Goal: Task Accomplishment & Management: Manage account settings

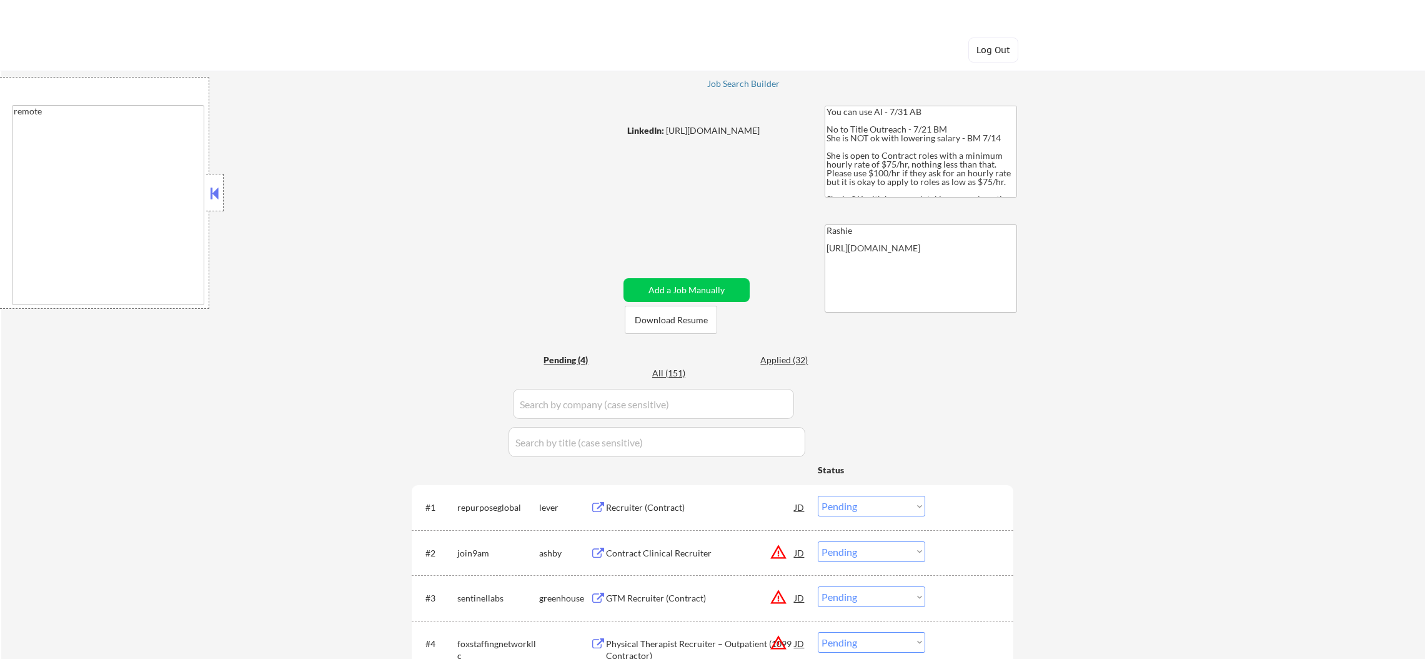
select select ""pending""
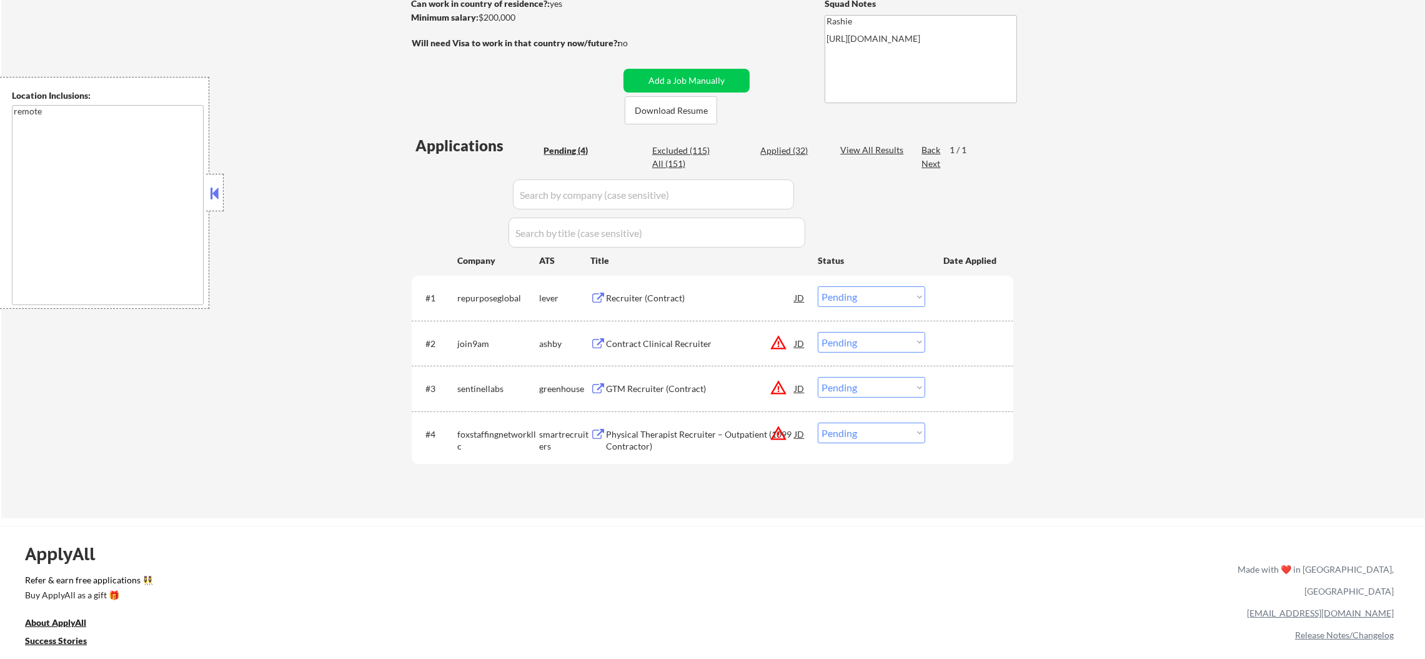
scroll to position [219, 0]
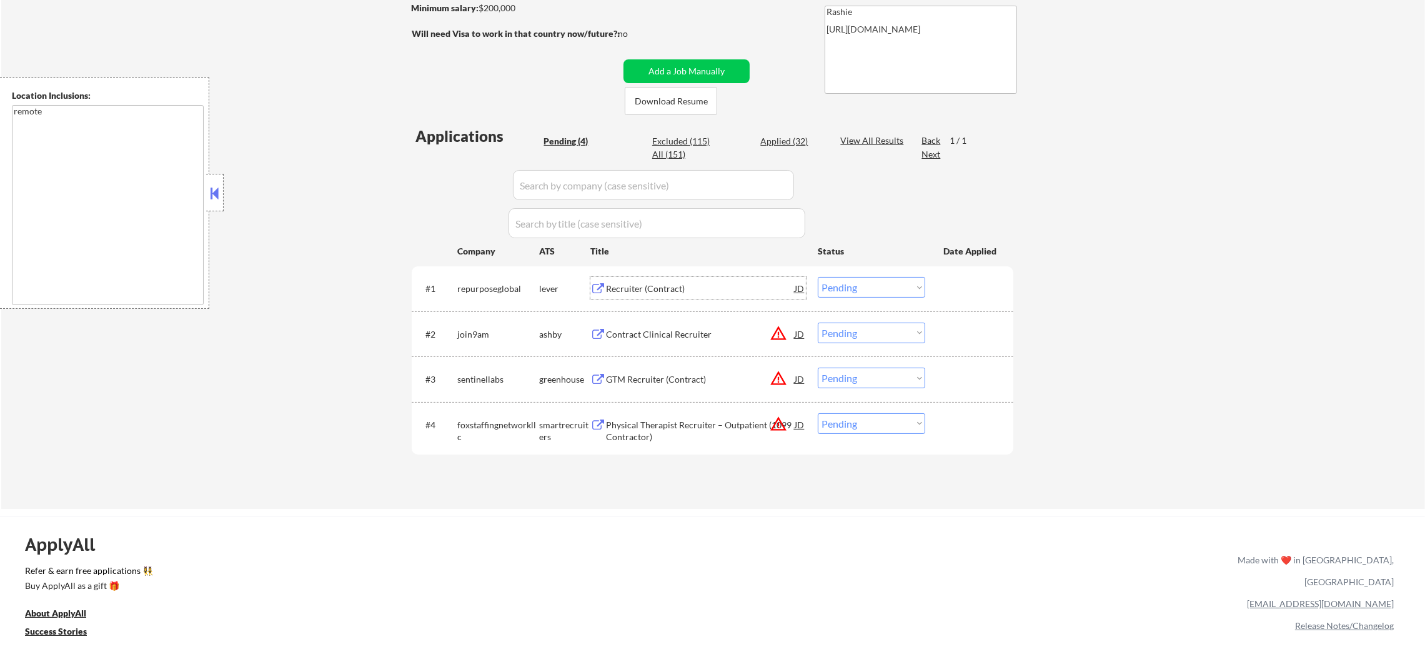
click at [662, 287] on div "Recruiter (Contract)" at bounding box center [700, 288] width 189 height 12
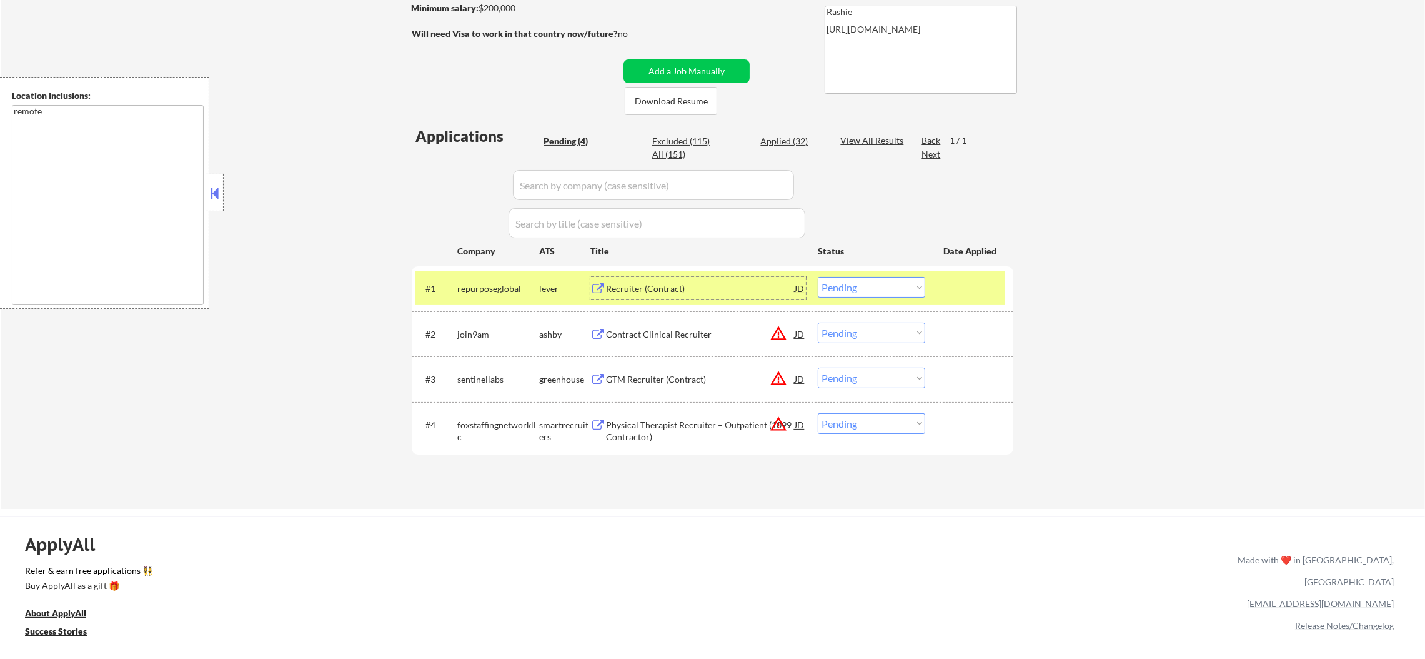
click at [853, 288] on select "Choose an option... Pending Applied Excluded (Questions) Excluded (Expired) Exc…" at bounding box center [871, 287] width 107 height 21
click at [818, 277] on select "Choose an option... Pending Applied Excluded (Questions) Excluded (Expired) Exc…" at bounding box center [871, 287] width 107 height 21
click at [501, 292] on div "repurposeglobal" at bounding box center [498, 288] width 82 height 12
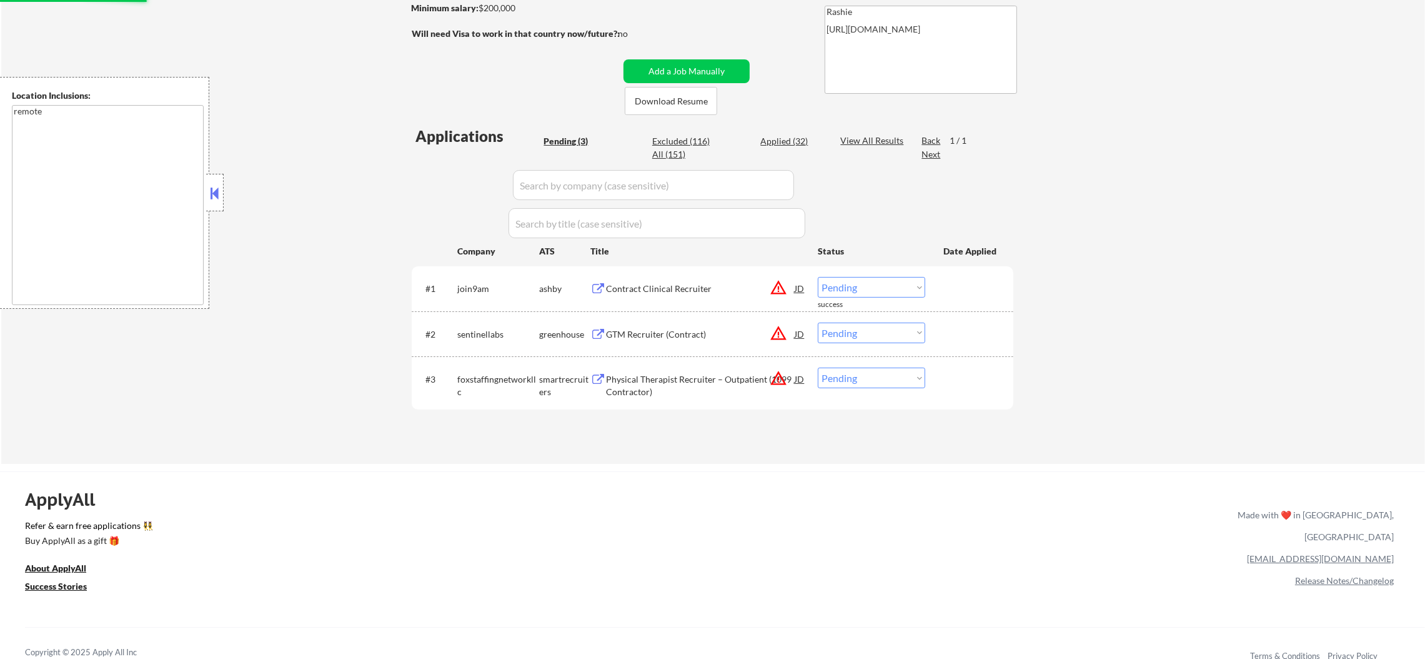
click at [680, 277] on div "Contract Clinical Recruiter" at bounding box center [700, 288] width 189 height 22
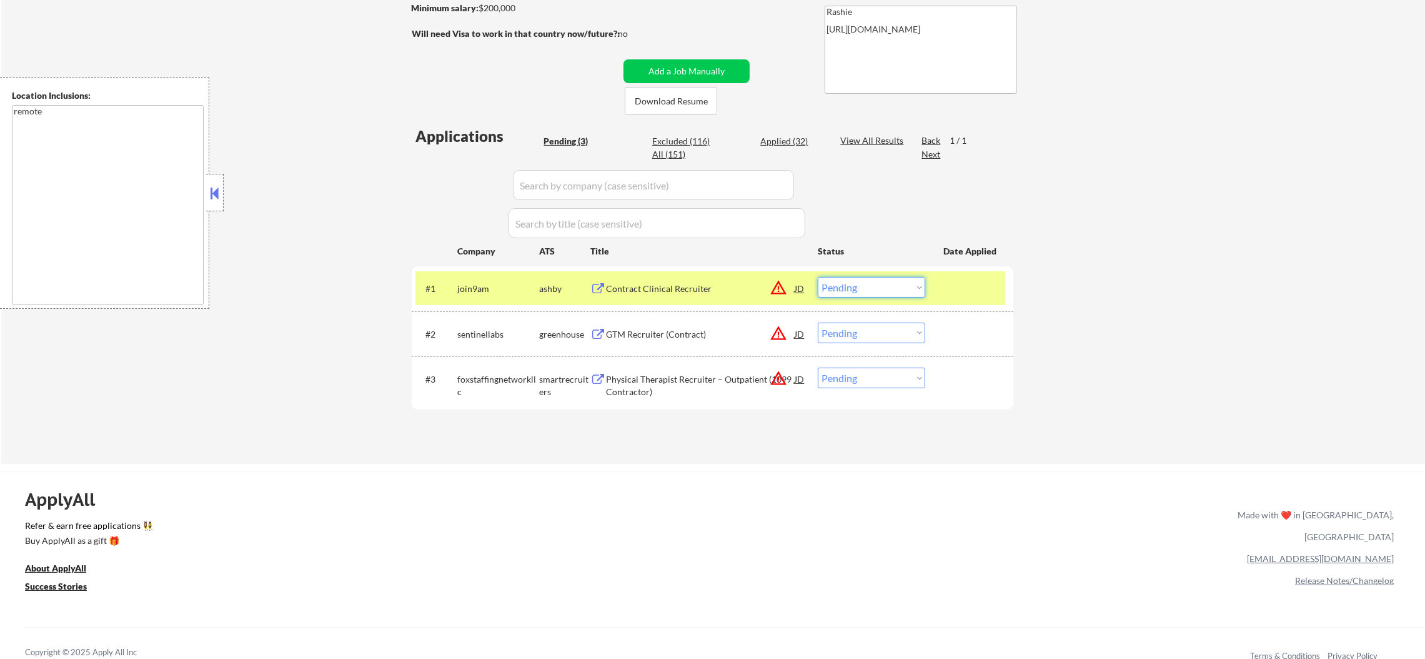
click at [844, 285] on select "Choose an option... Pending Applied Excluded (Questions) Excluded (Expired) Exc…" at bounding box center [871, 287] width 107 height 21
click at [818, 277] on select "Choose an option... Pending Applied Excluded (Questions) Excluded (Expired) Exc…" at bounding box center [871, 287] width 107 height 21
click at [454, 277] on div "#1 join9am ashby Contract Clinical Recruiter JD warning_amber Choose an option.…" at bounding box center [711, 288] width 590 height 34
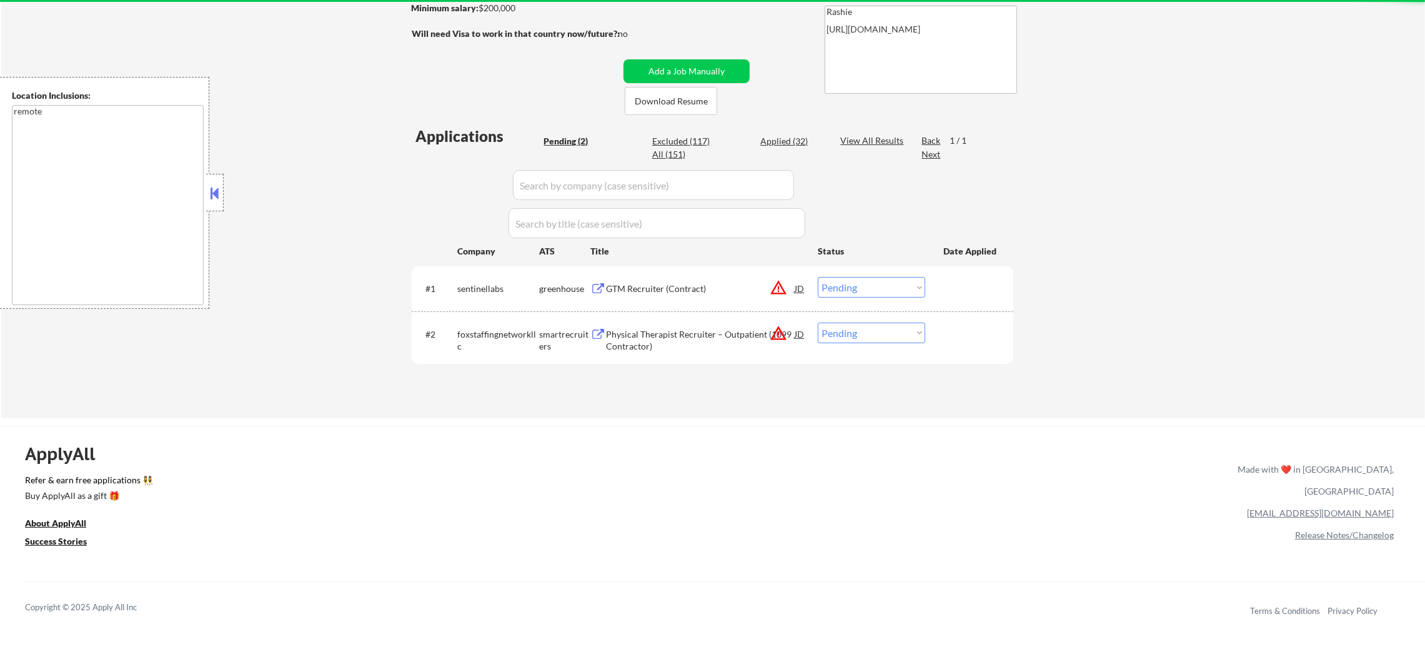
click at [706, 280] on div "GTM Recruiter (Contract)" at bounding box center [700, 288] width 189 height 22
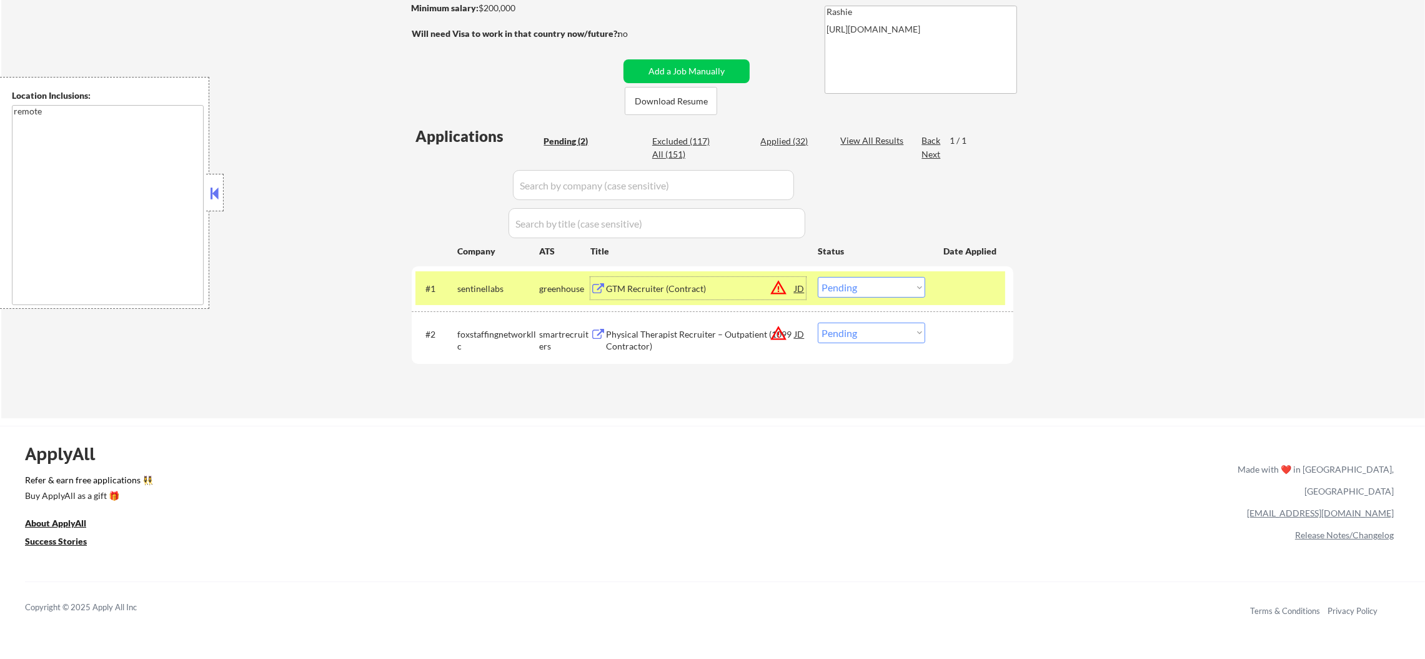
click at [882, 285] on select "Choose an option... Pending Applied Excluded (Questions) Excluded (Expired) Exc…" at bounding box center [871, 287] width 107 height 21
click at [818, 277] on select "Choose an option... Pending Applied Excluded (Questions) Excluded (Expired) Exc…" at bounding box center [871, 287] width 107 height 21
click at [474, 291] on div "sentinellabs" at bounding box center [498, 288] width 82 height 12
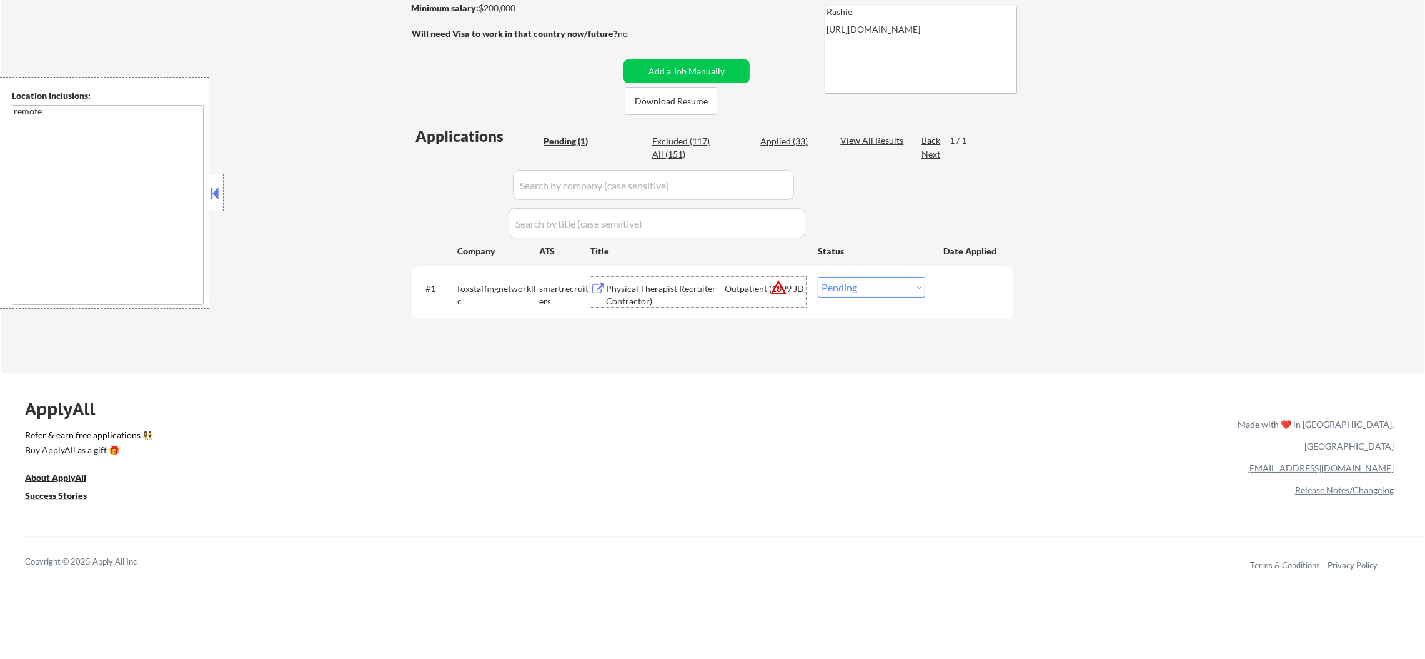
click at [760, 292] on div "Physical Therapist Recruiter – Outpatient (1099 Contractor)" at bounding box center [700, 294] width 189 height 24
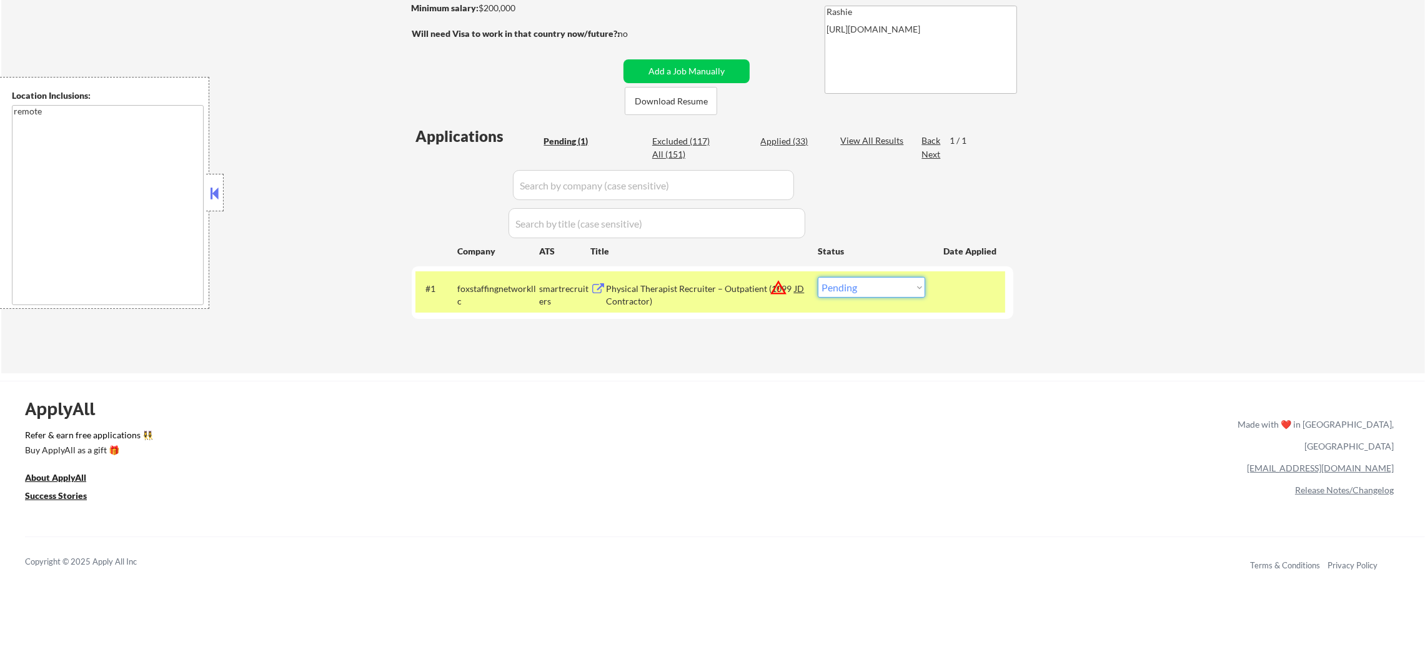
click at [860, 290] on select "Choose an option... Pending Applied Excluded (Questions) Excluded (Expired) Exc…" at bounding box center [871, 287] width 107 height 21
click at [818, 277] on select "Choose an option... Pending Applied Excluded (Questions) Excluded (Expired) Exc…" at bounding box center [871, 287] width 107 height 21
click at [487, 277] on div "foxstaffingnetworkllc" at bounding box center [498, 288] width 82 height 22
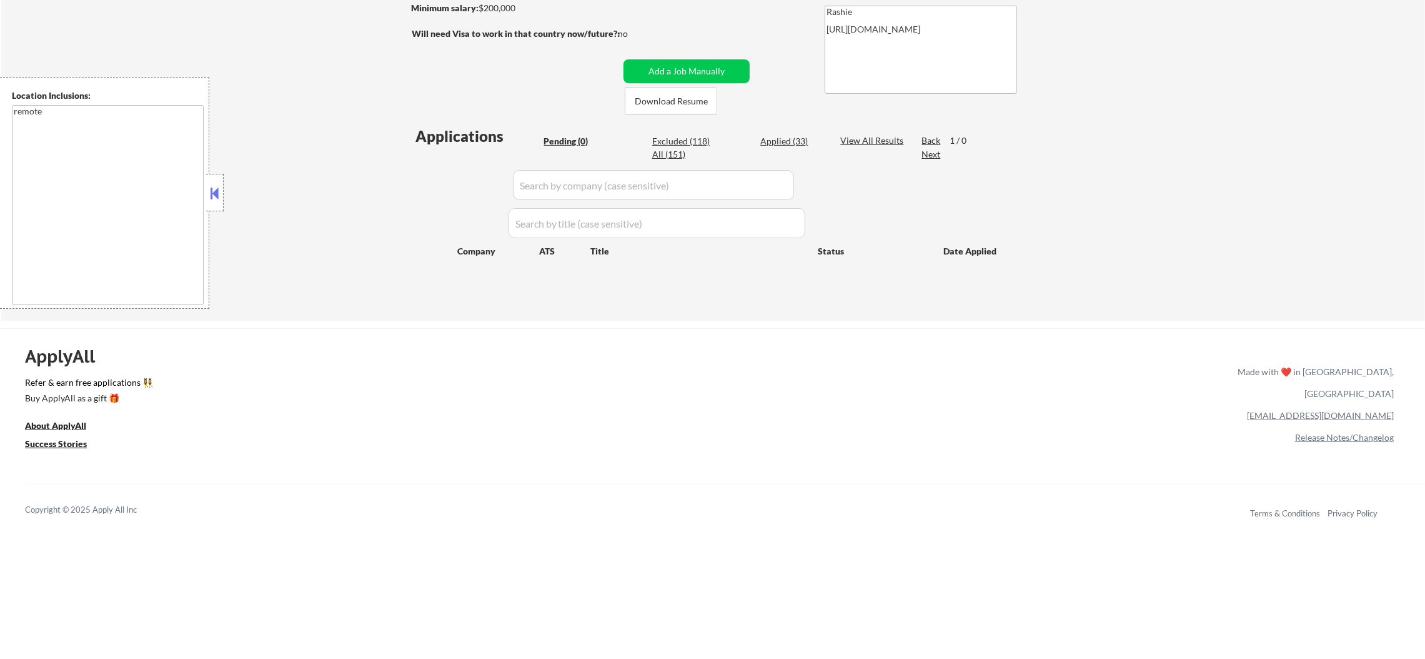
click at [777, 137] on div "Applied (33)" at bounding box center [791, 141] width 62 height 12
select select ""applied""
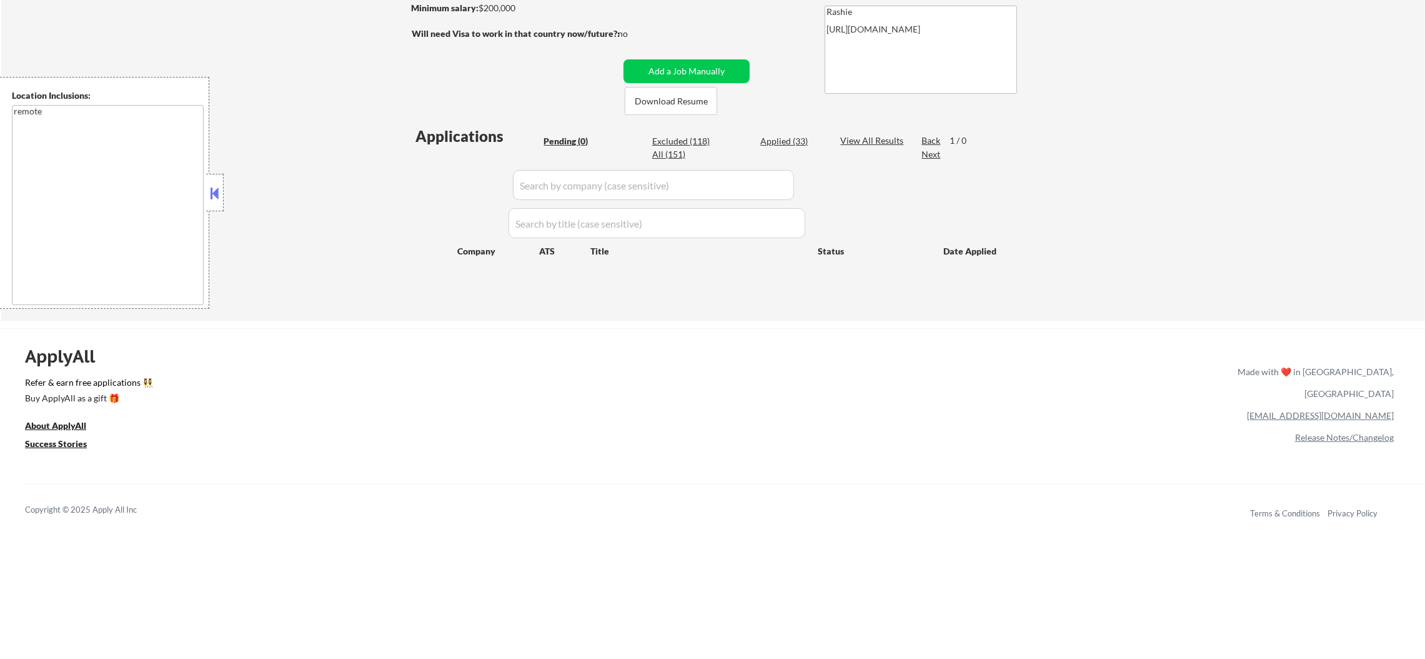
select select ""applied""
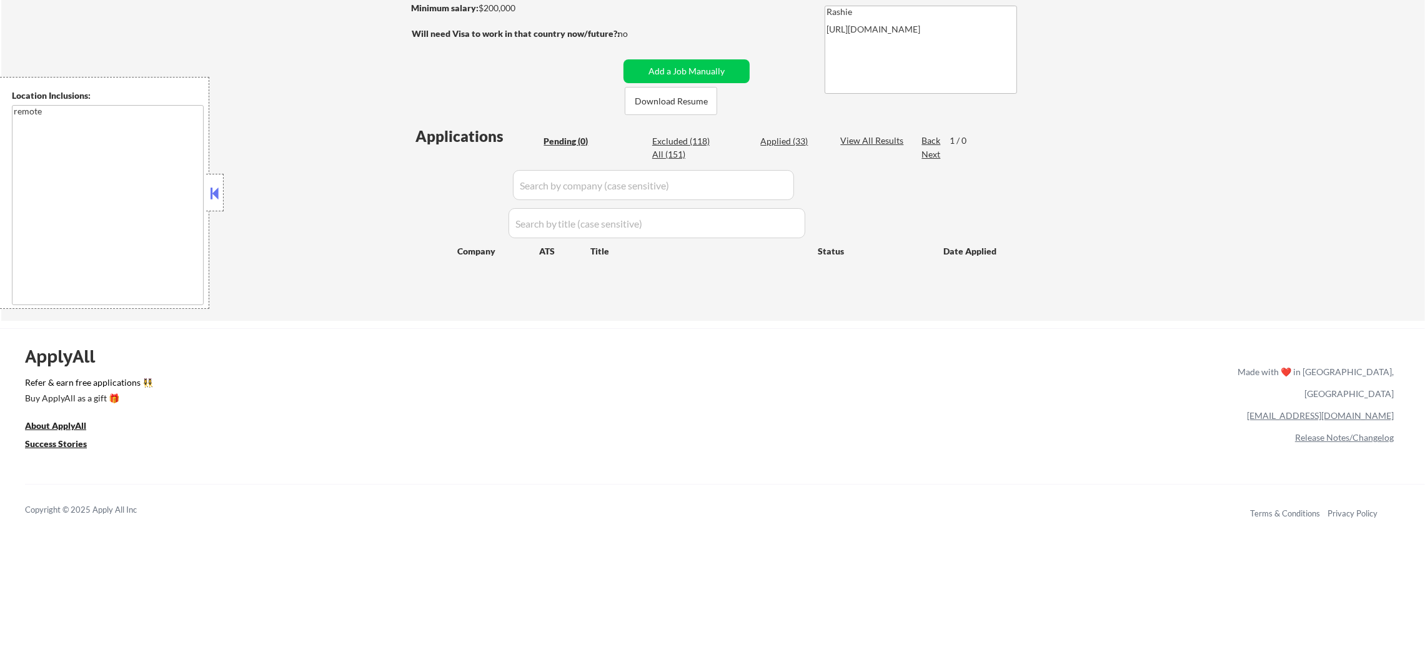
select select ""applied""
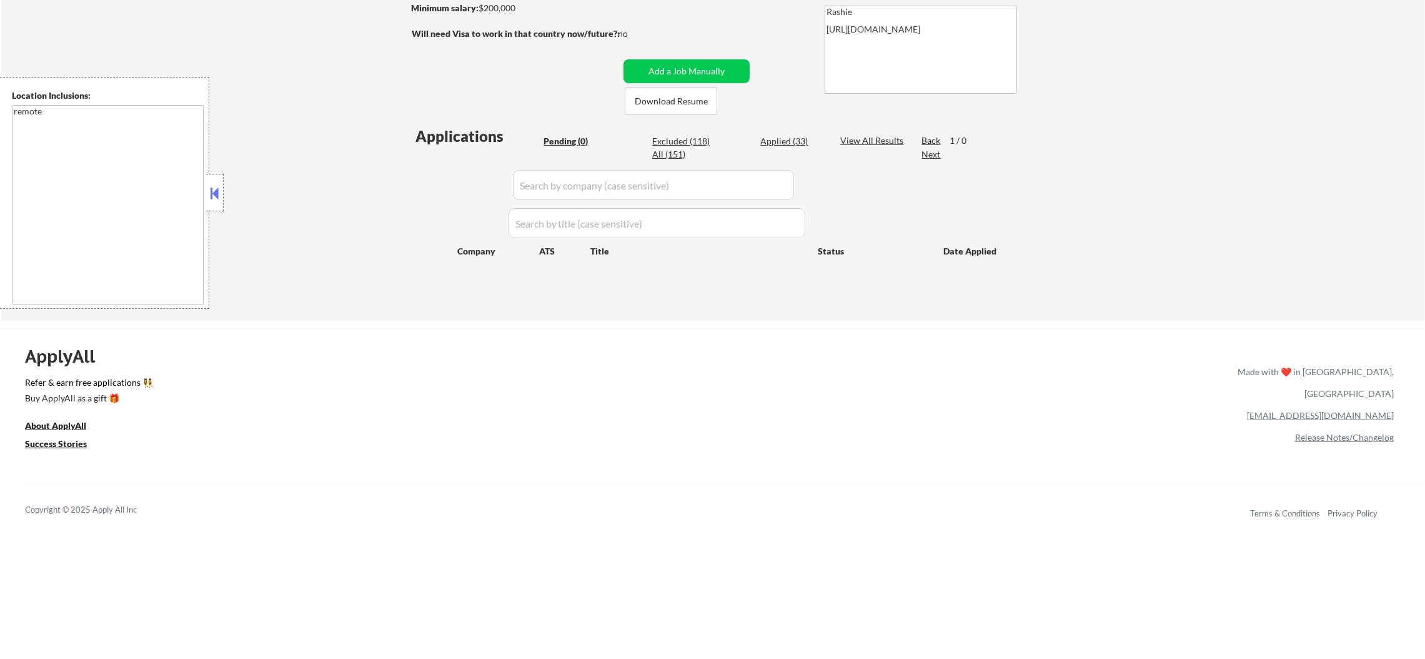
select select ""applied""
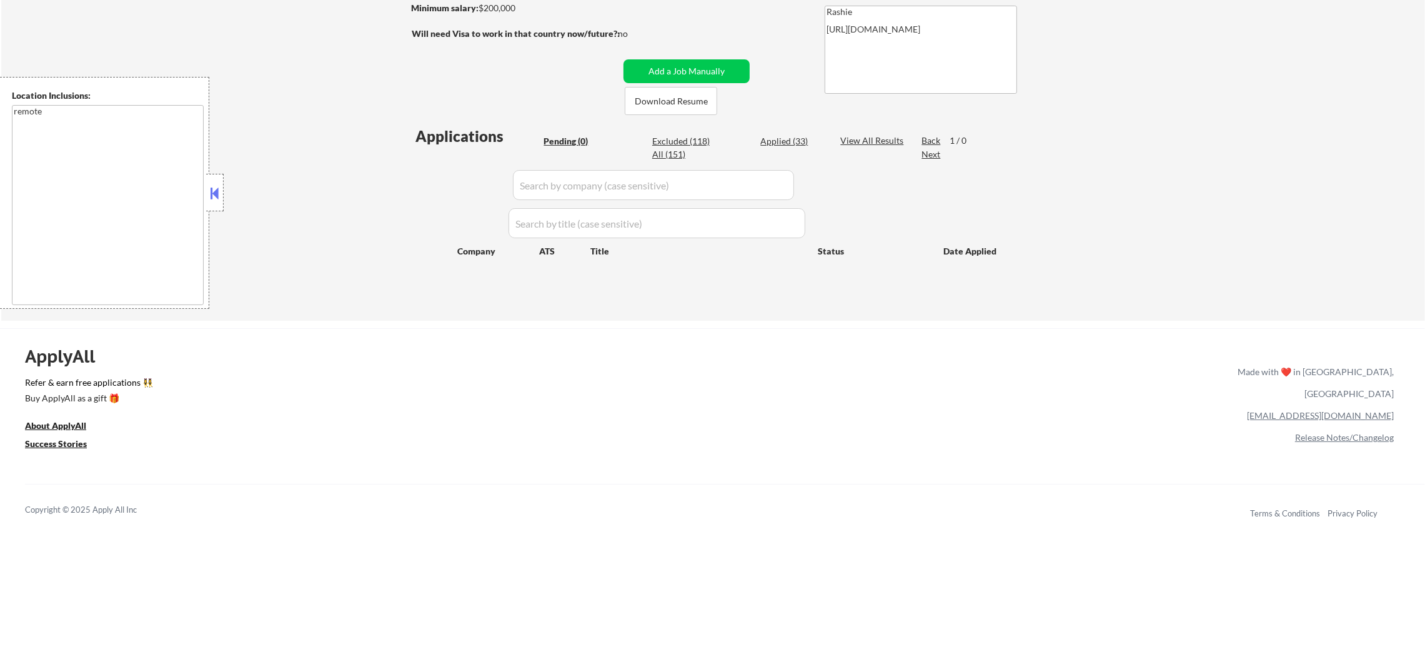
select select ""applied""
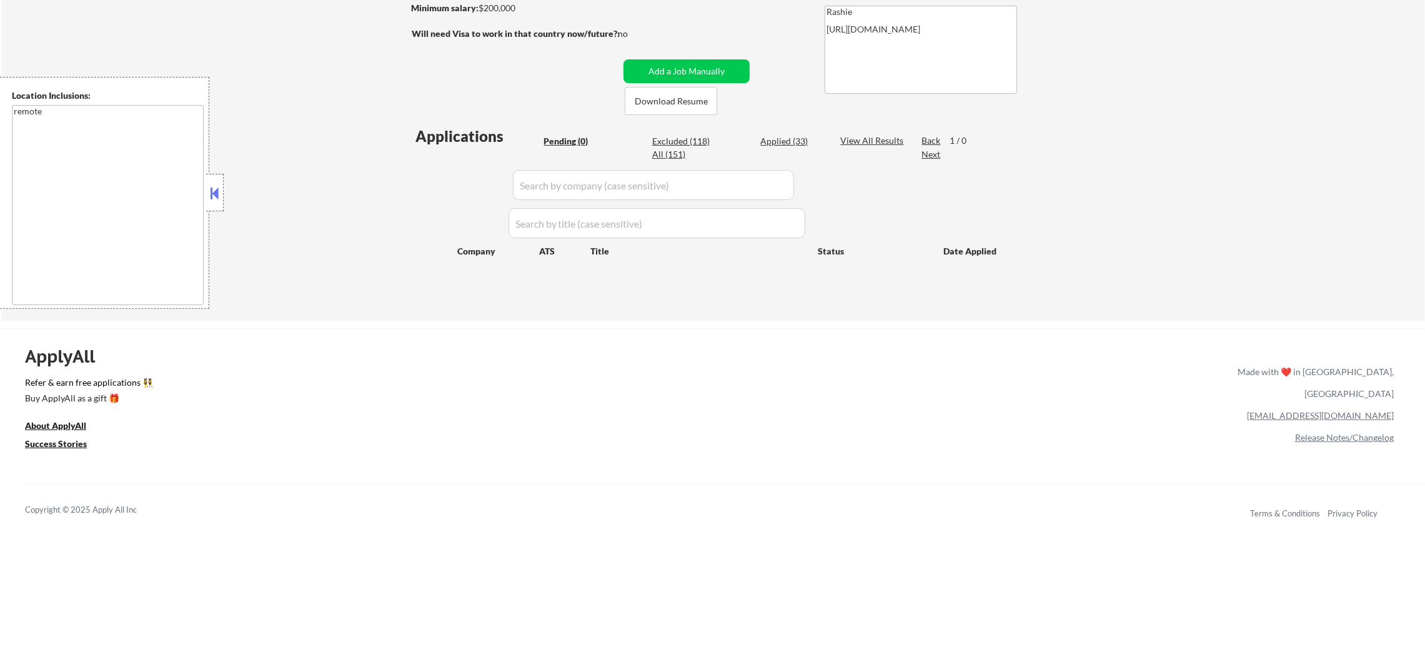
select select ""applied""
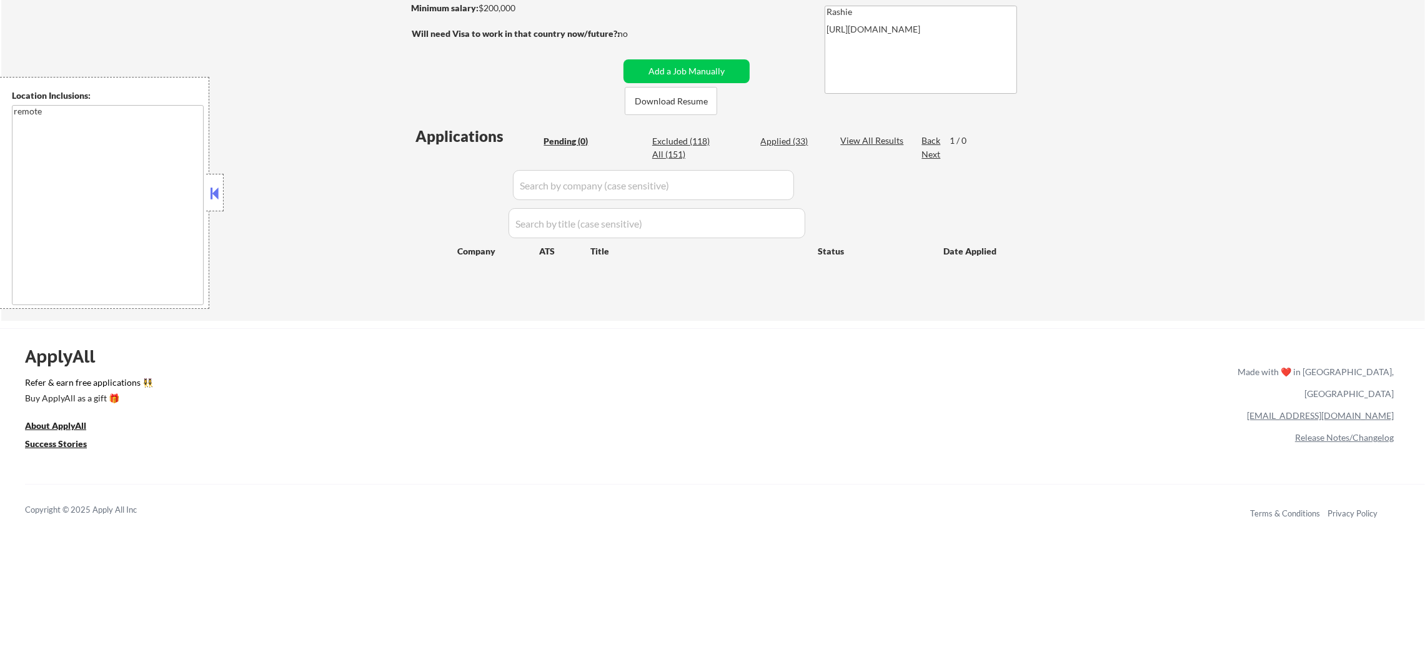
select select ""applied""
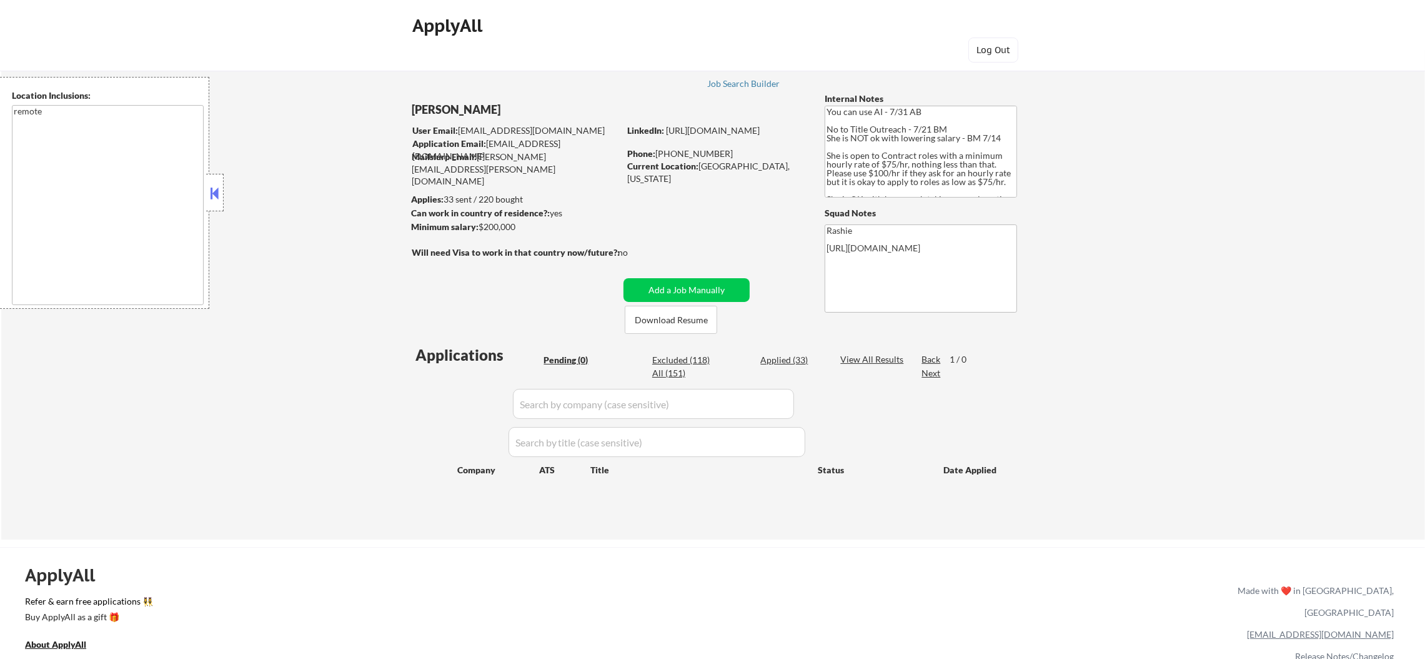
click at [682, 374] on div "All (151)" at bounding box center [683, 373] width 62 height 12
select select ""applied""
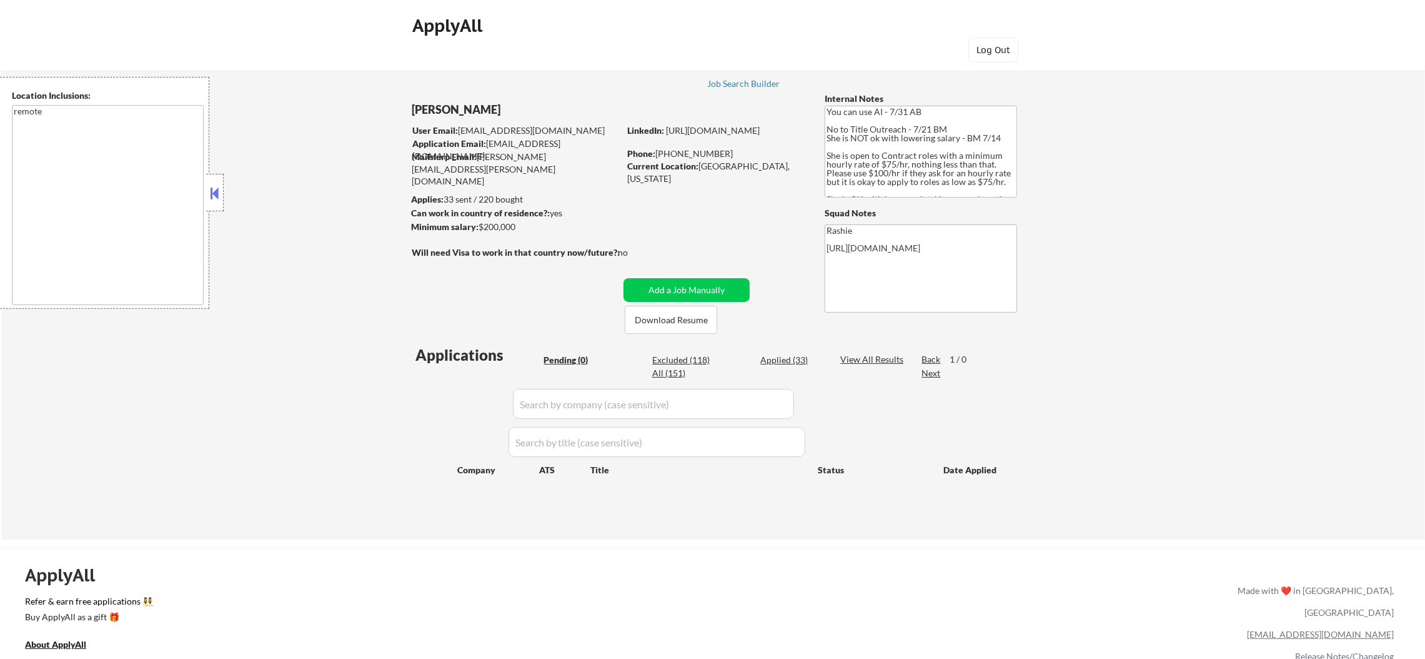
select select ""applied""
select select ""excluded__other_""
select select ""applied""
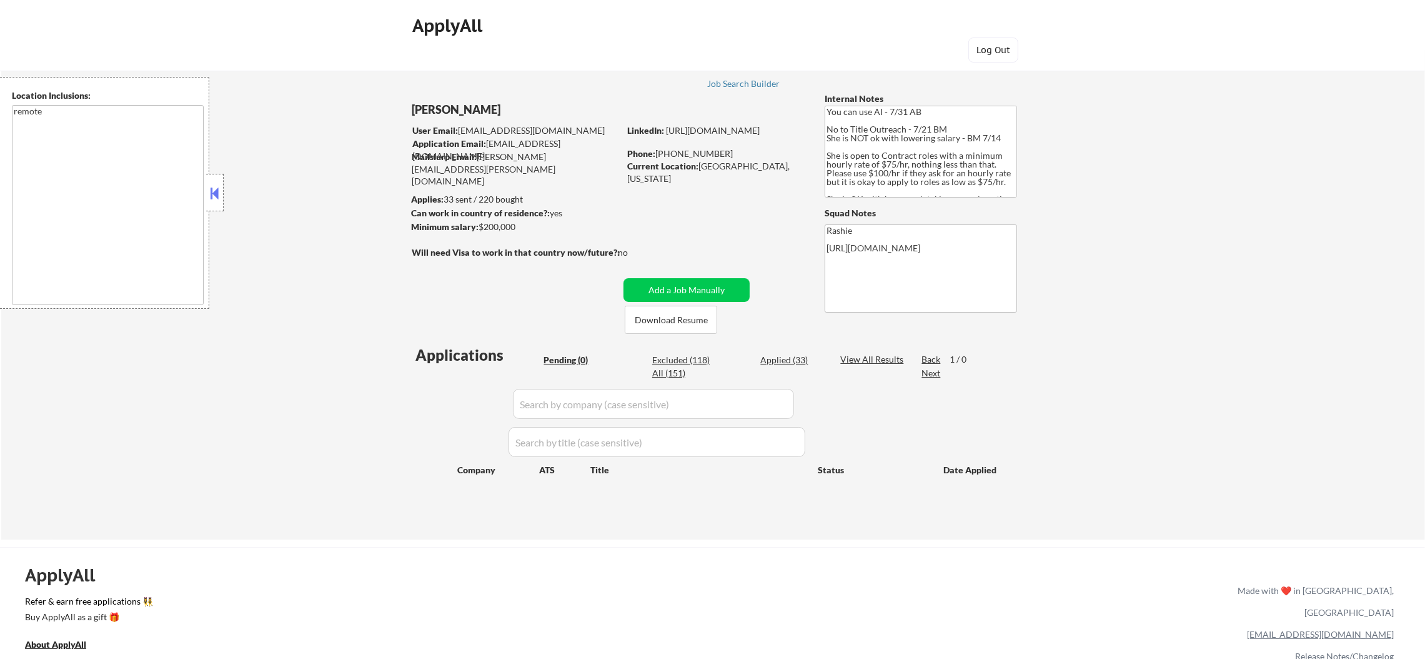
select select ""applied""
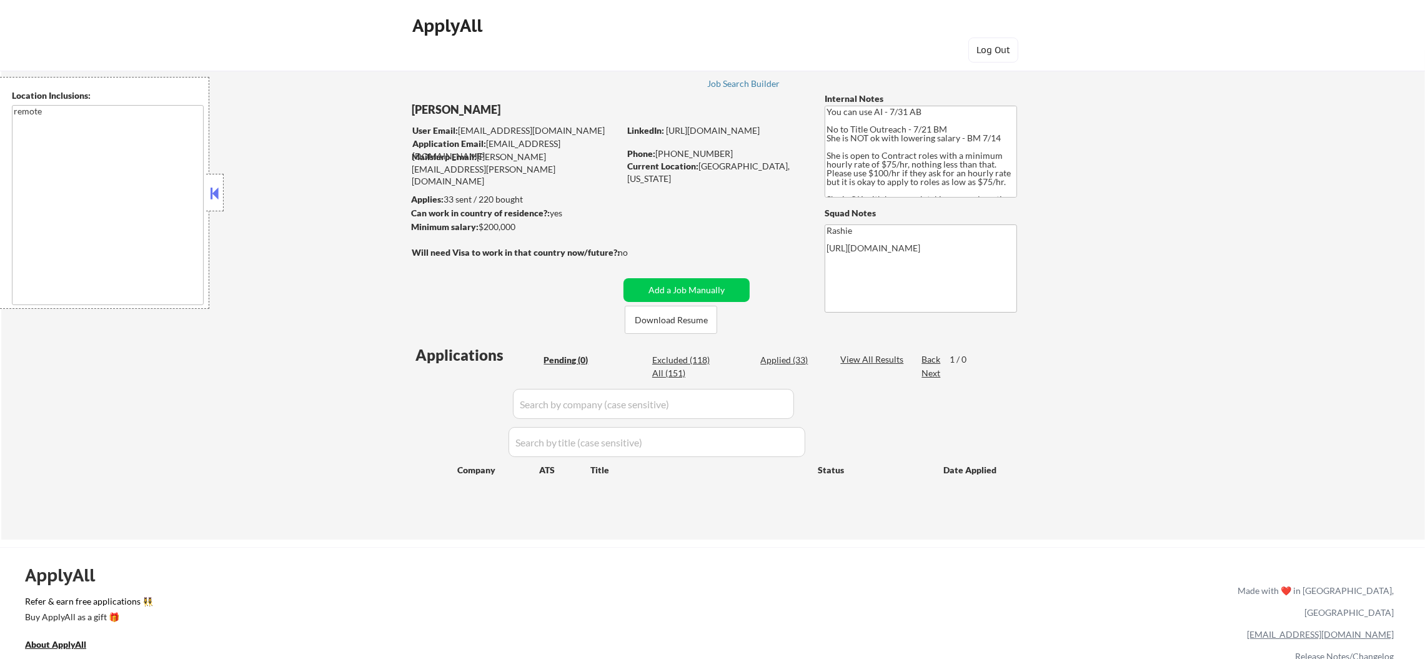
select select ""applied""
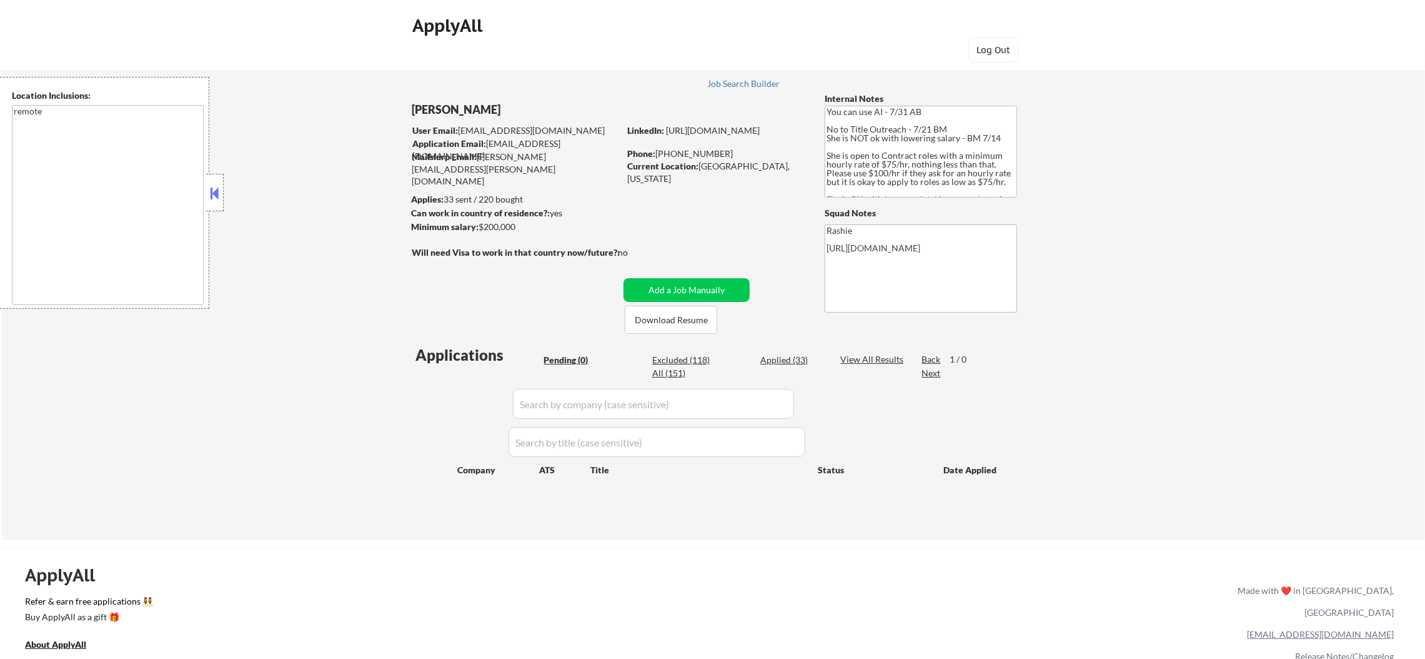
select select ""applied""
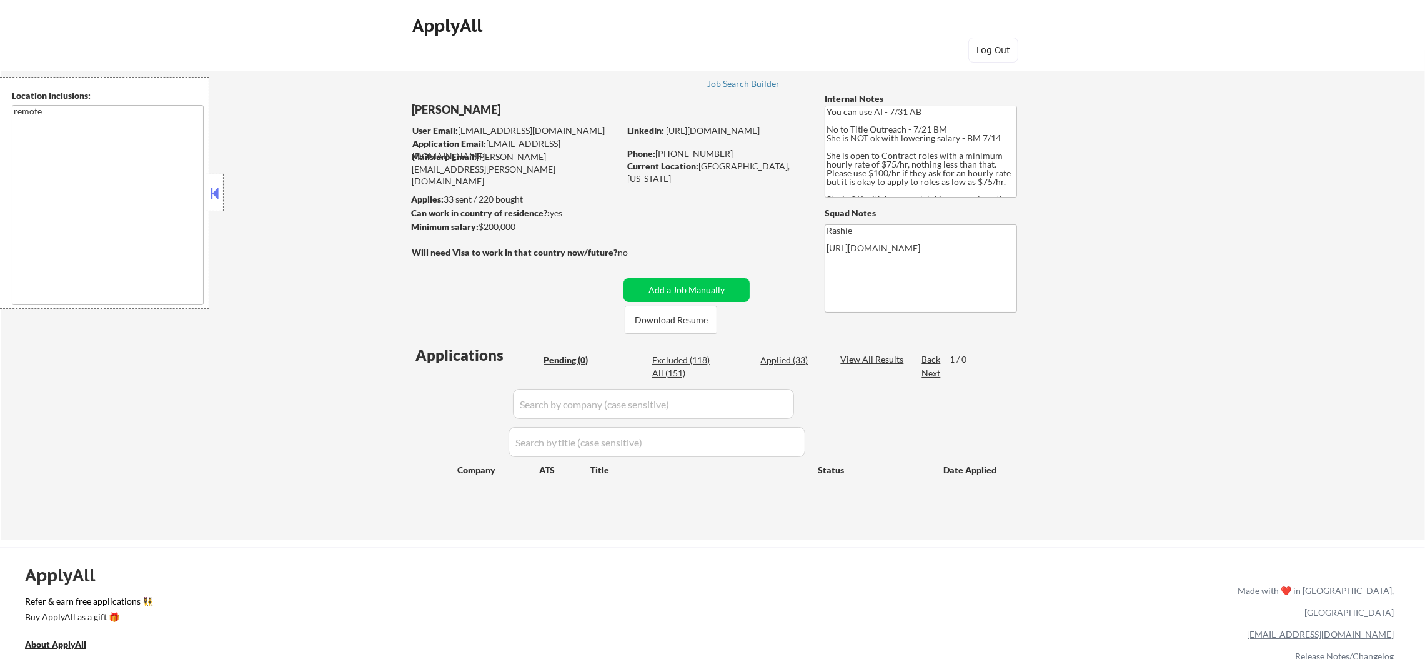
select select ""applied""
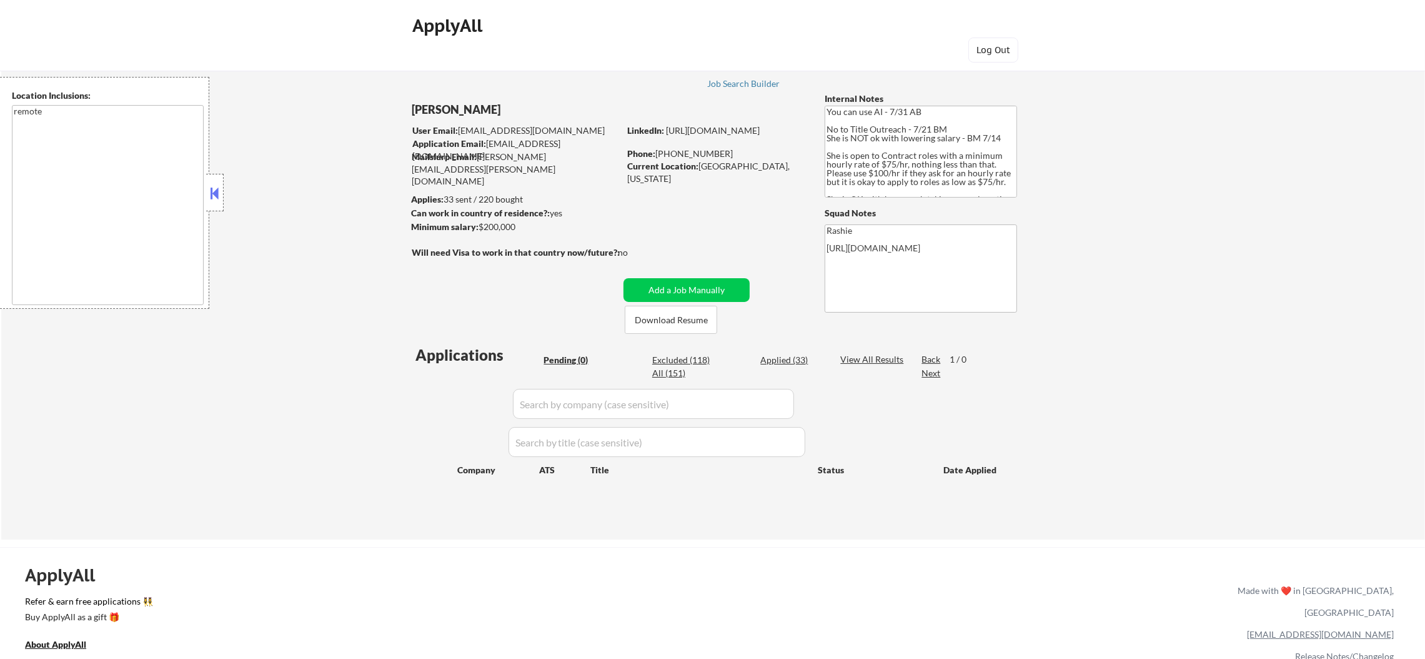
select select ""excluded""
select select ""applied""
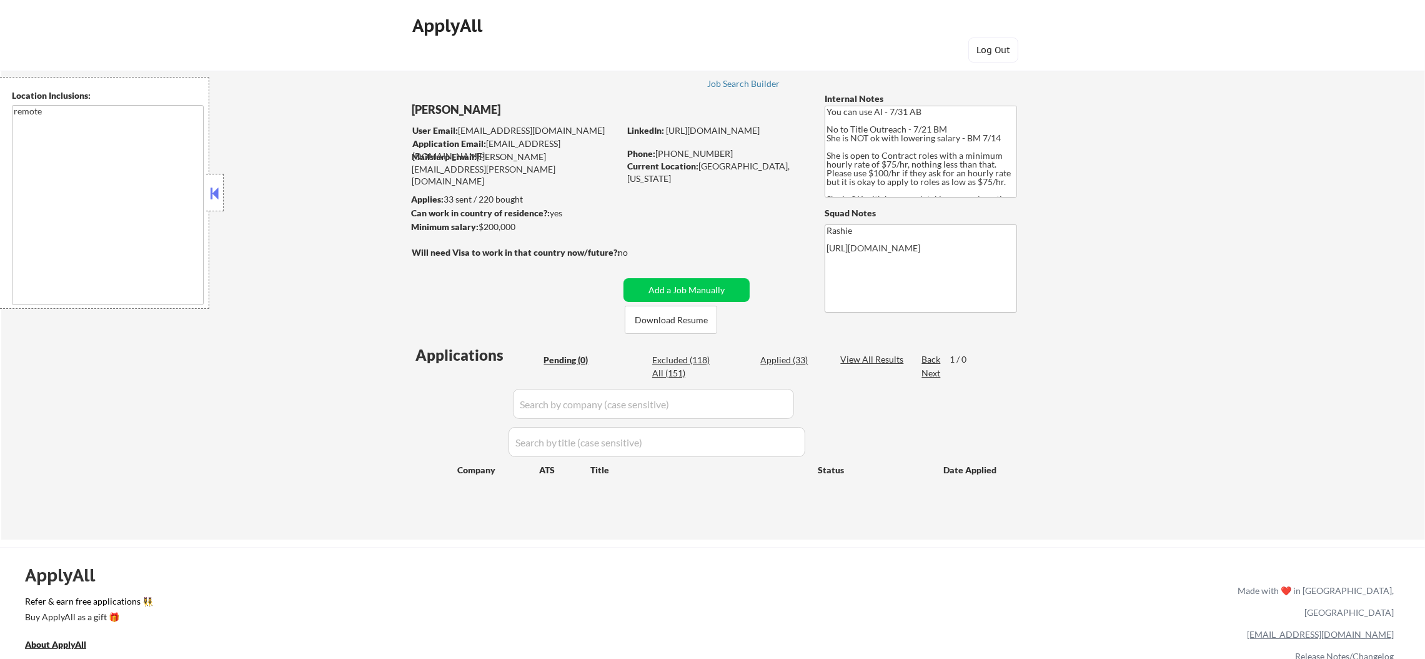
select select ""applied""
select select ""excluded__salary_""
select select ""excluded__expired_""
select select ""excluded__location_""
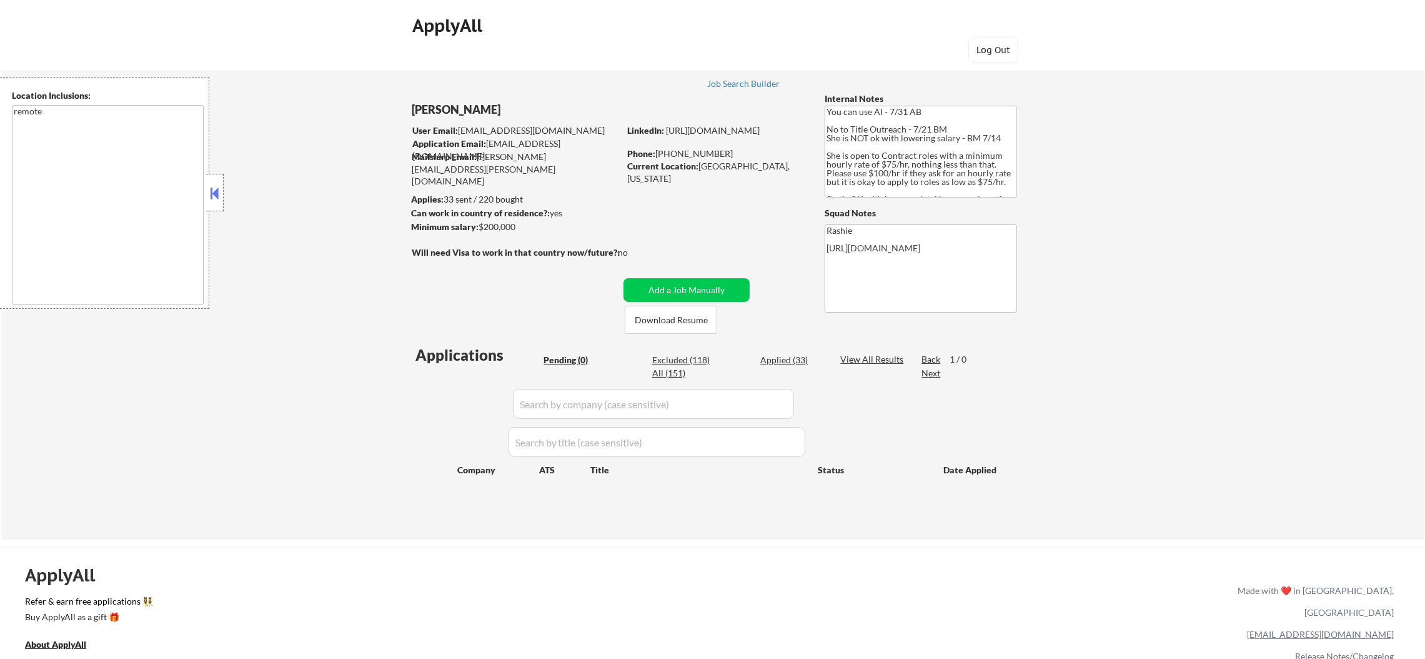
select select ""excluded__expired_""
select select ""excluded""
select select ""excluded__salary_""
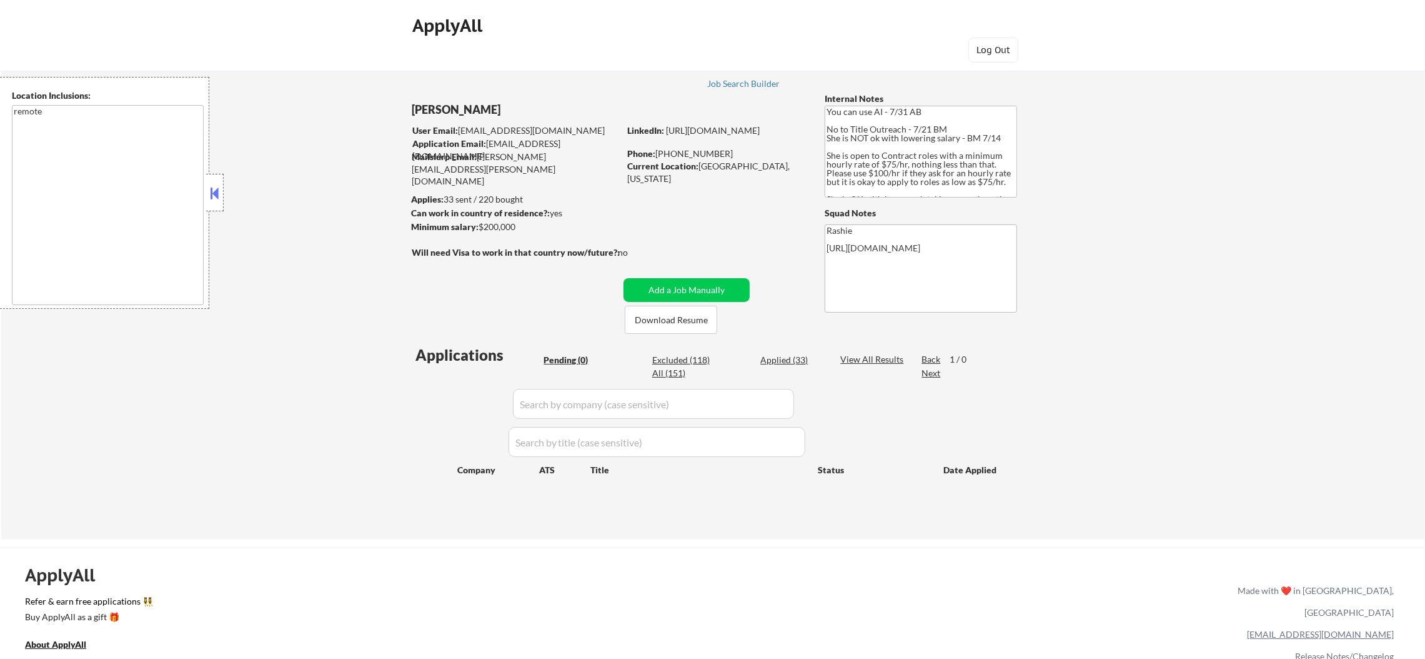
select select ""excluded__salary_""
select select ""excluded""
select select ""excluded__other_""
select select ""excluded""
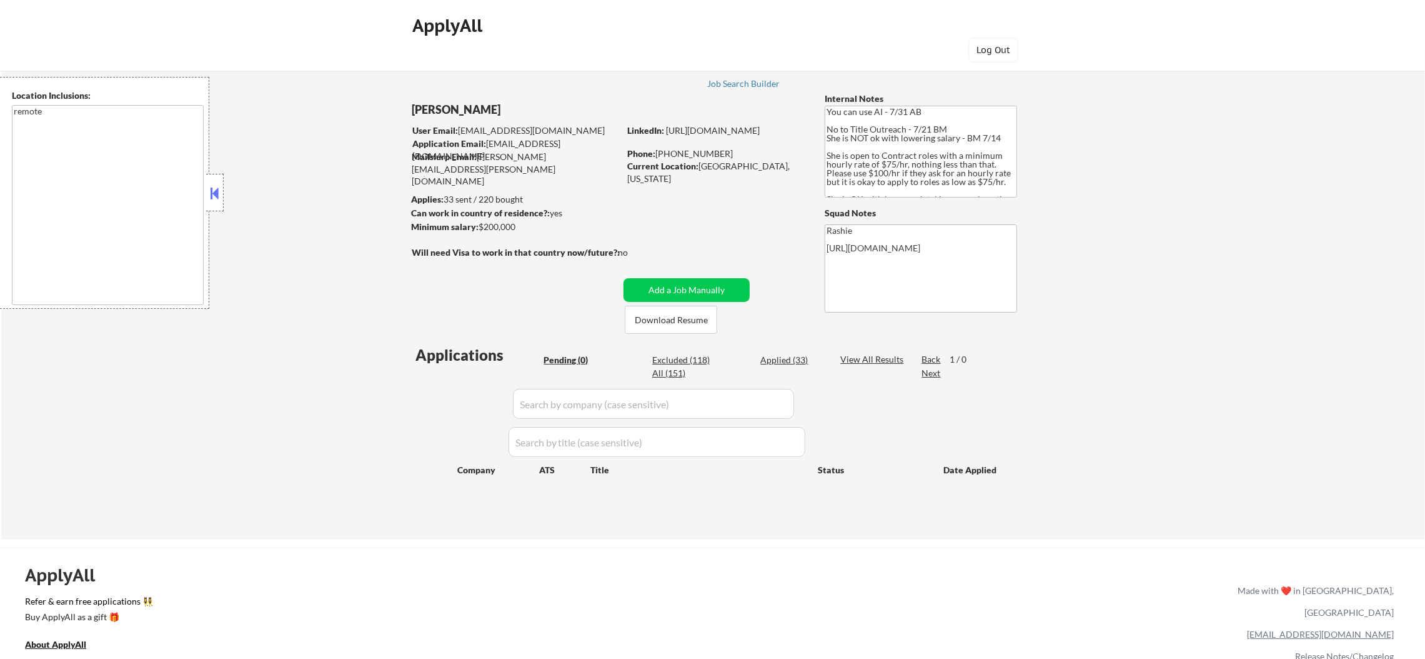
select select ""excluded__expired_""
select select ""excluded__location_""
select select ""excluded__other_""
select select ""excluded__salary_""
select select ""excluded__other_""
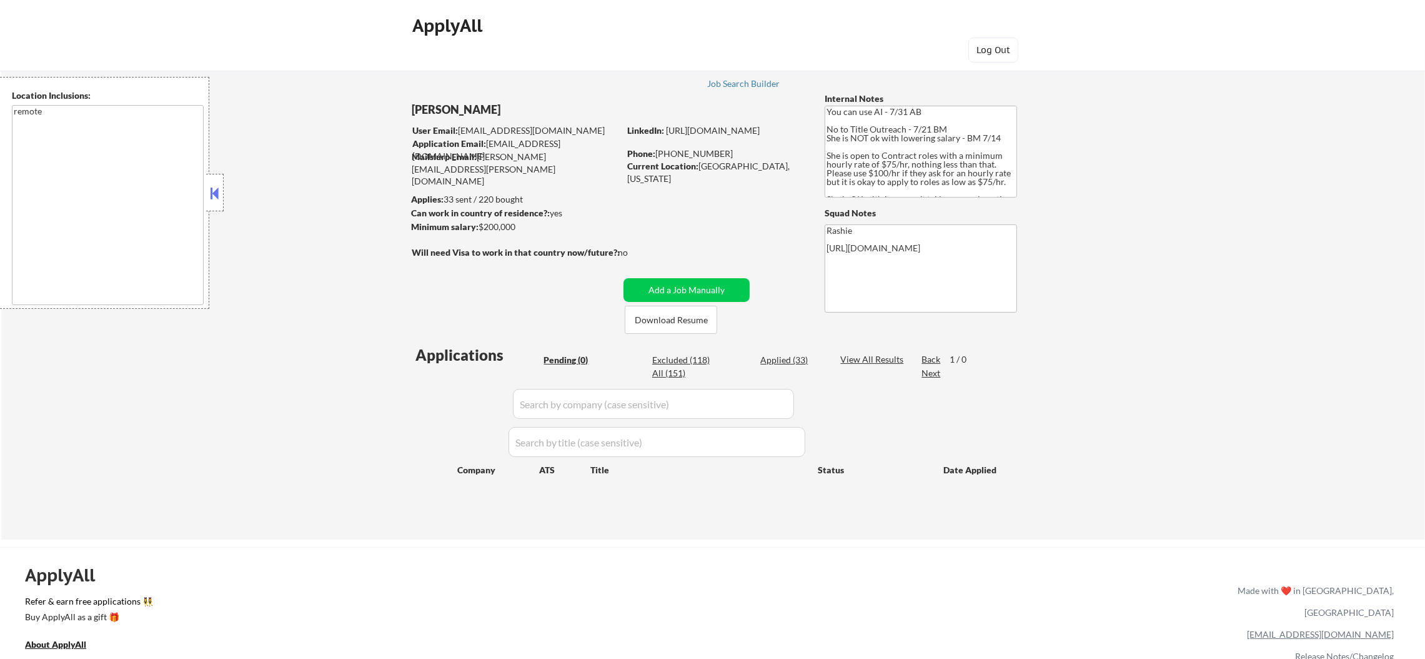
select select ""excluded__expired_""
select select ""excluded__other_""
select select ""excluded""
select select ""excluded__location_""
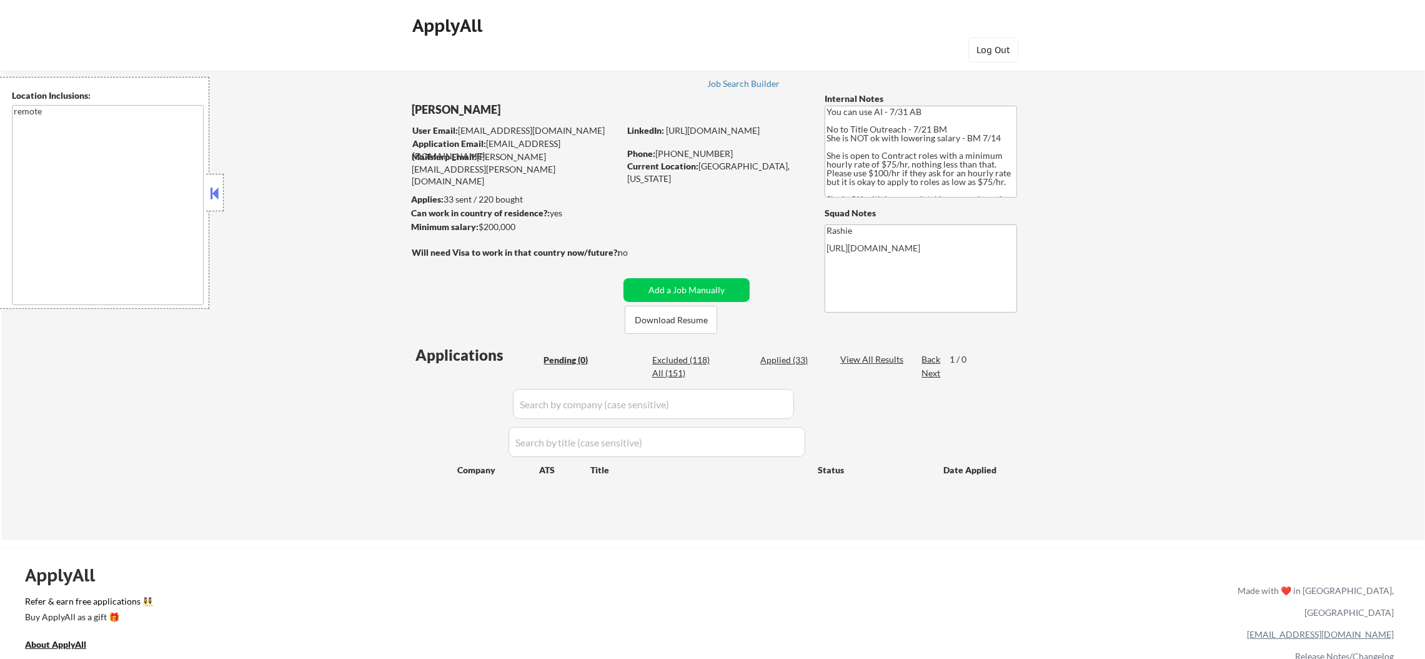
select select ""excluded__salary_""
select select ""excluded__expired_""
select select ""excluded__location_""
select select ""excluded__expired_""
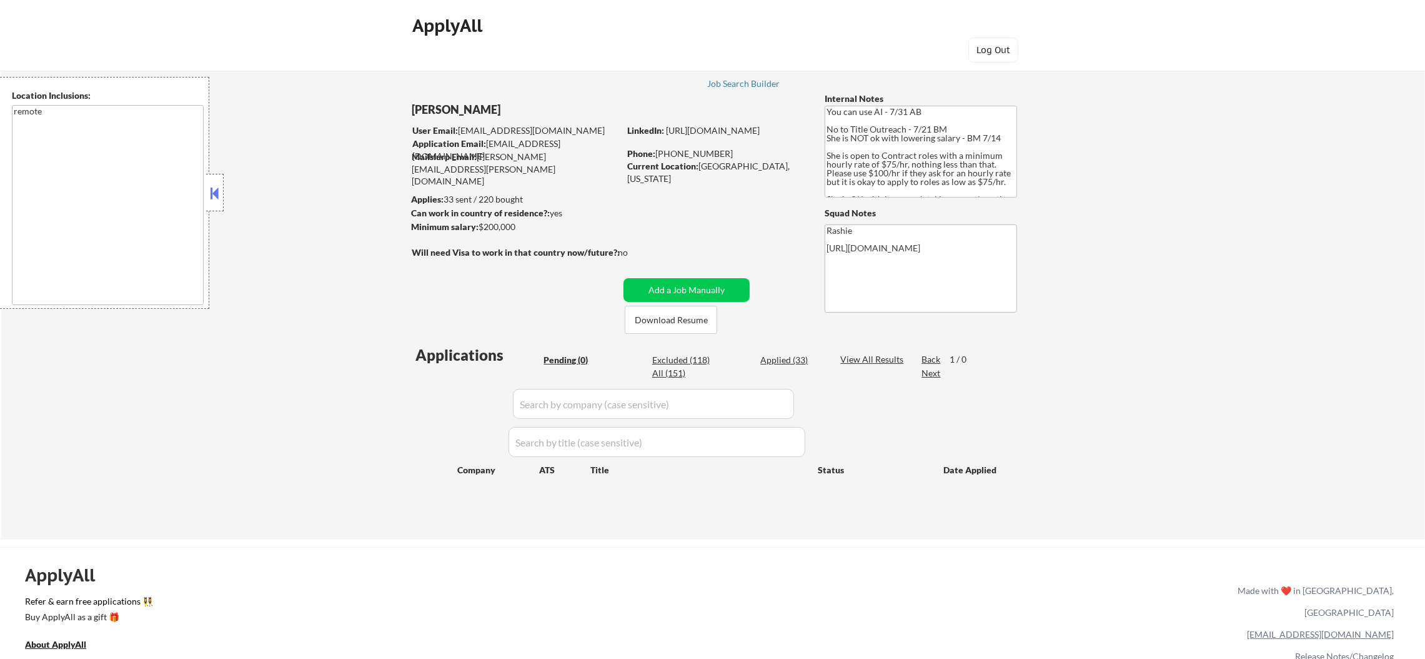
select select ""excluded__salary_""
select select ""excluded__location_""
select select ""excluded__salary_""
select select ""excluded__expired_""
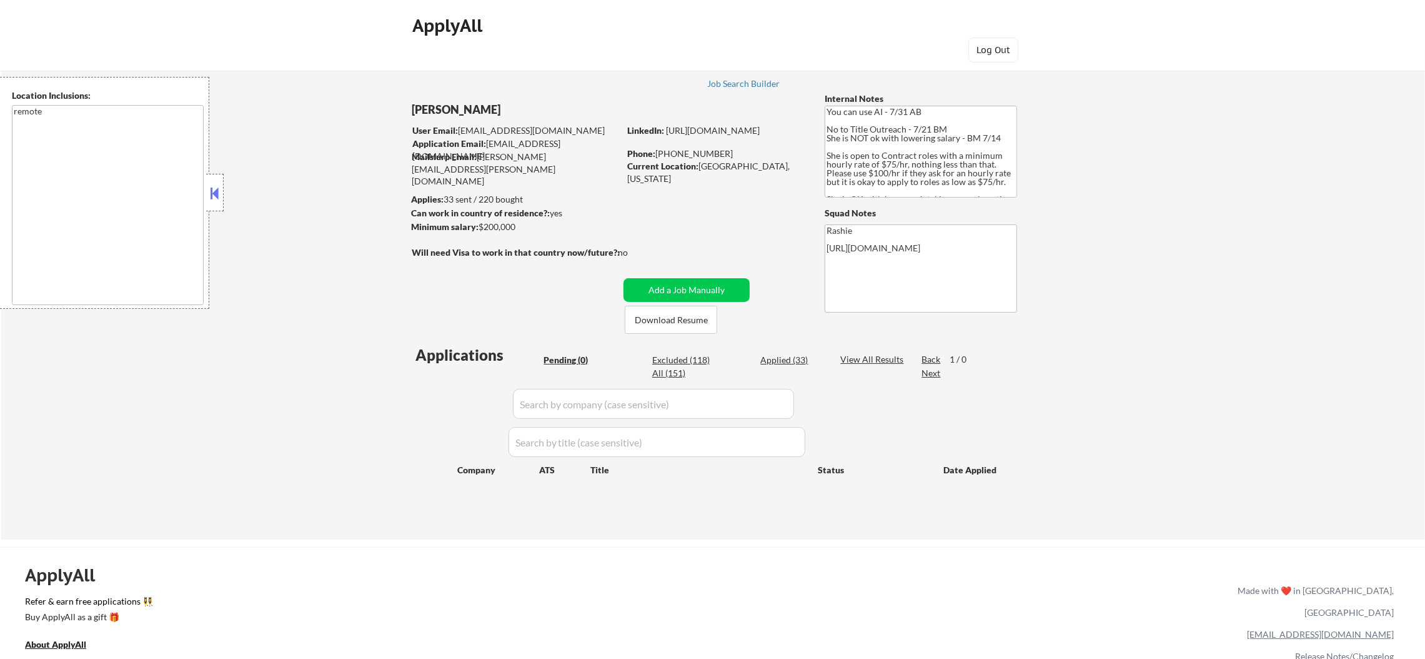
select select ""excluded__expired_""
select select ""excluded""
select select ""excluded__other_""
select select ""excluded__salary_""
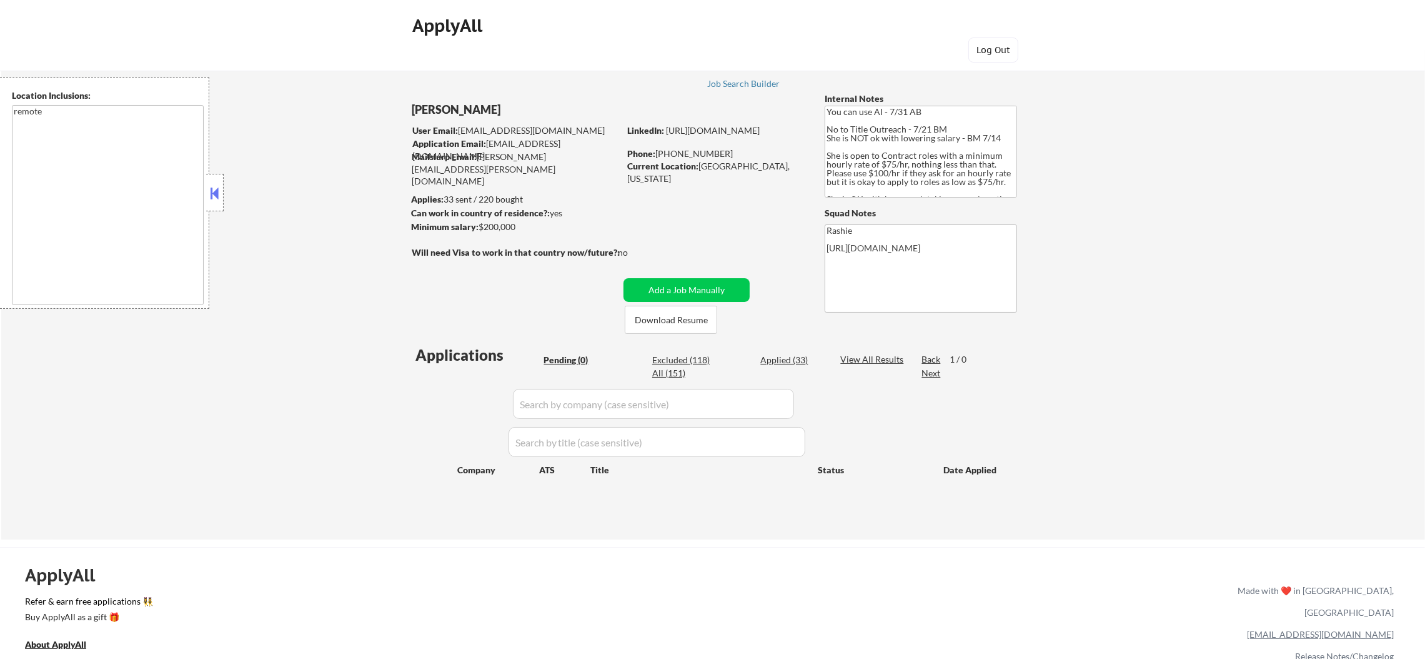
select select ""excluded__salary_""
select select ""excluded""
select select ""excluded__expired_""
select select ""excluded__location_""
select select ""excluded__salary_""
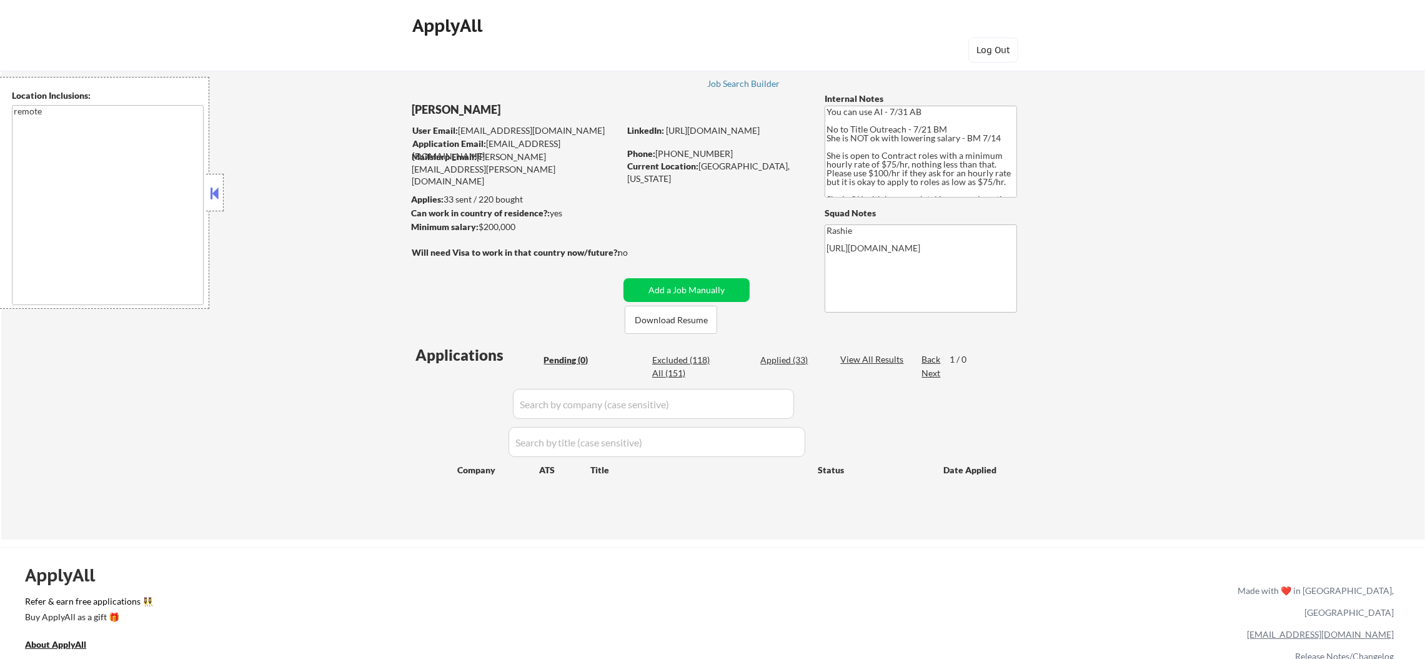
select select ""excluded__expired_""
select select ""excluded__location_""
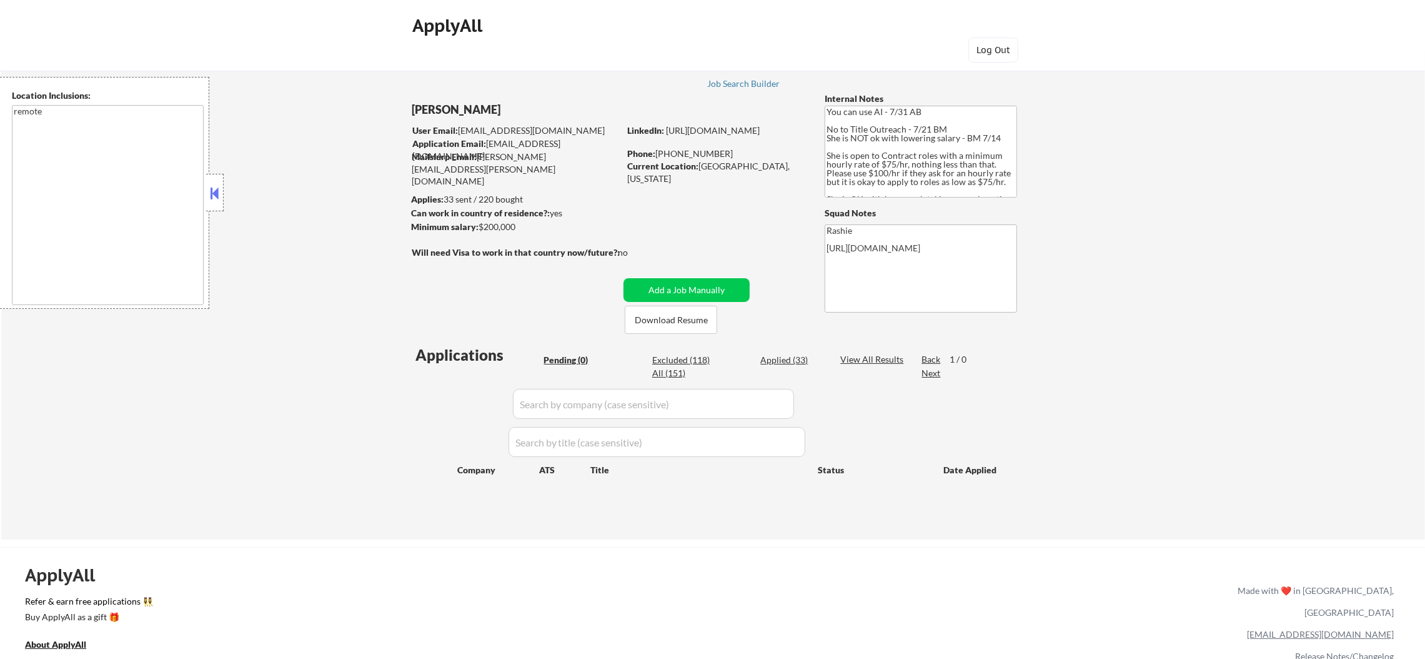
select select ""excluded__salary_""
select select ""excluded__expired_""
select select ""excluded__salary_""
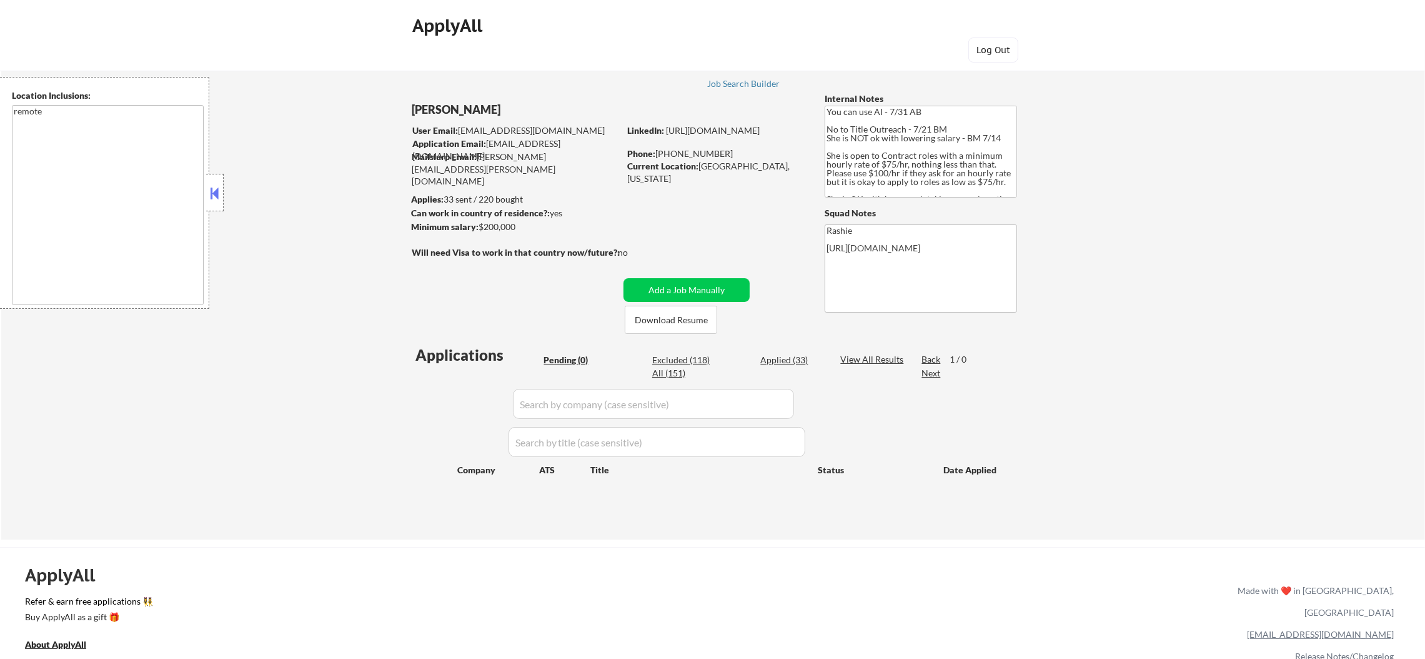
select select ""excluded__expired_""
select select ""excluded__location_""
select select ""excluded__other_""
select select ""excluded__location_""
select select ""excluded__expired_""
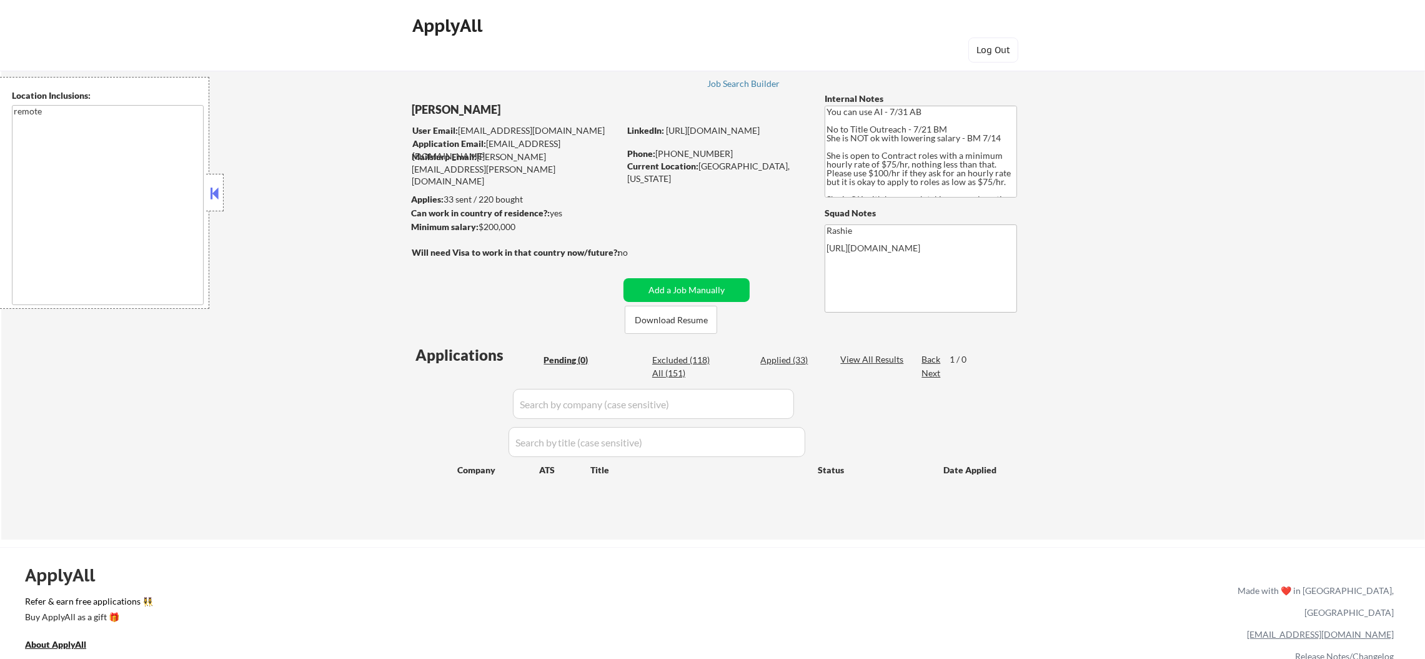
select select ""excluded__salary_""
select select ""excluded__expired_""
select select ""excluded__location_""
select select ""excluded""
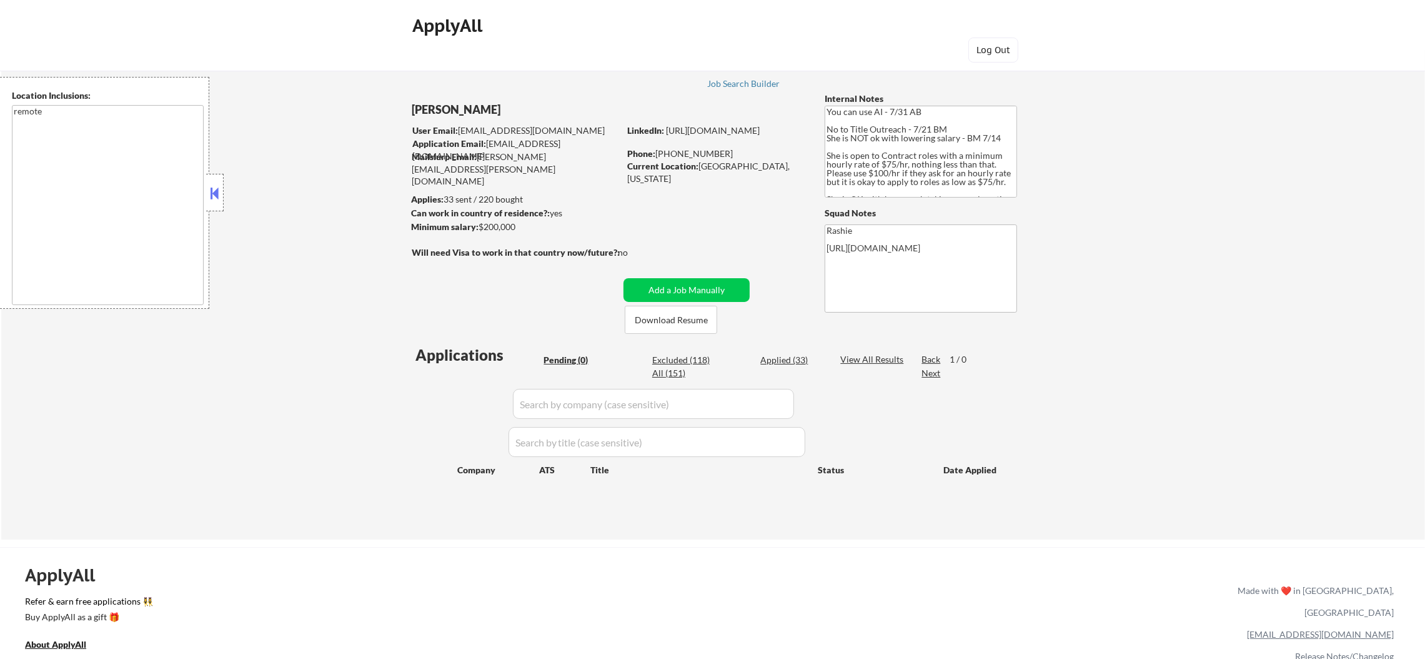
select select ""excluded__expired_""
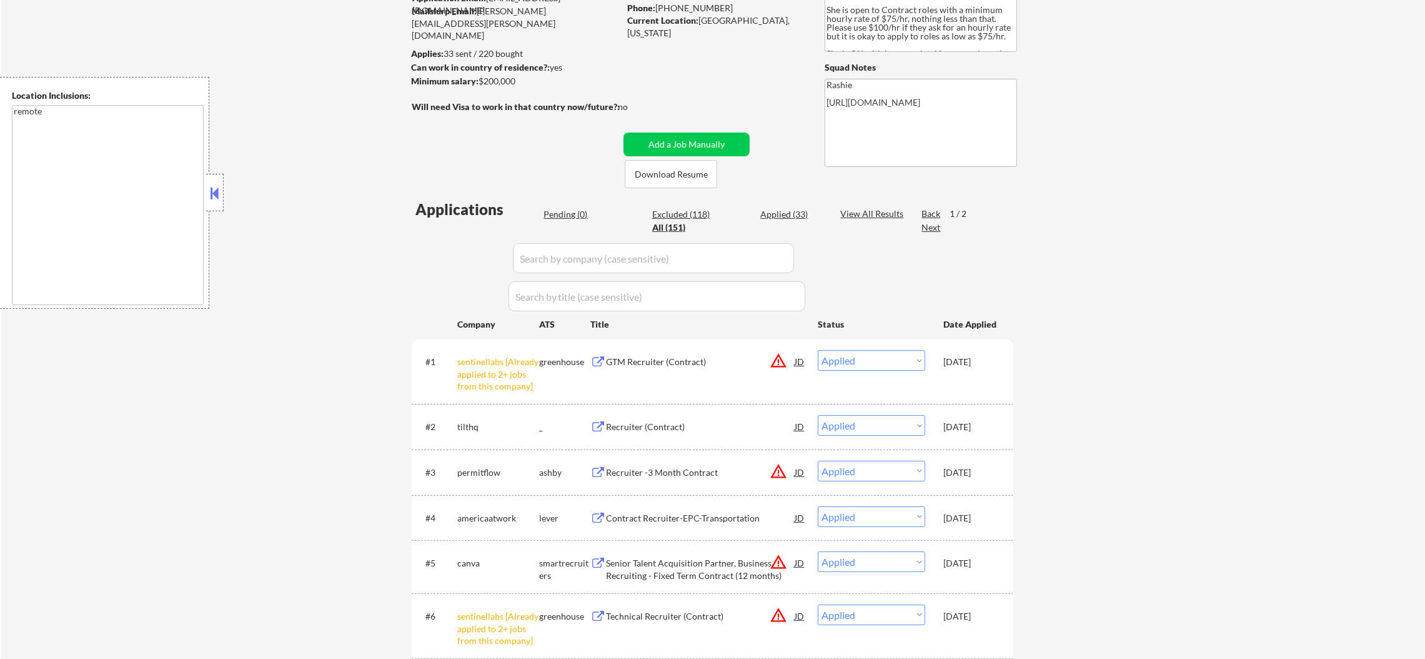
scroll to position [156, 0]
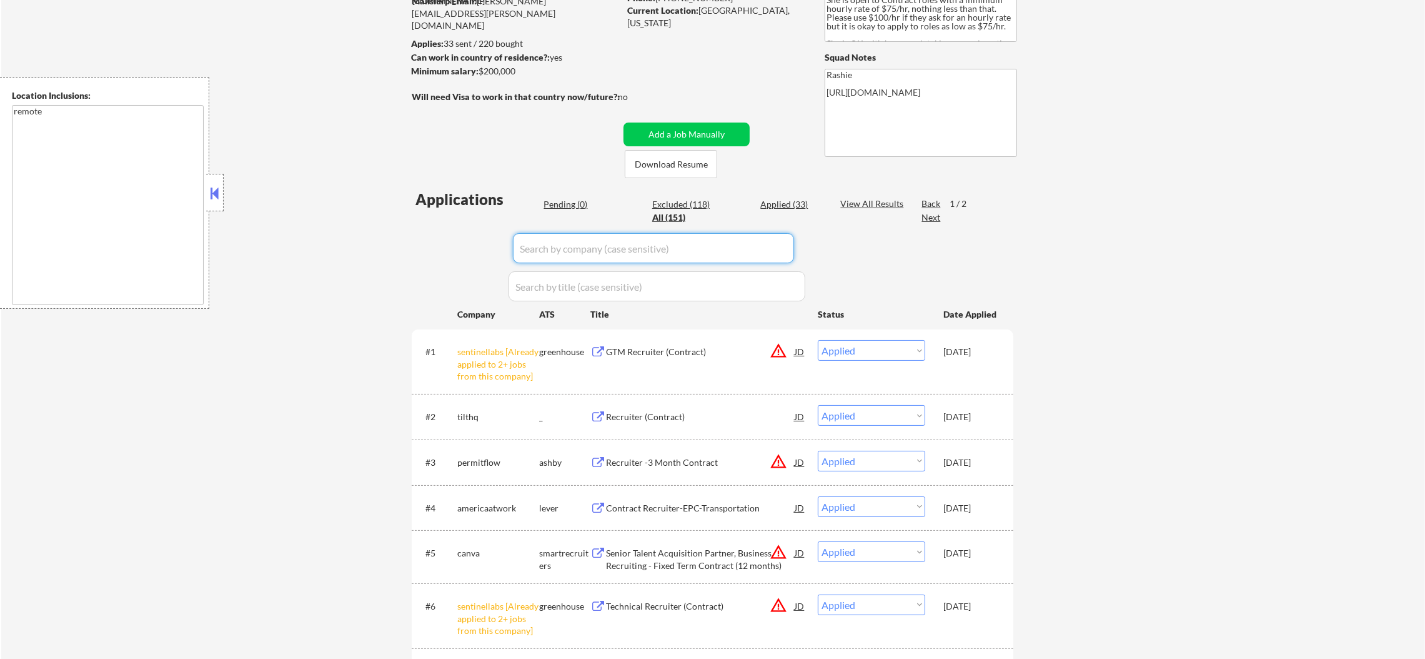
paste input "vizcom"
type input "vizcom"
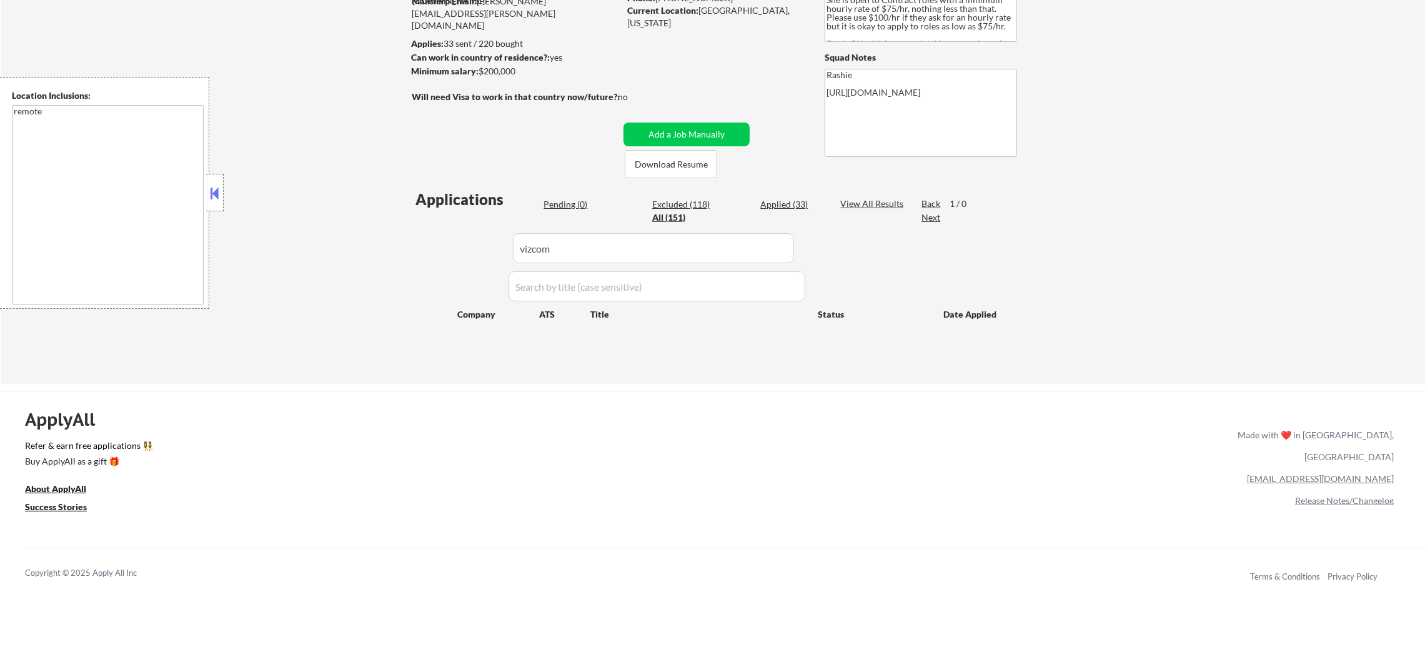
click at [561, 243] on input "input" at bounding box center [653, 248] width 281 height 30
click at [402, 246] on div "← Return to /applysquad Mailslurp Inbox Job Search Builder Erika Noriega User E…" at bounding box center [713, 133] width 624 height 479
drag, startPoint x: 567, startPoint y: 234, endPoint x: 459, endPoint y: 234, distance: 108.1
click at [459, 234] on div "Applications Pending (0) Excluded (118) Applied (33) All (151) View All Results…" at bounding box center [713, 274] width 602 height 171
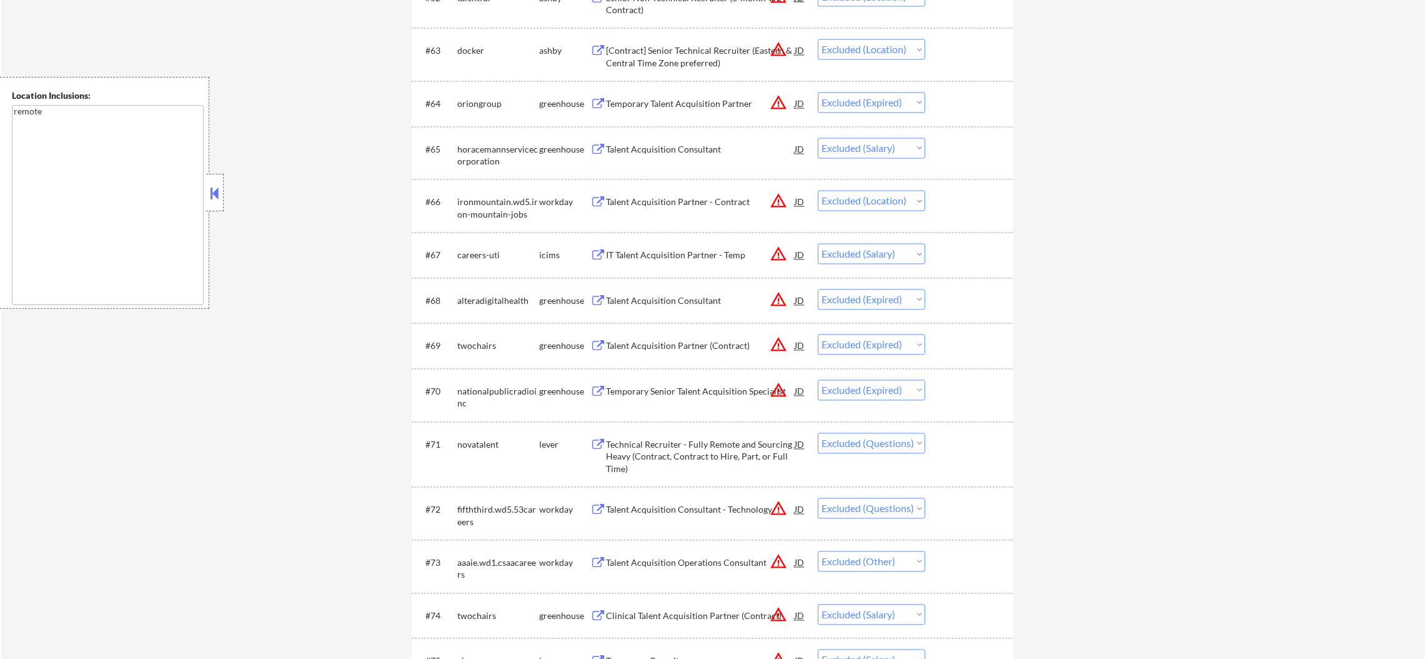
scroll to position [49, 0]
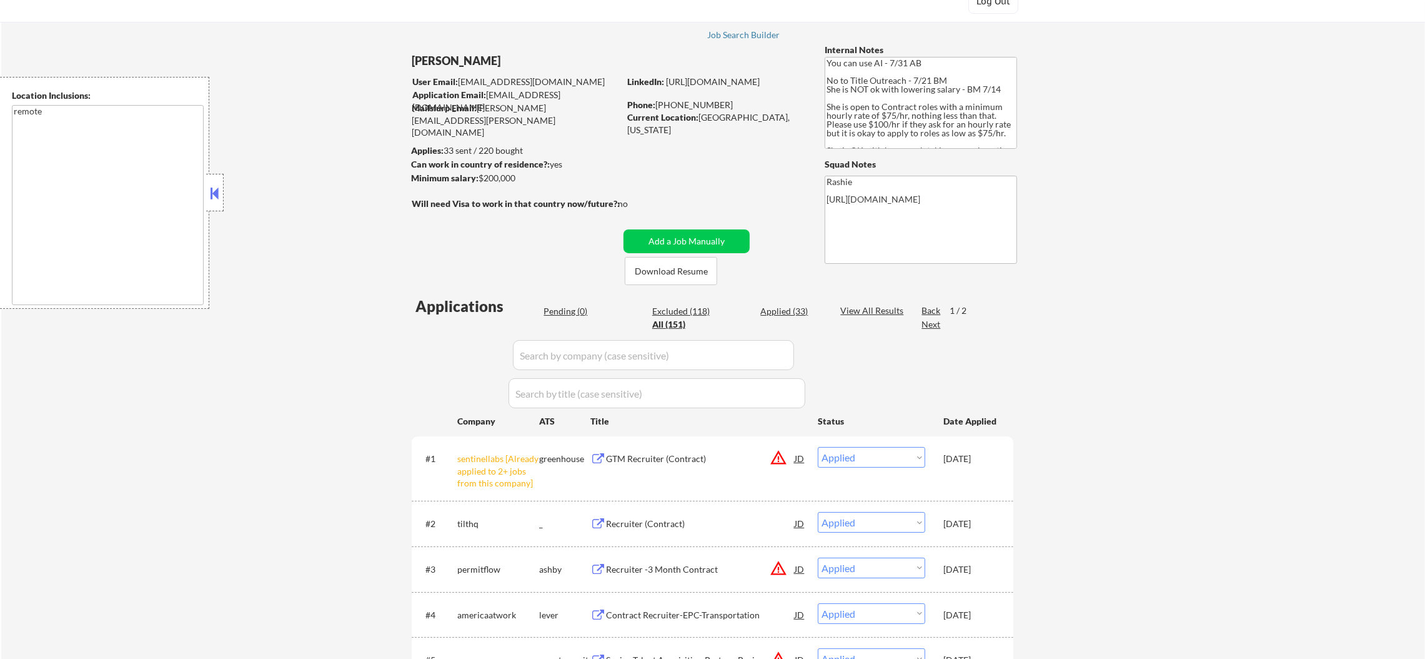
click at [625, 347] on input "input" at bounding box center [653, 355] width 281 height 30
paste input "growthassistant"
type input "growthassistant"
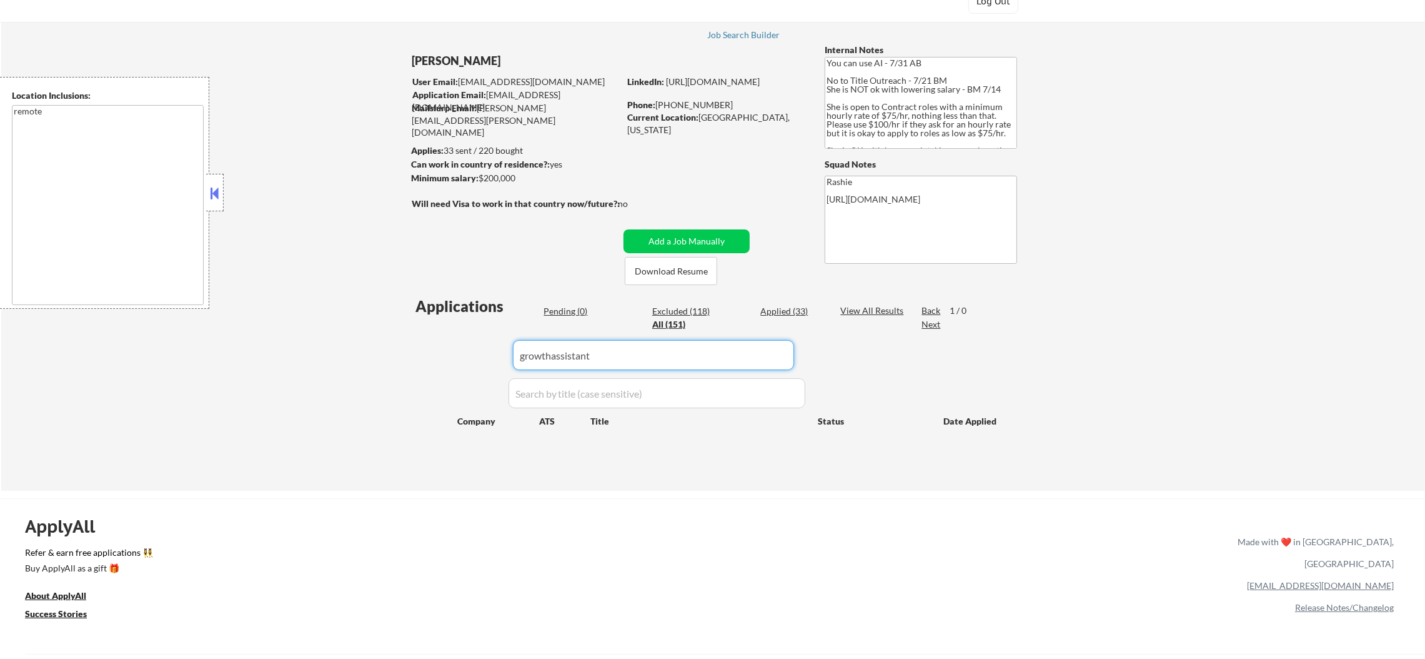
drag, startPoint x: 631, startPoint y: 355, endPoint x: 389, endPoint y: 357, distance: 242.5
click at [432, 357] on div "Applications Pending (0) Excluded (118) Applied (33) All (151) View All Results…" at bounding box center [713, 381] width 602 height 171
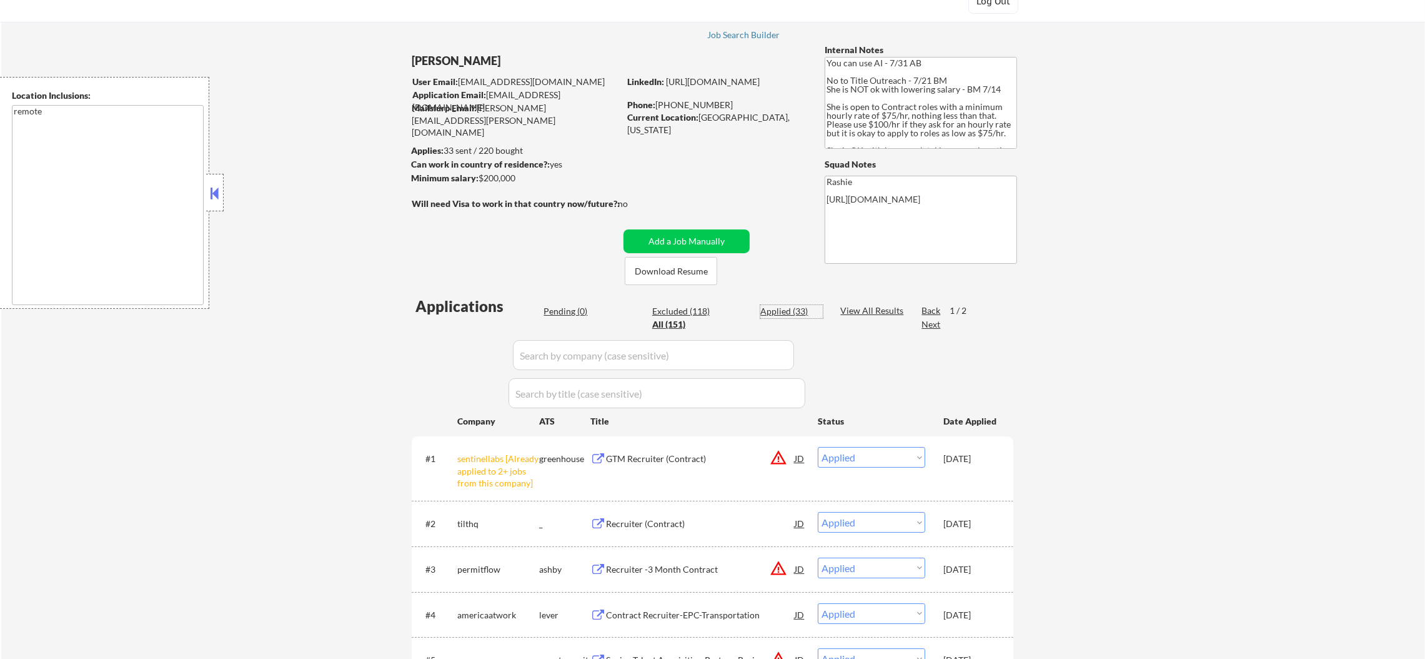
click at [804, 315] on div "Applied (33)" at bounding box center [791, 311] width 62 height 12
select select ""applied""
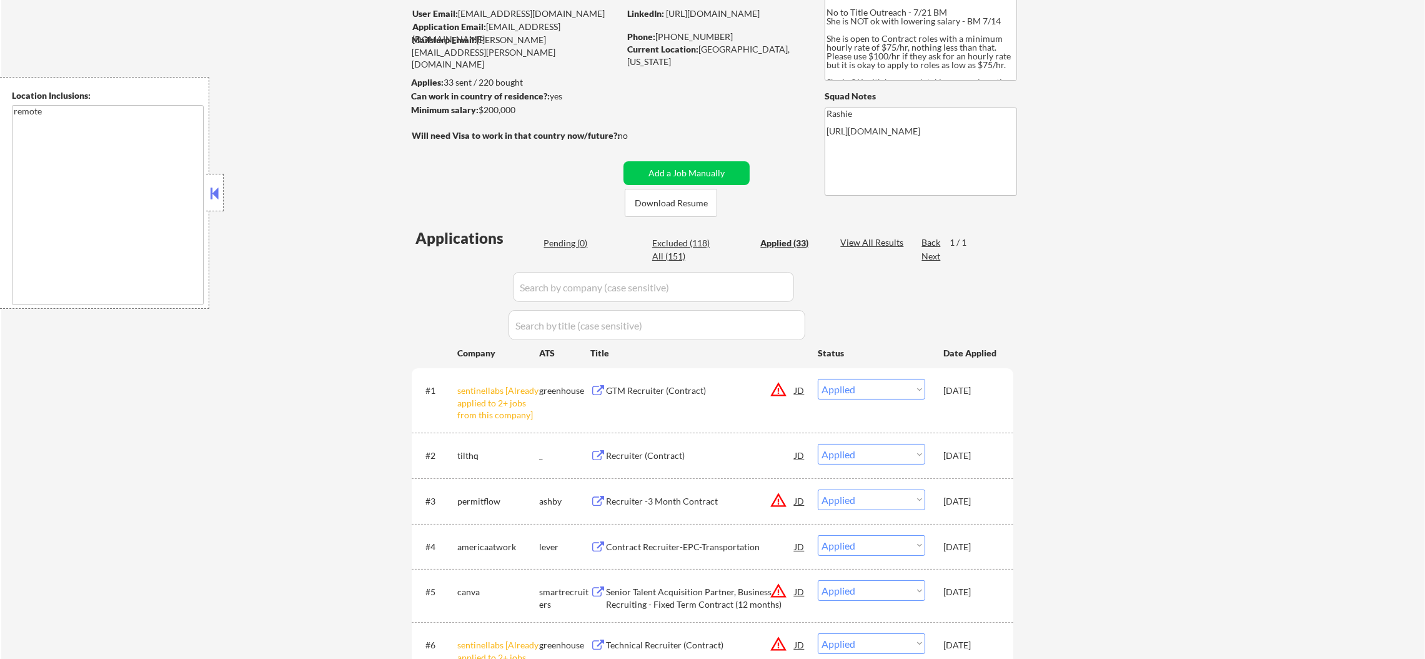
scroll to position [236, 0]
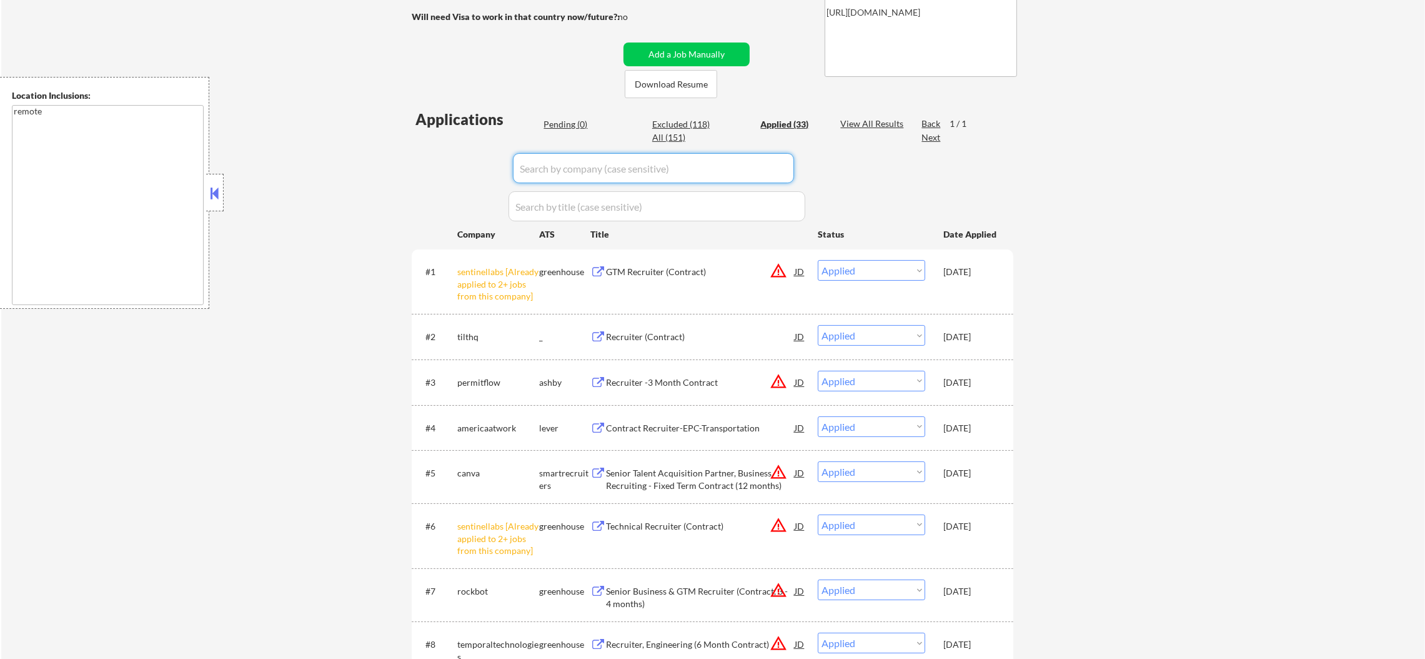
click at [668, 160] on input "input" at bounding box center [653, 168] width 281 height 30
paste input "growthassistant"
type input "growthassistant"
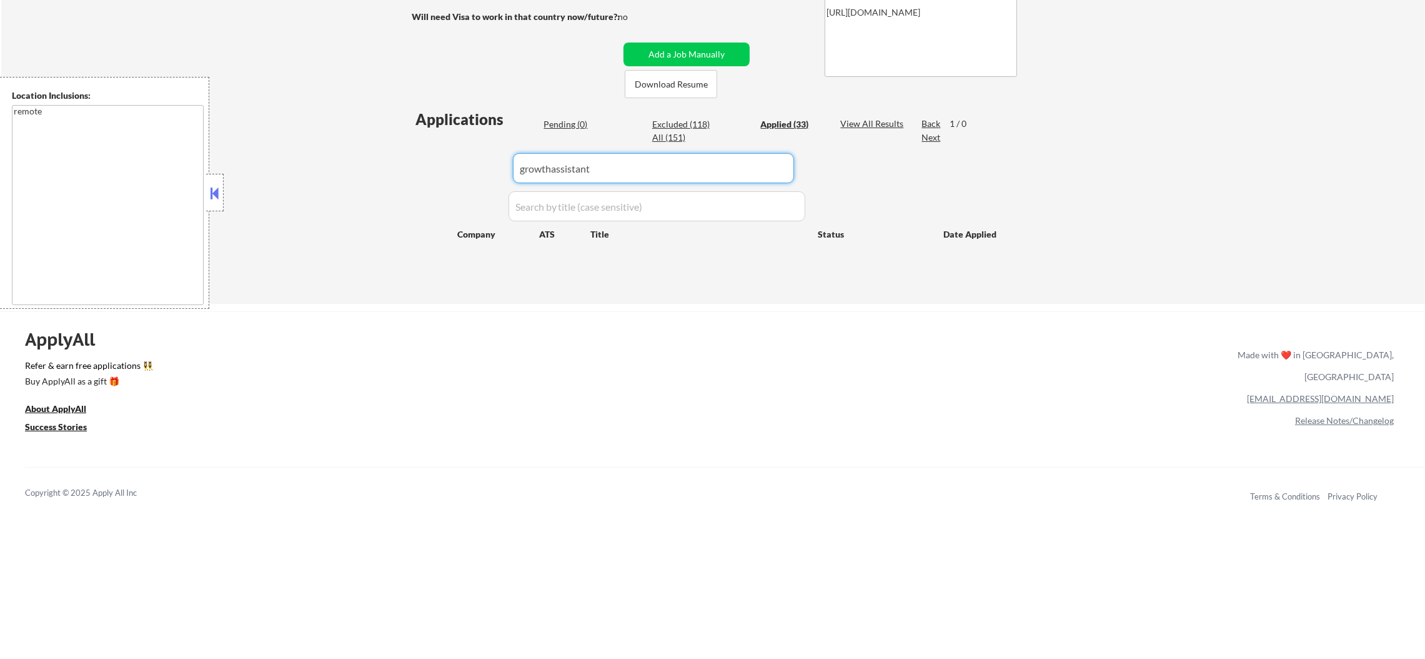
drag, startPoint x: 583, startPoint y: 172, endPoint x: 395, endPoint y: 172, distance: 188.1
click at [395, 172] on div "← Return to /applysquad Mailslurp Inbox Job Search Builder Erika Noriega User E…" at bounding box center [713, 58] width 1424 height 489
click at [376, 175] on div "← Return to /applysquad Mailslurp Inbox Job Search Builder Erika Noriega User E…" at bounding box center [713, 58] width 1424 height 489
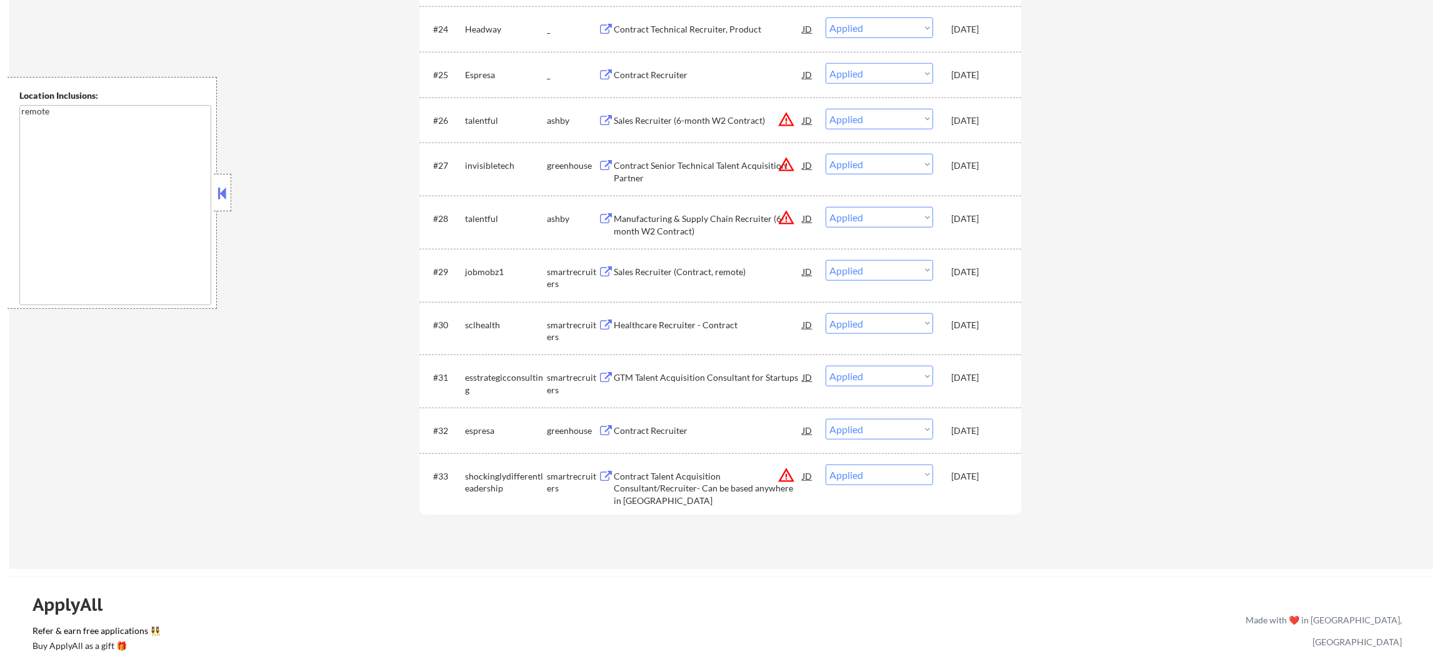
scroll to position [0, 0]
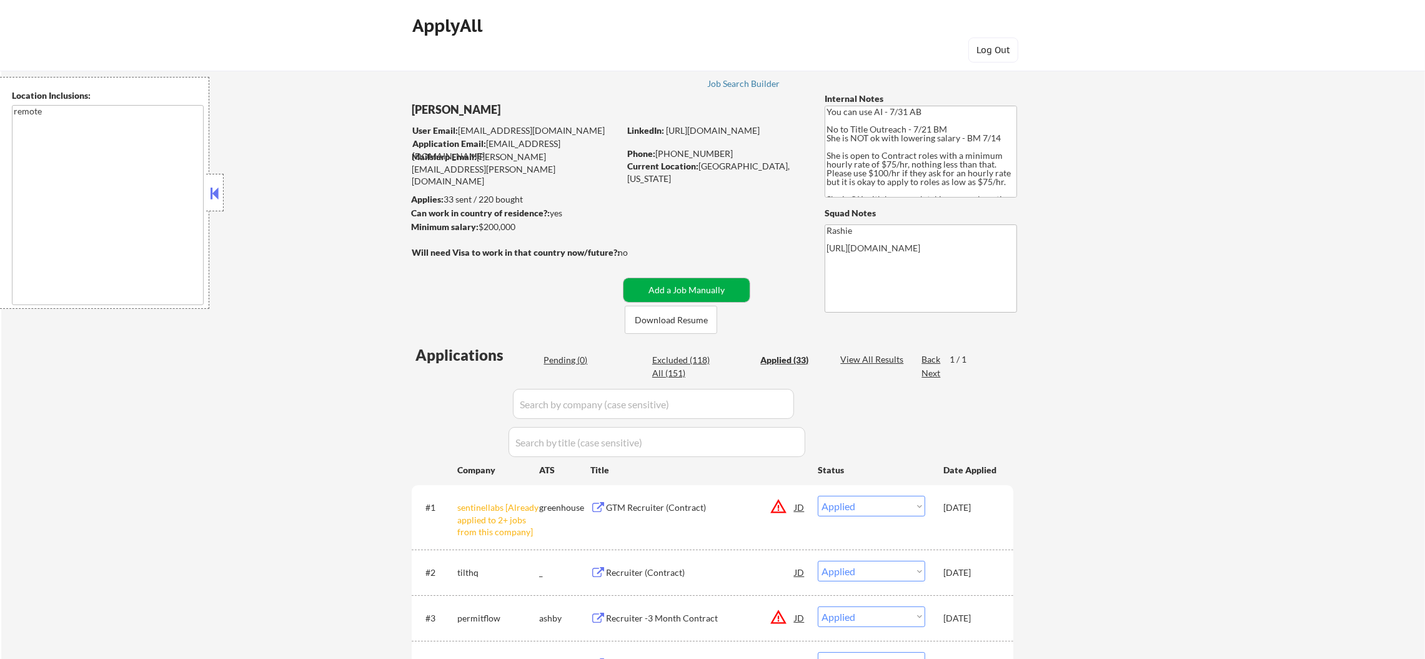
click at [650, 299] on button "Add a Job Manually" at bounding box center [687, 290] width 126 height 24
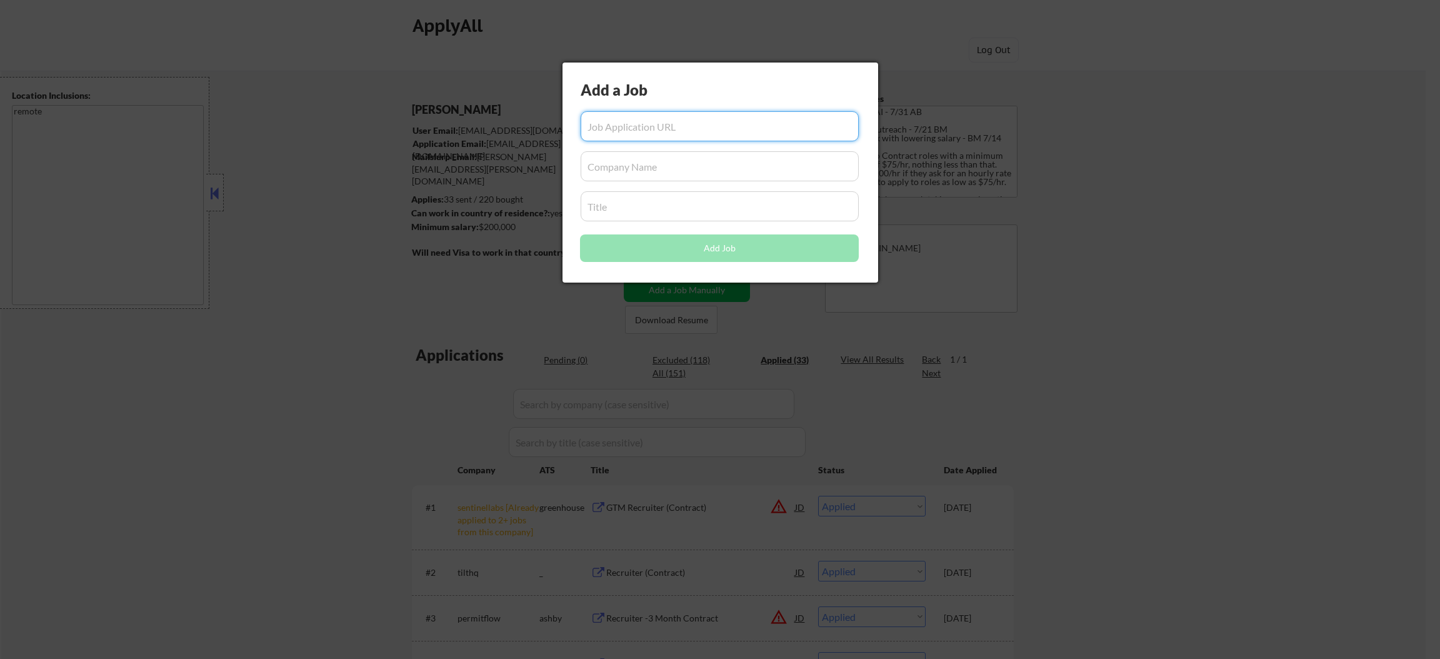
paste input "https://growthassistant.applytojob.com/apply/39g9s82i9R/Contract-Recruiter-US"
type input "https://growthassistant.applytojob.com/apply/39g9s82i9R/Contract-Recruiter-US"
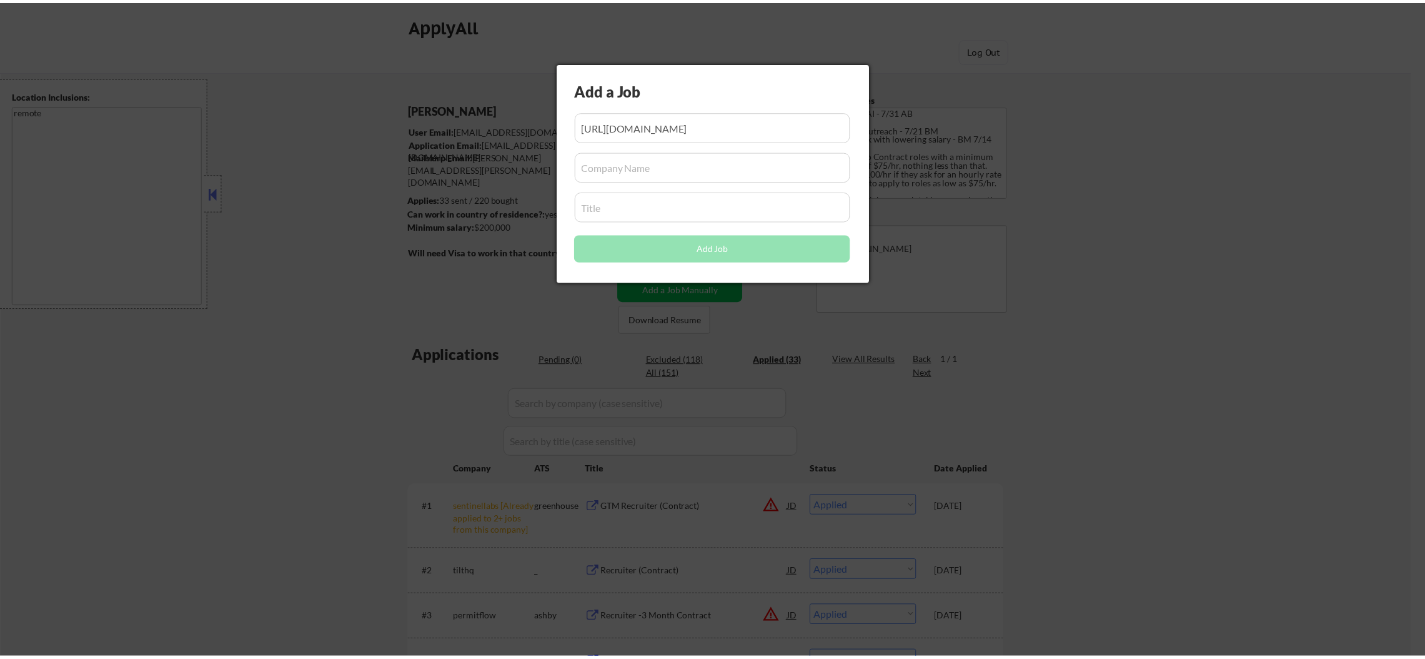
scroll to position [0, 0]
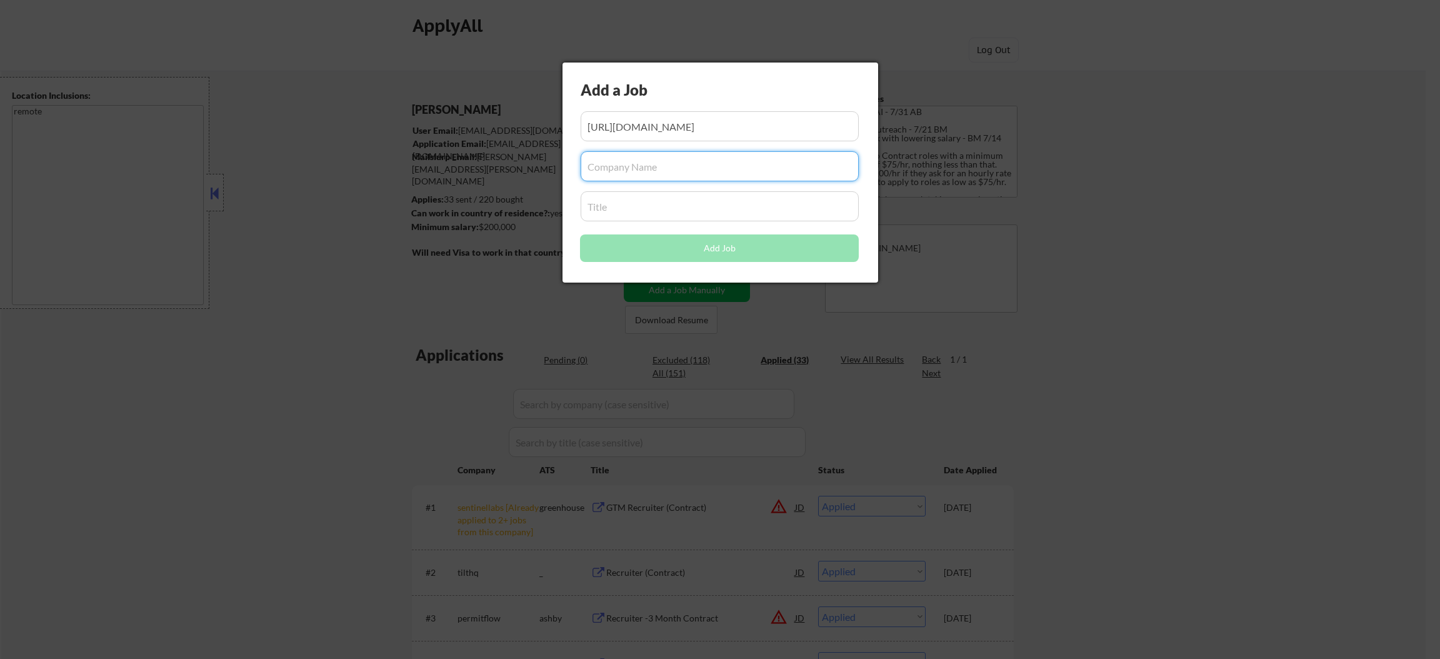
click at [611, 170] on input "input" at bounding box center [720, 166] width 279 height 30
paste input "growthassistant"
type input "growthassistant"
click at [629, 204] on input "input" at bounding box center [720, 206] width 279 height 30
paste input "Contract Recruiter (US)"
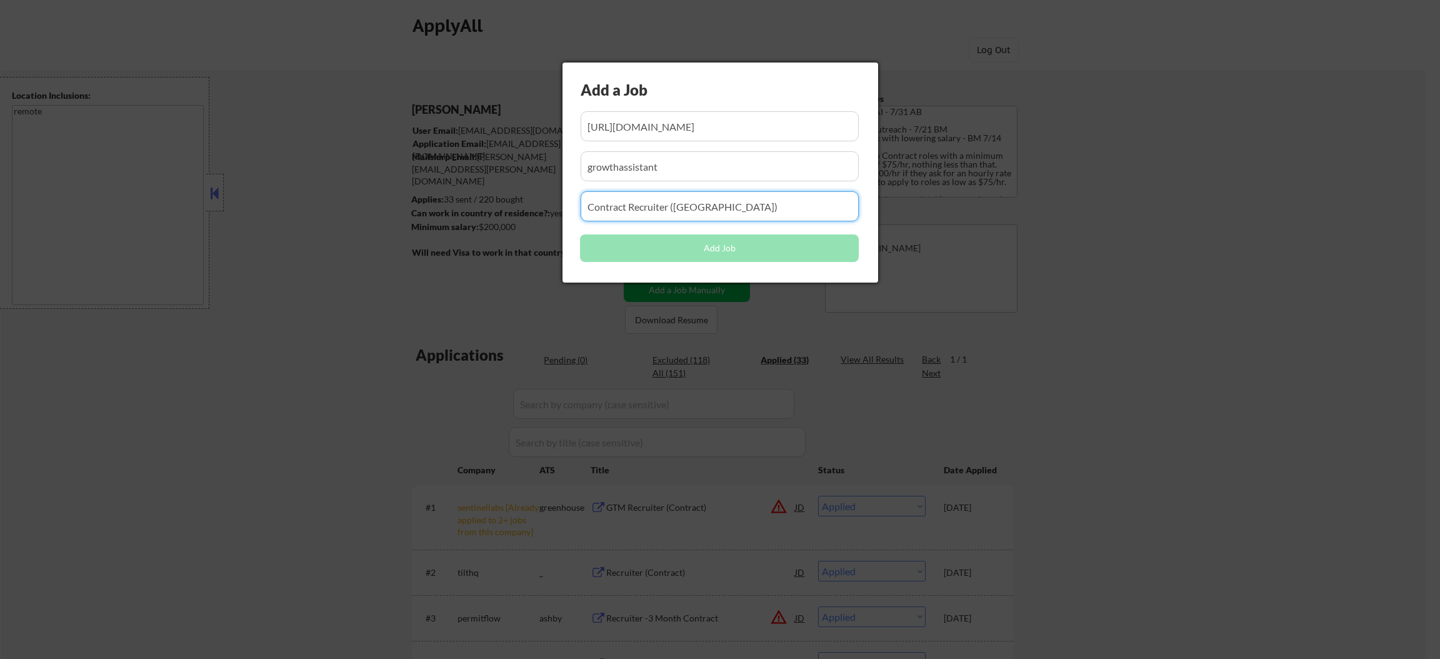
type input "Contract Recruiter (US)"
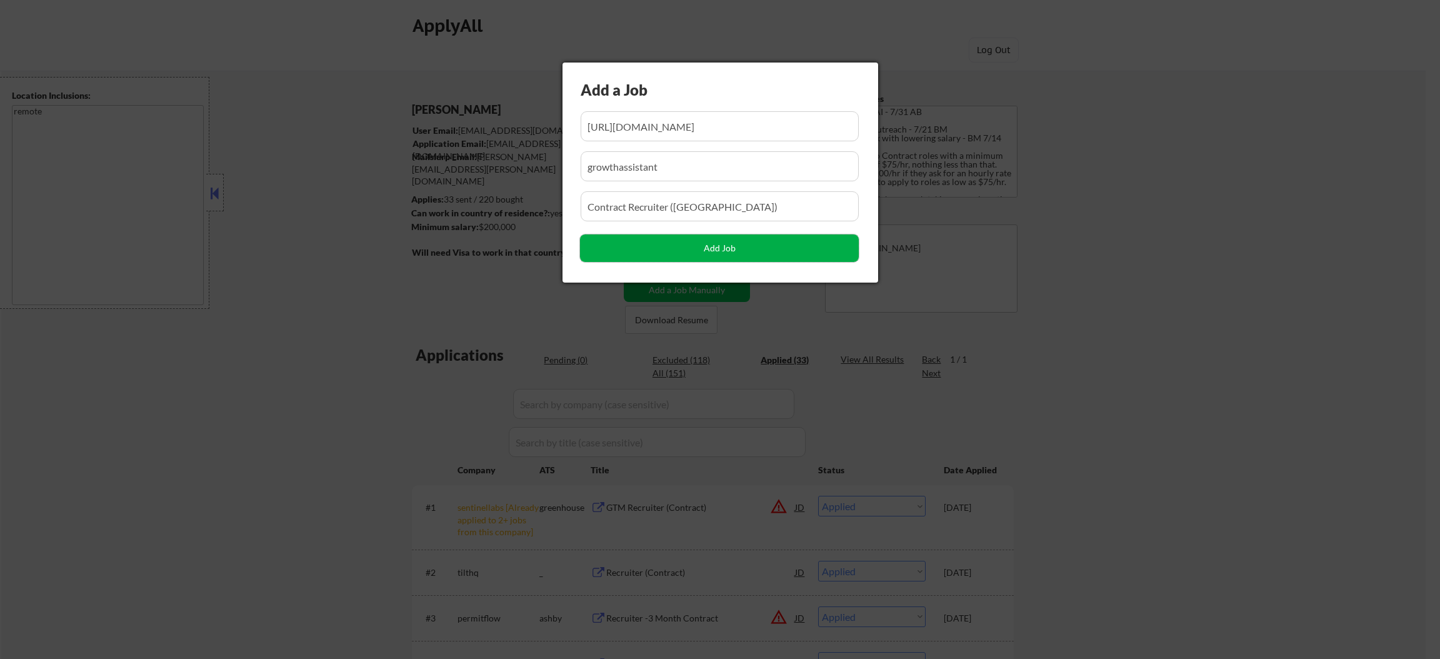
click at [625, 247] on button "Add Job" at bounding box center [719, 247] width 279 height 27
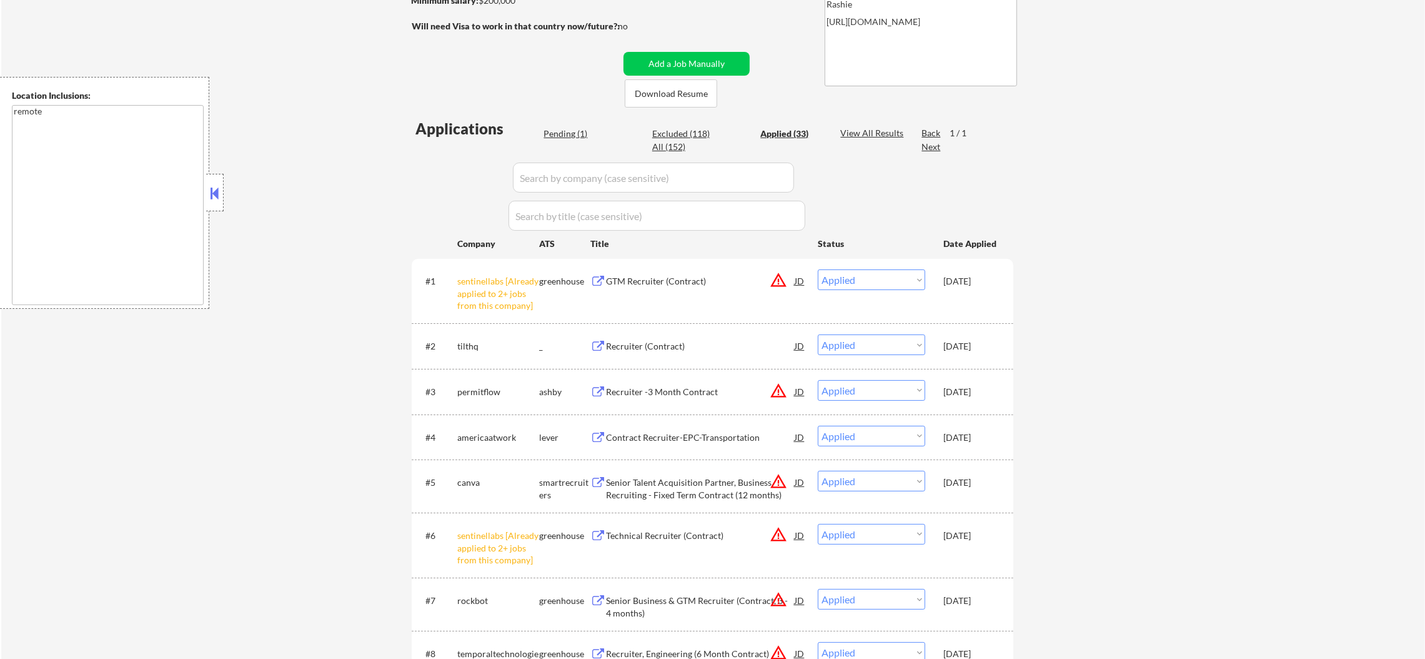
scroll to position [187, 0]
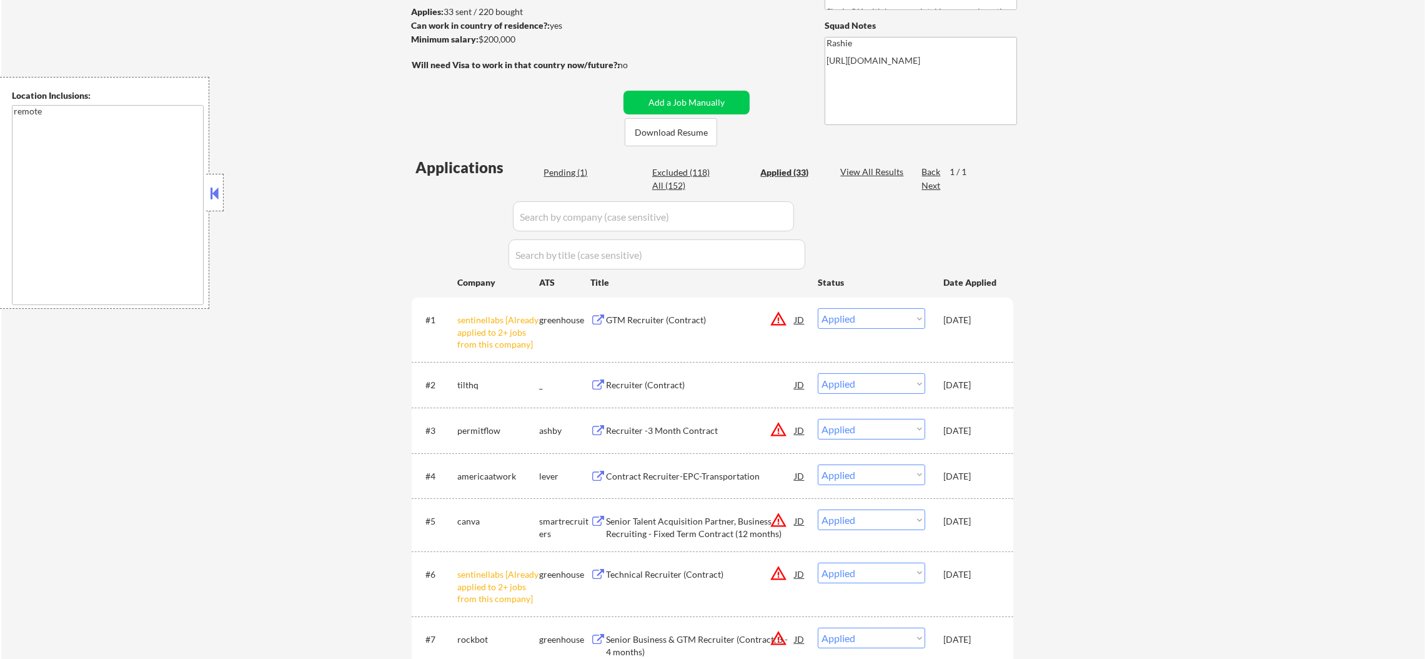
click at [561, 178] on div "Pending (1)" at bounding box center [575, 172] width 62 height 12
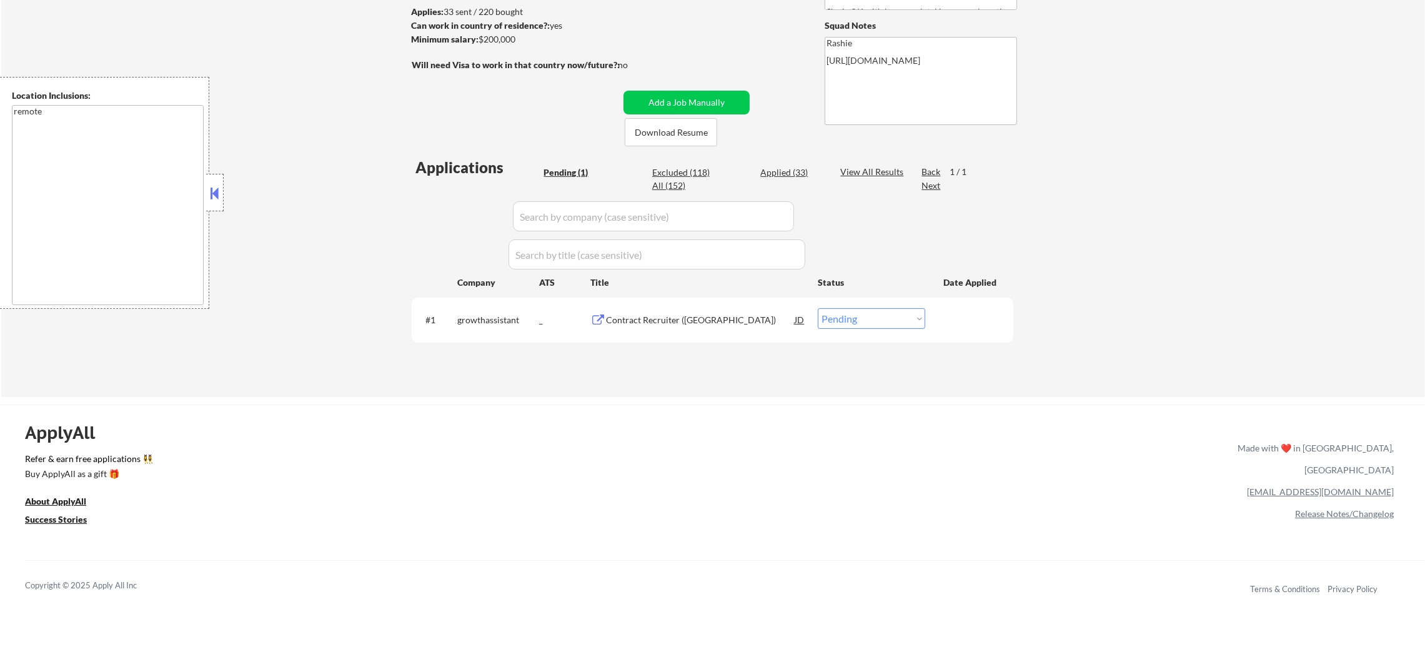
click at [572, 170] on div "Pending (1)" at bounding box center [575, 172] width 62 height 12
click at [654, 309] on div "Contract Recruiter (US)" at bounding box center [700, 319] width 189 height 22
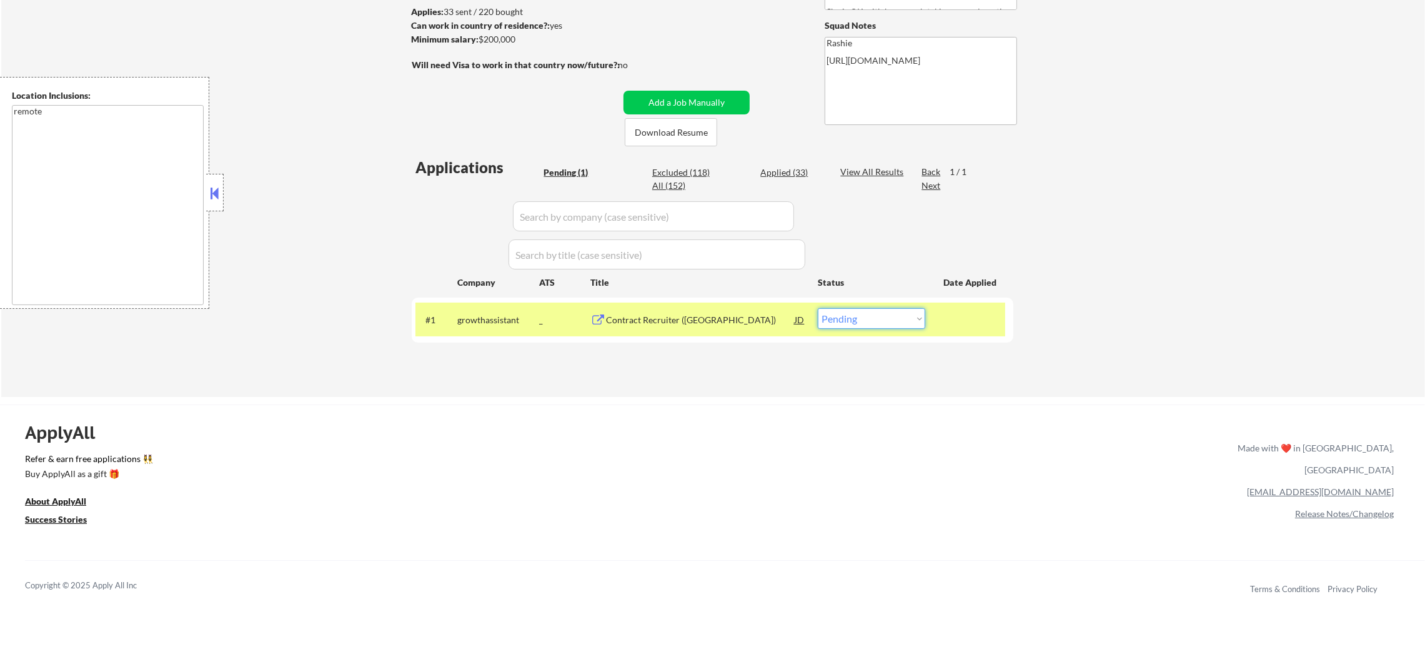
drag, startPoint x: 857, startPoint y: 309, endPoint x: 857, endPoint y: 325, distance: 15.6
click at [857, 310] on select "Choose an option... Pending Applied Excluded (Questions) Excluded (Expired) Exc…" at bounding box center [871, 318] width 107 height 21
select select ""applied""
click at [818, 308] on select "Choose an option... Pending Applied Excluded (Questions) Excluded (Expired) Exc…" at bounding box center [871, 318] width 107 height 21
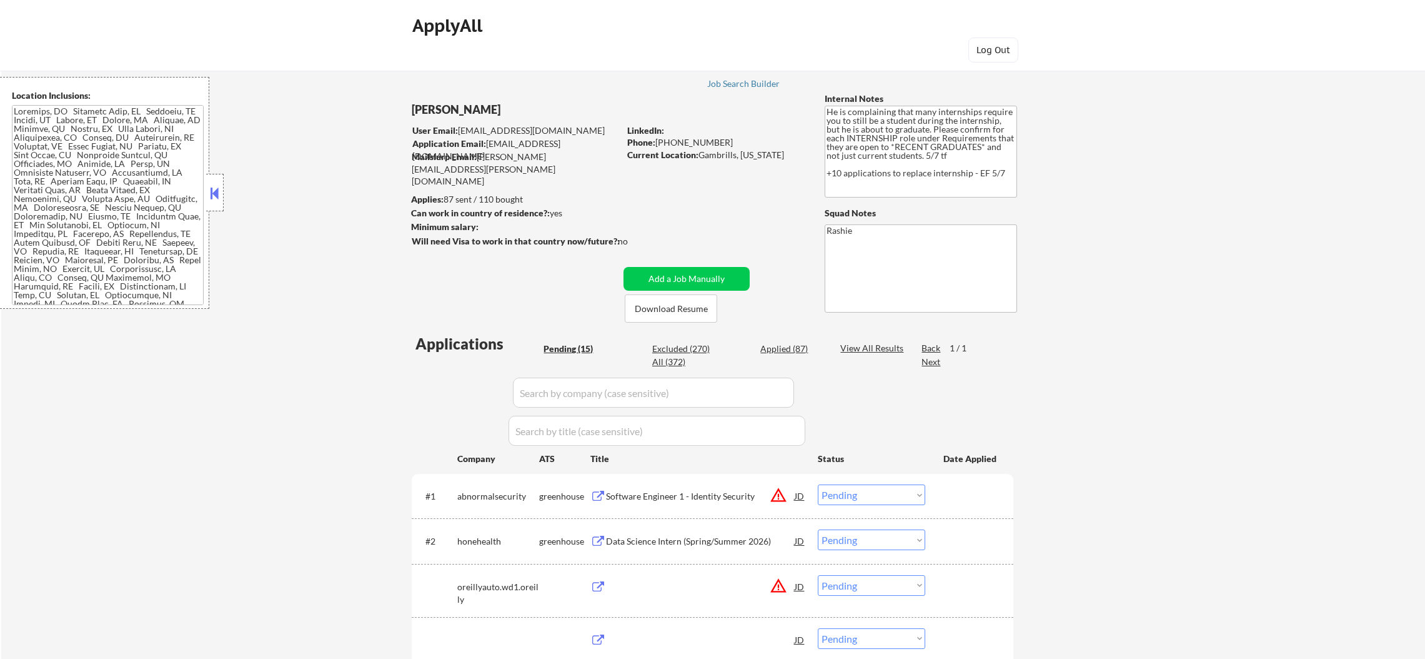
select select ""pending""
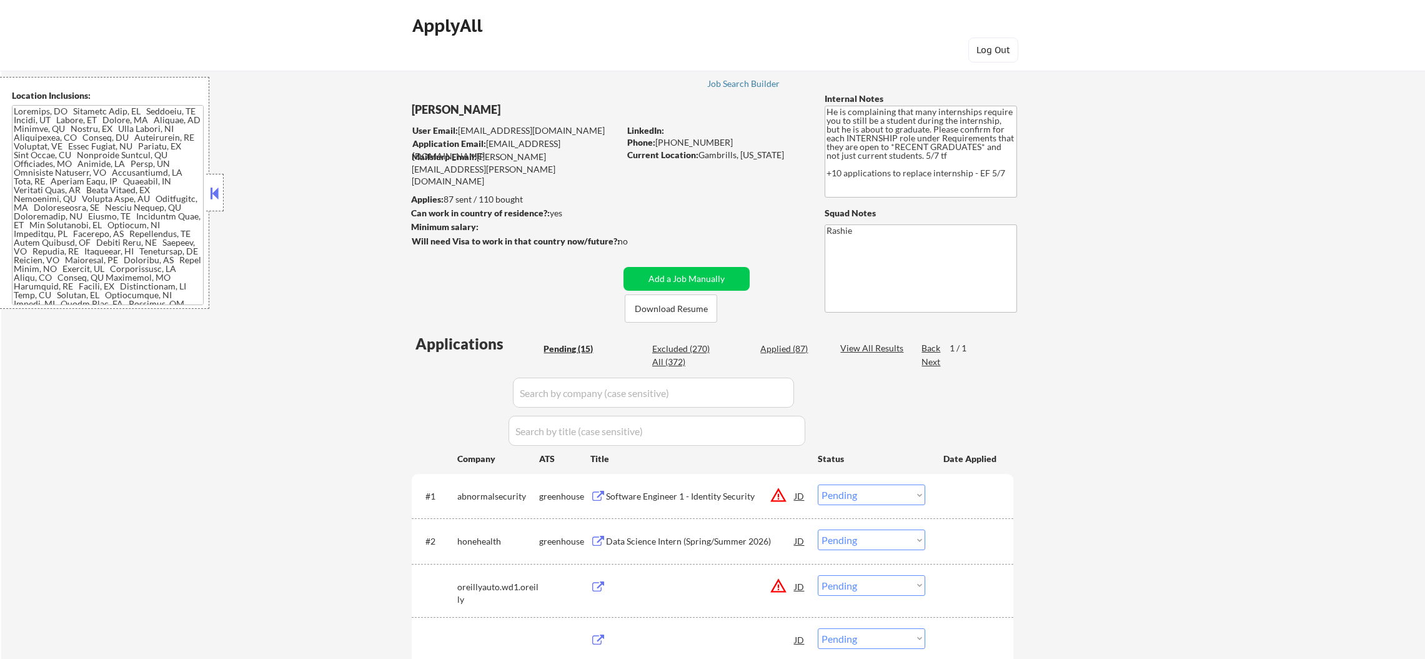
select select ""pending""
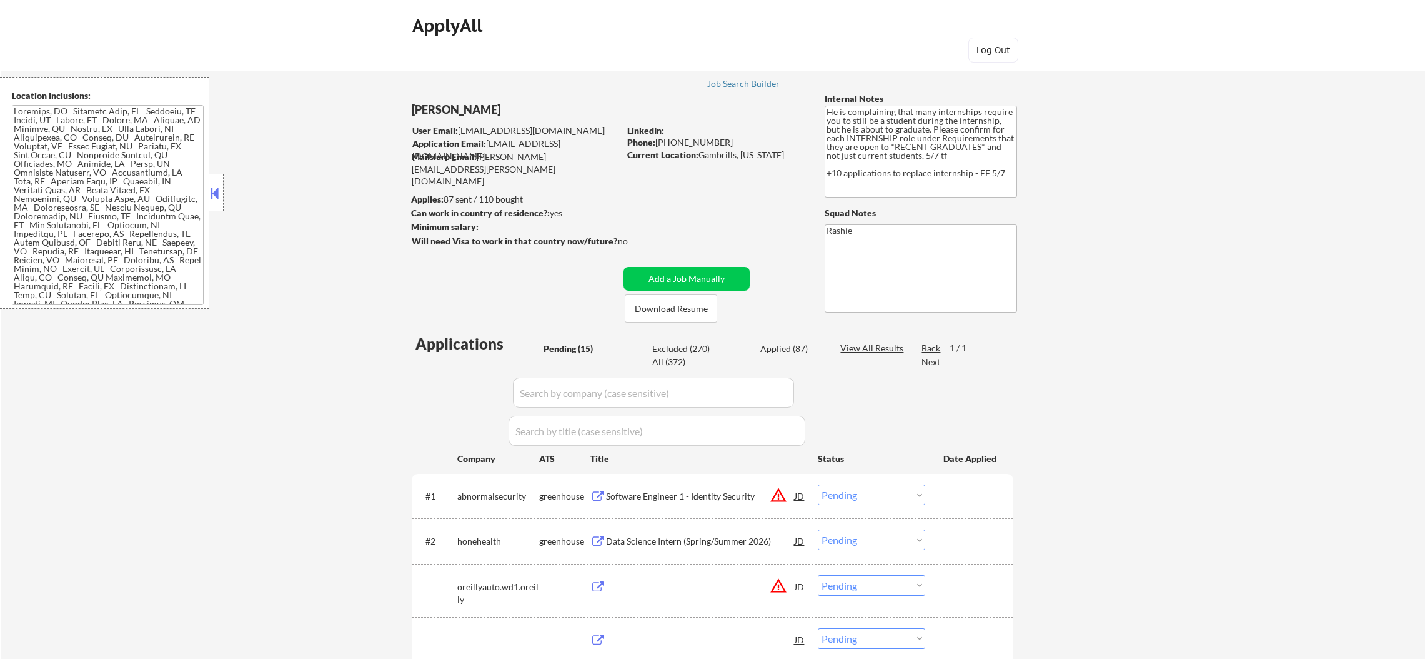
select select ""pending""
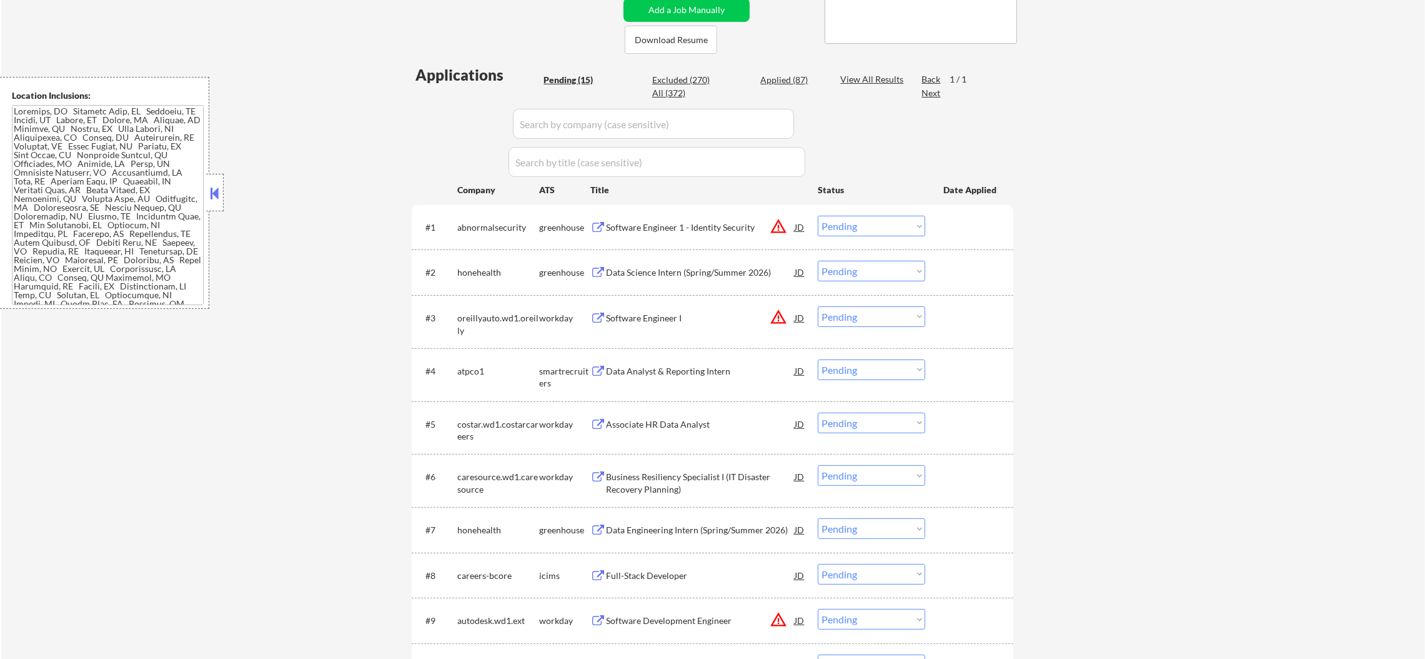
scroll to position [281, 0]
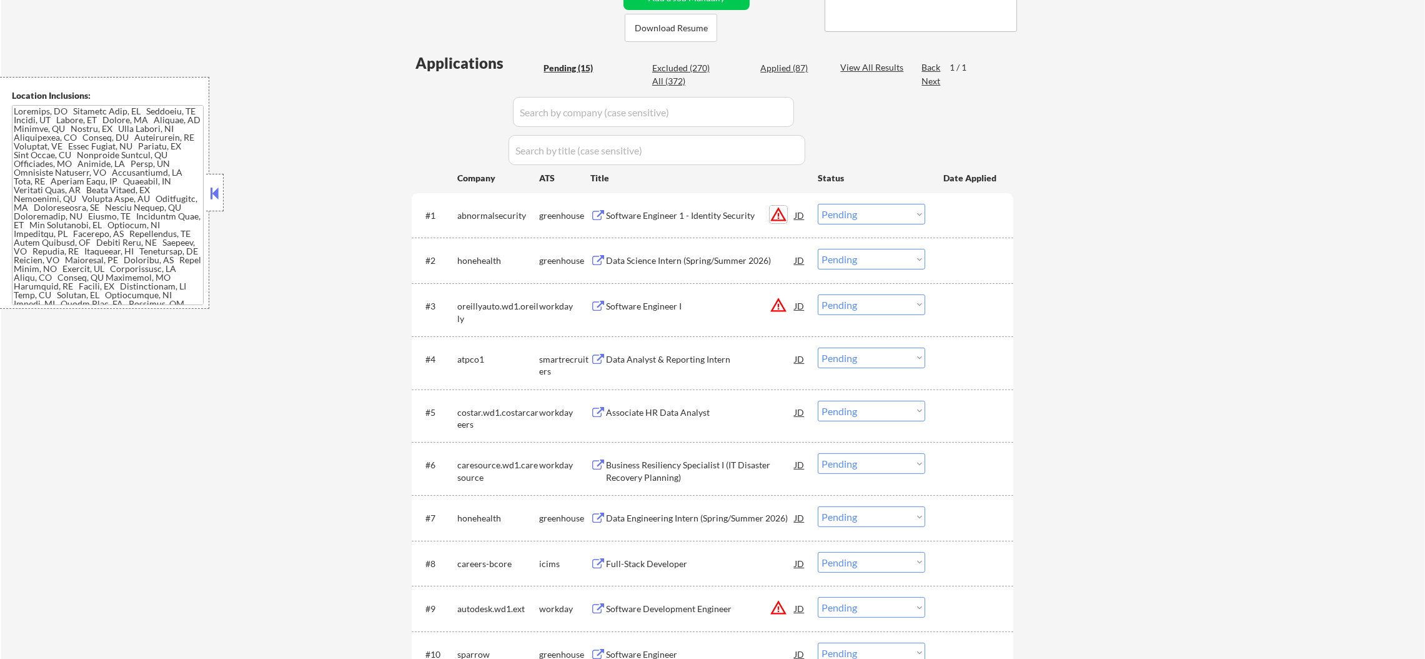
click at [784, 215] on button "warning_amber" at bounding box center [778, 214] width 17 height 17
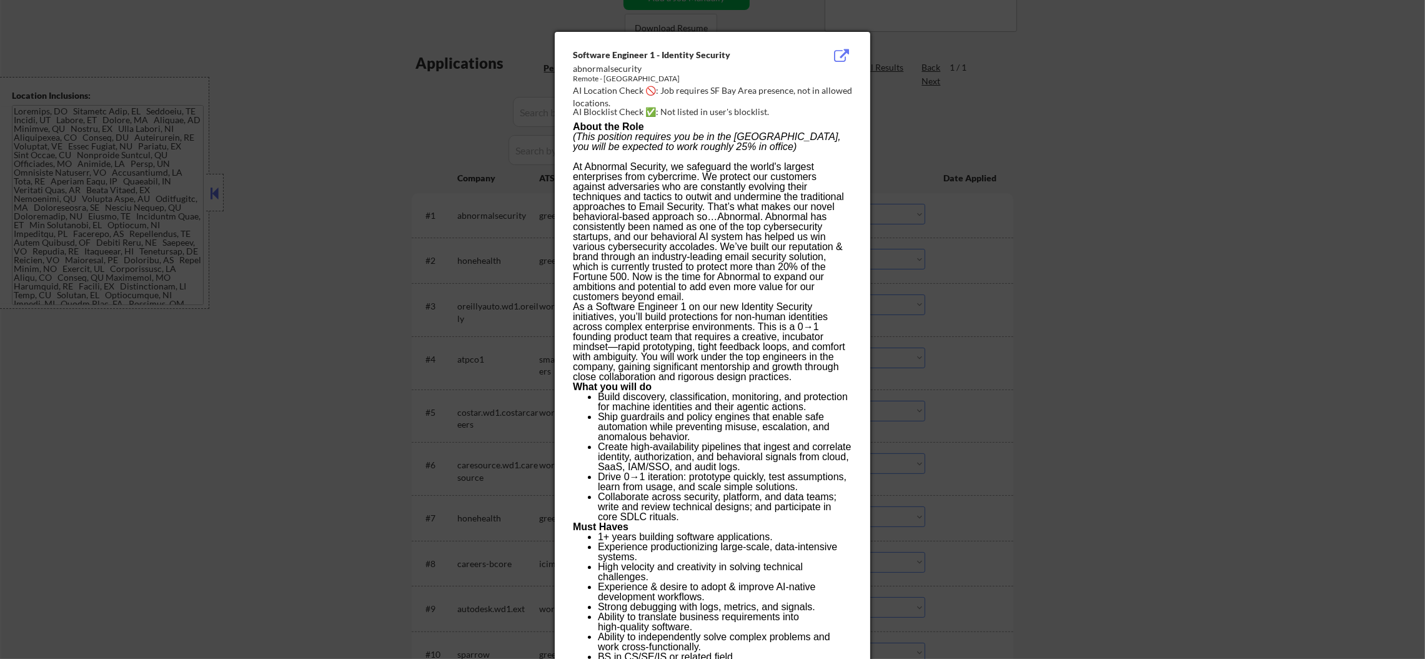
click at [920, 186] on div at bounding box center [712, 329] width 1425 height 659
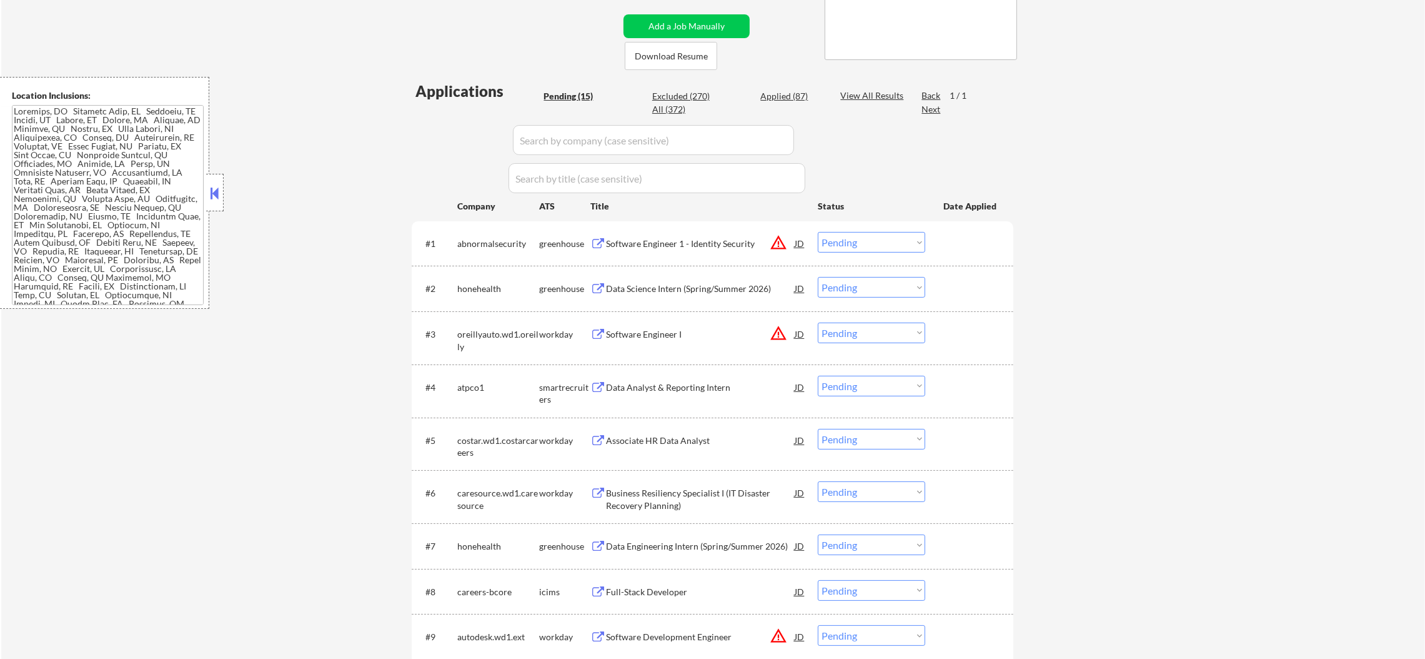
scroll to position [304, 0]
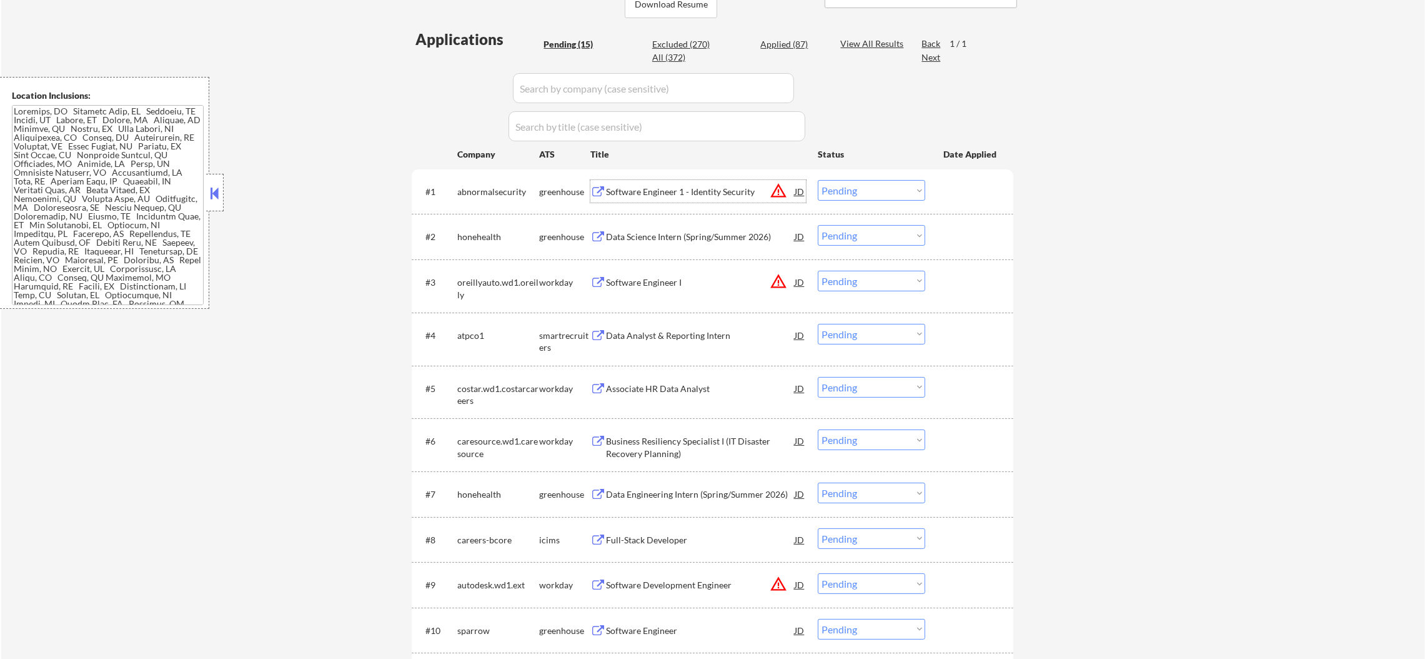
click at [699, 191] on div "Software Engineer 1 - Identity Security" at bounding box center [700, 192] width 189 height 12
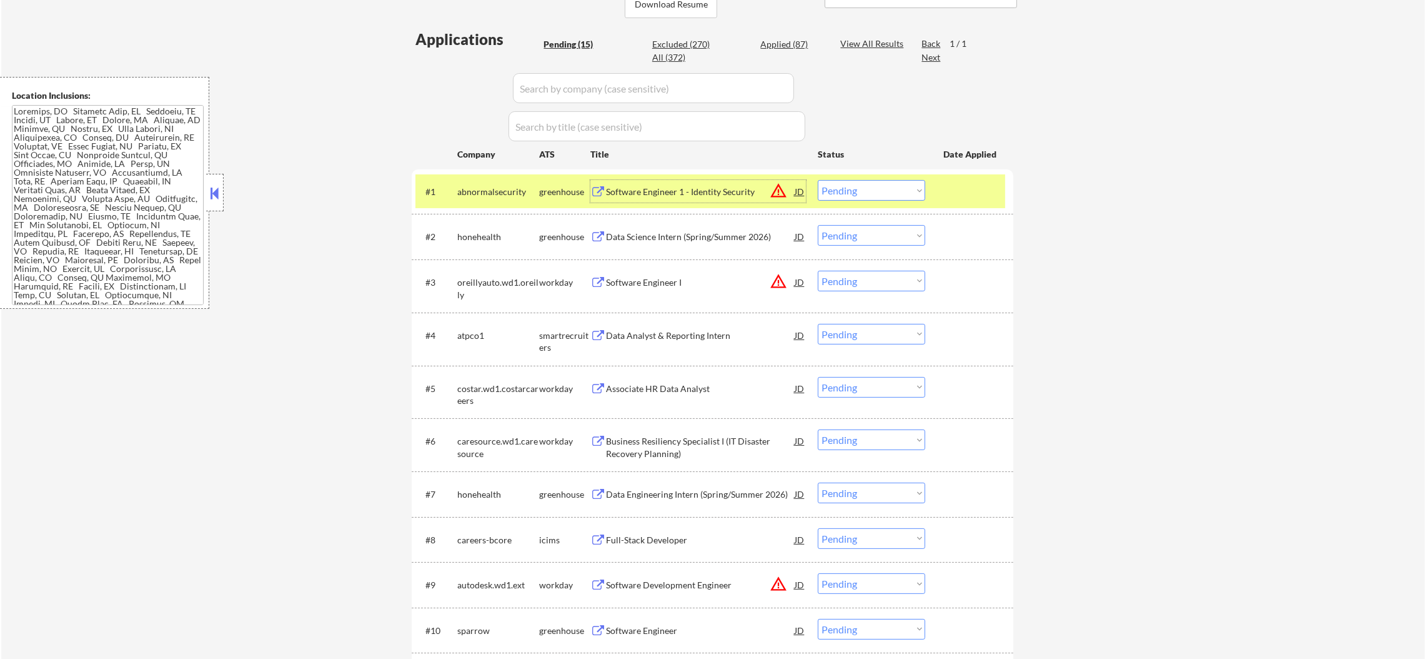
click at [876, 180] on select "Choose an option... Pending Applied Excluded (Questions) Excluded (Expired) Exc…" at bounding box center [871, 190] width 107 height 21
click at [818, 180] on select "Choose an option... Pending Applied Excluded (Questions) Excluded (Expired) Exc…" at bounding box center [871, 190] width 107 height 21
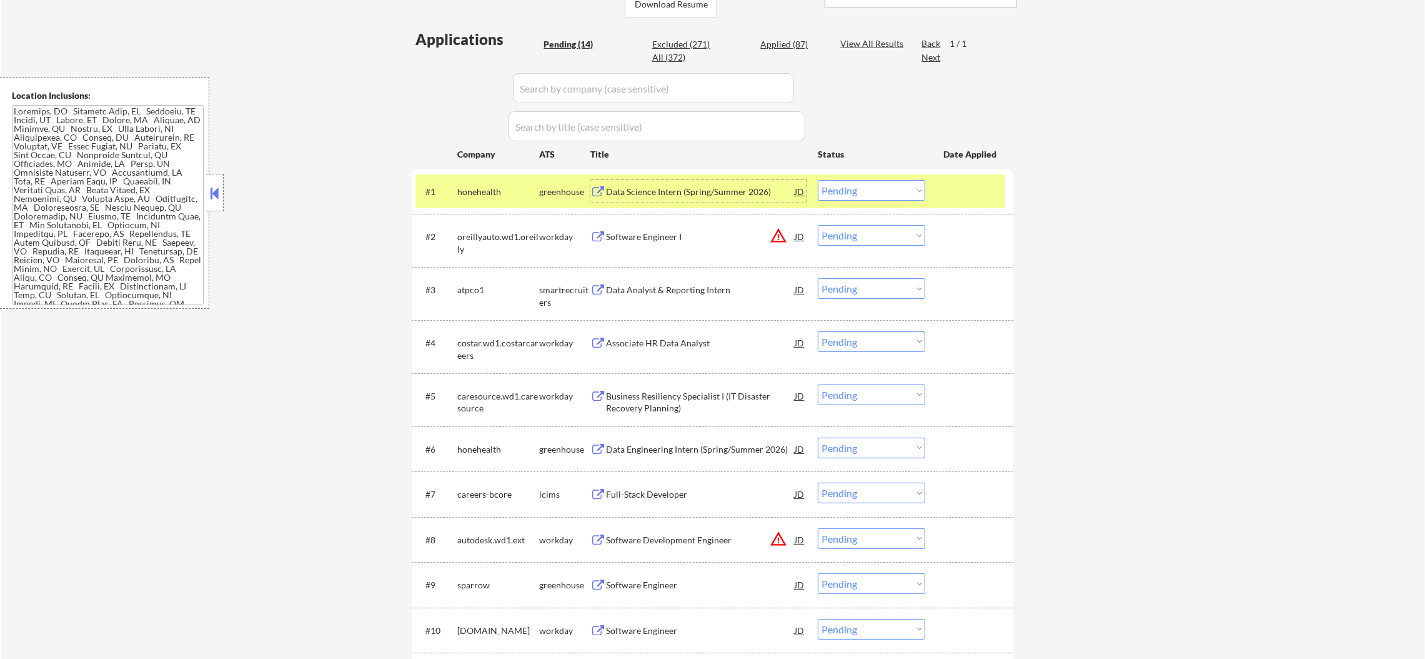
click at [678, 193] on div "Data Science Intern (Spring/Summer 2026)" at bounding box center [700, 192] width 189 height 12
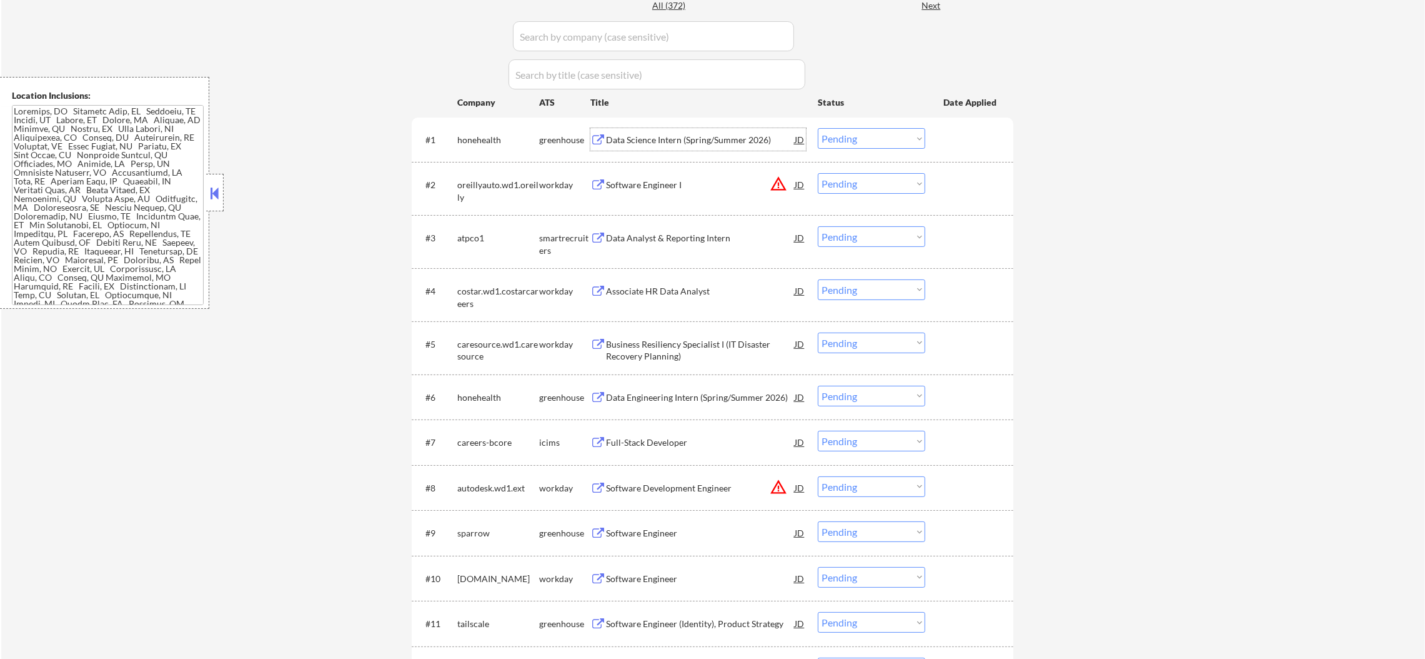
scroll to position [367, 0]
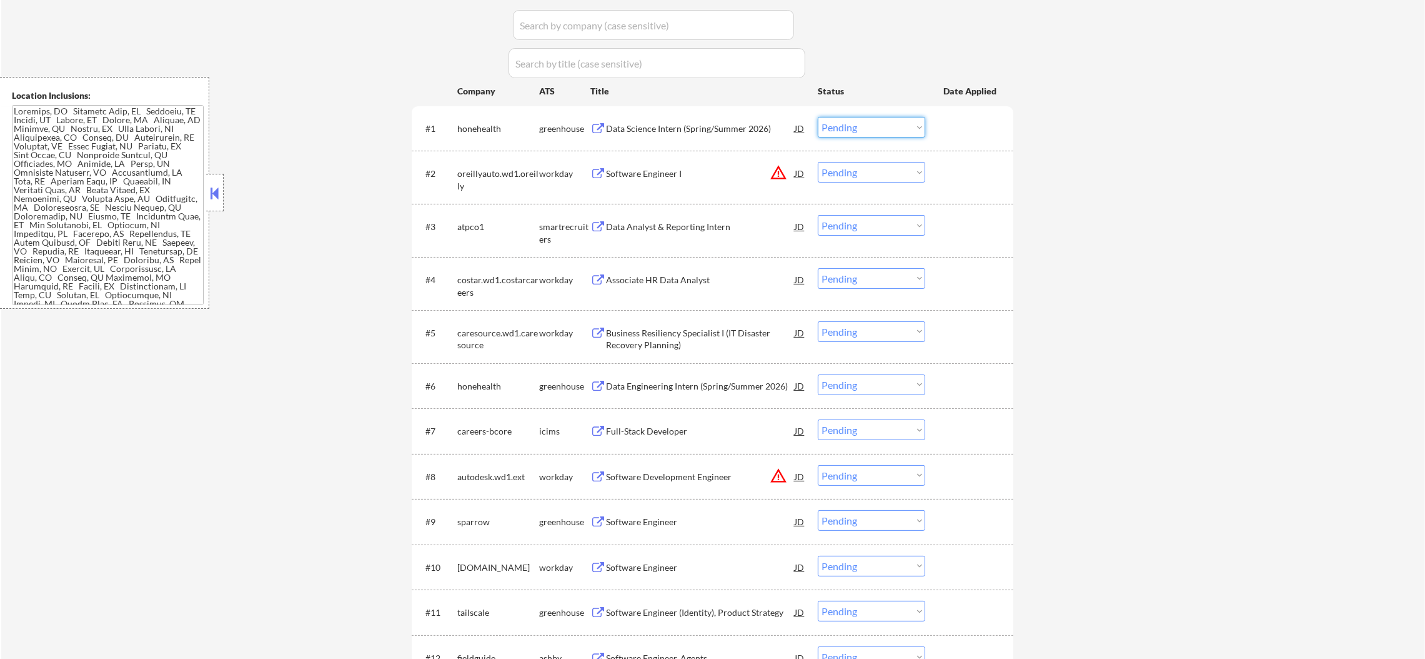
click at [852, 129] on select "Choose an option... Pending Applied Excluded (Questions) Excluded (Expired) Exc…" at bounding box center [871, 127] width 107 height 21
click at [818, 117] on select "Choose an option... Pending Applied Excluded (Questions) Excluded (Expired) Exc…" at bounding box center [871, 127] width 107 height 21
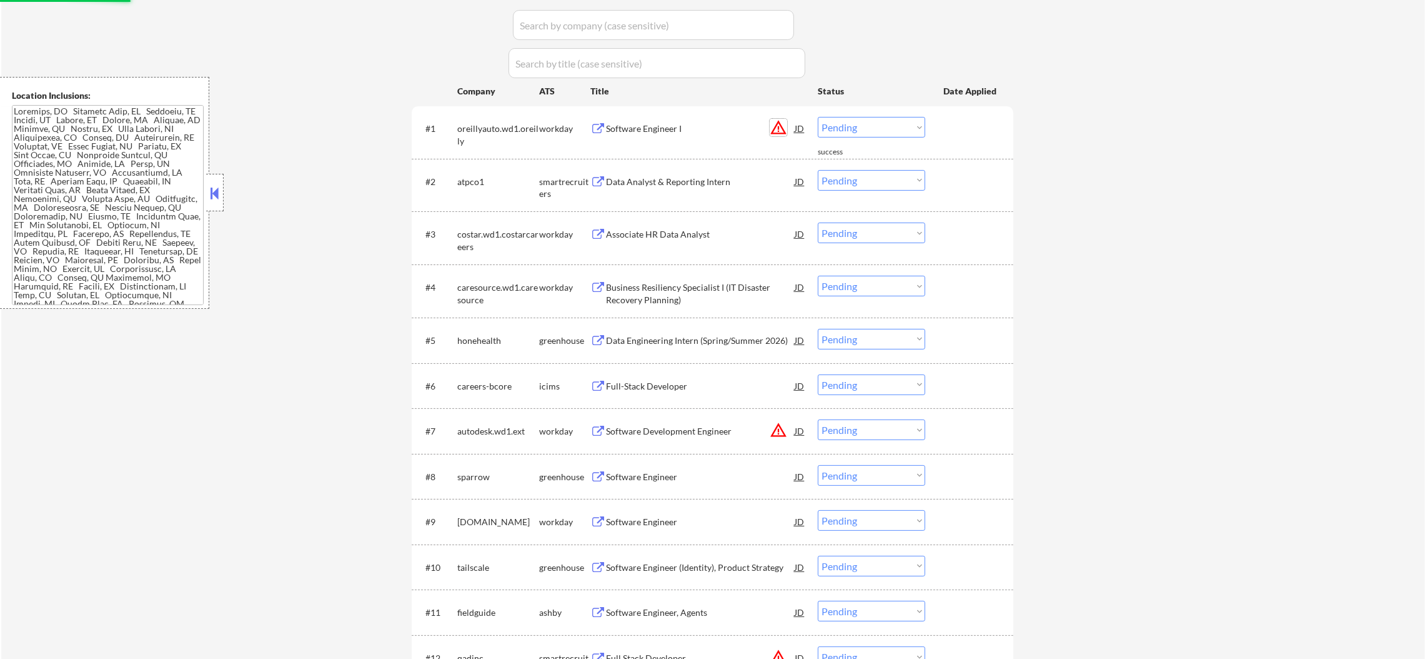
click at [775, 127] on button "warning_amber" at bounding box center [778, 127] width 17 height 17
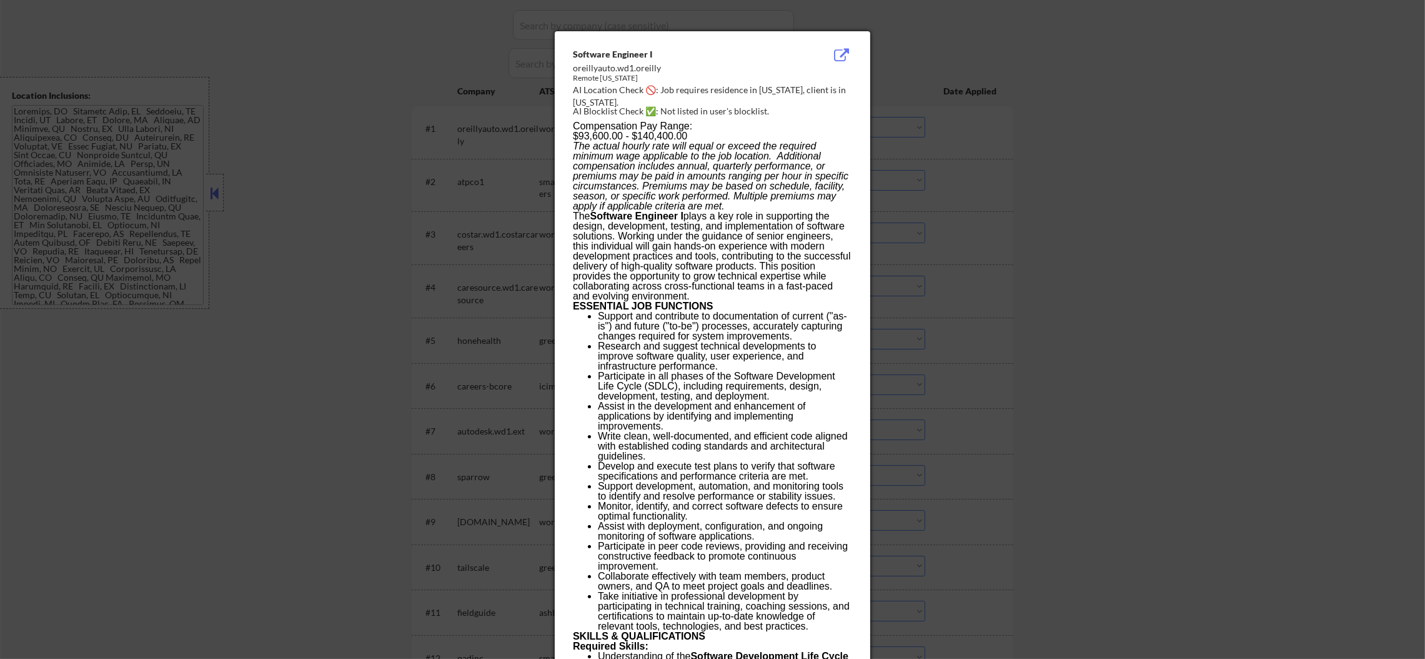
click at [974, 109] on div at bounding box center [712, 329] width 1425 height 659
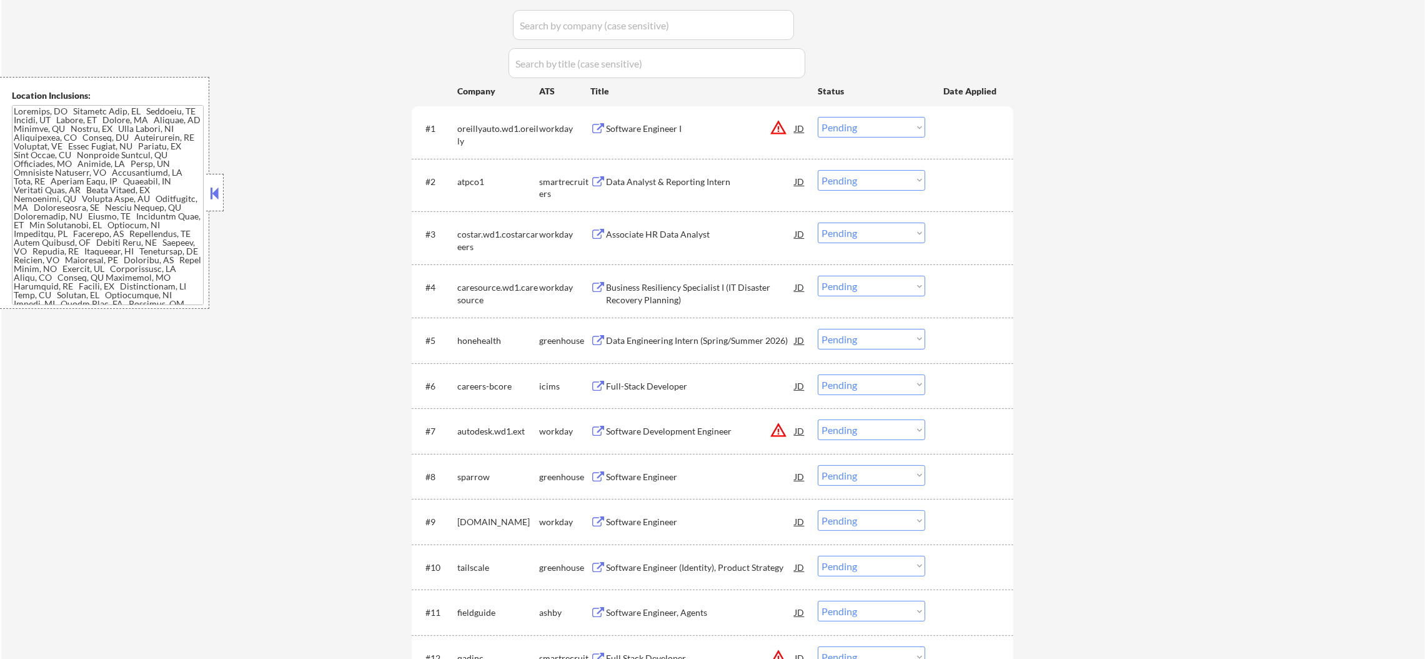
click at [875, 121] on select "Choose an option... Pending Applied Excluded (Questions) Excluded (Expired) Exc…" at bounding box center [871, 127] width 107 height 21
click at [818, 117] on select "Choose an option... Pending Applied Excluded (Questions) Excluded (Expired) Exc…" at bounding box center [871, 127] width 107 height 21
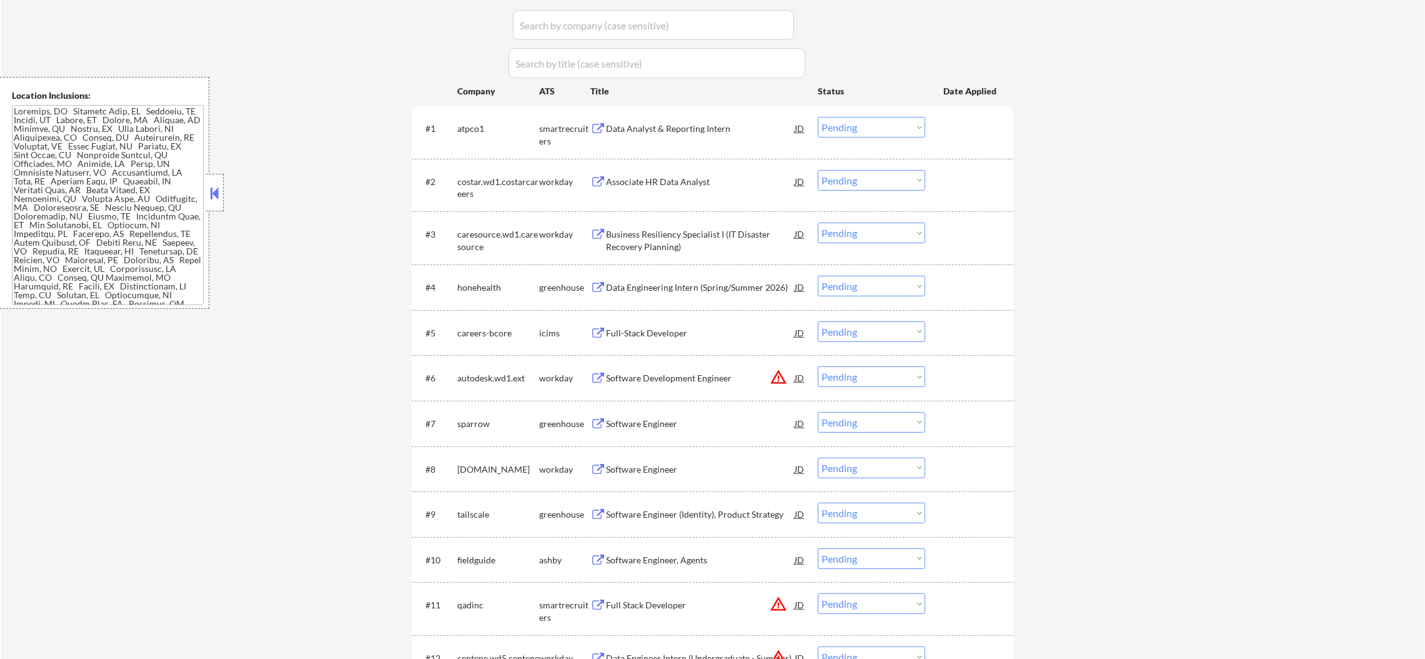
click at [706, 132] on div "Data Analyst & Reporting Intern" at bounding box center [700, 128] width 189 height 12
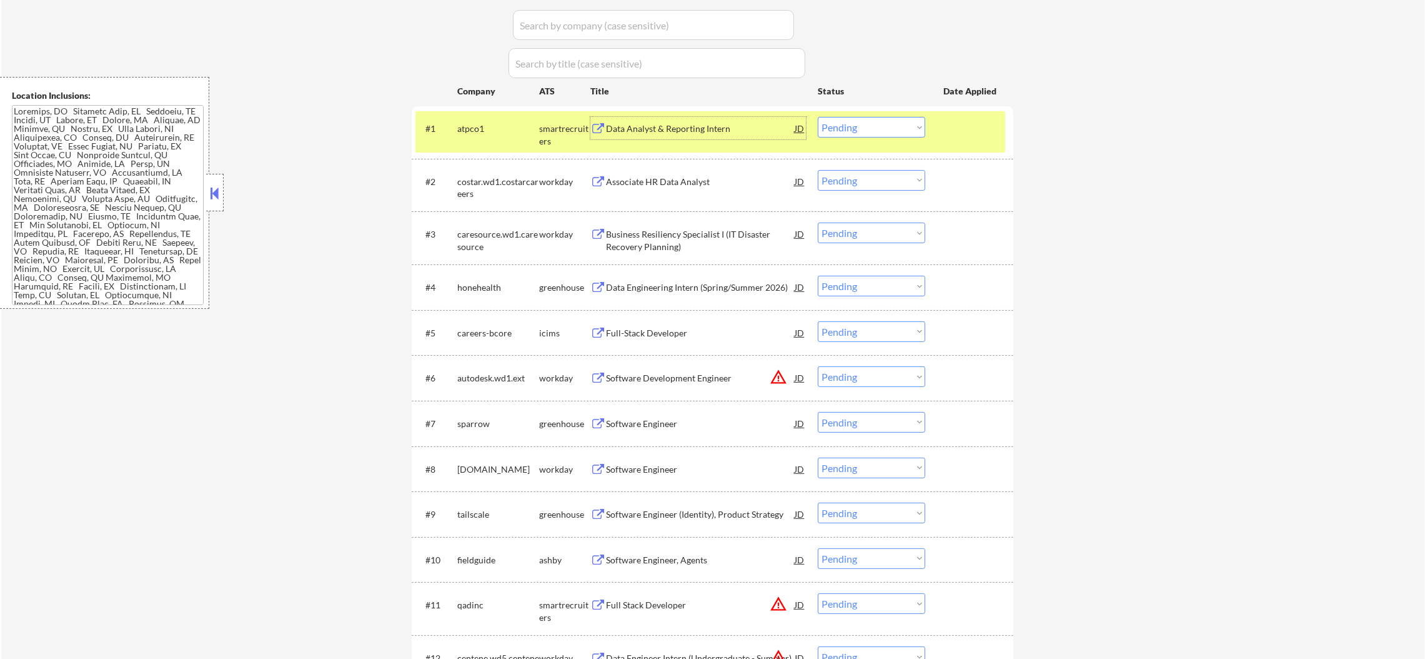
click at [831, 122] on select "Choose an option... Pending Applied Excluded (Questions) Excluded (Expired) Exc…" at bounding box center [871, 127] width 107 height 21
click at [818, 117] on select "Choose an option... Pending Applied Excluded (Questions) Excluded (Expired) Exc…" at bounding box center [871, 127] width 107 height 21
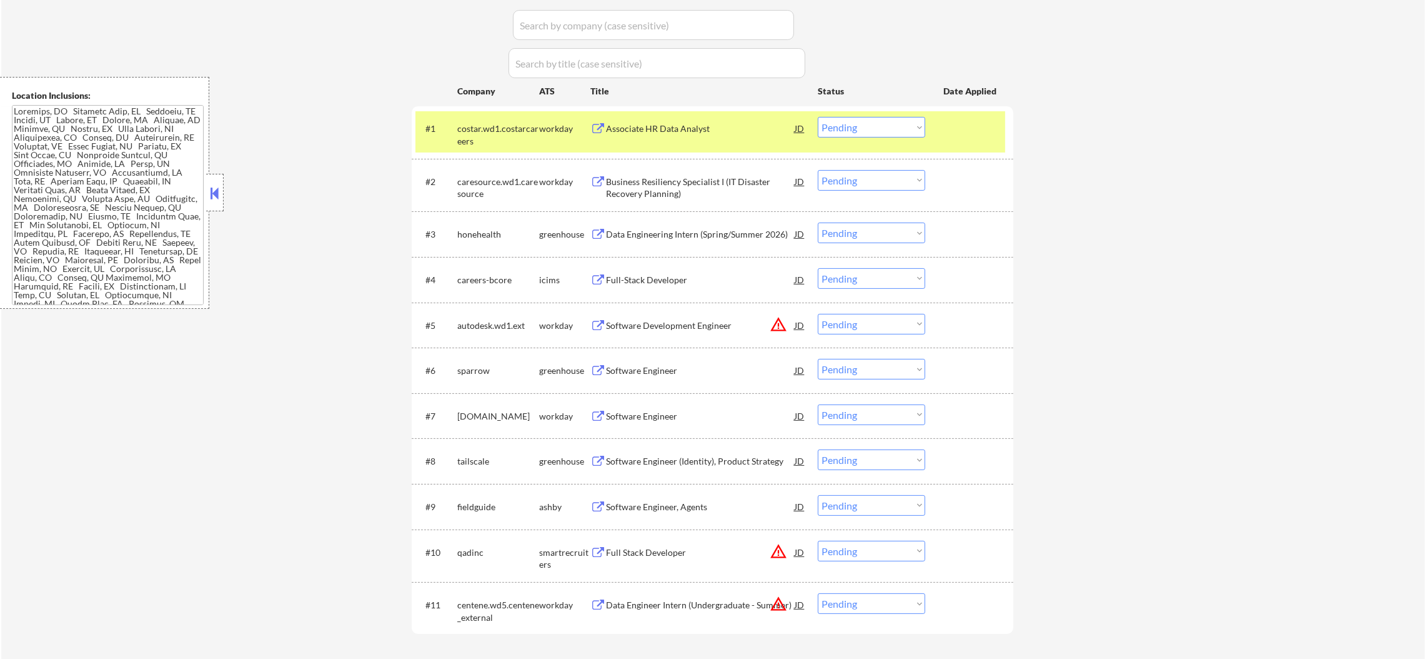
click at [513, 124] on div "costar.wd1.costarcareers" at bounding box center [498, 134] width 82 height 24
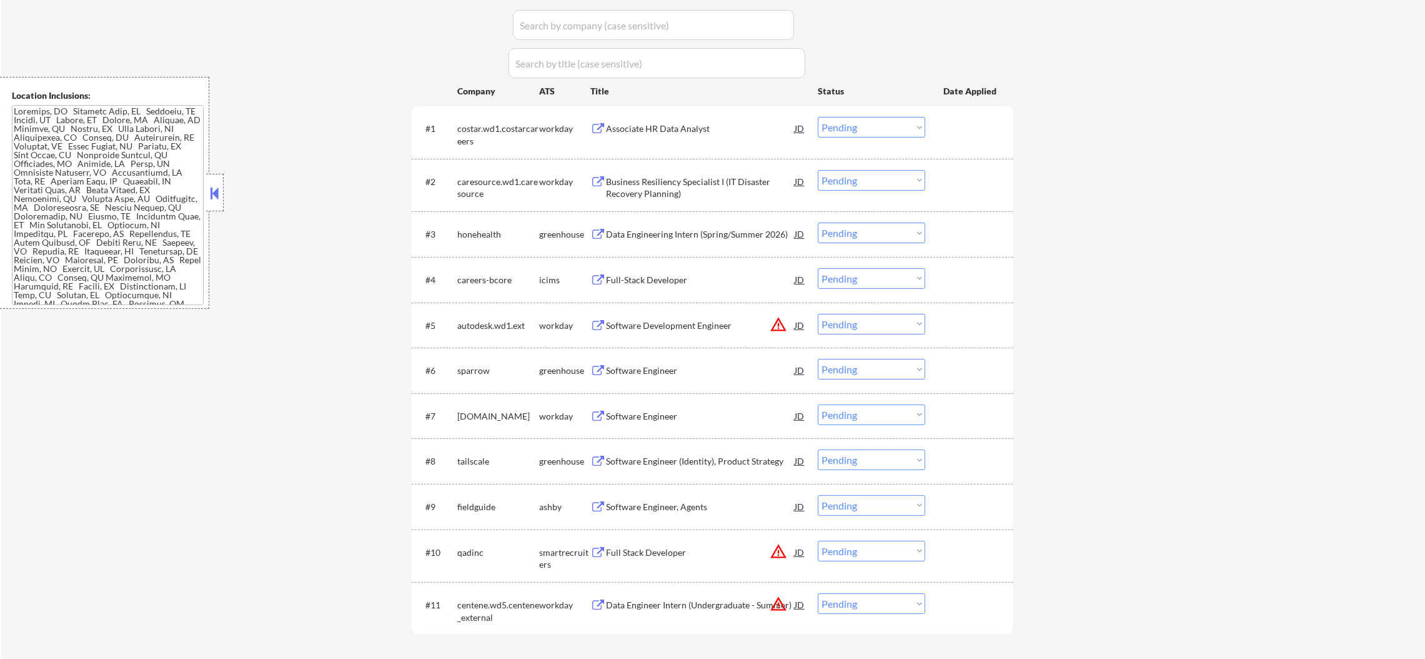
click at [685, 125] on div "Associate HR Data Analyst" at bounding box center [700, 128] width 189 height 12
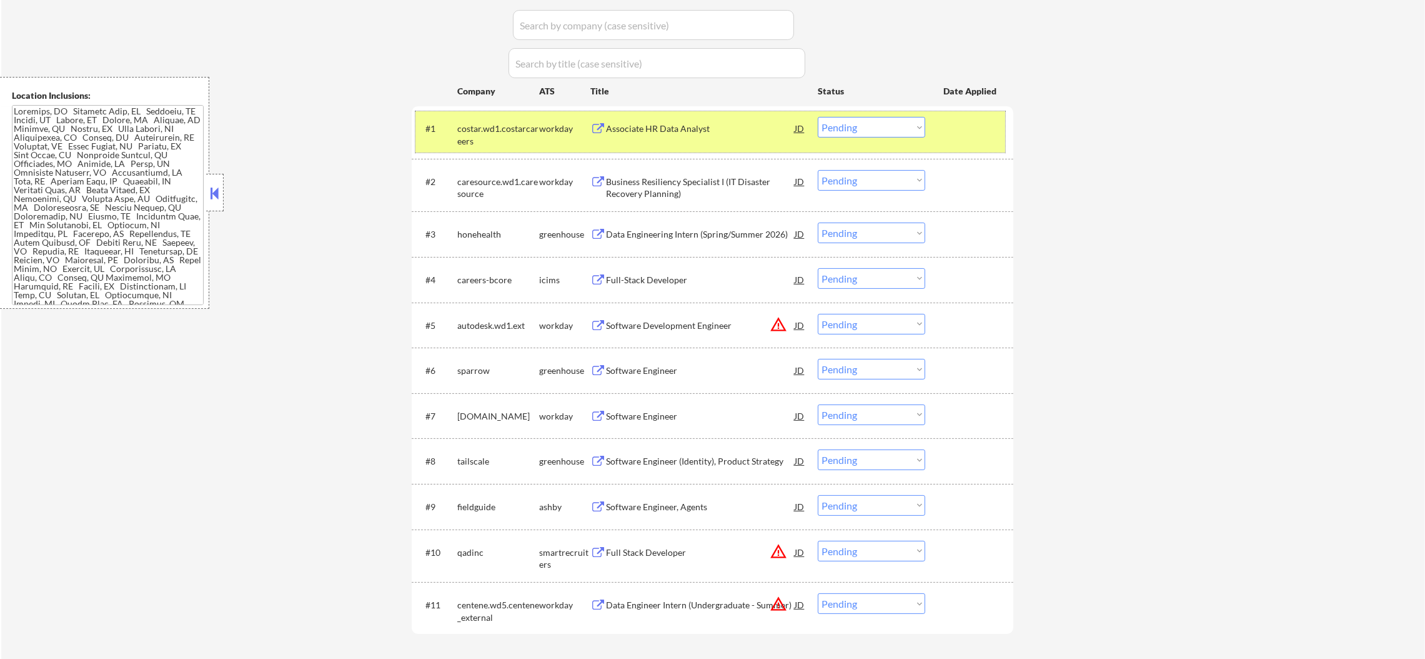
click at [840, 137] on div "#1 costar.wd1.costarcareers workday Associate HR Data Analyst JD warning_amber …" at bounding box center [711, 131] width 590 height 41
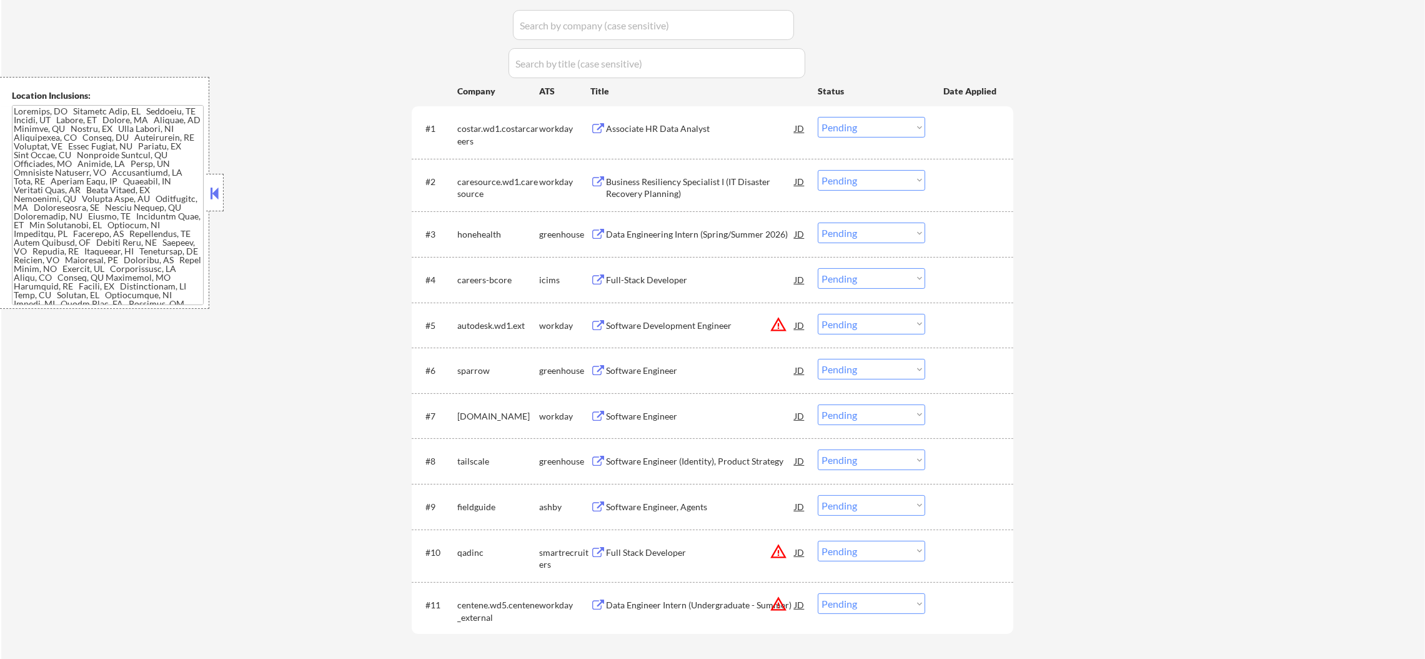
click at [847, 125] on select "Choose an option... Pending Applied Excluded (Questions) Excluded (Expired) Exc…" at bounding box center [871, 127] width 107 height 21
click at [818, 117] on select "Choose an option... Pending Applied Excluded (Questions) Excluded (Expired) Exc…" at bounding box center [871, 127] width 107 height 21
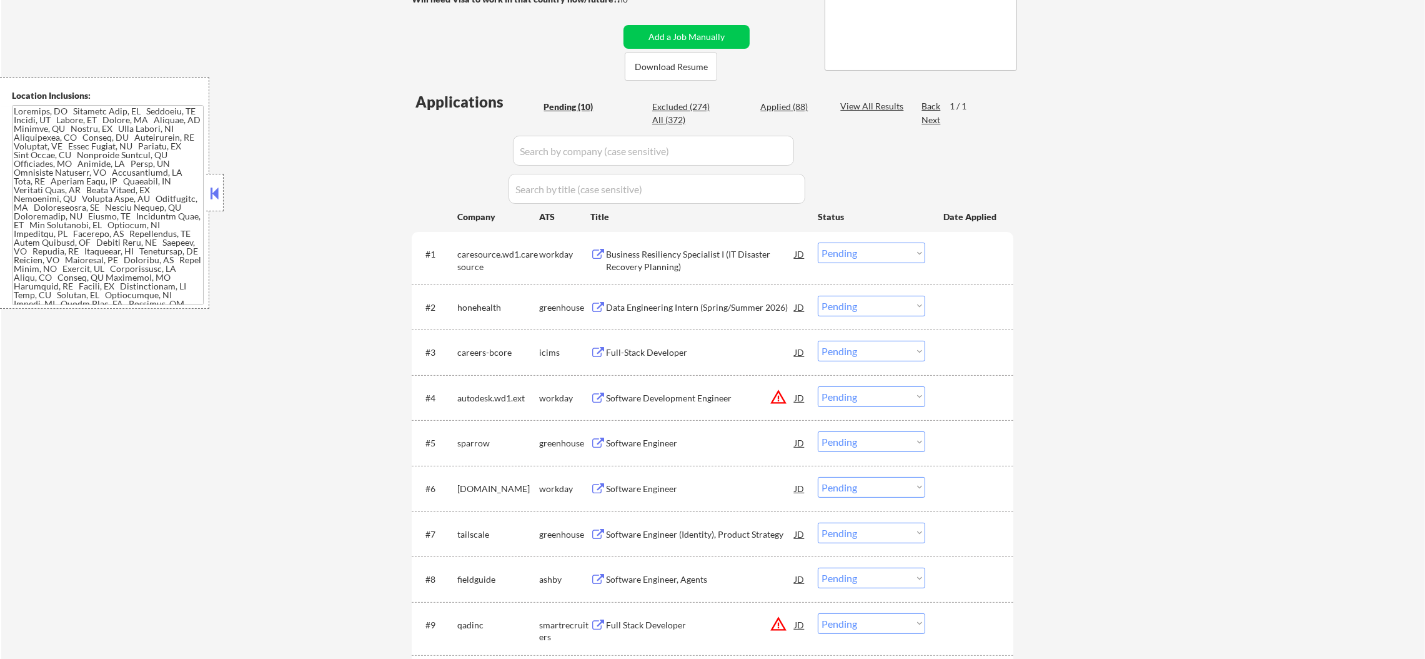
scroll to position [336, 0]
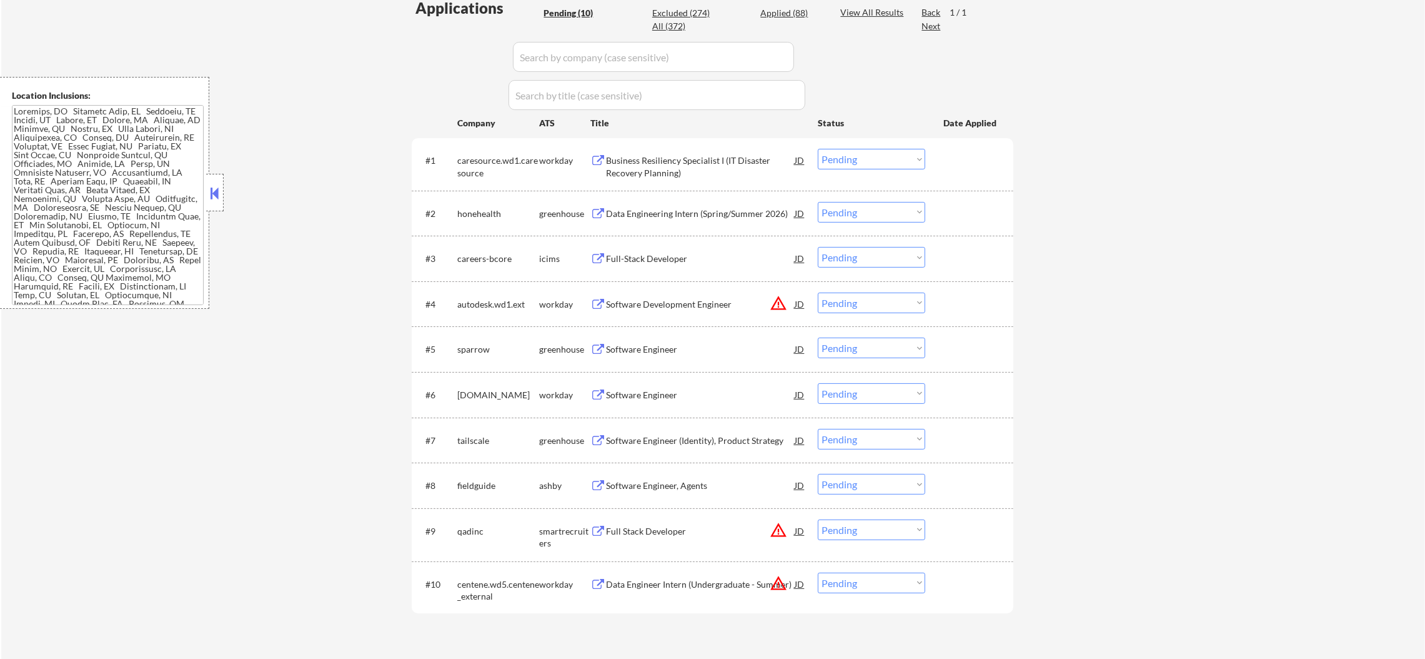
click at [666, 156] on div "Business Resiliency Specialist I (IT Disaster Recovery Planning)" at bounding box center [700, 166] width 189 height 24
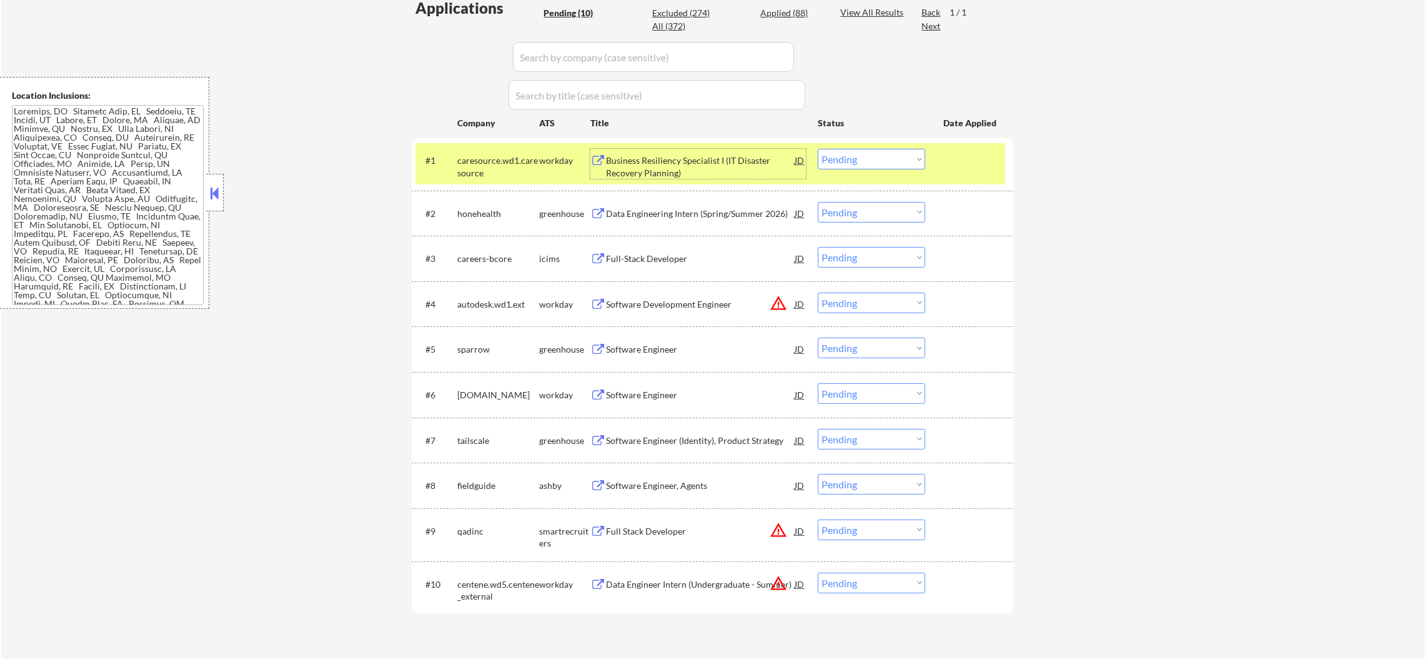
click at [642, 156] on div "Business Resiliency Specialist I (IT Disaster Recovery Planning)" at bounding box center [700, 166] width 189 height 24
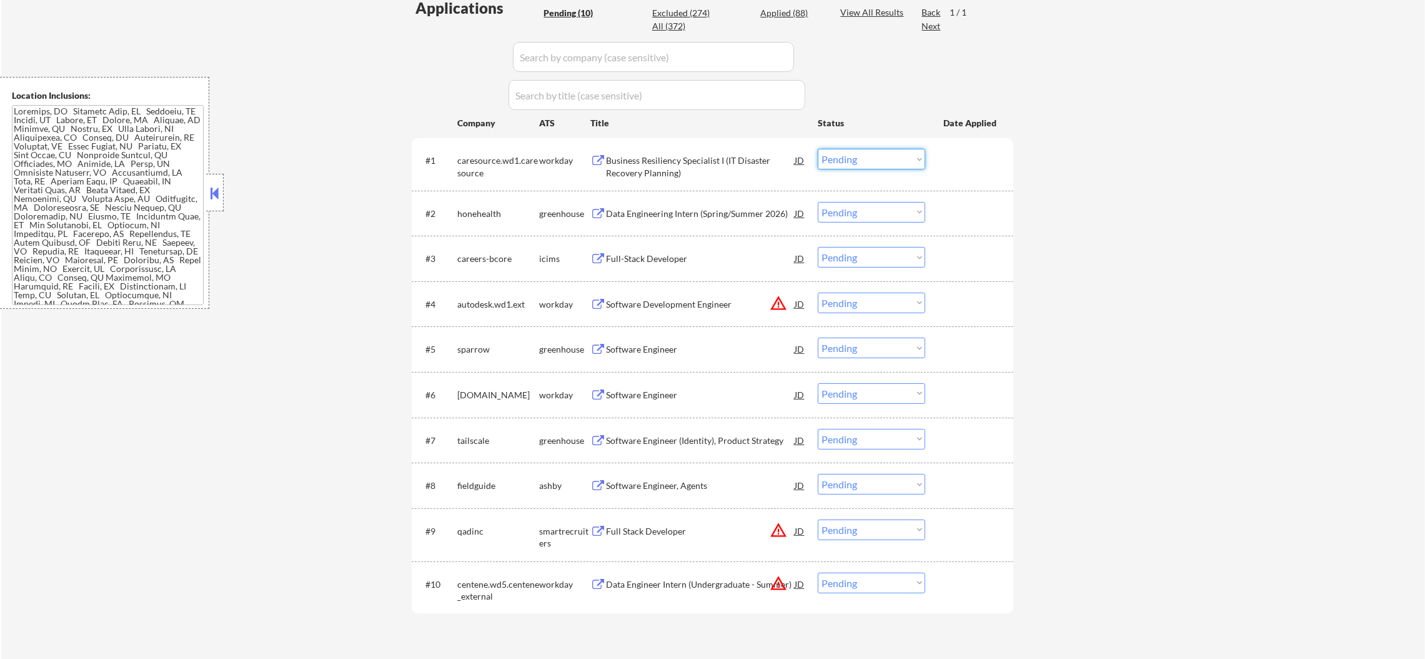
drag, startPoint x: 823, startPoint y: 164, endPoint x: 834, endPoint y: 164, distance: 11.2
click at [823, 164] on select "Choose an option... Pending Applied Excluded (Questions) Excluded (Expired) Exc…" at bounding box center [871, 159] width 107 height 21
click at [818, 149] on select "Choose an option... Pending Applied Excluded (Questions) Excluded (Expired) Exc…" at bounding box center [871, 159] width 107 height 21
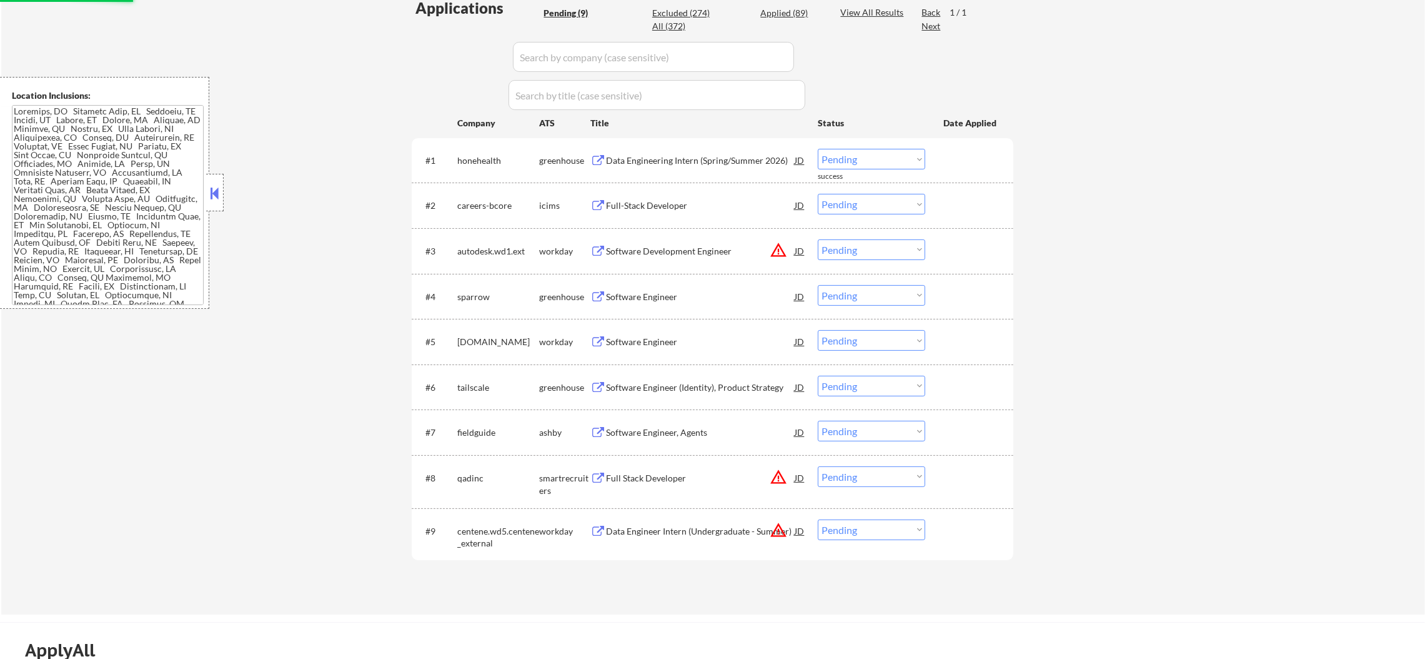
scroll to position [367, 0]
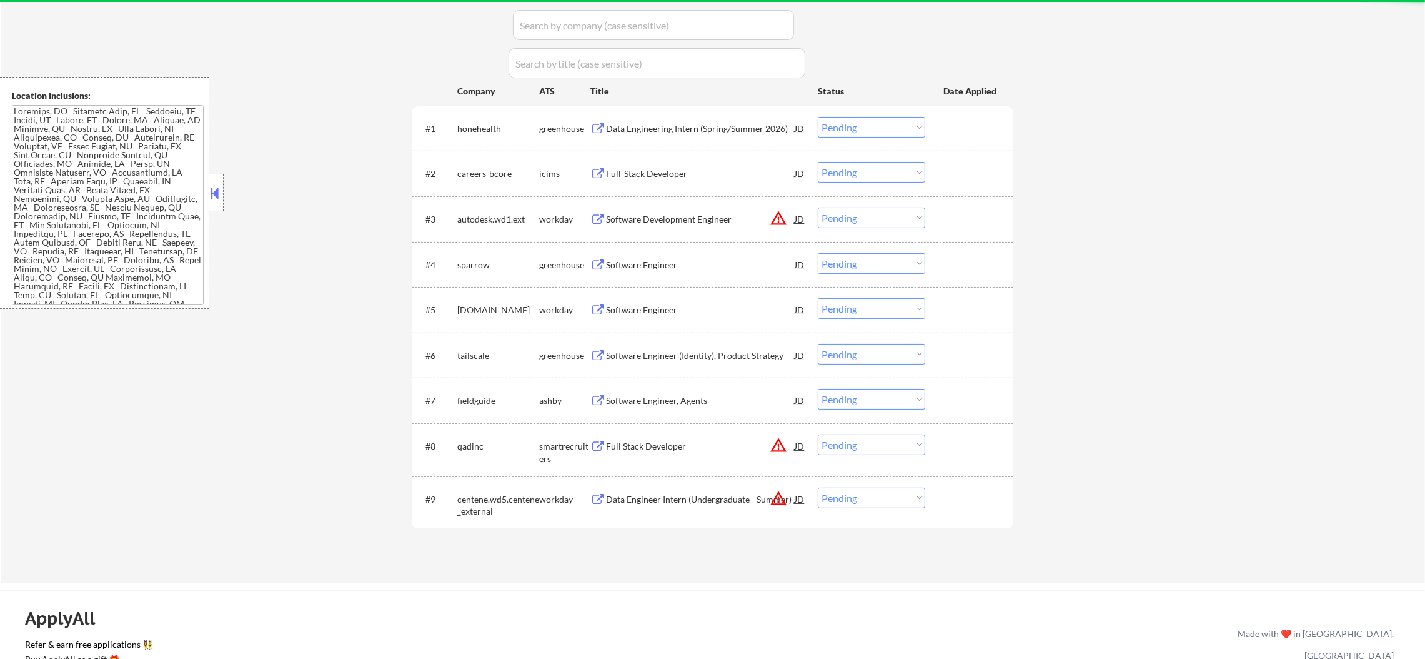
click at [726, 132] on div "Data Engineering Intern (Spring/Summer 2026)" at bounding box center [700, 128] width 189 height 12
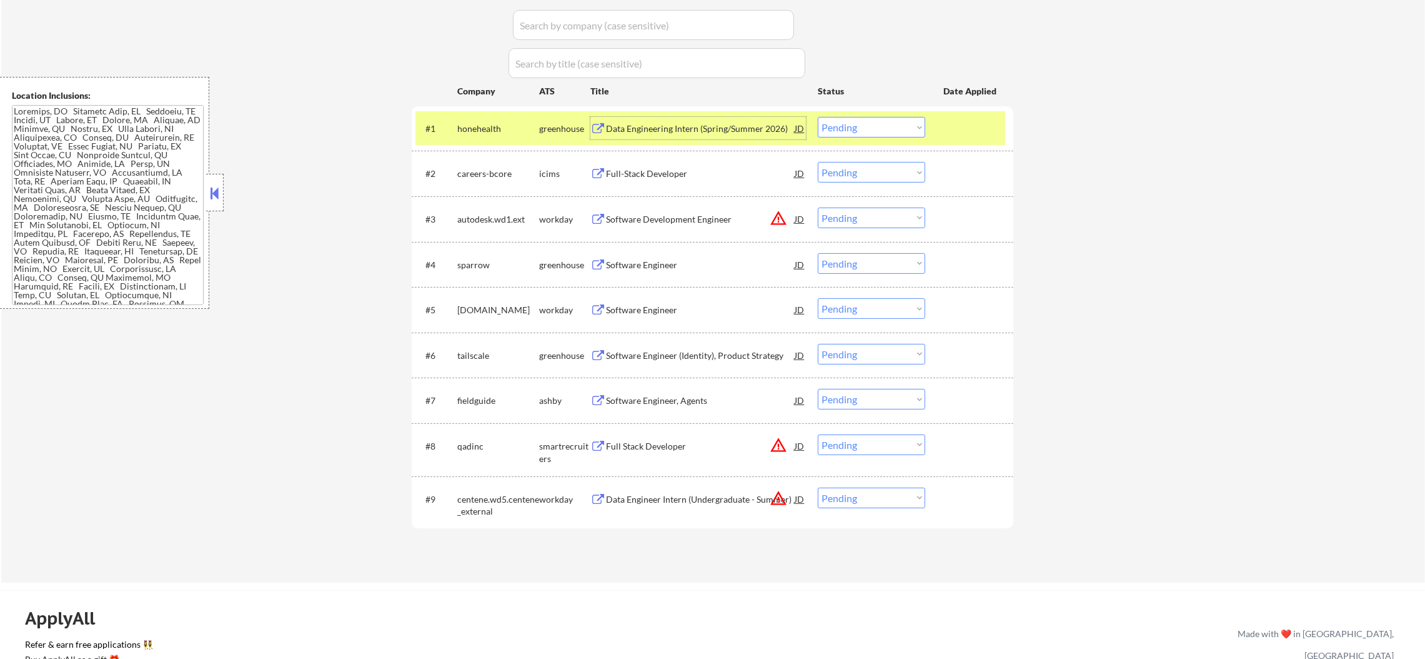
click at [857, 131] on select "Choose an option... Pending Applied Excluded (Questions) Excluded (Expired) Exc…" at bounding box center [871, 127] width 107 height 21
click at [818, 117] on select "Choose an option... Pending Applied Excluded (Questions) Excluded (Expired) Exc…" at bounding box center [871, 127] width 107 height 21
click at [477, 126] on div "honehealth" at bounding box center [498, 128] width 82 height 12
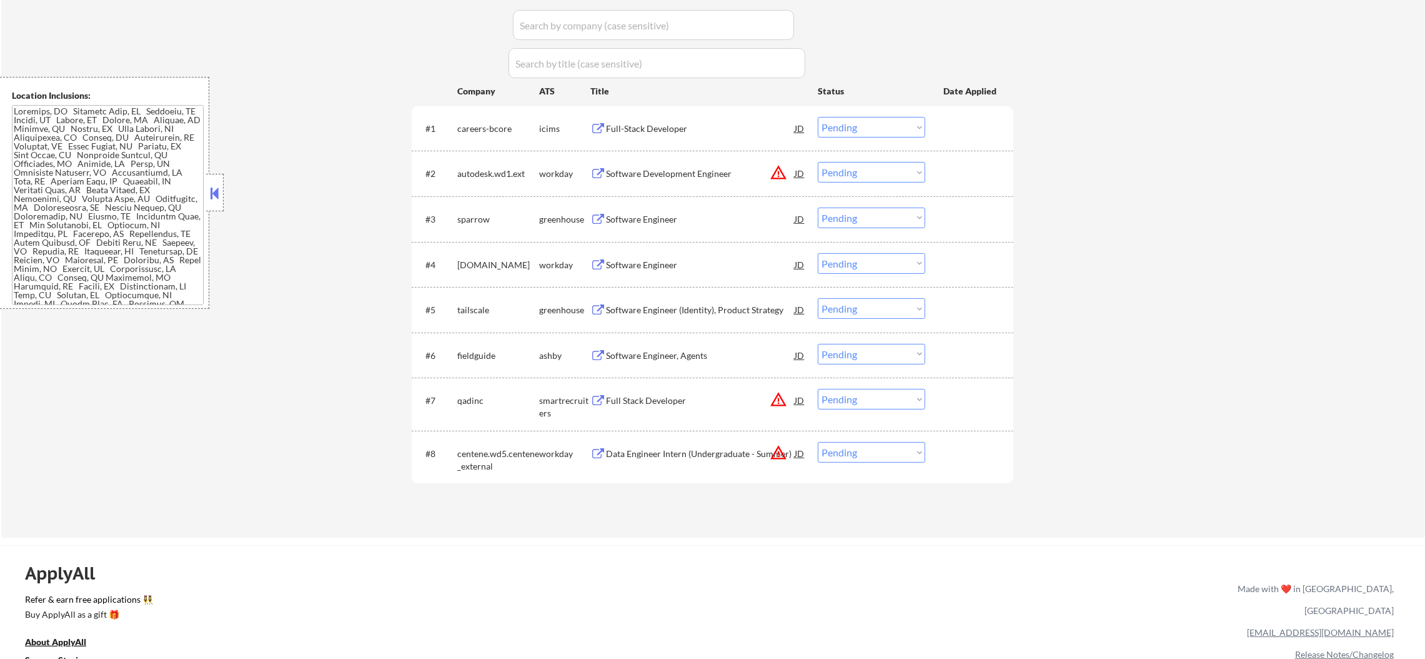
click at [664, 129] on div "Full-Stack Developer" at bounding box center [700, 128] width 189 height 12
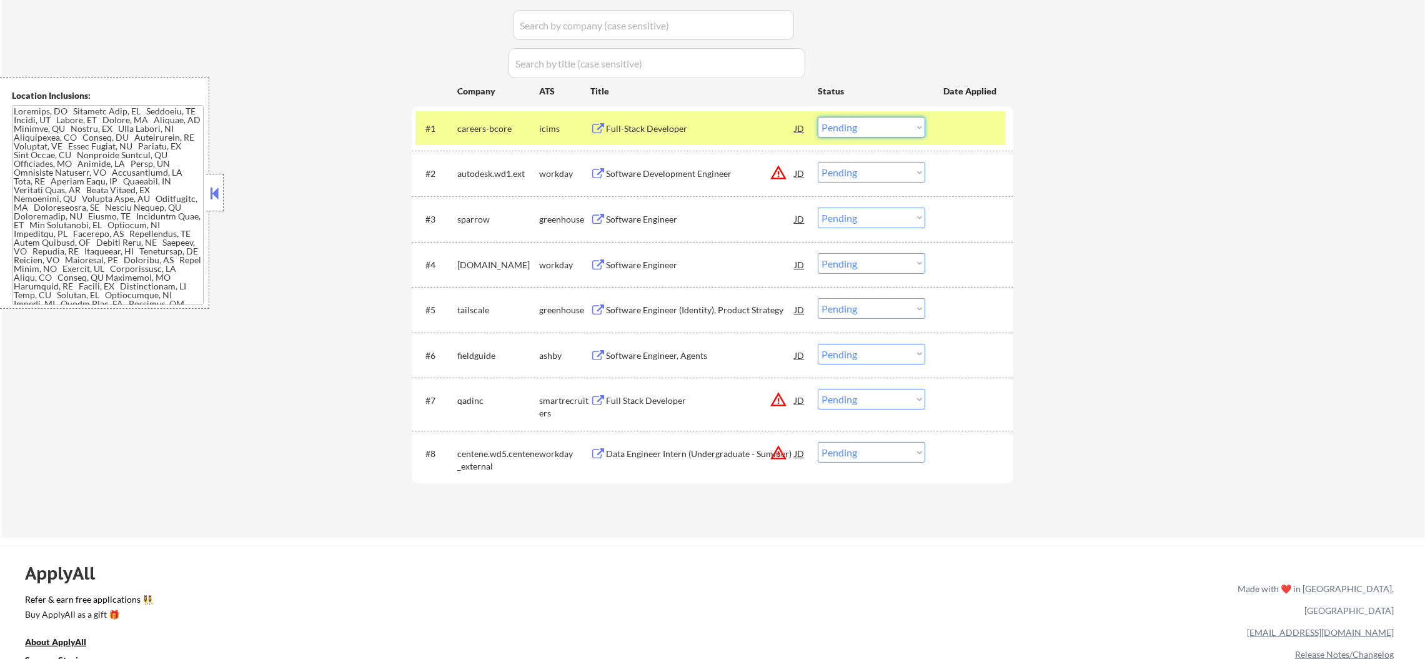
click at [872, 129] on select "Choose an option... Pending Applied Excluded (Questions) Excluded (Expired) Exc…" at bounding box center [871, 127] width 107 height 21
click at [818, 117] on select "Choose an option... Pending Applied Excluded (Questions) Excluded (Expired) Exc…" at bounding box center [871, 127] width 107 height 21
click at [488, 129] on div "careers-bcore" at bounding box center [498, 128] width 82 height 12
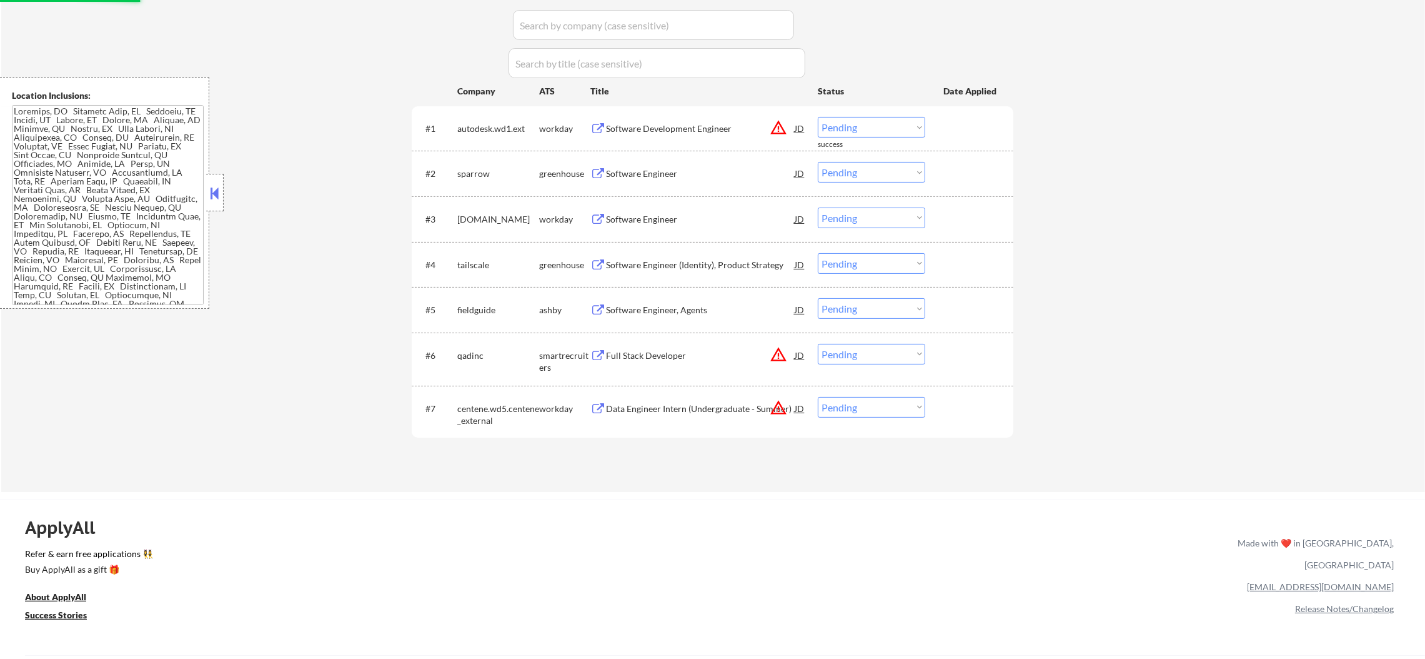
click at [773, 127] on button "warning_amber" at bounding box center [778, 127] width 17 height 17
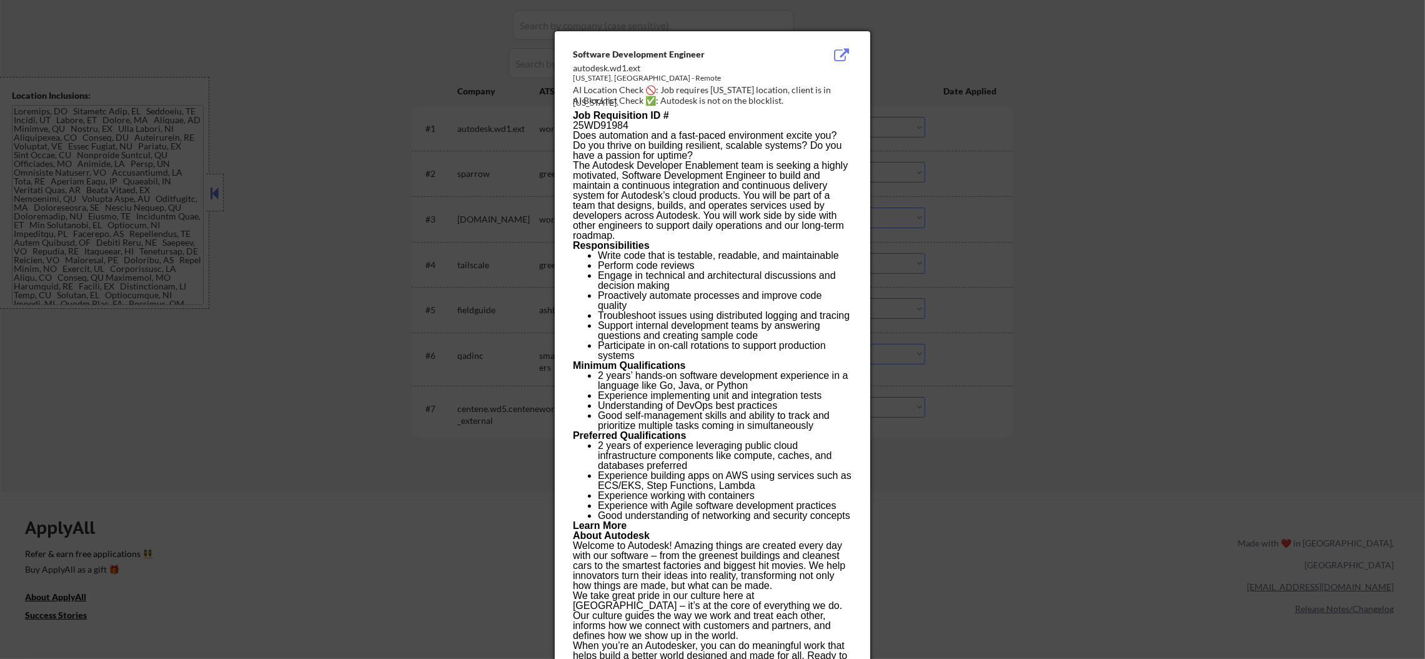
click at [965, 119] on div at bounding box center [712, 329] width 1425 height 659
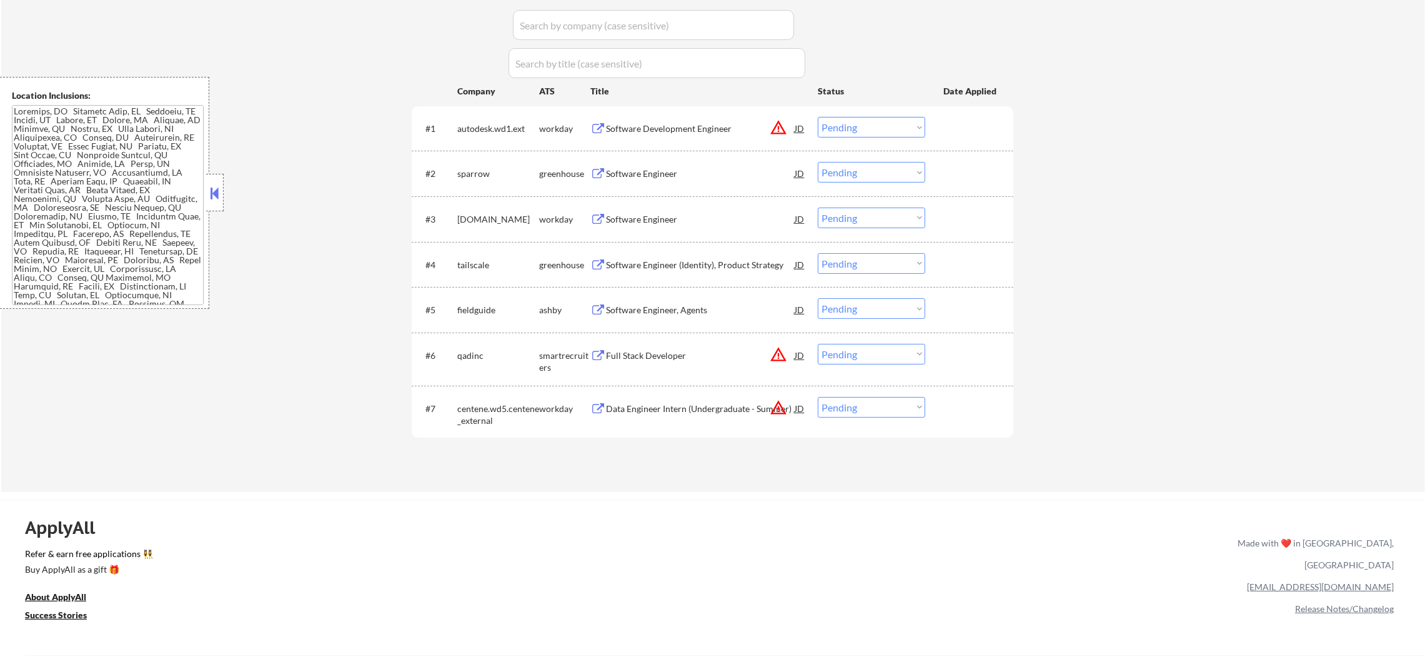
click at [917, 129] on select "Choose an option... Pending Applied Excluded (Questions) Excluded (Expired) Exc…" at bounding box center [871, 127] width 107 height 21
click at [818, 117] on select "Choose an option... Pending Applied Excluded (Questions) Excluded (Expired) Exc…" at bounding box center [871, 127] width 107 height 21
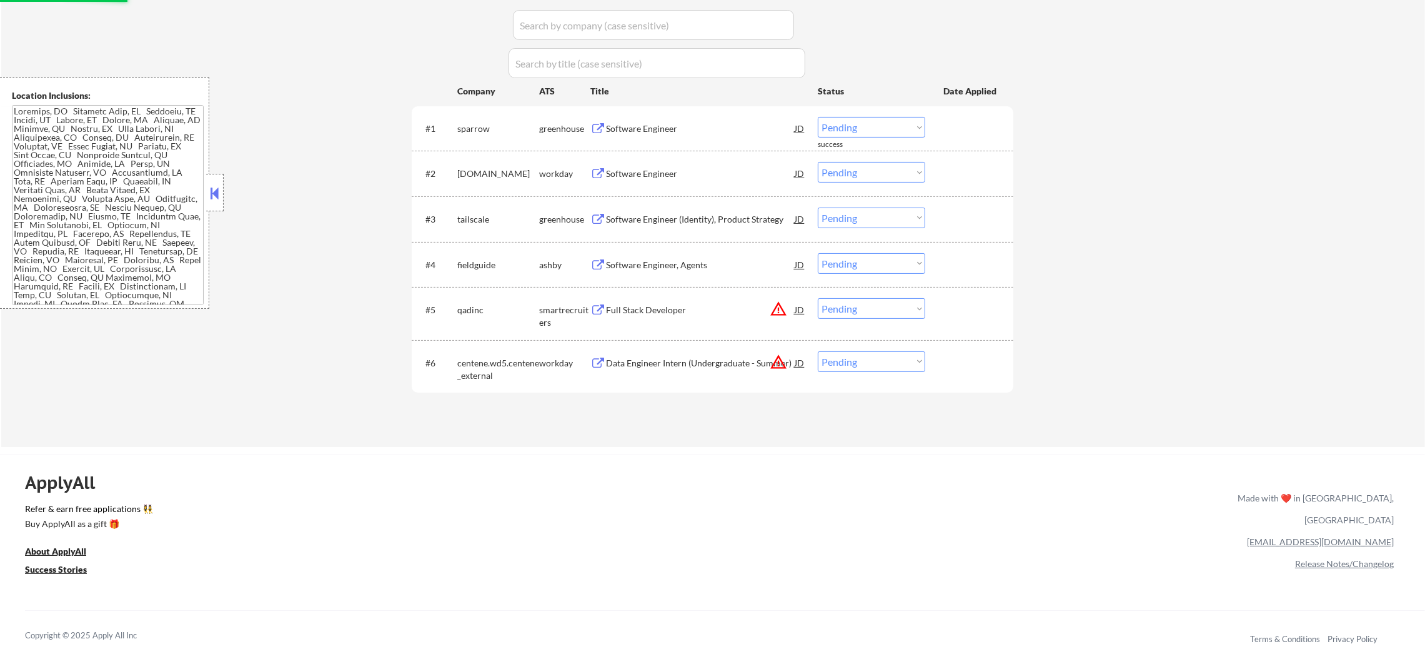
click at [730, 131] on div "Software Engineer" at bounding box center [700, 128] width 189 height 12
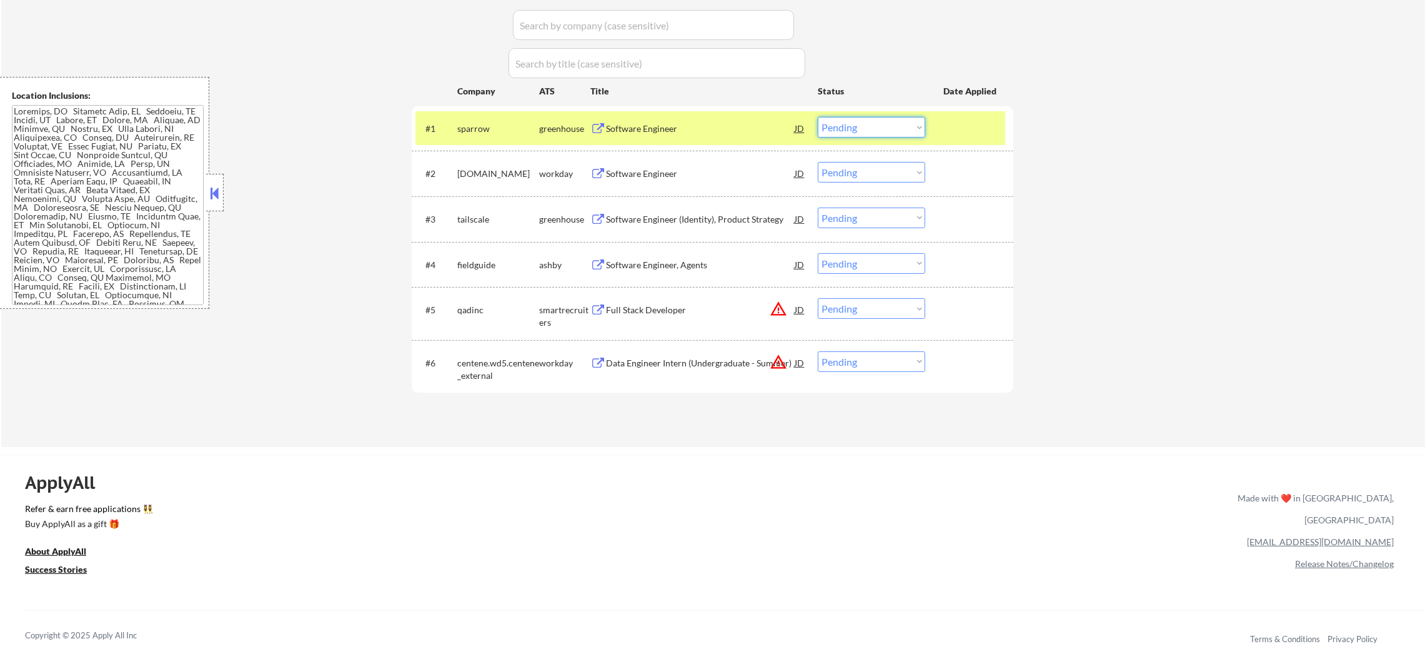
click at [850, 129] on select "Choose an option... Pending Applied Excluded (Questions) Excluded (Expired) Exc…" at bounding box center [871, 127] width 107 height 21
click at [818, 117] on select "Choose an option... Pending Applied Excluded (Questions) Excluded (Expired) Exc…" at bounding box center [871, 127] width 107 height 21
click at [506, 141] on div "#1 sparrow greenhouse Software Engineer JD warning_amber Choose an option... Pe…" at bounding box center [711, 128] width 590 height 34
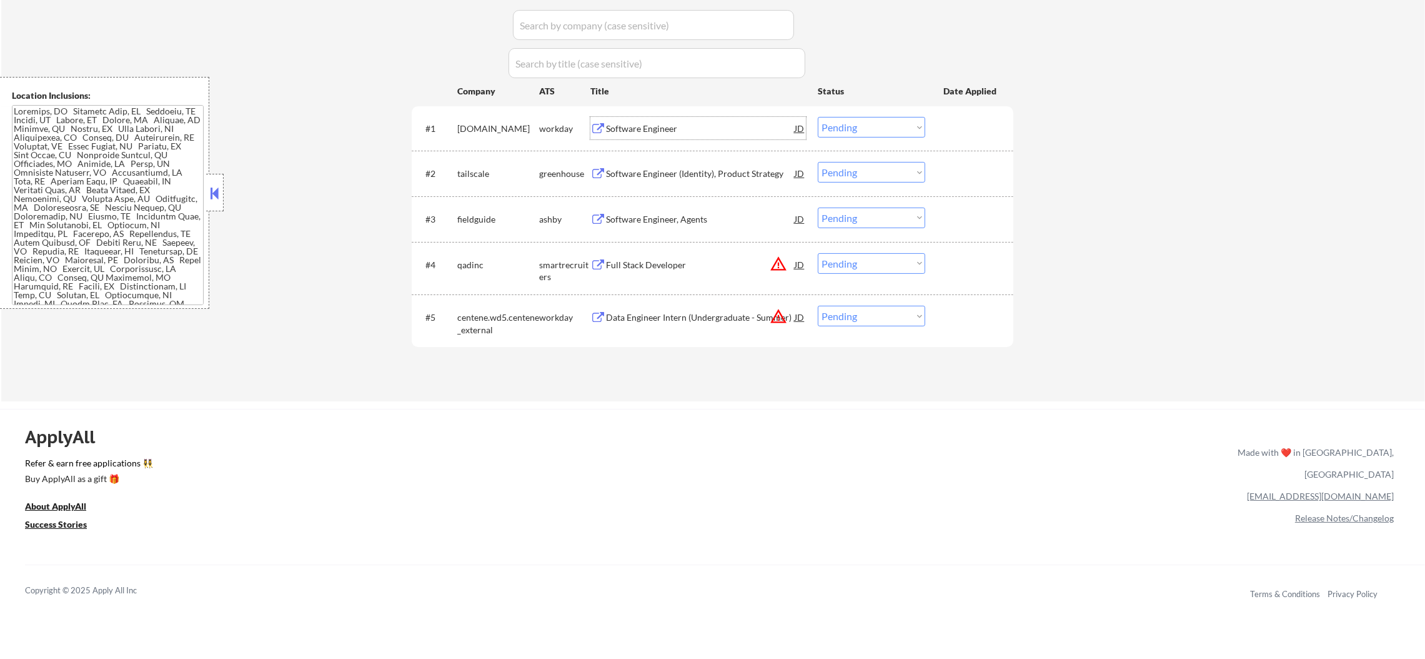
click at [678, 121] on div "Software Engineer" at bounding box center [700, 128] width 189 height 22
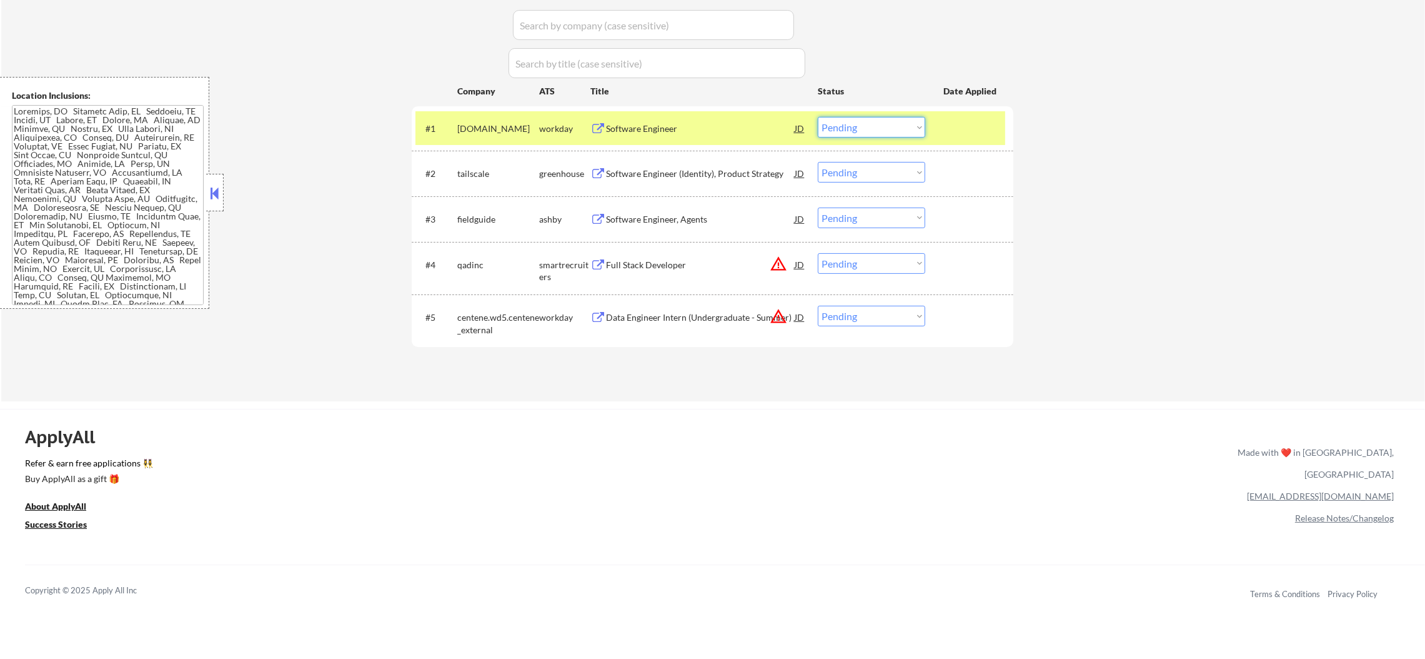
click at [843, 131] on select "Choose an option... Pending Applied Excluded (Questions) Excluded (Expired) Exc…" at bounding box center [871, 127] width 107 height 21
click at [818, 117] on select "Choose an option... Pending Applied Excluded (Questions) Excluded (Expired) Exc…" at bounding box center [871, 127] width 107 height 21
click at [481, 134] on div "workiva.wd1.careers" at bounding box center [498, 128] width 82 height 22
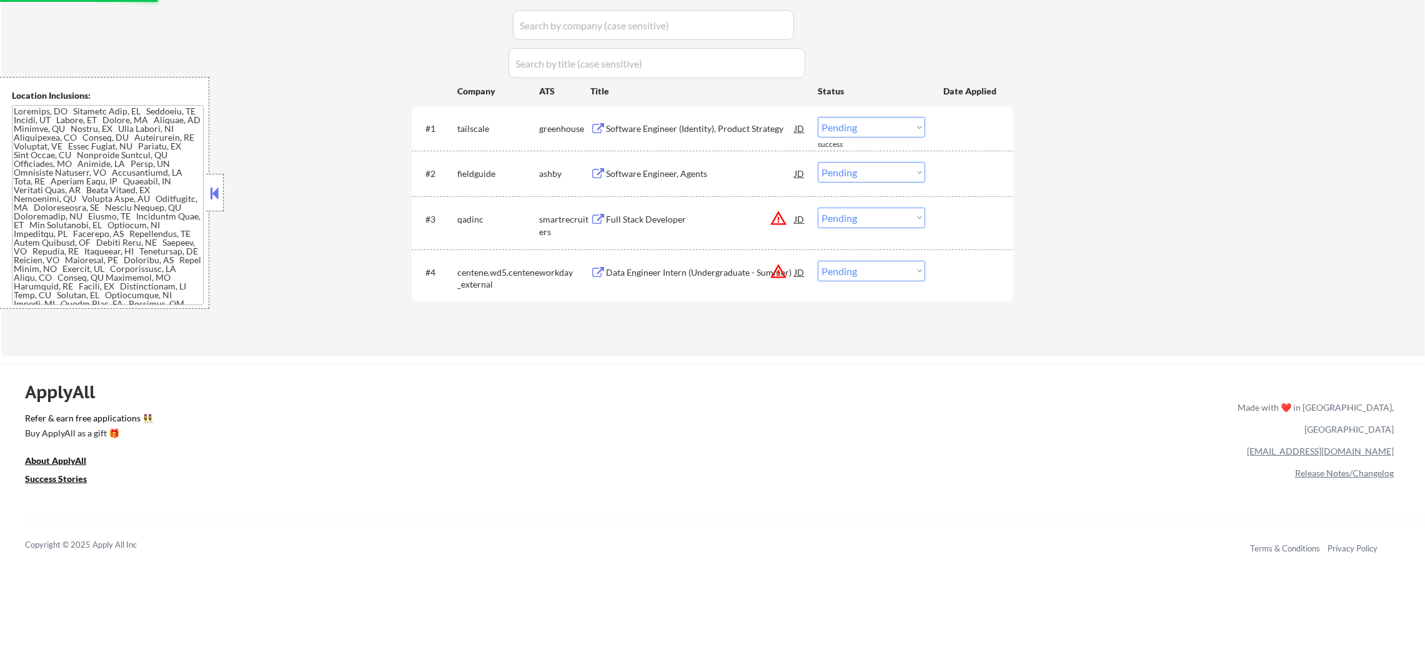
click at [678, 126] on div "Software Engineer (Identity), Product Strategy" at bounding box center [700, 128] width 189 height 12
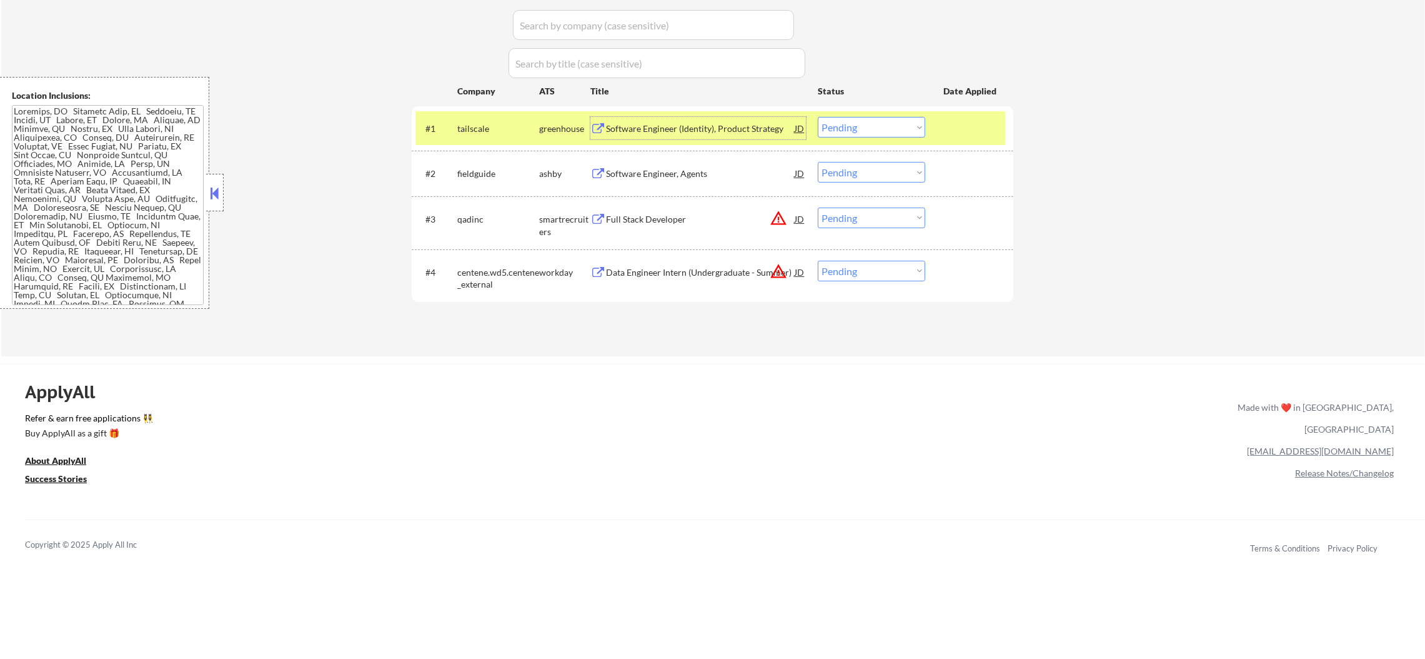
click at [847, 126] on select "Choose an option... Pending Applied Excluded (Questions) Excluded (Expired) Exc…" at bounding box center [871, 127] width 107 height 21
click at [818, 117] on select "Choose an option... Pending Applied Excluded (Questions) Excluded (Expired) Exc…" at bounding box center [871, 127] width 107 height 21
drag, startPoint x: 456, startPoint y: 126, endPoint x: 445, endPoint y: 126, distance: 11.3
click at [455, 126] on div "#1 tailscale greenhouse Software Engineer (Identity), Product Strategy JD warni…" at bounding box center [711, 128] width 590 height 34
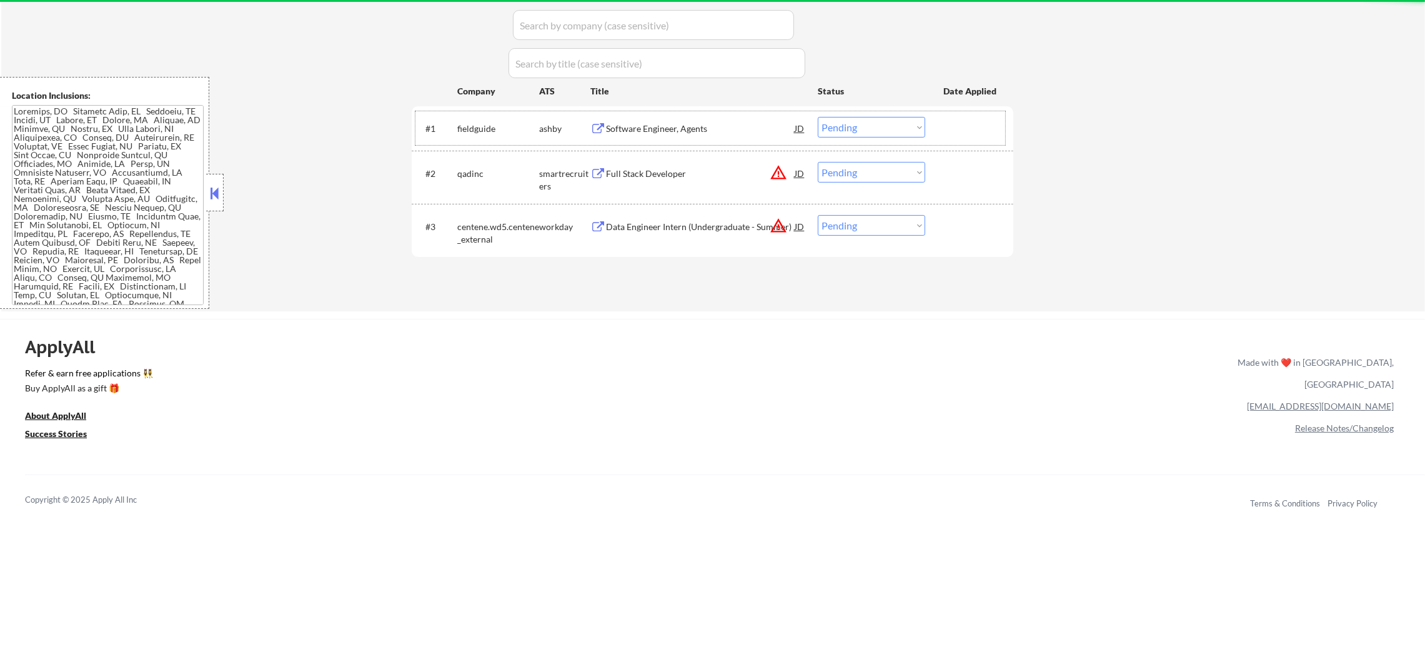
click at [706, 122] on div "Software Engineer, Agents" at bounding box center [700, 128] width 189 height 12
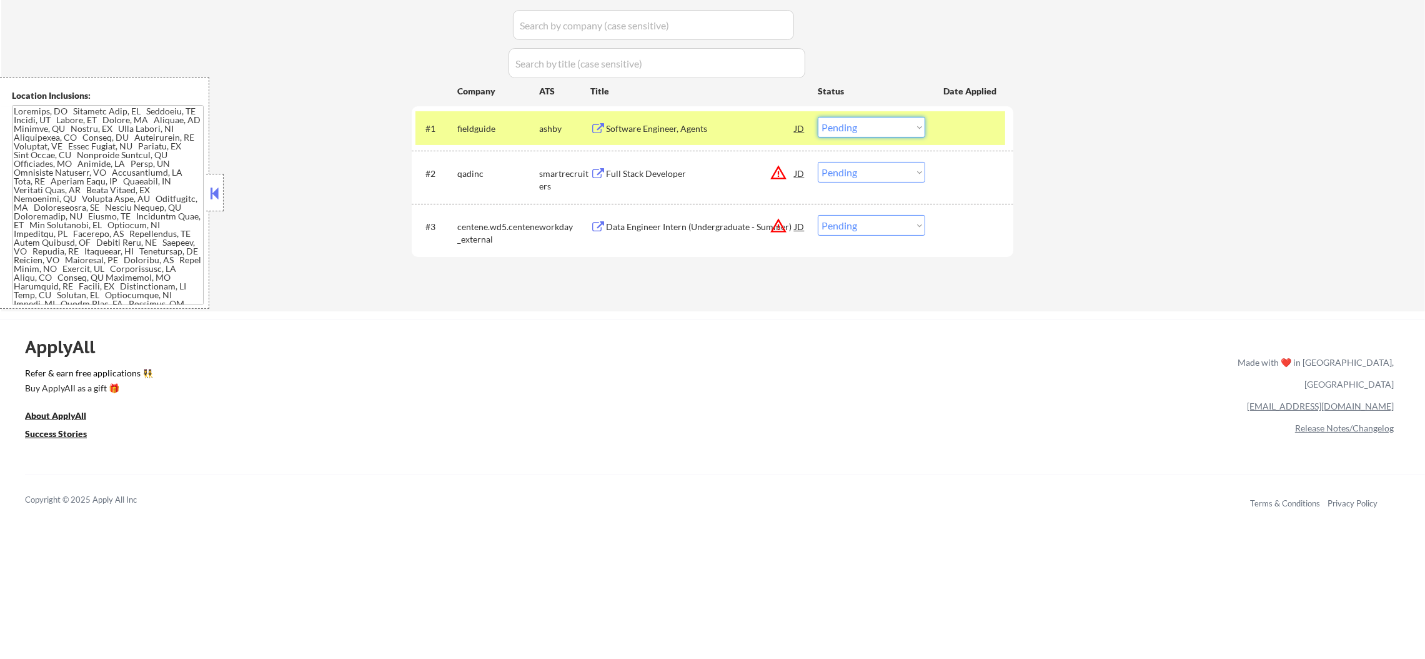
click at [845, 117] on select "Choose an option... Pending Applied Excluded (Questions) Excluded (Expired) Exc…" at bounding box center [871, 127] width 107 height 21
click at [818, 117] on select "Choose an option... Pending Applied Excluded (Questions) Excluded (Expired) Exc…" at bounding box center [871, 127] width 107 height 21
click at [845, 139] on div "#1 fieldguide ashby Software Engineer, Agents JD warning_amber Choose an option…" at bounding box center [711, 130] width 590 height 39
select select ""pending""
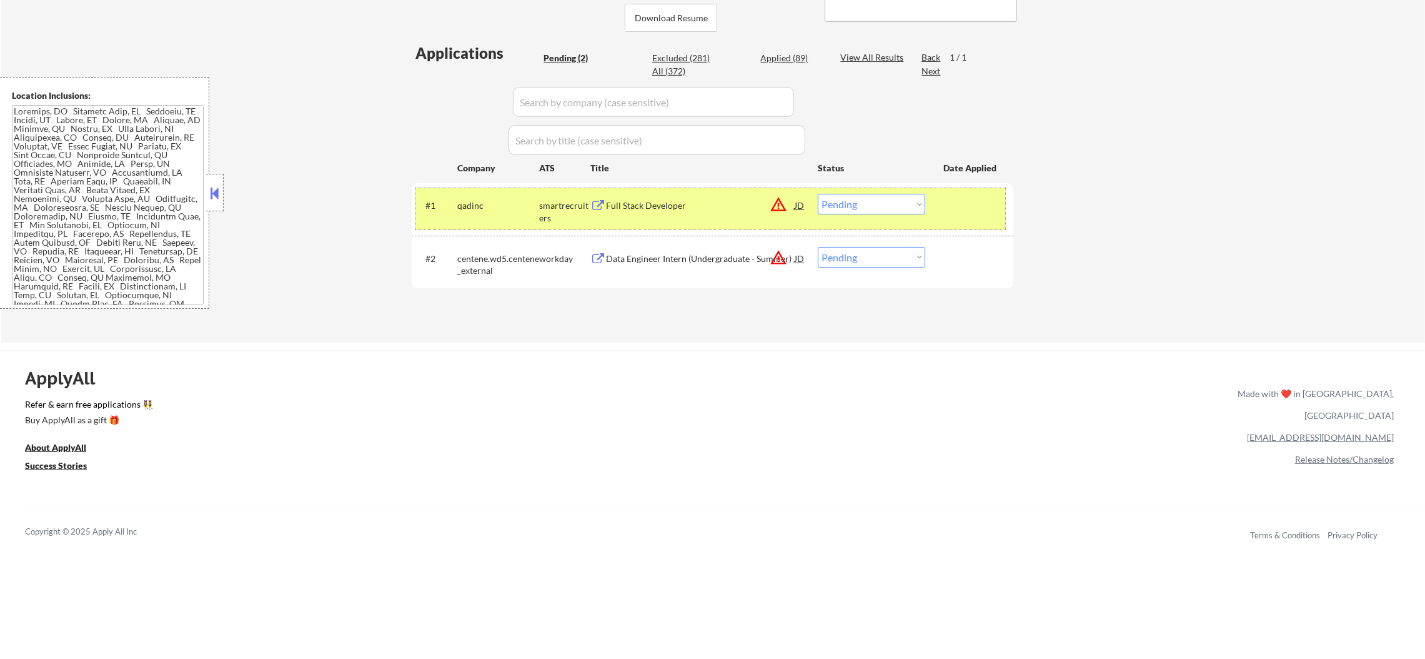
scroll to position [273, 0]
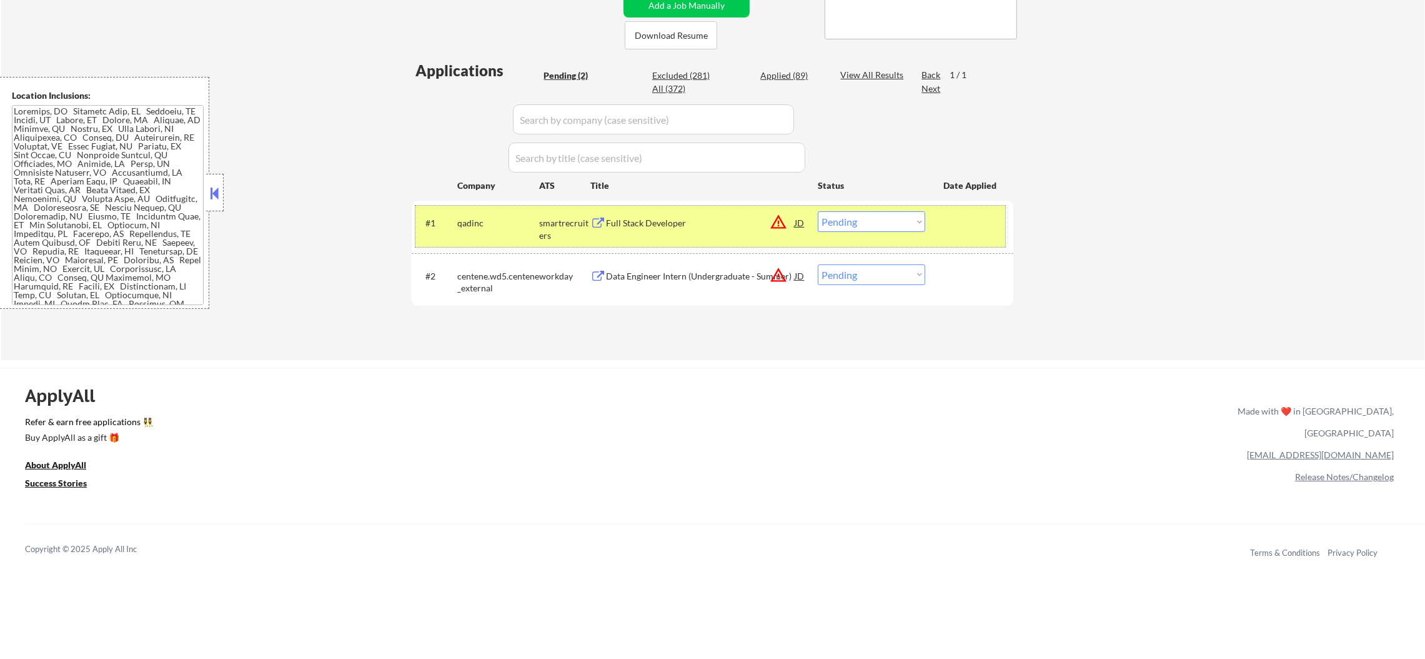
click at [667, 88] on div "All (372)" at bounding box center [683, 88] width 62 height 12
click at [614, 120] on input "input" at bounding box center [653, 119] width 281 height 30
click at [545, 112] on input "input" at bounding box center [653, 119] width 281 height 30
click at [620, 107] on input "input" at bounding box center [653, 119] width 281 height 30
click at [669, 89] on div "All (372)" at bounding box center [683, 88] width 62 height 12
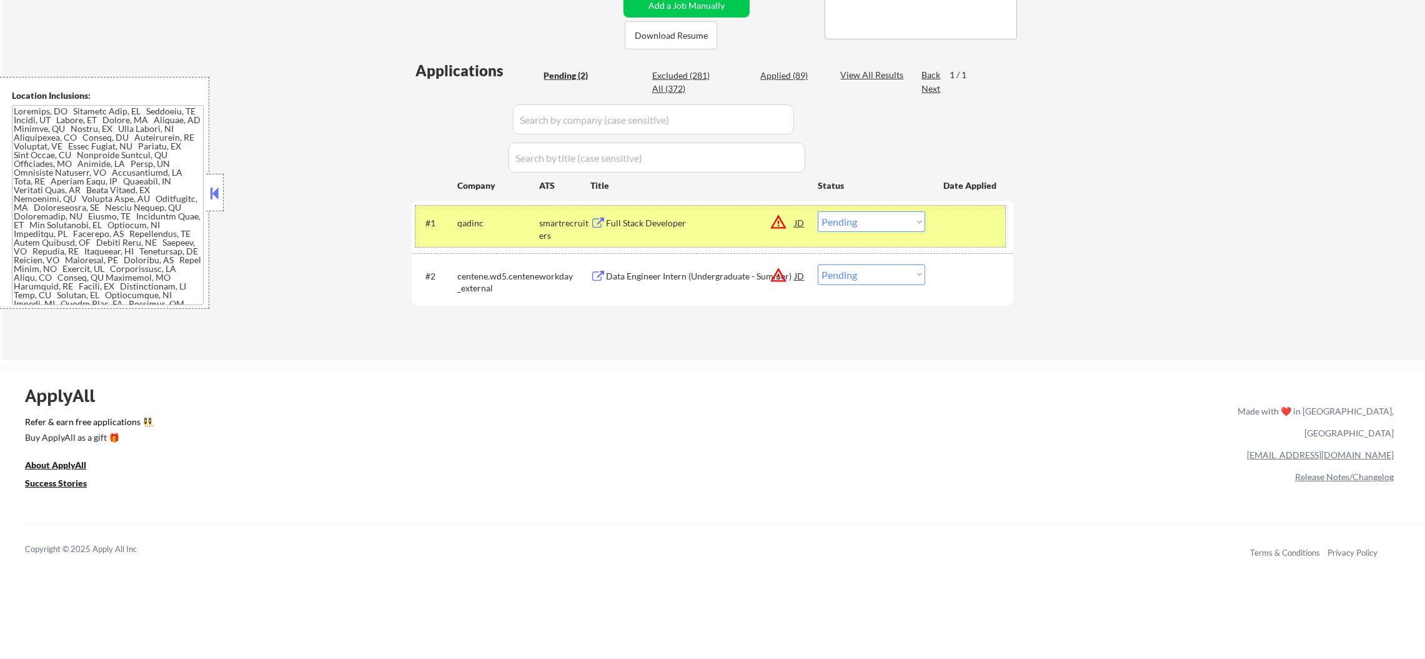
select select ""applied""
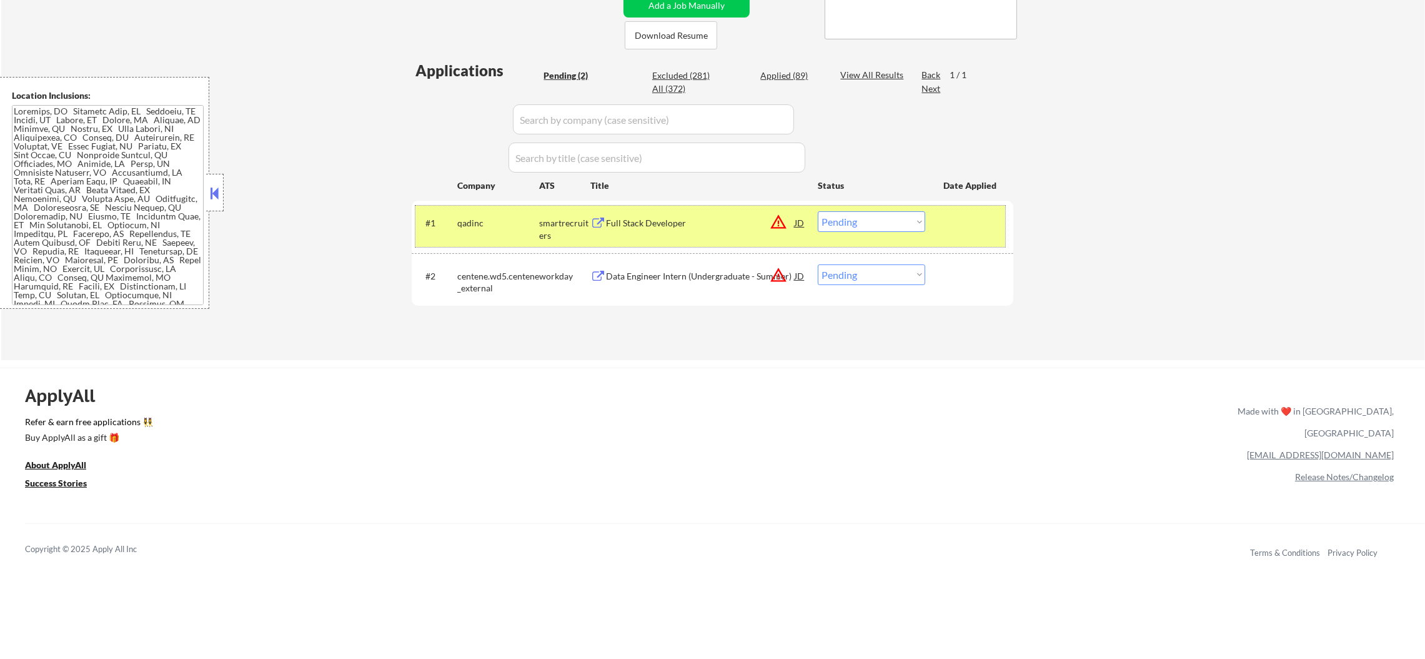
select select ""applied""
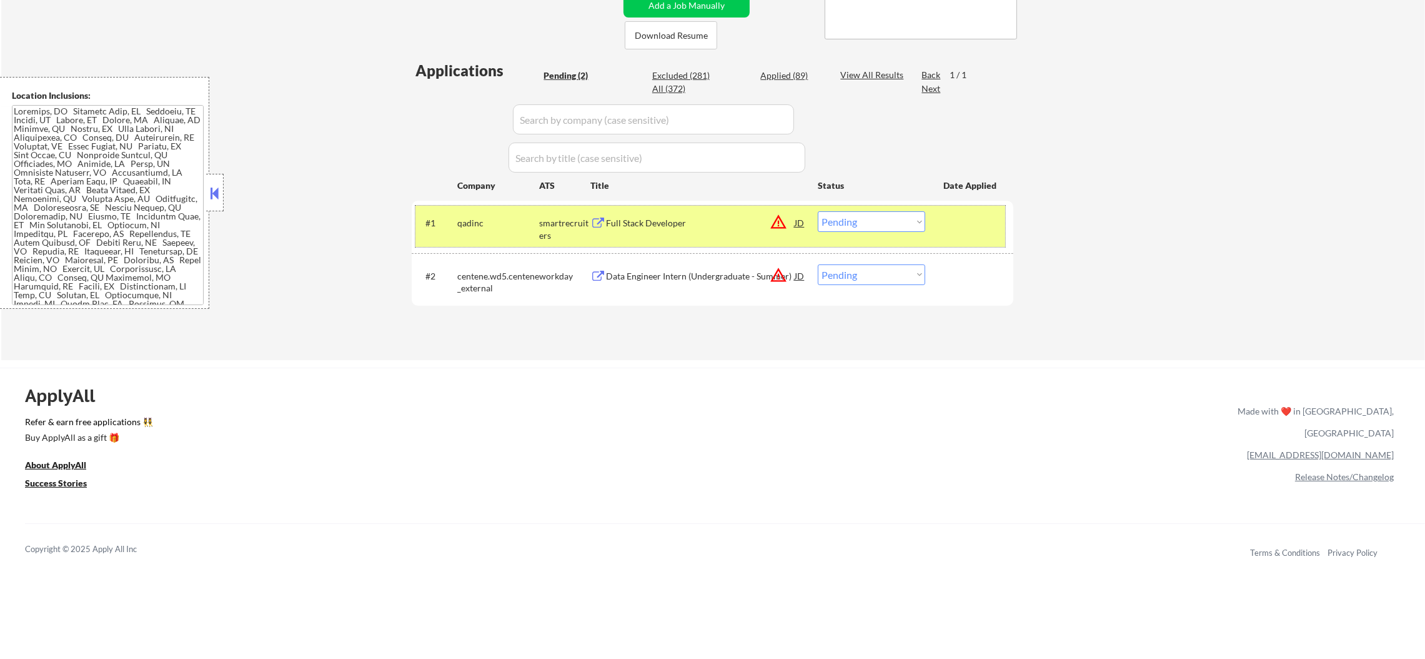
select select ""applied""
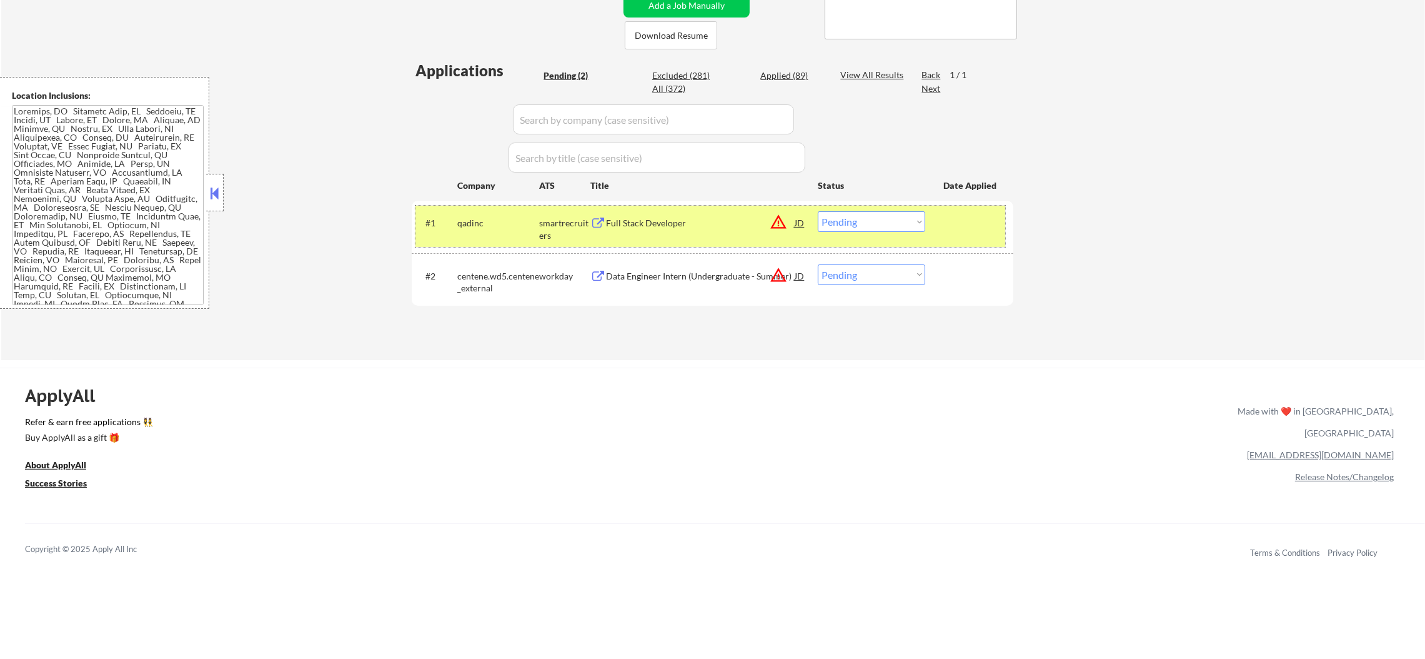
select select ""applied""
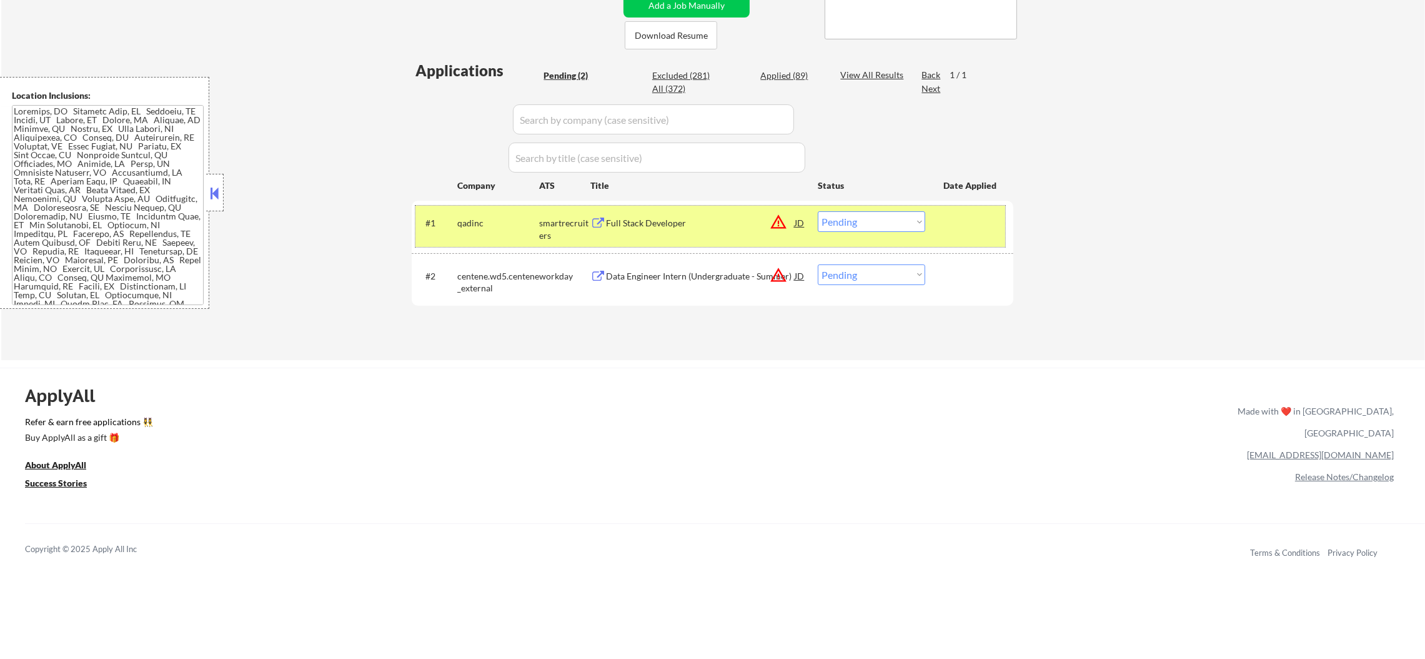
select select ""applied""
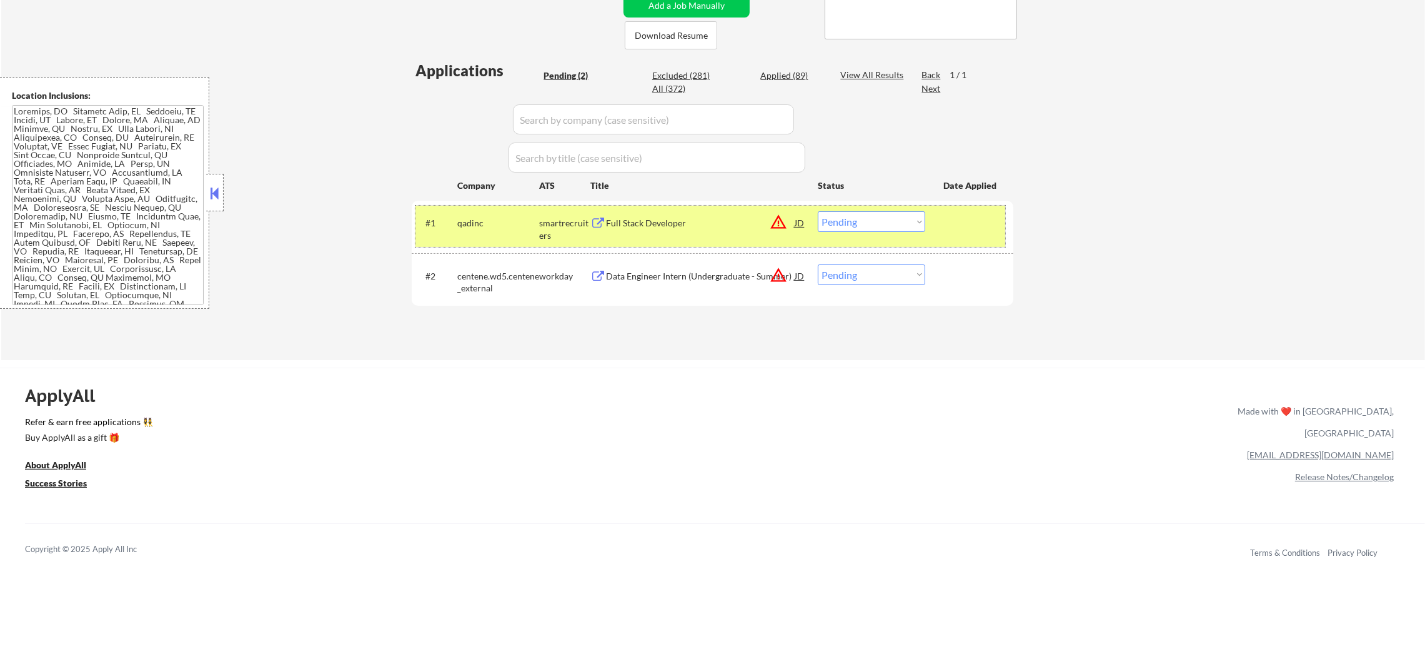
select select ""applied""
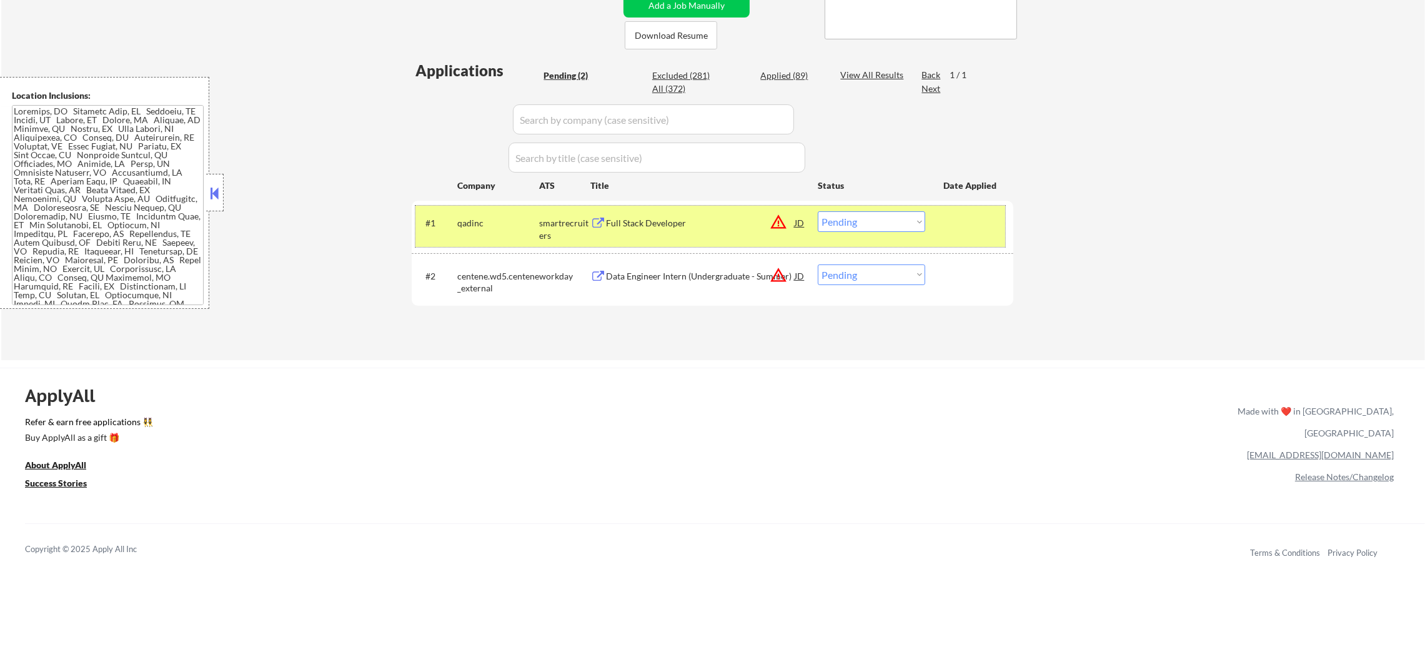
select select ""applied""
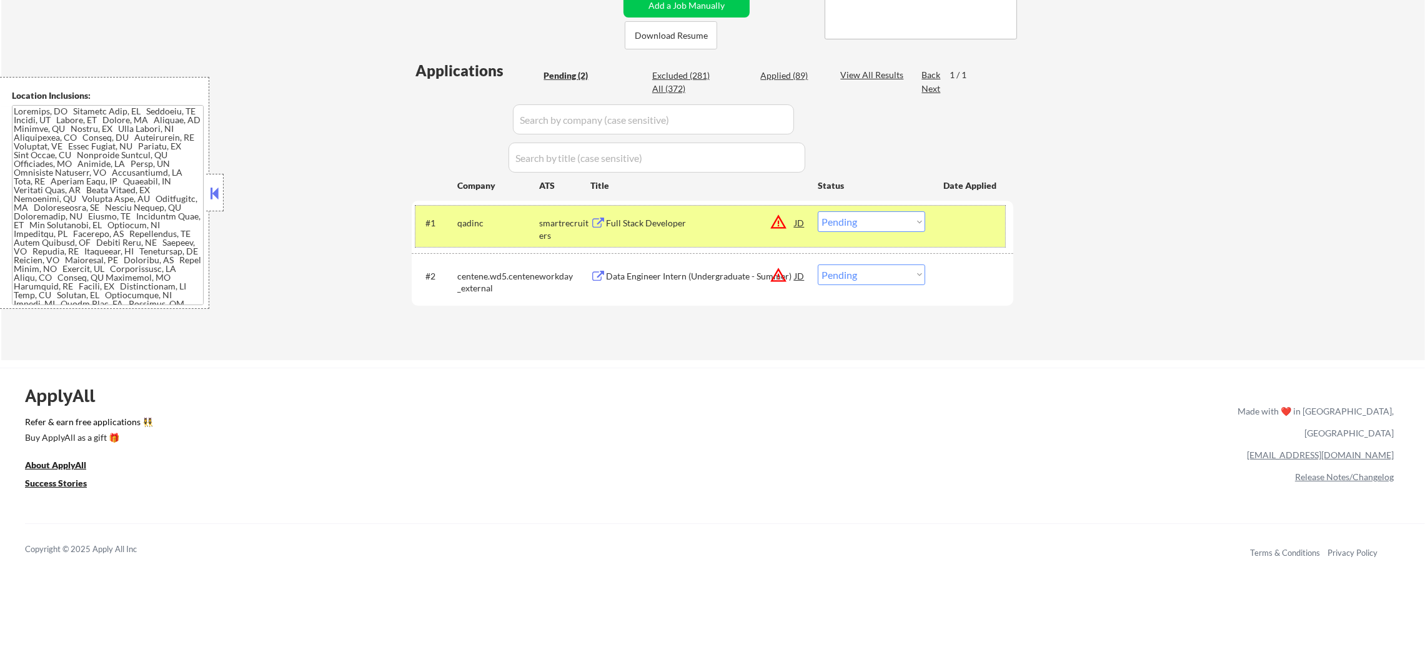
select select ""applied""
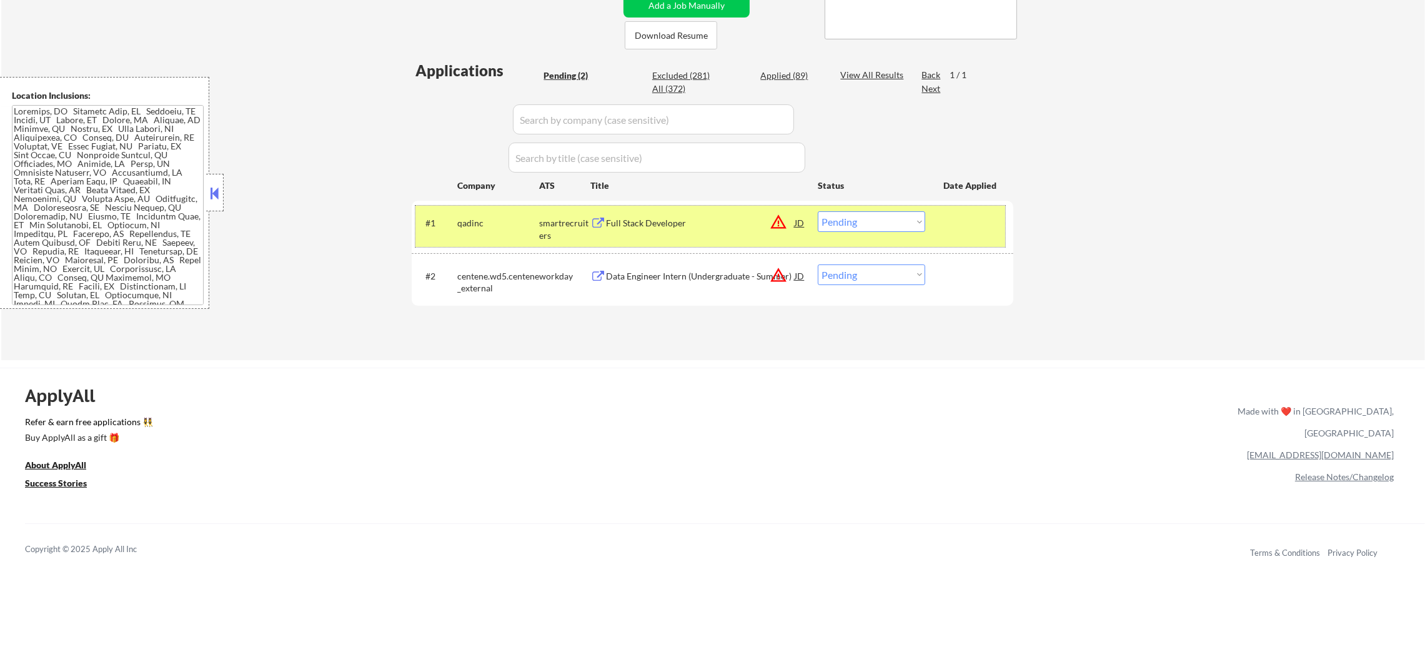
select select ""applied""
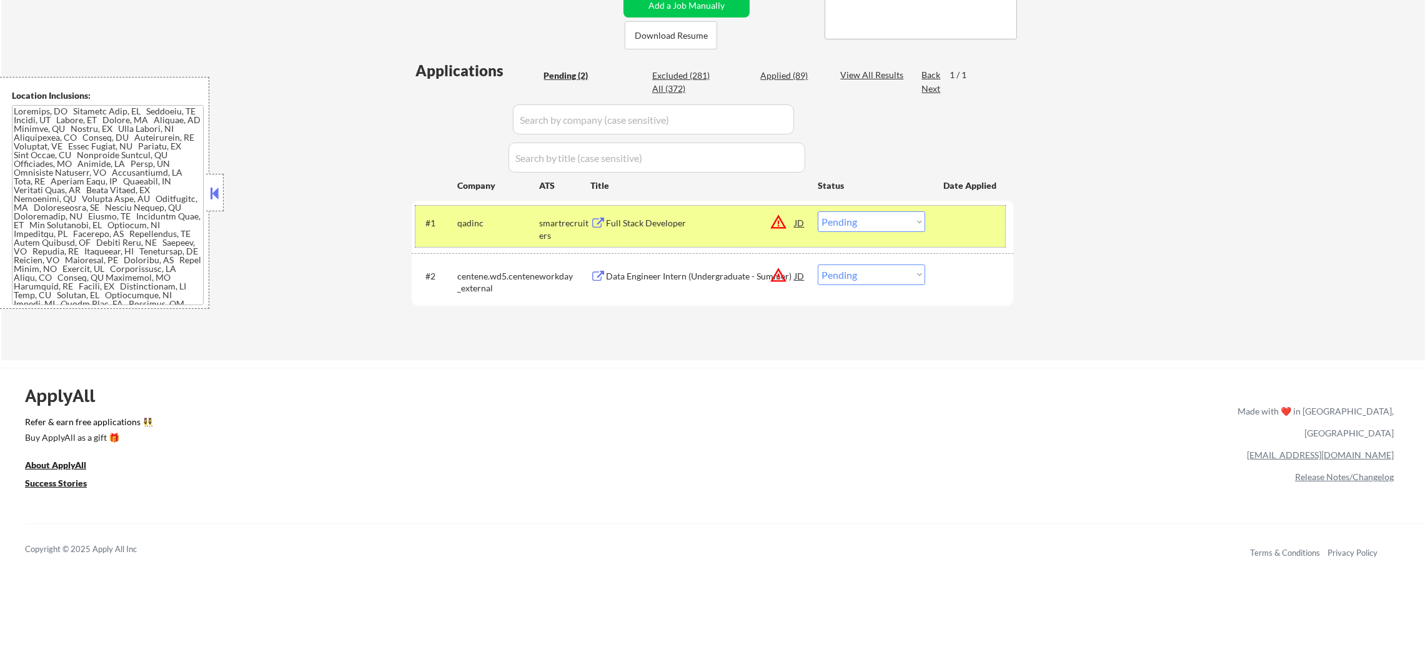
select select ""applied""
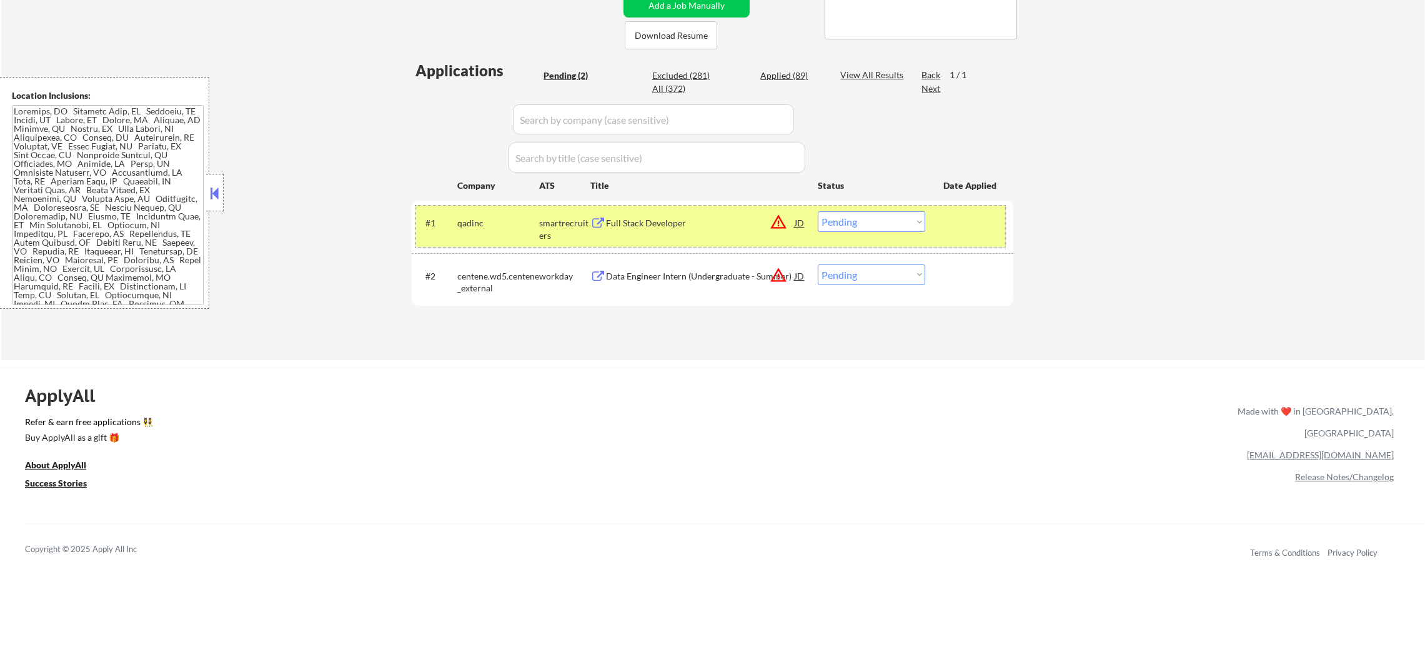
select select ""applied""
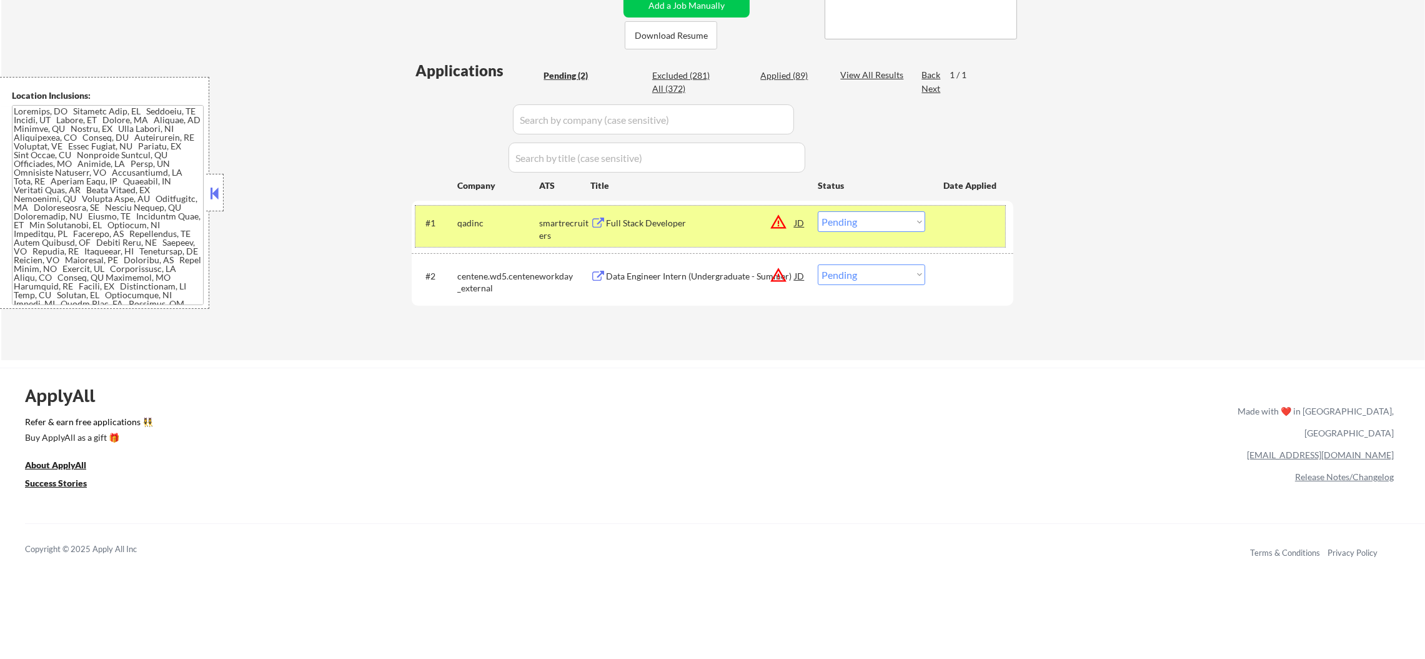
select select ""applied""
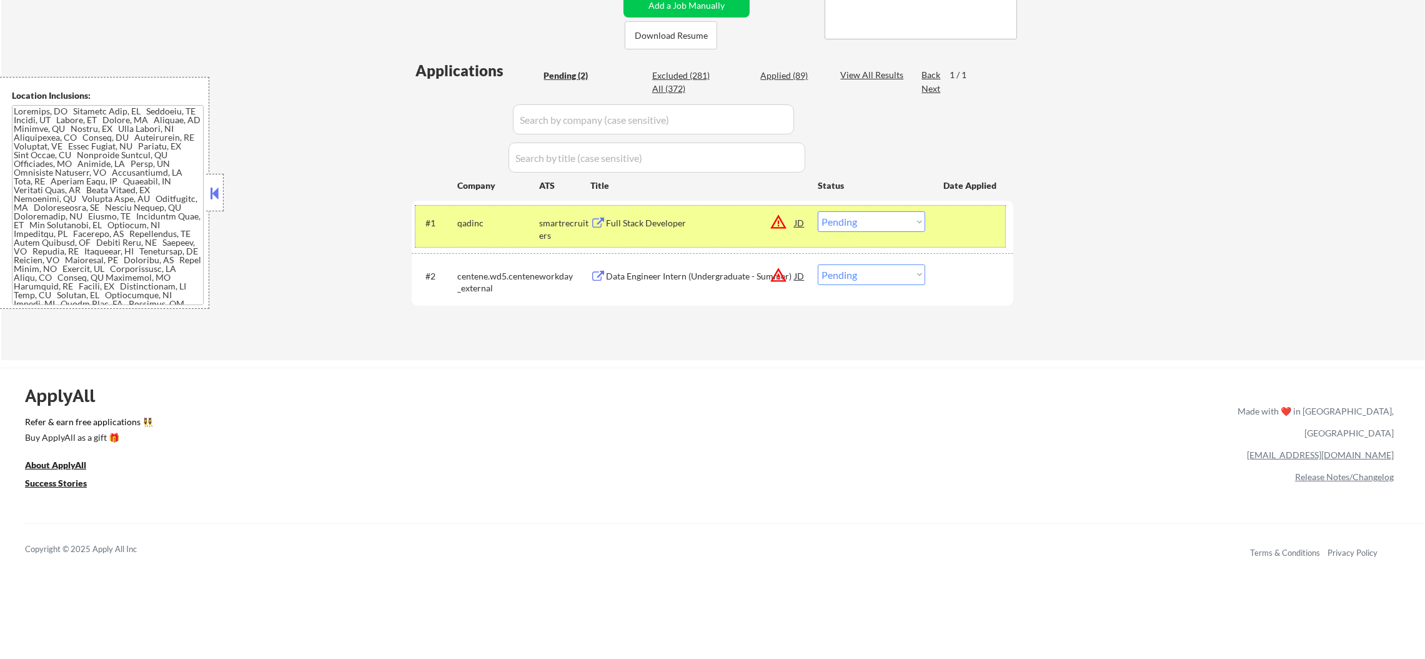
select select ""applied""
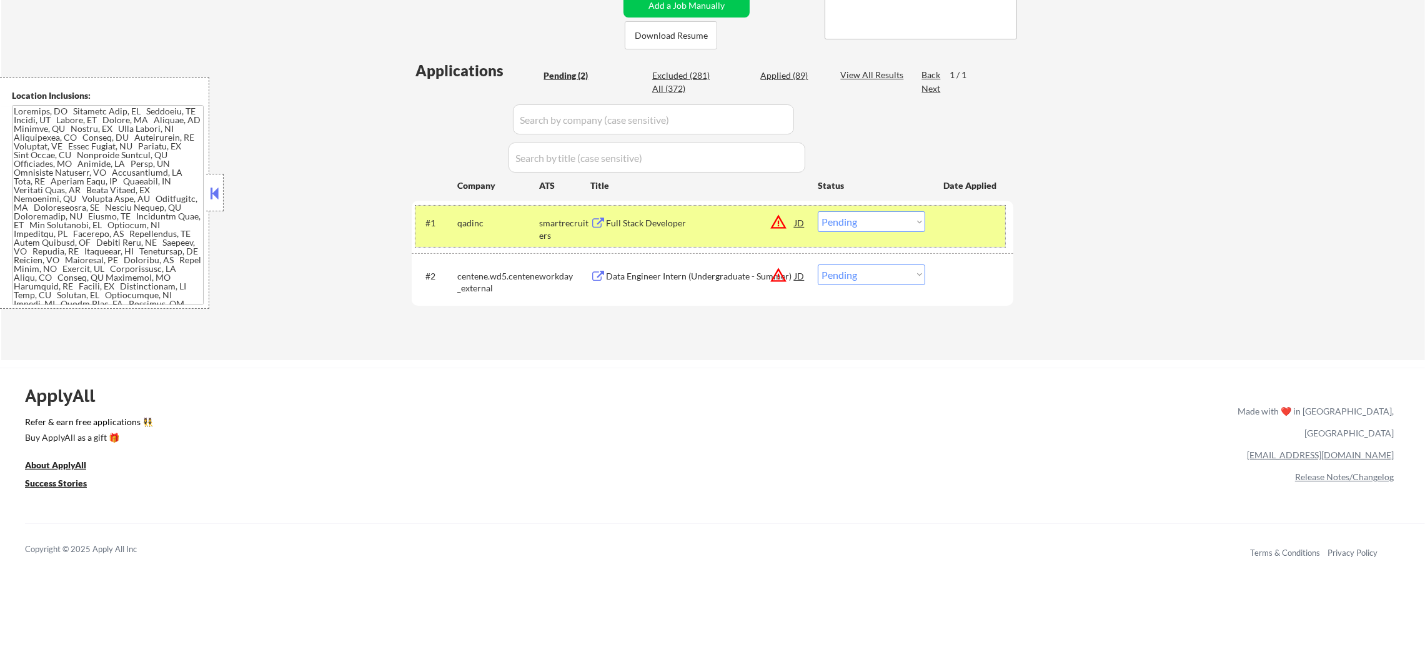
select select ""applied""
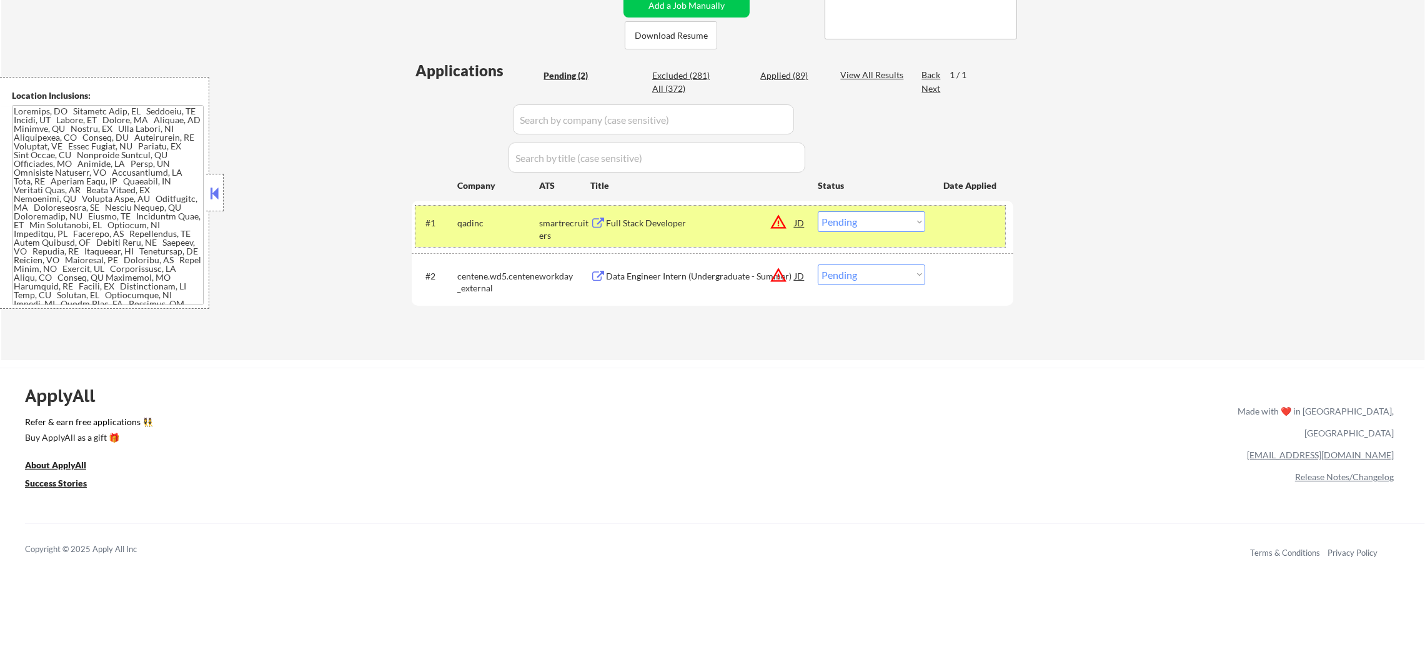
select select ""applied""
select select ""excluded__location_""
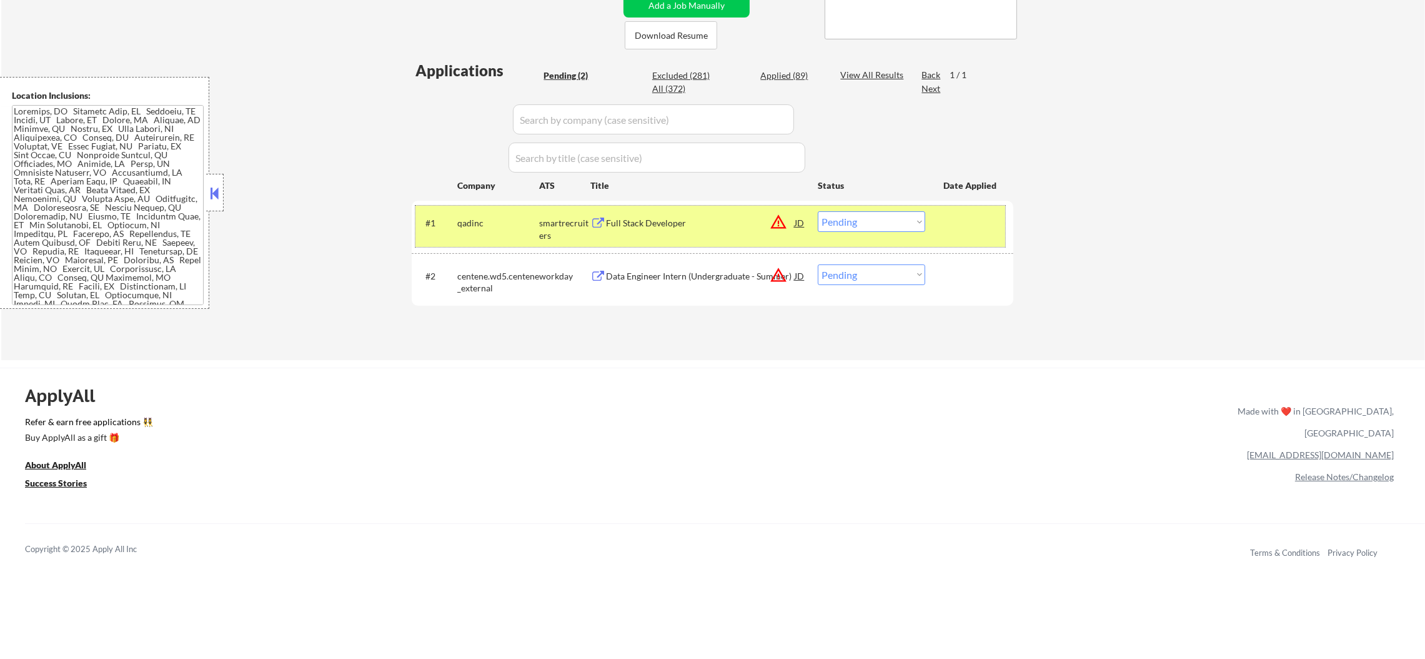
select select ""excluded""
select select ""excluded__expired_""
select select ""excluded__other_""
select select ""excluded""
select select ""excluded__expired_""
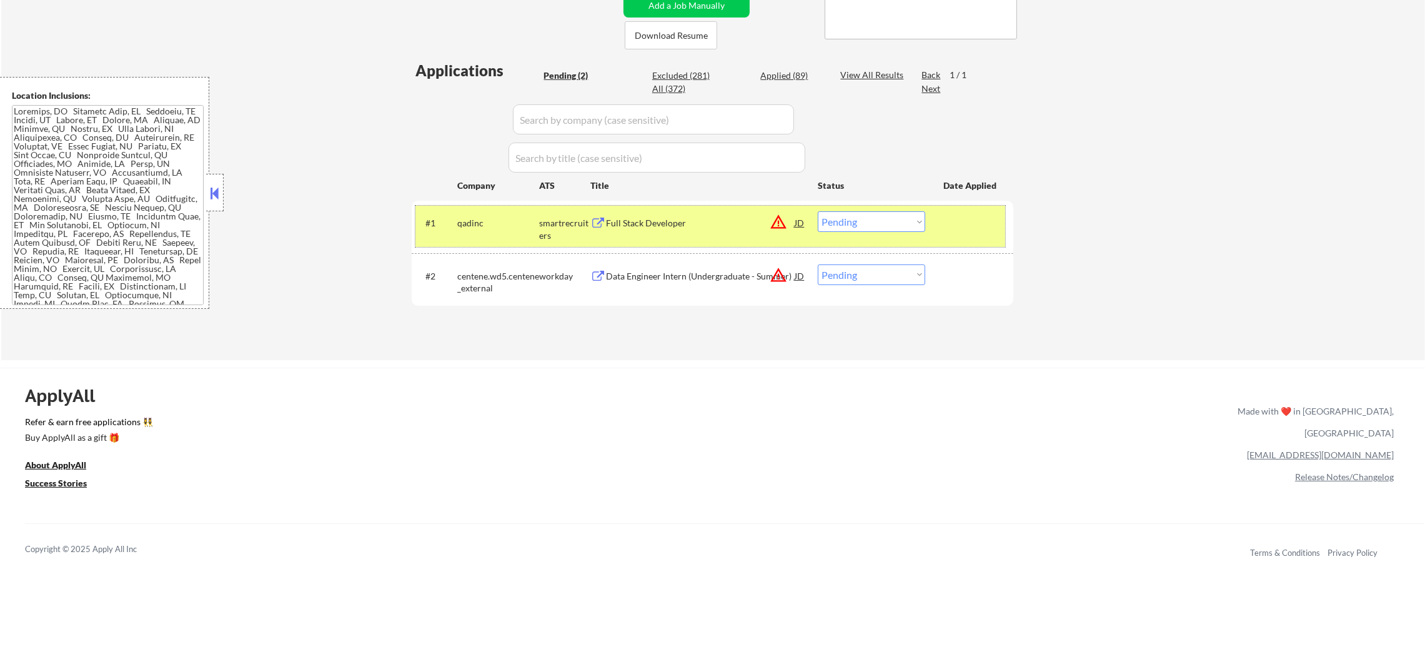
select select ""excluded__location_""
select select ""excluded__expired_""
select select ""excluded__location_""
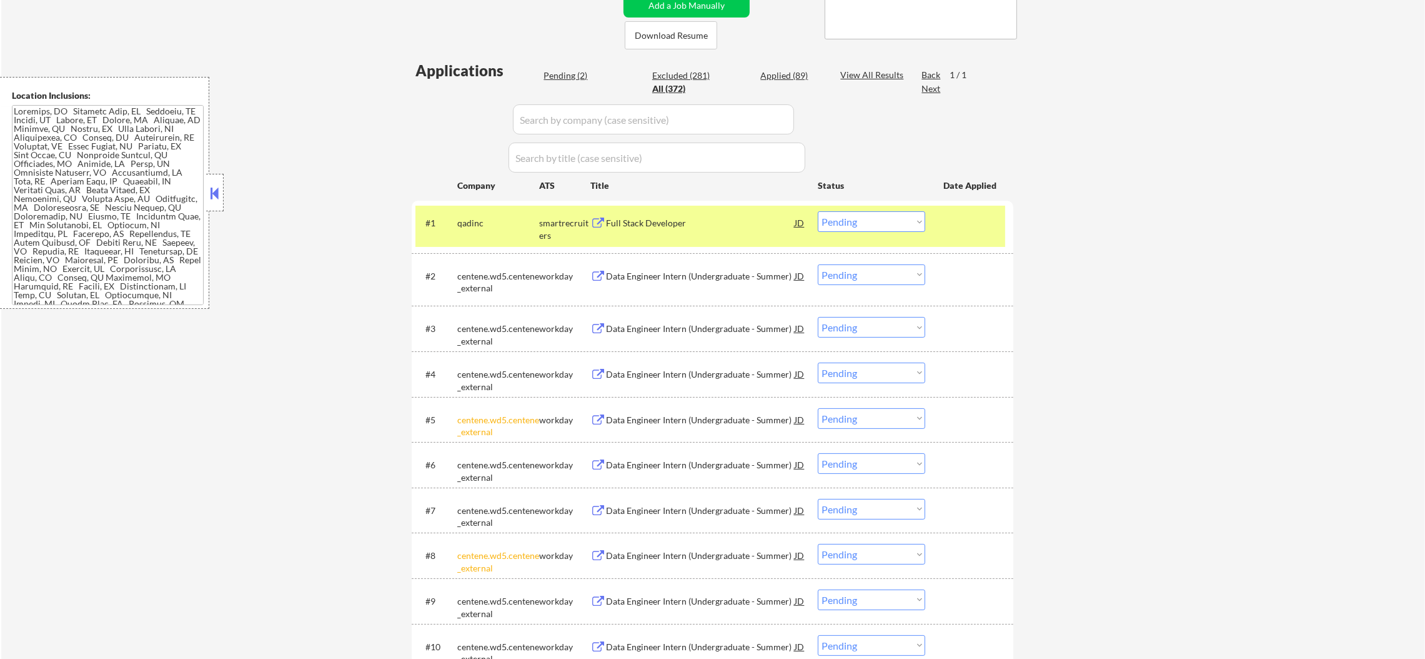
select select ""applied""
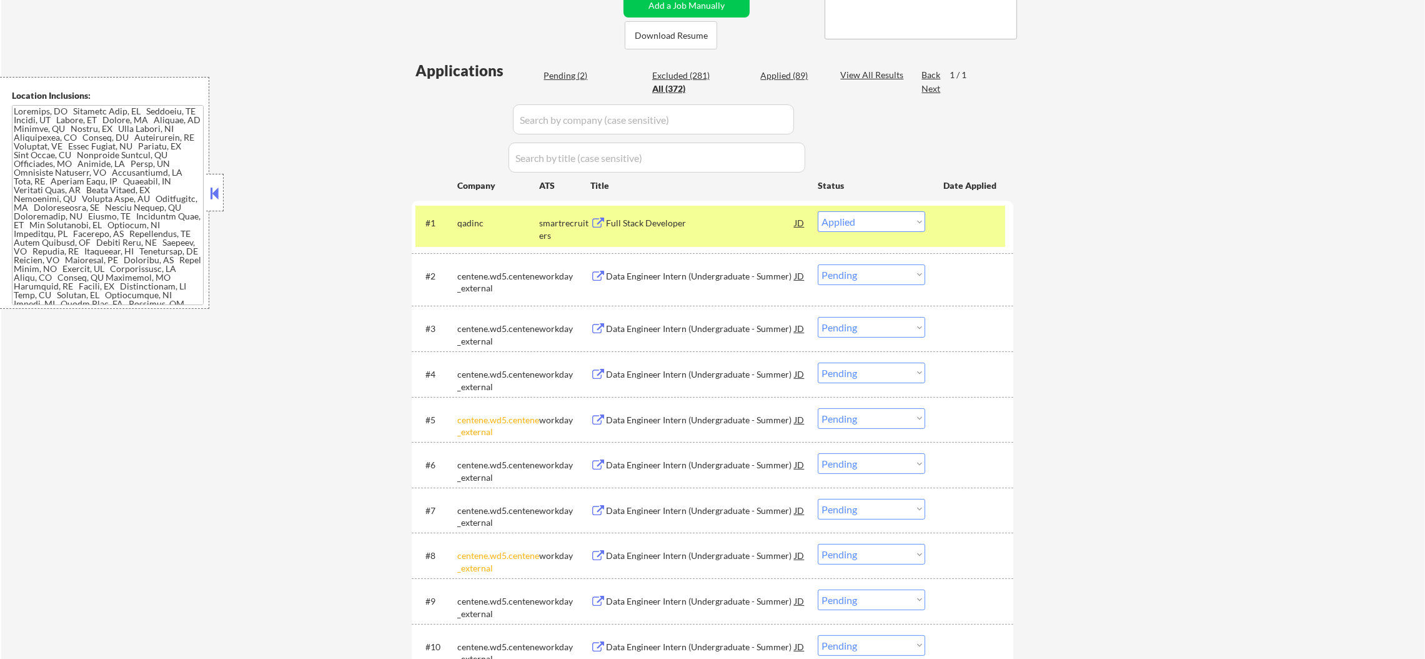
select select ""applied""
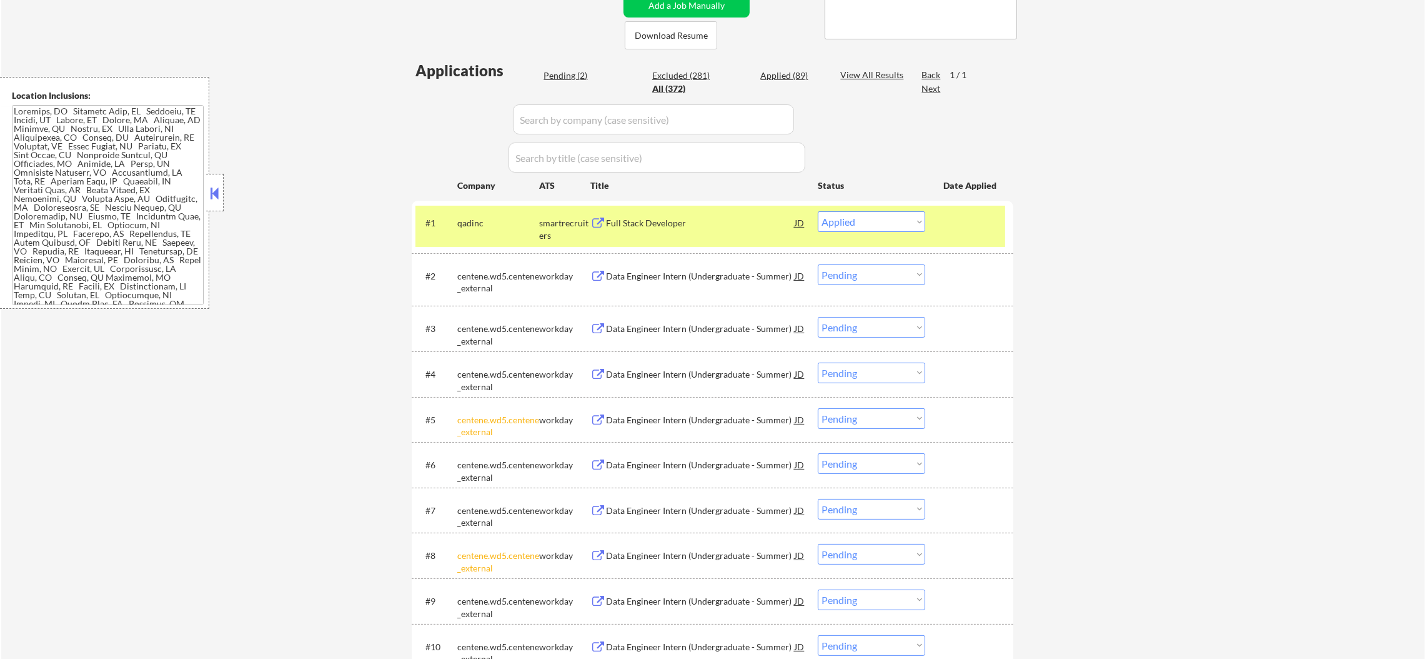
select select ""applied""
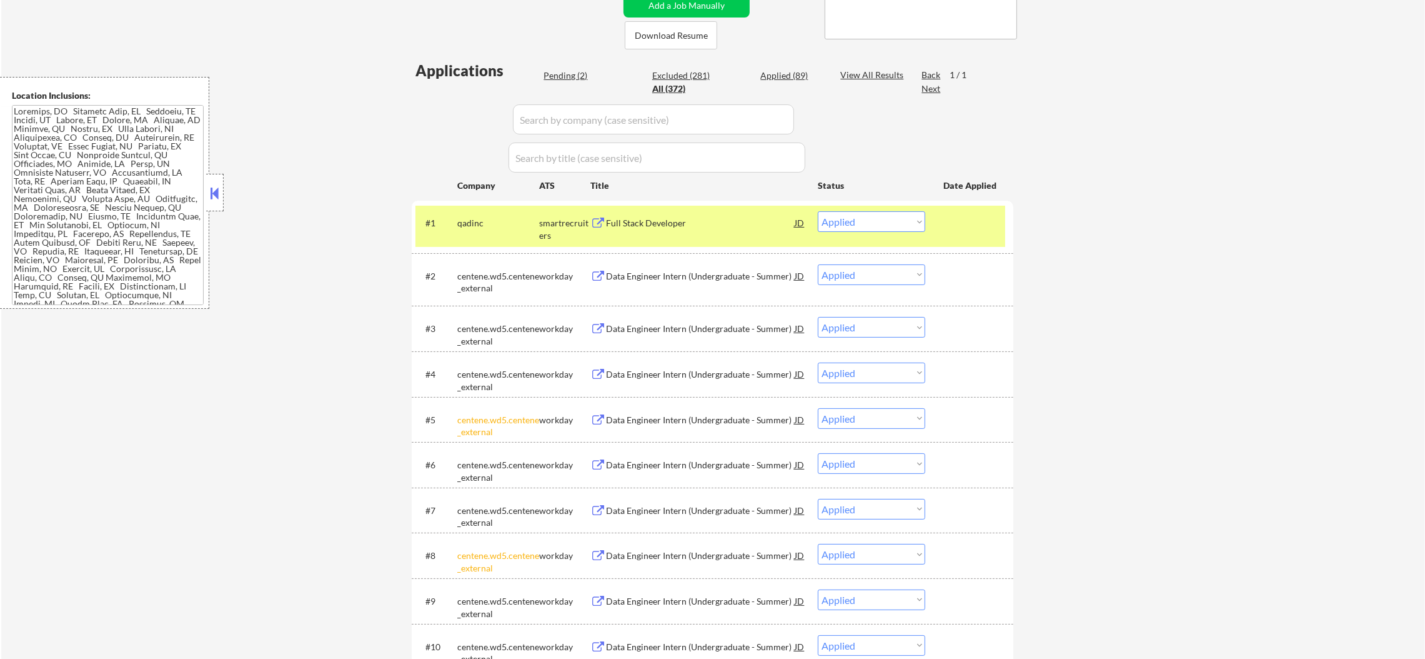
click at [539, 117] on input "input" at bounding box center [653, 119] width 281 height 30
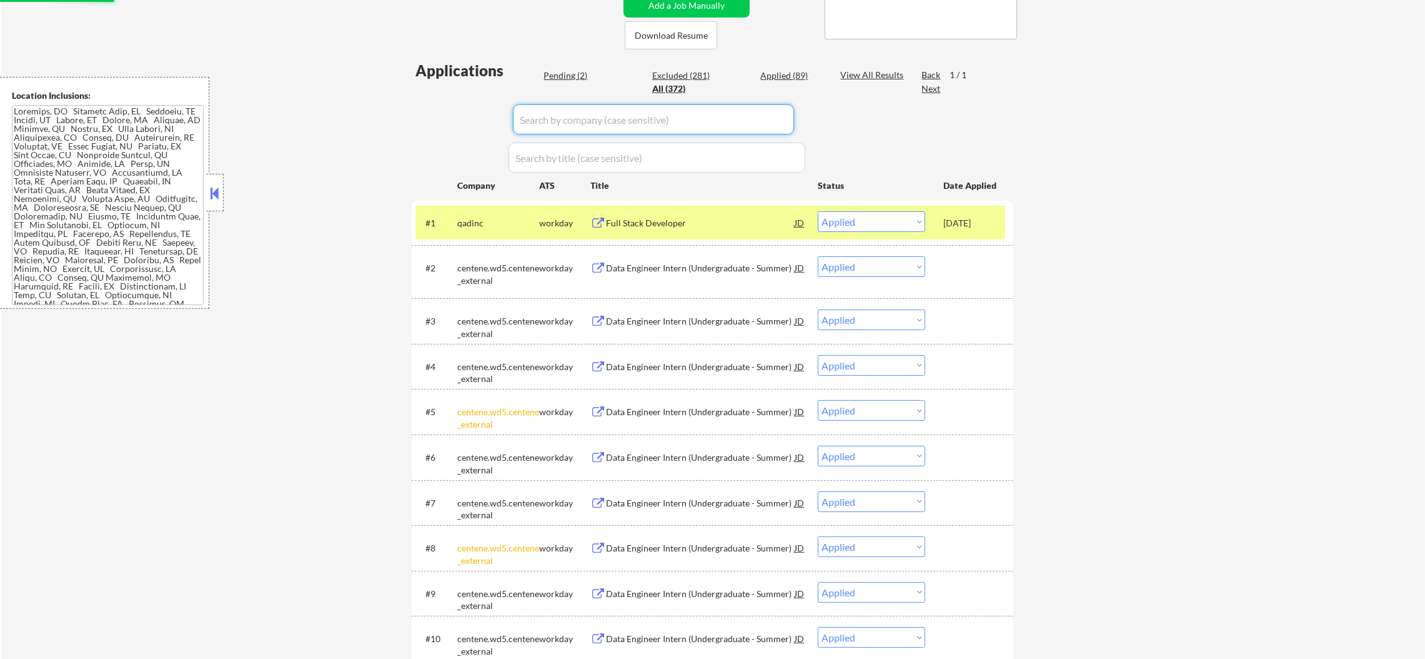
paste input "fieldguide"
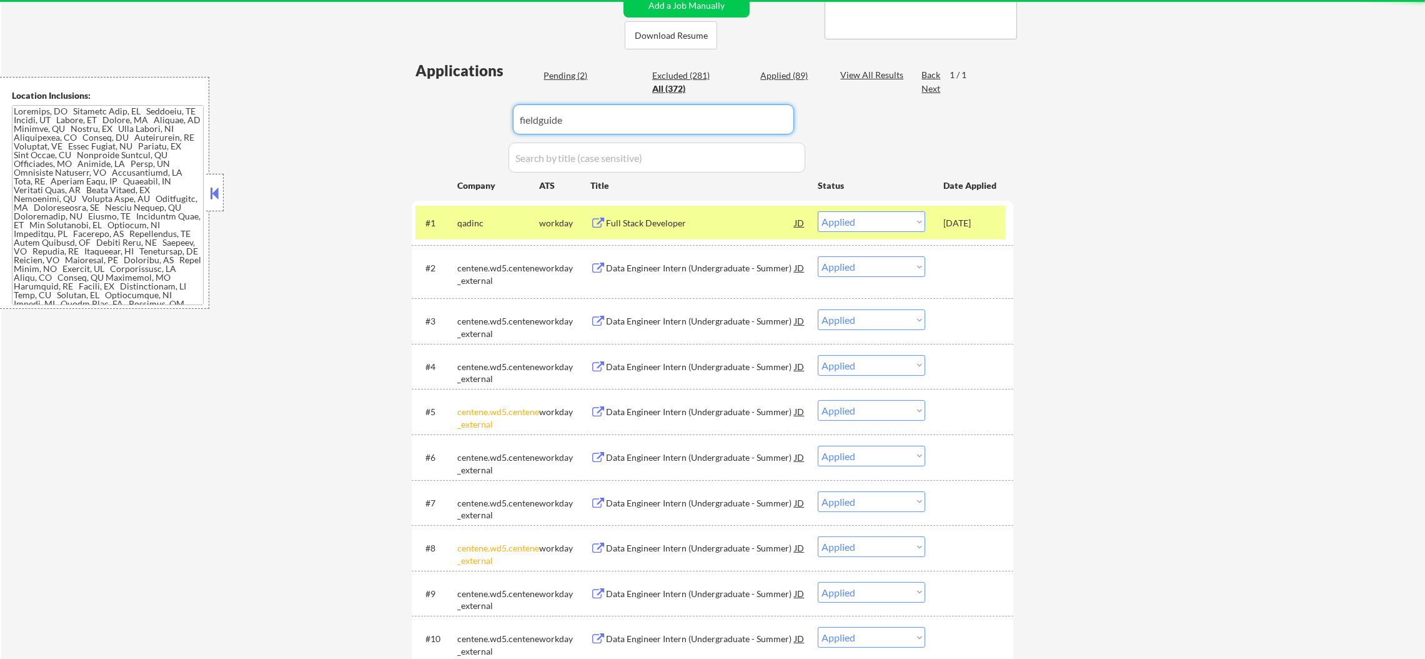
type input "fieldguide"
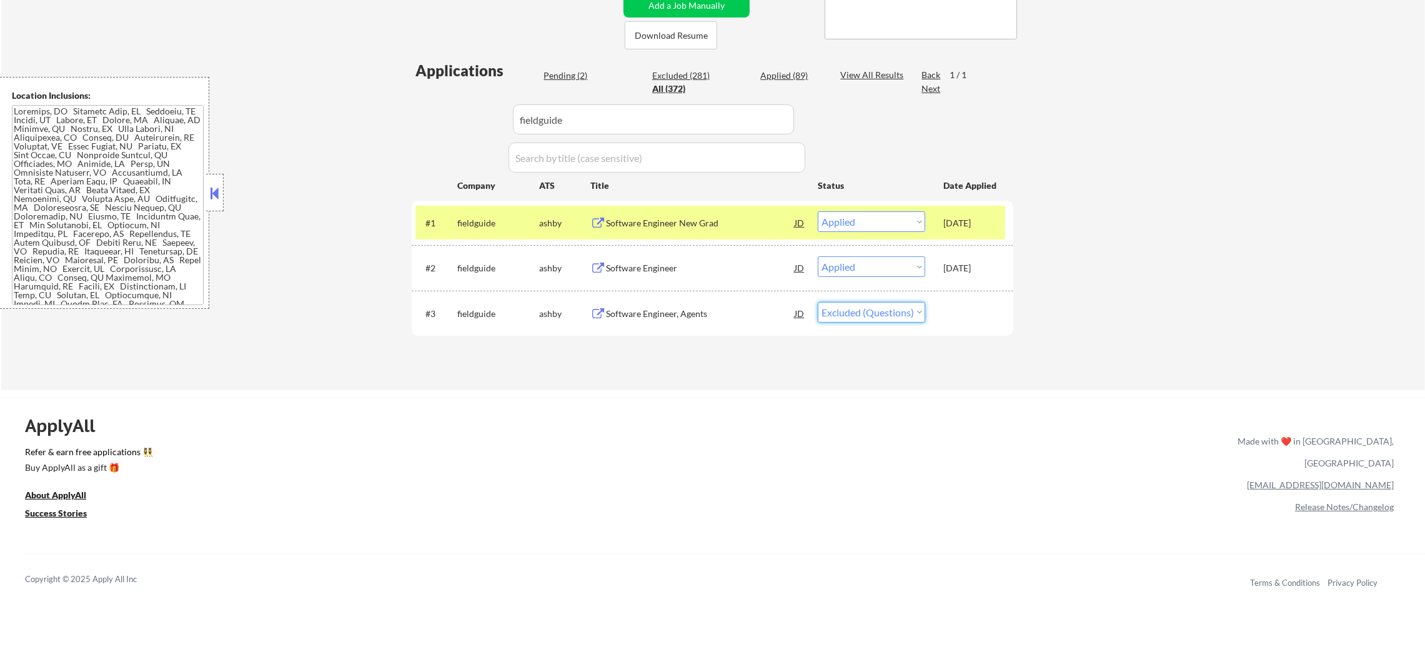
click at [859, 313] on select "Choose an option... Pending Applied Excluded (Questions) Excluded (Expired) Exc…" at bounding box center [871, 312] width 107 height 21
select select ""applied""
click at [818, 302] on select "Choose an option... Pending Applied Excluded (Questions) Excluded (Expired) Exc…" at bounding box center [871, 312] width 107 height 21
click at [479, 214] on div "fieldguide" at bounding box center [498, 222] width 82 height 22
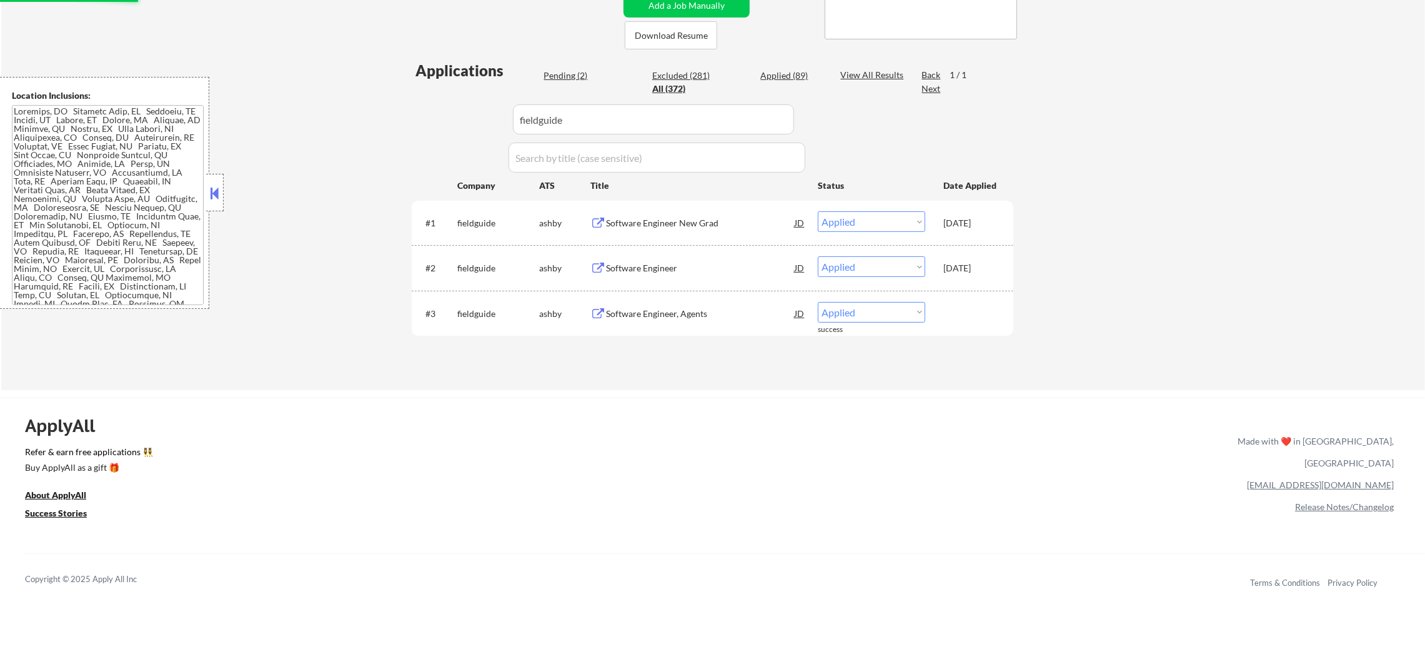
click at [1127, 148] on div "← Return to /applysquad Mailslurp Inbox Job Search Builder Jared Zutt User Emai…" at bounding box center [713, 83] width 1424 height 613
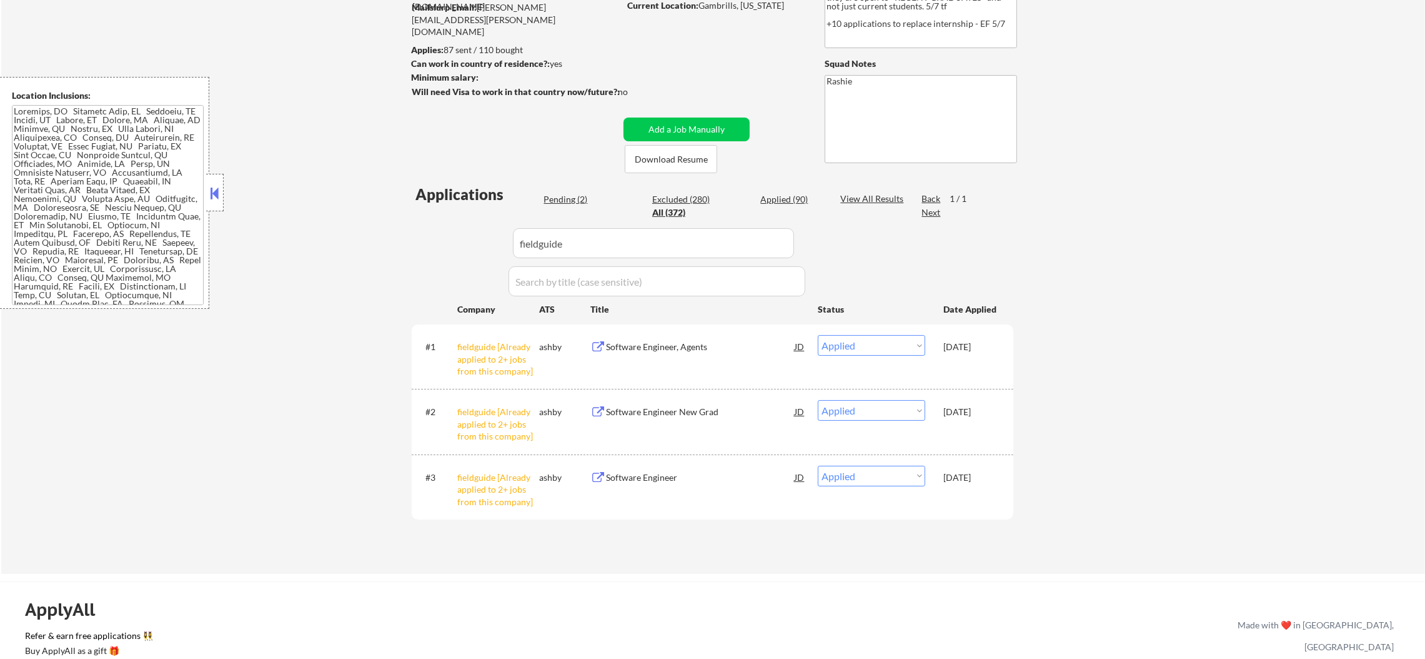
scroll to position [148, 0]
drag, startPoint x: 574, startPoint y: 234, endPoint x: 400, endPoint y: 200, distance: 177.6
click at [400, 200] on div "← Return to /applysquad Mailslurp Inbox Job Search Builder Jared Zutt User Emai…" at bounding box center [713, 238] width 1424 height 673
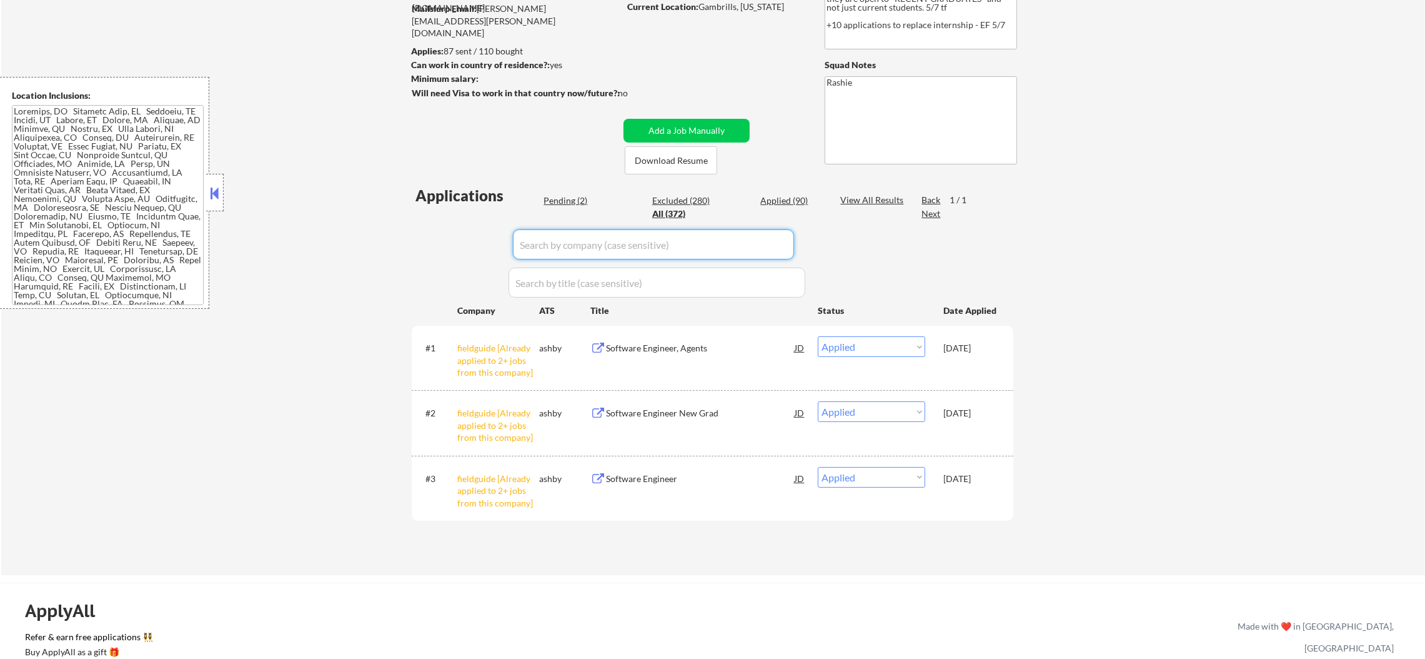
click at [344, 303] on div "← Return to /applysquad Mailslurp Inbox Job Search Builder Jared Zutt User Emai…" at bounding box center [713, 238] width 1424 height 673
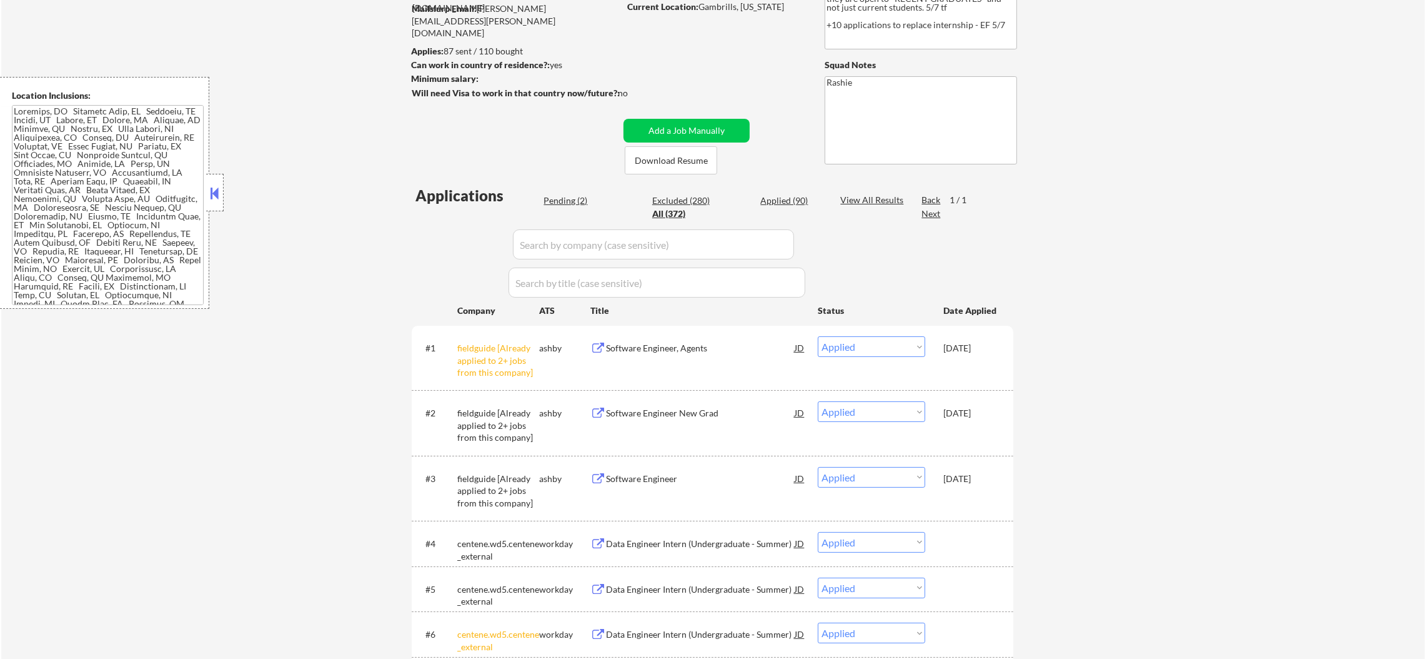
select select ""applied""
select select ""excluded__location_""
select select ""excluded""
select select ""excluded__expired_""
select select ""excluded__other_""
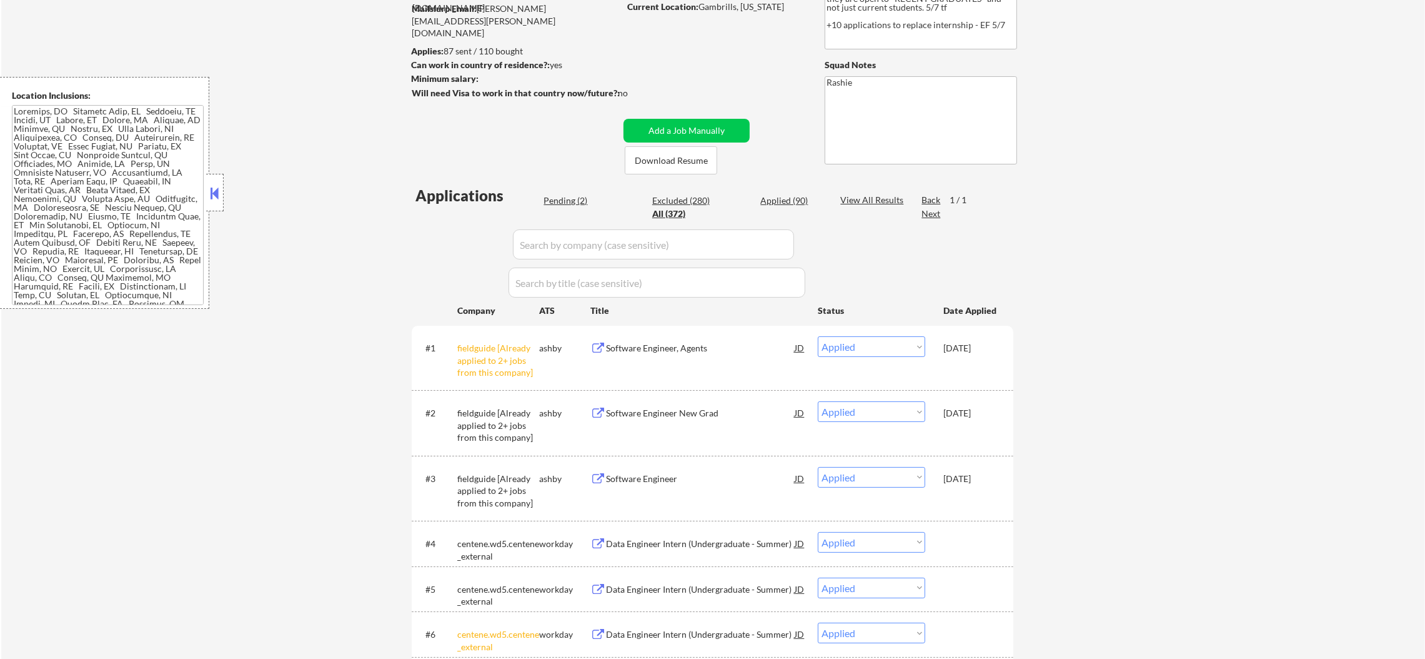
select select ""excluded""
select select ""excluded__expired_""
select select ""excluded__location_""
select select ""excluded__expired_""
click at [583, 204] on div "Pending (2)" at bounding box center [575, 200] width 62 height 12
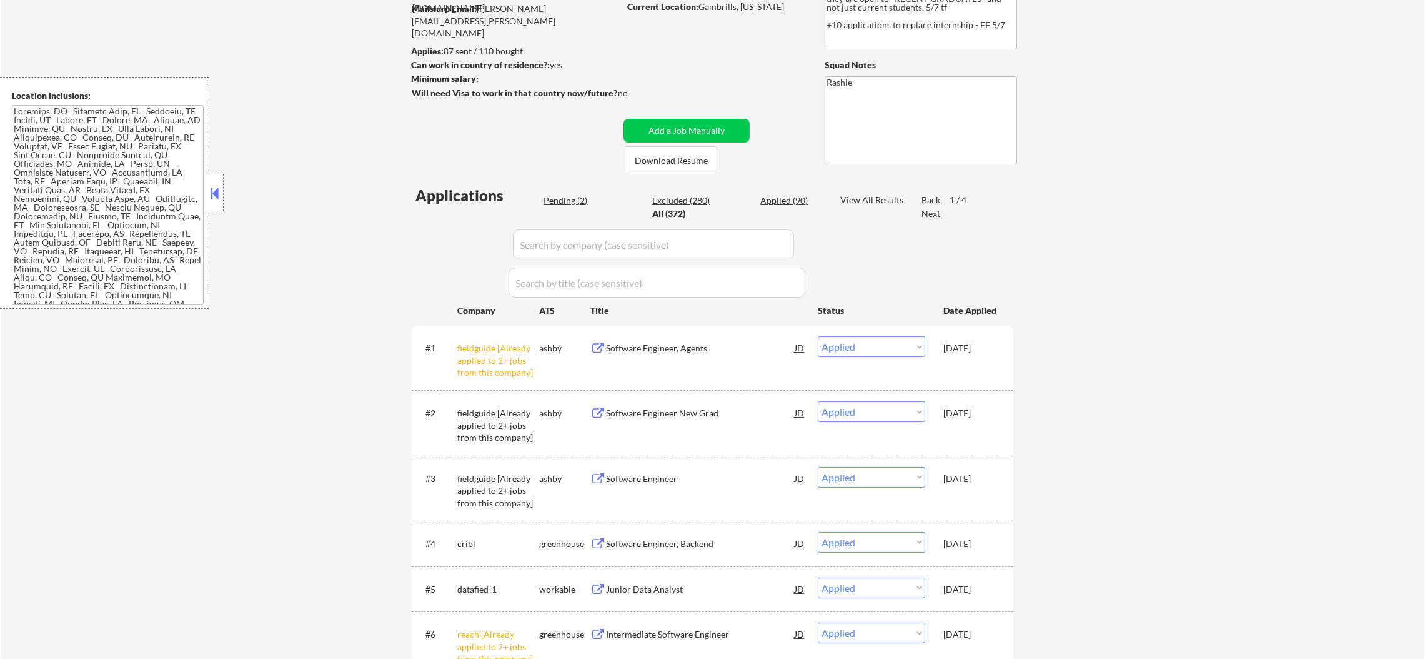
select select ""pending""
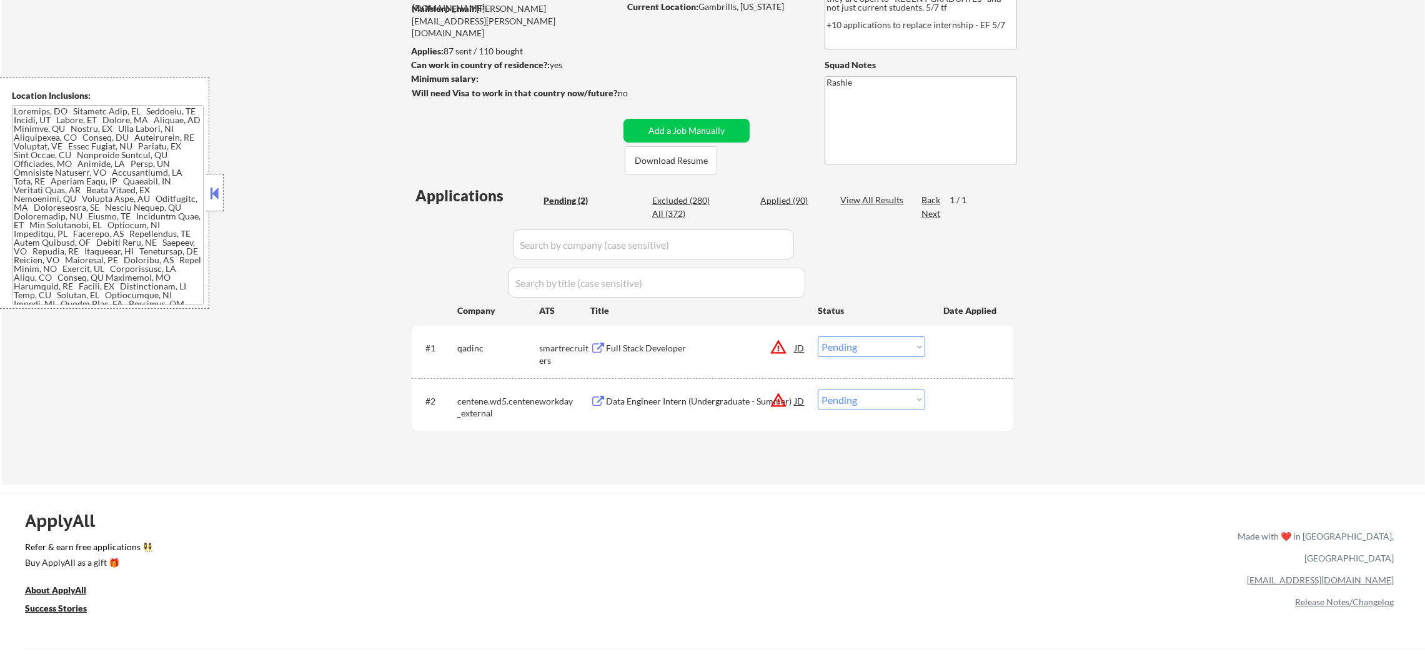
scroll to position [211, 0]
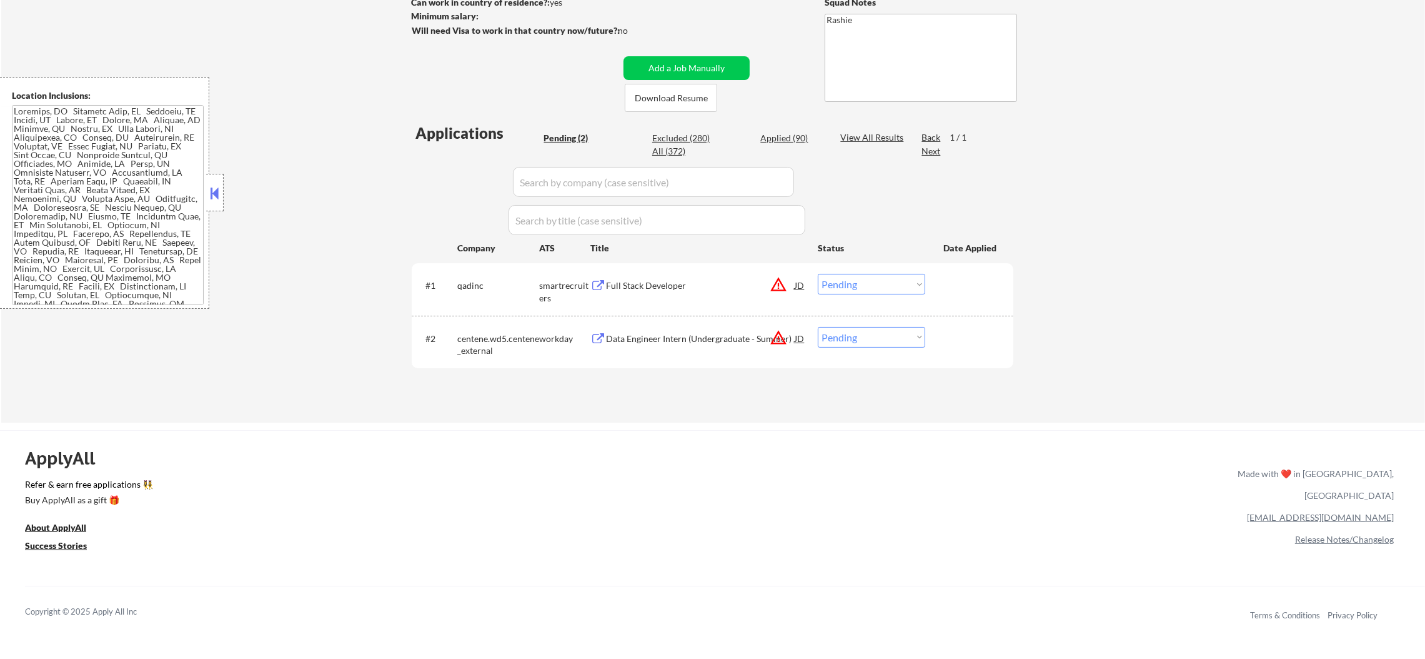
click at [778, 282] on button "warning_amber" at bounding box center [778, 284] width 17 height 17
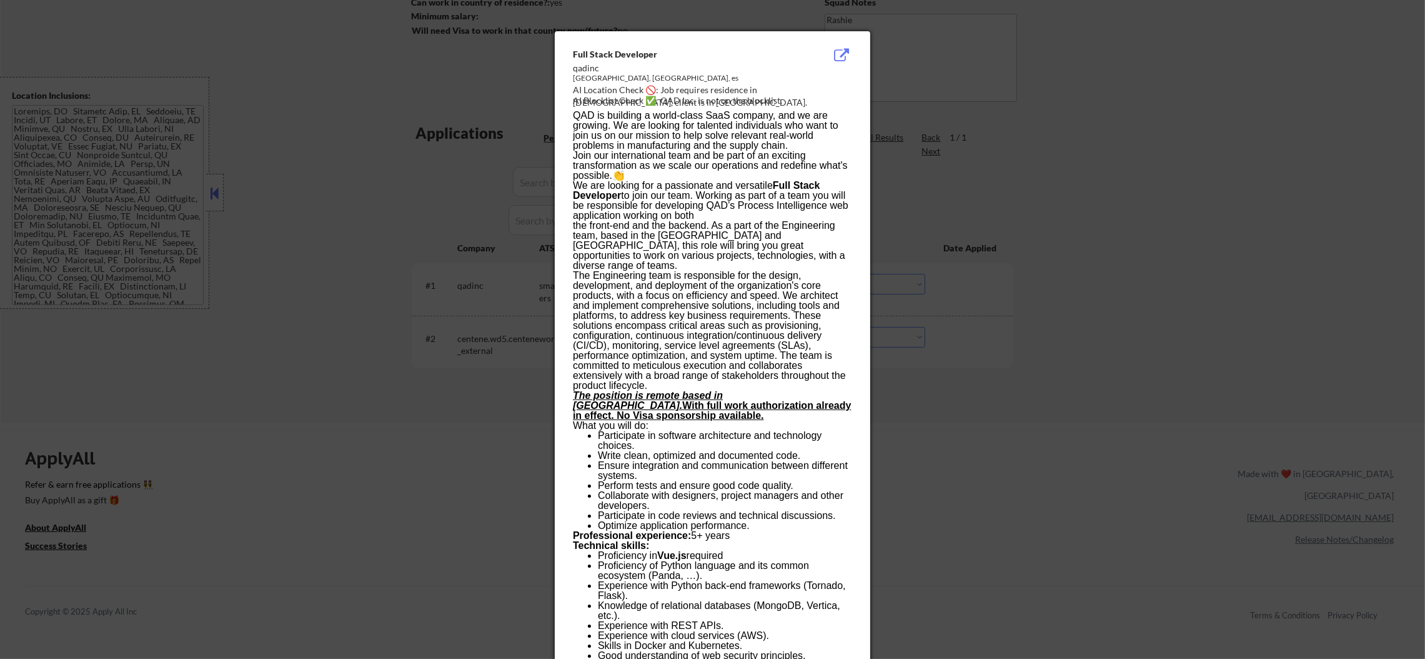
click at [1088, 176] on div at bounding box center [712, 329] width 1425 height 659
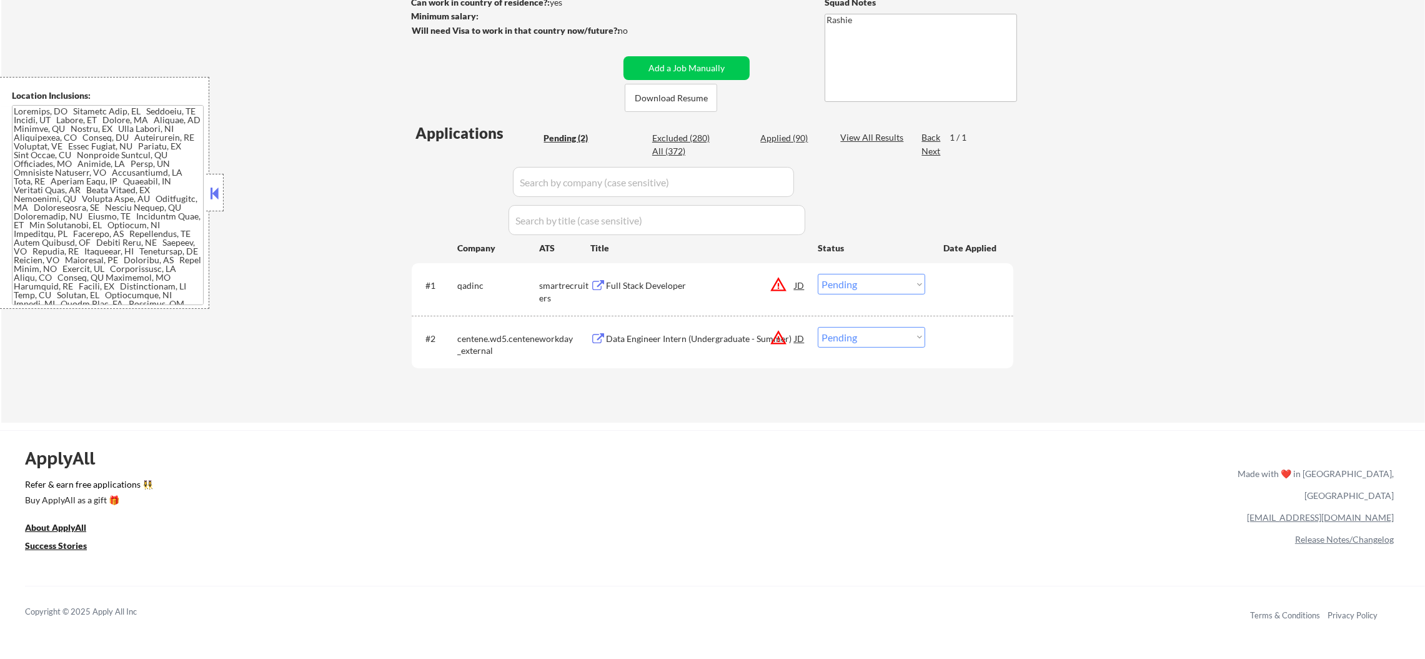
click at [842, 333] on select "Choose an option... Pending Applied Excluded (Questions) Excluded (Expired) Exc…" at bounding box center [871, 337] width 107 height 21
select select ""excluded__location_""
click at [818, 327] on select "Choose an option... Pending Applied Excluded (Questions) Excluded (Expired) Exc…" at bounding box center [871, 337] width 107 height 21
click at [867, 280] on select "Choose an option... Pending Applied Excluded (Questions) Excluded (Expired) Exc…" at bounding box center [871, 284] width 107 height 21
click at [818, 274] on select "Choose an option... Pending Applied Excluded (Questions) Excluded (Expired) Exc…" at bounding box center [871, 284] width 107 height 21
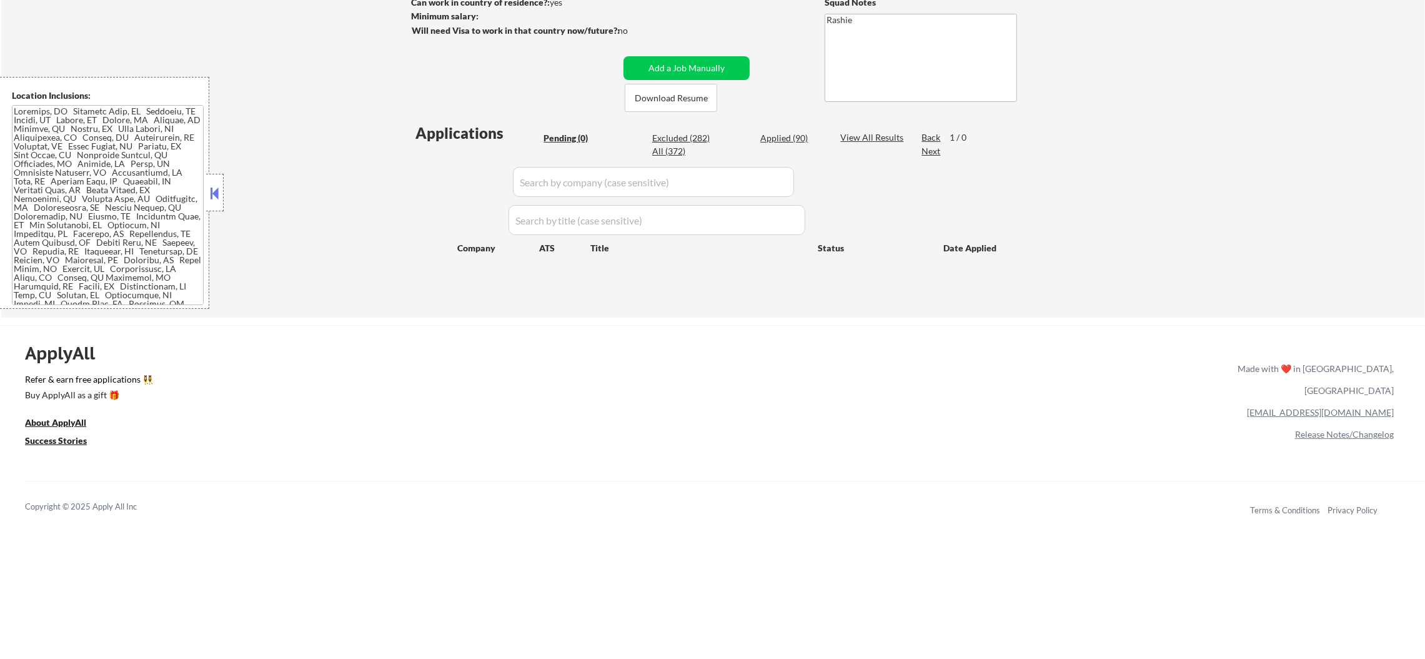
click at [799, 137] on div "Applied (90)" at bounding box center [791, 138] width 62 height 12
select select ""applied""
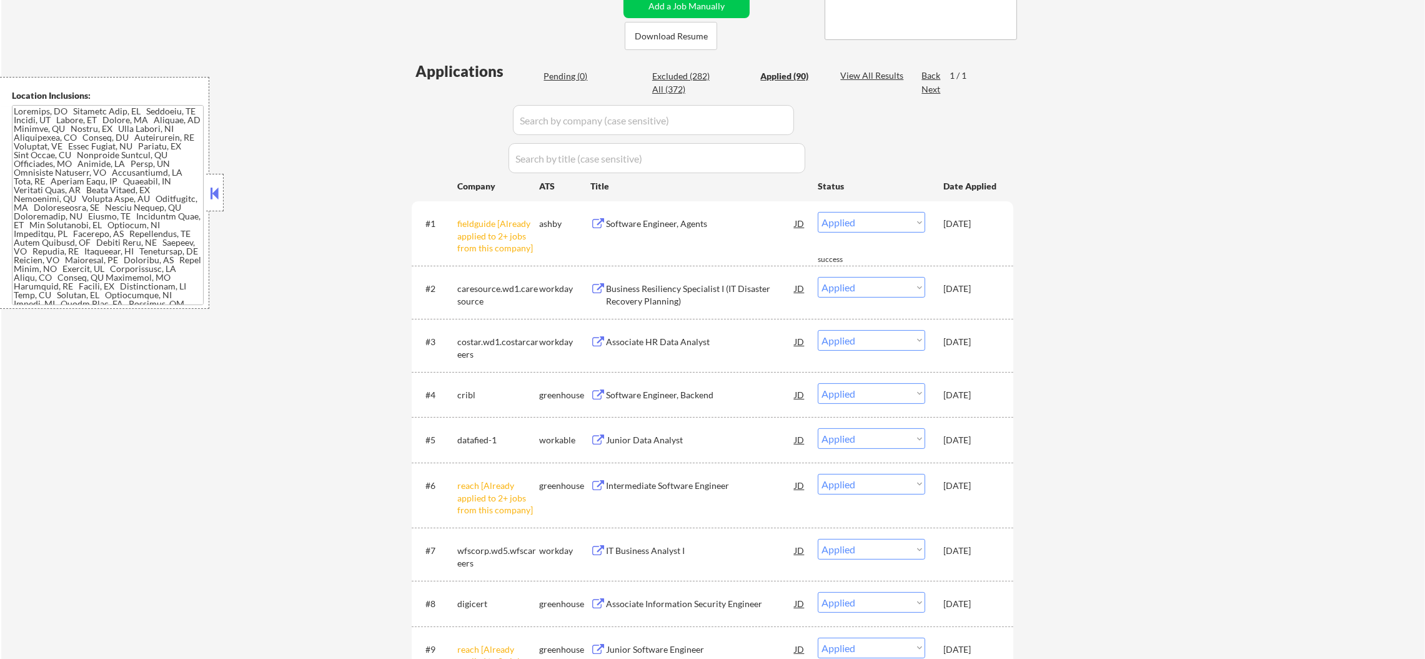
scroll to position [273, 0]
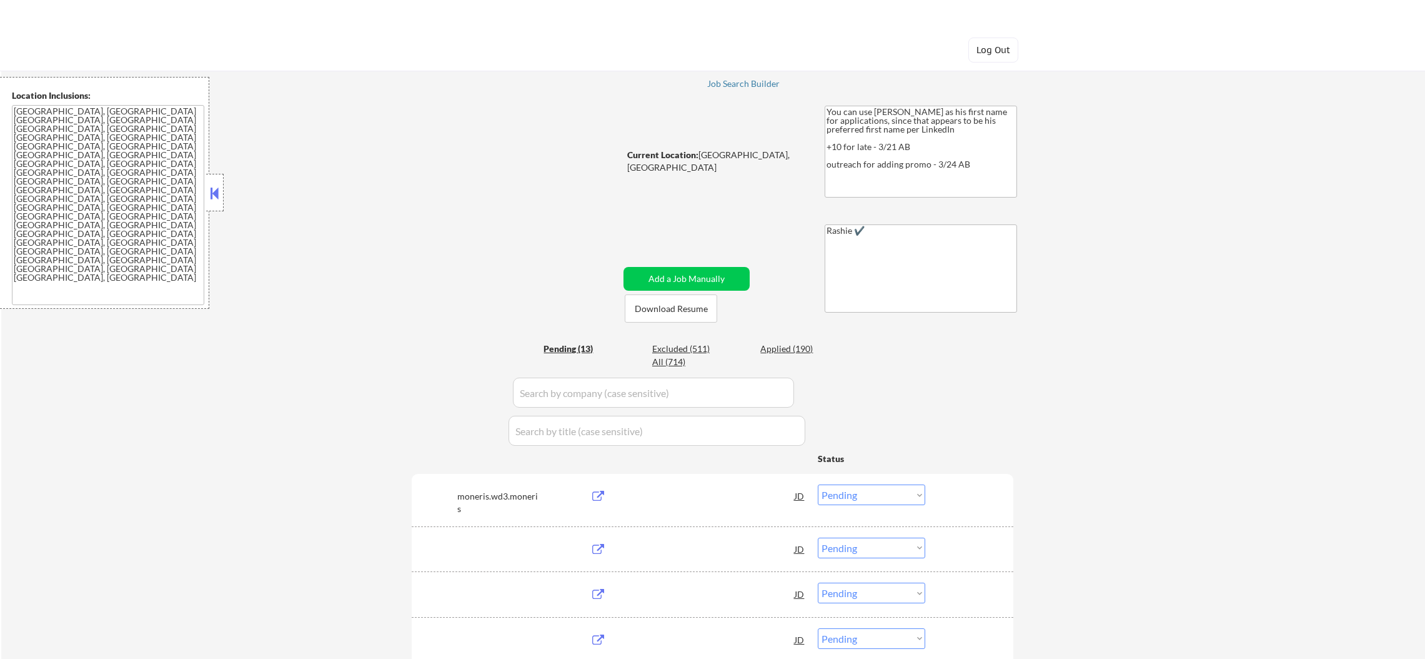
select select ""pending""
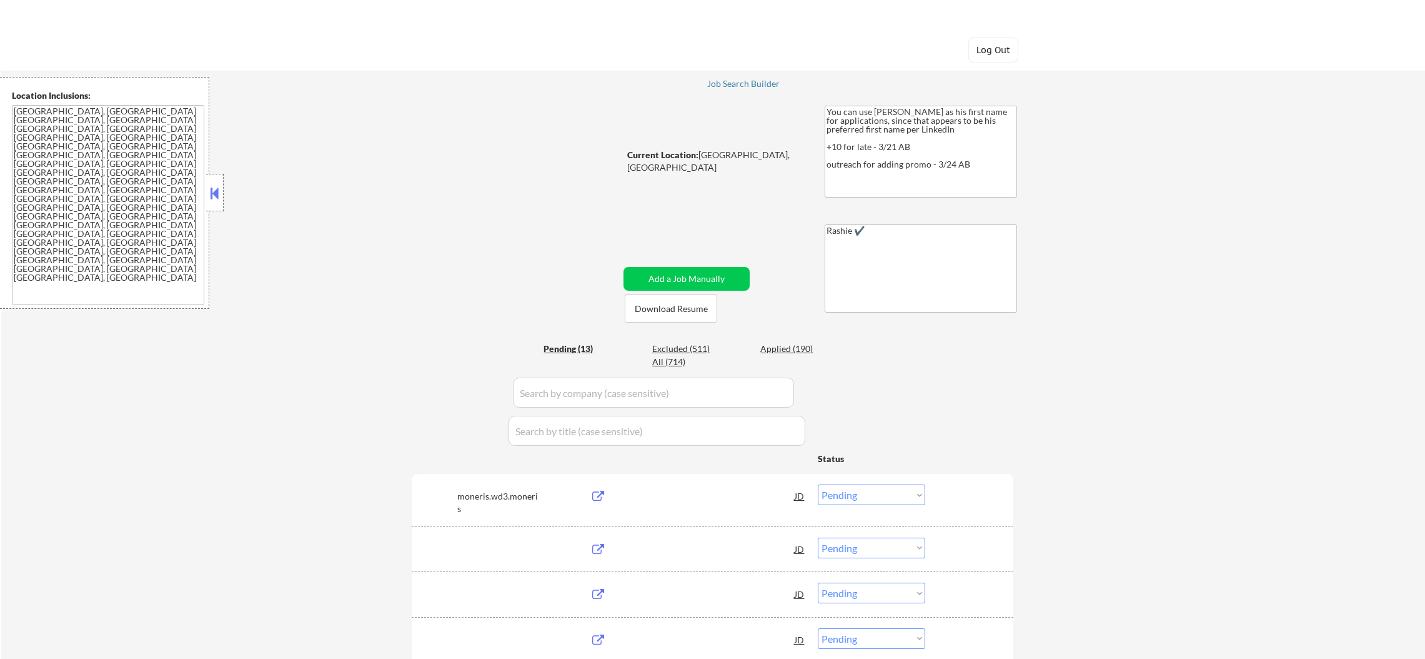
select select ""pending""
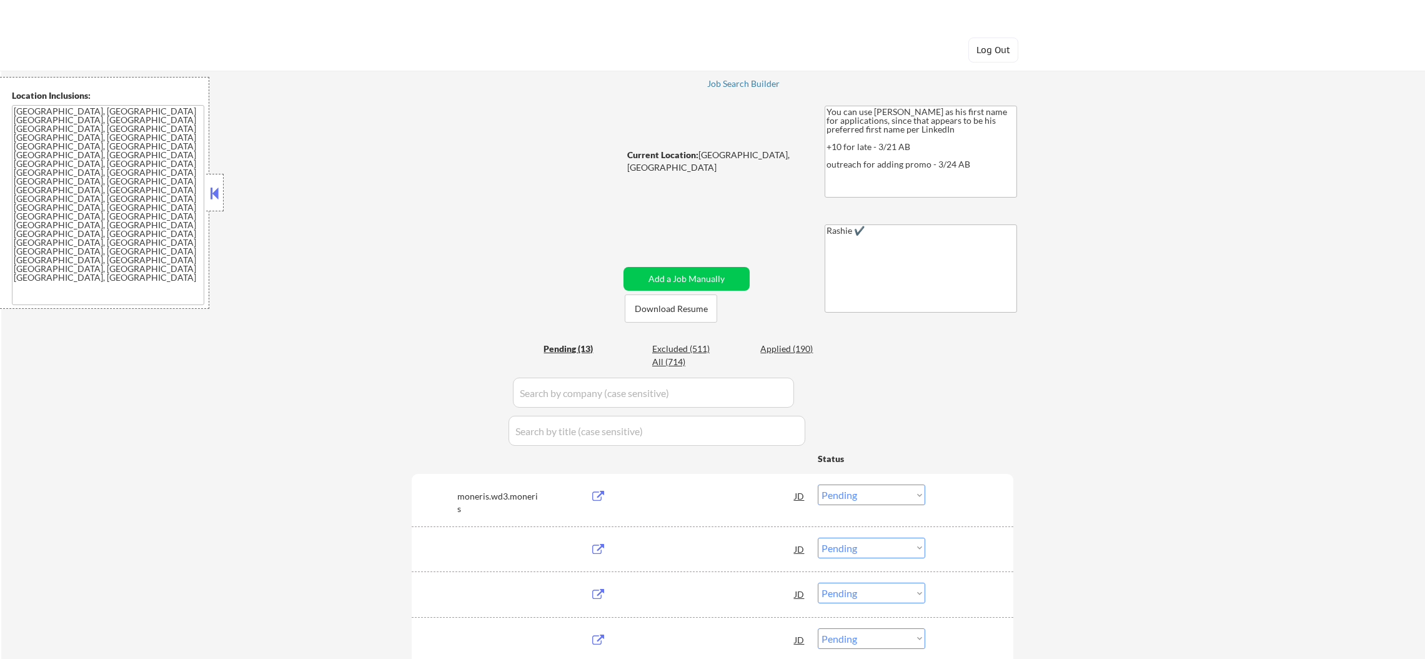
select select ""pending""
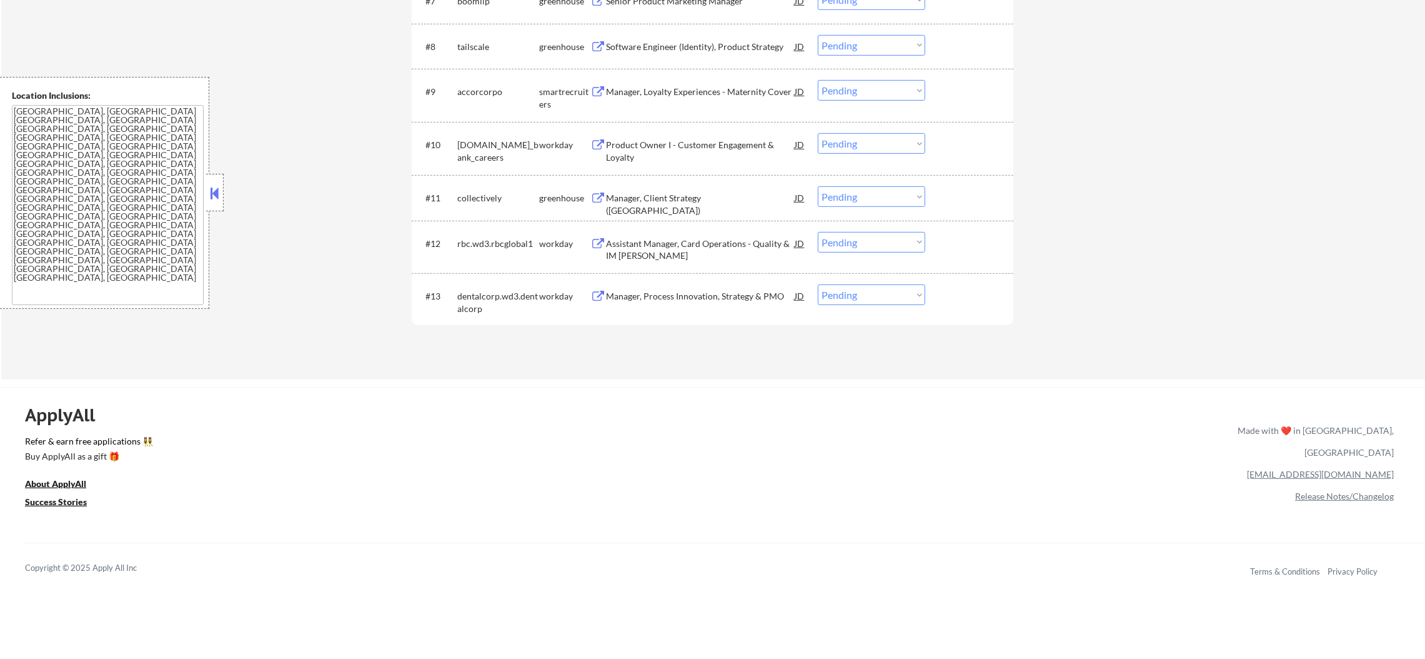
scroll to position [812, 0]
click at [657, 300] on div "Manager, Process Innovation, Strategy & PMO" at bounding box center [700, 292] width 189 height 22
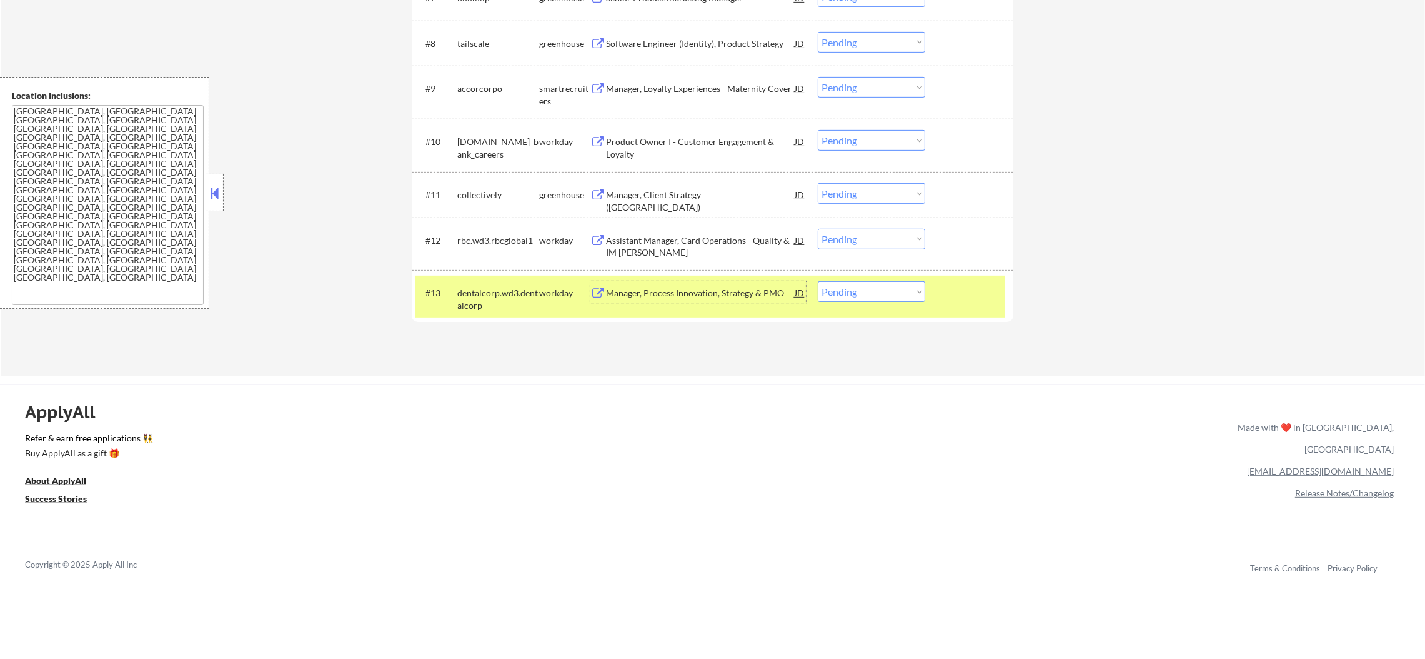
click at [849, 295] on select "Choose an option... Pending Applied Excluded (Questions) Excluded (Expired) Exc…" at bounding box center [871, 291] width 107 height 21
select select ""excluded""
click at [818, 281] on select "Choose an option... Pending Applied Excluded (Questions) Excluded (Expired) Exc…" at bounding box center [871, 291] width 107 height 21
click at [497, 287] on div "dentalcorp.wd3.dentalcorp" at bounding box center [498, 299] width 82 height 24
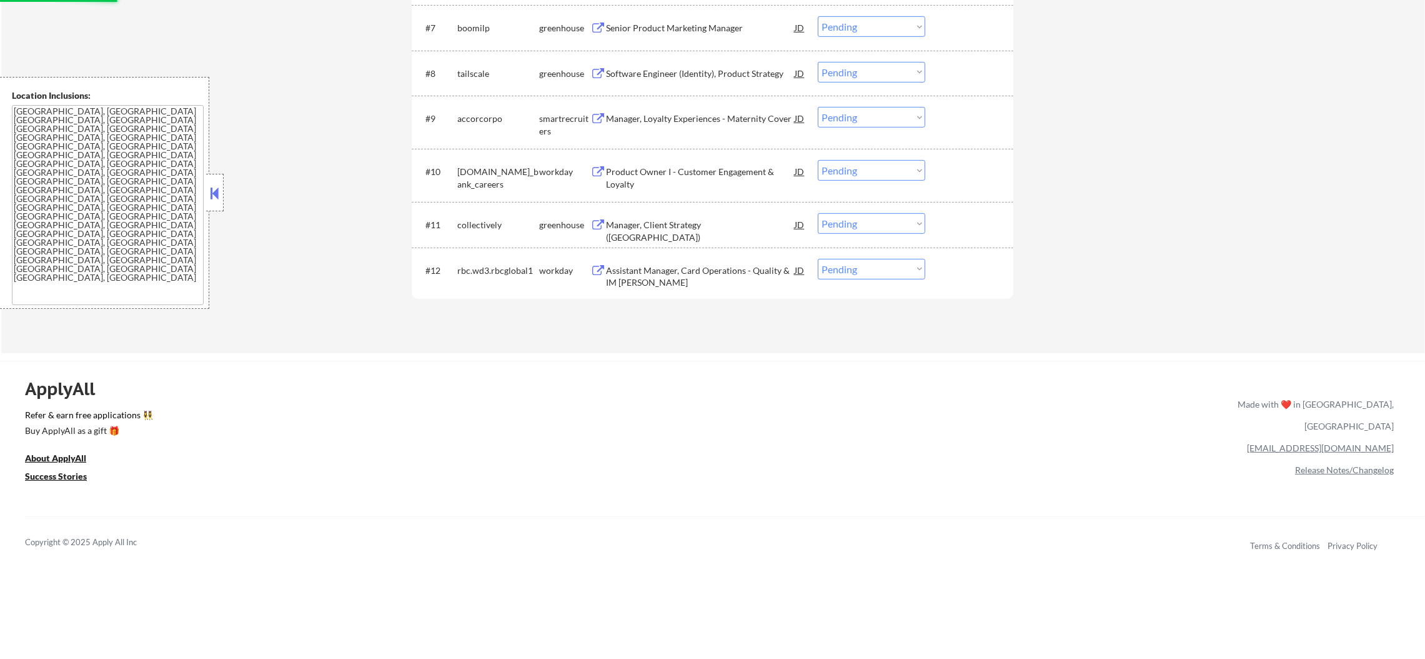
scroll to position [718, 0]
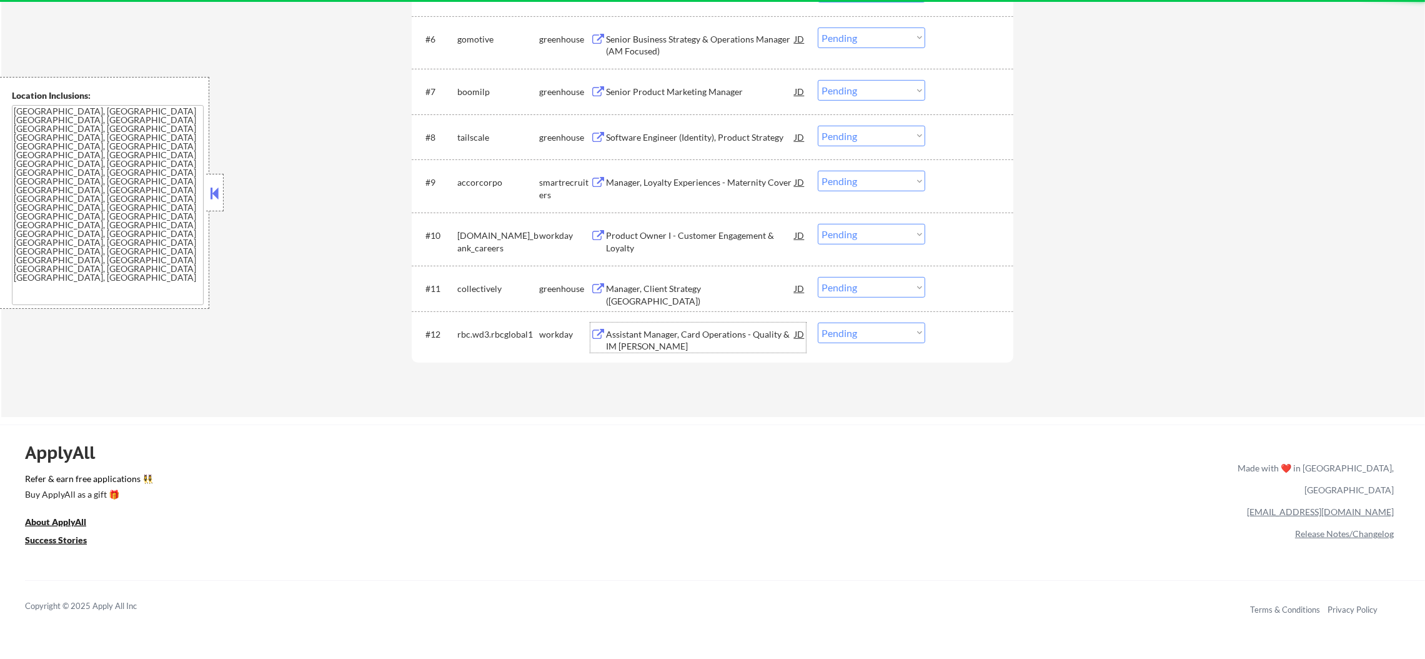
click at [682, 329] on div "Assistant Manager, Card Operations - Quality & IM COE" at bounding box center [700, 340] width 189 height 24
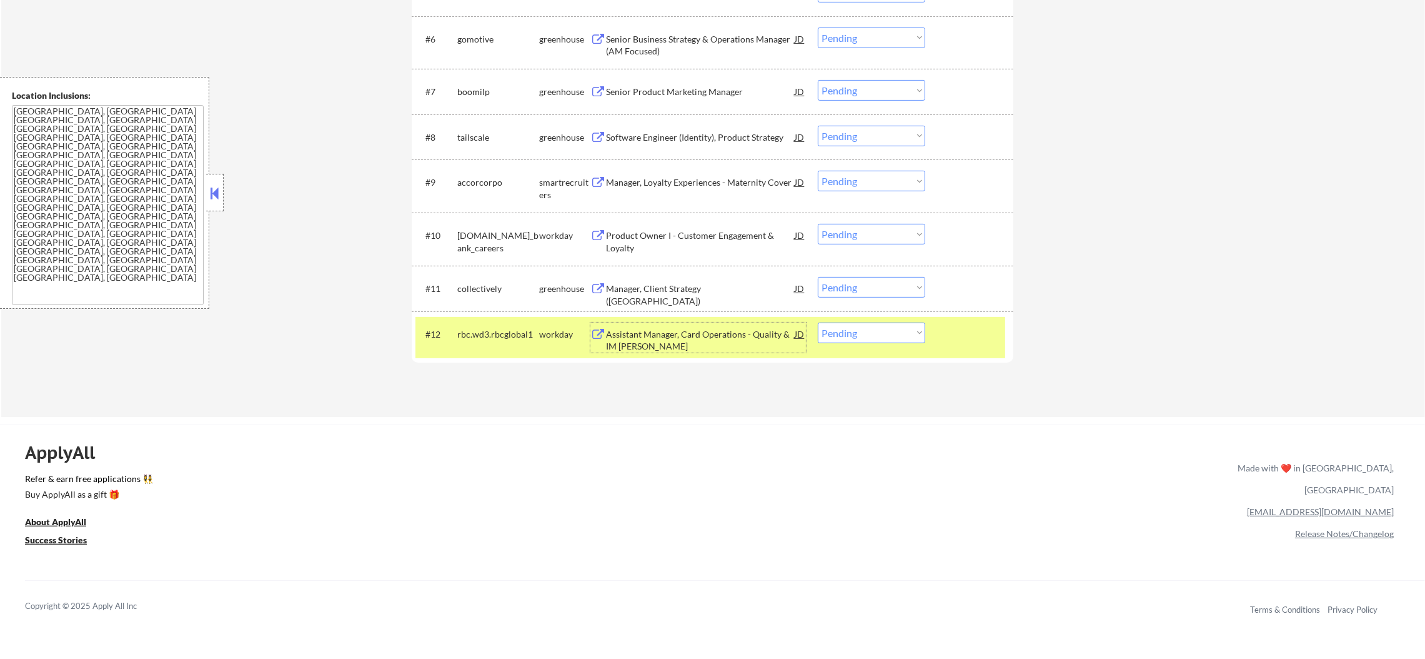
click at [849, 336] on select "Choose an option... Pending Applied Excluded (Questions) Excluded (Expired) Exc…" at bounding box center [871, 332] width 107 height 21
select select ""applied""
click at [818, 322] on select "Choose an option... Pending Applied Excluded (Questions) Excluded (Expired) Exc…" at bounding box center [871, 332] width 107 height 21
click at [516, 317] on div "#12 rbc.wd3.rbcglobal1 workday Assistant Manager, Card Operations - Quality & I…" at bounding box center [711, 337] width 590 height 41
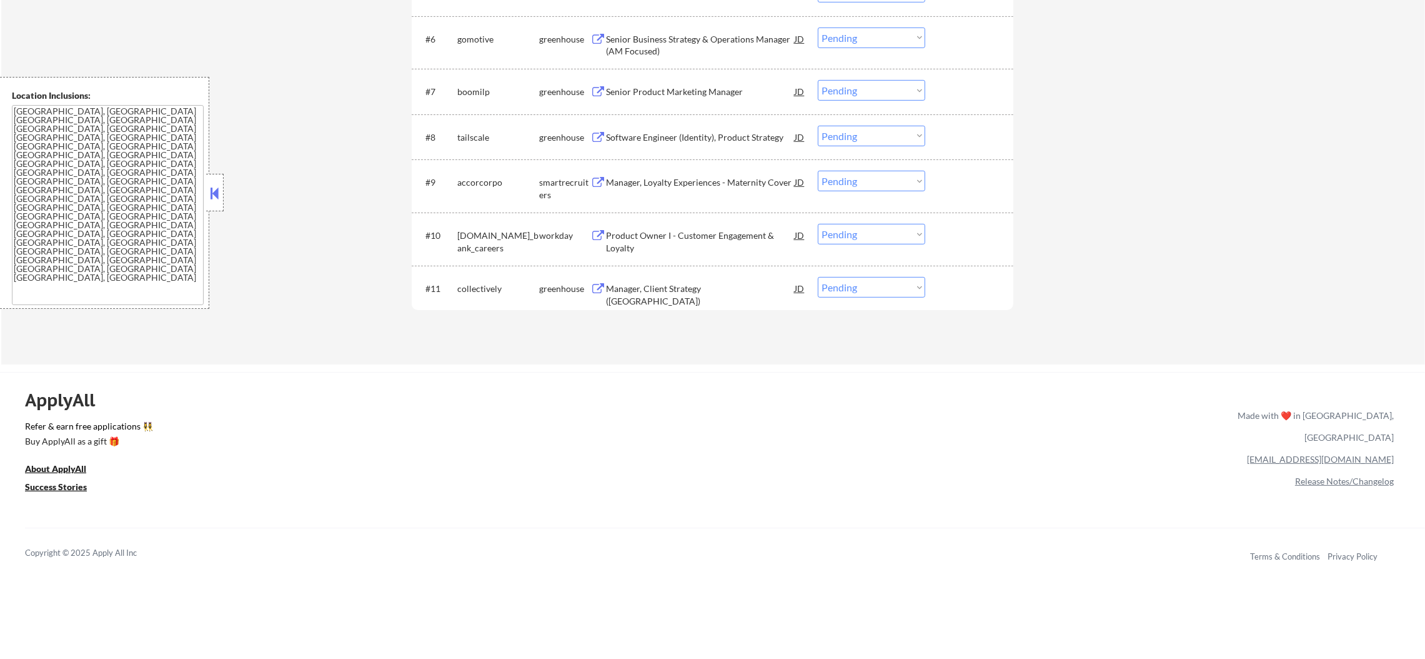
click at [677, 294] on div "Manager, Client Strategy (Canada)" at bounding box center [700, 288] width 189 height 22
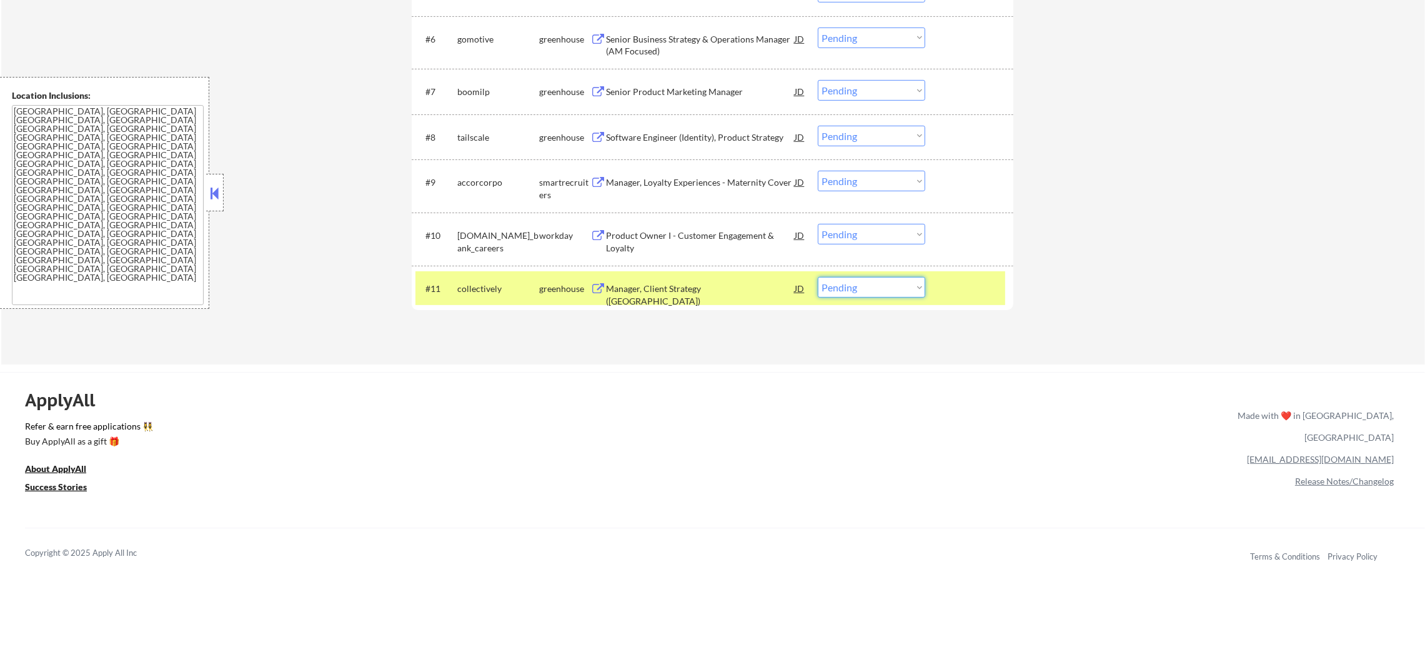
click at [856, 291] on select "Choose an option... Pending Applied Excluded (Questions) Excluded (Expired) Exc…" at bounding box center [871, 287] width 107 height 21
select select ""excluded""
click at [818, 277] on select "Choose an option... Pending Applied Excluded (Questions) Excluded (Expired) Exc…" at bounding box center [871, 287] width 107 height 21
click at [432, 281] on div "#11" at bounding box center [437, 288] width 22 height 14
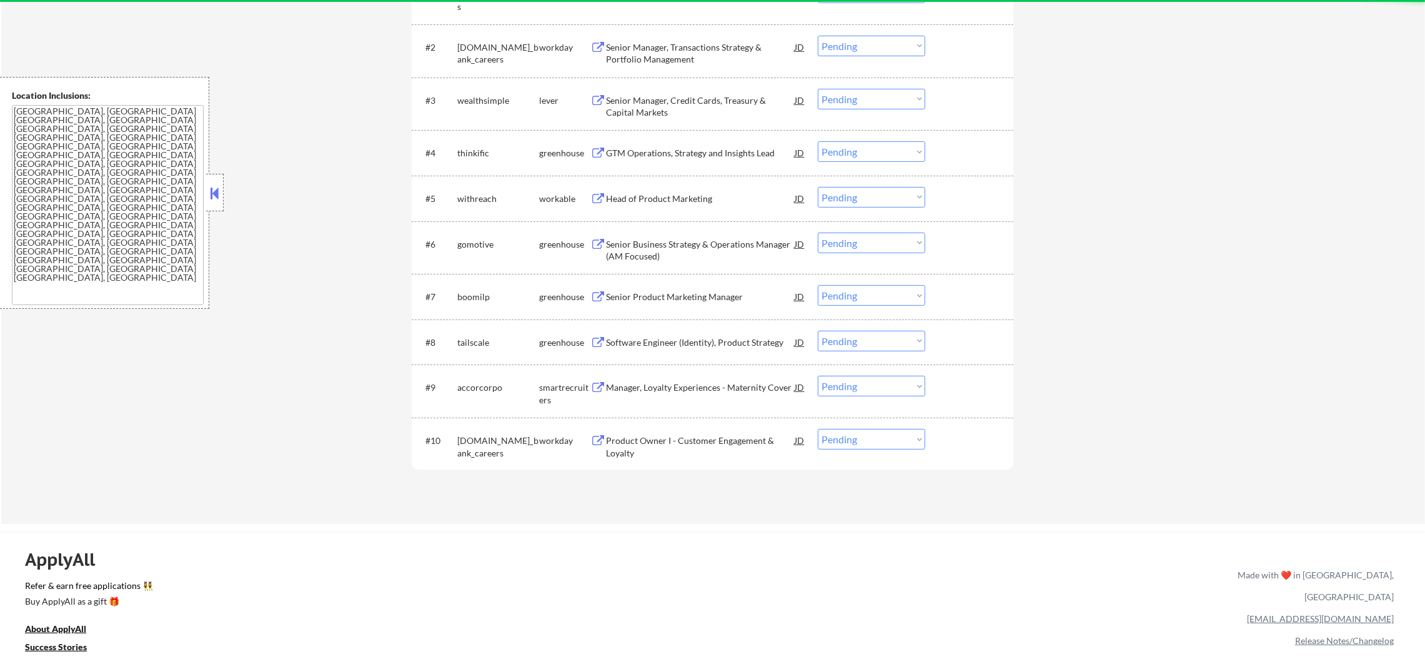
scroll to position [531, 0]
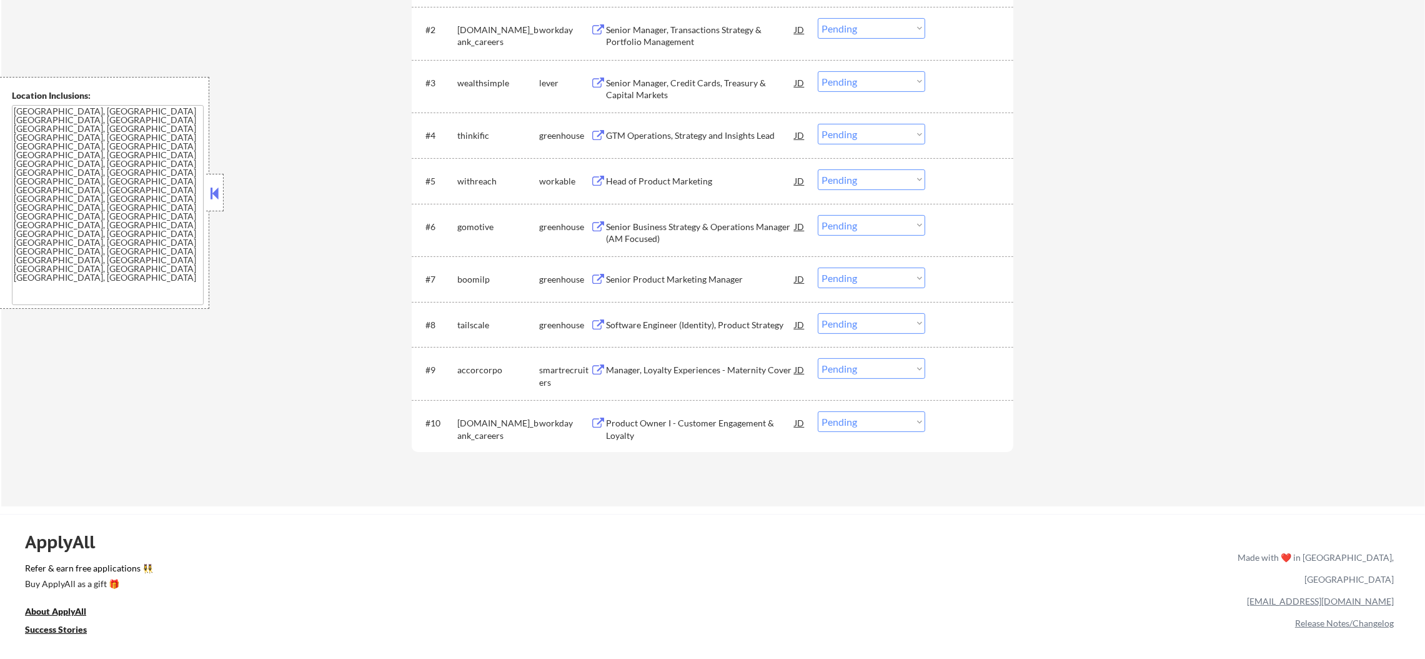
click at [687, 422] on div "Product Owner I - Customer Engagement & Loyalty" at bounding box center [700, 429] width 189 height 24
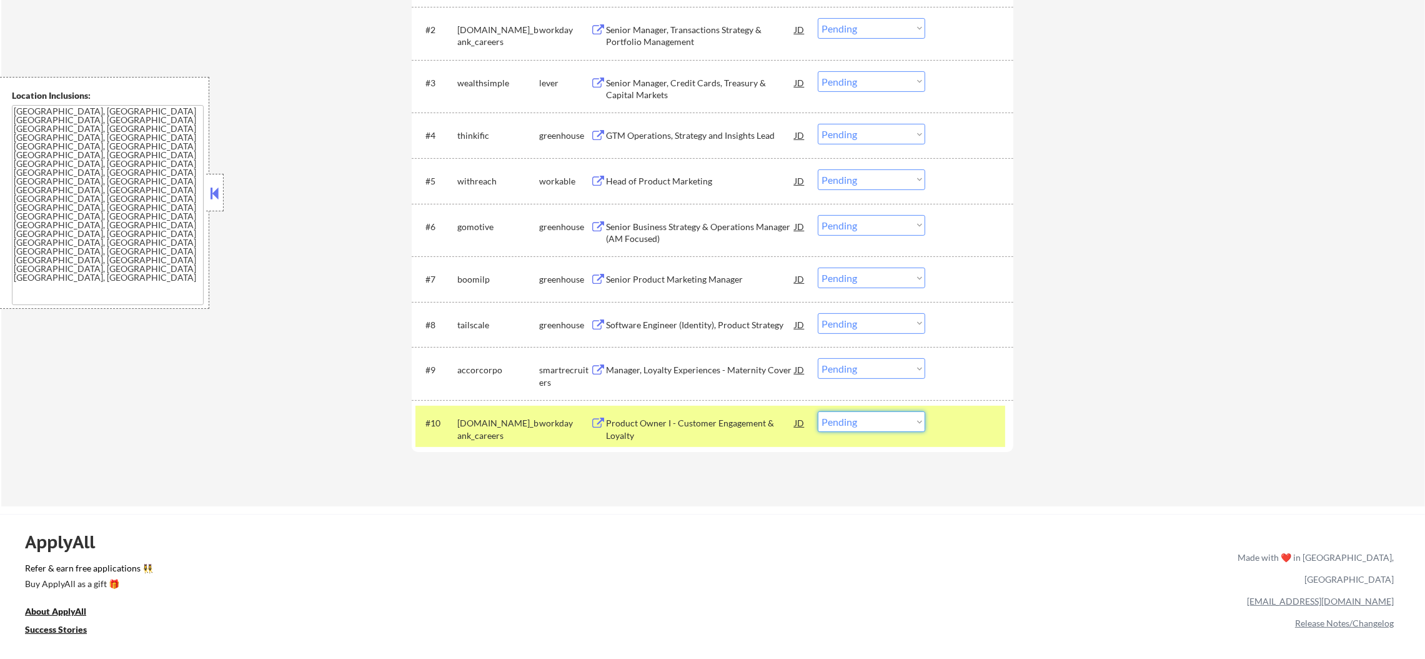
click at [837, 414] on select "Choose an option... Pending Applied Excluded (Questions) Excluded (Expired) Exc…" at bounding box center [871, 421] width 107 height 21
select select ""excluded__expired_""
click at [818, 411] on select "Choose an option... Pending Applied Excluded (Questions) Excluded (Expired) Exc…" at bounding box center [871, 421] width 107 height 21
click at [432, 422] on div "#10" at bounding box center [437, 423] width 22 height 12
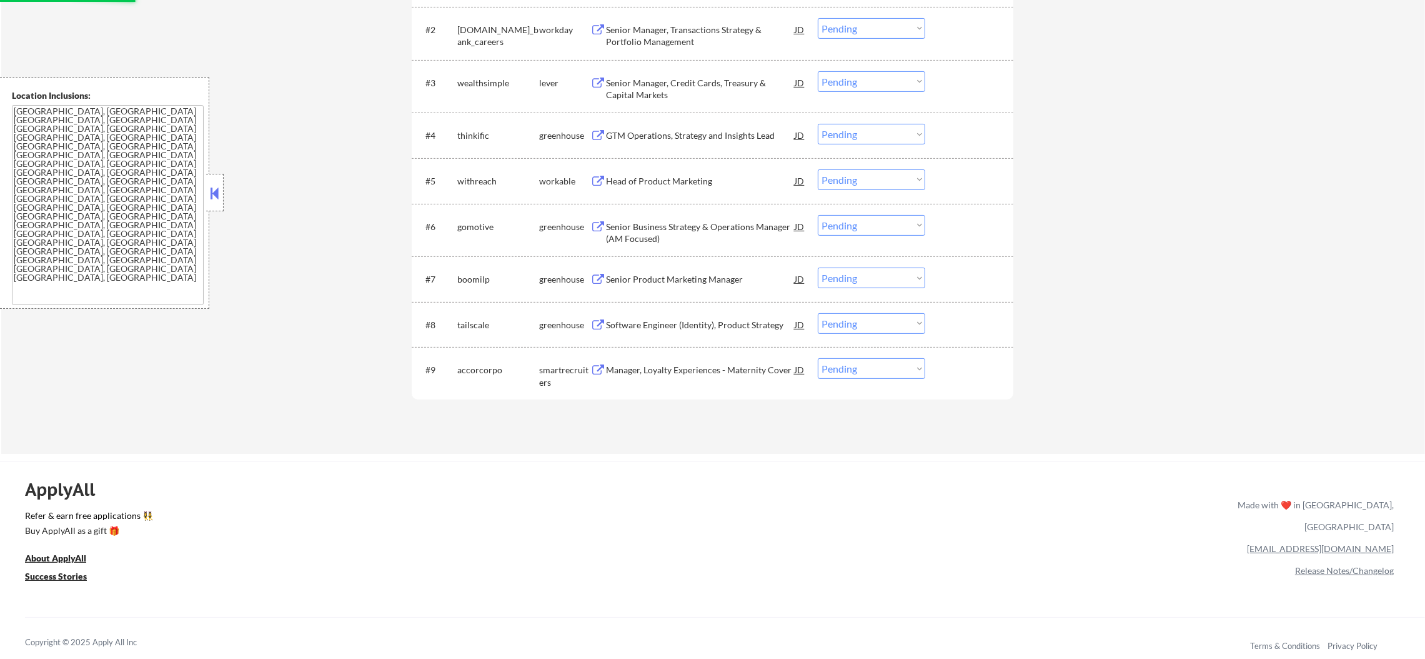
click at [644, 367] on div "Manager, Loyalty Experiences - Maternity Cover" at bounding box center [700, 370] width 189 height 12
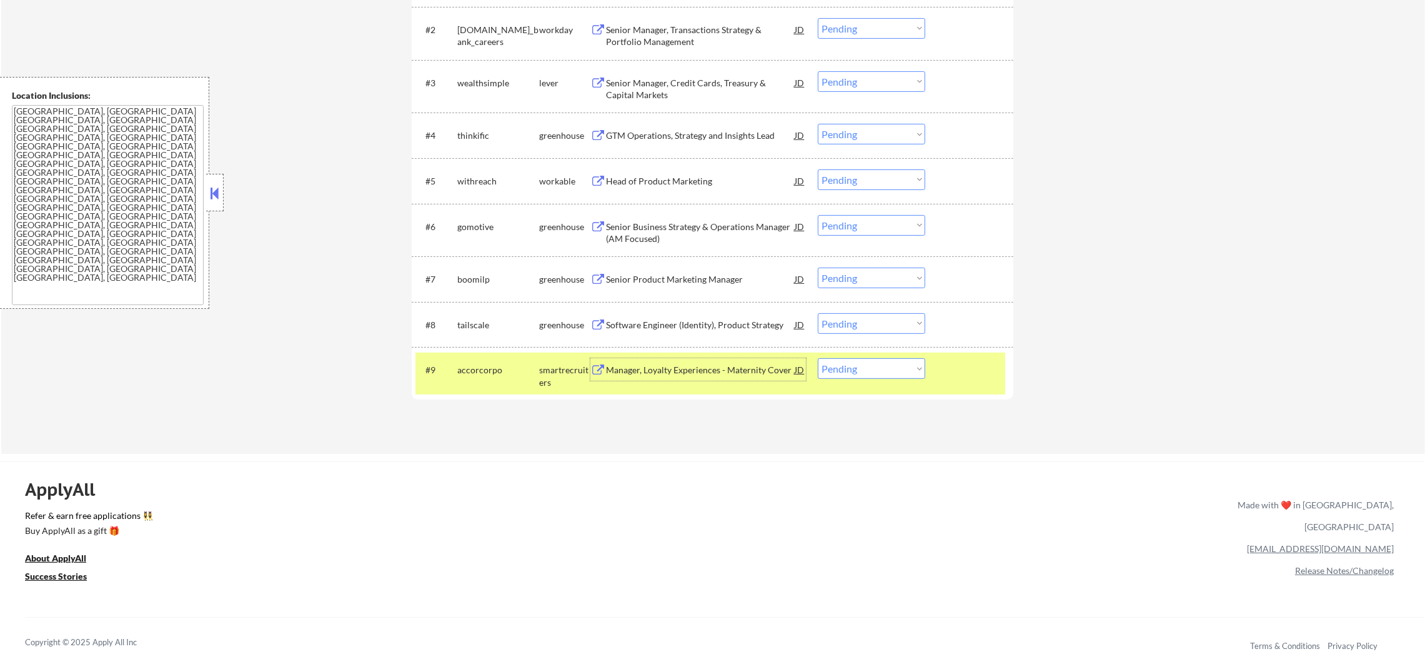
click at [882, 366] on select "Choose an option... Pending Applied Excluded (Questions) Excluded (Expired) Exc…" at bounding box center [871, 368] width 107 height 21
select select ""excluded__other_""
click at [818, 358] on select "Choose an option... Pending Applied Excluded (Questions) Excluded (Expired) Exc…" at bounding box center [871, 368] width 107 height 21
click at [486, 351] on div "#9 accorcorpo smartrecruiters Manager, Loyalty Experiences - Maternity Cover JD…" at bounding box center [713, 373] width 602 height 53
click at [482, 363] on div "Applications Pending (9) Excluded (514) Applied (191) All (714) View All Result…" at bounding box center [713, 122] width 602 height 616
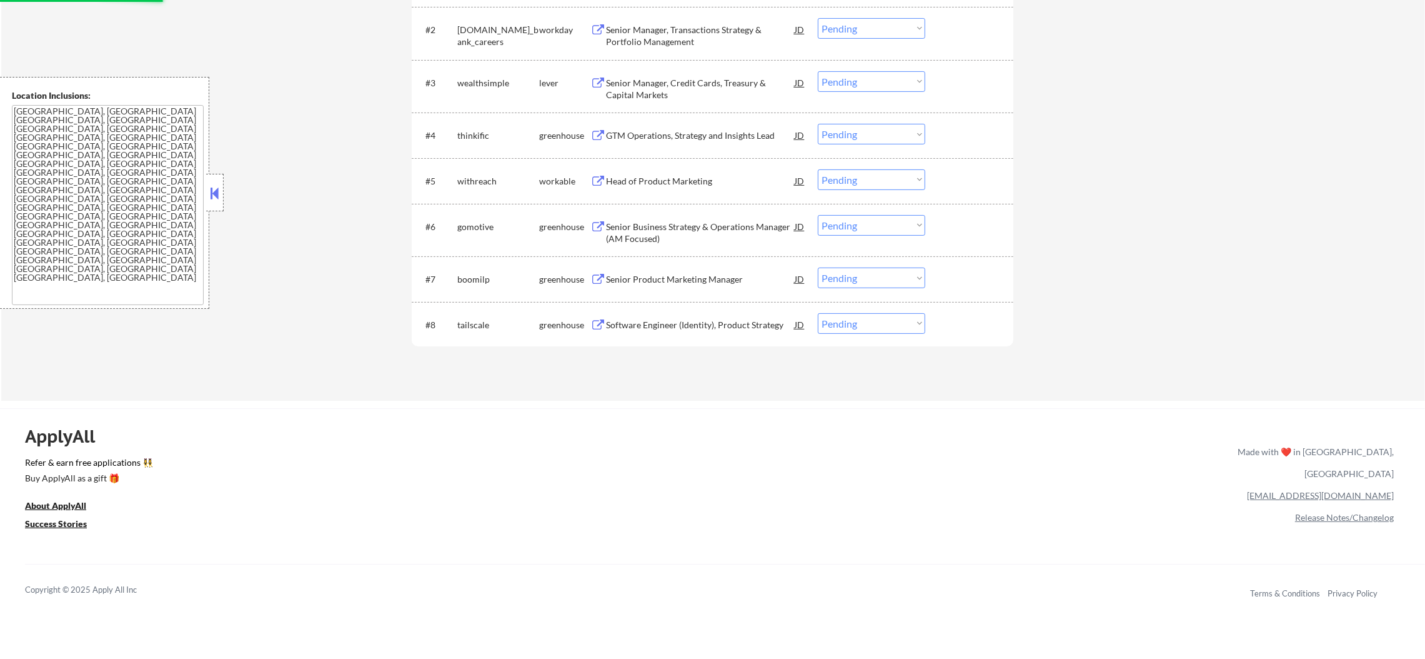
click at [684, 324] on div "Software Engineer (Identity), Product Strategy" at bounding box center [700, 325] width 189 height 12
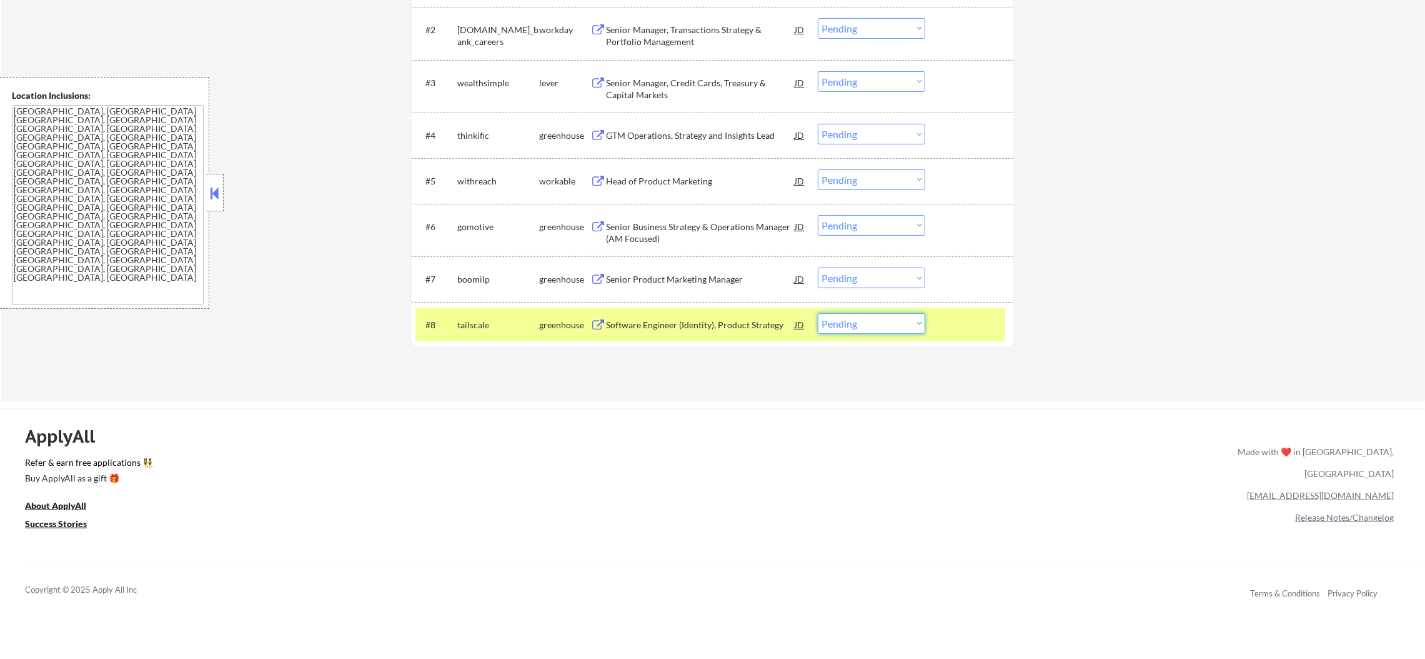
click at [835, 324] on select "Choose an option... Pending Applied Excluded (Questions) Excluded (Expired) Exc…" at bounding box center [871, 323] width 107 height 21
select select ""excluded""
click at [818, 313] on select "Choose an option... Pending Applied Excluded (Questions) Excluded (Expired) Exc…" at bounding box center [871, 323] width 107 height 21
click at [457, 322] on div "tailscale" at bounding box center [498, 325] width 82 height 12
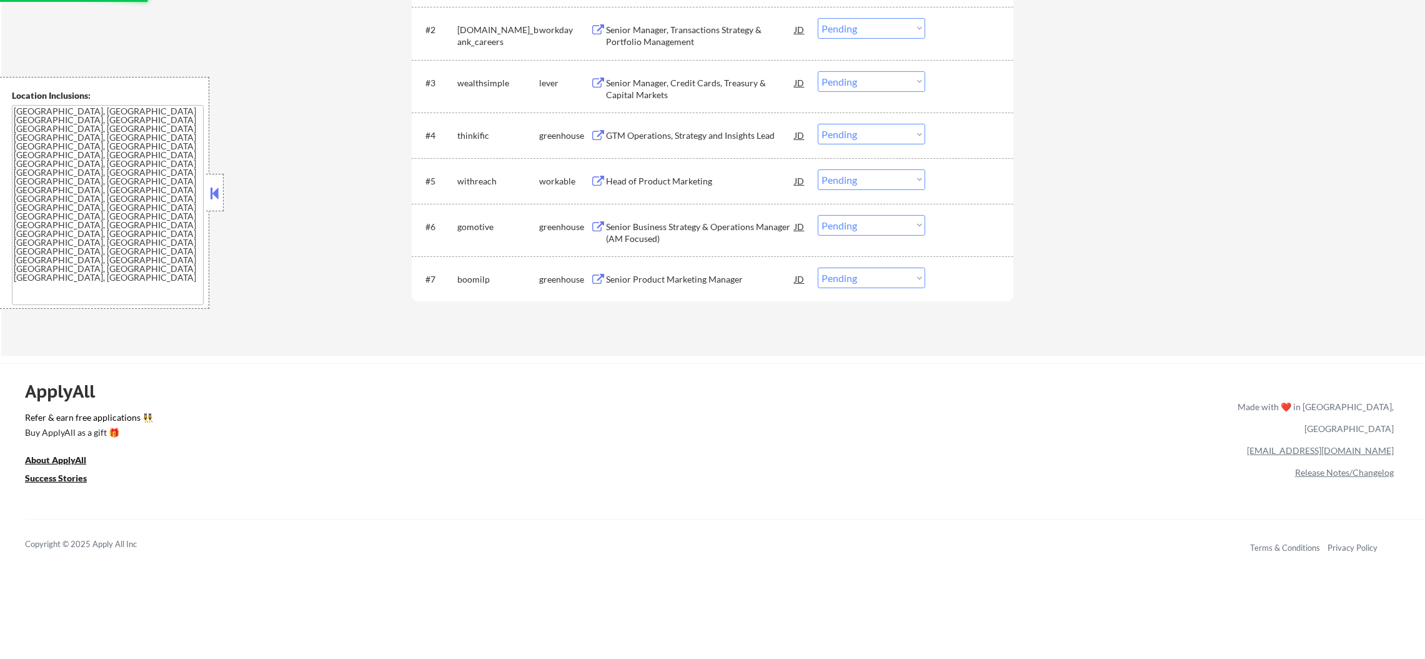
click at [718, 276] on div "Senior Product Marketing Manager" at bounding box center [700, 279] width 189 height 12
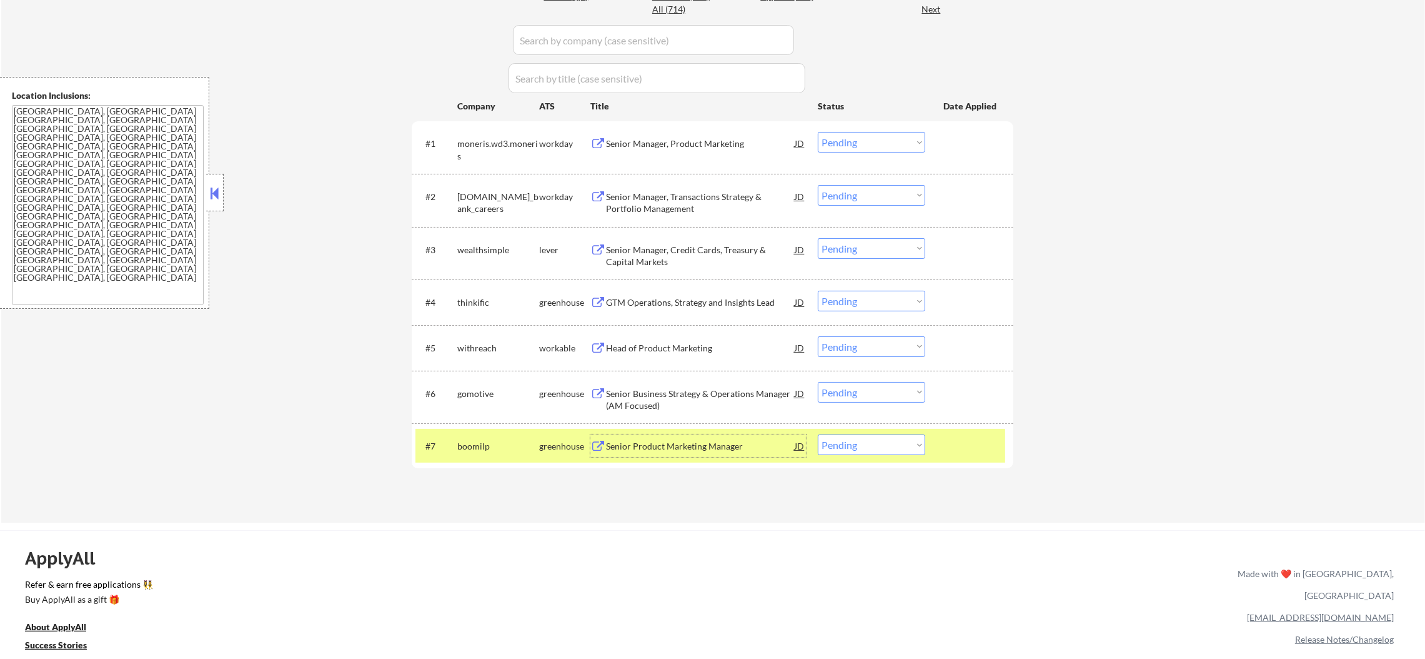
scroll to position [375, 0]
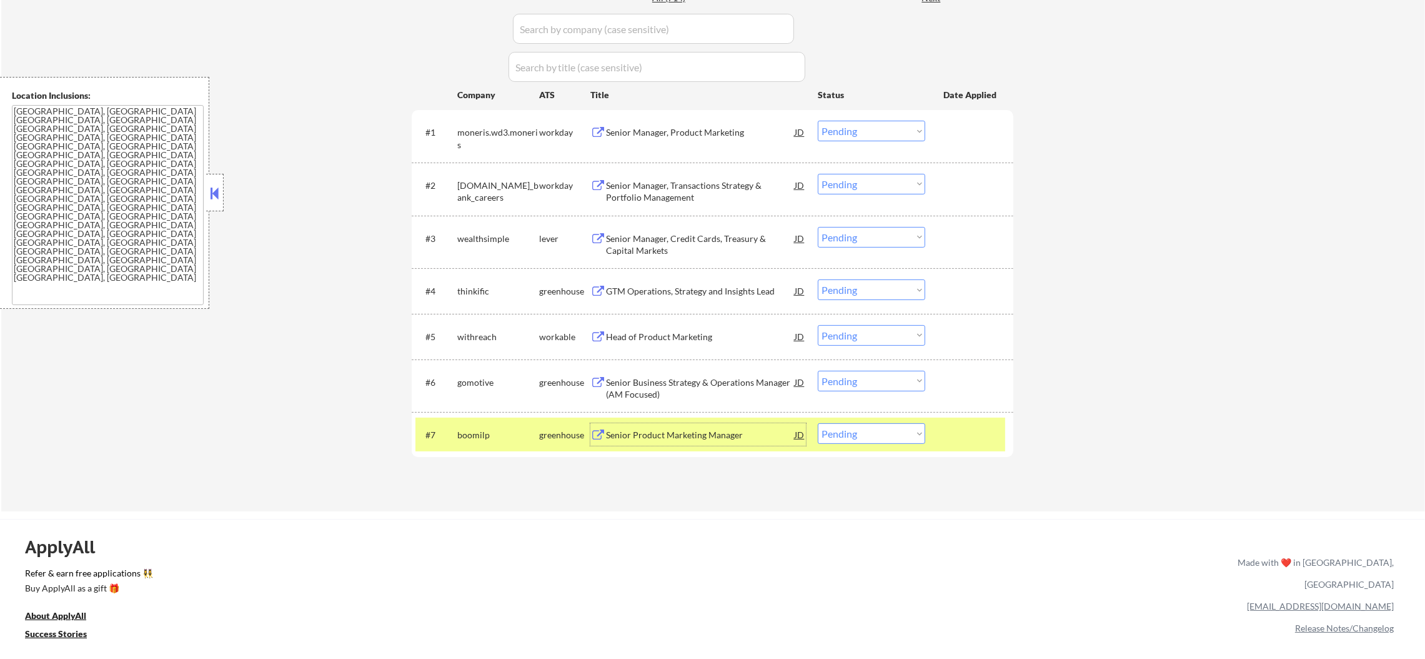
click at [492, 426] on div "boomilp" at bounding box center [498, 434] width 82 height 22
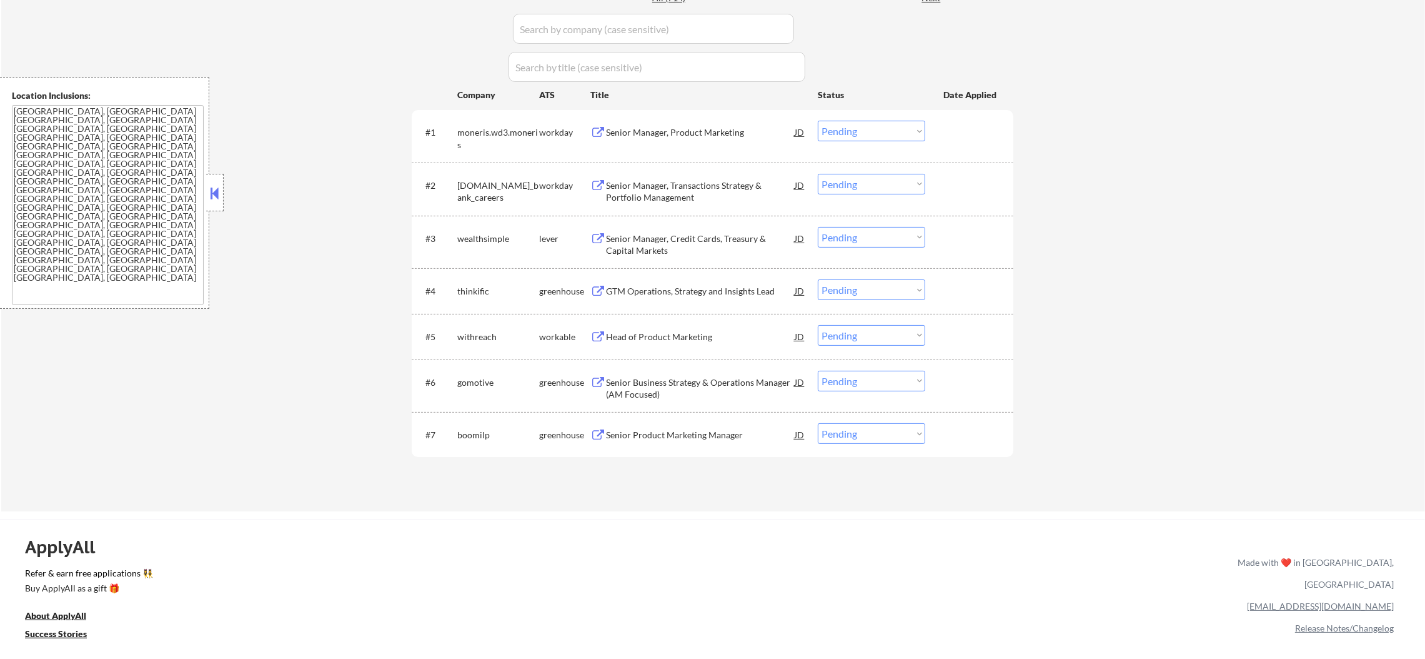
click at [655, 334] on div "Head of Product Marketing" at bounding box center [700, 337] width 189 height 12
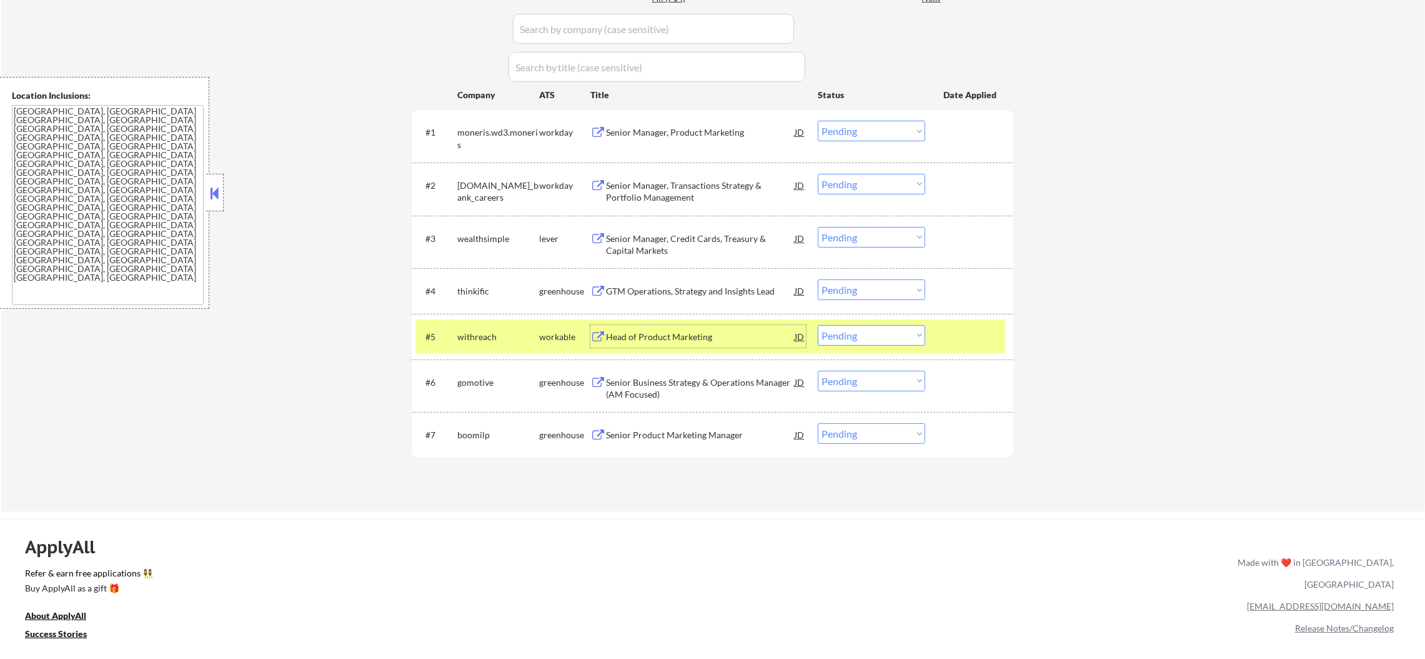
click at [854, 332] on select "Choose an option... Pending Applied Excluded (Questions) Excluded (Expired) Exc…" at bounding box center [871, 335] width 107 height 21
click at [818, 325] on select "Choose an option... Pending Applied Excluded (Questions) Excluded (Expired) Exc…" at bounding box center [871, 335] width 107 height 21
click at [488, 335] on div "withreach" at bounding box center [498, 337] width 82 height 12
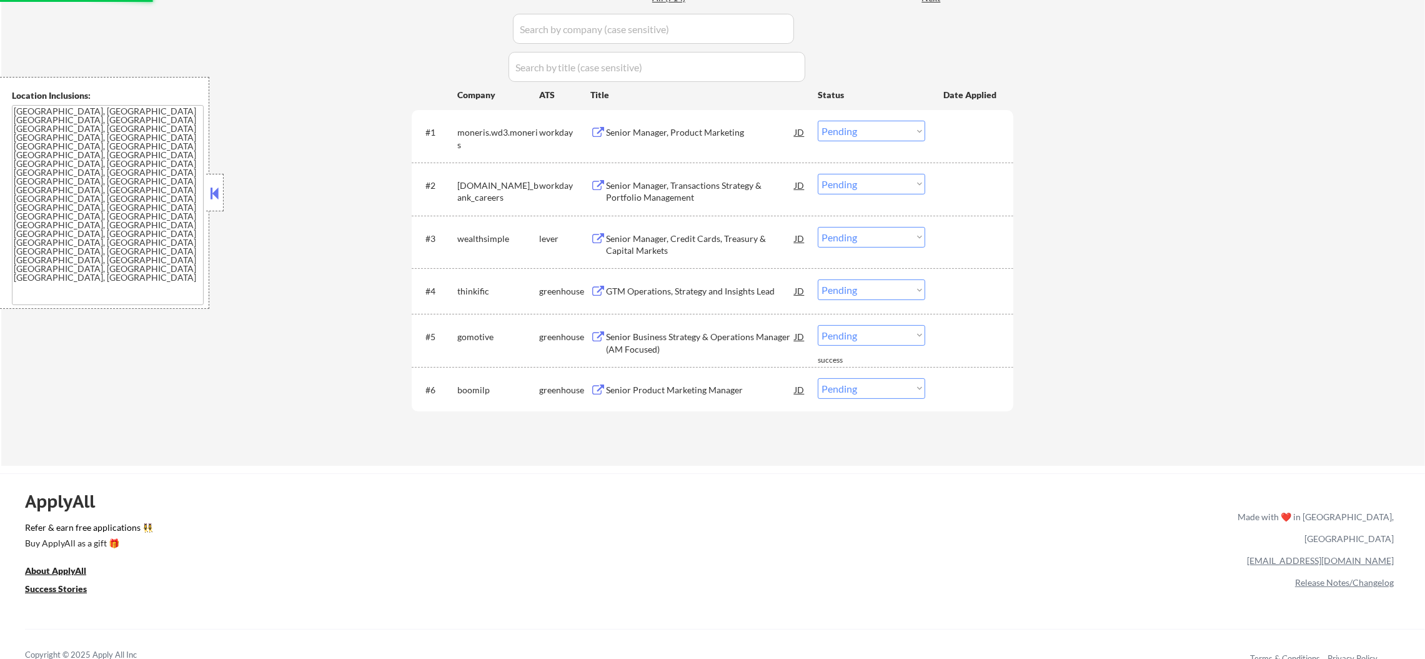
click at [665, 337] on div "Senior Business Strategy & Operations Manager (AM Focused)" at bounding box center [700, 343] width 189 height 24
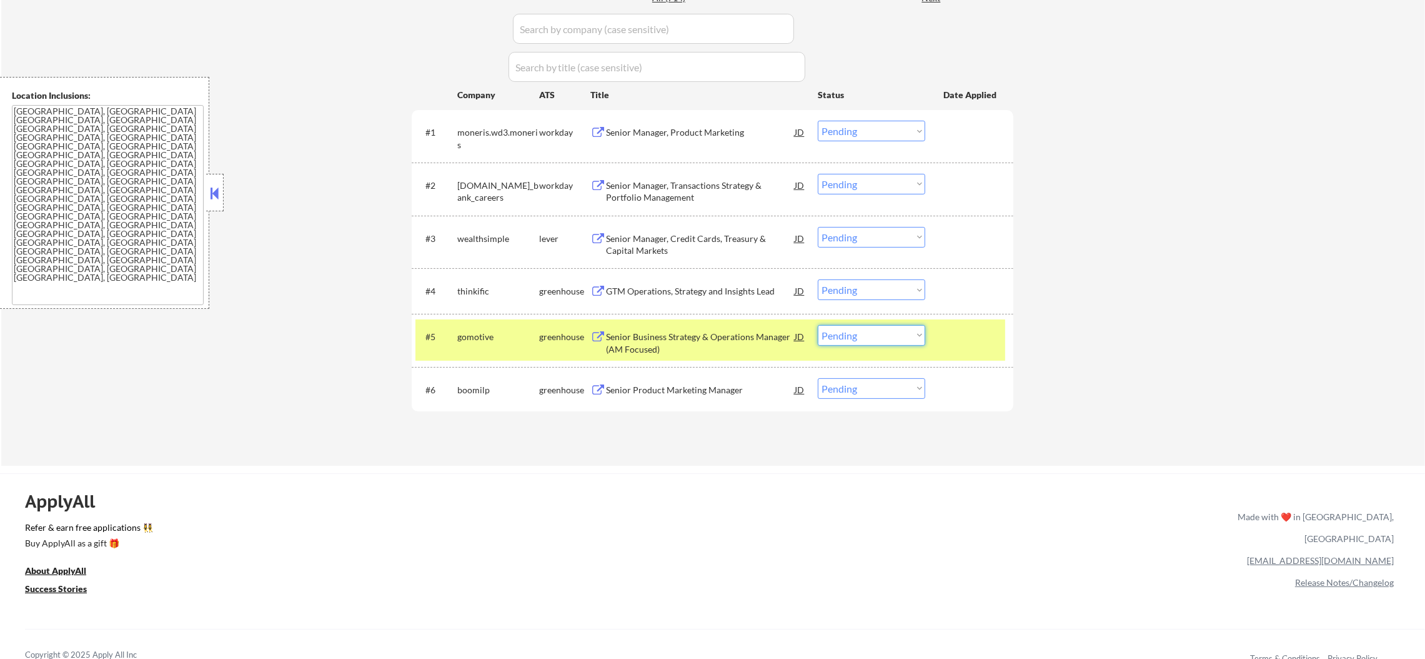
click at [860, 332] on select "Choose an option... Pending Applied Excluded (Questions) Excluded (Expired) Exc…" at bounding box center [871, 335] width 107 height 21
click at [818, 325] on select "Choose an option... Pending Applied Excluded (Questions) Excluded (Expired) Exc…" at bounding box center [871, 335] width 107 height 21
click at [520, 342] on div "gomotive" at bounding box center [498, 337] width 82 height 12
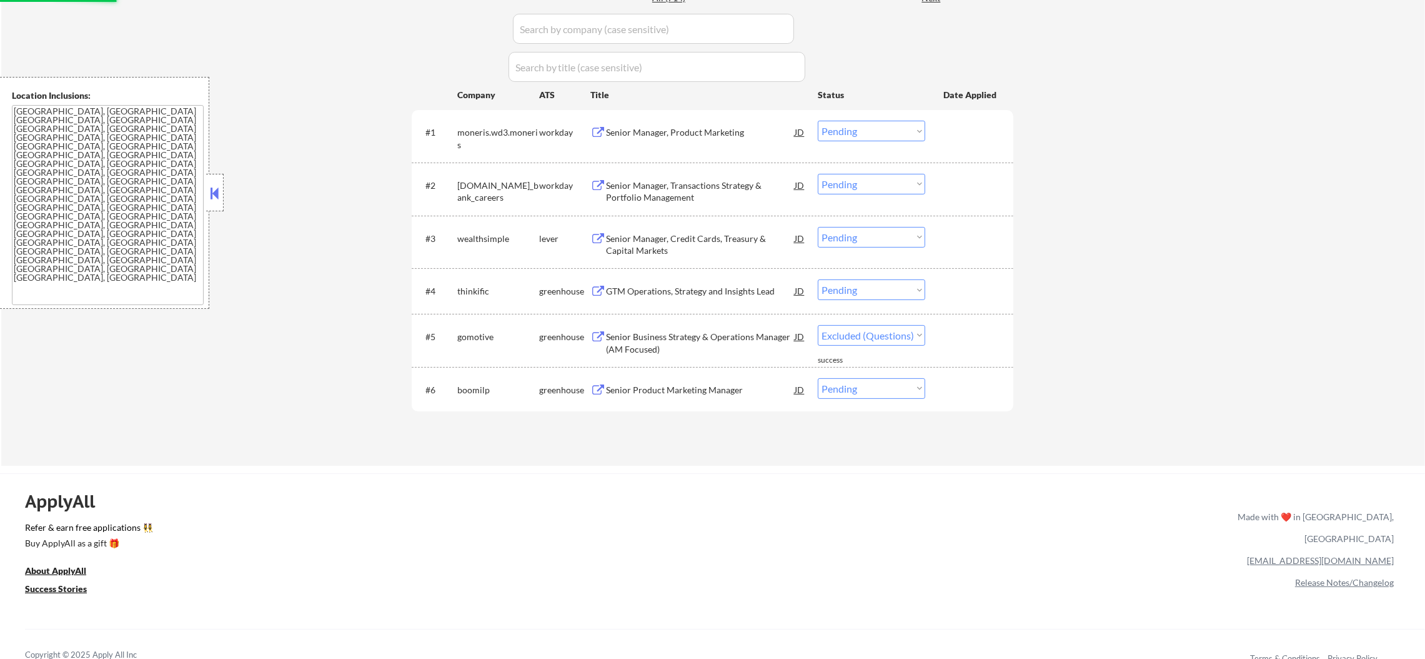
select select ""pending""
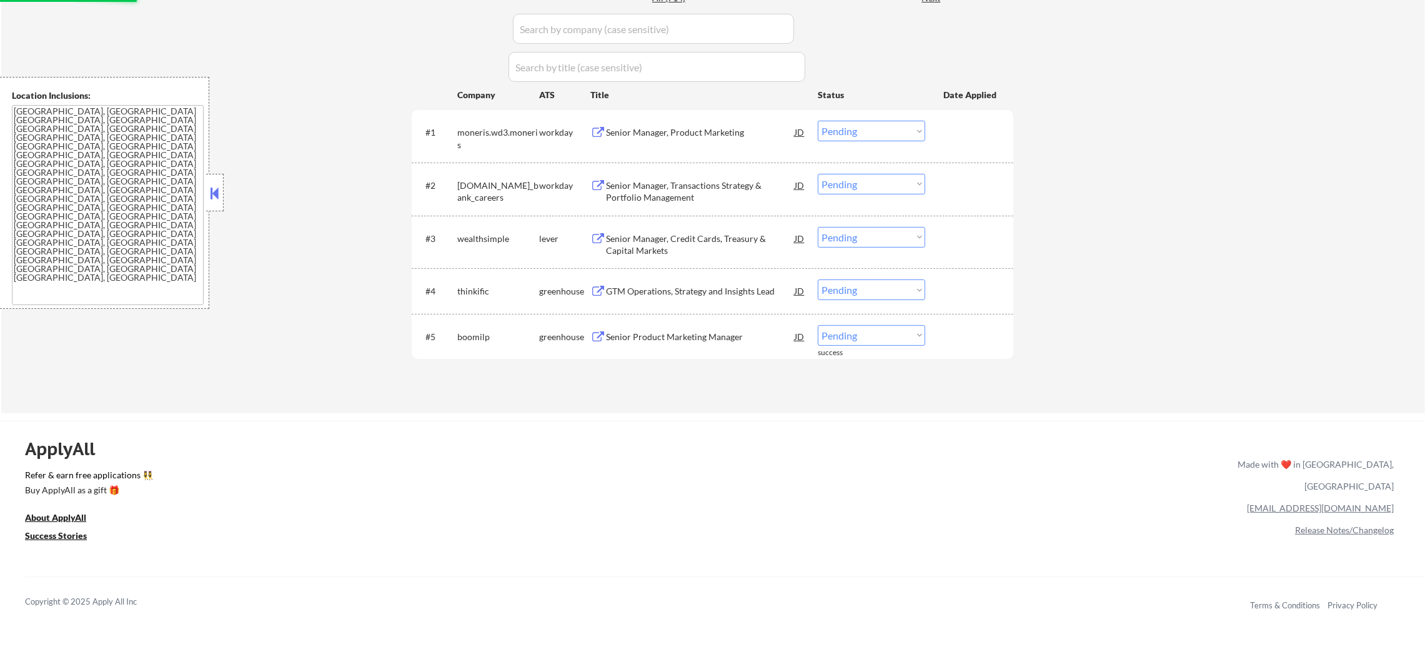
click at [681, 294] on div "GTM Operations, Strategy and Insights Lead" at bounding box center [700, 291] width 189 height 12
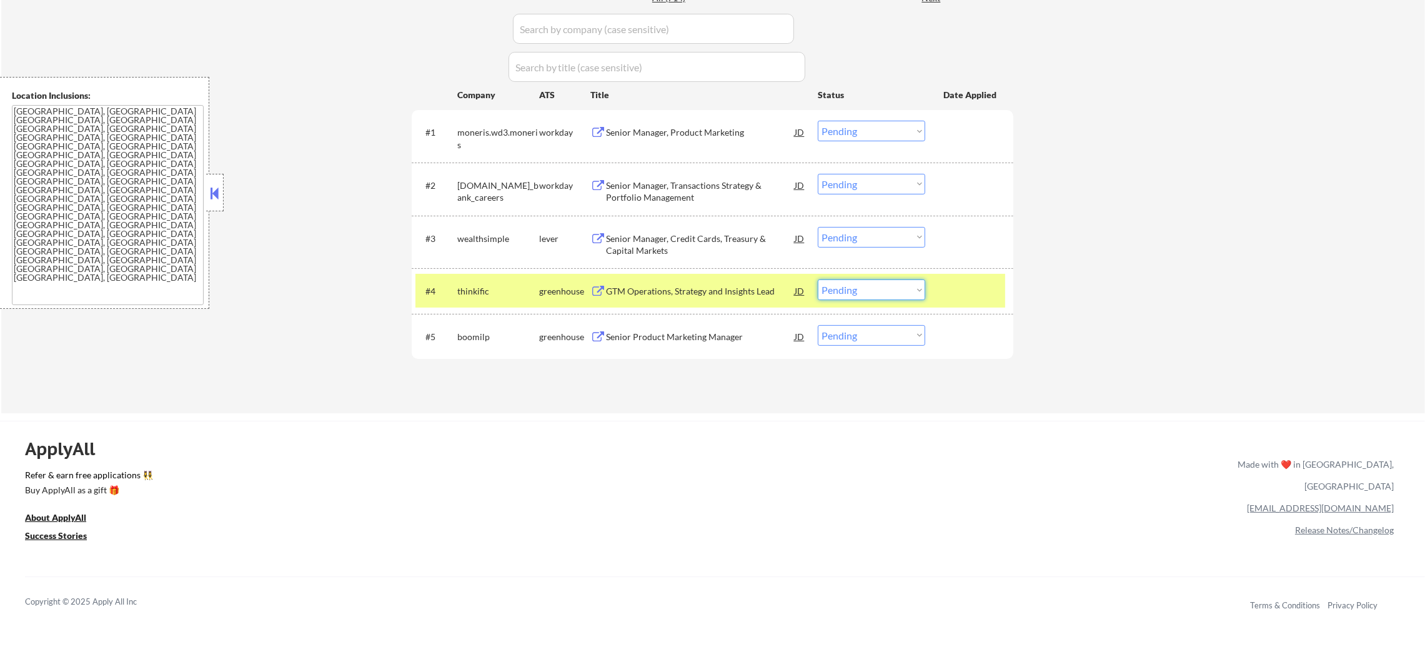
drag, startPoint x: 841, startPoint y: 286, endPoint x: 843, endPoint y: 294, distance: 7.7
click at [841, 286] on select "Choose an option... Pending Applied Excluded (Questions) Excluded (Expired) Exc…" at bounding box center [871, 289] width 107 height 21
click at [818, 279] on select "Choose an option... Pending Applied Excluded (Questions) Excluded (Expired) Exc…" at bounding box center [871, 289] width 107 height 21
click at [531, 299] on div "thinkific" at bounding box center [498, 290] width 82 height 22
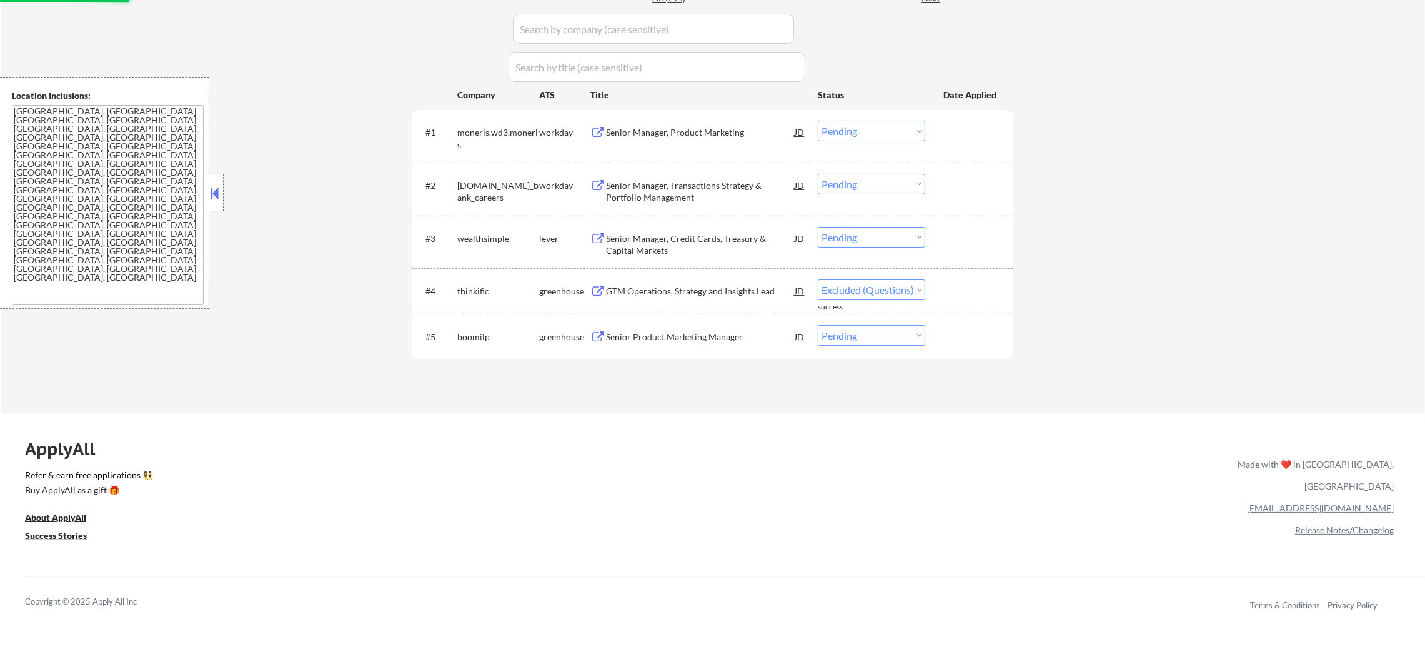
select select ""pending""
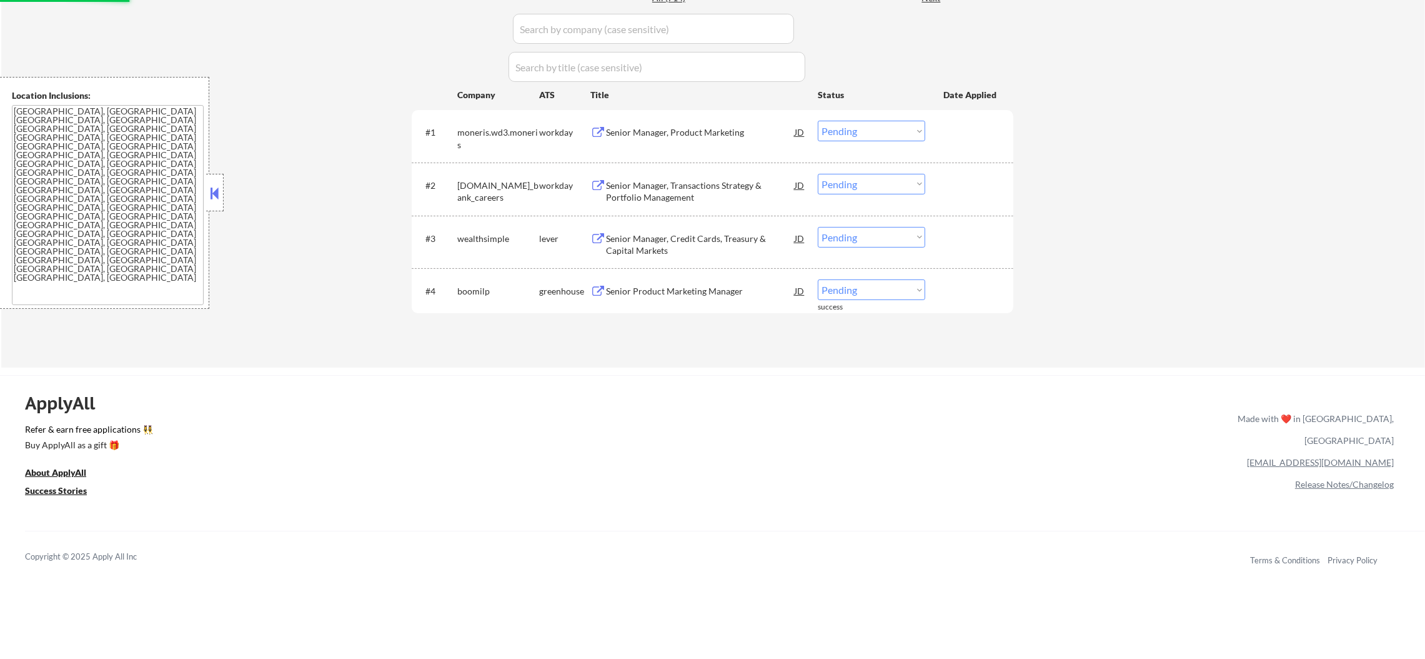
click at [639, 187] on div "Senior Manager, Transactions Strategy & Portfolio Management" at bounding box center [700, 191] width 189 height 24
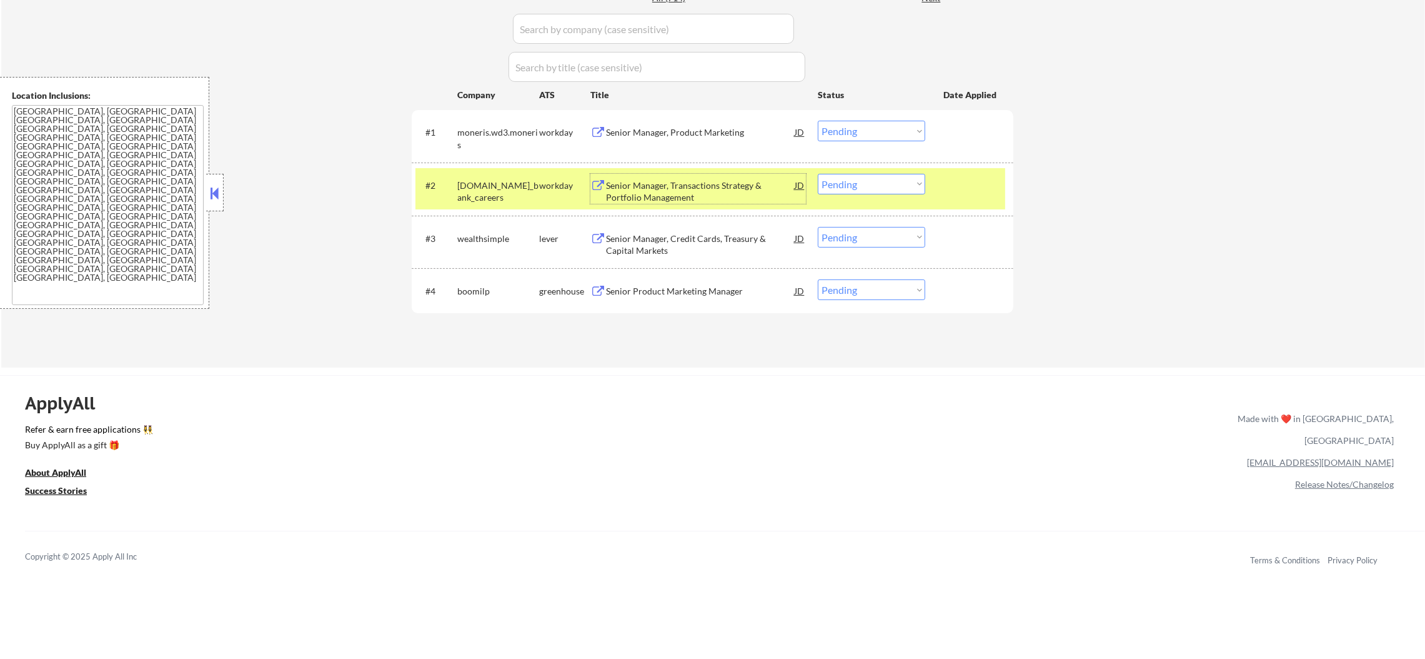
click at [864, 186] on select "Choose an option... Pending Applied Excluded (Questions) Excluded (Expired) Exc…" at bounding box center [871, 184] width 107 height 21
click at [818, 174] on select "Choose an option... Pending Applied Excluded (Questions) Excluded (Expired) Exc…" at bounding box center [871, 184] width 107 height 21
click at [488, 174] on div "td.wd3.td_bank_careers" at bounding box center [498, 189] width 82 height 30
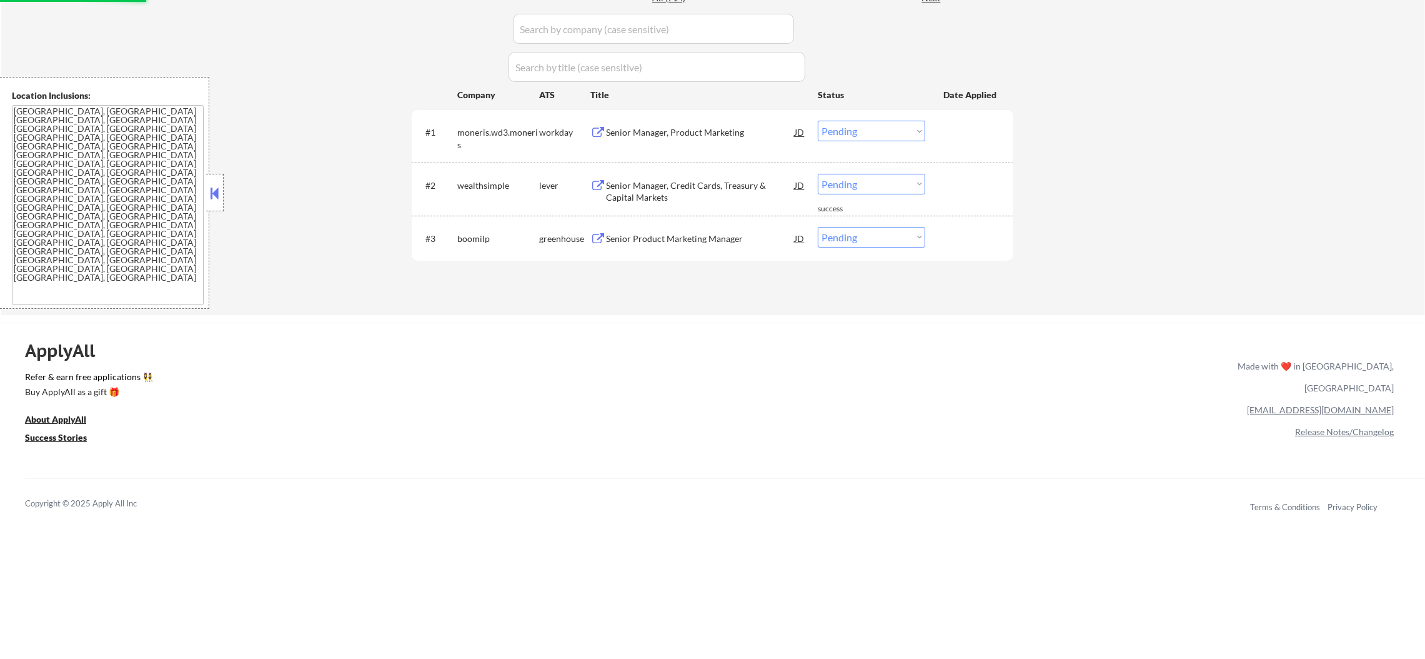
click at [720, 179] on div "Senior Manager, Credit Cards, Treasury & Capital Markets" at bounding box center [700, 191] width 189 height 24
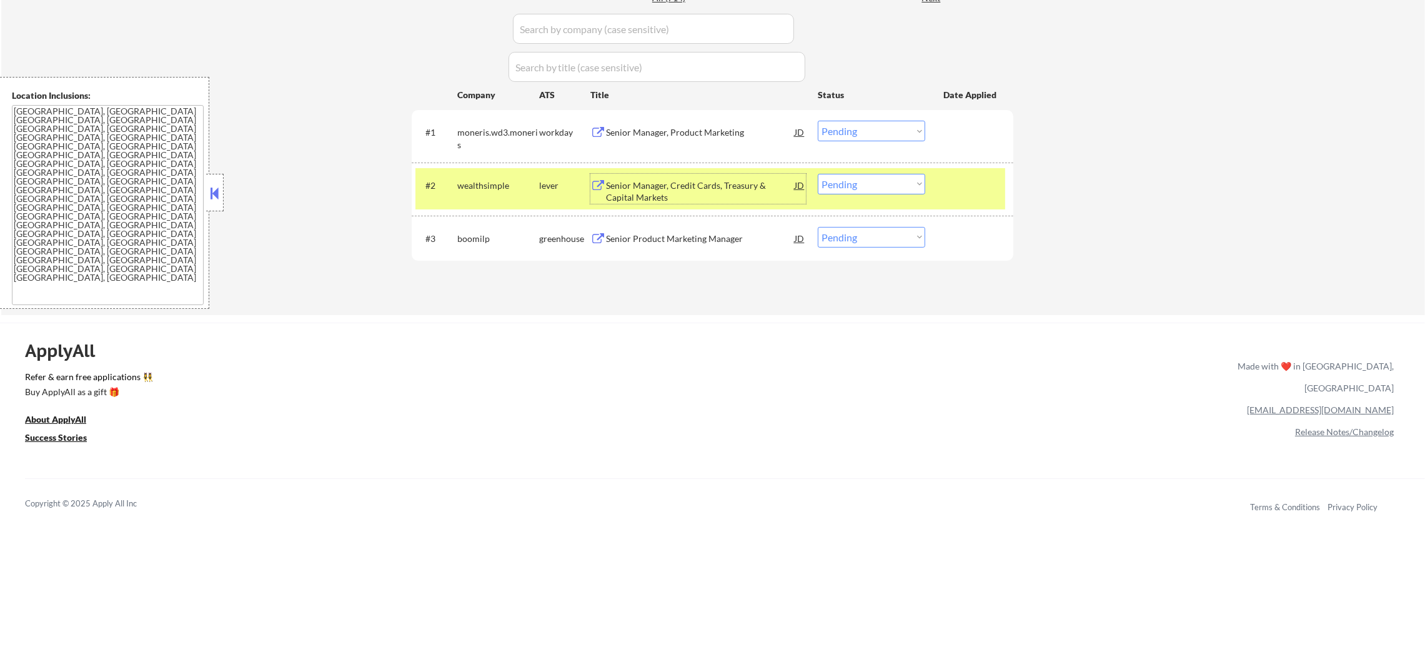
click at [852, 189] on select "Choose an option... Pending Applied Excluded (Questions) Excluded (Expired) Exc…" at bounding box center [871, 184] width 107 height 21
click at [818, 174] on select "Choose an option... Pending Applied Excluded (Questions) Excluded (Expired) Exc…" at bounding box center [871, 184] width 107 height 21
click at [507, 182] on div "wealthsimple" at bounding box center [498, 185] width 82 height 12
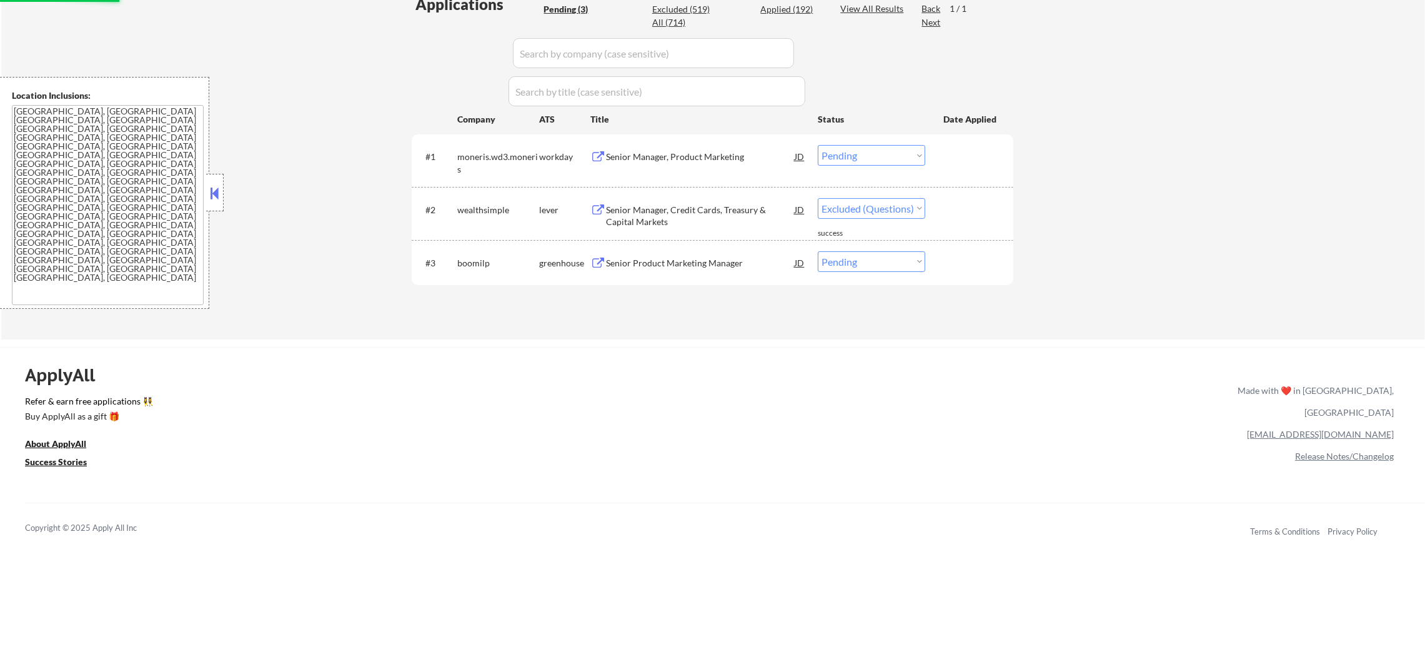
select select ""pending""
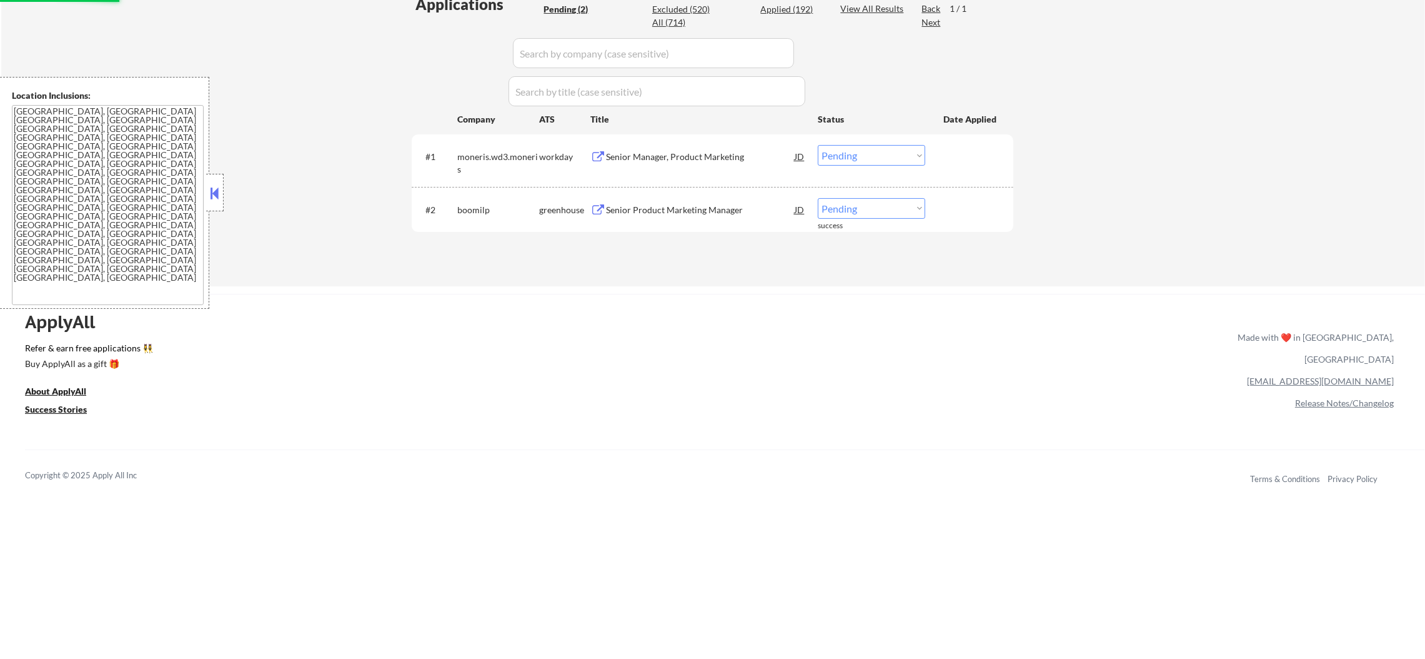
scroll to position [312, 0]
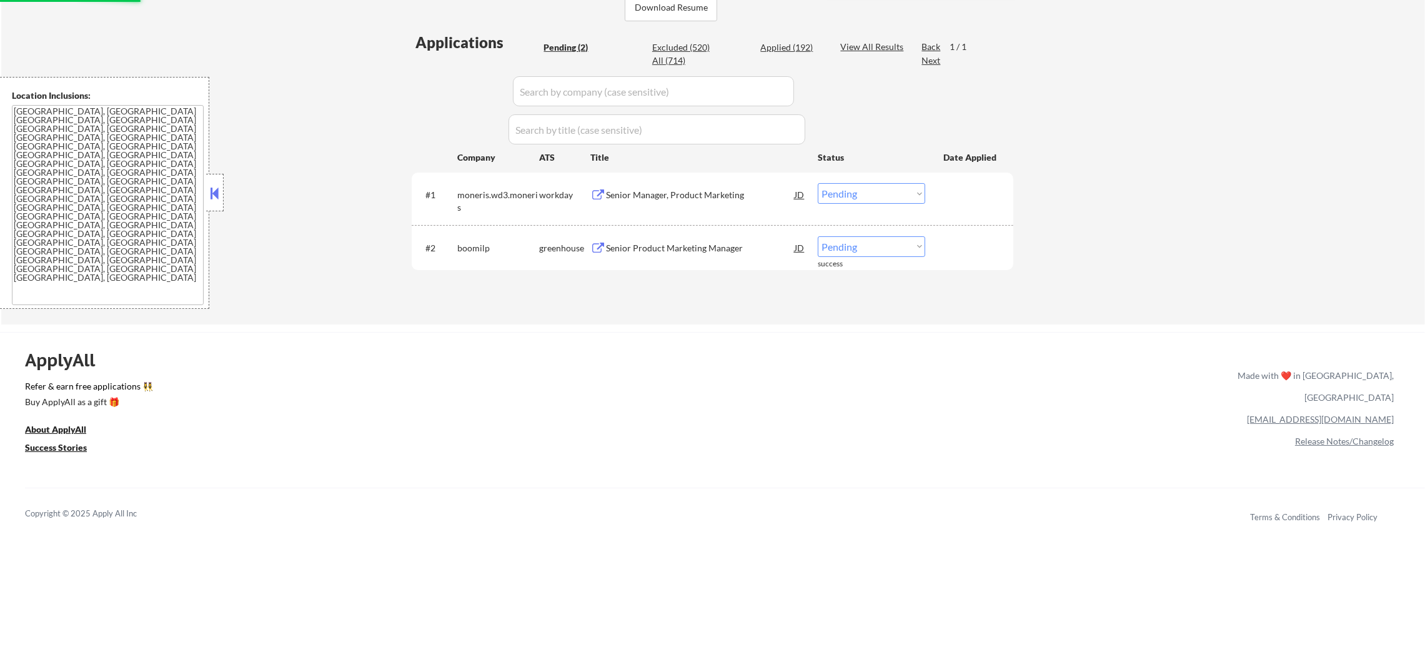
click at [663, 259] on div "#2 boomilp greenhouse Senior Product Marketing Manager JD Choose an option... P…" at bounding box center [711, 248] width 590 height 34
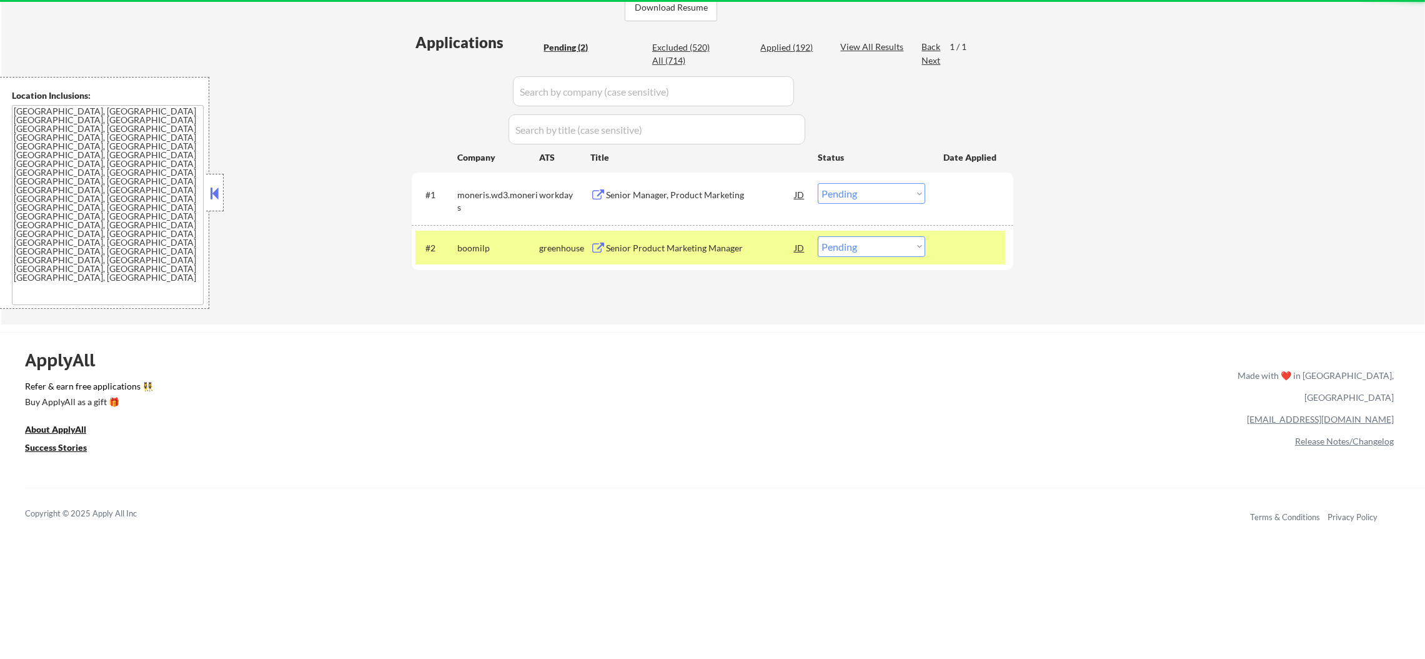
click at [669, 250] on div "Senior Product Marketing Manager" at bounding box center [700, 248] width 189 height 12
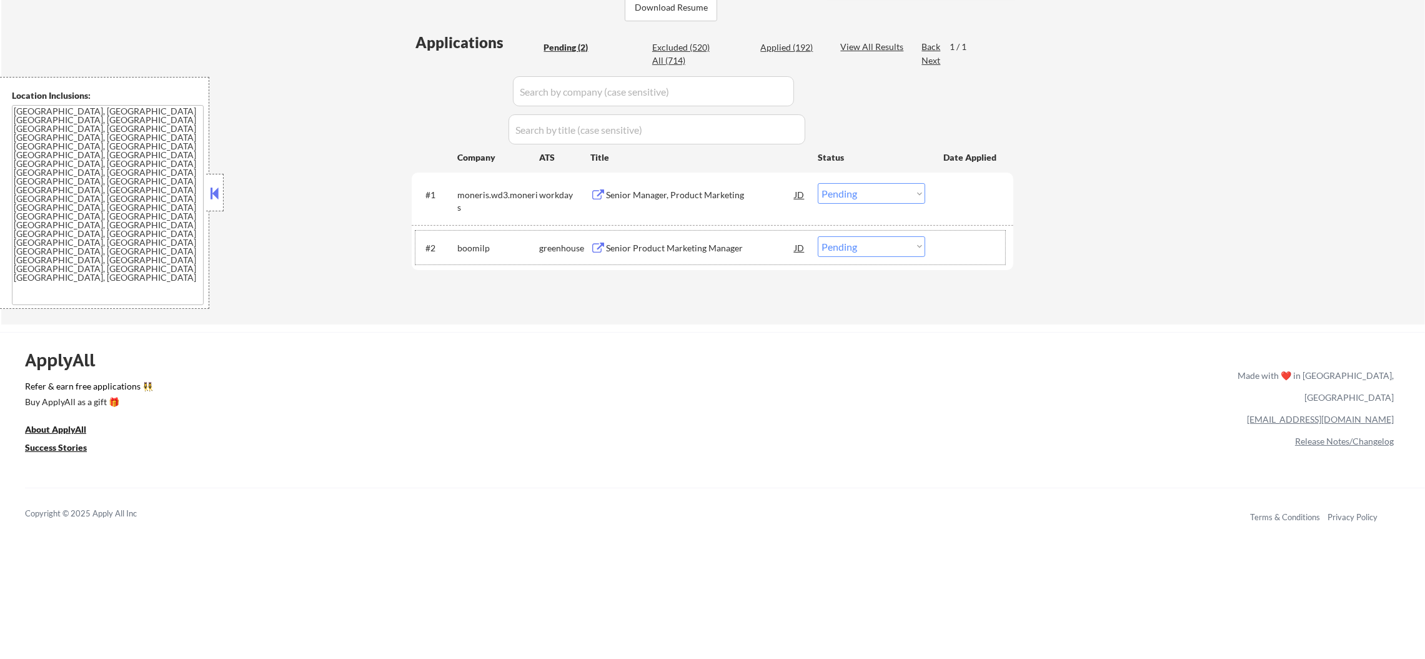
click at [486, 254] on div "boomilp" at bounding box center [498, 247] width 82 height 22
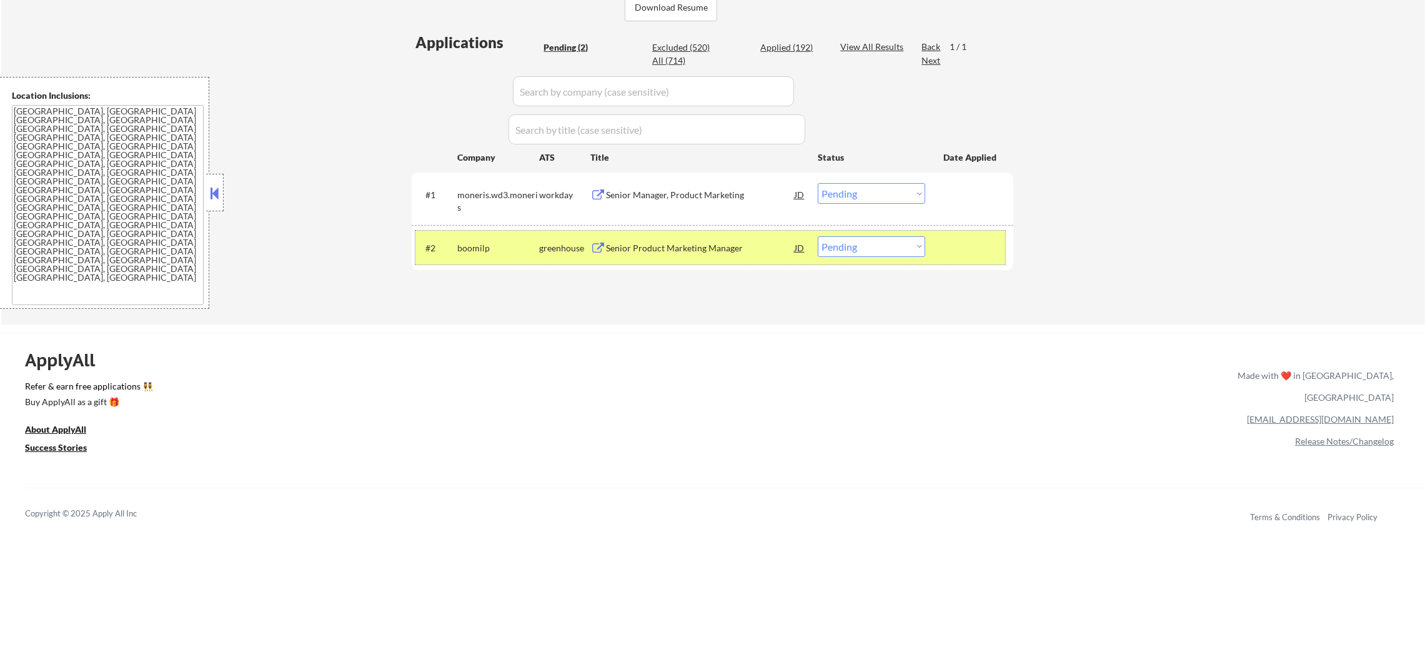
click at [486, 227] on div "#2 boomilp greenhouse Senior Product Marketing Manager JD Choose an option... P…" at bounding box center [713, 248] width 602 height 46
click at [487, 260] on div "#2 boomilp greenhouse Senior Product Marketing Manager JD Choose an option... P…" at bounding box center [711, 248] width 590 height 34
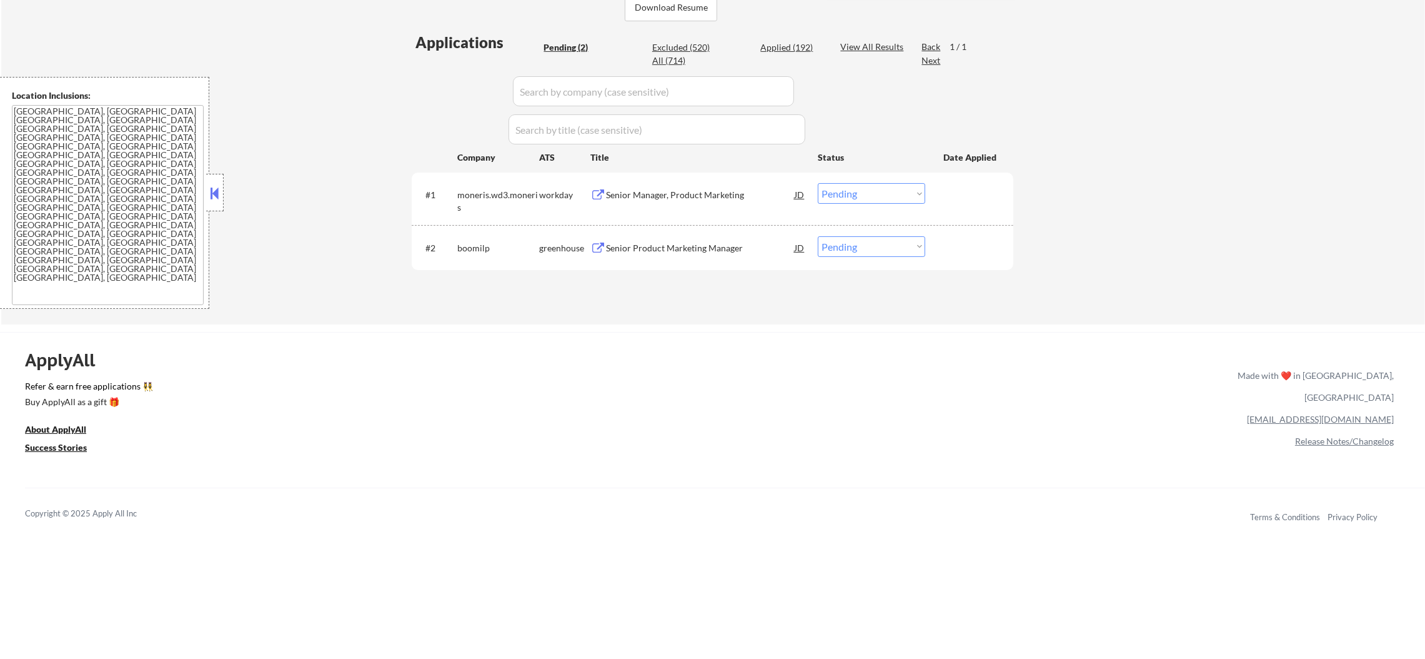
click at [738, 179] on div "#1 moneris.wd3.moneris workday Senior Manager, Product Marketing JD Choose an o…" at bounding box center [711, 197] width 590 height 41
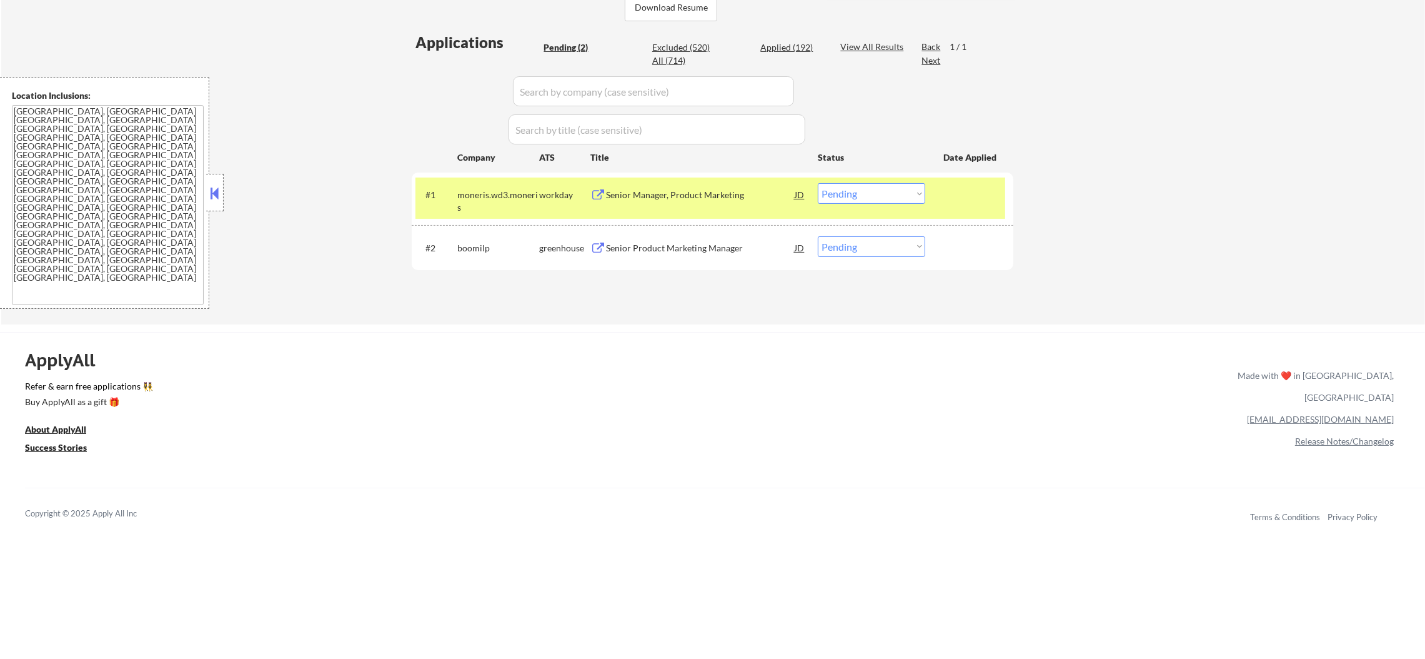
click at [732, 194] on div "Senior Manager, Product Marketing" at bounding box center [700, 195] width 189 height 12
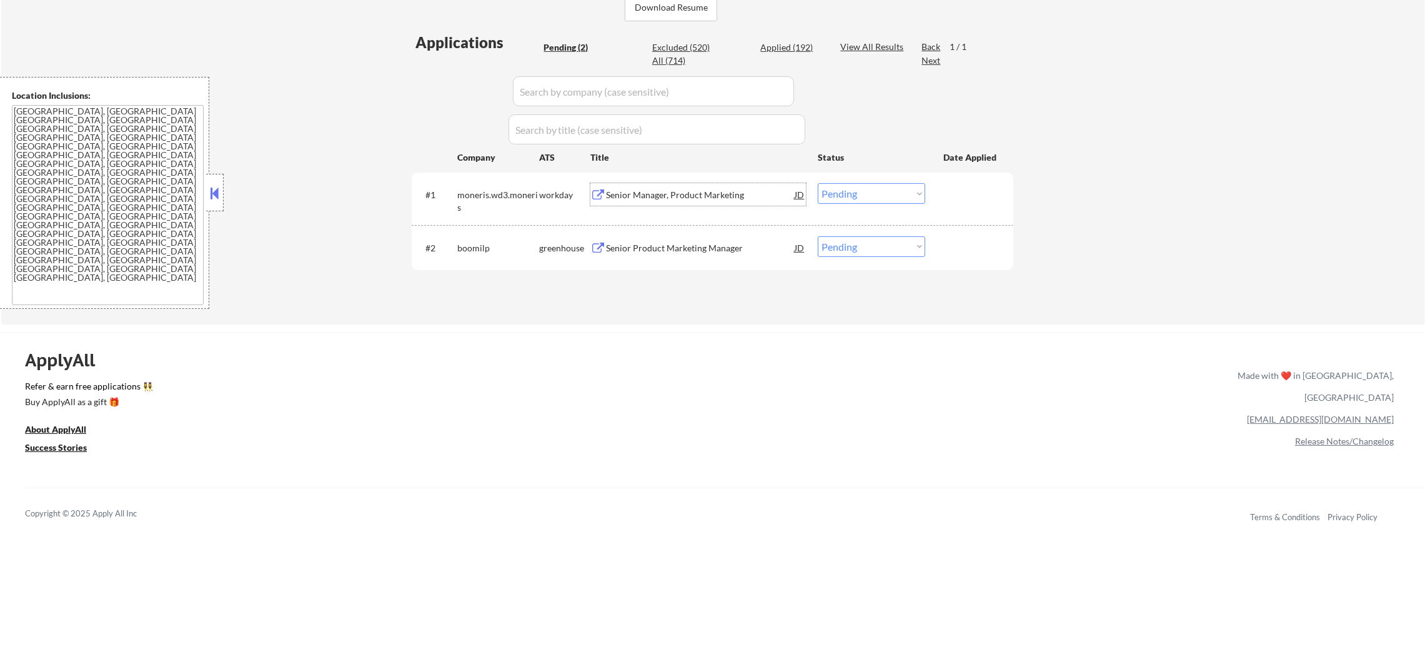
click at [828, 197] on select "Choose an option... Pending Applied Excluded (Questions) Excluded (Expired) Exc…" at bounding box center [871, 193] width 107 height 21
click at [818, 183] on select "Choose an option... Pending Applied Excluded (Questions) Excluded (Expired) Exc…" at bounding box center [871, 193] width 107 height 21
select select ""pending""
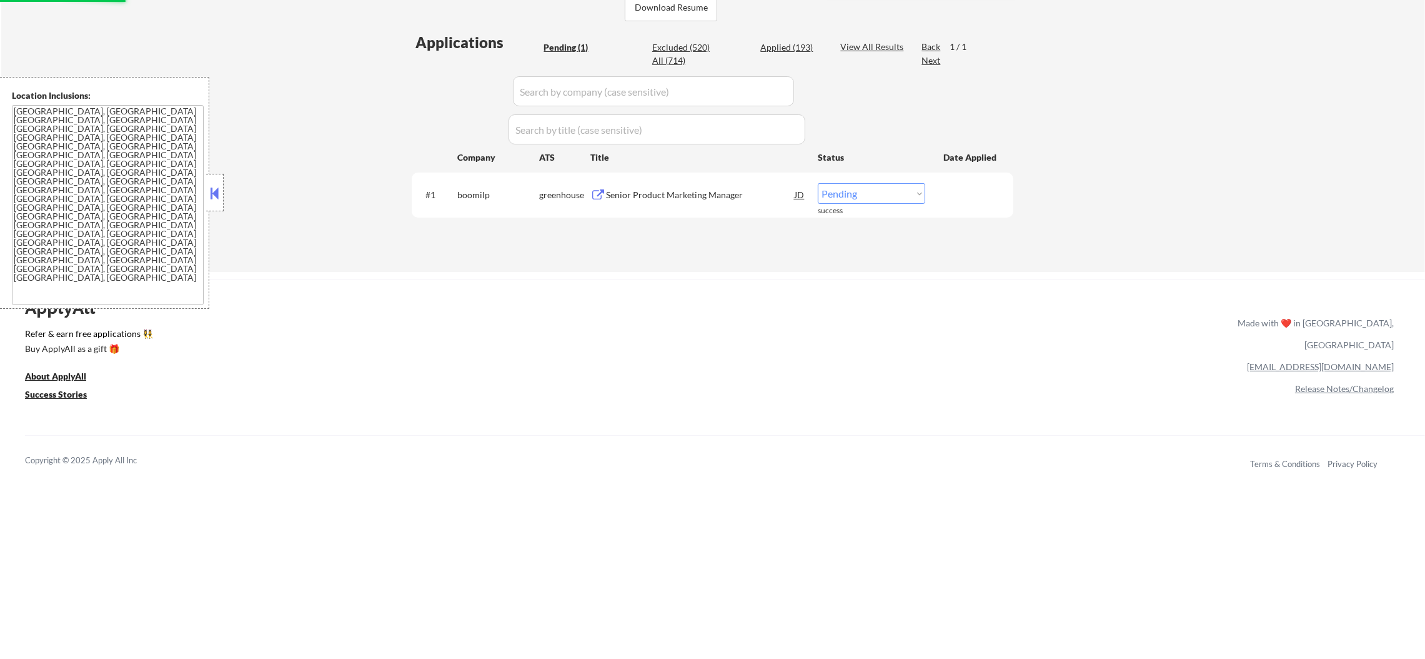
click at [684, 189] on div "Senior Product Marketing Manager" at bounding box center [700, 195] width 189 height 12
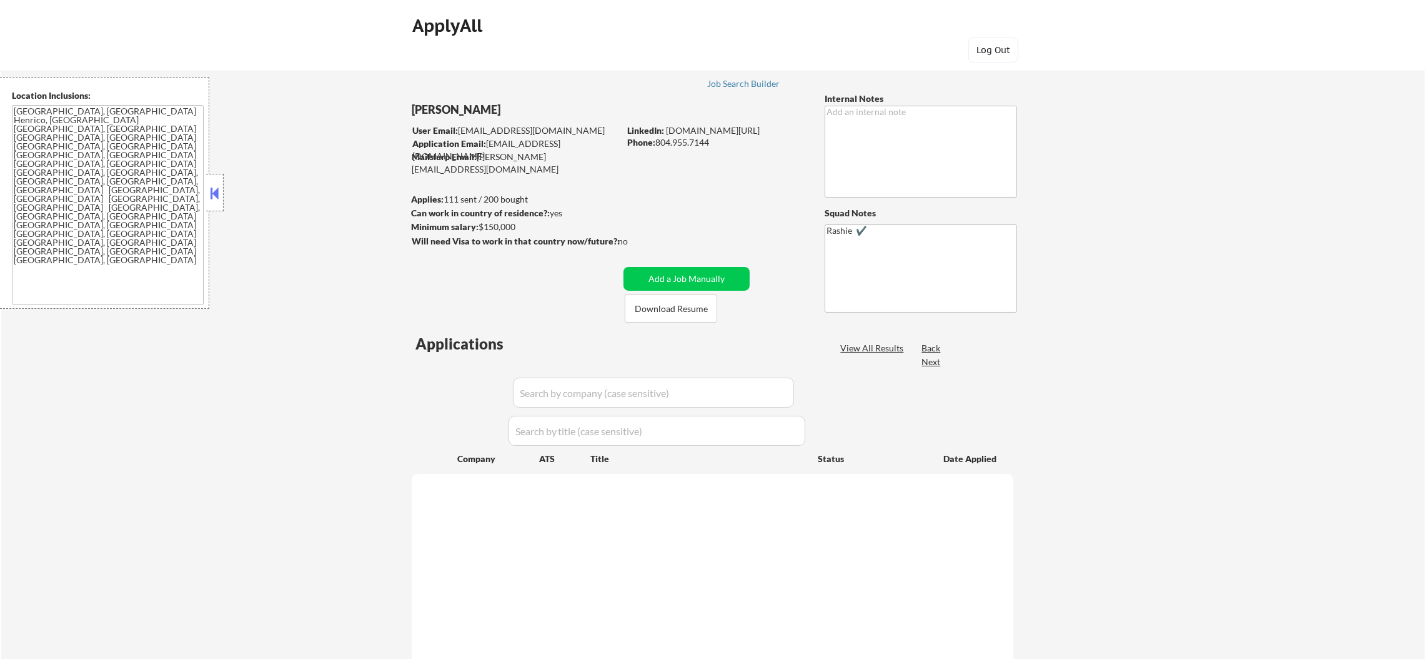
select select ""pending""
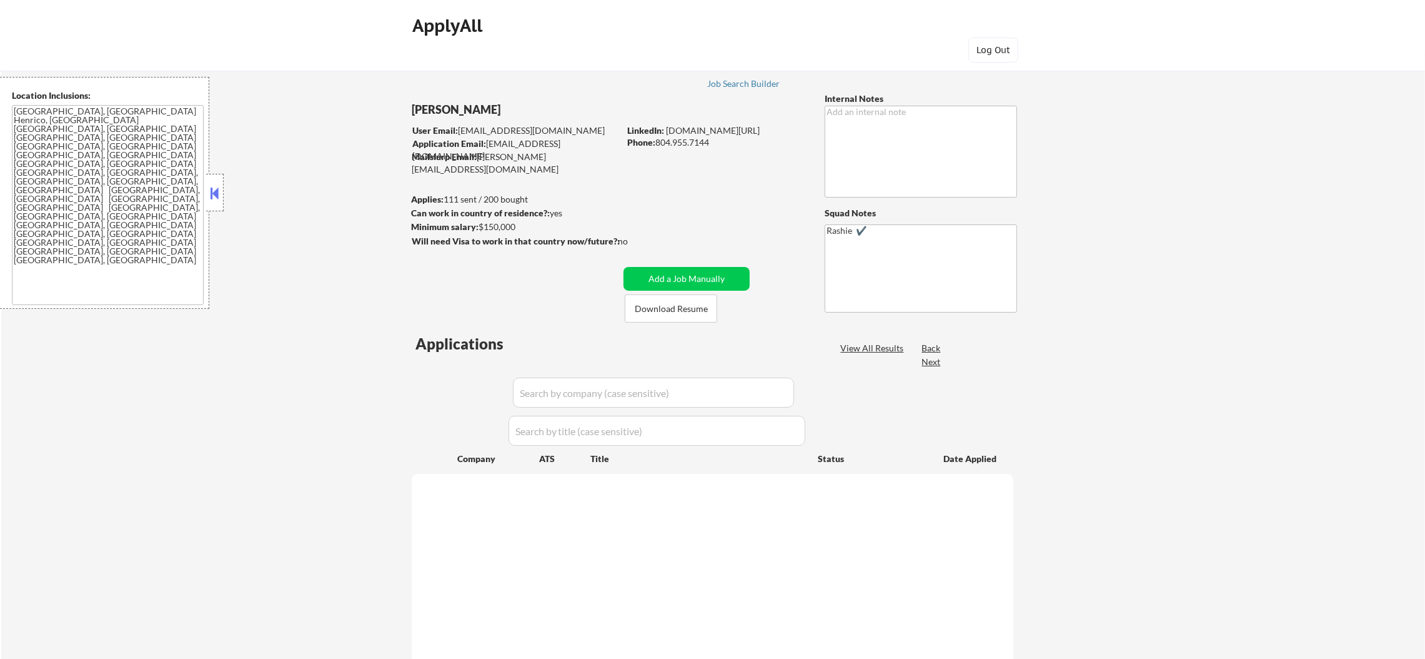
select select ""pending""
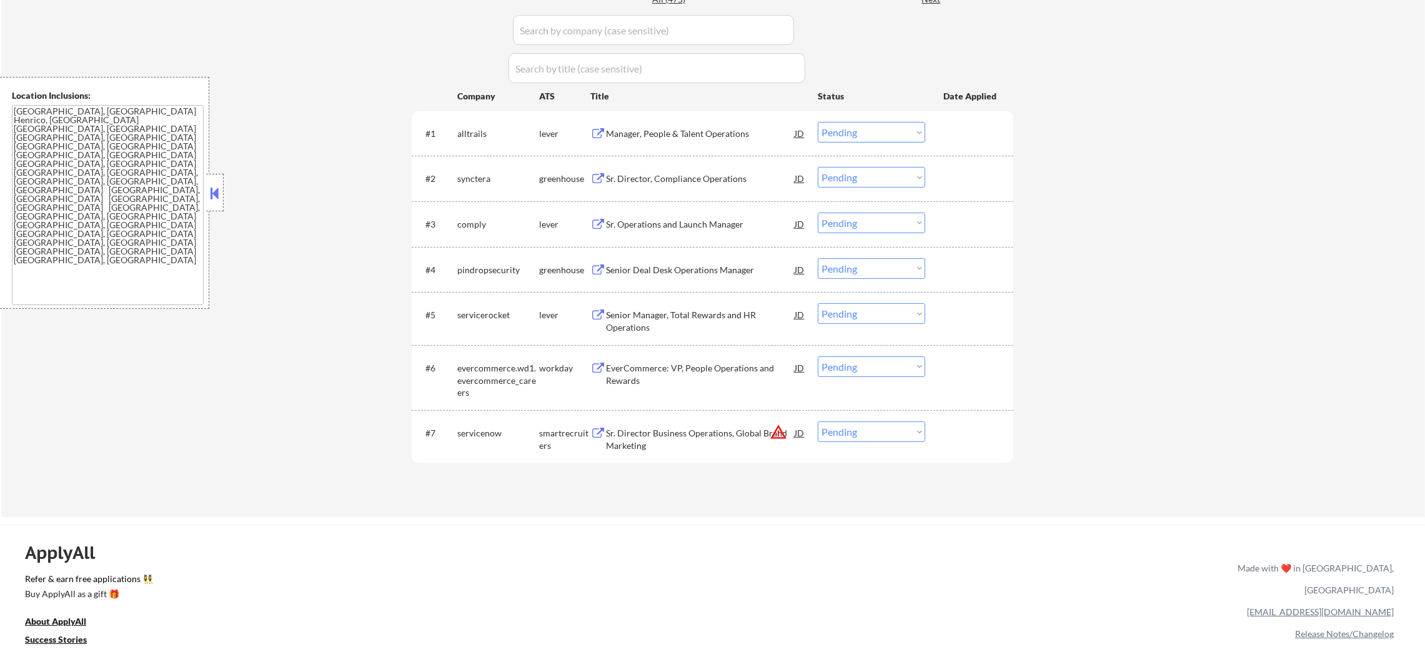
scroll to position [406, 0]
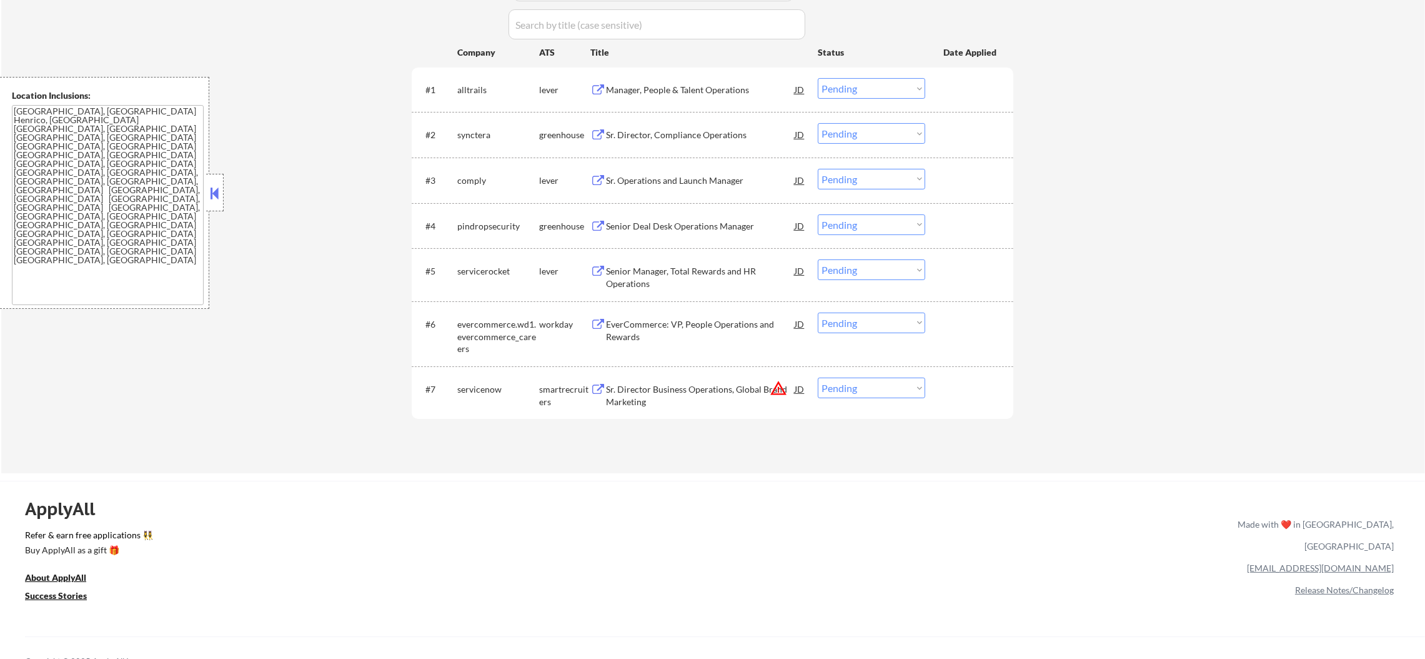
click at [777, 392] on button "warning_amber" at bounding box center [778, 387] width 17 height 17
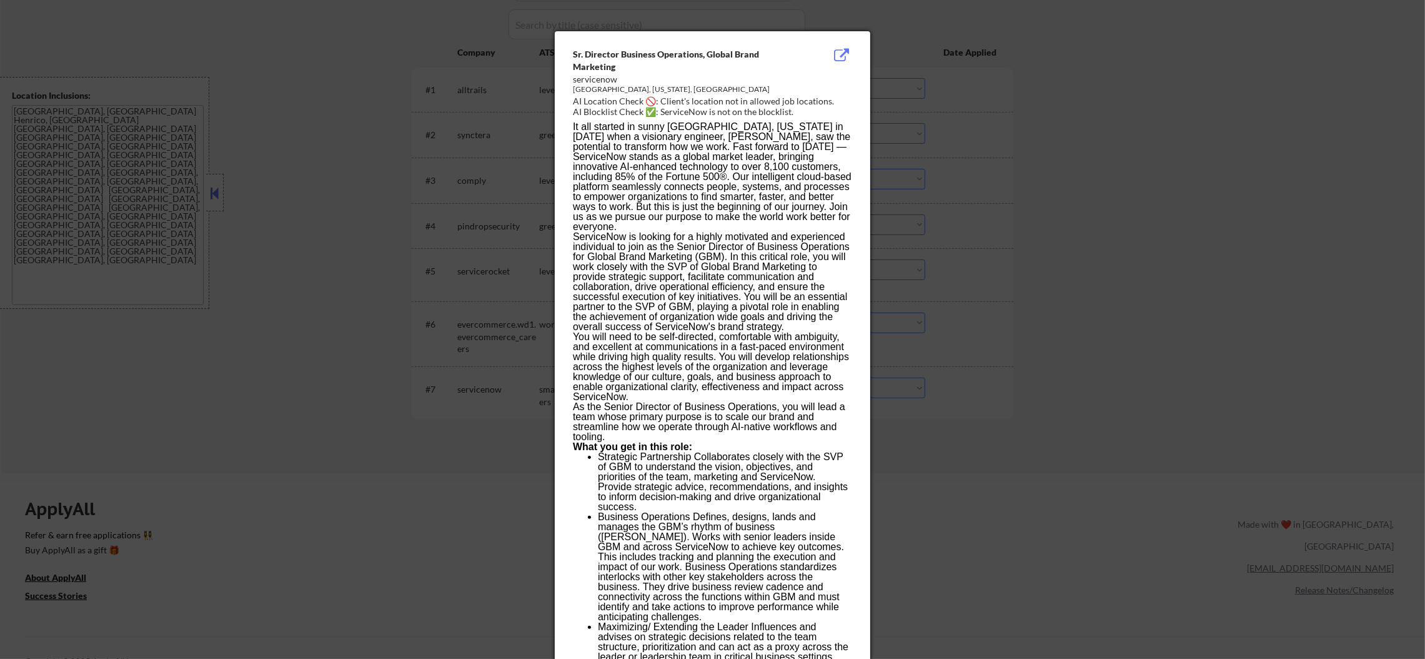
click at [957, 385] on div at bounding box center [712, 329] width 1425 height 659
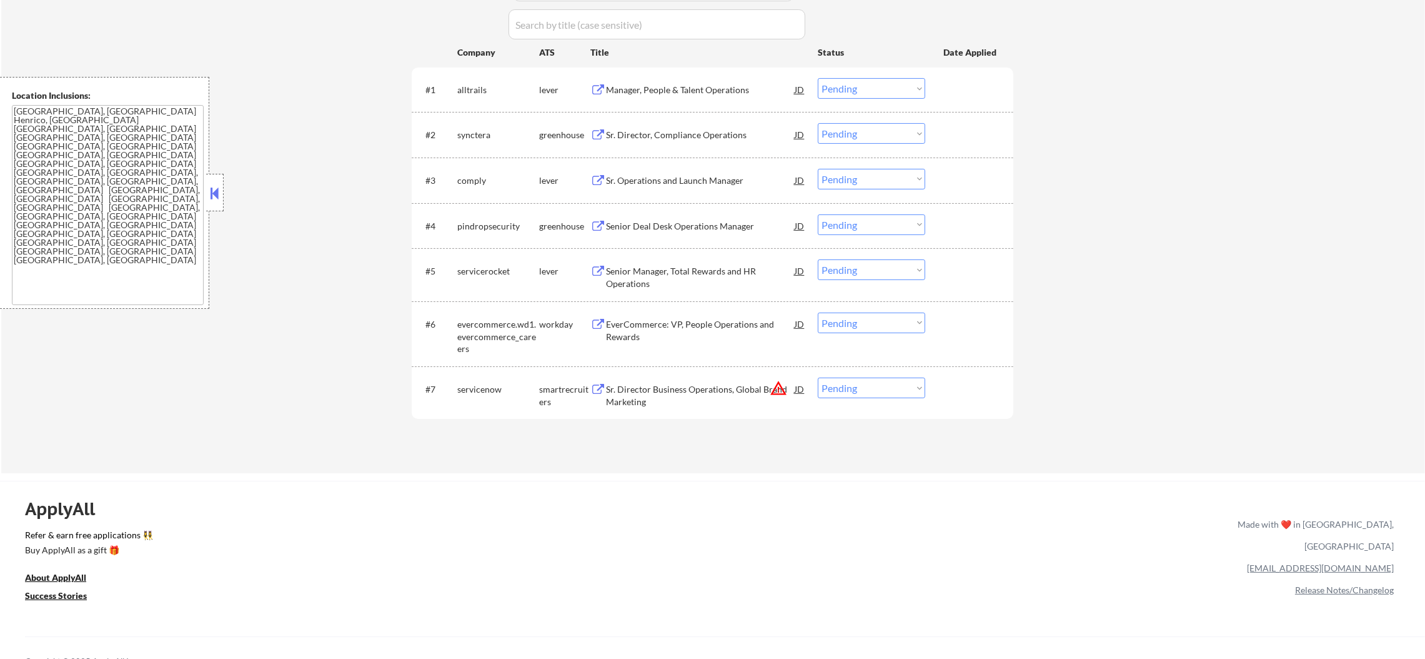
click at [859, 380] on select "Choose an option... Pending Applied Excluded (Questions) Excluded (Expired) Exc…" at bounding box center [871, 387] width 107 height 21
select select ""excluded__location_""
click at [818, 377] on select "Choose an option... Pending Applied Excluded (Questions) Excluded (Expired) Exc…" at bounding box center [871, 387] width 107 height 21
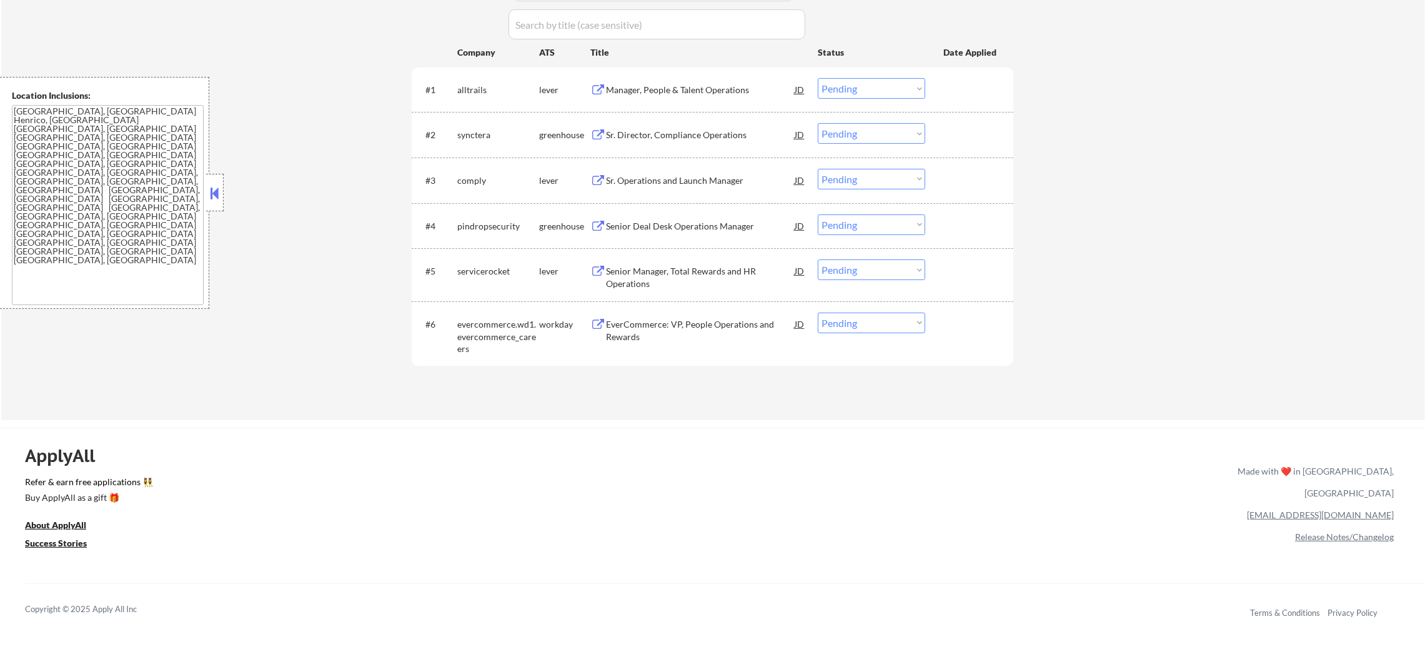
click at [665, 94] on div "Manager, People & Talent Operations" at bounding box center [700, 90] width 189 height 12
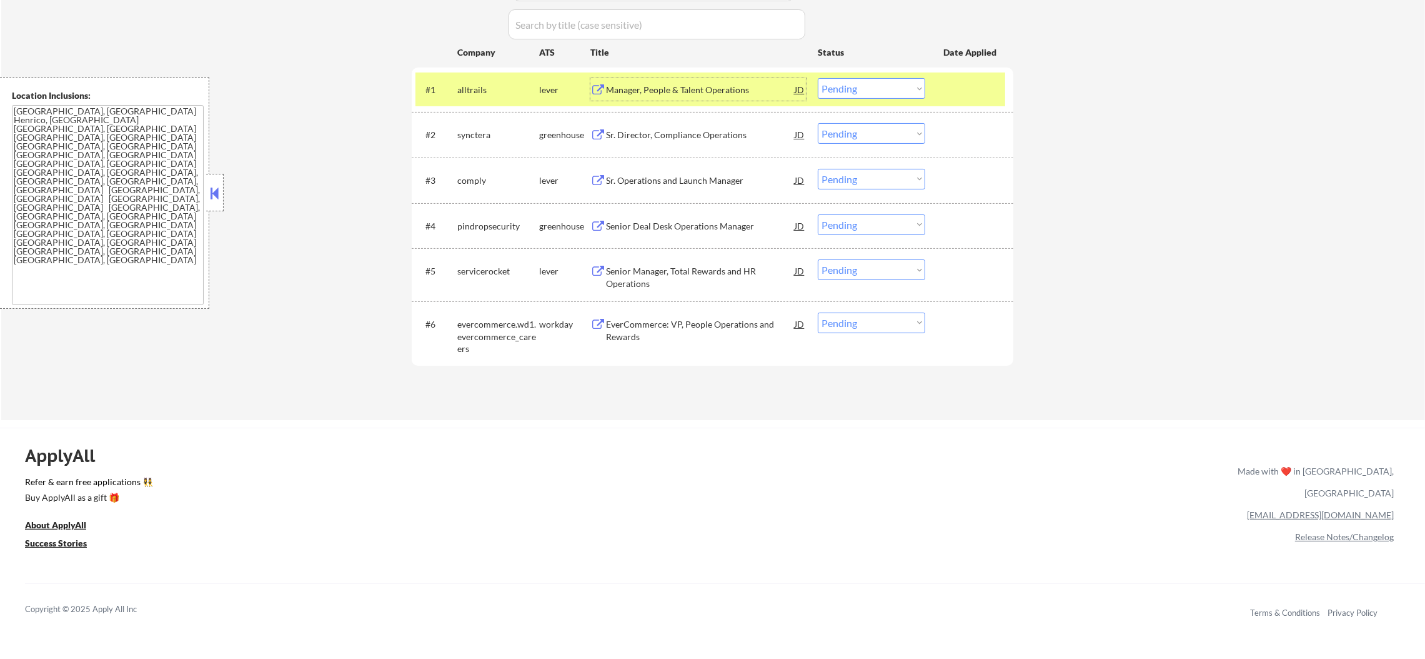
click at [860, 74] on div "#1 alltrails lever Manager, People & Talent Operations JD Choose an option... P…" at bounding box center [711, 89] width 590 height 34
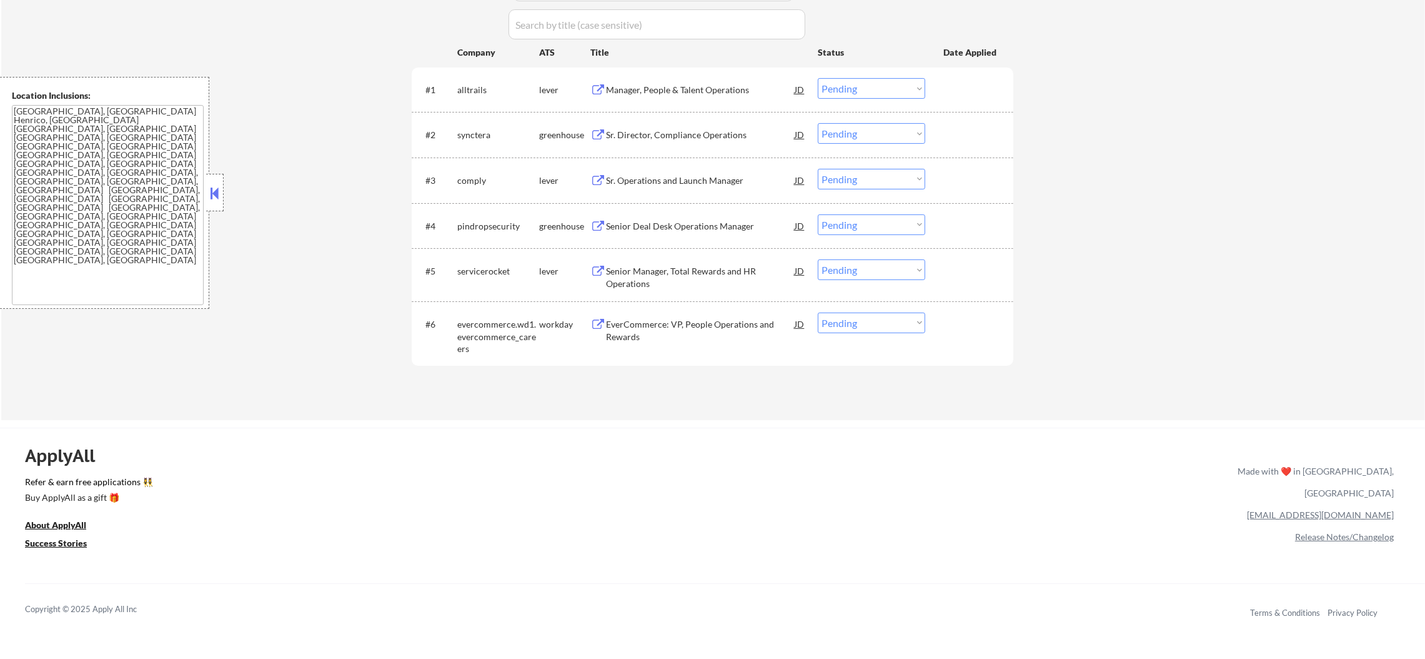
click at [871, 96] on select "Choose an option... Pending Applied Excluded (Questions) Excluded (Expired) Exc…" at bounding box center [871, 88] width 107 height 21
click at [818, 78] on select "Choose an option... Pending Applied Excluded (Questions) Excluded (Expired) Exc…" at bounding box center [871, 88] width 107 height 21
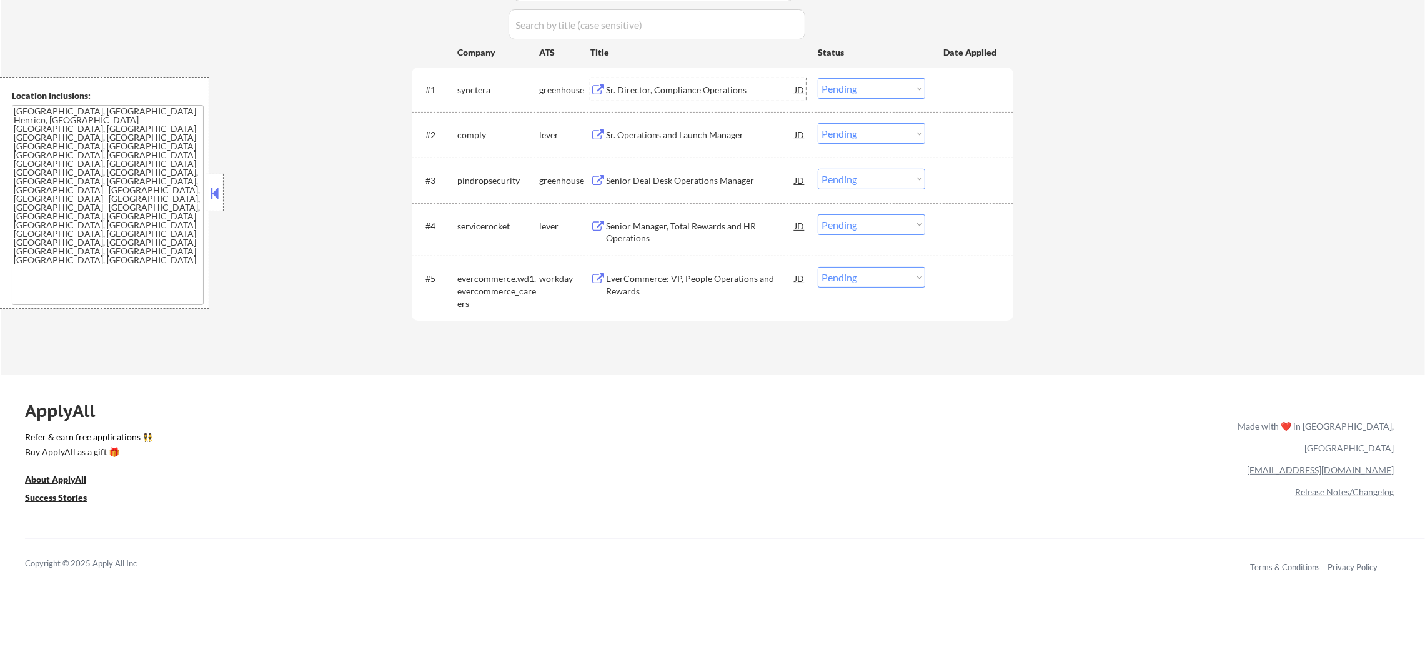
click at [677, 86] on div "Sr. Director, Compliance Operations" at bounding box center [700, 90] width 189 height 12
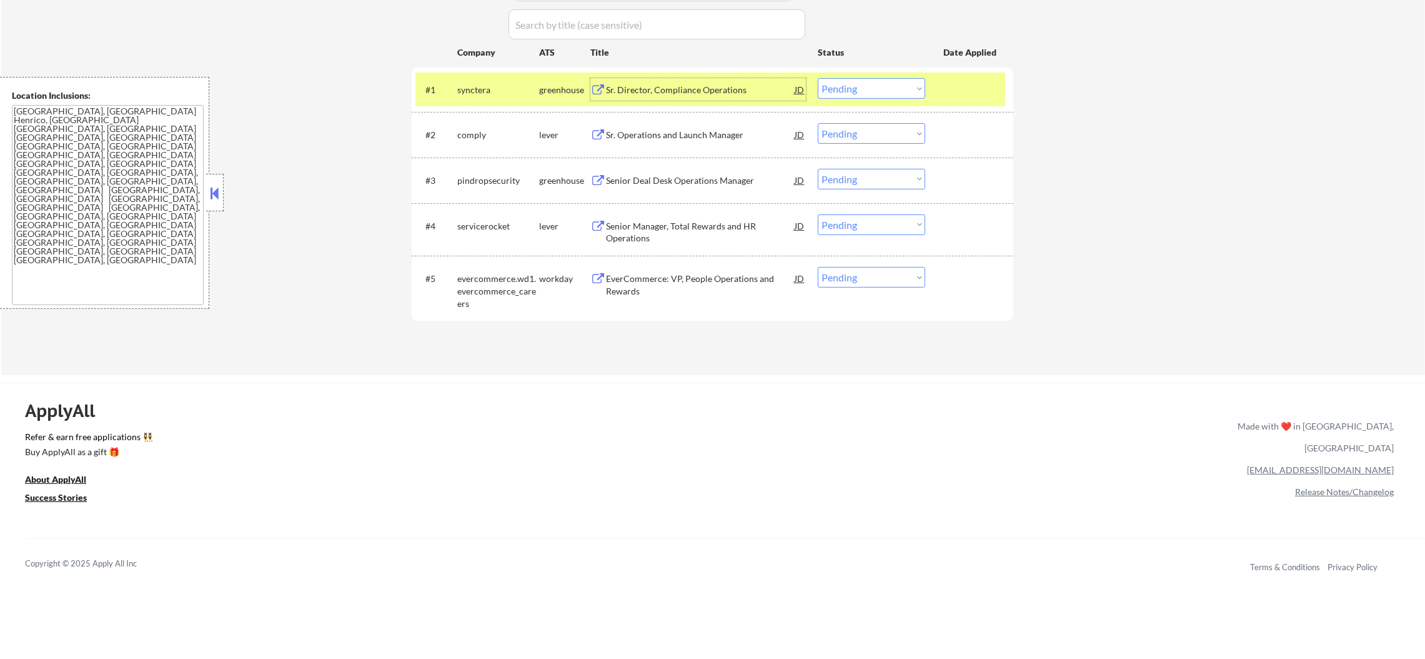
click at [837, 84] on select "Choose an option... Pending Applied Excluded (Questions) Excluded (Expired) Exc…" at bounding box center [871, 88] width 107 height 21
click at [818, 78] on select "Choose an option... Pending Applied Excluded (Questions) Excluded (Expired) Exc…" at bounding box center [871, 88] width 107 height 21
click at [492, 97] on div "synctera" at bounding box center [498, 89] width 82 height 22
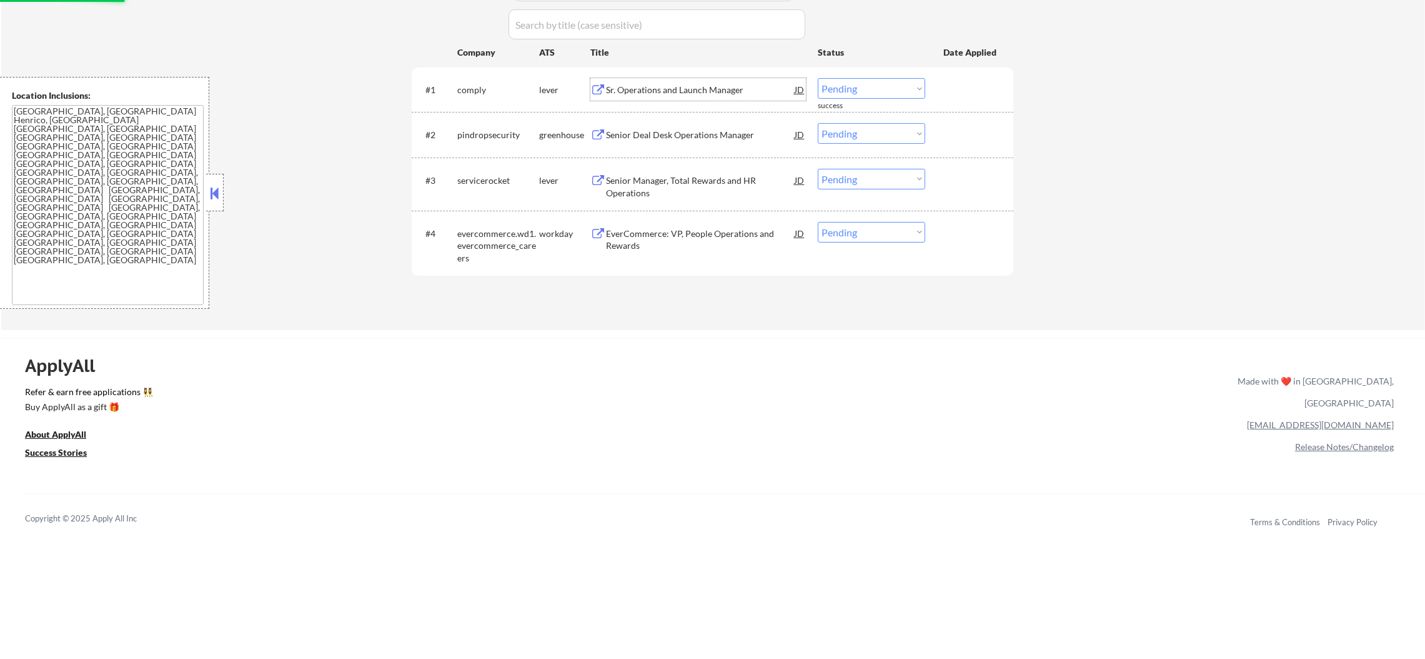
click at [689, 85] on div "Sr. Operations and Launch Manager" at bounding box center [700, 90] width 189 height 12
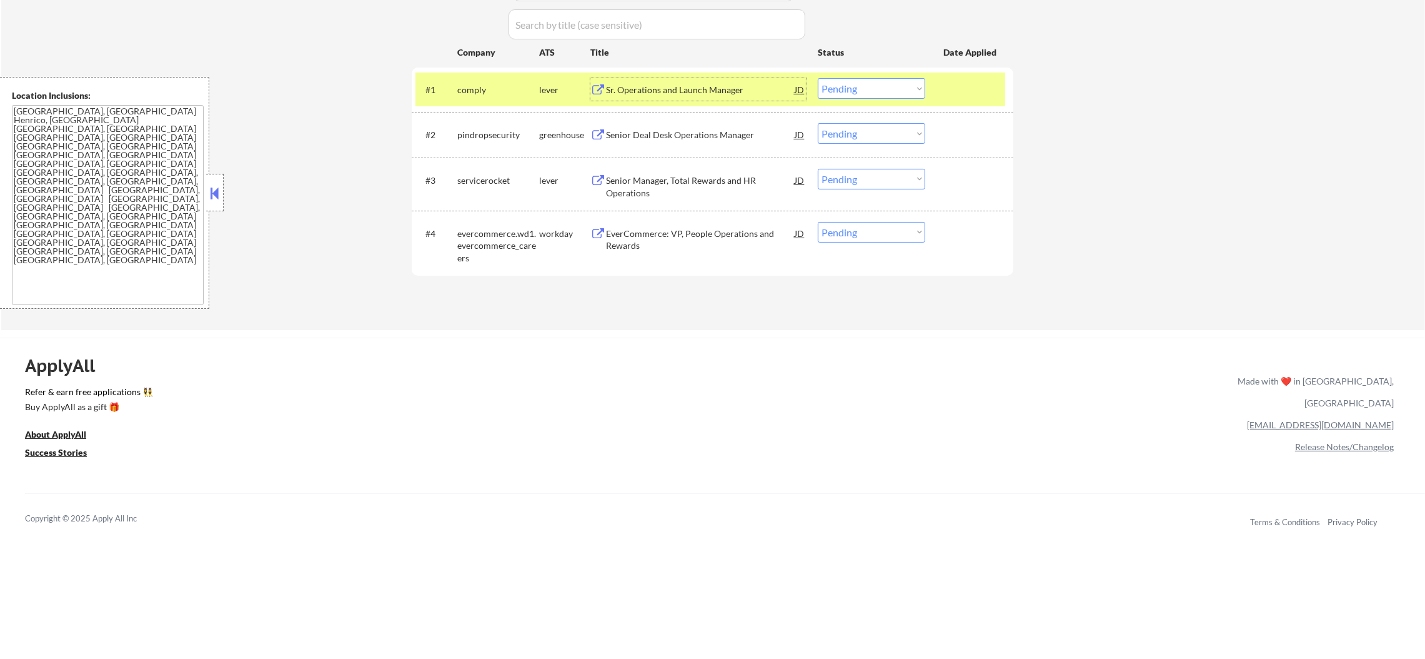
click at [917, 81] on select "Choose an option... Pending Applied Excluded (Questions) Excluded (Expired) Exc…" at bounding box center [871, 88] width 107 height 21
click at [818, 78] on select "Choose an option... Pending Applied Excluded (Questions) Excluded (Expired) Exc…" at bounding box center [871, 88] width 107 height 21
click at [504, 86] on div "comply" at bounding box center [498, 90] width 82 height 12
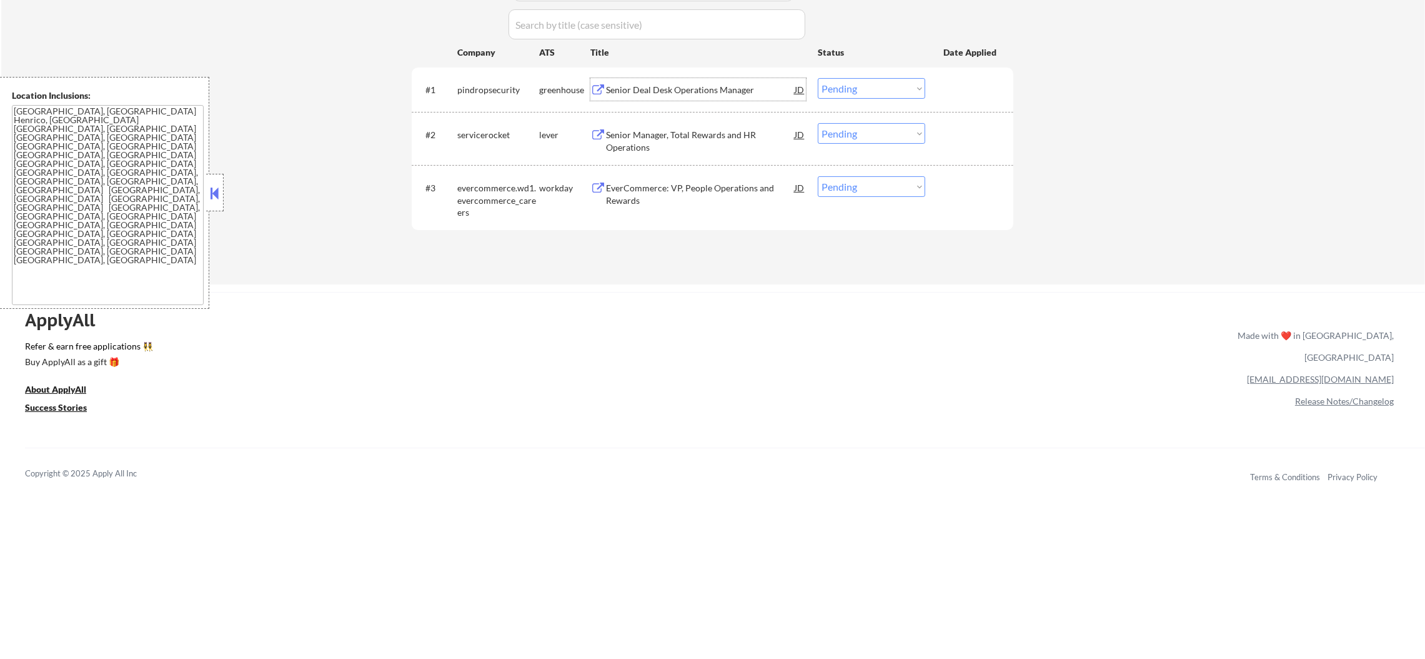
click at [659, 88] on div "Senior Deal Desk Operations Manager" at bounding box center [700, 90] width 189 height 12
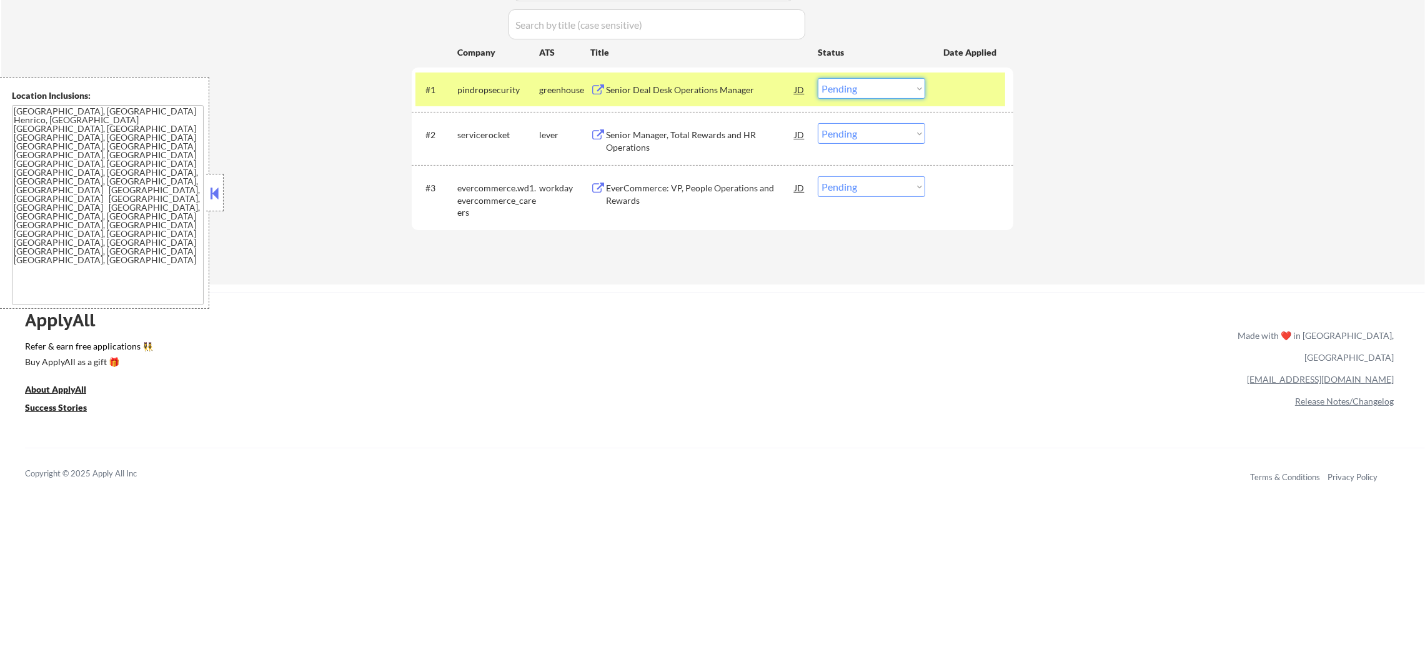
click at [857, 86] on select "Choose an option... Pending Applied Excluded (Questions) Excluded (Expired) Exc…" at bounding box center [871, 88] width 107 height 21
click at [818, 78] on select "Choose an option... Pending Applied Excluded (Questions) Excluded (Expired) Exc…" at bounding box center [871, 88] width 107 height 21
click at [494, 86] on div "pindropsecurity" at bounding box center [498, 90] width 82 height 12
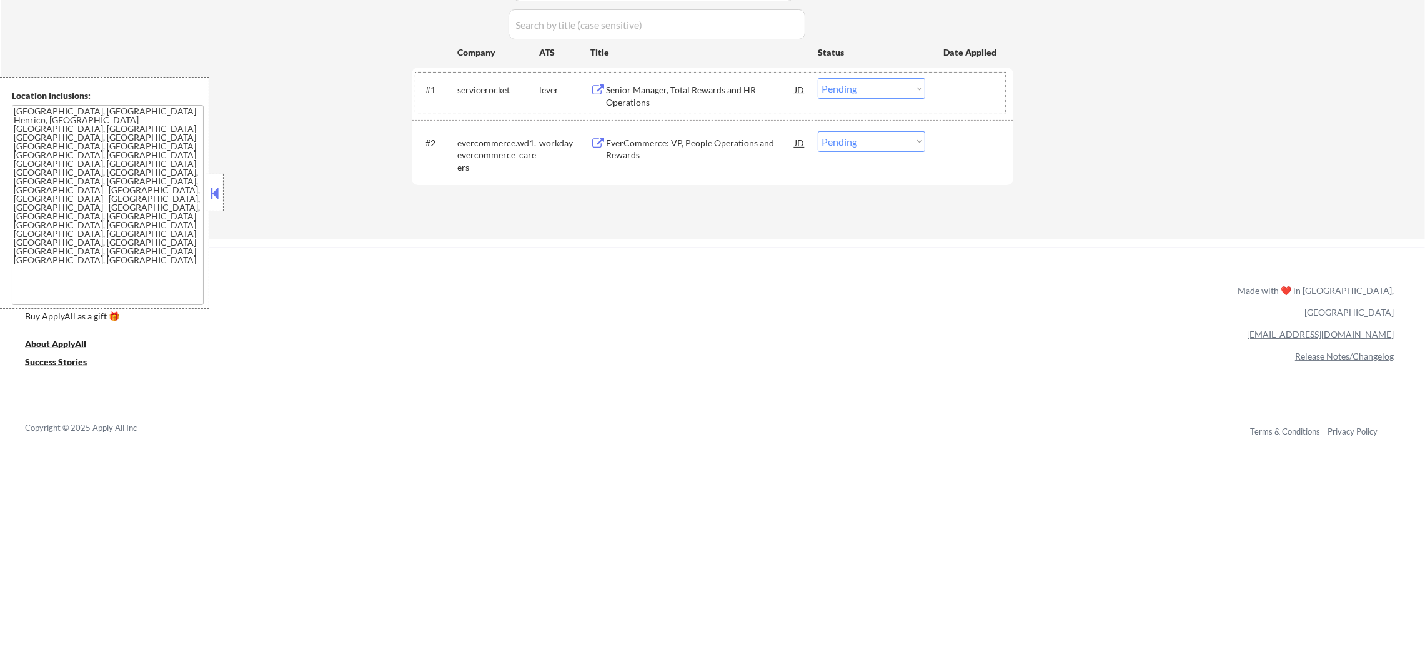
click at [651, 89] on div "Senior Manager, Total Rewards and HR Operations" at bounding box center [700, 96] width 189 height 24
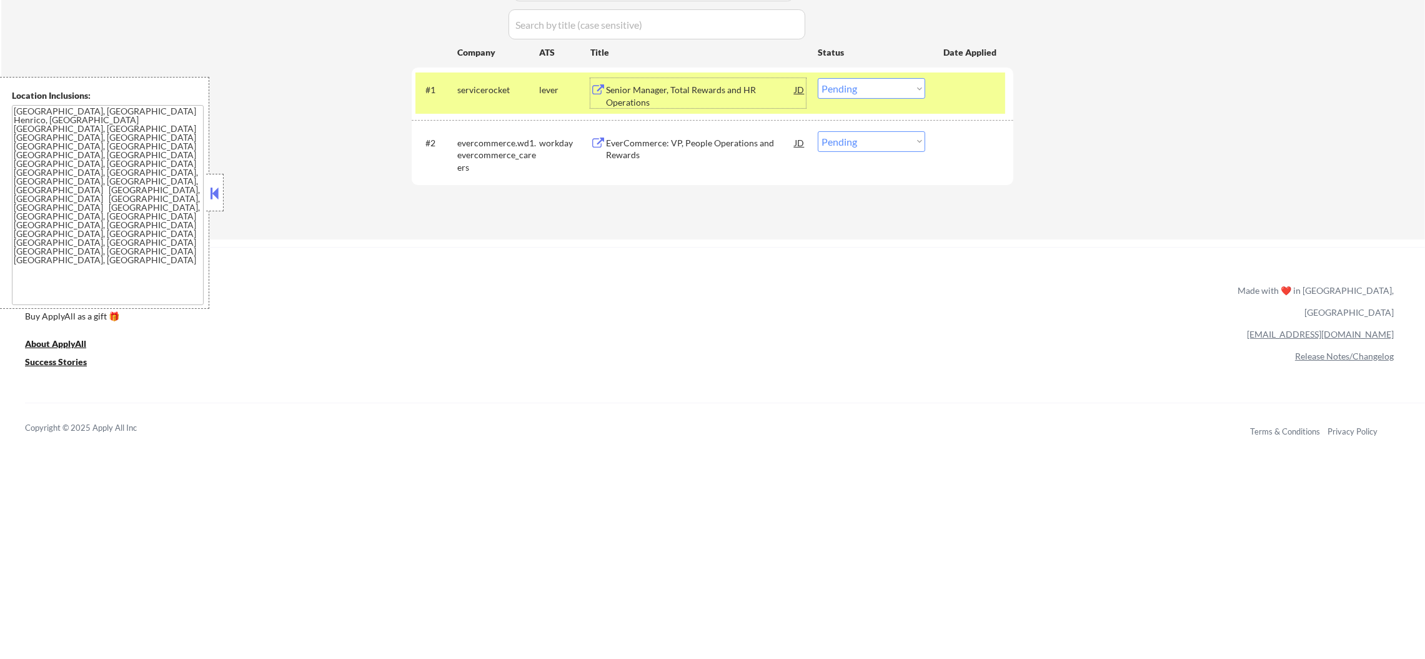
click at [886, 81] on select "Choose an option... Pending Applied Excluded (Questions) Excluded (Expired) Exc…" at bounding box center [871, 88] width 107 height 21
click at [818, 78] on select "Choose an option... Pending Applied Excluded (Questions) Excluded (Expired) Exc…" at bounding box center [871, 88] width 107 height 21
click at [504, 91] on div "servicerocket" at bounding box center [498, 90] width 82 height 12
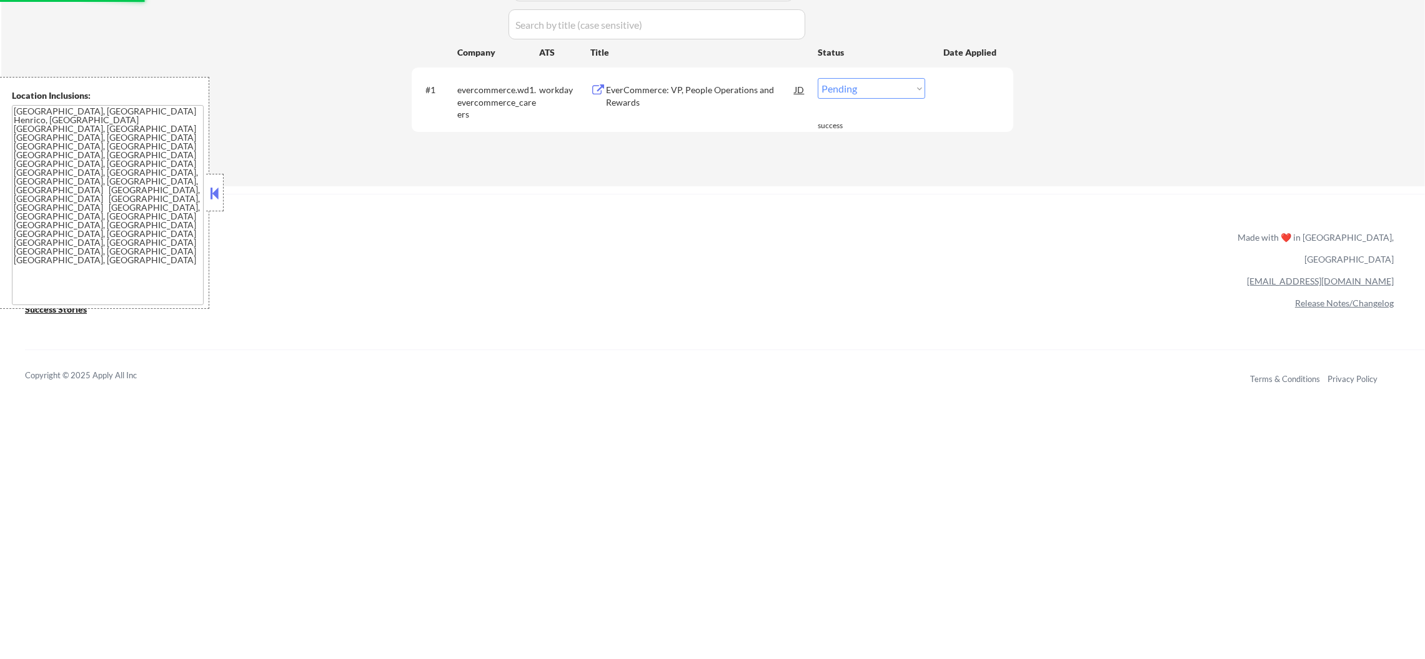
click at [670, 84] on div "EverCommerce: VP, People Operations and Rewards" at bounding box center [700, 96] width 189 height 24
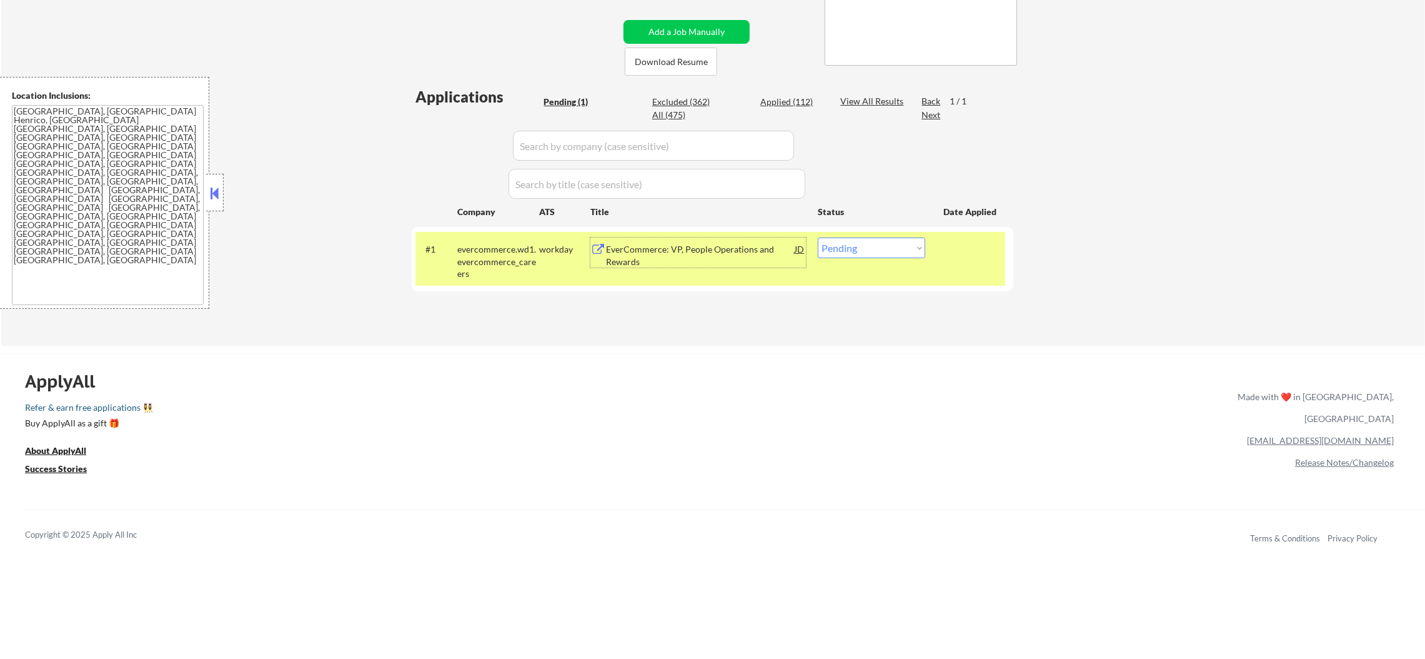
scroll to position [219, 0]
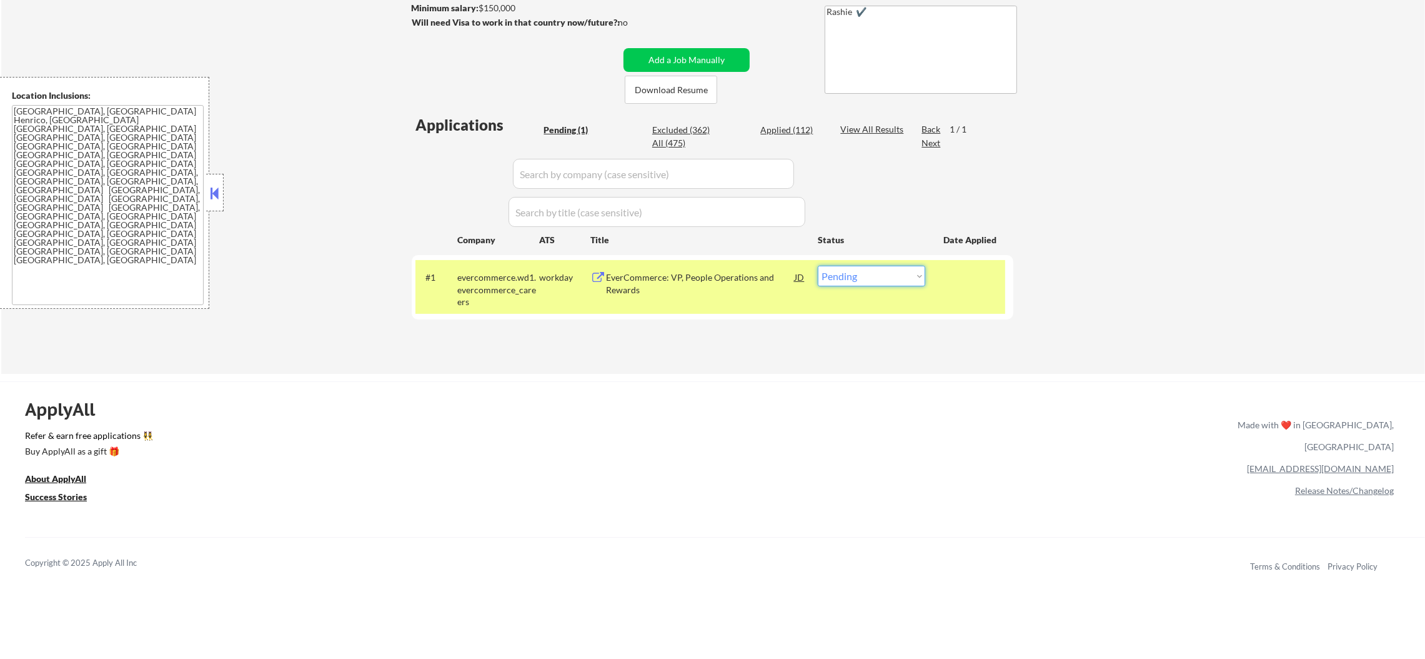
click at [832, 277] on select "Choose an option... Pending Applied Excluded (Questions) Excluded (Expired) Exc…" at bounding box center [871, 276] width 107 height 21
select select ""excluded""
click at [818, 266] on select "Choose an option... Pending Applied Excluded (Questions) Excluded (Expired) Exc…" at bounding box center [871, 276] width 107 height 21
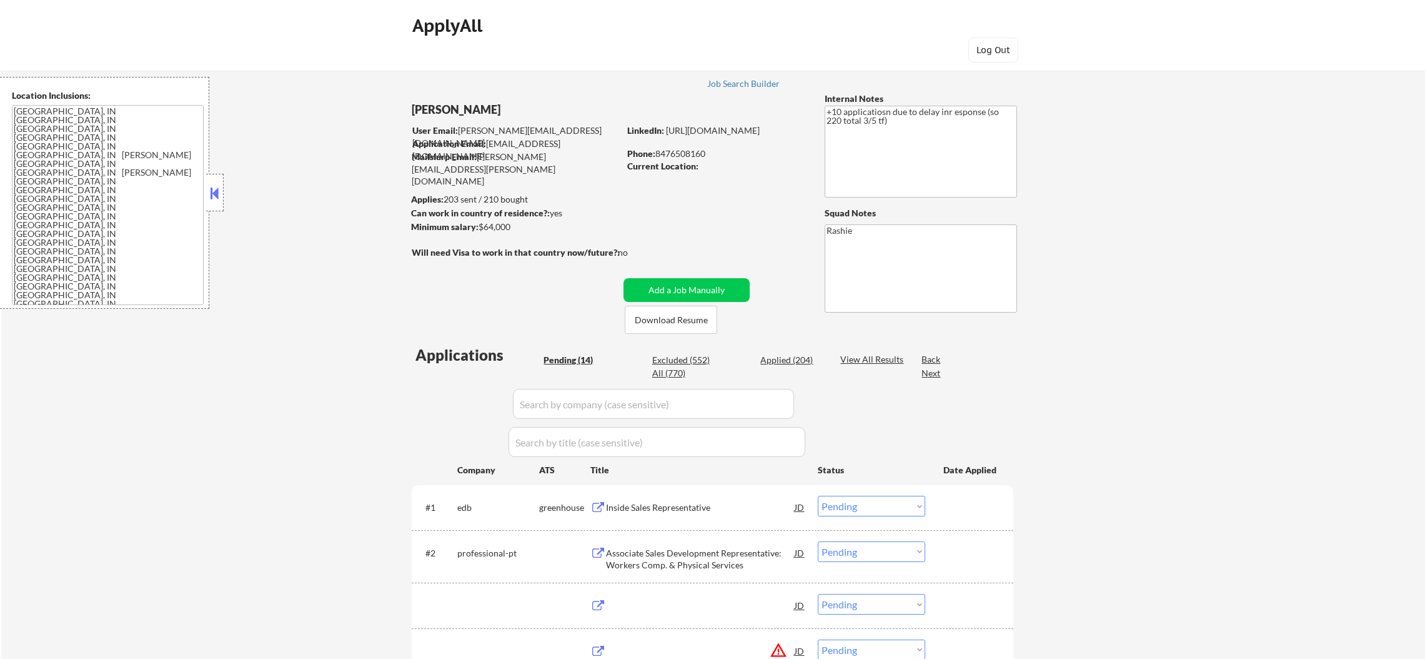
select select ""pending""
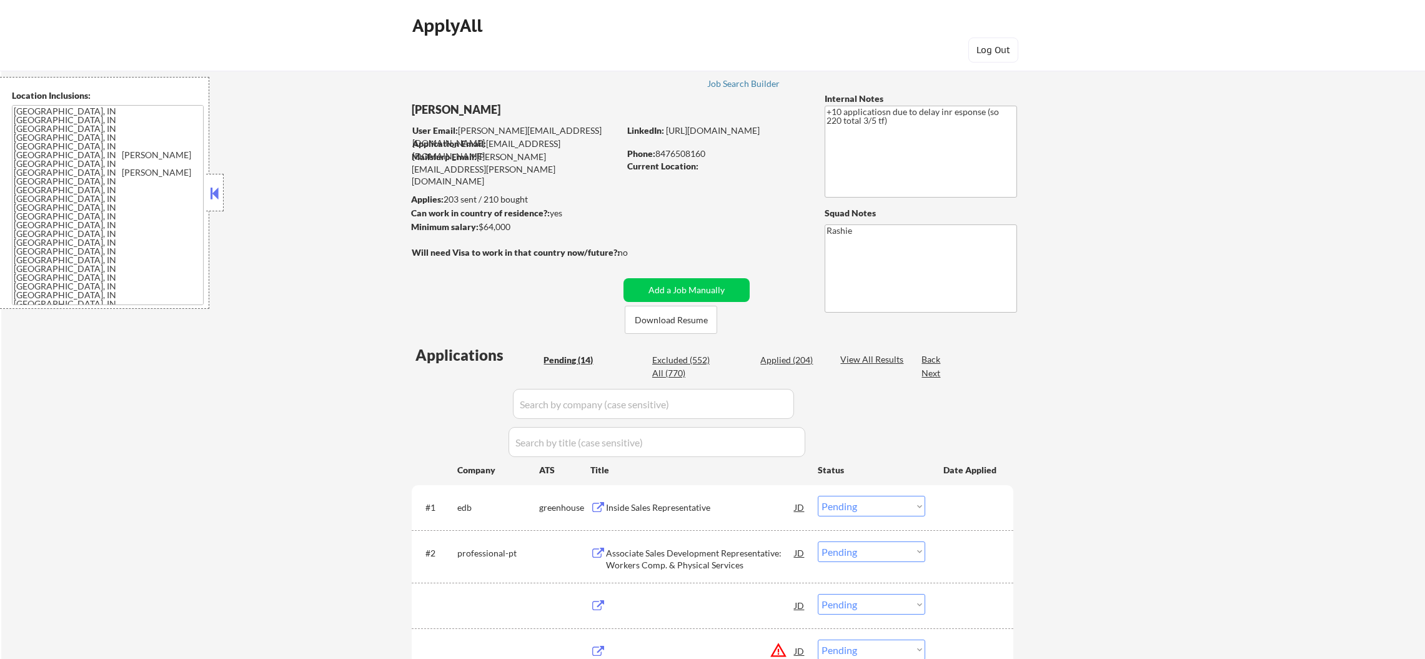
select select ""pending""
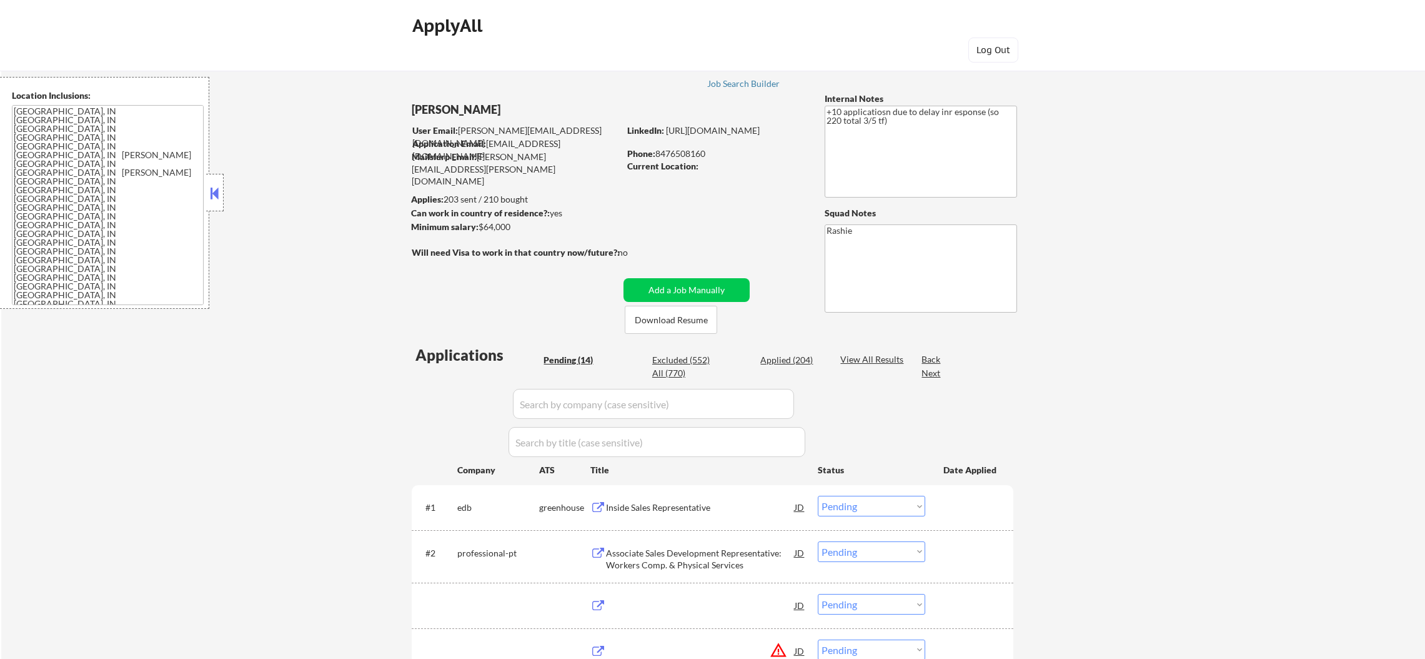
select select ""pending""
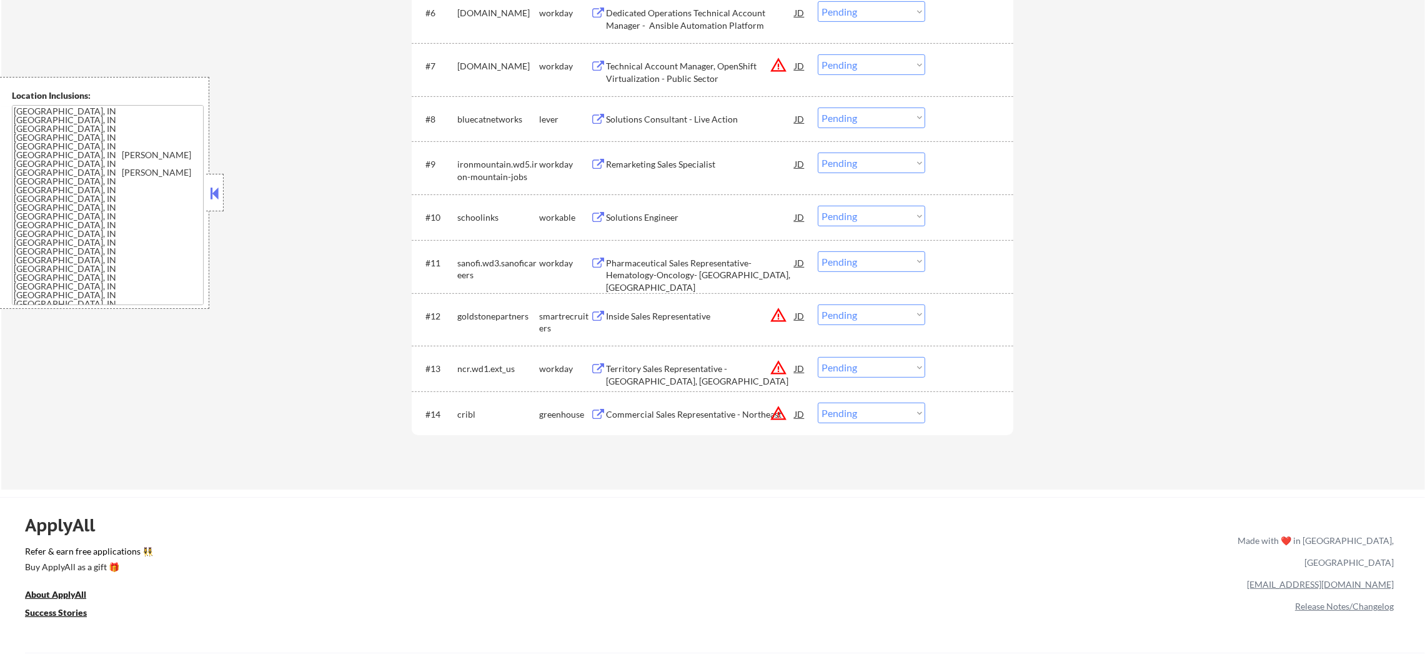
scroll to position [875, 0]
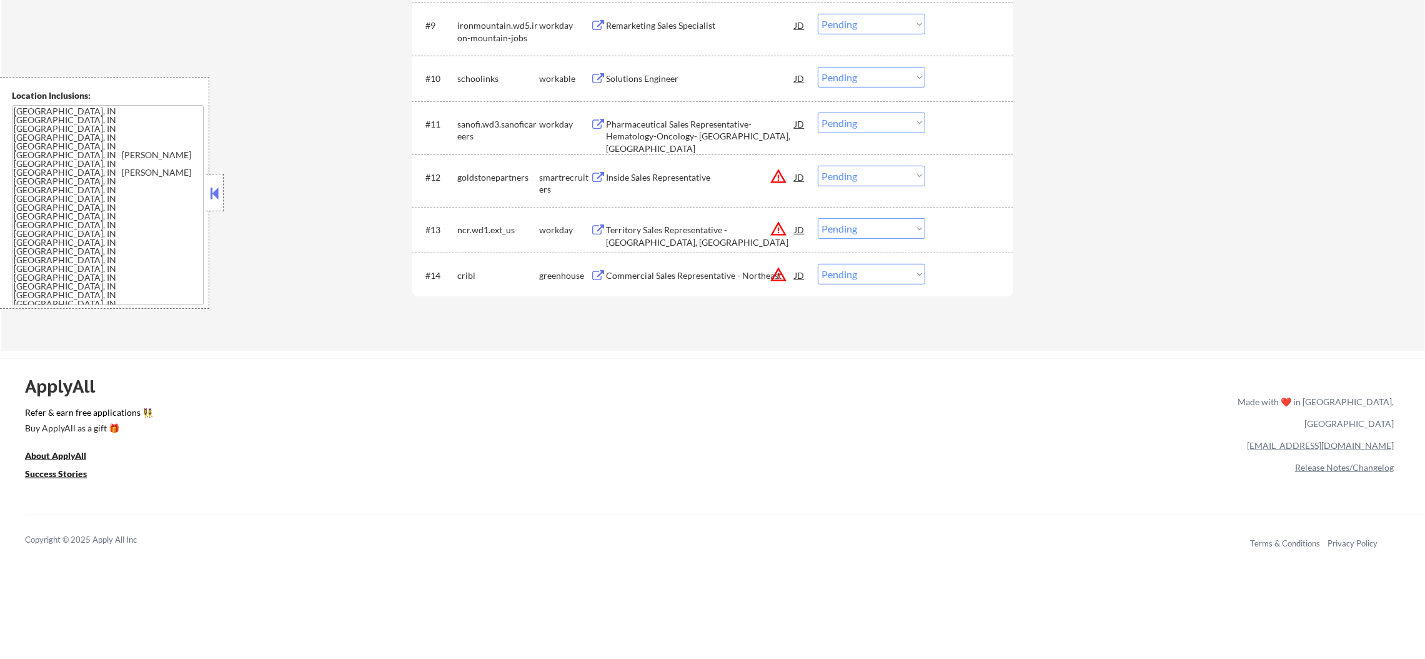
click at [834, 272] on select "Choose an option... Pending Applied Excluded (Questions) Excluded (Expired) Exc…" at bounding box center [871, 274] width 107 height 21
select select ""excluded__location_""
click at [818, 264] on select "Choose an option... Pending Applied Excluded (Questions) Excluded (Expired) Exc…" at bounding box center [871, 274] width 107 height 21
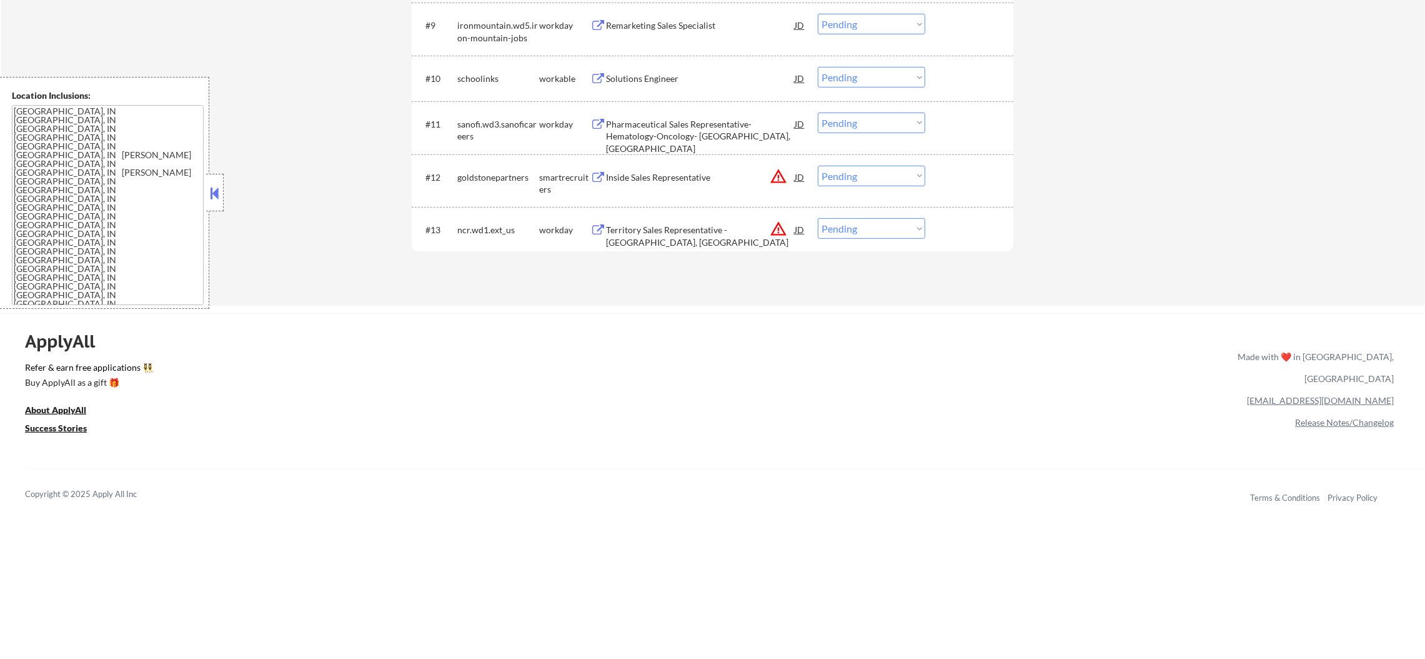
click at [877, 231] on select "Choose an option... Pending Applied Excluded (Questions) Excluded (Expired) Exc…" at bounding box center [871, 228] width 107 height 21
select select ""excluded__location_""
click at [818, 218] on select "Choose an option... Pending Applied Excluded (Questions) Excluded (Expired) Exc…" at bounding box center [871, 228] width 107 height 21
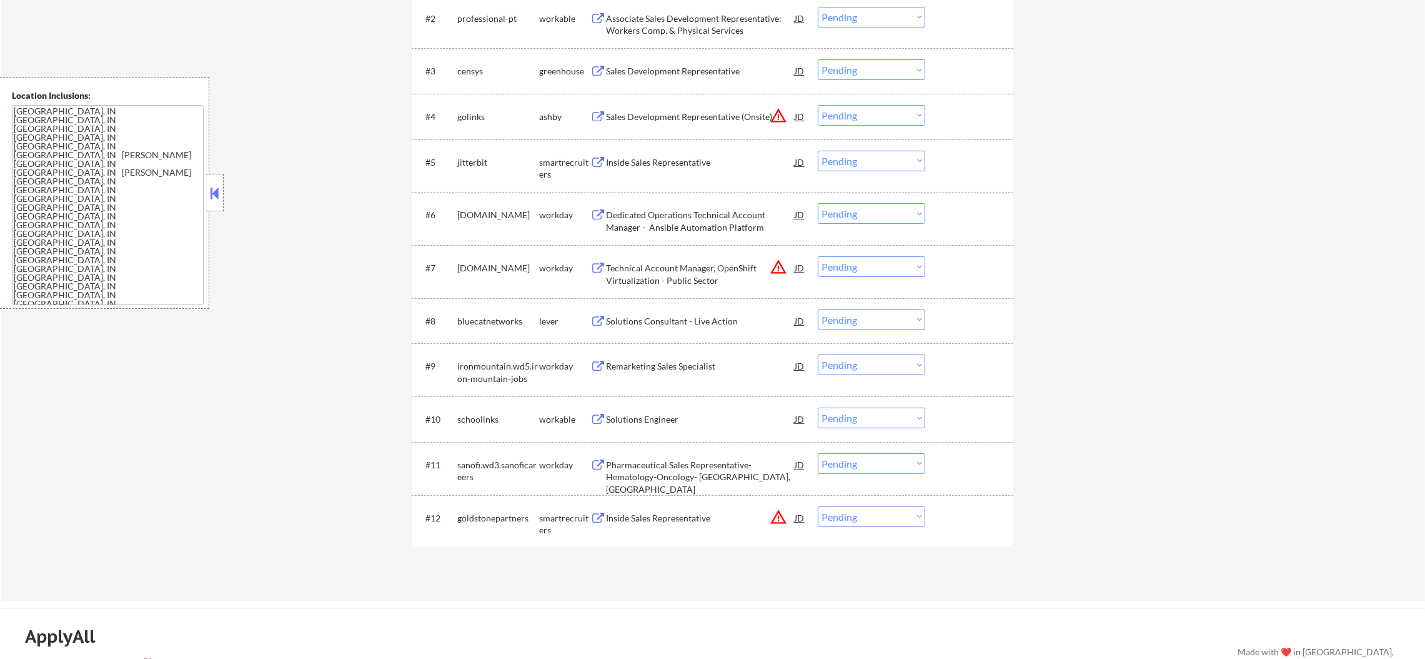
scroll to position [656, 0]
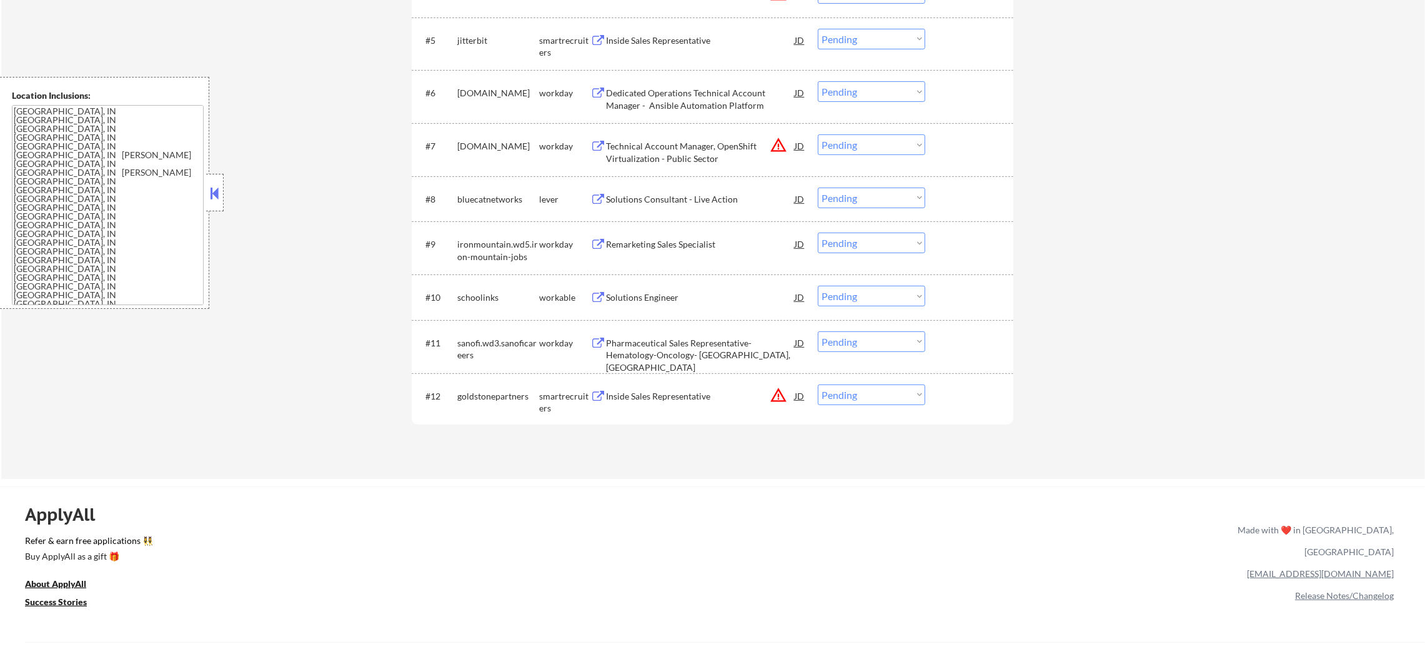
click at [777, 396] on button "warning_amber" at bounding box center [778, 394] width 17 height 17
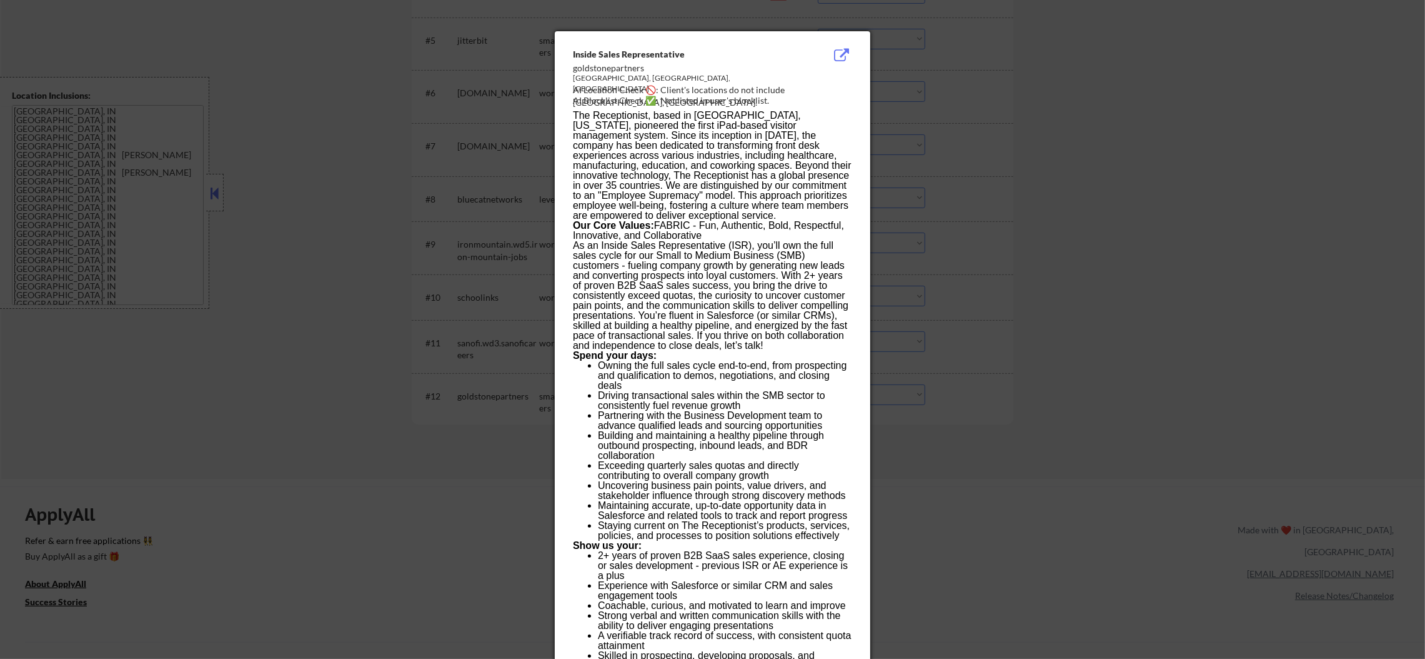
click at [940, 364] on div at bounding box center [712, 329] width 1425 height 659
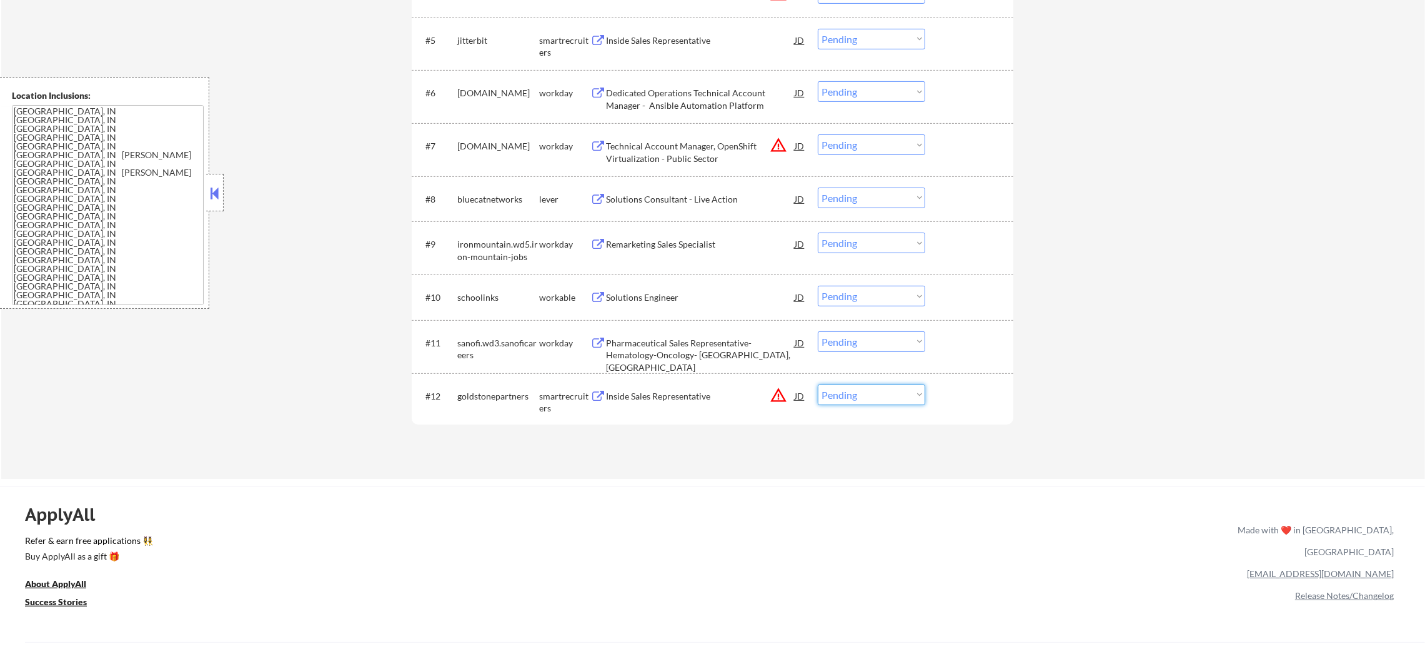
drag, startPoint x: 858, startPoint y: 392, endPoint x: 861, endPoint y: 404, distance: 11.7
click at [858, 392] on select "Choose an option... Pending Applied Excluded (Questions) Excluded (Expired) Exc…" at bounding box center [871, 394] width 107 height 21
select select ""excluded__location_""
click at [818, 384] on select "Choose an option... Pending Applied Excluded (Questions) Excluded (Expired) Exc…" at bounding box center [871, 394] width 107 height 21
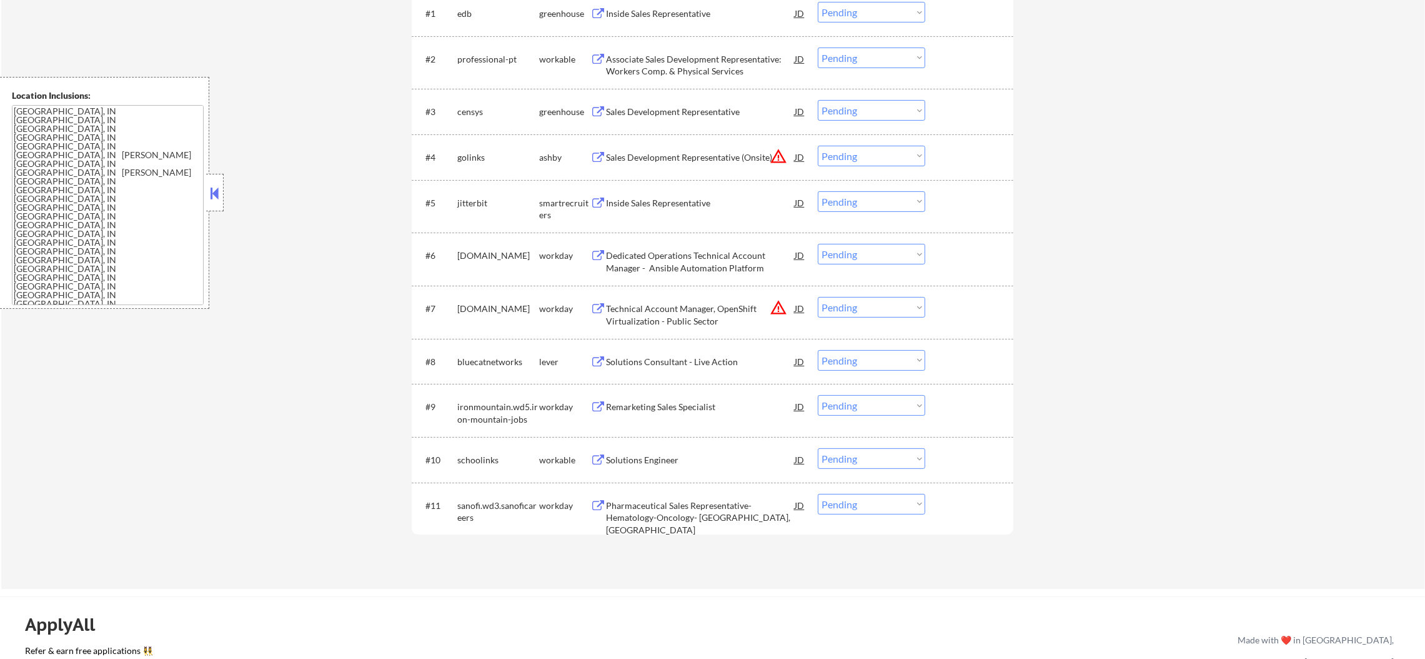
scroll to position [437, 0]
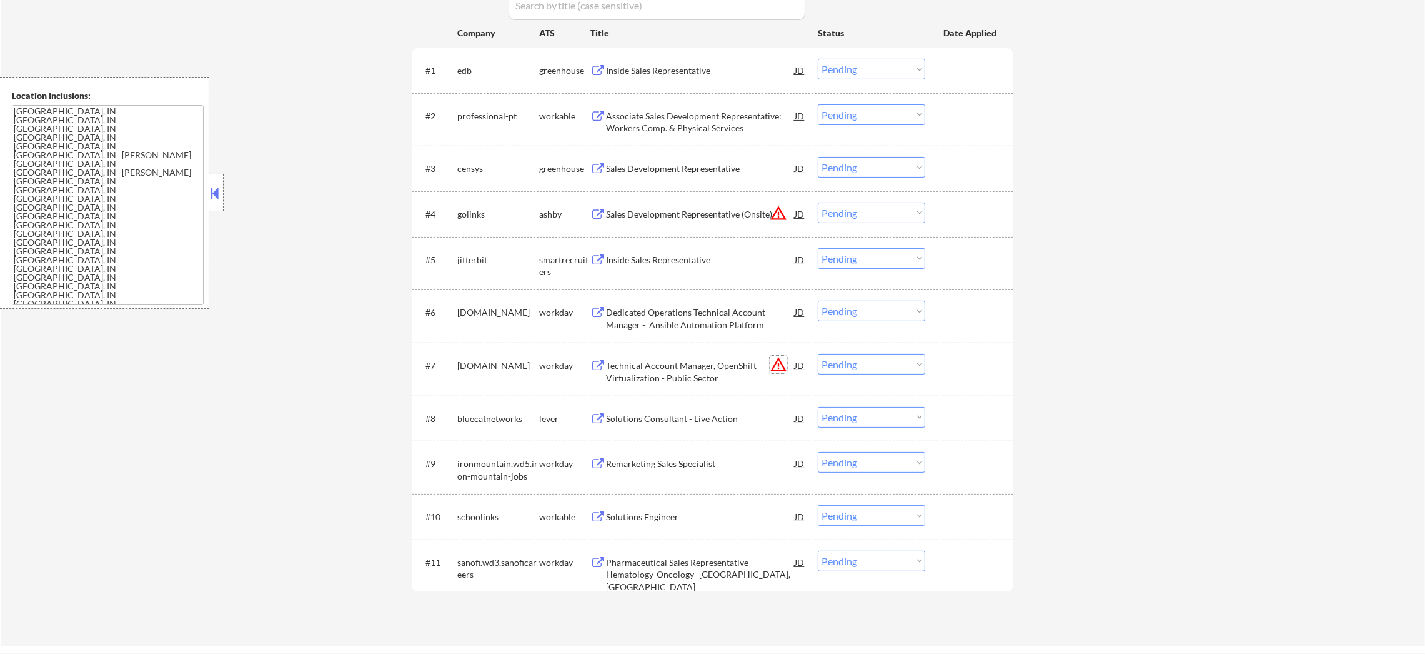
click at [779, 363] on button "warning_amber" at bounding box center [778, 364] width 17 height 17
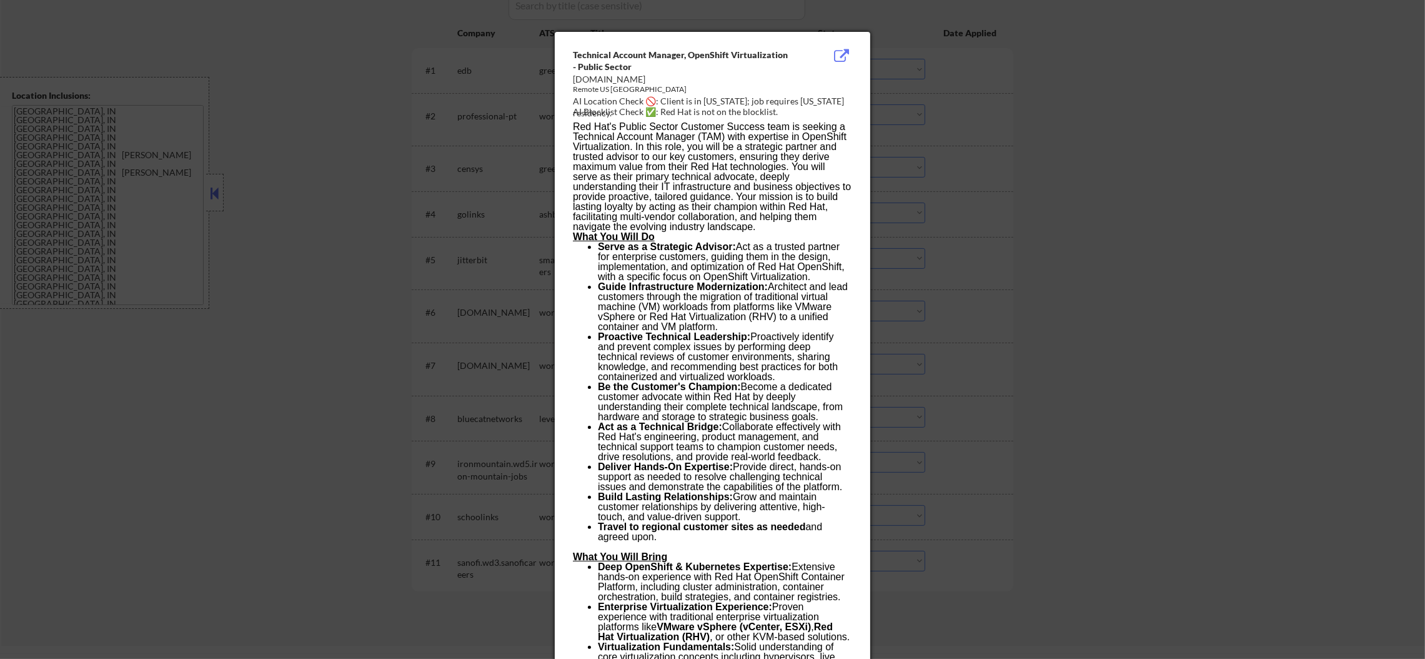
click at [920, 312] on div at bounding box center [712, 329] width 1425 height 659
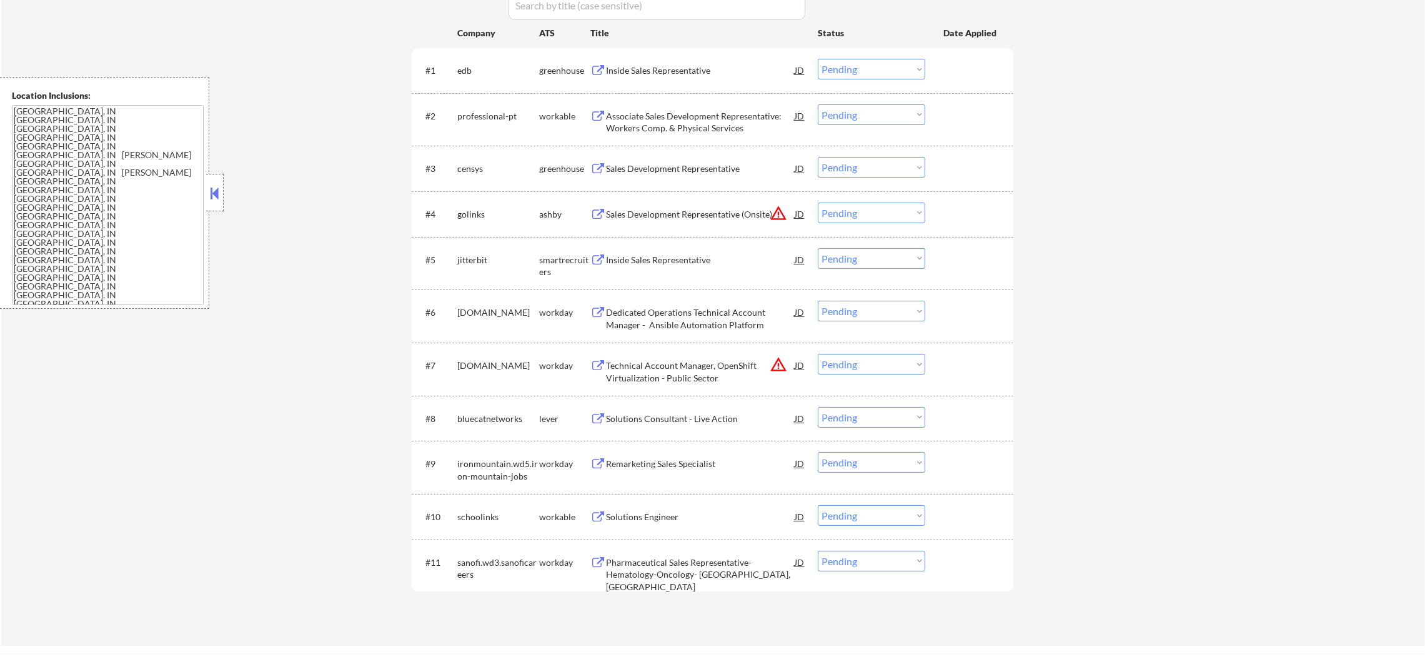
click at [869, 362] on select "Choose an option... Pending Applied Excluded (Questions) Excluded (Expired) Exc…" at bounding box center [871, 364] width 107 height 21
click at [818, 354] on select "Choose an option... Pending Applied Excluded (Questions) Excluded (Expired) Exc…" at bounding box center [871, 364] width 107 height 21
click at [779, 213] on button "warning_amber" at bounding box center [778, 212] width 17 height 17
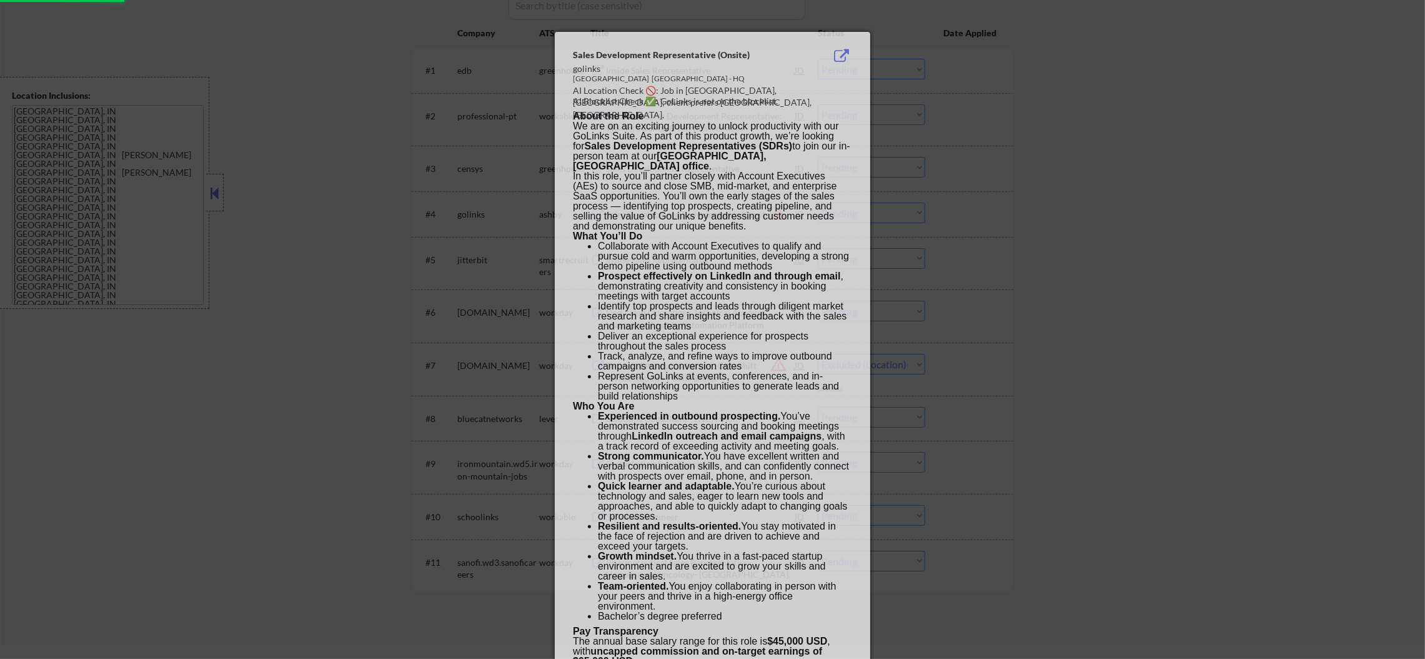
select select ""pending""
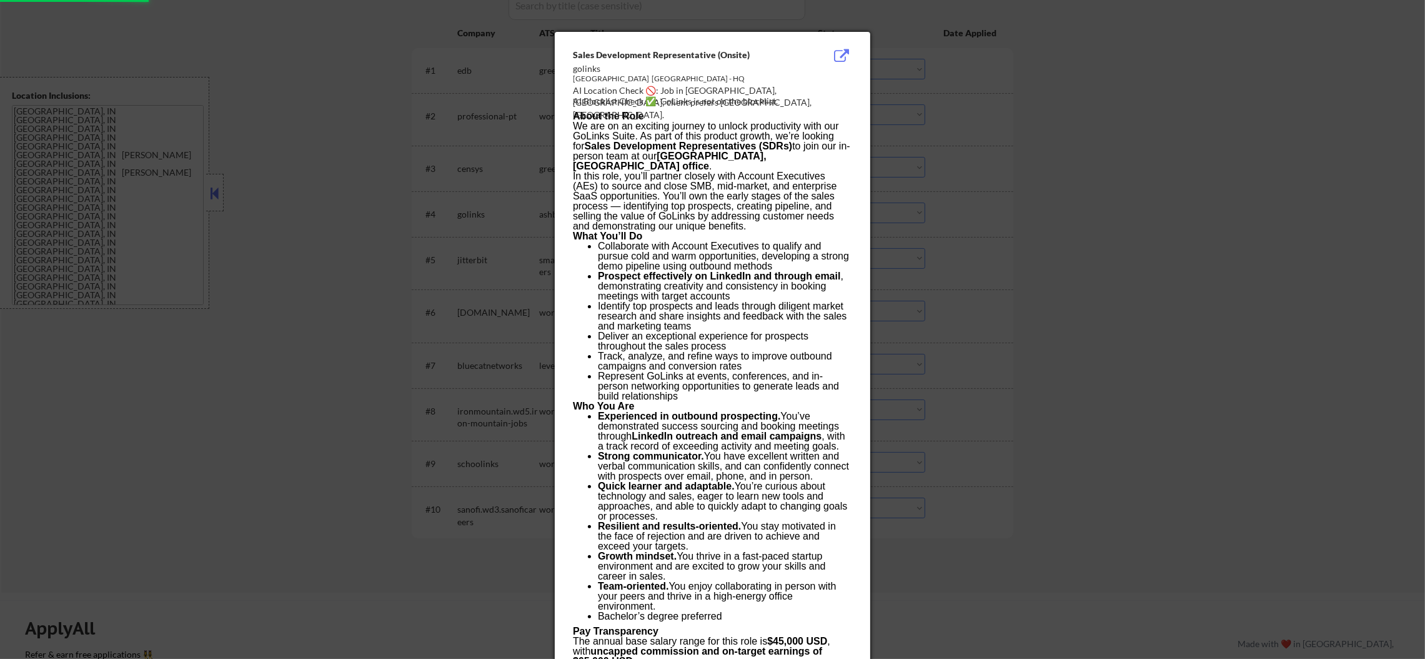
click at [890, 209] on div at bounding box center [712, 329] width 1425 height 659
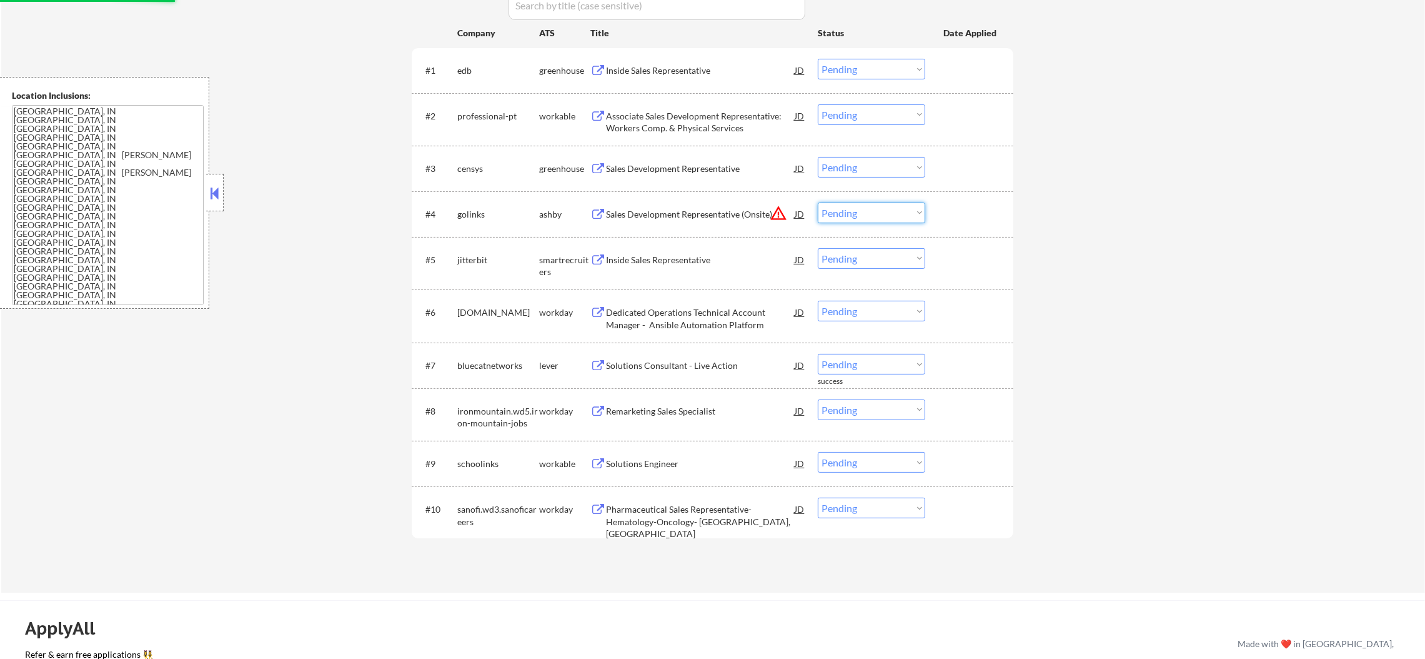
click at [863, 212] on select "Choose an option... Pending Applied Excluded (Questions) Excluded (Expired) Exc…" at bounding box center [871, 212] width 107 height 21
click at [818, 202] on select "Choose an option... Pending Applied Excluded (Questions) Excluded (Expired) Exc…" at bounding box center [871, 212] width 107 height 21
select select ""pending""
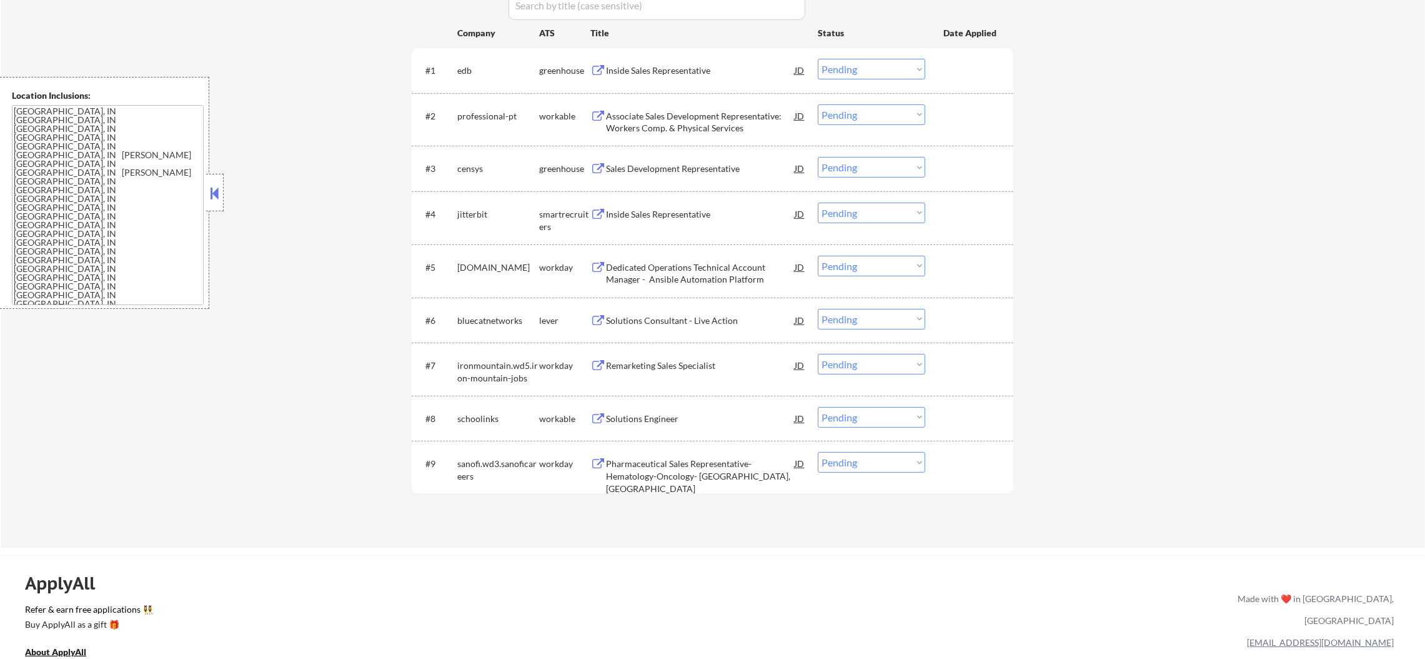
click at [662, 66] on div "Inside Sales Representative" at bounding box center [700, 70] width 189 height 12
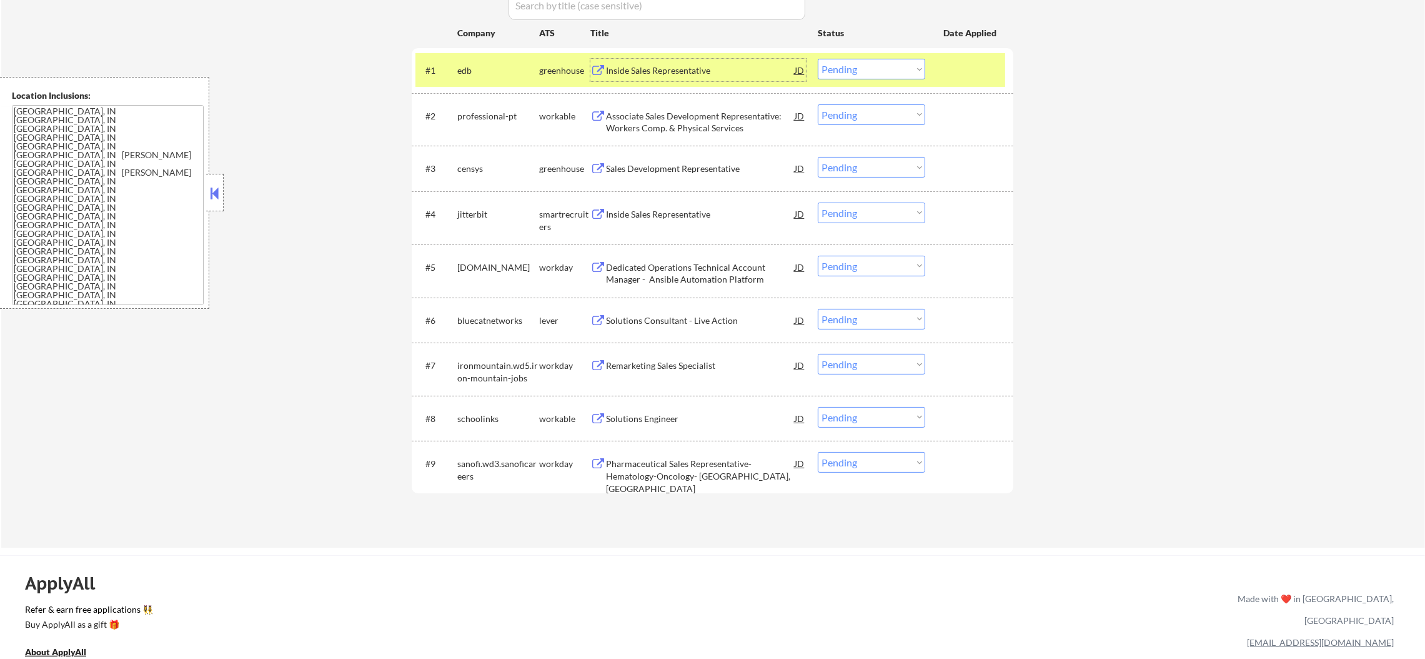
click at [822, 65] on select "Choose an option... Pending Applied Excluded (Questions) Excluded (Expired) Exc…" at bounding box center [871, 69] width 107 height 21
click at [818, 59] on select "Choose an option... Pending Applied Excluded (Questions) Excluded (Expired) Exc…" at bounding box center [871, 69] width 107 height 21
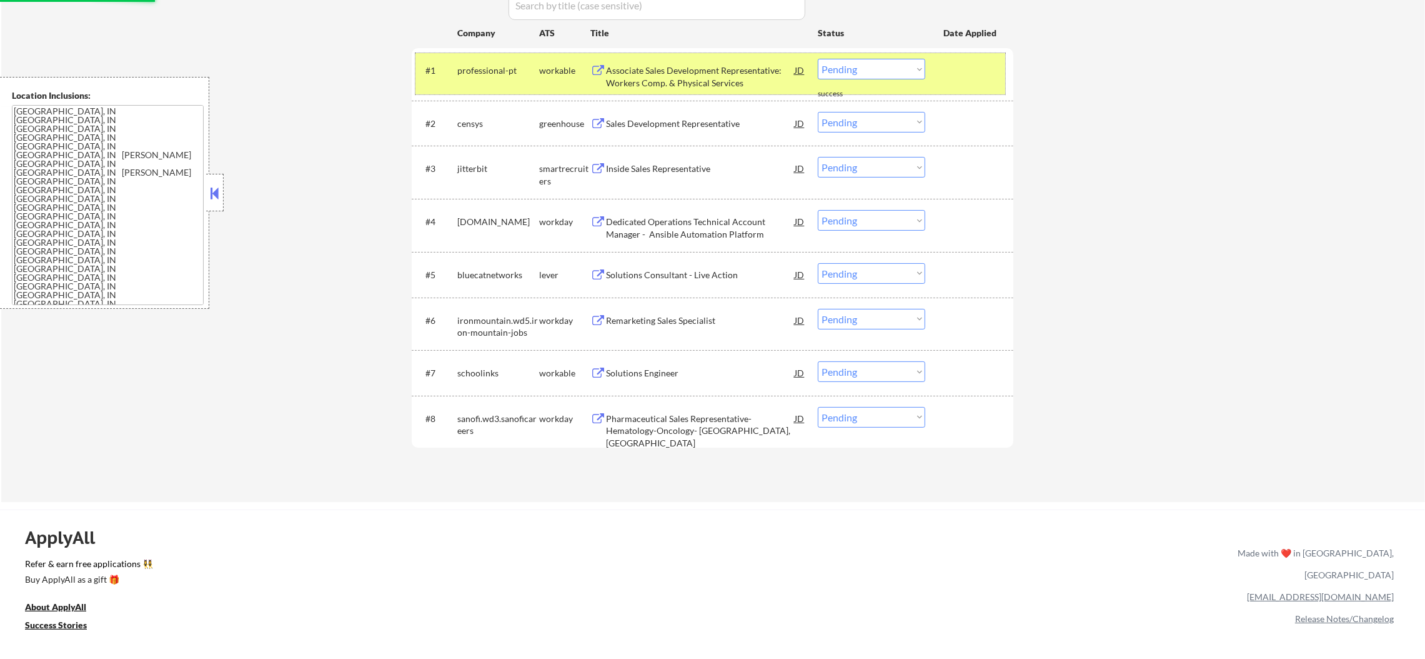
click at [466, 59] on div "professional-pt" at bounding box center [498, 70] width 82 height 22
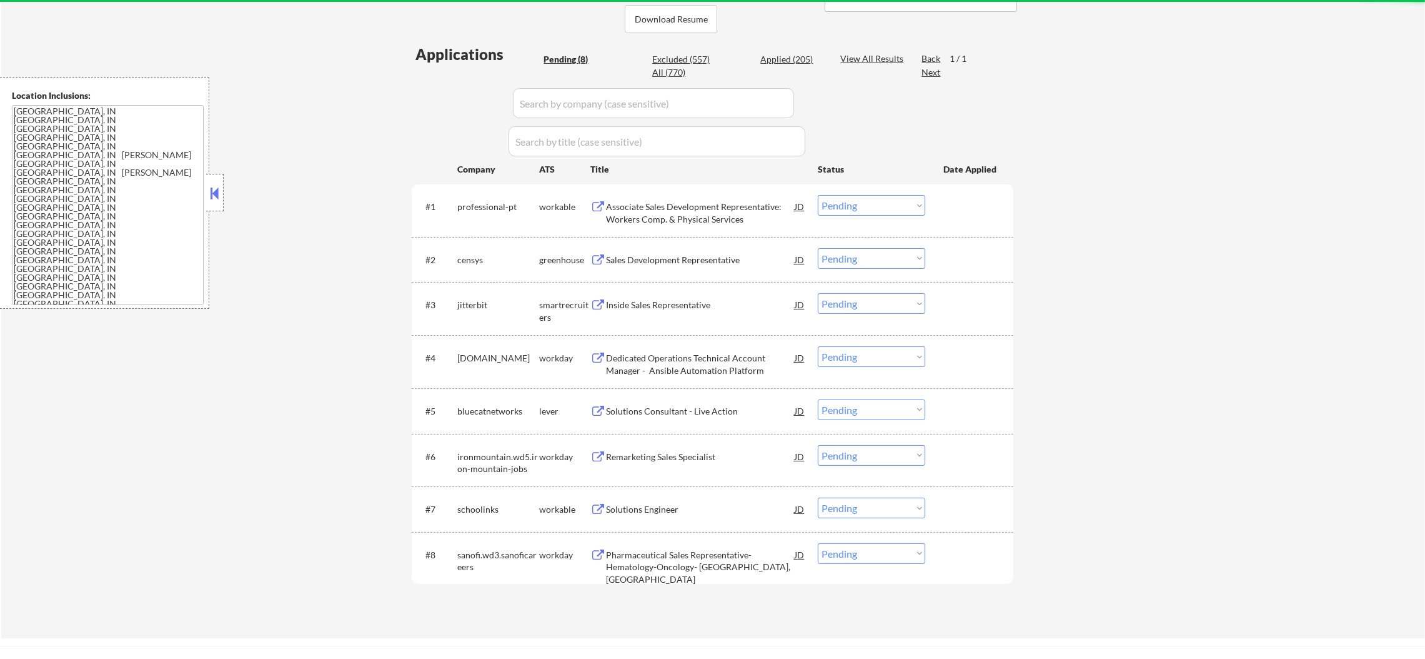
scroll to position [281, 0]
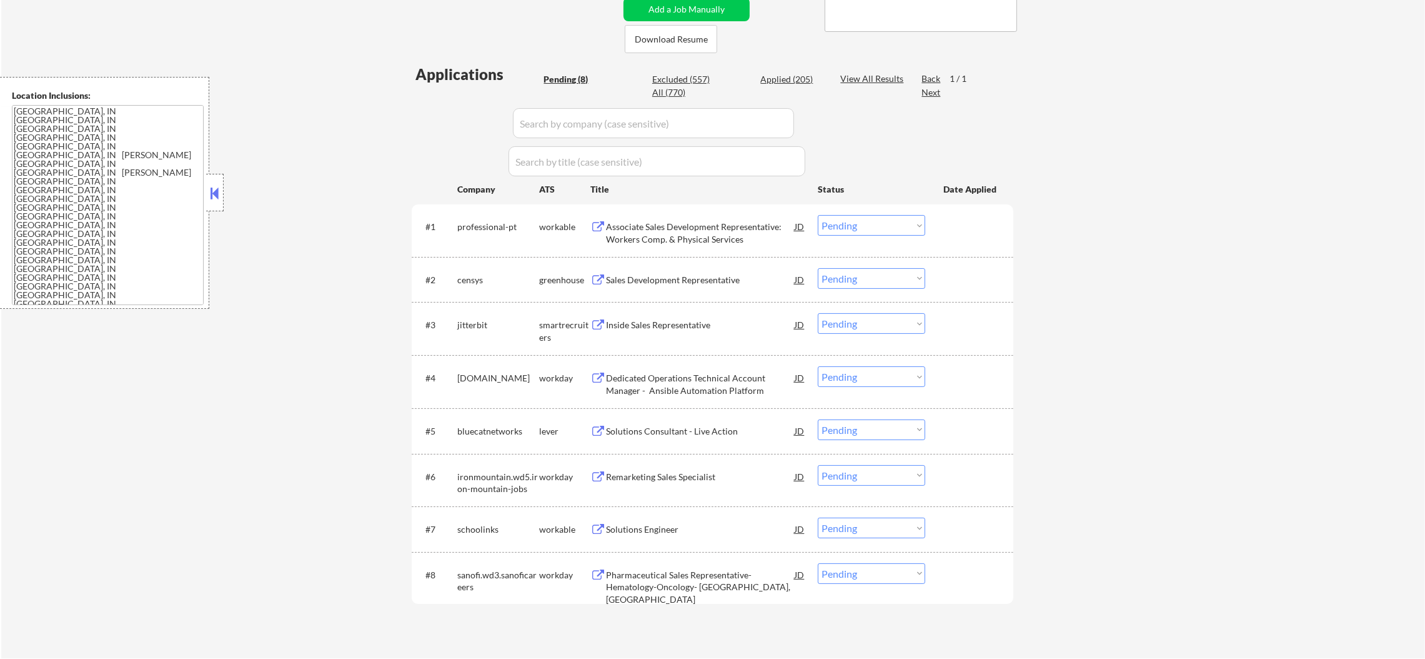
click at [706, 236] on div "Associate Sales Development Representative: Workers Comp. & Physical Services" at bounding box center [700, 233] width 189 height 24
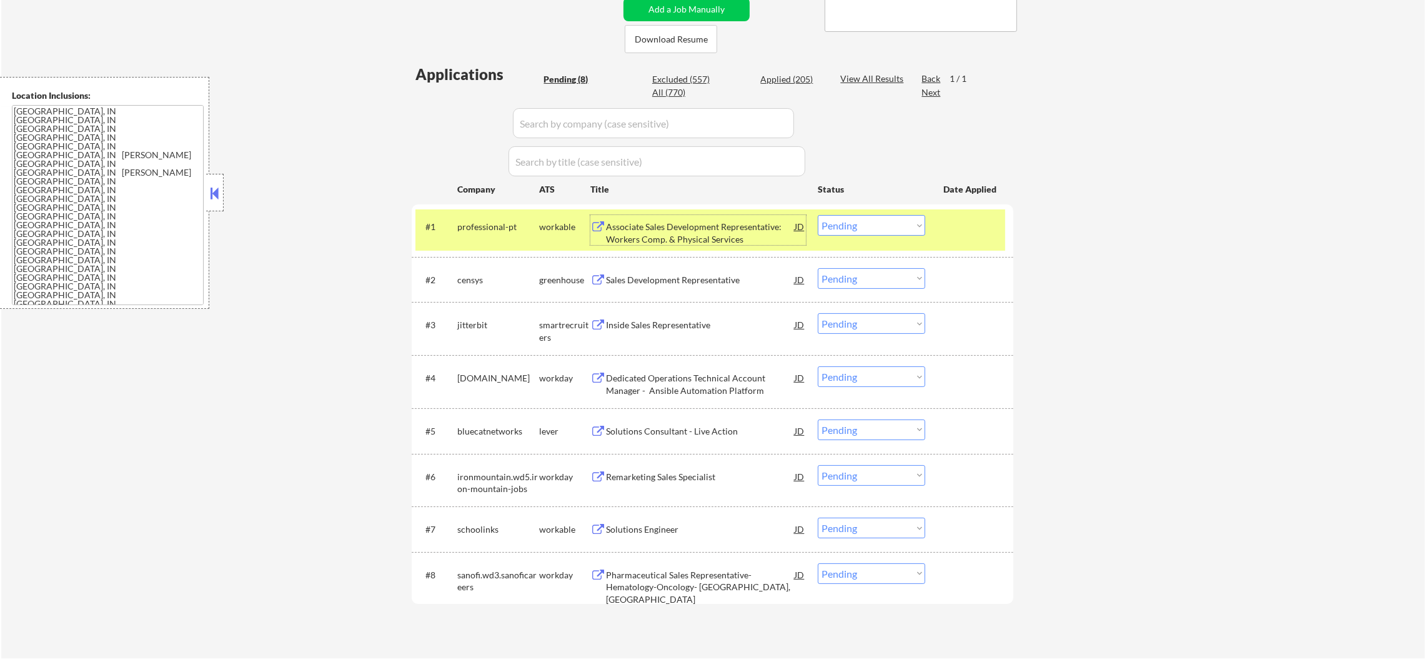
click at [832, 229] on select "Choose an option... Pending Applied Excluded (Questions) Excluded (Expired) Exc…" at bounding box center [871, 225] width 107 height 21
click at [818, 215] on select "Choose an option... Pending Applied Excluded (Questions) Excluded (Expired) Exc…" at bounding box center [871, 225] width 107 height 21
click at [496, 227] on div "professional-pt" at bounding box center [498, 227] width 82 height 12
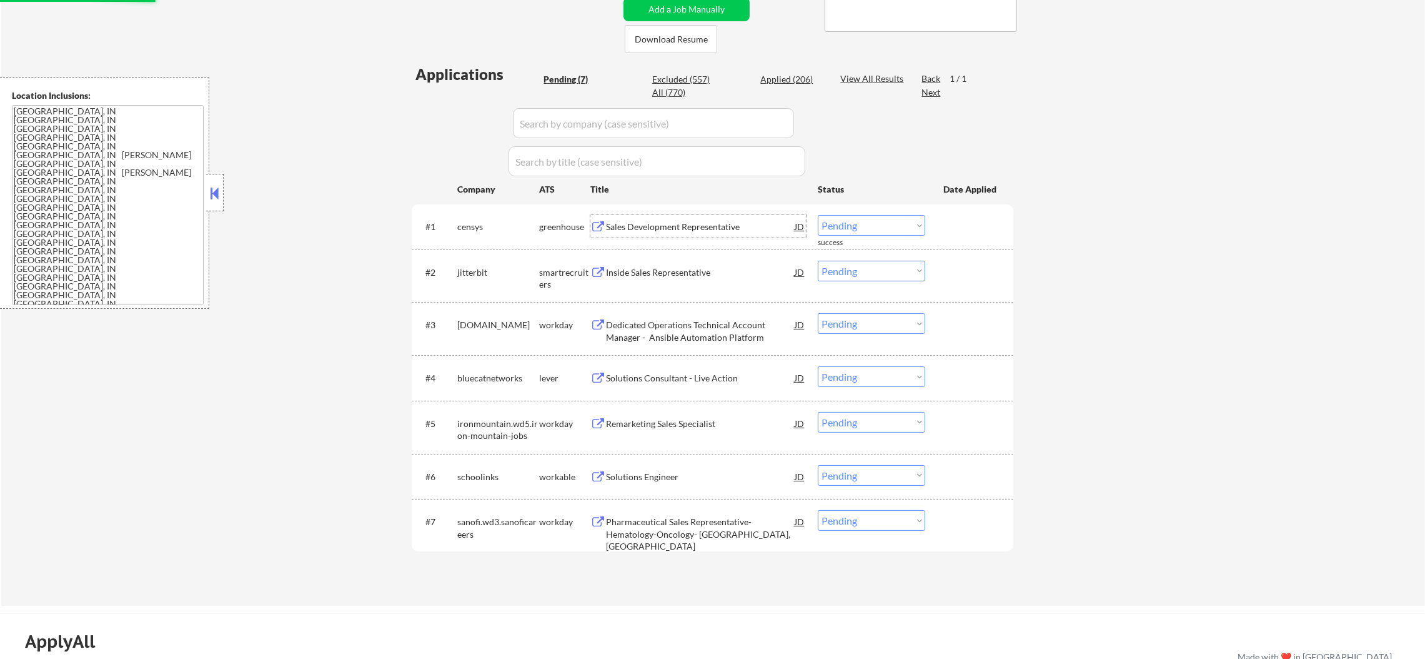
click at [699, 234] on div "Sales Development Representative" at bounding box center [700, 226] width 189 height 22
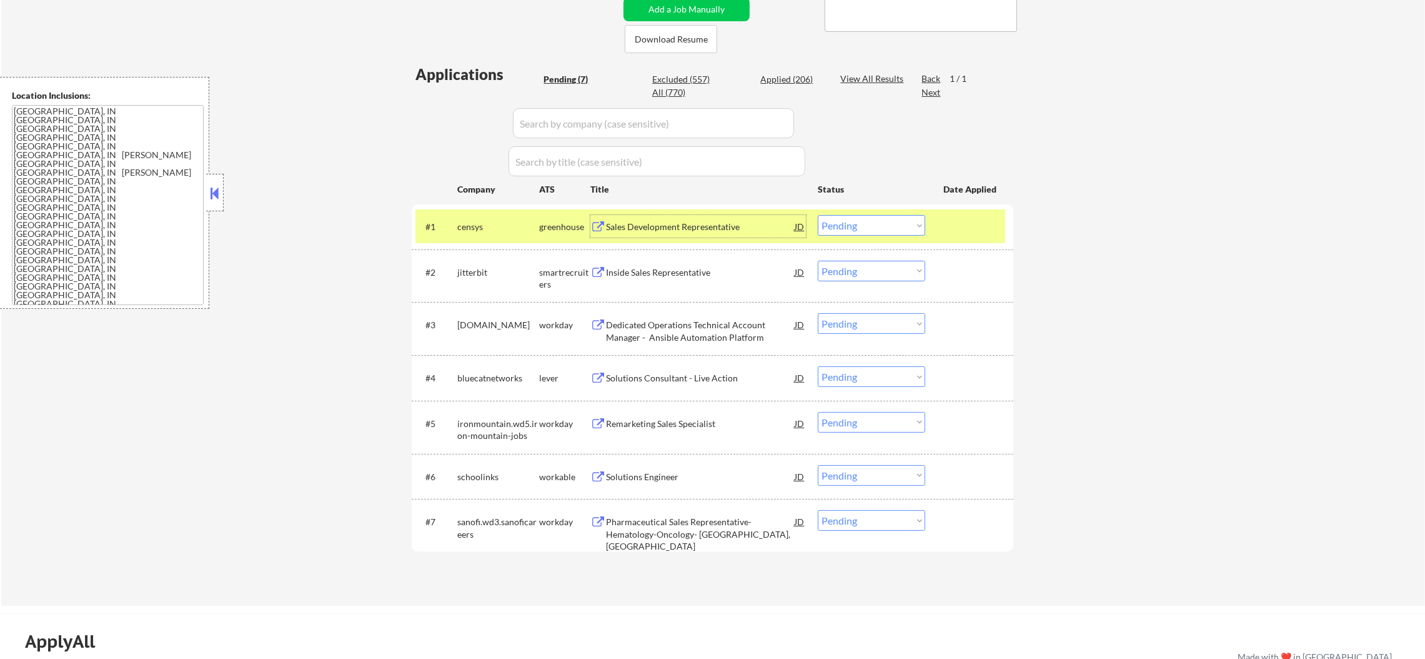
click at [849, 221] on select "Choose an option... Pending Applied Excluded (Questions) Excluded (Expired) Exc…" at bounding box center [871, 225] width 107 height 21
click at [818, 215] on select "Choose an option... Pending Applied Excluded (Questions) Excluded (Expired) Exc…" at bounding box center [871, 225] width 107 height 21
click at [434, 214] on div "#1 censys greenhouse Sales Development Representative JD Choose an option... Pe…" at bounding box center [711, 226] width 590 height 34
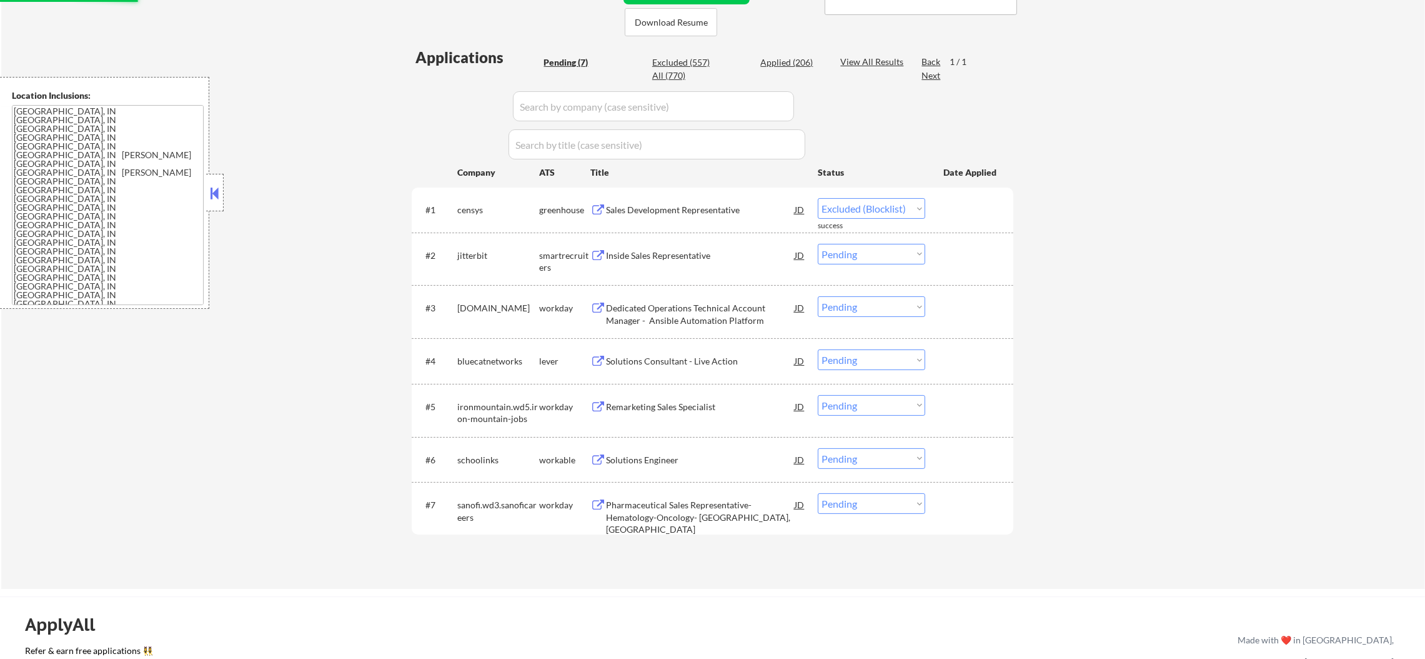
scroll to position [312, 0]
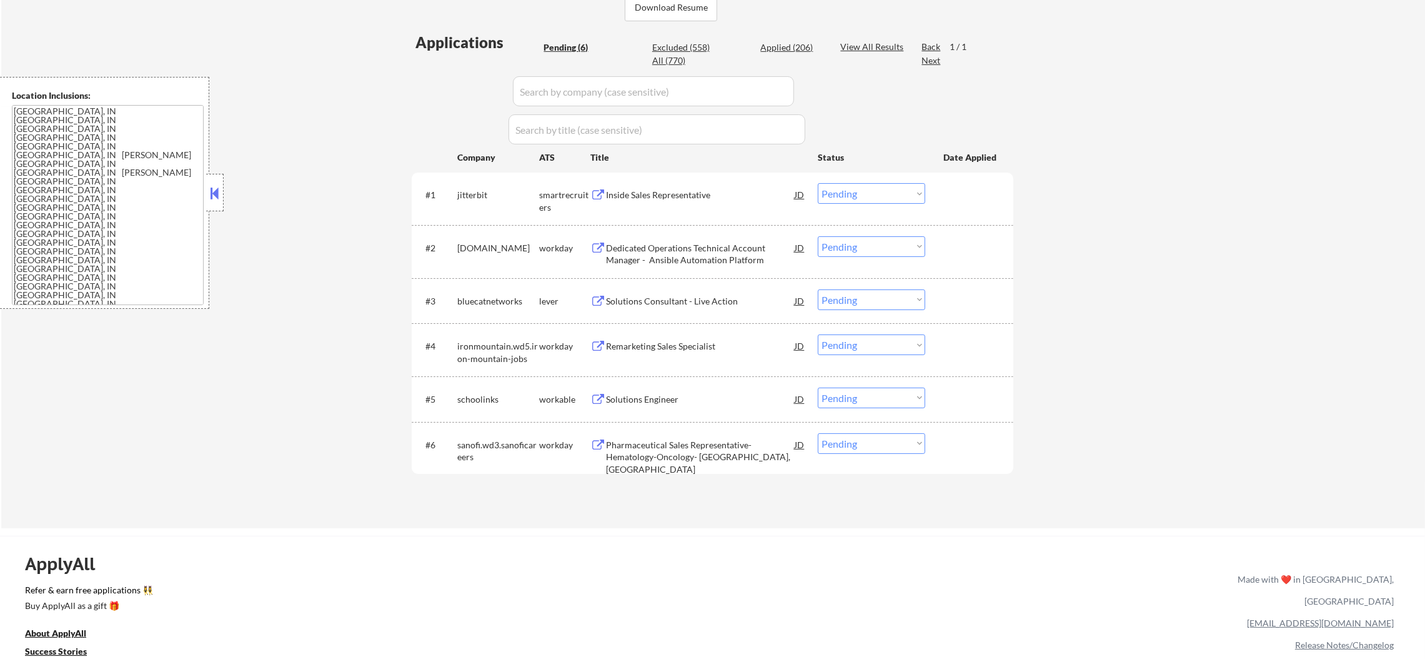
click at [685, 190] on div "Inside Sales Representative" at bounding box center [700, 195] width 189 height 12
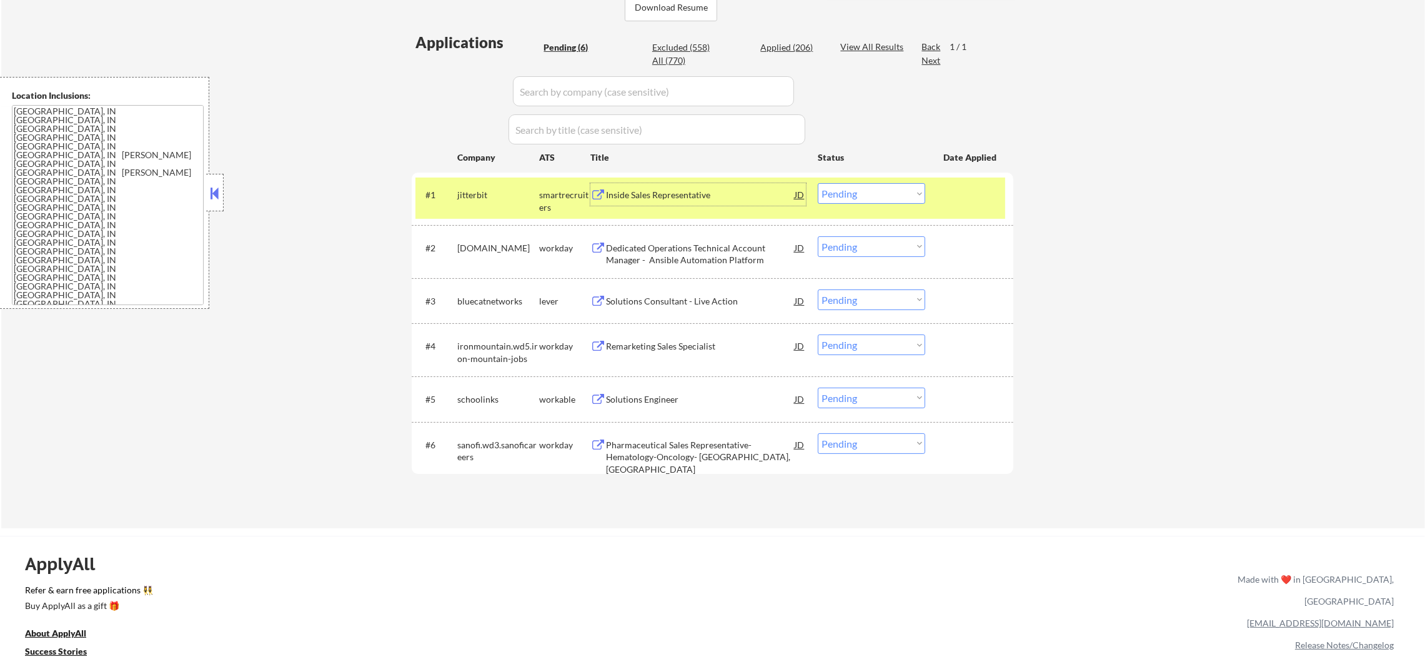
click at [842, 198] on select "Choose an option... Pending Applied Excluded (Questions) Excluded (Expired) Exc…" at bounding box center [871, 193] width 107 height 21
click at [818, 183] on select "Choose an option... Pending Applied Excluded (Questions) Excluded (Expired) Exc…" at bounding box center [871, 193] width 107 height 21
click at [462, 191] on div "jitterbit" at bounding box center [498, 195] width 82 height 12
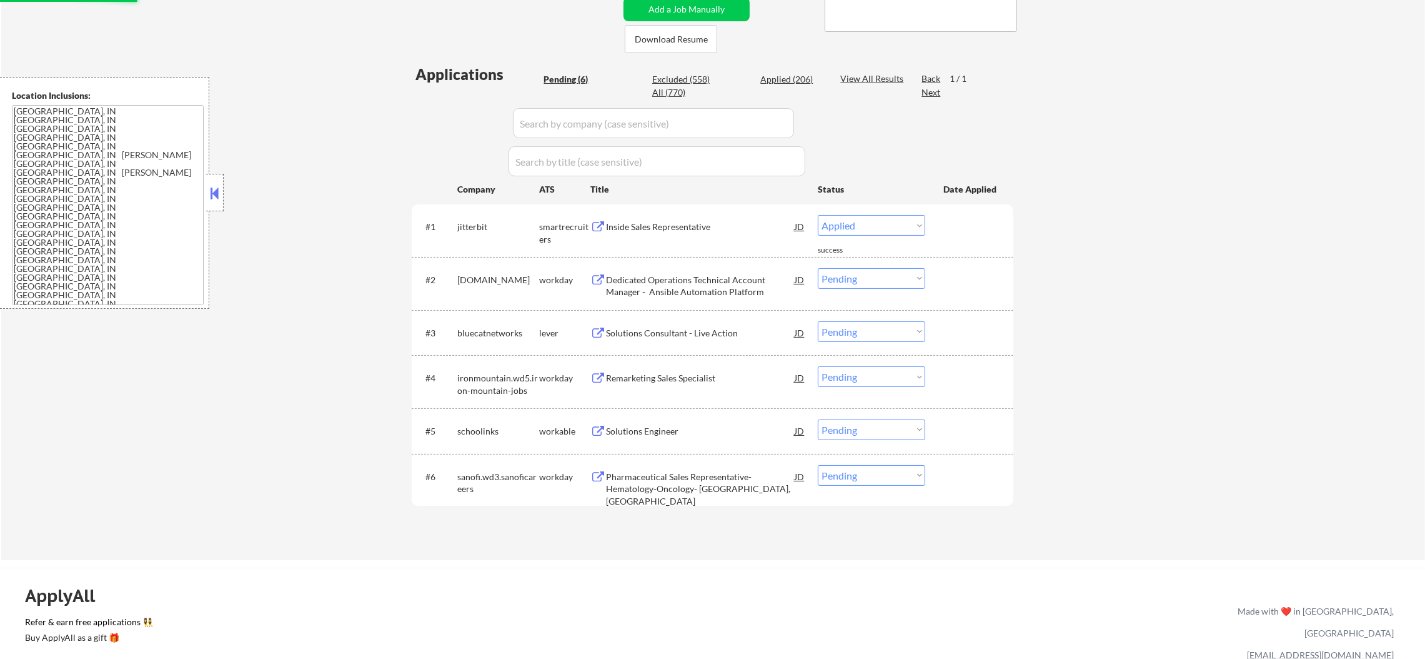
select select ""pending""
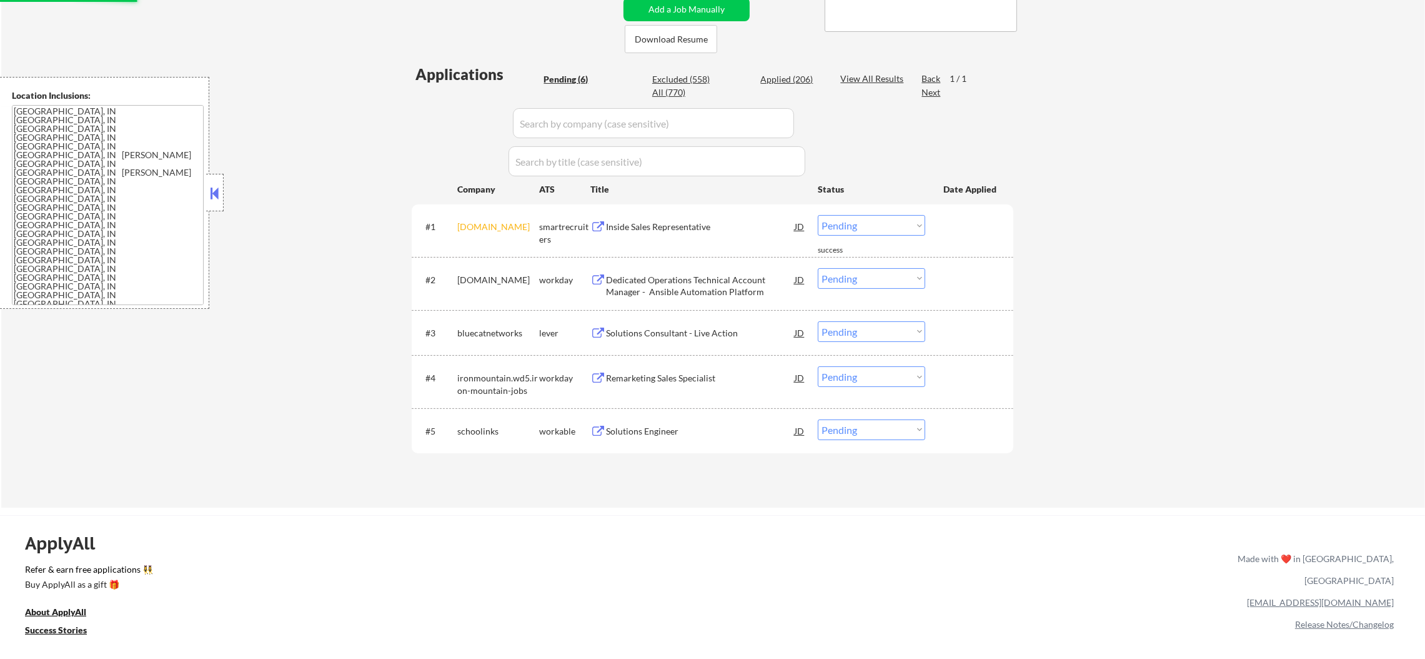
scroll to position [343, 0]
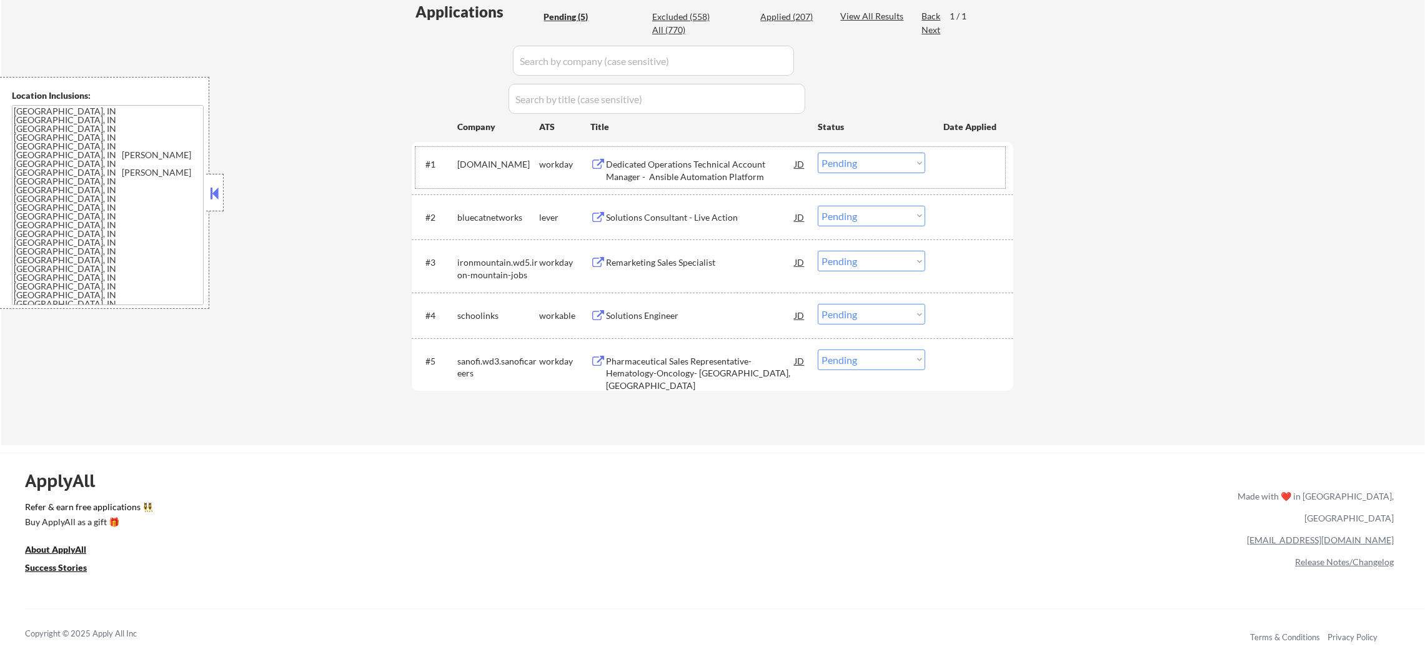
click at [679, 219] on div "Solutions Consultant - Live Action" at bounding box center [700, 217] width 189 height 12
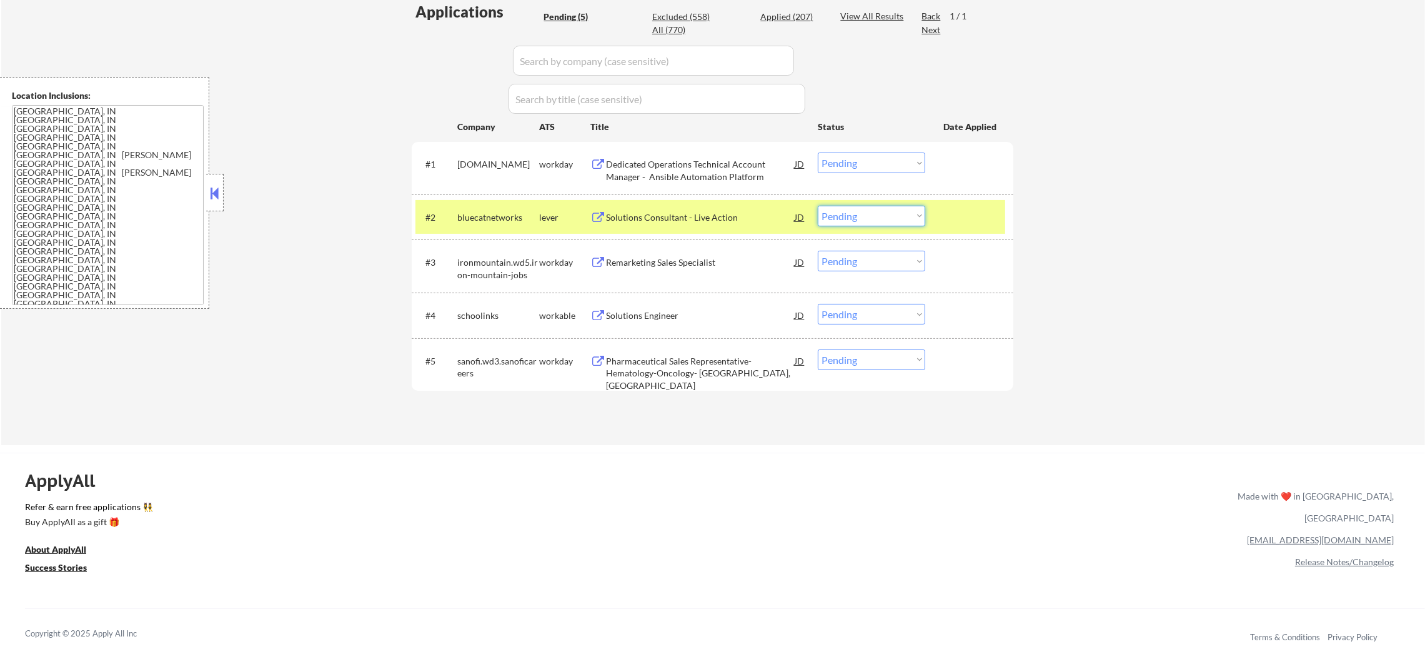
click at [832, 214] on select "Choose an option... Pending Applied Excluded (Questions) Excluded (Expired) Exc…" at bounding box center [871, 216] width 107 height 21
click at [818, 206] on select "Choose an option... Pending Applied Excluded (Questions) Excluded (Expired) Exc…" at bounding box center [871, 216] width 107 height 21
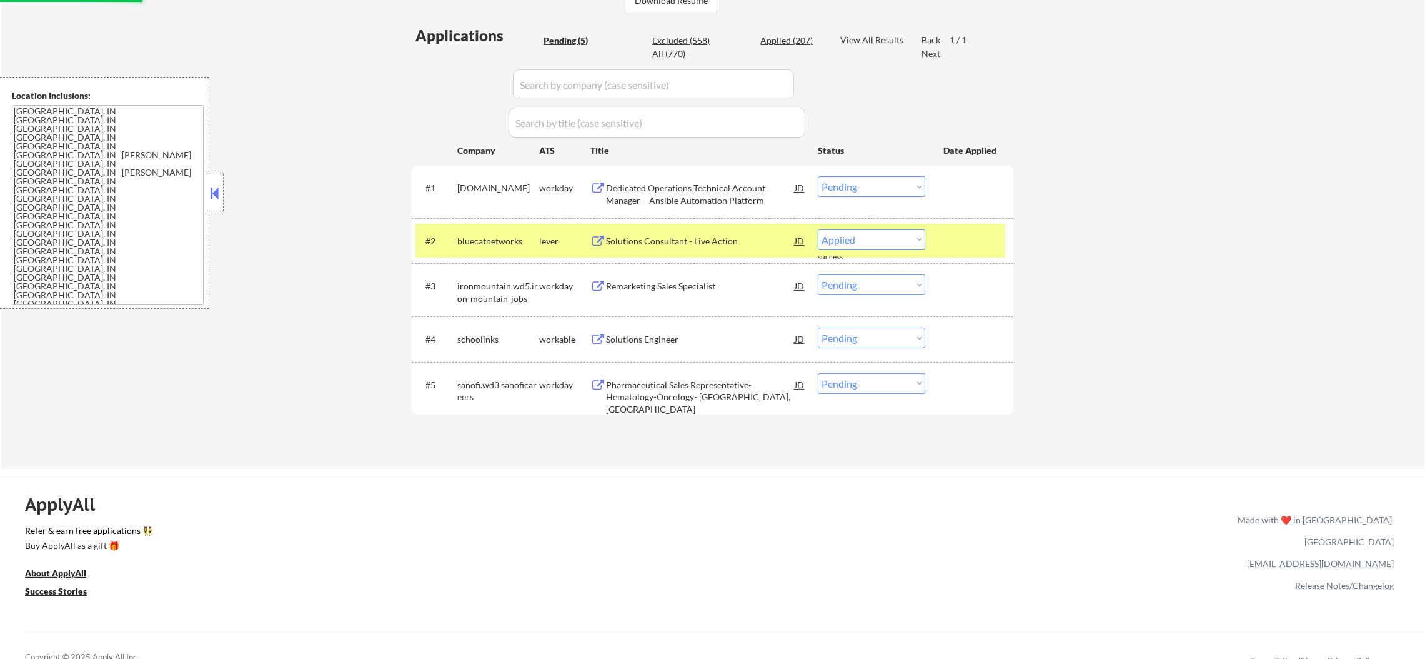
scroll to position [312, 0]
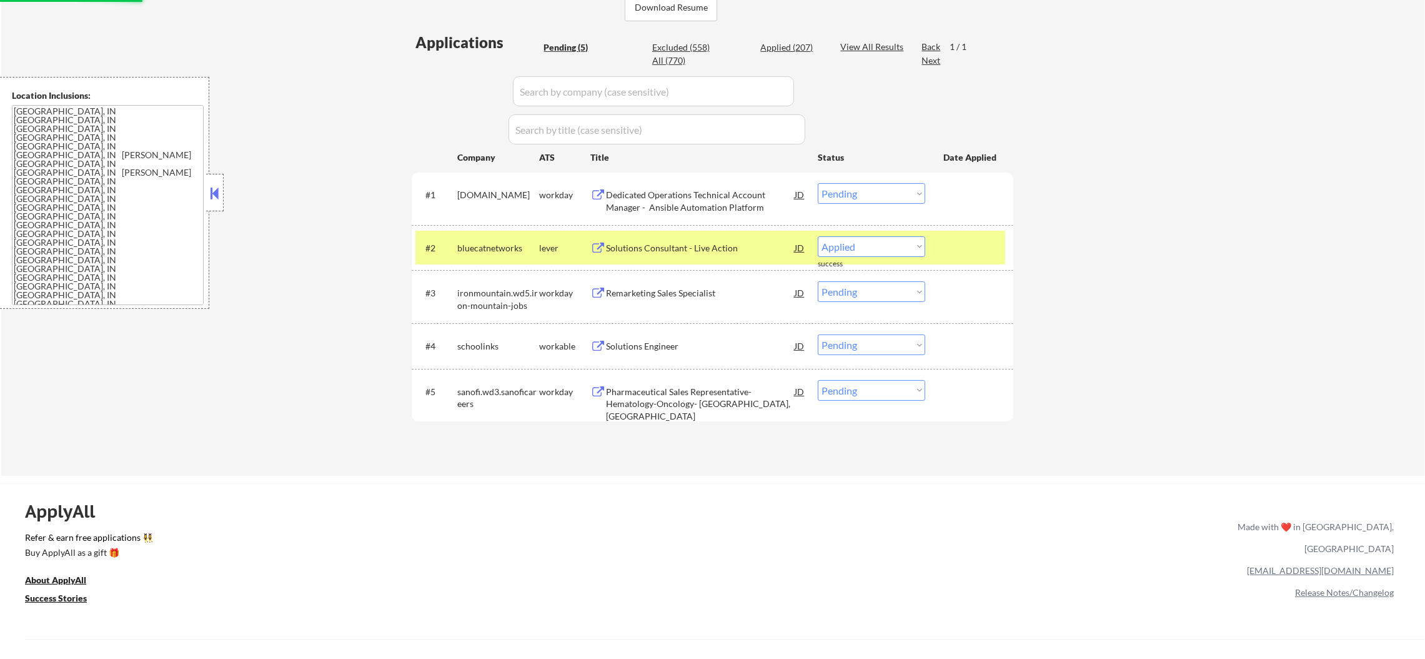
select select ""pending""
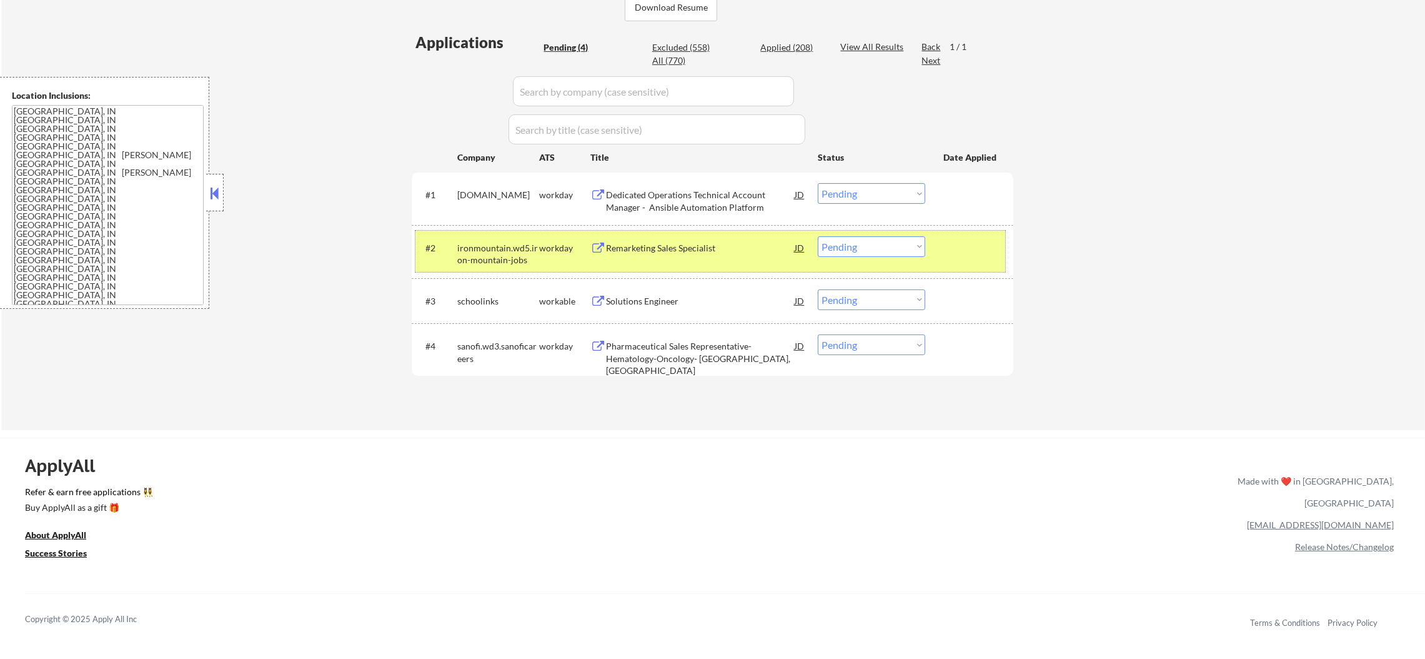
click at [539, 252] on div "workday" at bounding box center [564, 248] width 51 height 12
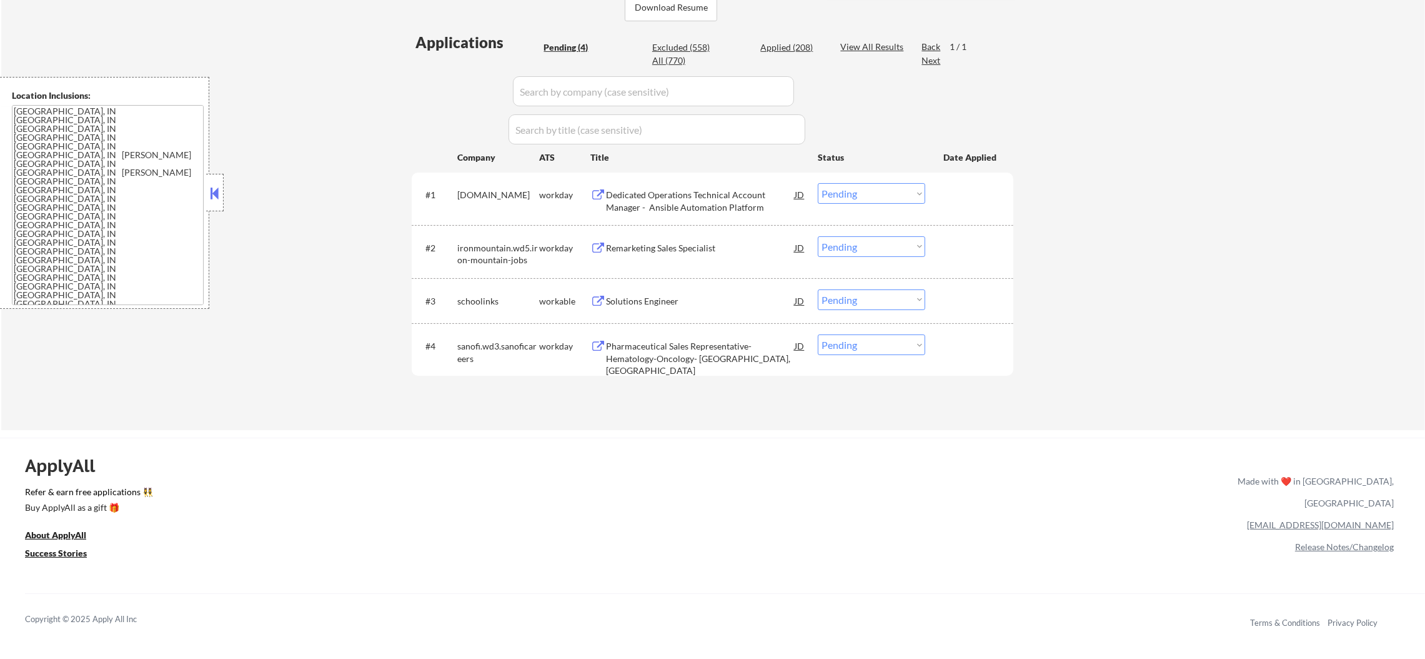
click at [681, 291] on div "Solutions Engineer" at bounding box center [700, 300] width 189 height 22
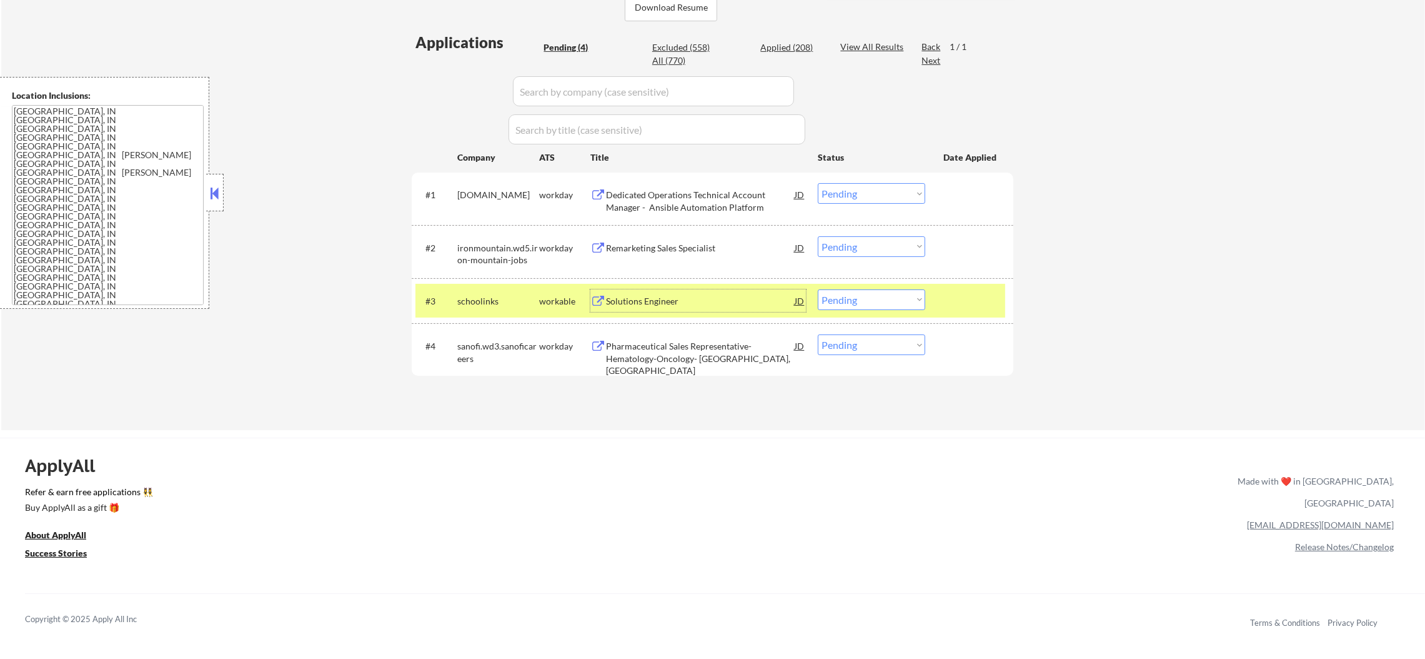
click at [860, 303] on select "Choose an option... Pending Applied Excluded (Questions) Excluded (Expired) Exc…" at bounding box center [871, 299] width 107 height 21
click at [818, 289] on select "Choose an option... Pending Applied Excluded (Questions) Excluded (Expired) Exc…" at bounding box center [871, 299] width 107 height 21
click at [466, 299] on div "schoolinks" at bounding box center [498, 301] width 82 height 12
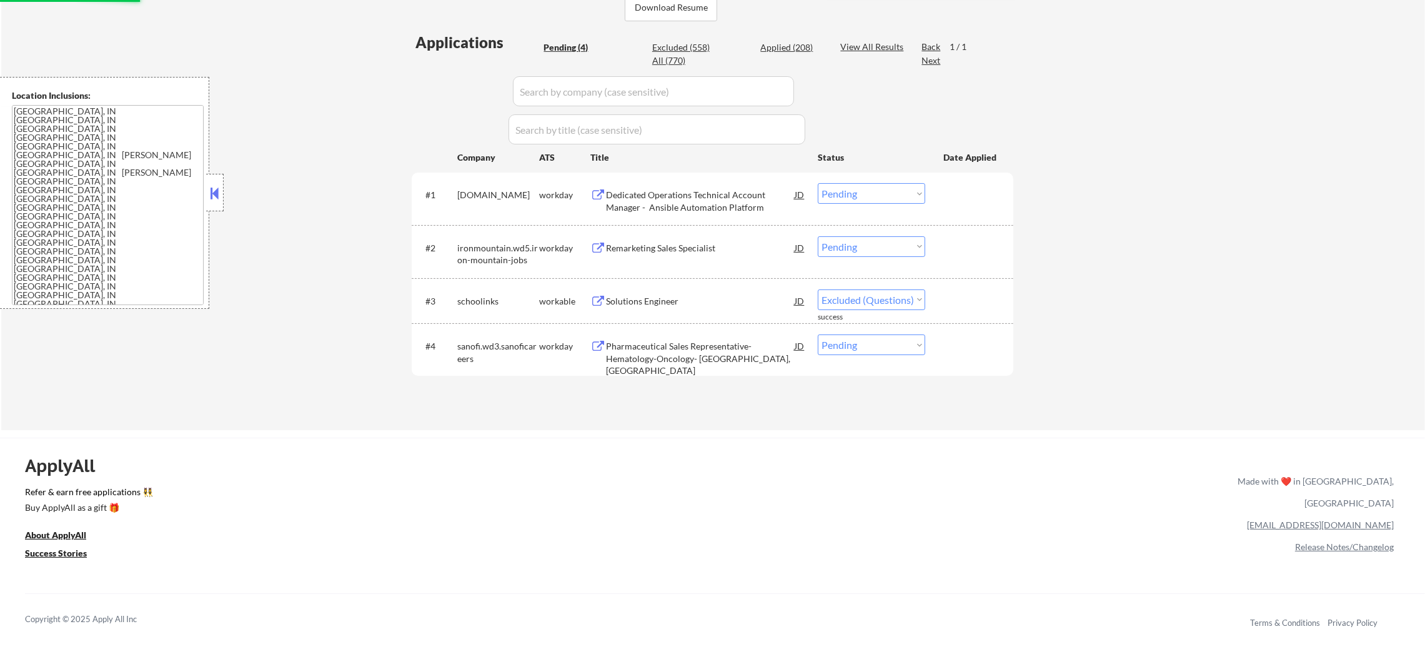
select select ""pending""
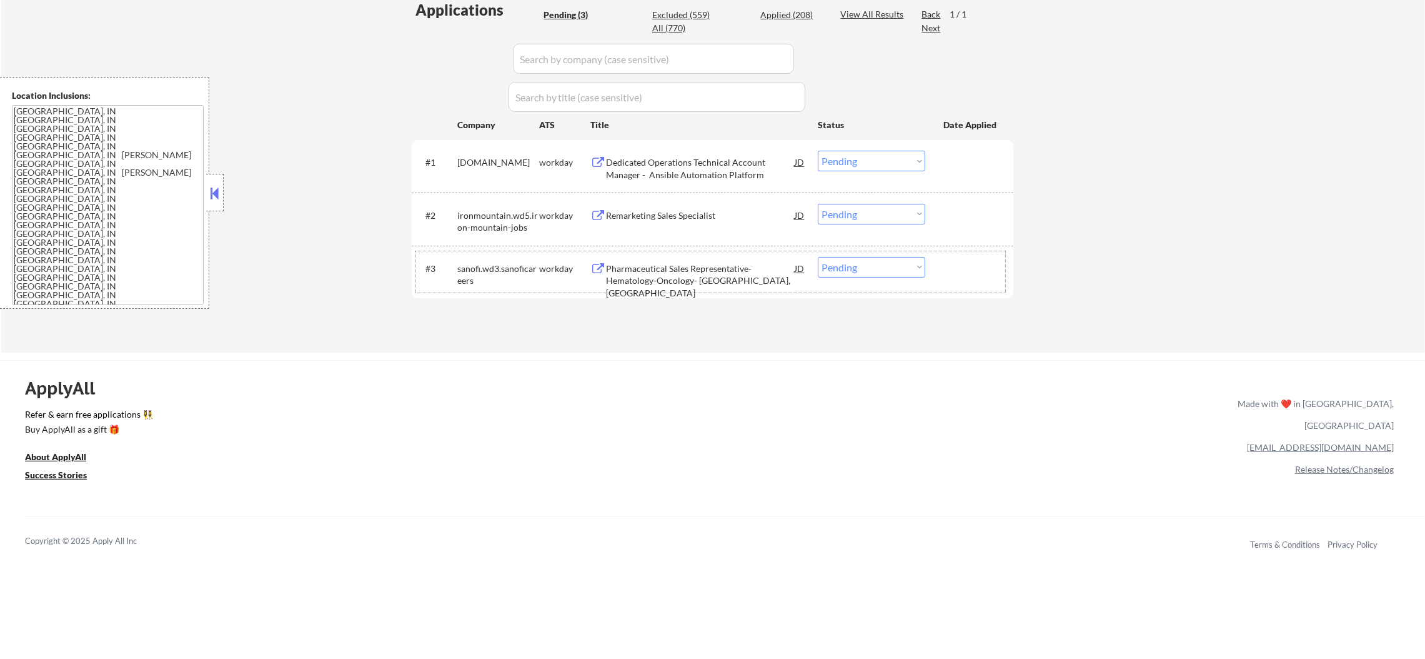
scroll to position [375, 0]
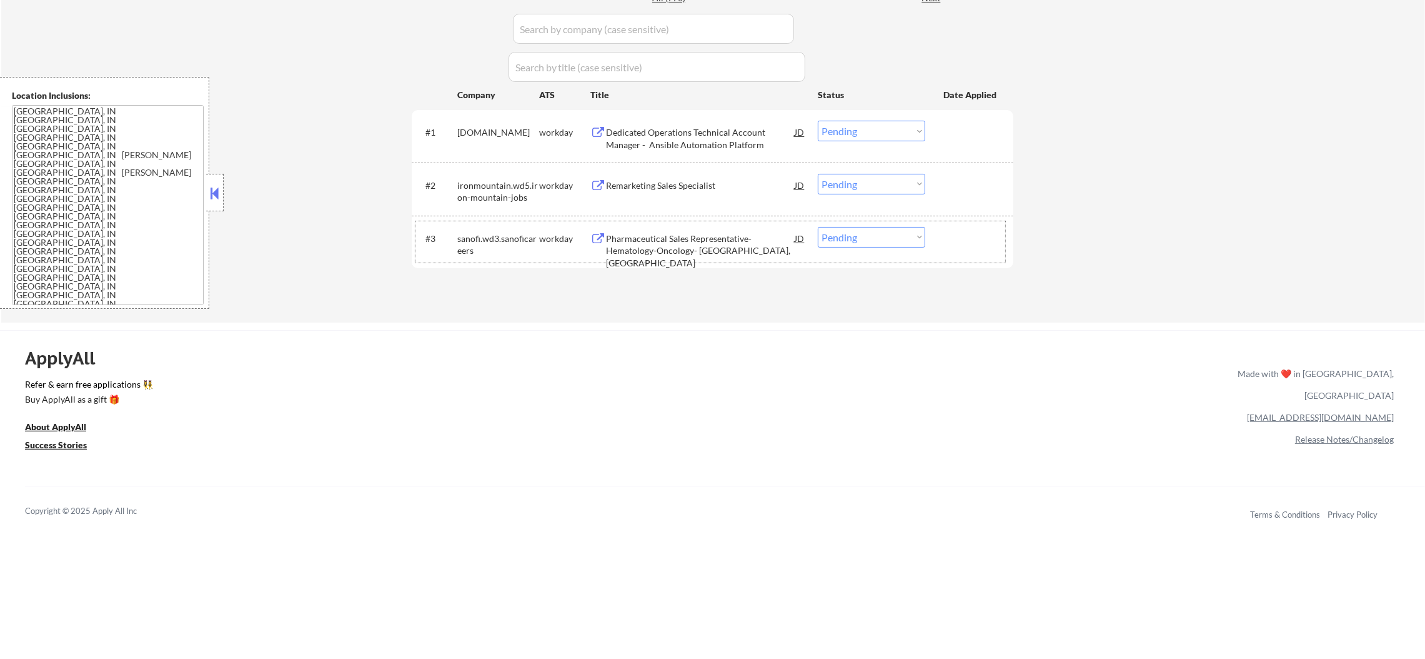
click at [661, 187] on div "Remarketing Sales Specialist" at bounding box center [700, 185] width 189 height 12
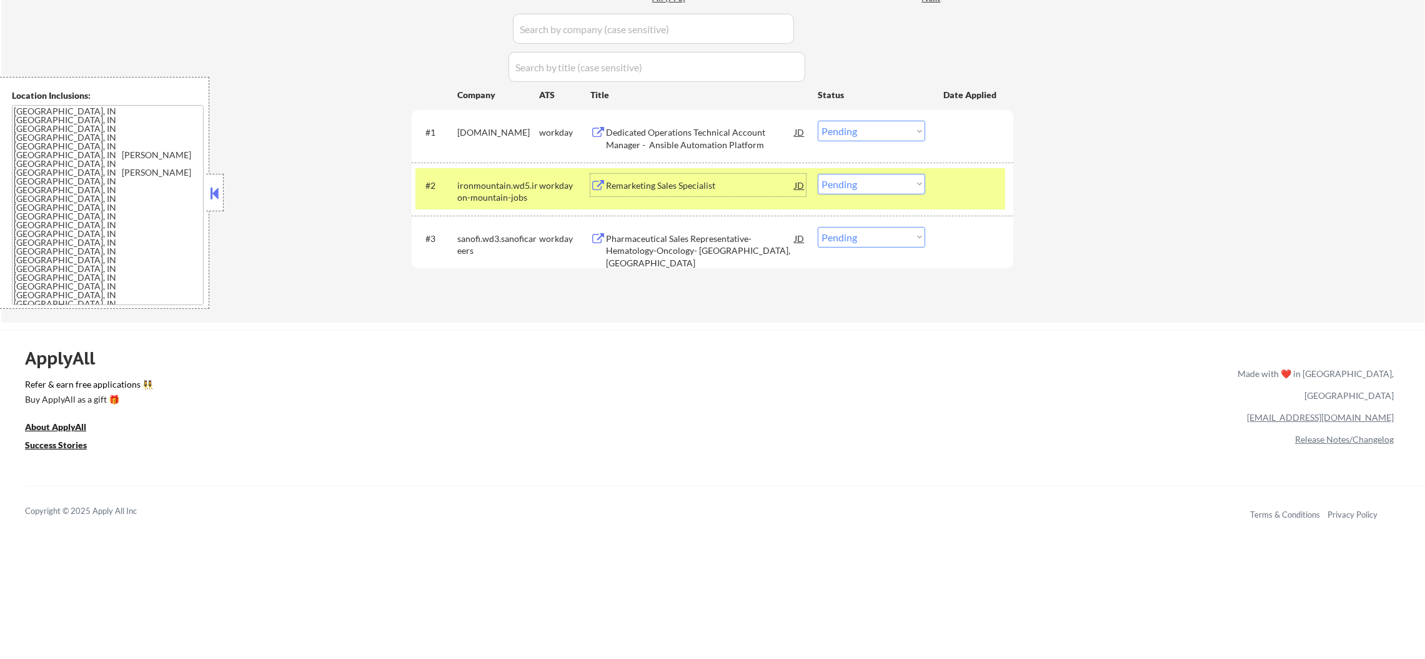
click at [837, 179] on select "Choose an option... Pending Applied Excluded (Questions) Excluded (Expired) Exc…" at bounding box center [871, 184] width 107 height 21
click at [818, 174] on select "Choose an option... Pending Applied Excluded (Questions) Excluded (Expired) Exc…" at bounding box center [871, 184] width 107 height 21
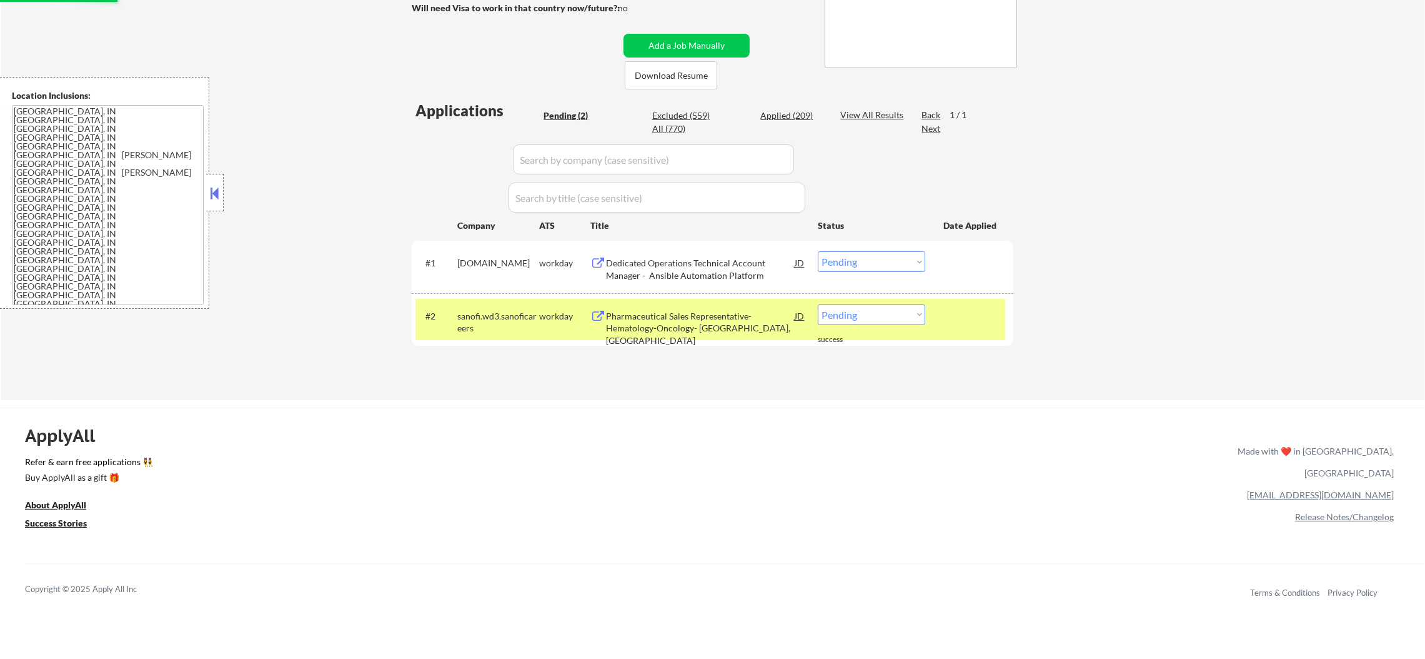
scroll to position [249, 0]
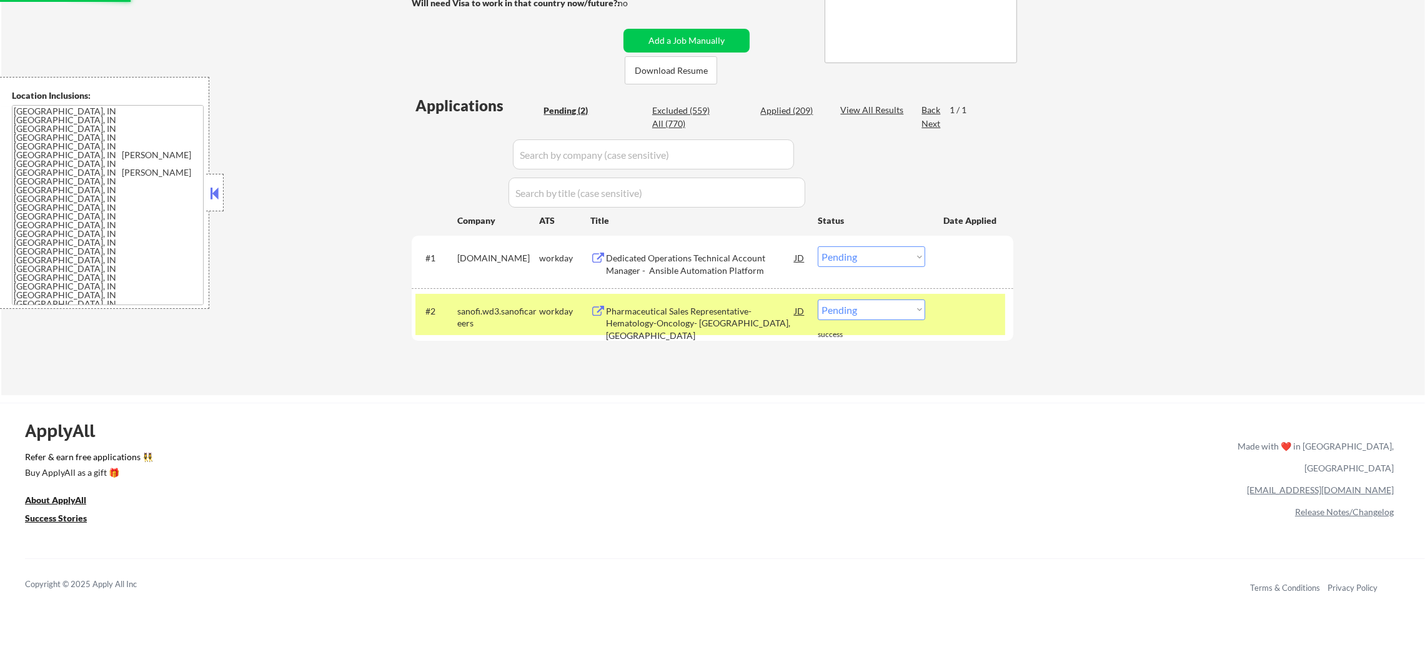
click at [486, 313] on div "sanofi.wd3.sanoficareers" at bounding box center [498, 317] width 82 height 24
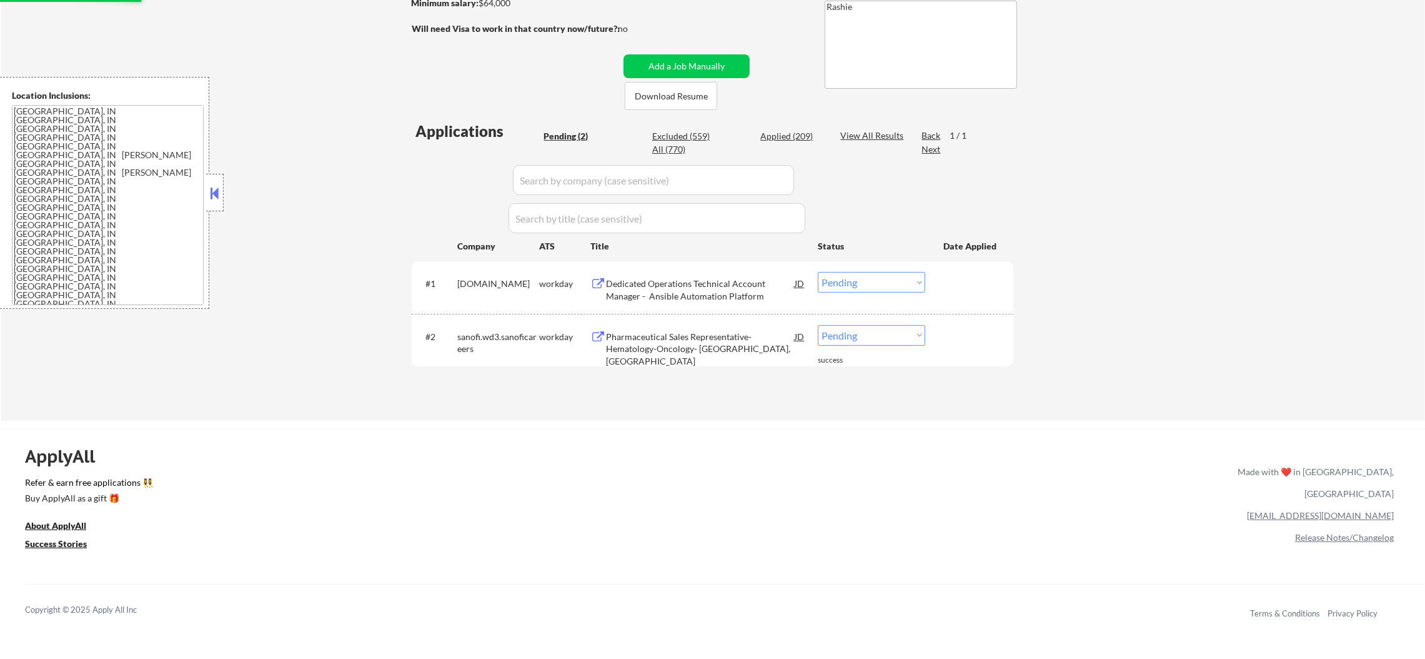
scroll to position [219, 0]
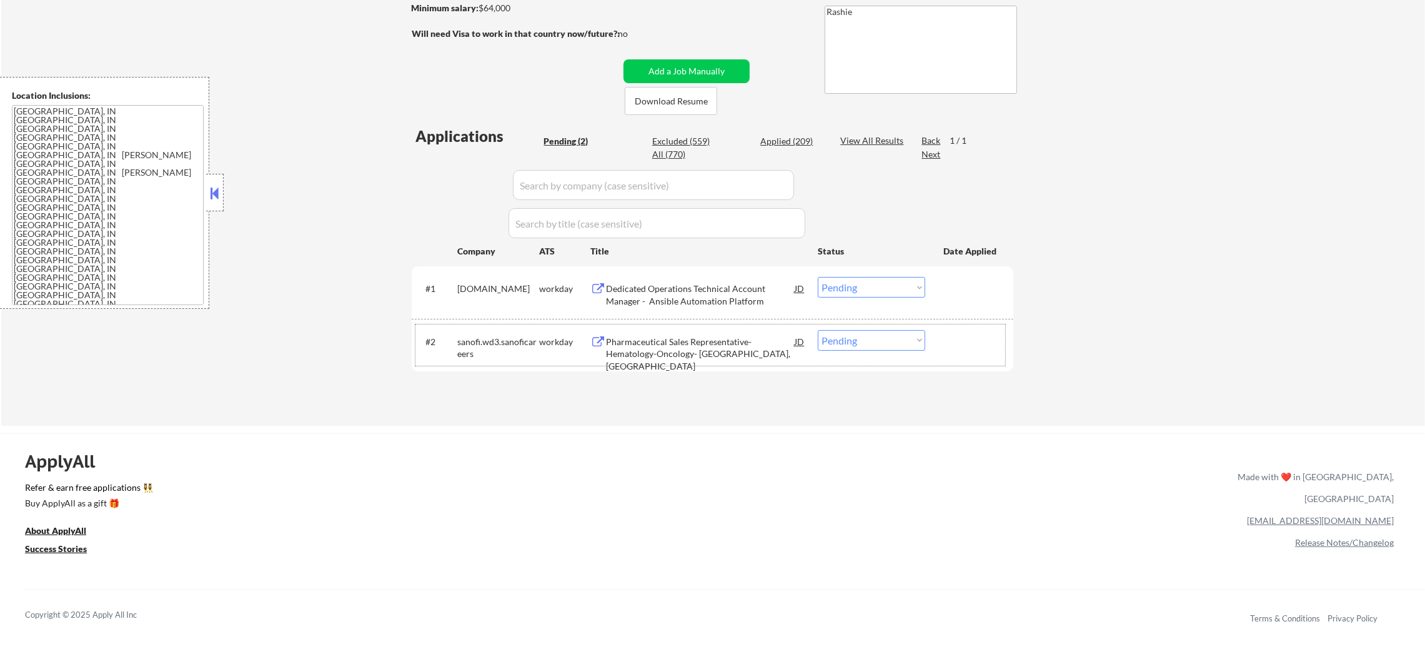
click at [689, 345] on div "Pharmaceutical Sales Representative- Hematology-Oncology- Syracuse, NY" at bounding box center [700, 354] width 189 height 37
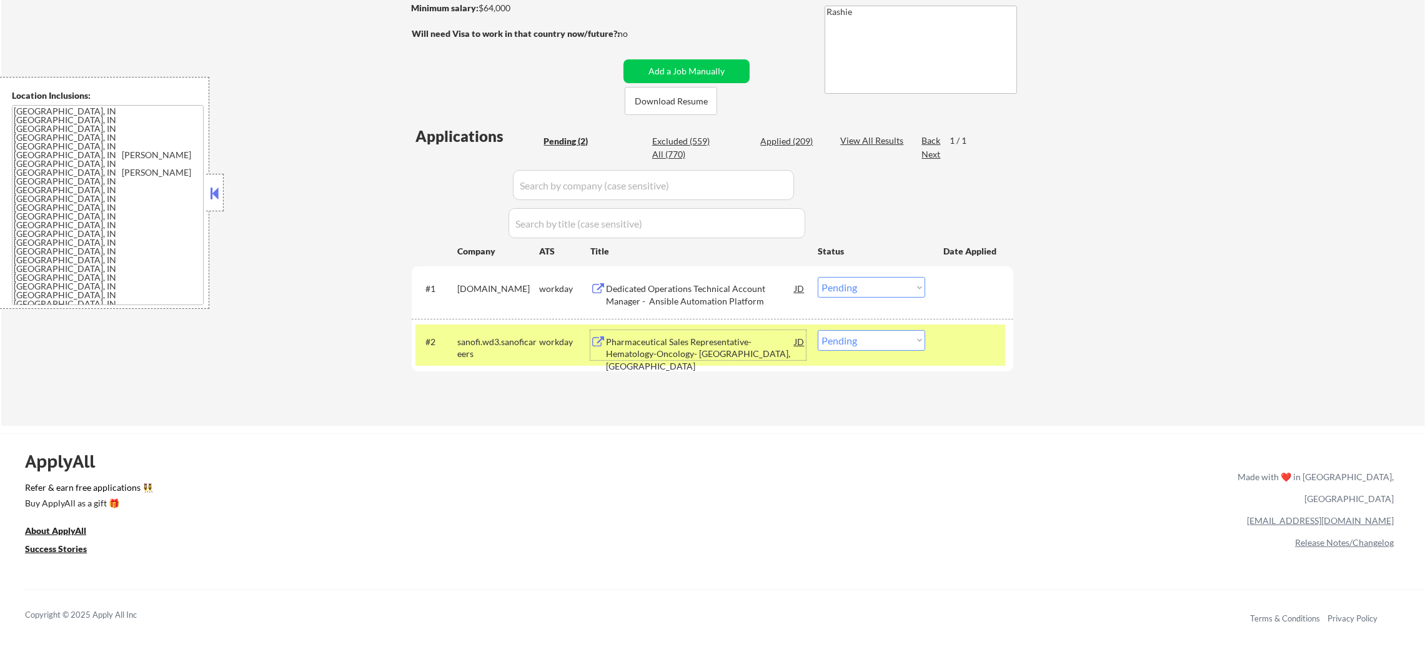
click at [849, 346] on select "Choose an option... Pending Applied Excluded (Questions) Excluded (Expired) Exc…" at bounding box center [871, 340] width 107 height 21
select select ""excluded__location_""
click at [818, 330] on select "Choose an option... Pending Applied Excluded (Questions) Excluded (Expired) Exc…" at bounding box center [871, 340] width 107 height 21
click at [509, 326] on div "#2 sanofi.wd3.sanoficareers workday Pharmaceutical Sales Representative- Hemato…" at bounding box center [711, 344] width 590 height 41
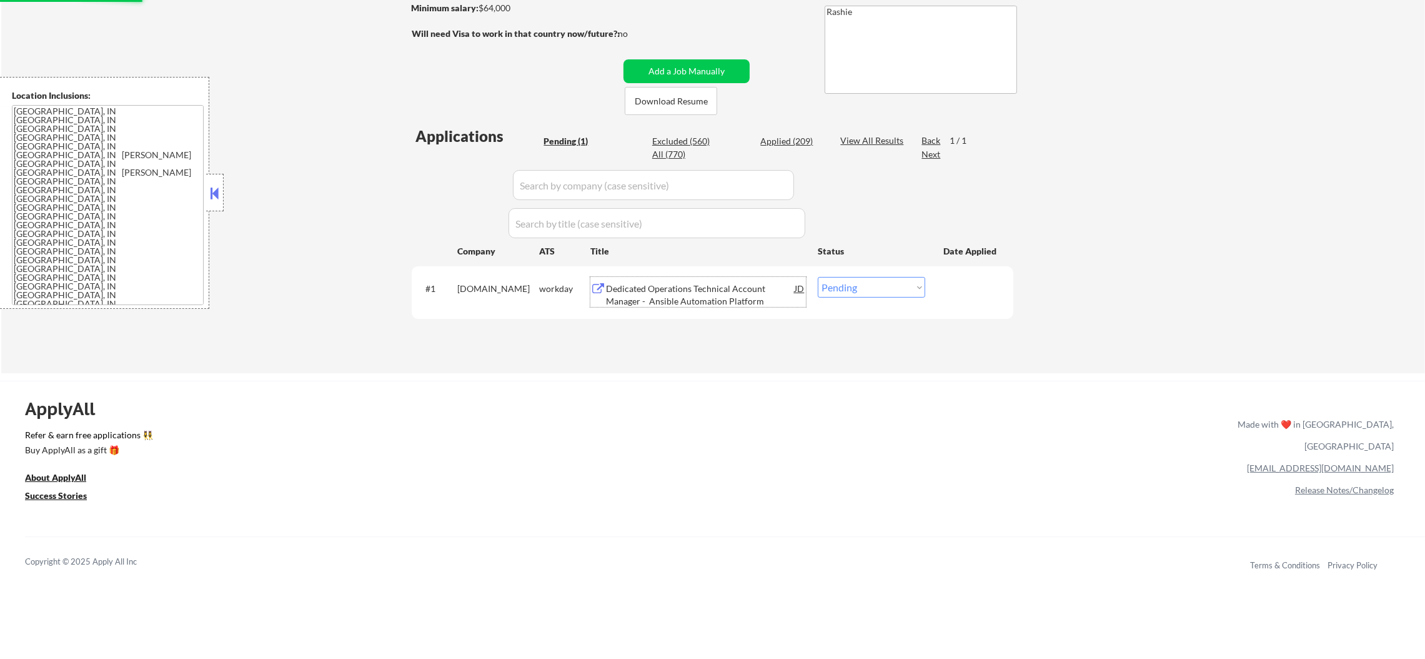
click at [670, 282] on div "Dedicated Operations Technical Account Manager - Ansible Automation Platform" at bounding box center [700, 294] width 189 height 24
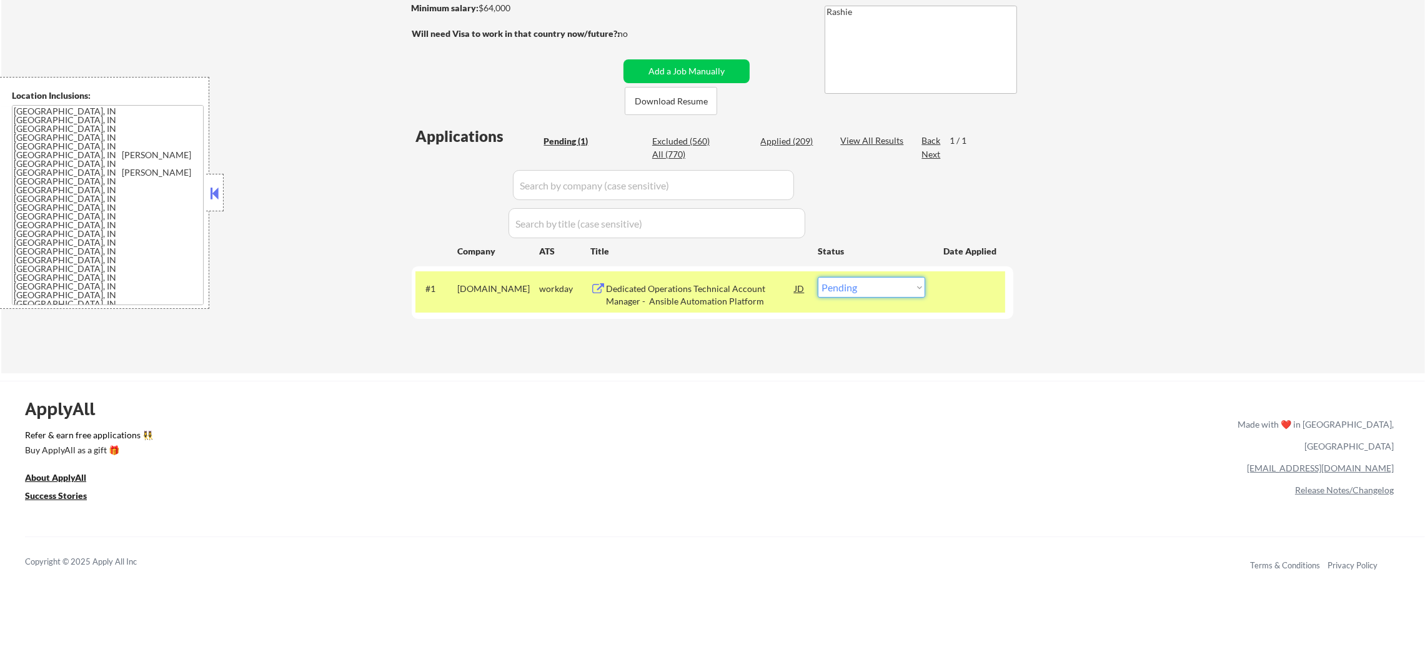
click at [916, 287] on select "Choose an option... Pending Applied Excluded (Questions) Excluded (Expired) Exc…" at bounding box center [871, 287] width 107 height 21
select select ""applied""
click at [818, 277] on select "Choose an option... Pending Applied Excluded (Questions) Excluded (Expired) Exc…" at bounding box center [871, 287] width 107 height 21
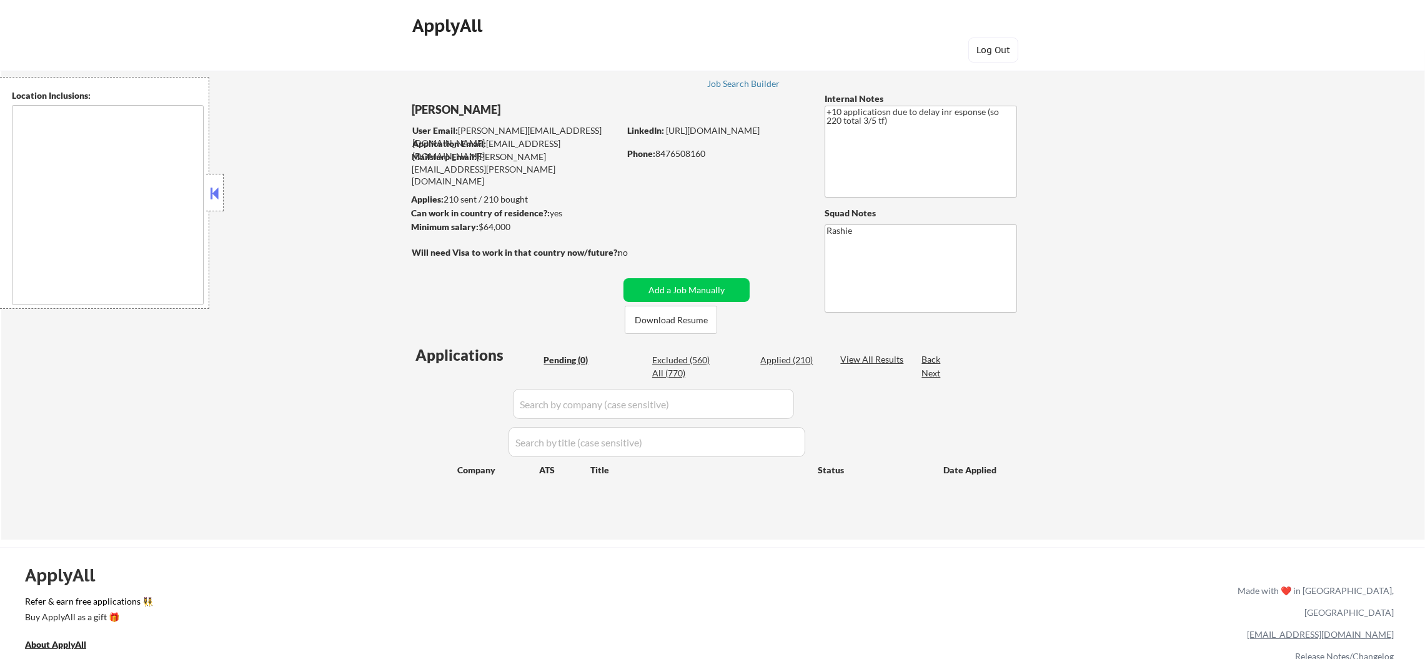
type textarea "[GEOGRAPHIC_DATA], IN [GEOGRAPHIC_DATA], IN [GEOGRAPHIC_DATA], IN [GEOGRAPHIC_D…"
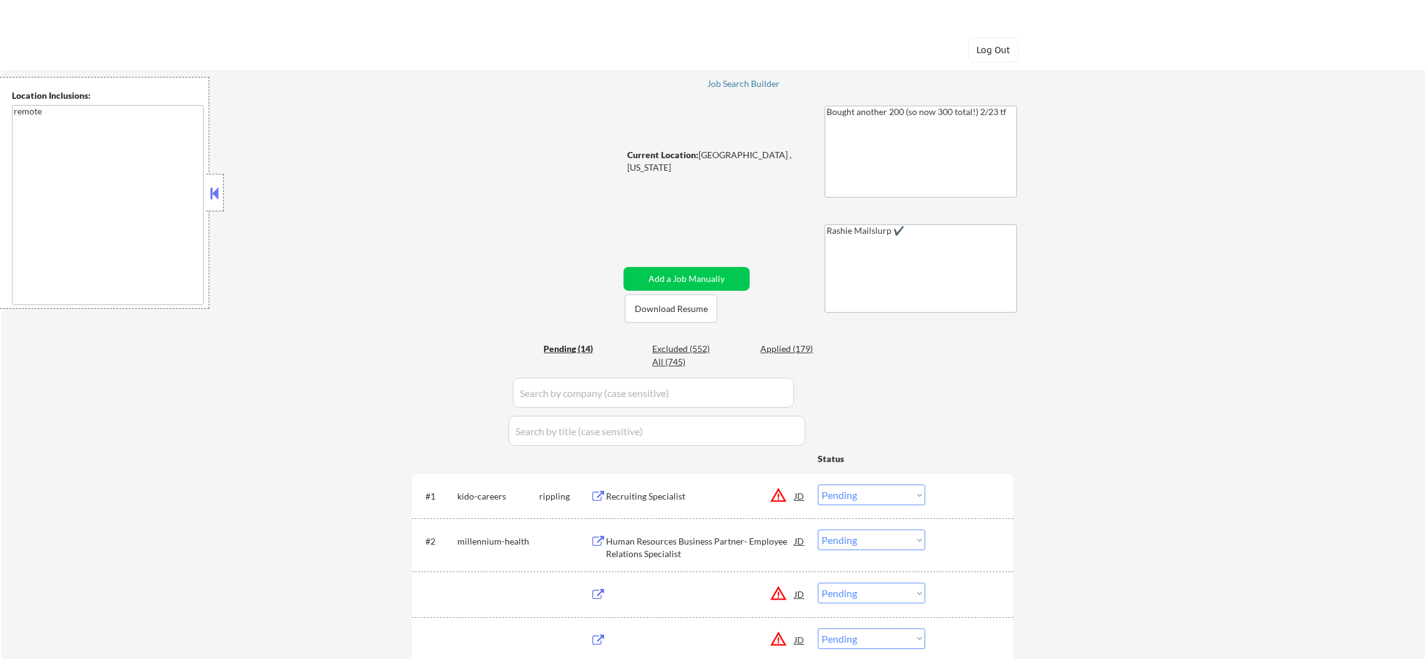
select select ""pending""
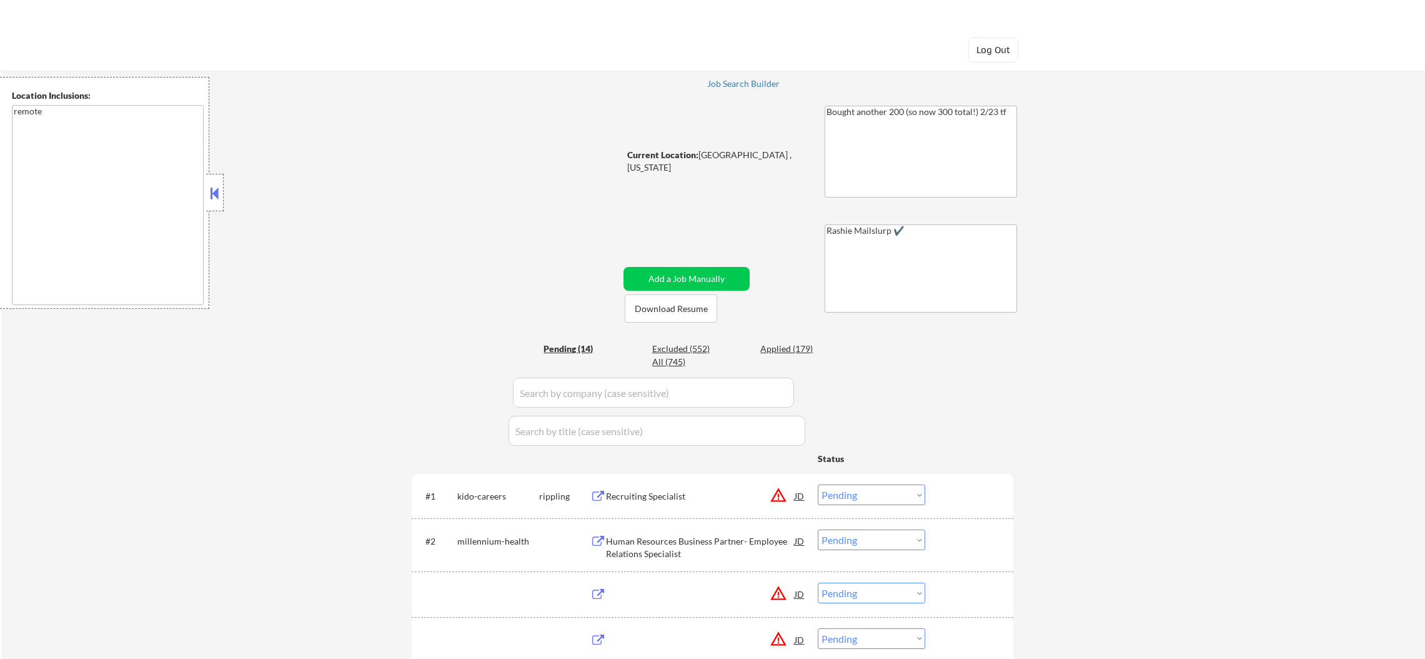
select select ""pending""
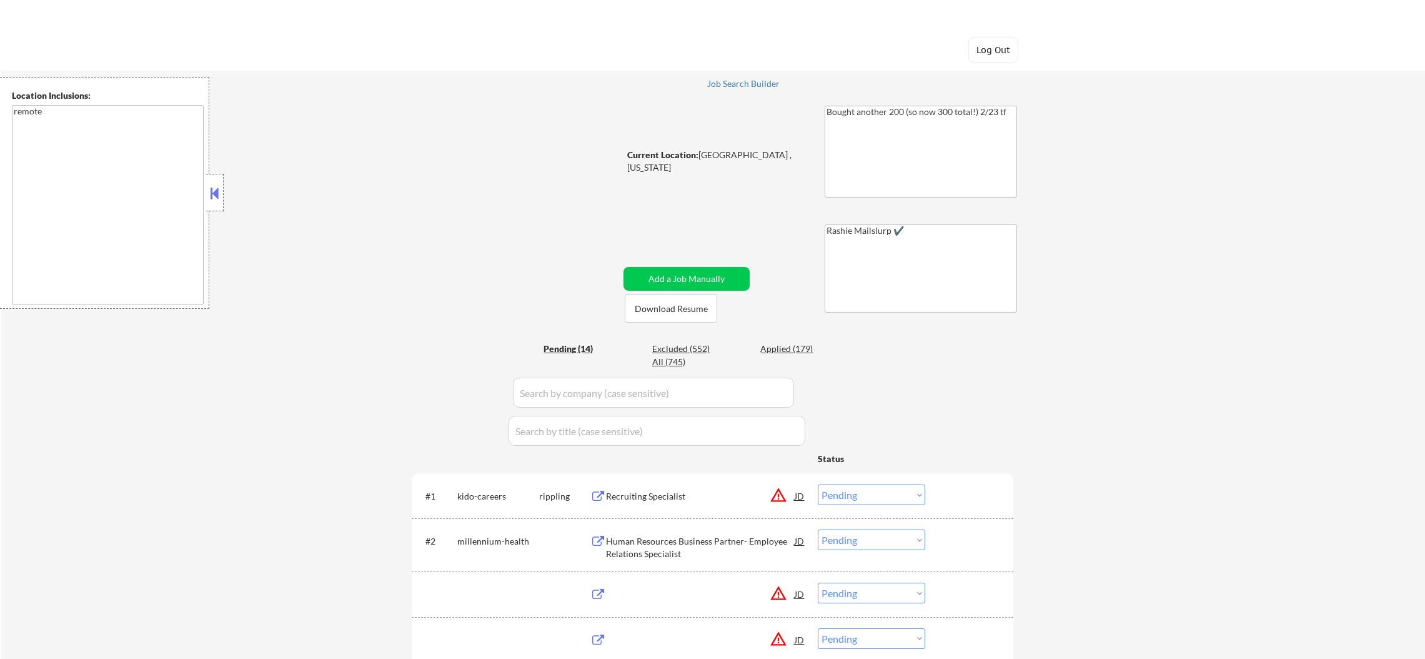
select select ""pending""
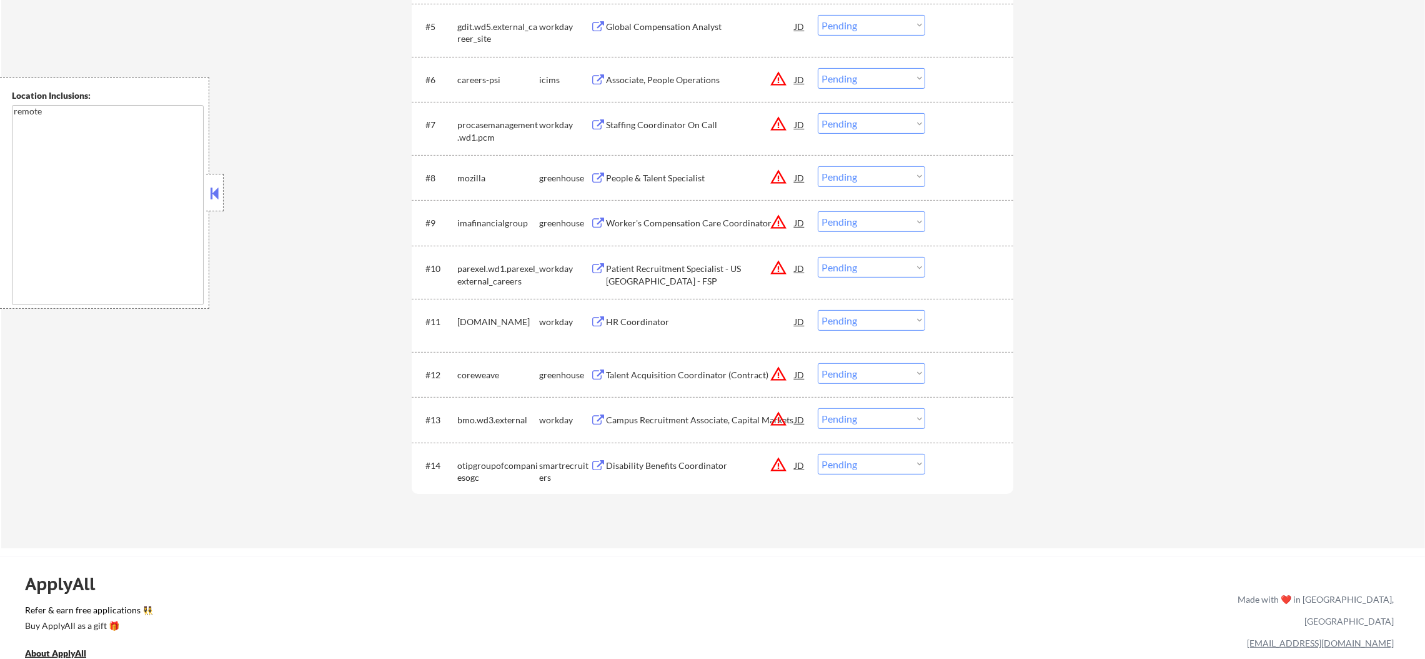
scroll to position [812, 0]
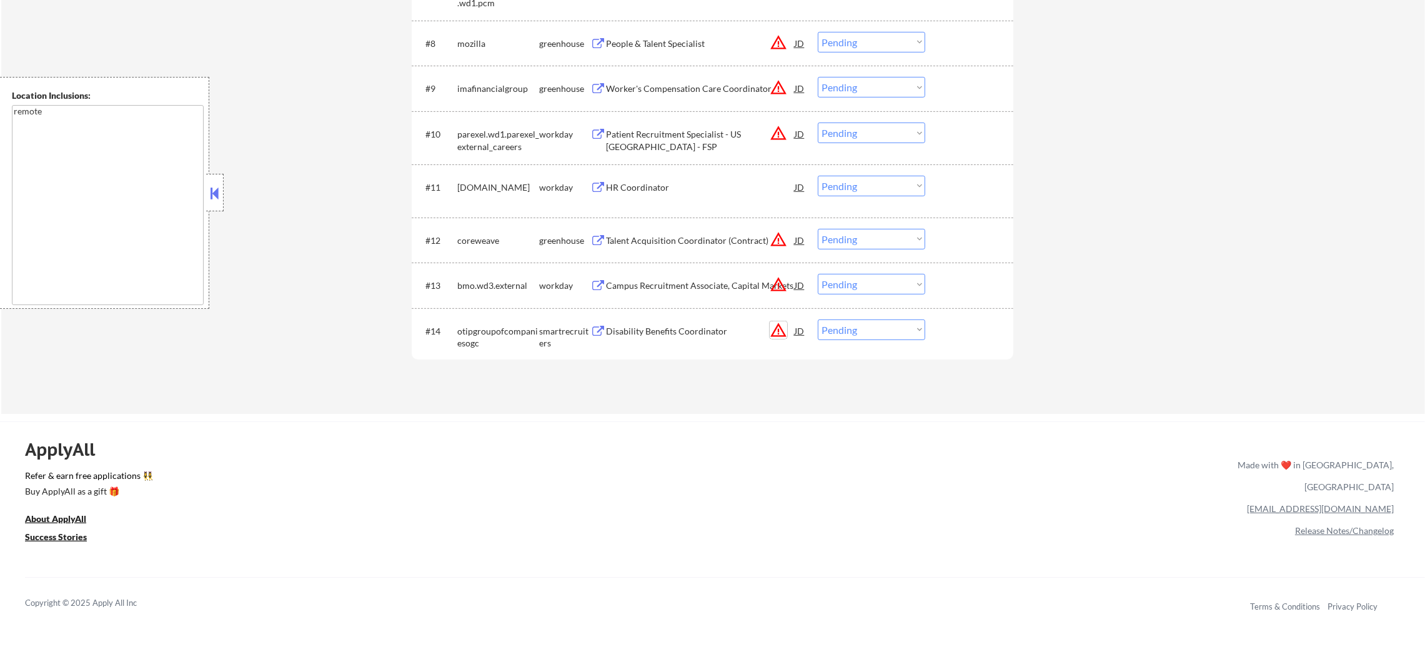
click at [775, 328] on button "warning_amber" at bounding box center [778, 329] width 17 height 17
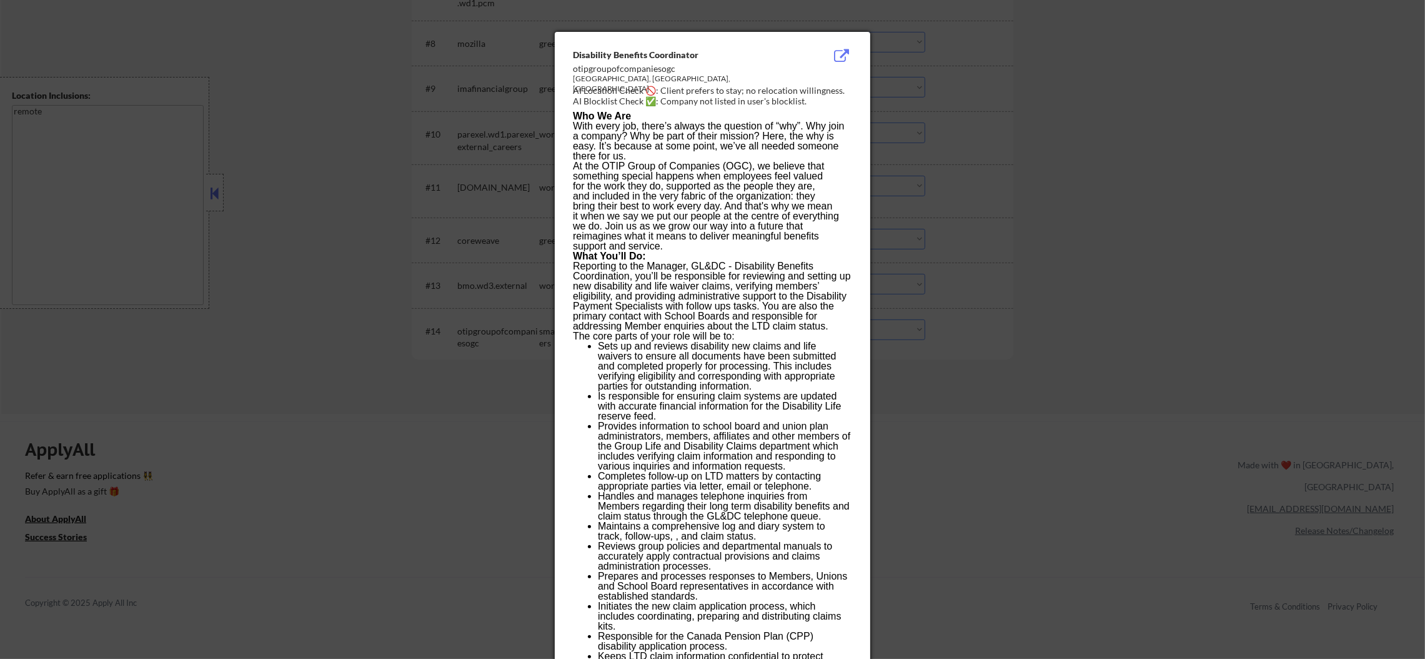
click at [996, 328] on div at bounding box center [712, 329] width 1425 height 659
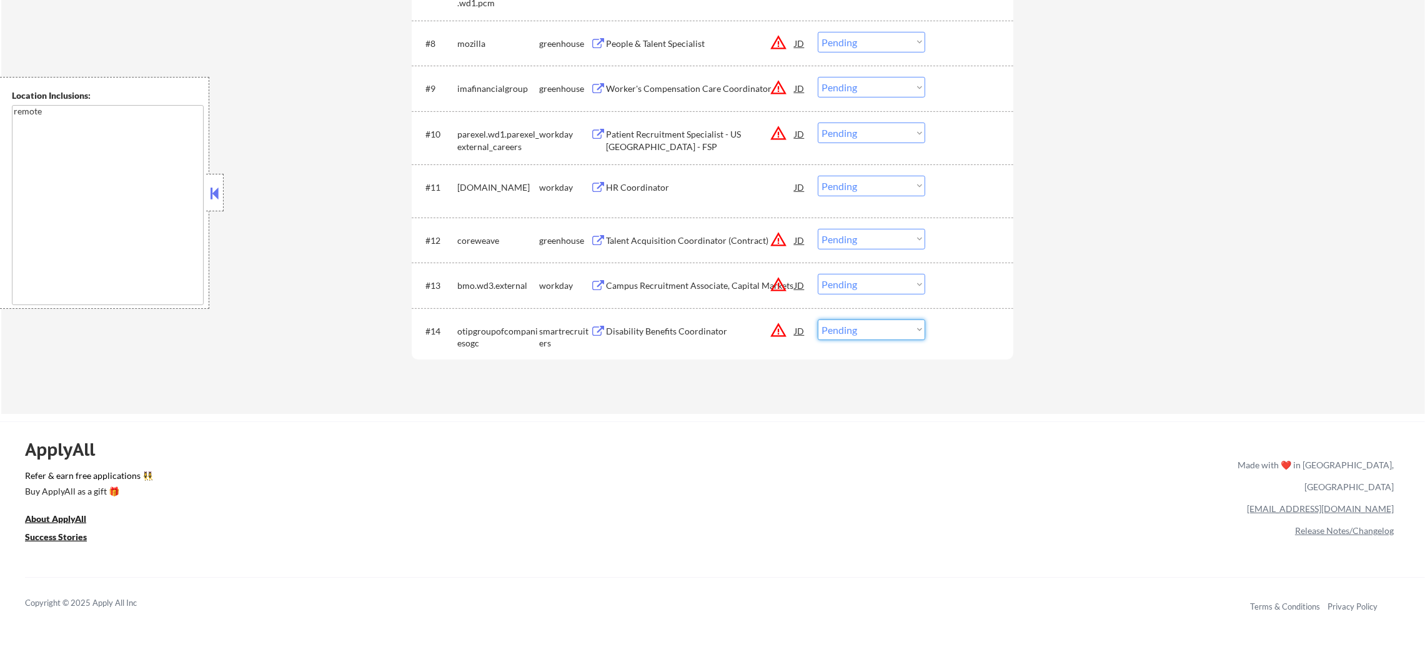
click at [872, 332] on select "Choose an option... Pending Applied Excluded (Questions) Excluded (Expired) Exc…" at bounding box center [871, 329] width 107 height 21
select select ""excluded__location_""
click at [818, 319] on select "Choose an option... Pending Applied Excluded (Questions) Excluded (Expired) Exc…" at bounding box center [871, 329] width 107 height 21
click at [778, 279] on button "warning_amber" at bounding box center [778, 284] width 17 height 17
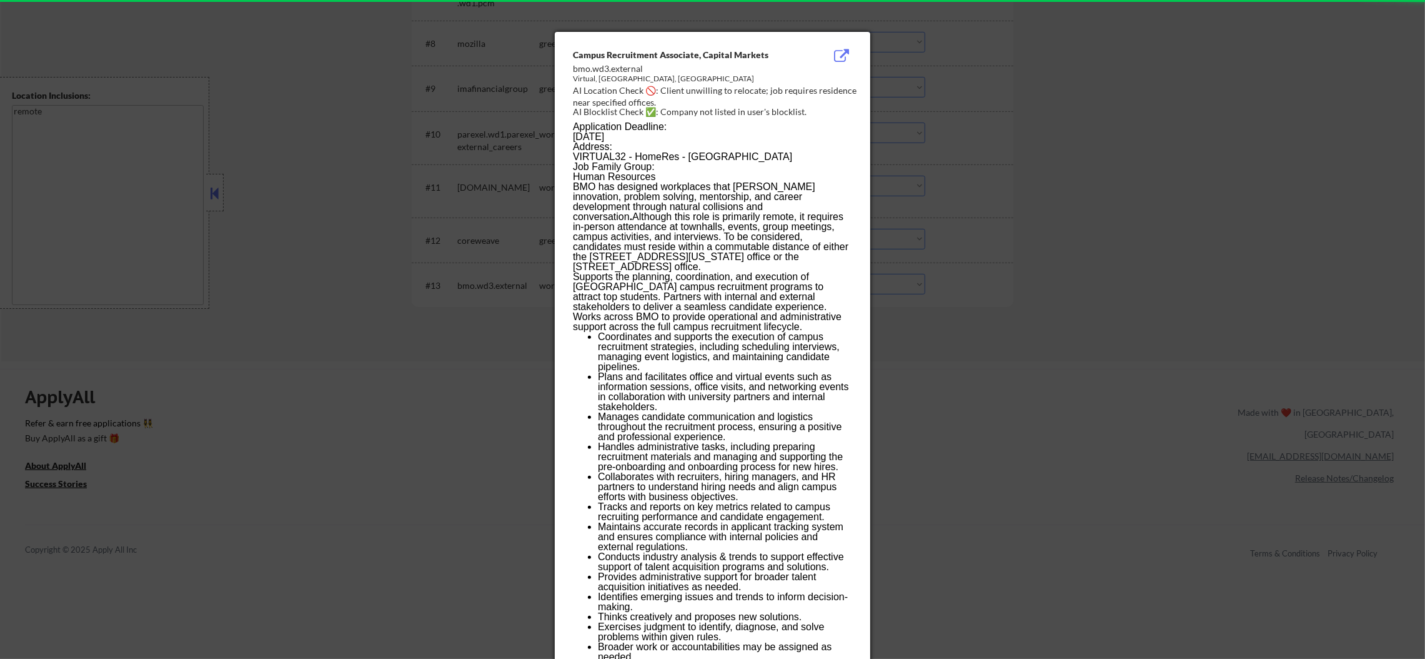
click at [983, 264] on div at bounding box center [712, 329] width 1425 height 659
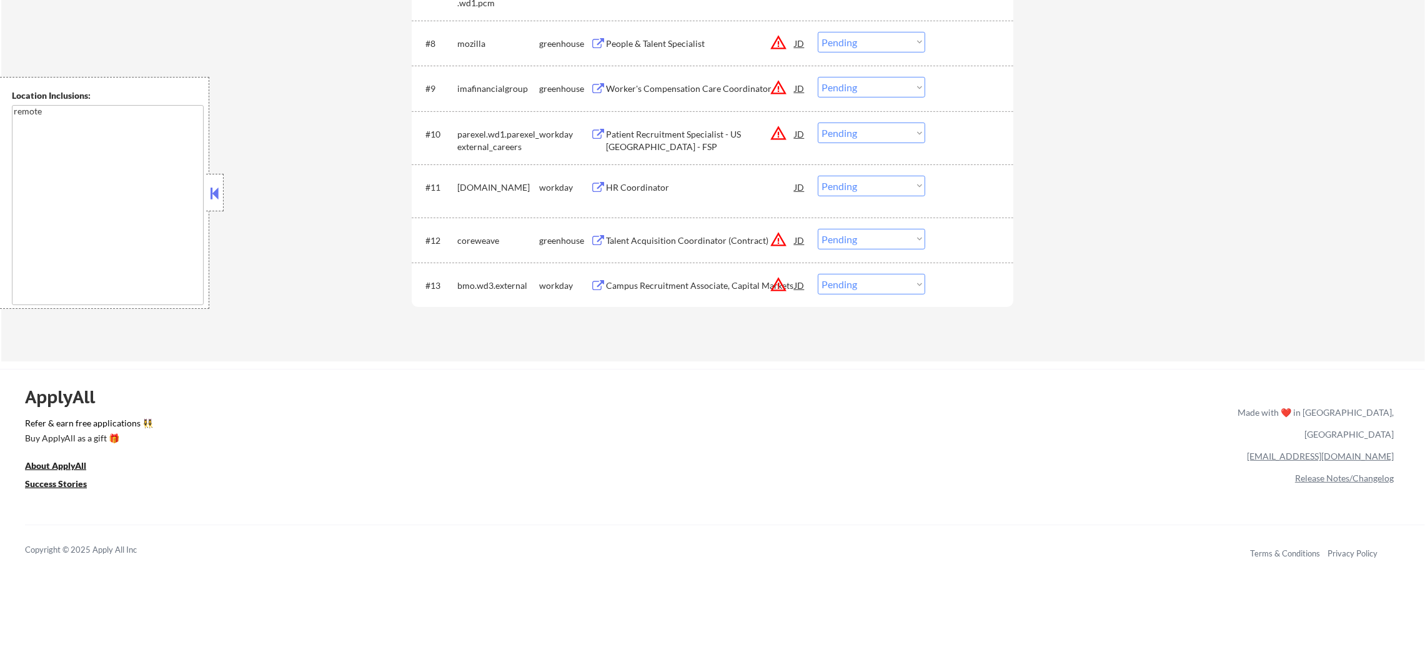
click at [782, 281] on button "warning_amber" at bounding box center [778, 284] width 17 height 17
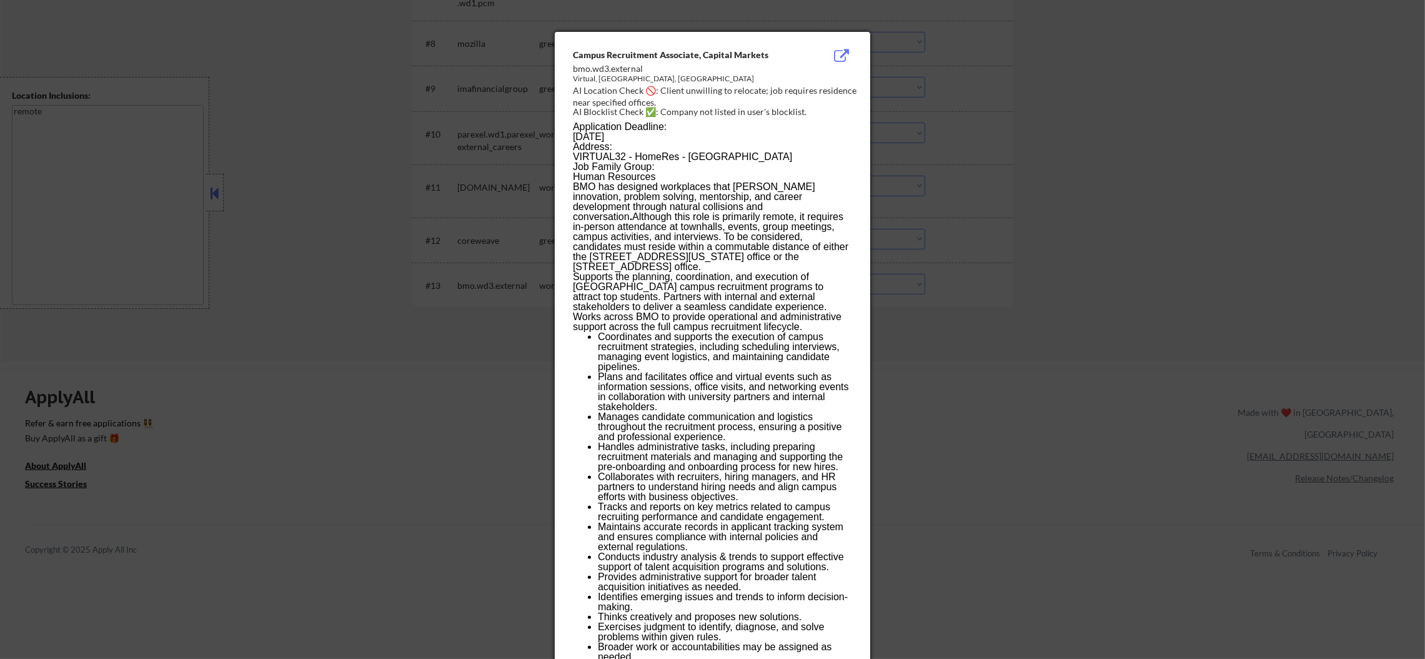
click at [922, 268] on div at bounding box center [712, 329] width 1425 height 659
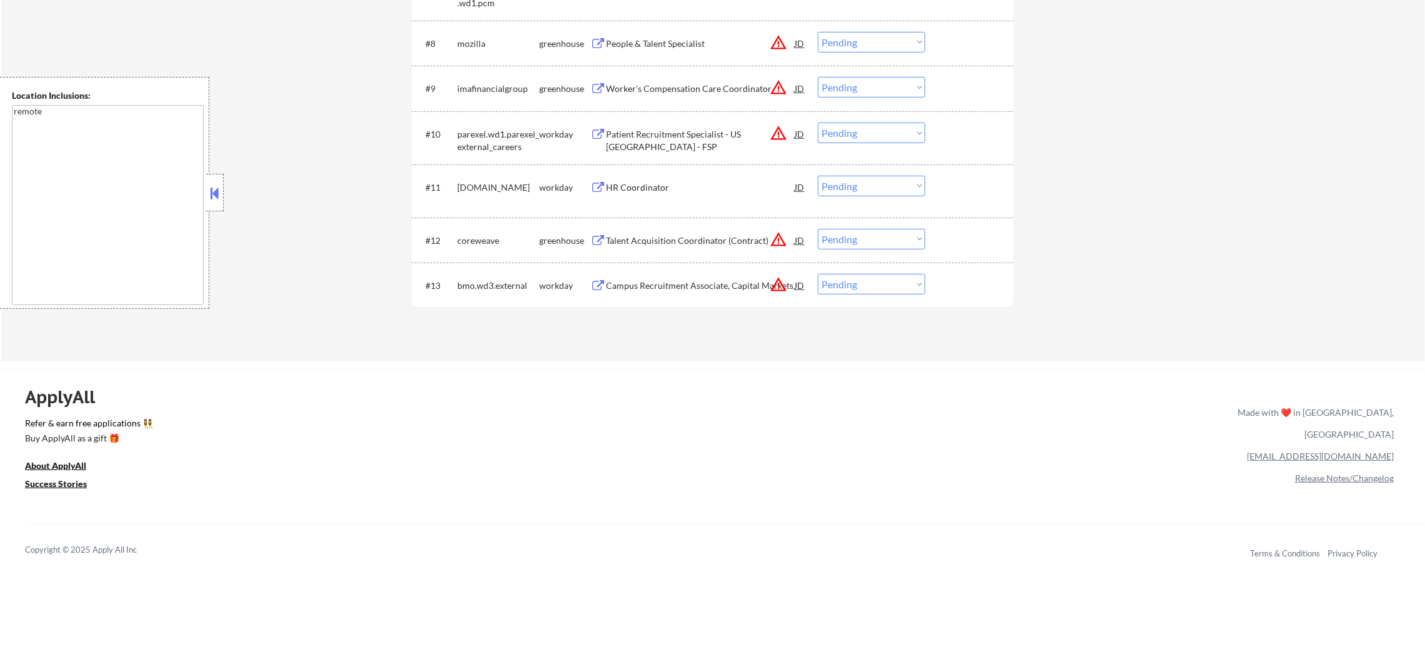
click at [865, 279] on select "Choose an option... Pending Applied Excluded (Questions) Excluded (Expired) Exc…" at bounding box center [871, 284] width 107 height 21
select select ""excluded__location_""
click at [818, 274] on select "Choose an option... Pending Applied Excluded (Questions) Excluded (Expired) Exc…" at bounding box center [871, 284] width 107 height 21
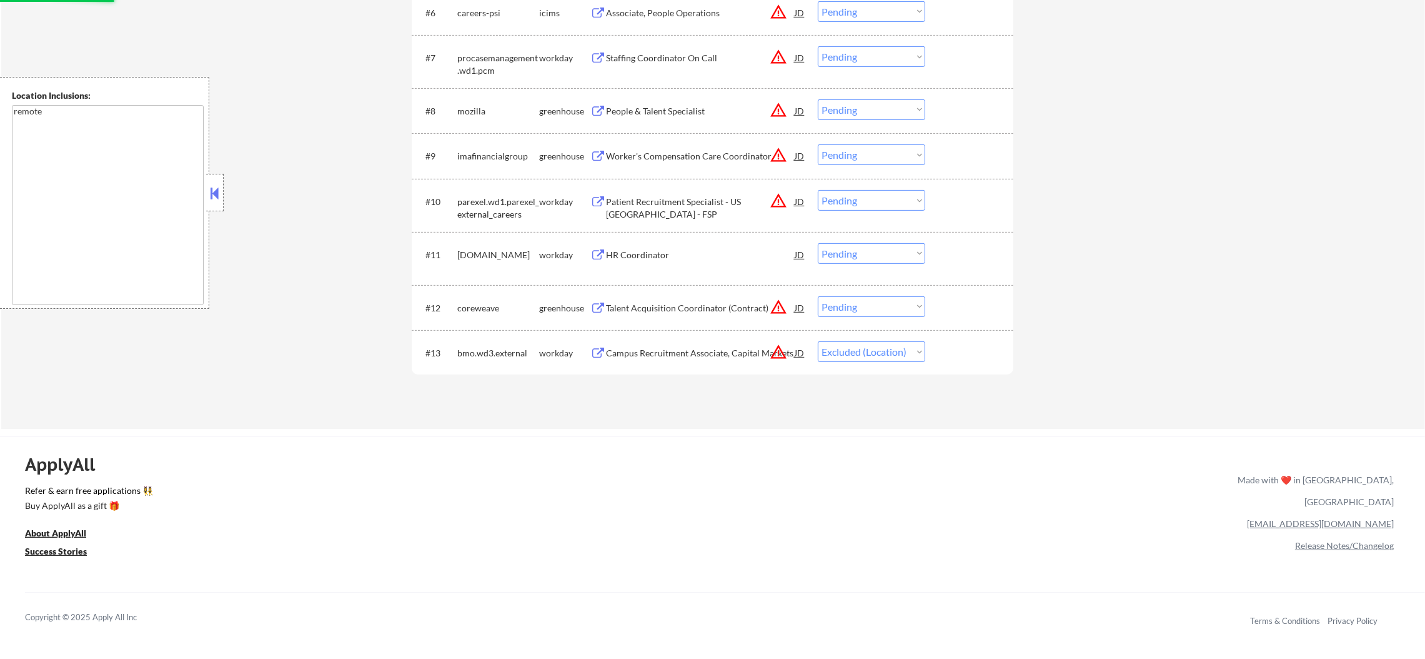
scroll to position [656, 0]
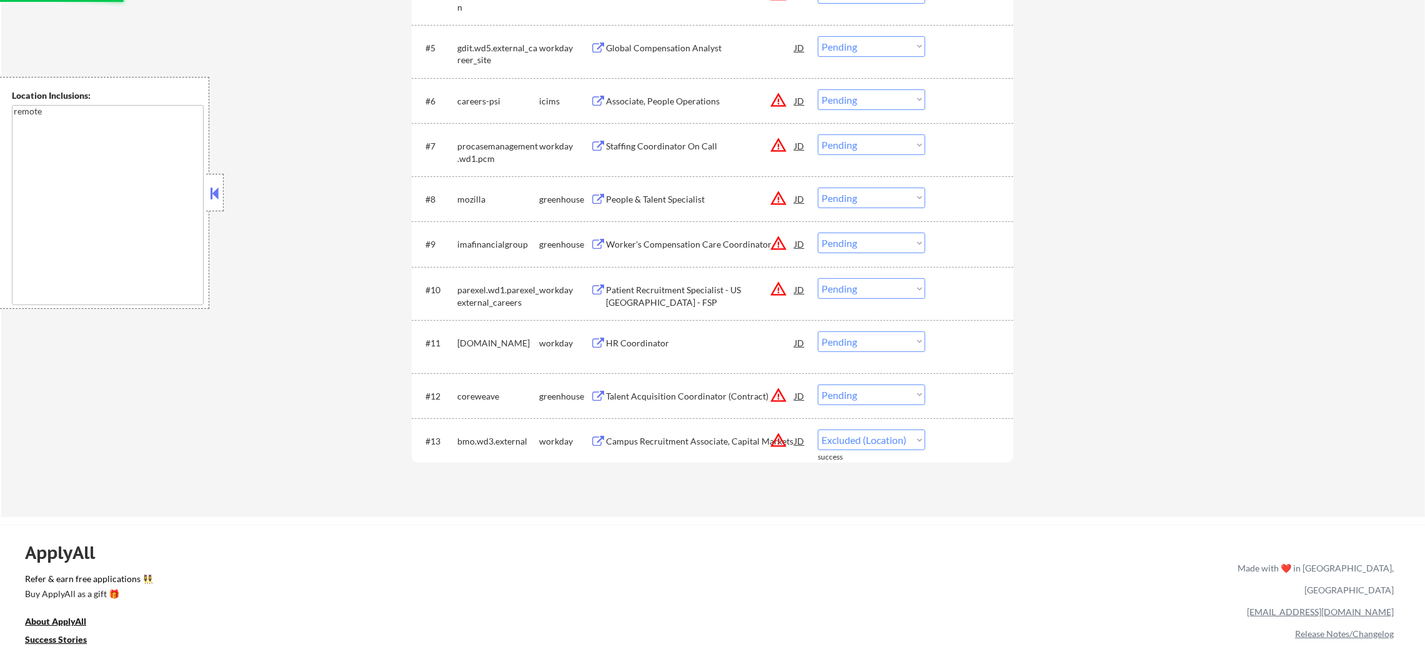
click at [779, 396] on button "warning_amber" at bounding box center [778, 394] width 17 height 17
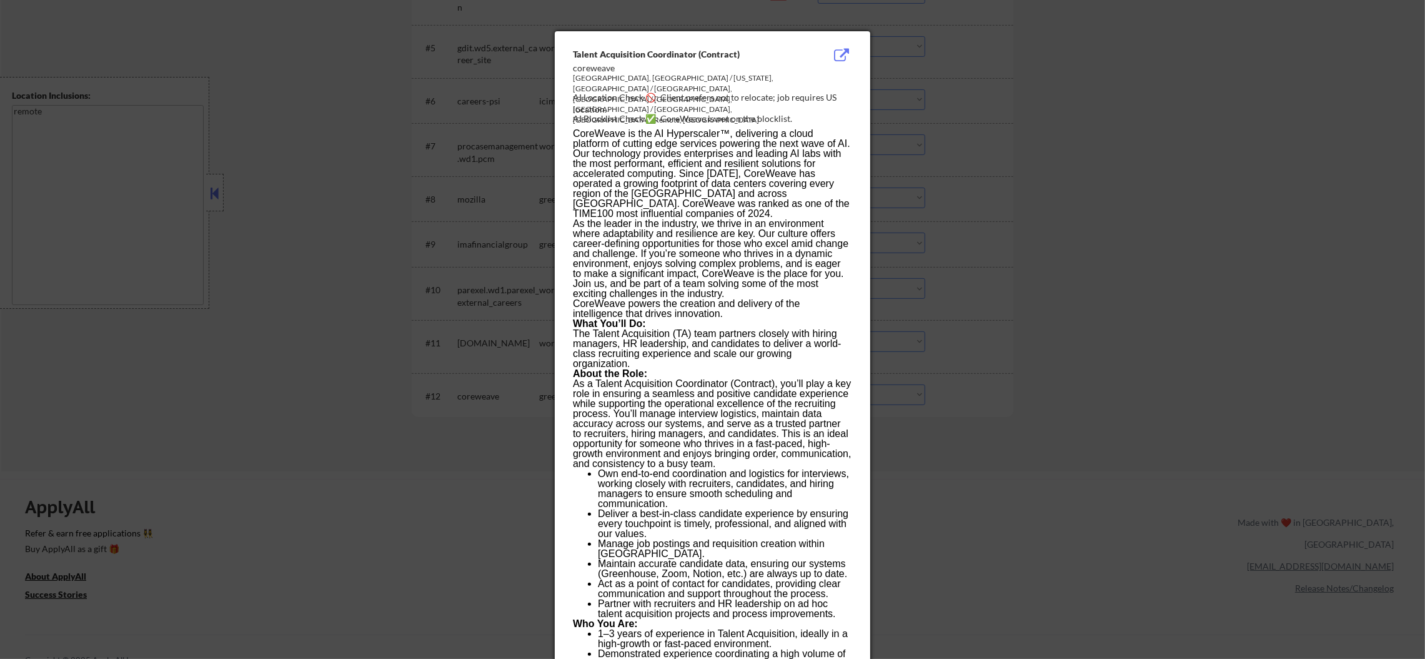
click at [1032, 326] on div at bounding box center [712, 329] width 1425 height 659
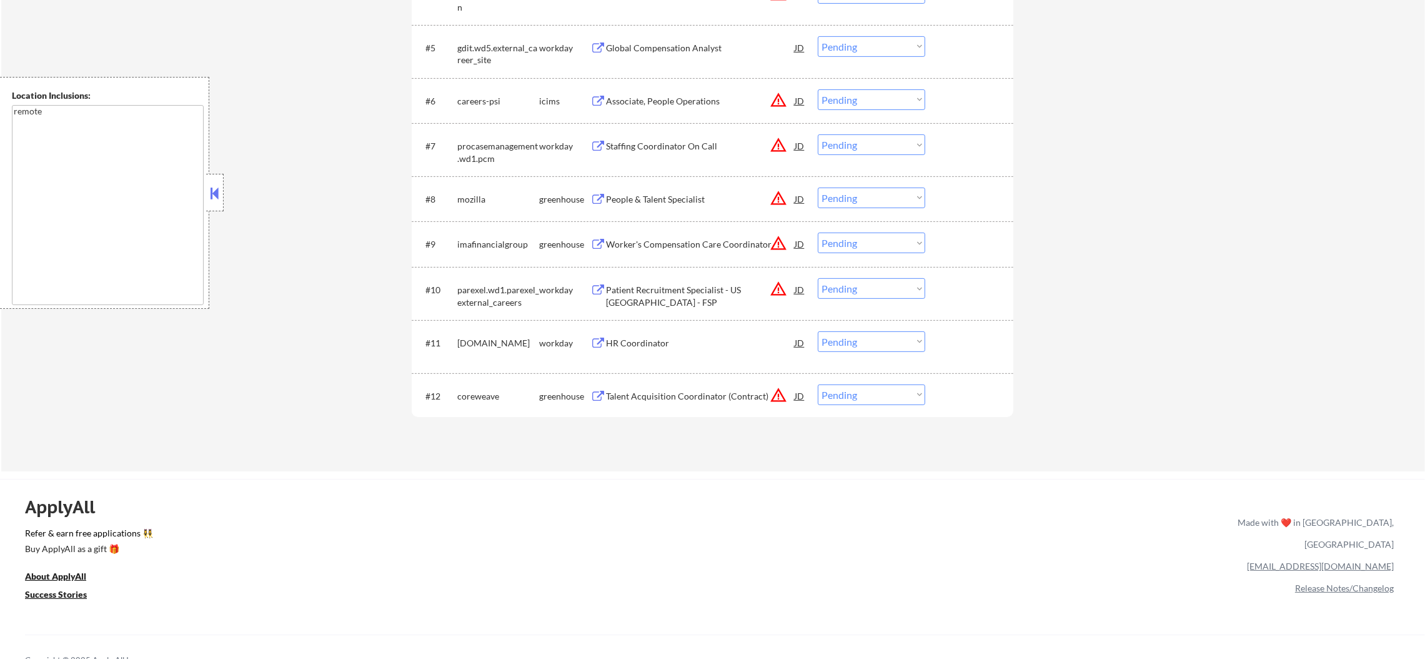
click at [850, 399] on select "Choose an option... Pending Applied Excluded (Questions) Excluded (Expired) Exc…" at bounding box center [871, 394] width 107 height 21
select select ""excluded__location_""
click at [818, 384] on select "Choose an option... Pending Applied Excluded (Questions) Excluded (Expired) Exc…" at bounding box center [871, 394] width 107 height 21
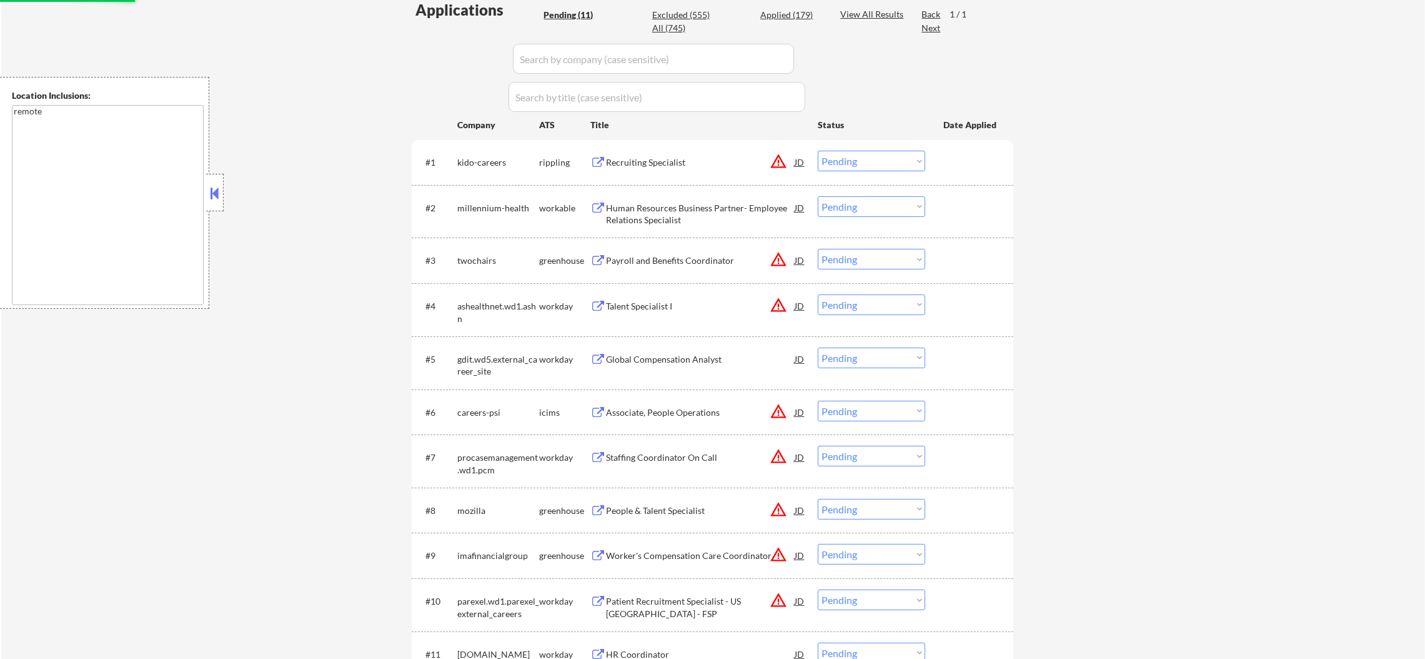
scroll to position [343, 0]
click at [775, 162] on button "warning_amber" at bounding box center [778, 162] width 17 height 17
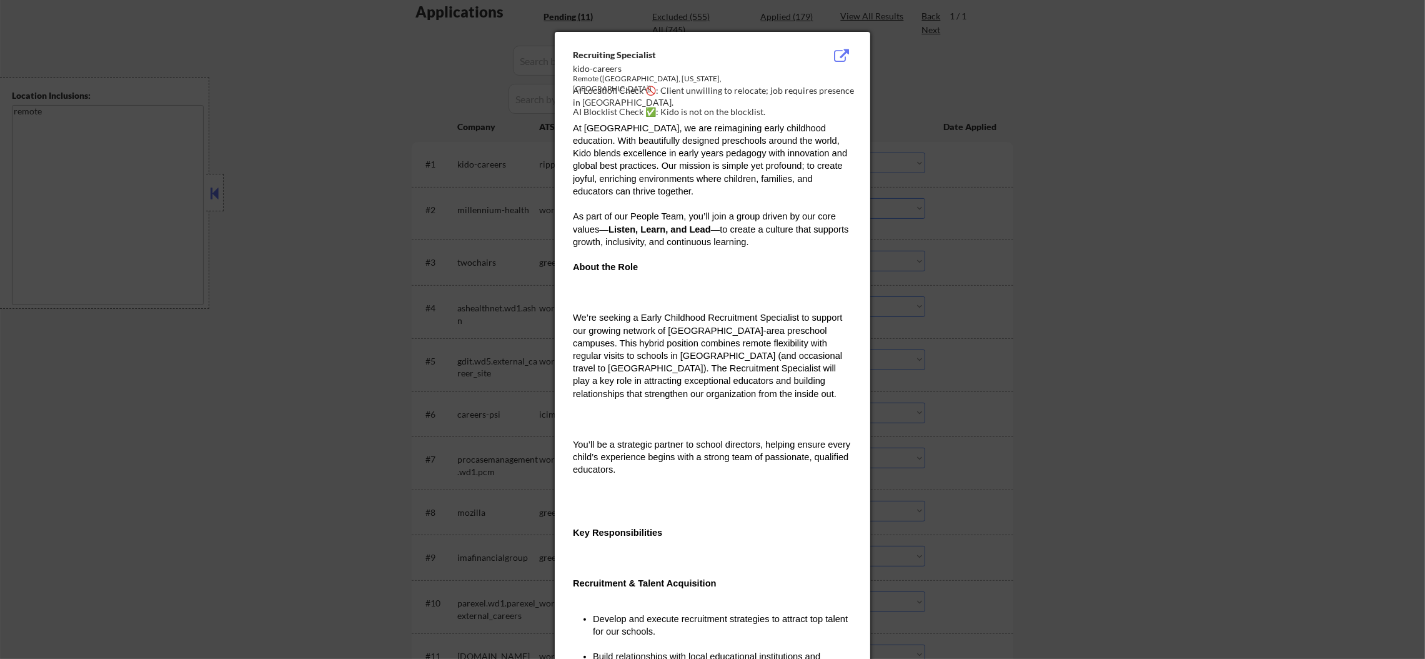
click at [934, 161] on div at bounding box center [712, 329] width 1425 height 659
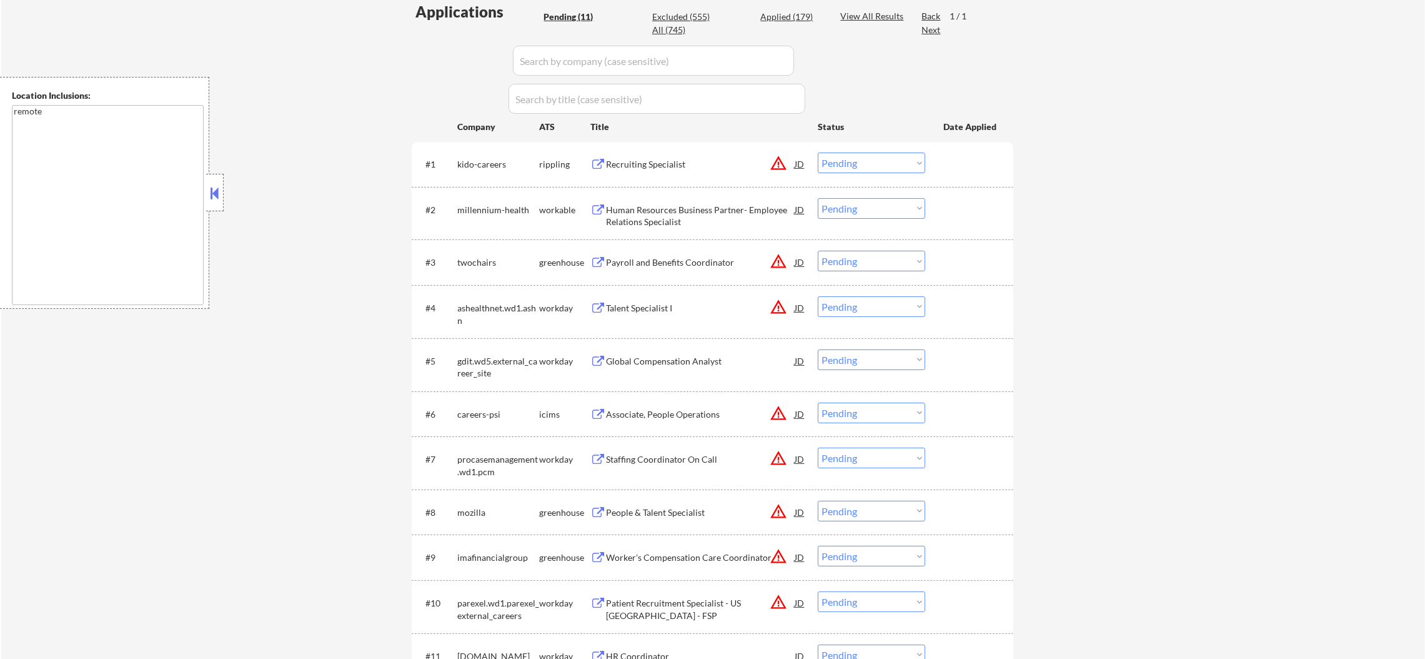
click at [717, 164] on div "Recruiting Specialist" at bounding box center [700, 164] width 189 height 12
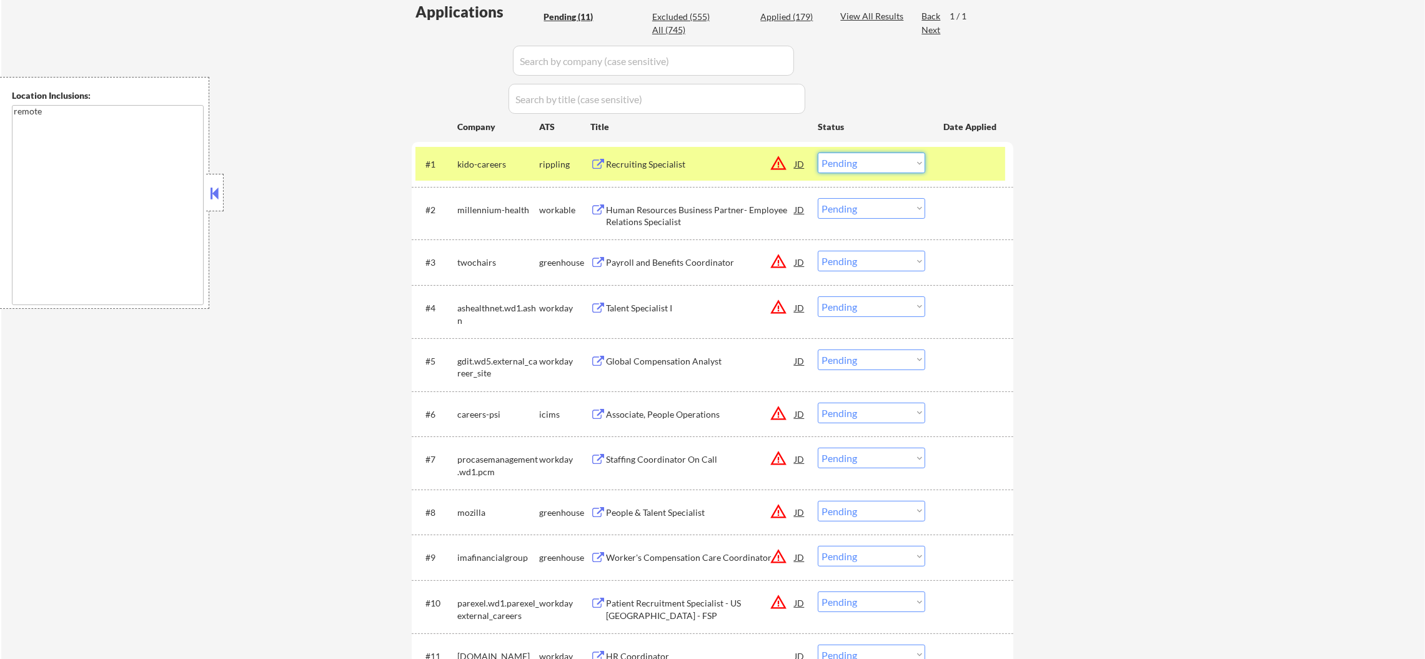
drag, startPoint x: 834, startPoint y: 159, endPoint x: 838, endPoint y: 171, distance: 13.0
click at [834, 159] on select "Choose an option... Pending Applied Excluded (Questions) Excluded (Expired) Exc…" at bounding box center [871, 162] width 107 height 21
click at [818, 152] on select "Choose an option... Pending Applied Excluded (Questions) Excluded (Expired) Exc…" at bounding box center [871, 162] width 107 height 21
click at [539, 167] on div "rippling" at bounding box center [564, 164] width 51 height 12
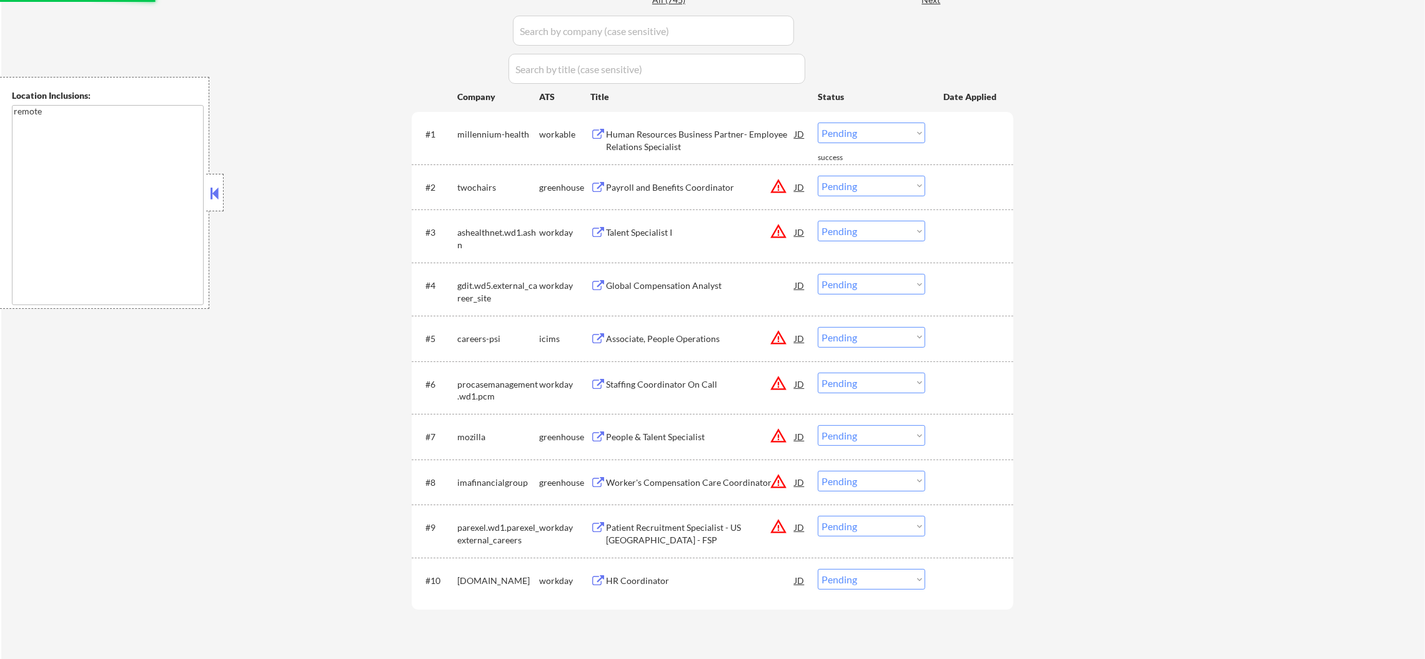
scroll to position [375, 0]
click at [649, 126] on div "Human Resources Business Partner- Employee Relations Specialist" at bounding box center [700, 138] width 189 height 24
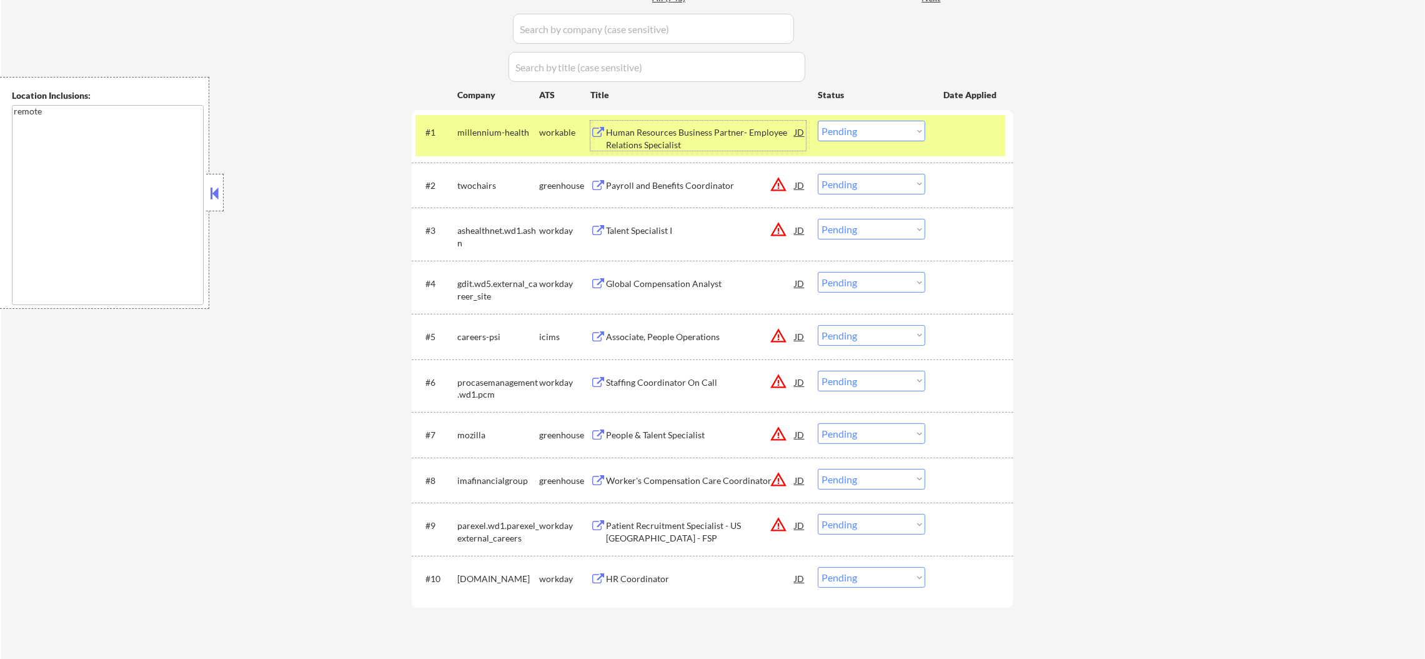
click at [860, 131] on select "Choose an option... Pending Applied Excluded (Questions) Excluded (Expired) Exc…" at bounding box center [871, 131] width 107 height 21
click at [818, 121] on select "Choose an option... Pending Applied Excluded (Questions) Excluded (Expired) Exc…" at bounding box center [871, 131] width 107 height 21
click at [485, 126] on div "millennium-health" at bounding box center [498, 132] width 82 height 12
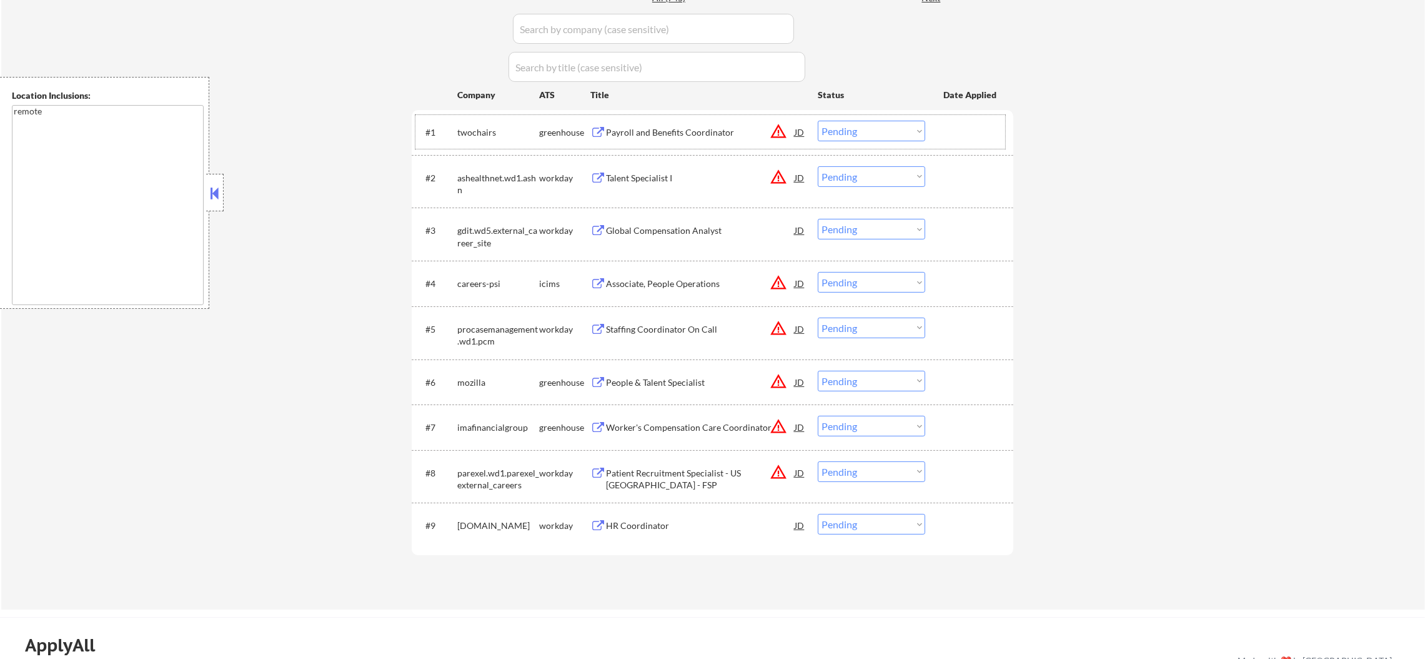
click at [785, 132] on button "warning_amber" at bounding box center [778, 130] width 17 height 17
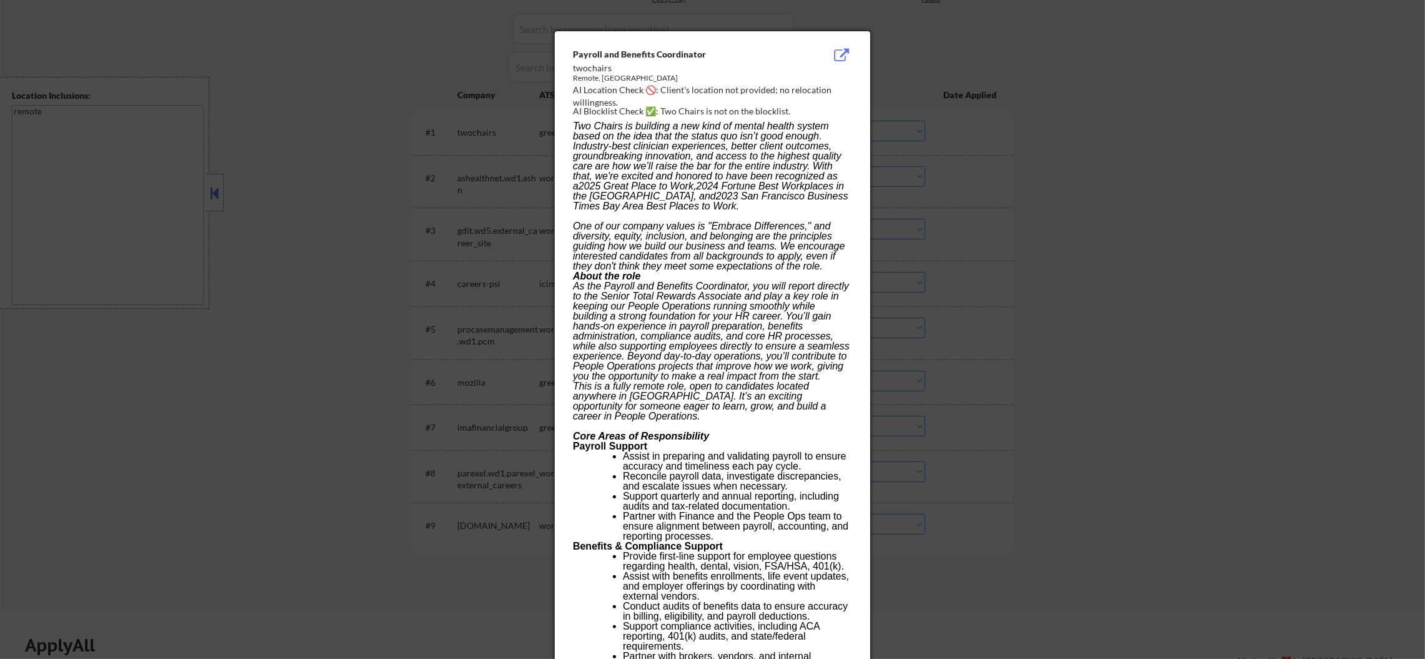
click at [925, 124] on div at bounding box center [712, 329] width 1425 height 659
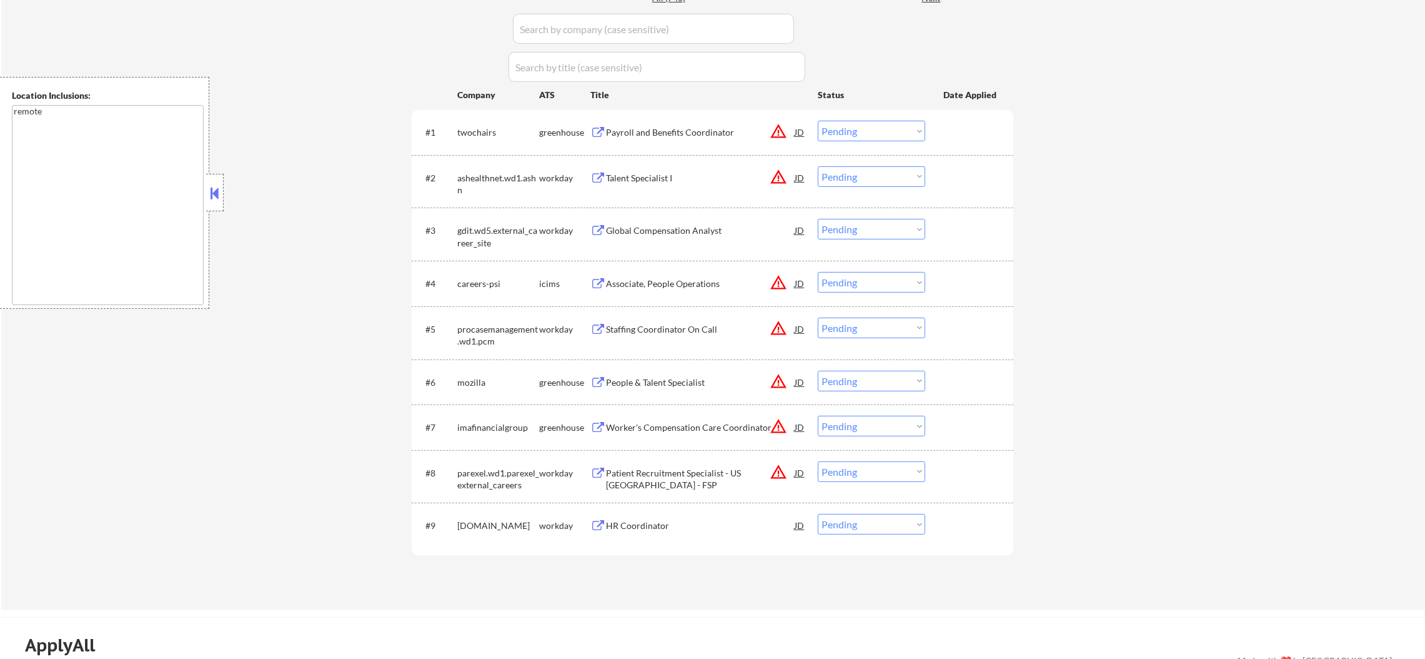
click at [699, 135] on div "Payroll and Benefits Coordinator" at bounding box center [700, 132] width 189 height 12
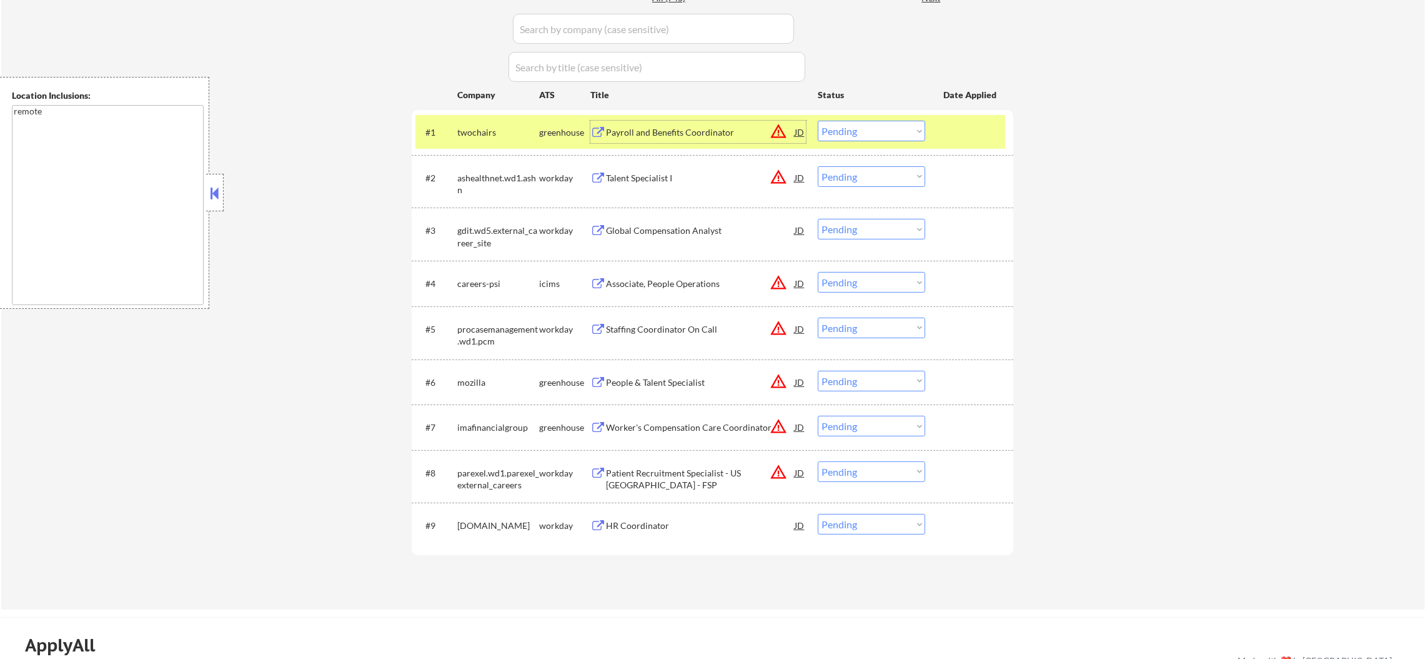
drag, startPoint x: 835, startPoint y: 127, endPoint x: 838, endPoint y: 137, distance: 10.3
click at [835, 127] on select "Choose an option... Pending Applied Excluded (Questions) Excluded (Expired) Exc…" at bounding box center [871, 131] width 107 height 21
click at [818, 121] on select "Choose an option... Pending Applied Excluded (Questions) Excluded (Expired) Exc…" at bounding box center [871, 131] width 107 height 21
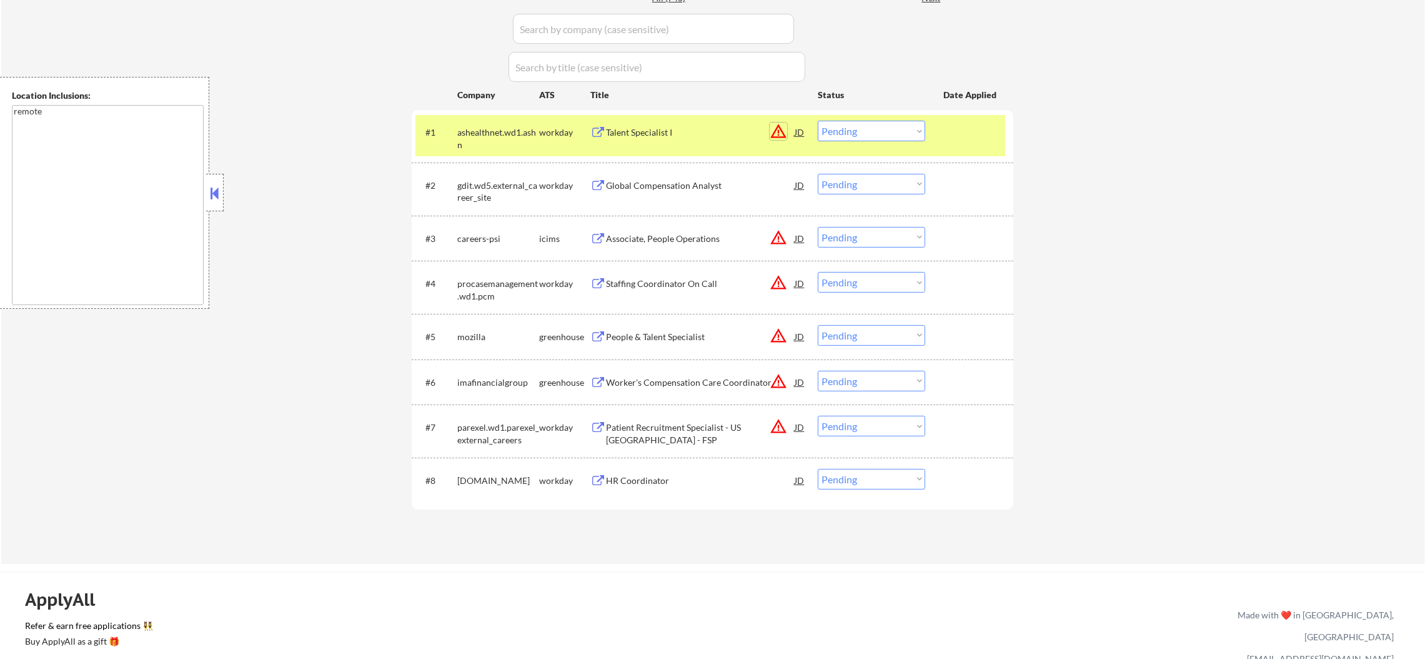
click at [778, 130] on button "warning_amber" at bounding box center [778, 130] width 17 height 17
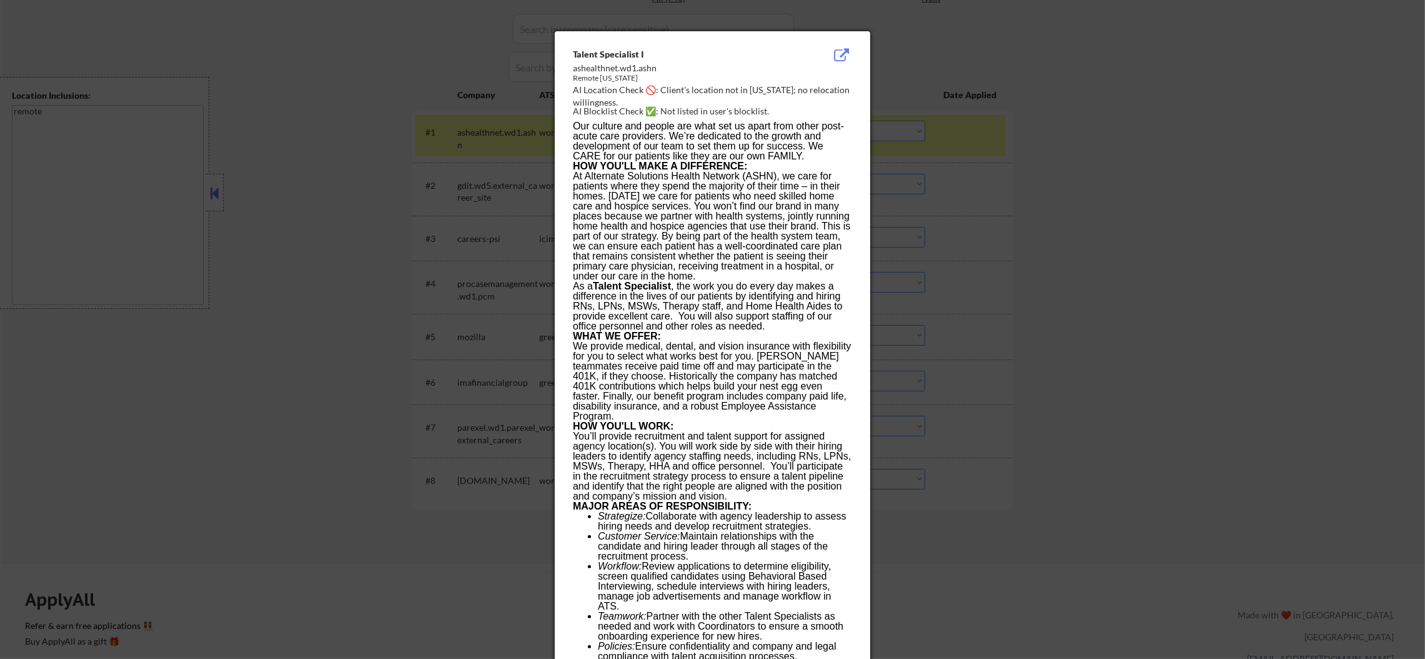
click at [895, 131] on div at bounding box center [712, 329] width 1425 height 659
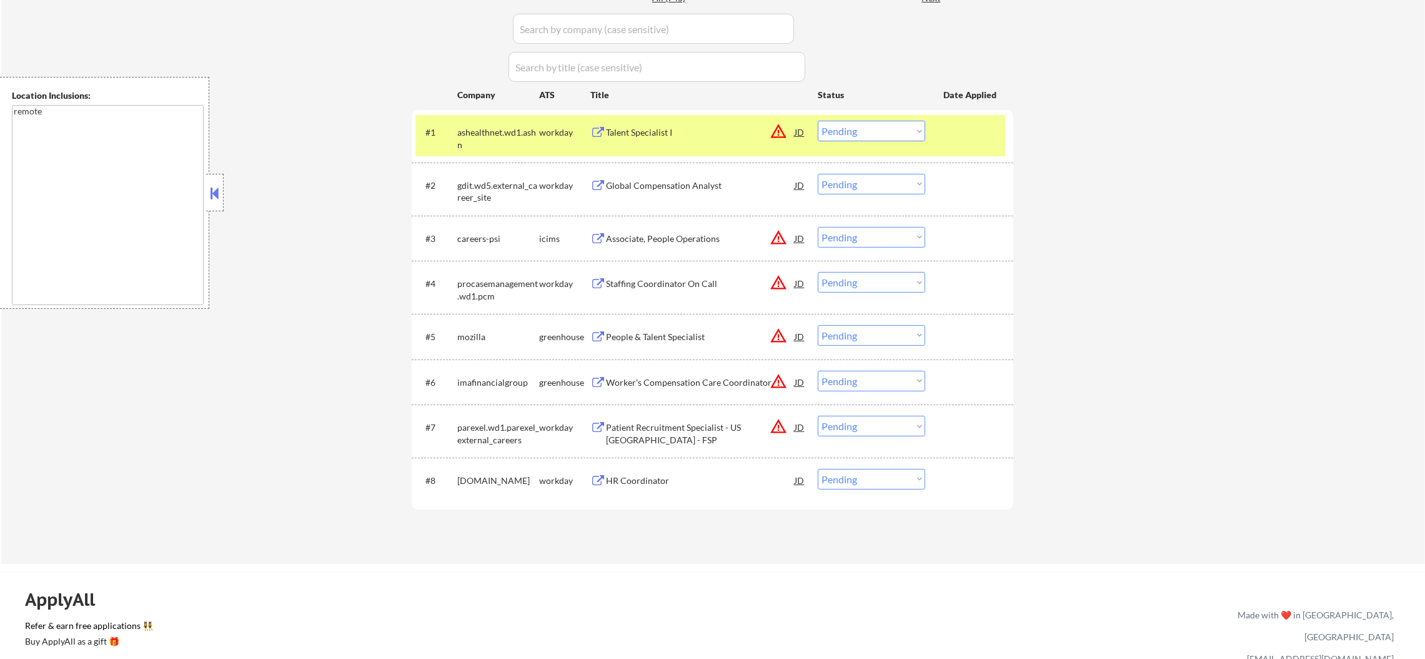
click at [854, 133] on select "Choose an option... Pending Applied Excluded (Questions) Excluded (Expired) Exc…" at bounding box center [871, 131] width 107 height 21
click at [818, 121] on select "Choose an option... Pending Applied Excluded (Questions) Excluded (Expired) Exc…" at bounding box center [871, 131] width 107 height 21
click at [524, 147] on div "ashealthnet.wd1.ashn" at bounding box center [498, 138] width 82 height 24
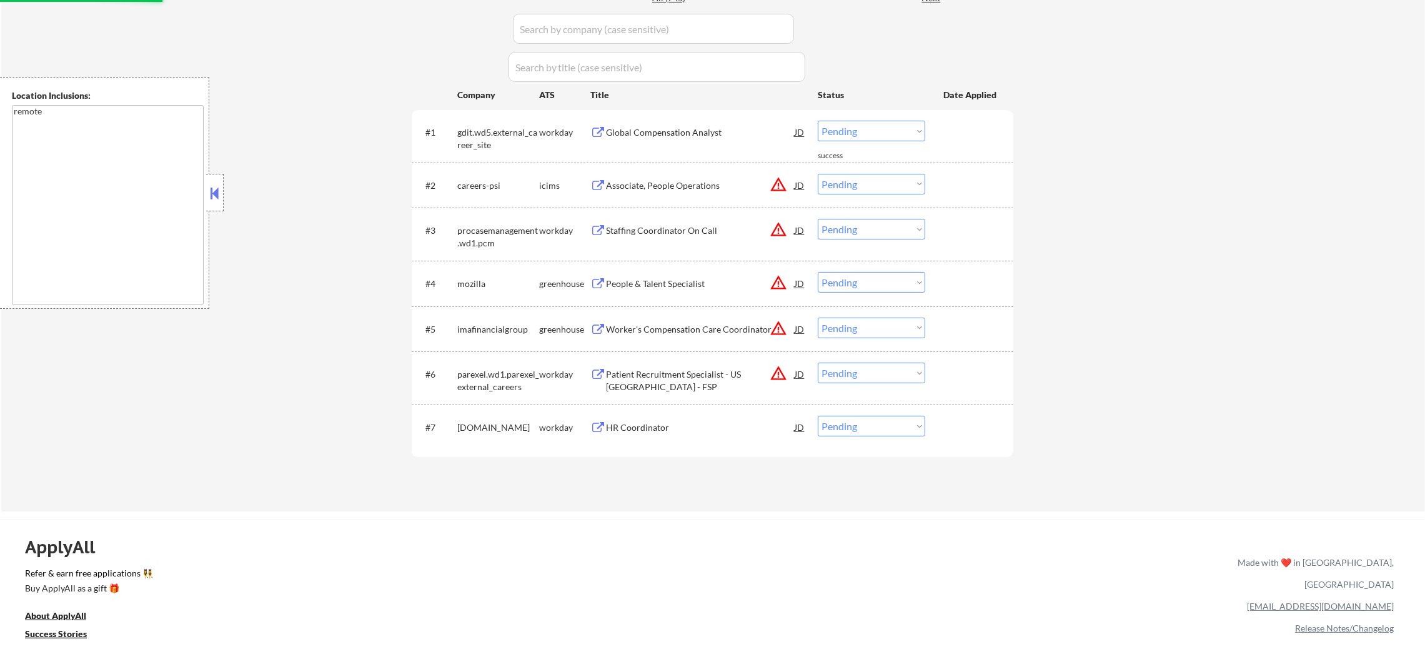
click at [702, 127] on div "Global Compensation Analyst" at bounding box center [700, 132] width 189 height 12
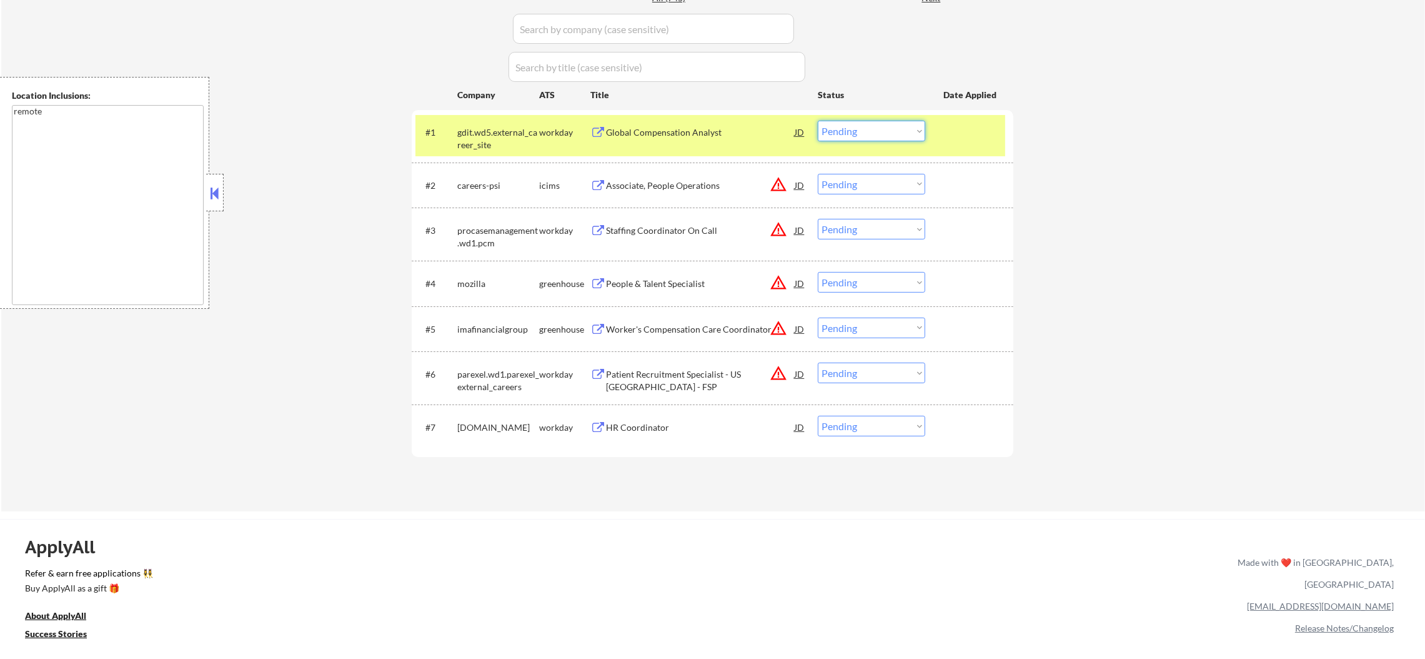
click at [859, 132] on select "Choose an option... Pending Applied Excluded (Questions) Excluded (Expired) Exc…" at bounding box center [871, 131] width 107 height 21
click at [818, 121] on select "Choose an option... Pending Applied Excluded (Questions) Excluded (Expired) Exc…" at bounding box center [871, 131] width 107 height 21
click at [492, 129] on div "gdit.wd5.external_career_site" at bounding box center [498, 138] width 82 height 24
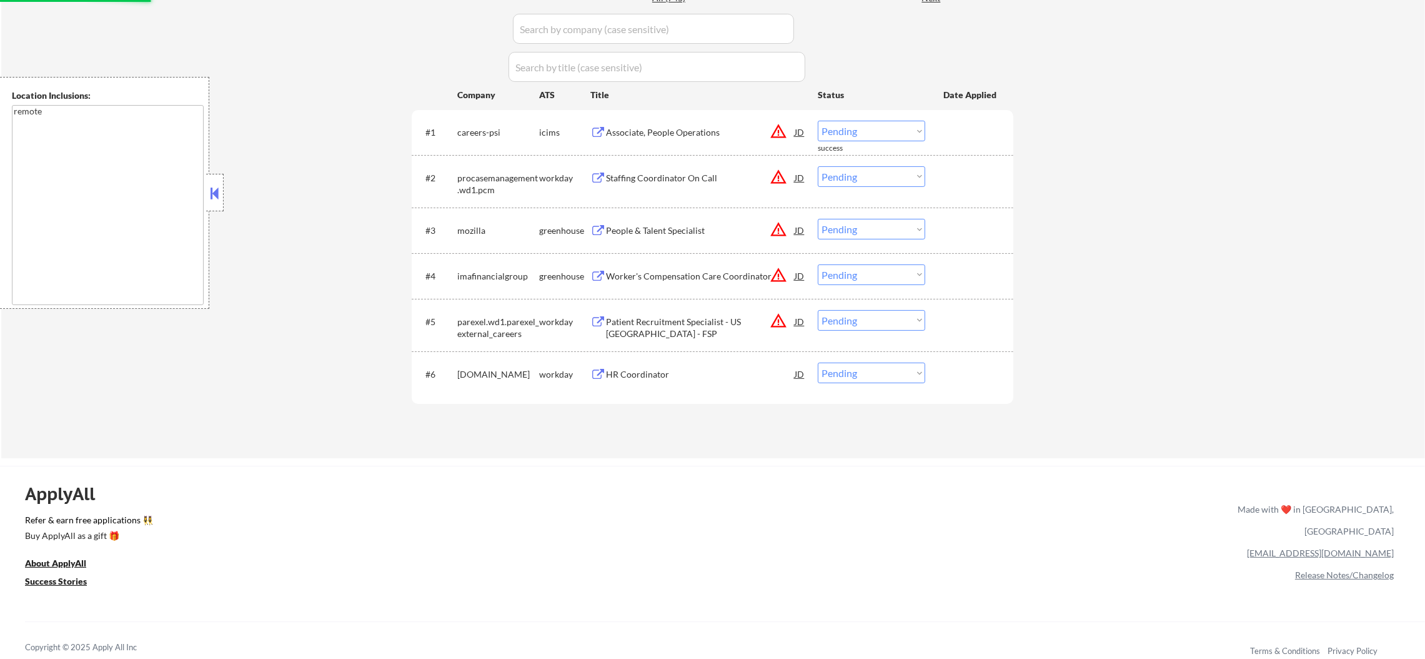
click at [775, 127] on button "warning_amber" at bounding box center [778, 130] width 17 height 17
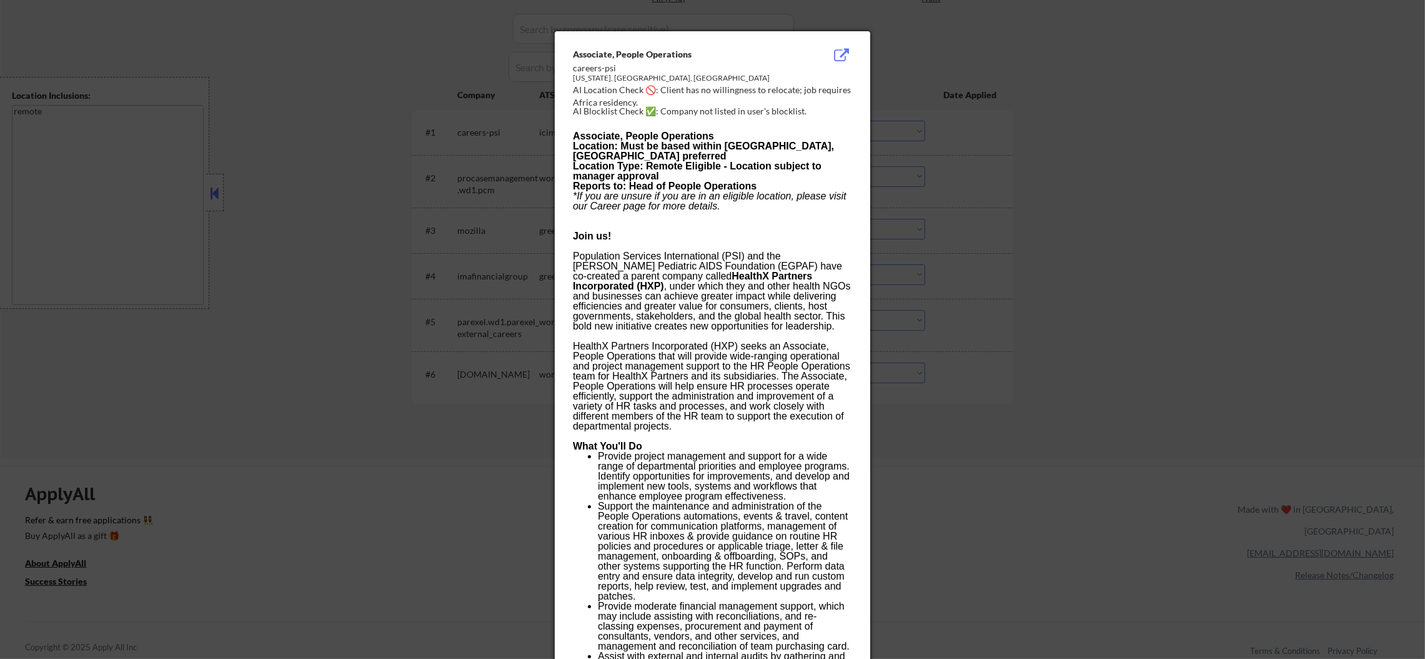
click at [940, 153] on div at bounding box center [712, 329] width 1425 height 659
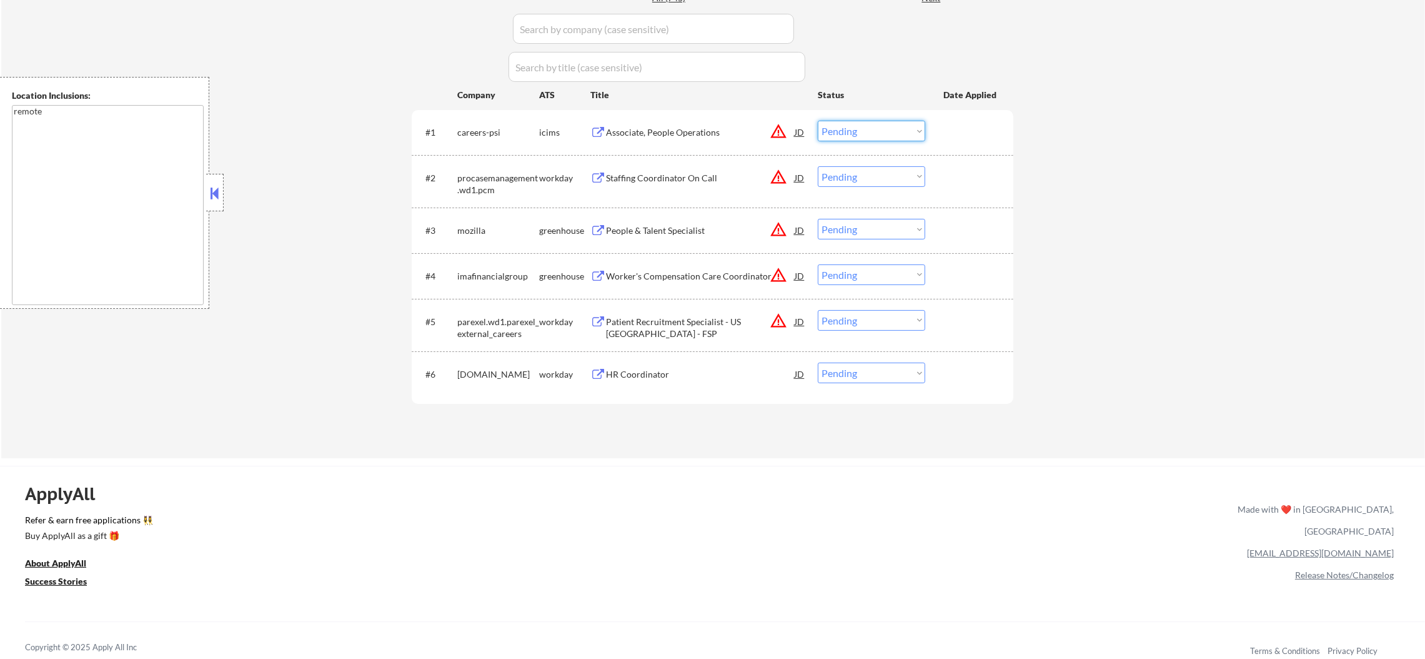
drag, startPoint x: 847, startPoint y: 123, endPoint x: 850, endPoint y: 137, distance: 14.1
click at [847, 122] on select "Choose an option... Pending Applied Excluded (Questions) Excluded (Expired) Exc…" at bounding box center [871, 131] width 107 height 21
click at [818, 121] on select "Choose an option... Pending Applied Excluded (Questions) Excluded (Expired) Exc…" at bounding box center [871, 131] width 107 height 21
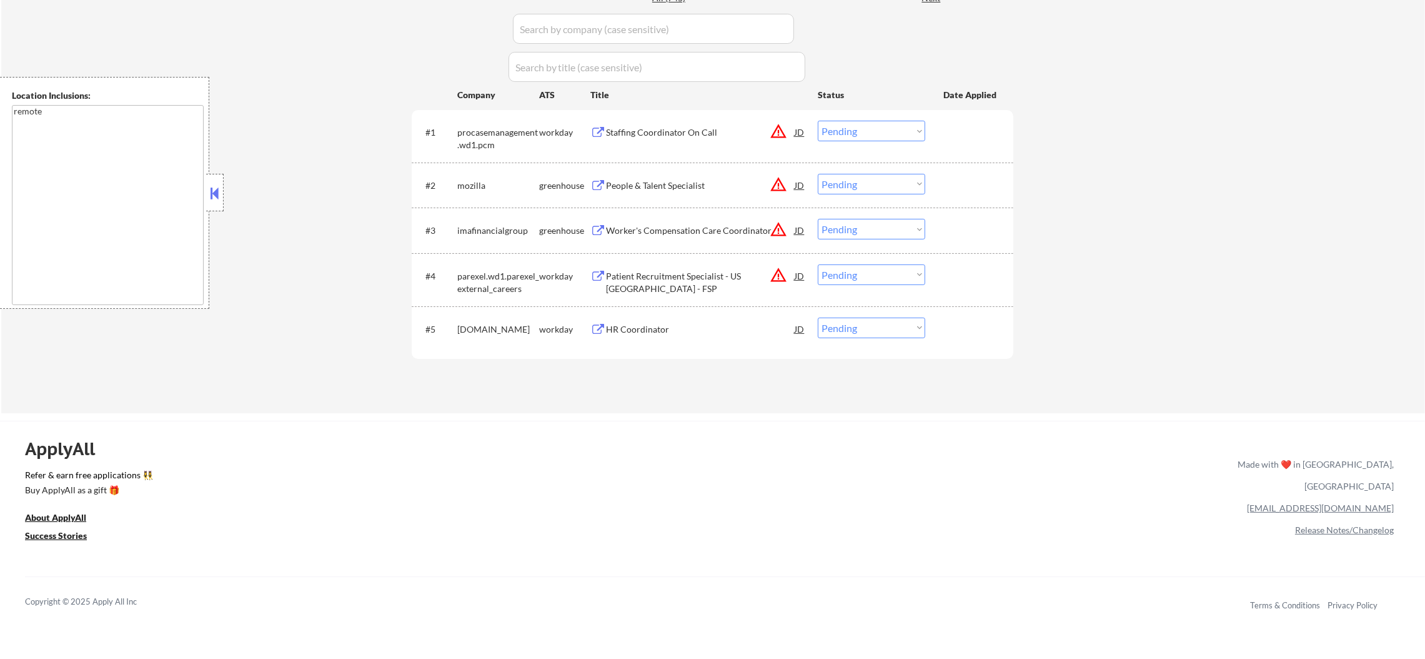
click at [772, 127] on button "warning_amber" at bounding box center [778, 130] width 17 height 17
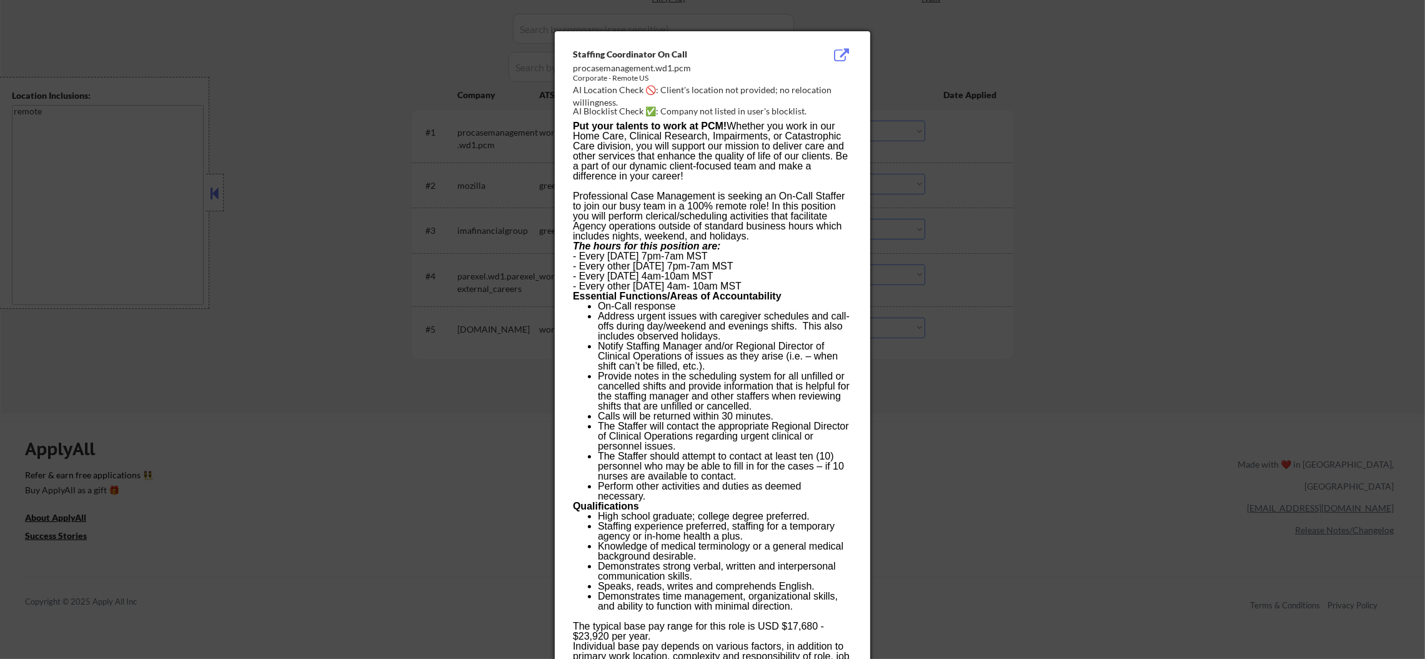
click at [888, 111] on div at bounding box center [712, 329] width 1425 height 659
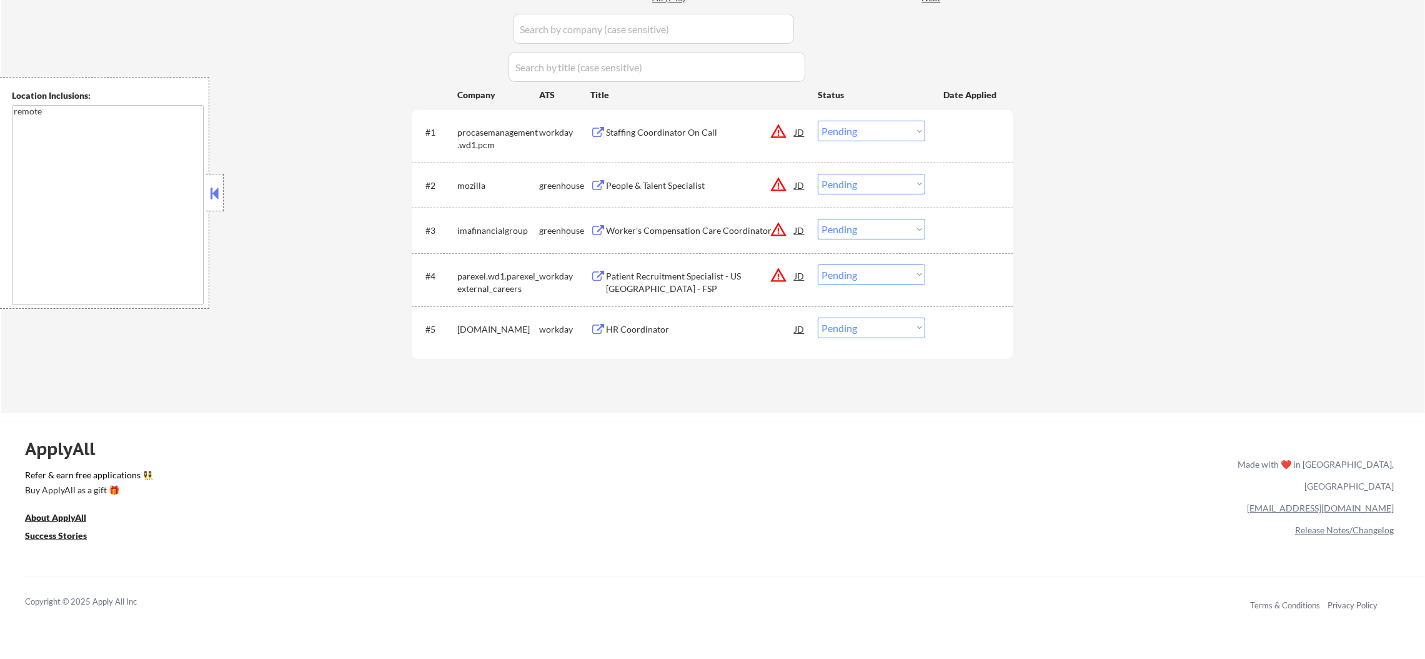
click at [674, 123] on div "Staffing Coordinator On Call" at bounding box center [700, 132] width 189 height 22
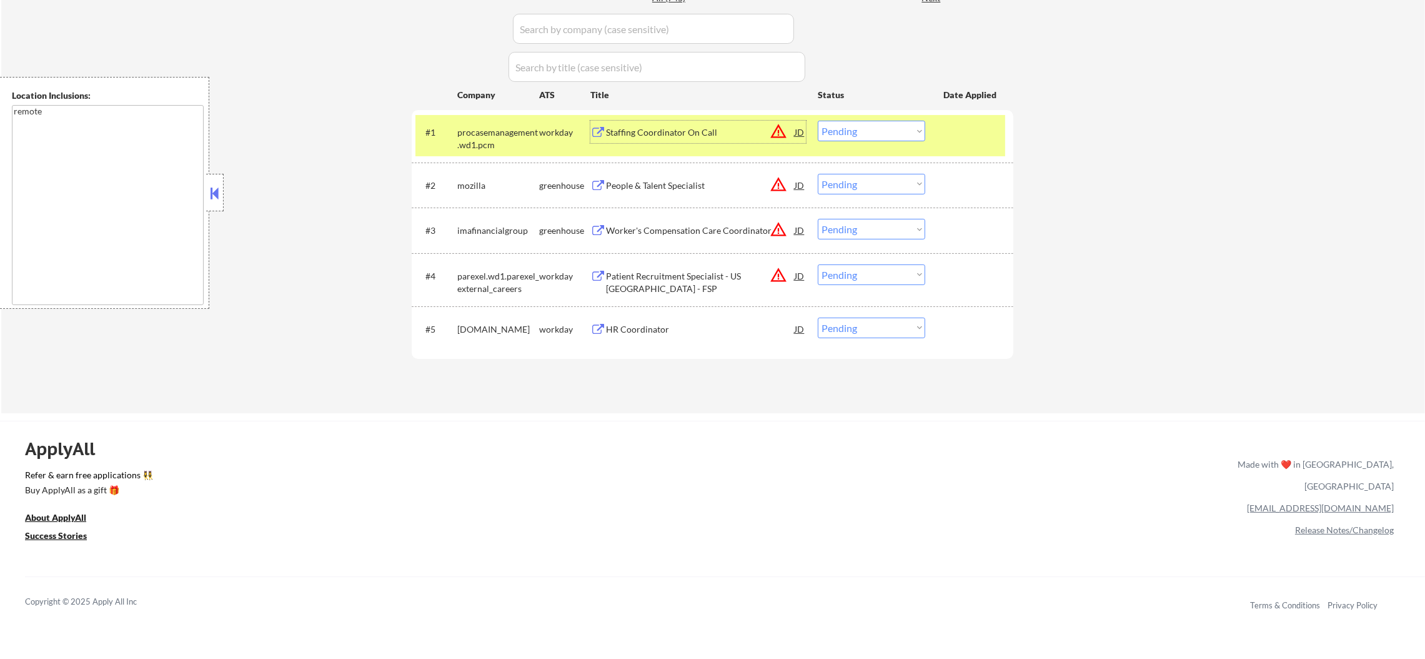
drag, startPoint x: 839, startPoint y: 117, endPoint x: 839, endPoint y: 126, distance: 8.1
click at [839, 125] on div "#1 procasemanagement.wd1.pcm workday Staffing Coordinator On Call JD warning_am…" at bounding box center [711, 135] width 590 height 41
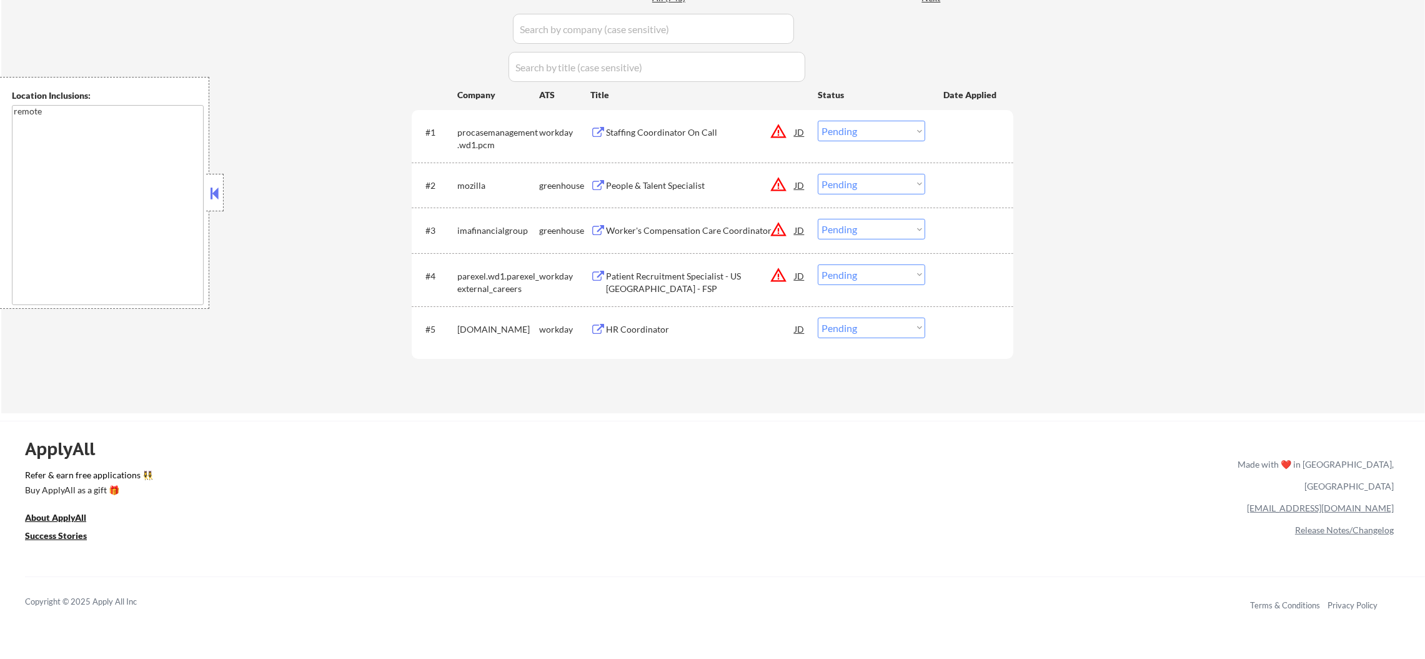
click at [839, 127] on select "Choose an option... Pending Applied Excluded (Questions) Excluded (Expired) Exc…" at bounding box center [871, 131] width 107 height 21
click at [818, 121] on select "Choose an option... Pending Applied Excluded (Questions) Excluded (Expired) Exc…" at bounding box center [871, 131] width 107 height 21
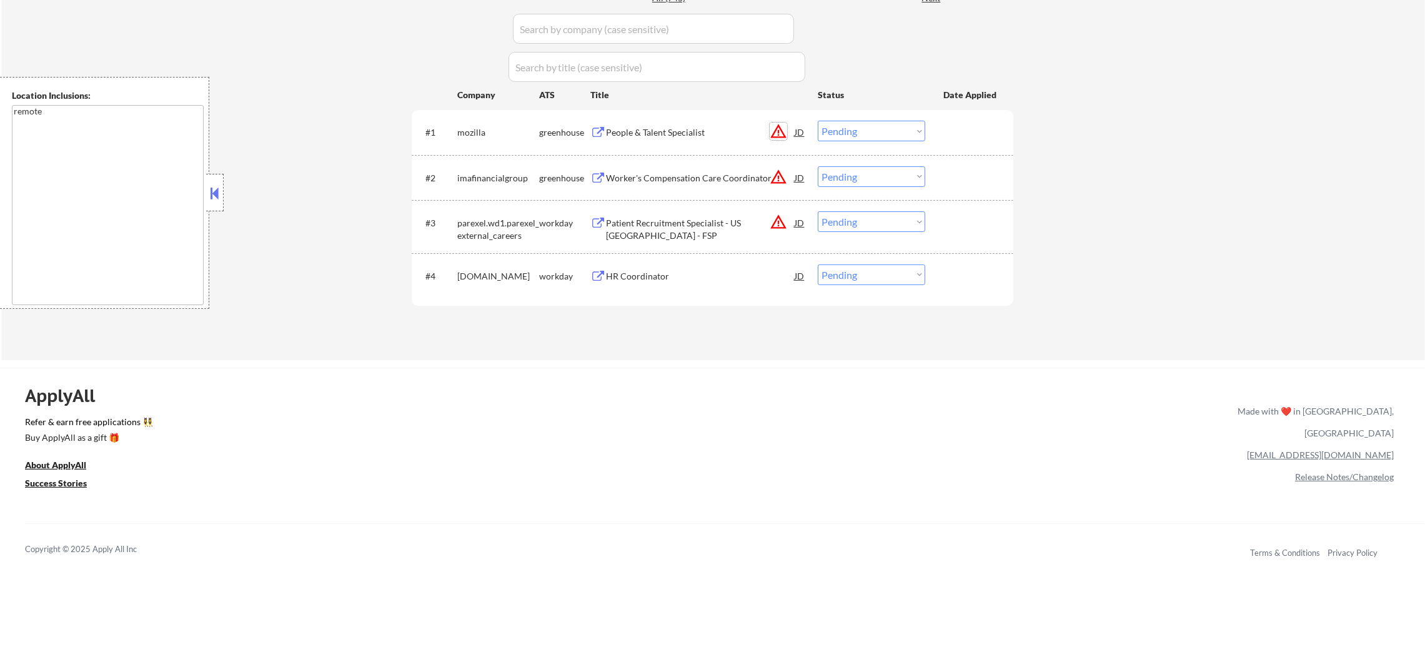
click at [782, 131] on button "warning_amber" at bounding box center [778, 130] width 17 height 17
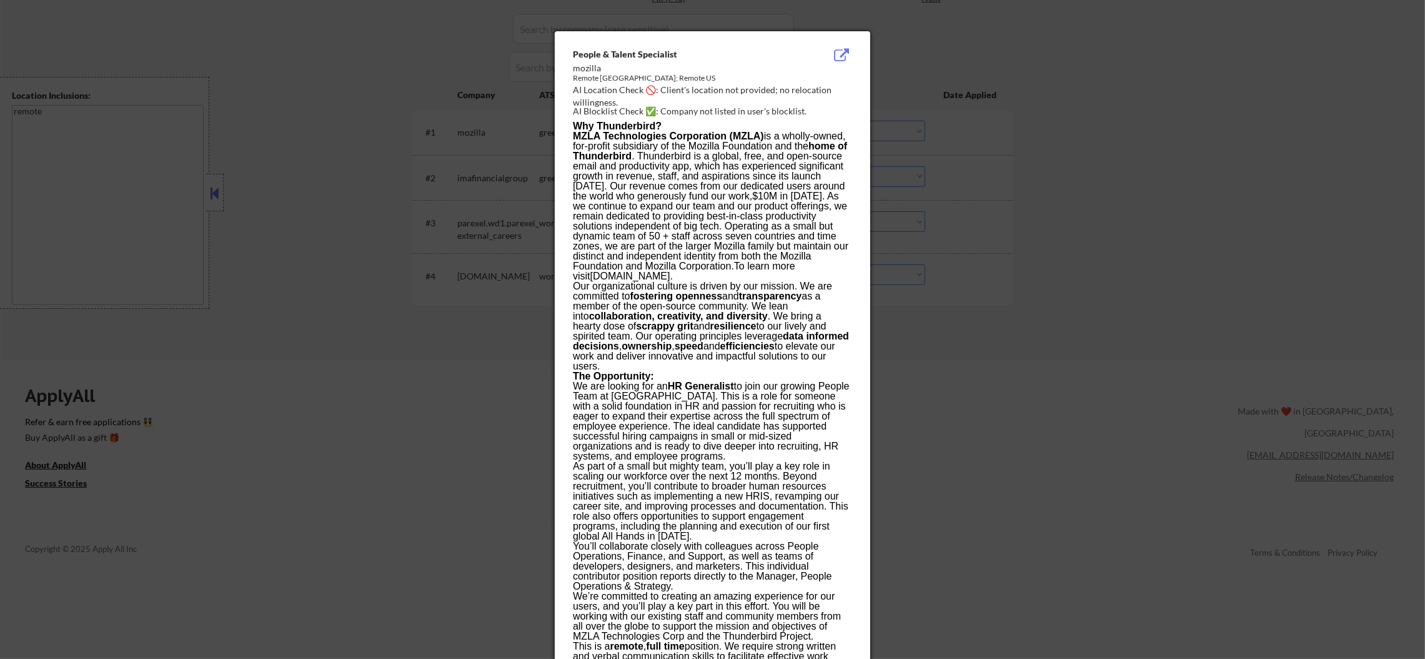
click at [947, 145] on div at bounding box center [712, 329] width 1425 height 659
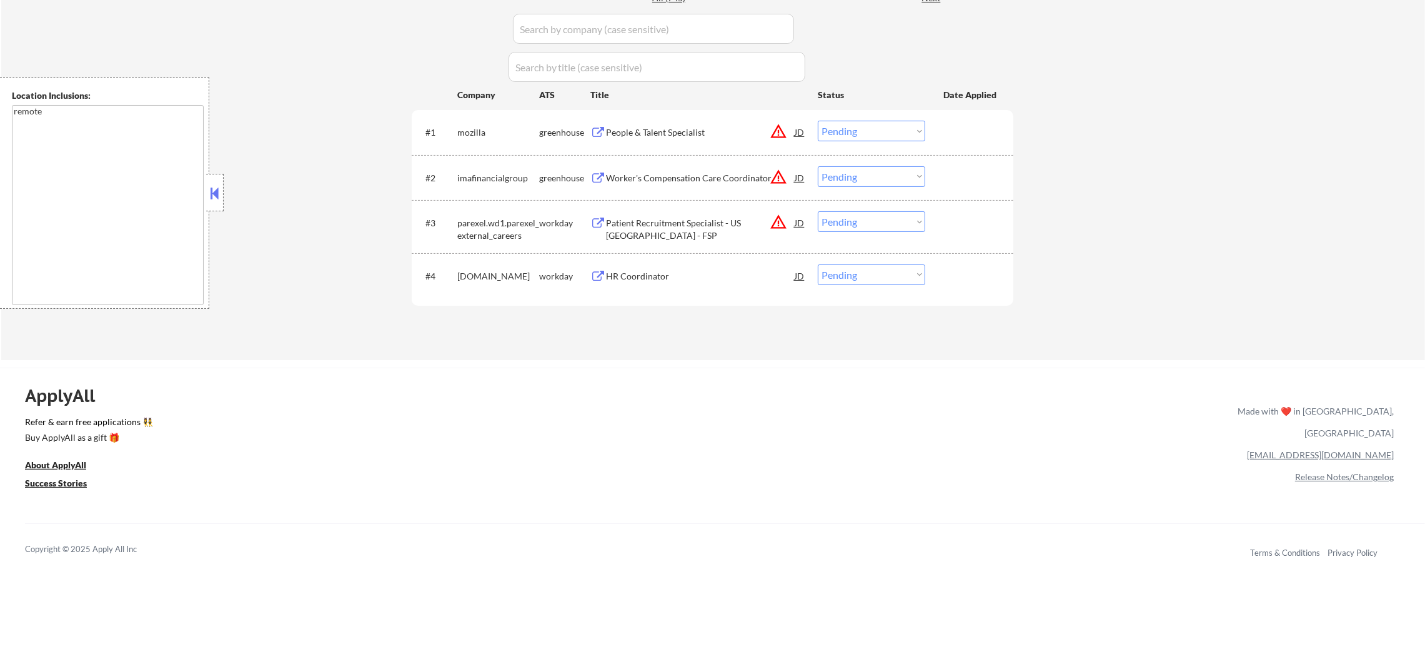
click at [702, 142] on div "People & Talent Specialist" at bounding box center [700, 132] width 189 height 22
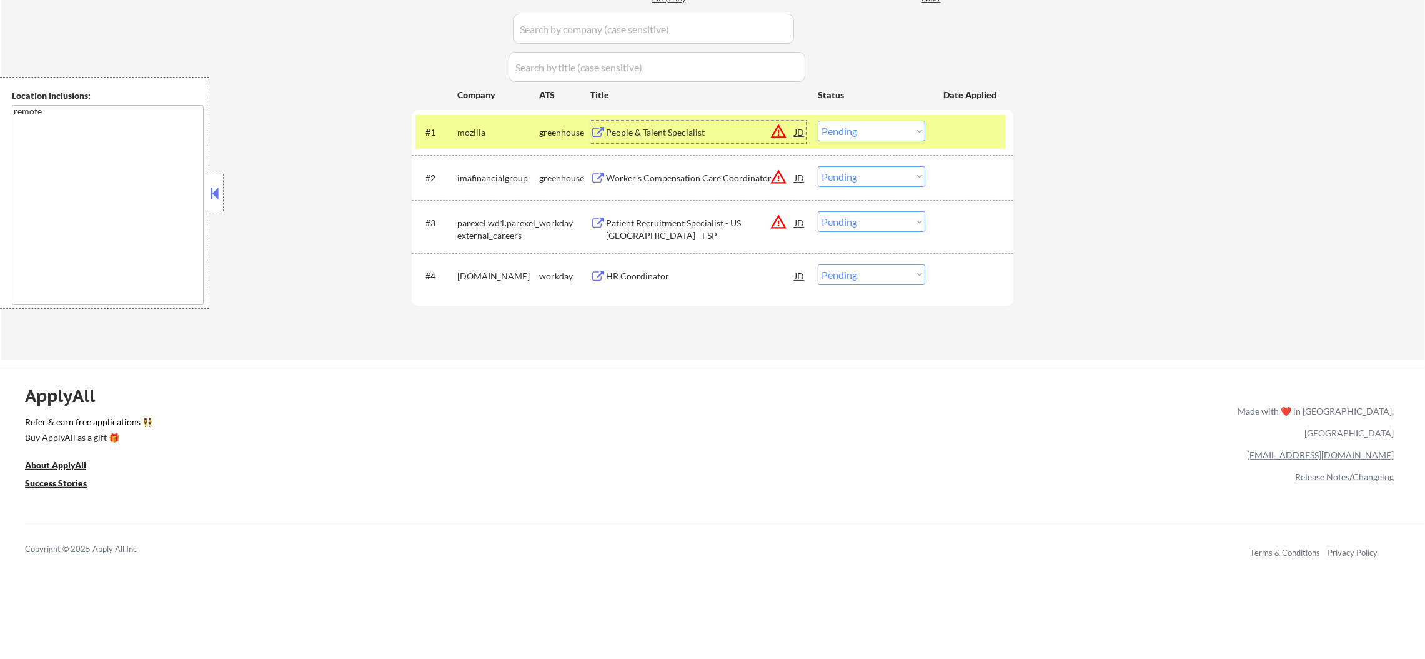
click at [856, 126] on select "Choose an option... Pending Applied Excluded (Questions) Excluded (Expired) Exc…" at bounding box center [871, 131] width 107 height 21
click at [818, 121] on select "Choose an option... Pending Applied Excluded (Questions) Excluded (Expired) Exc…" at bounding box center [871, 131] width 107 height 21
click at [491, 127] on div "mozilla" at bounding box center [498, 132] width 82 height 12
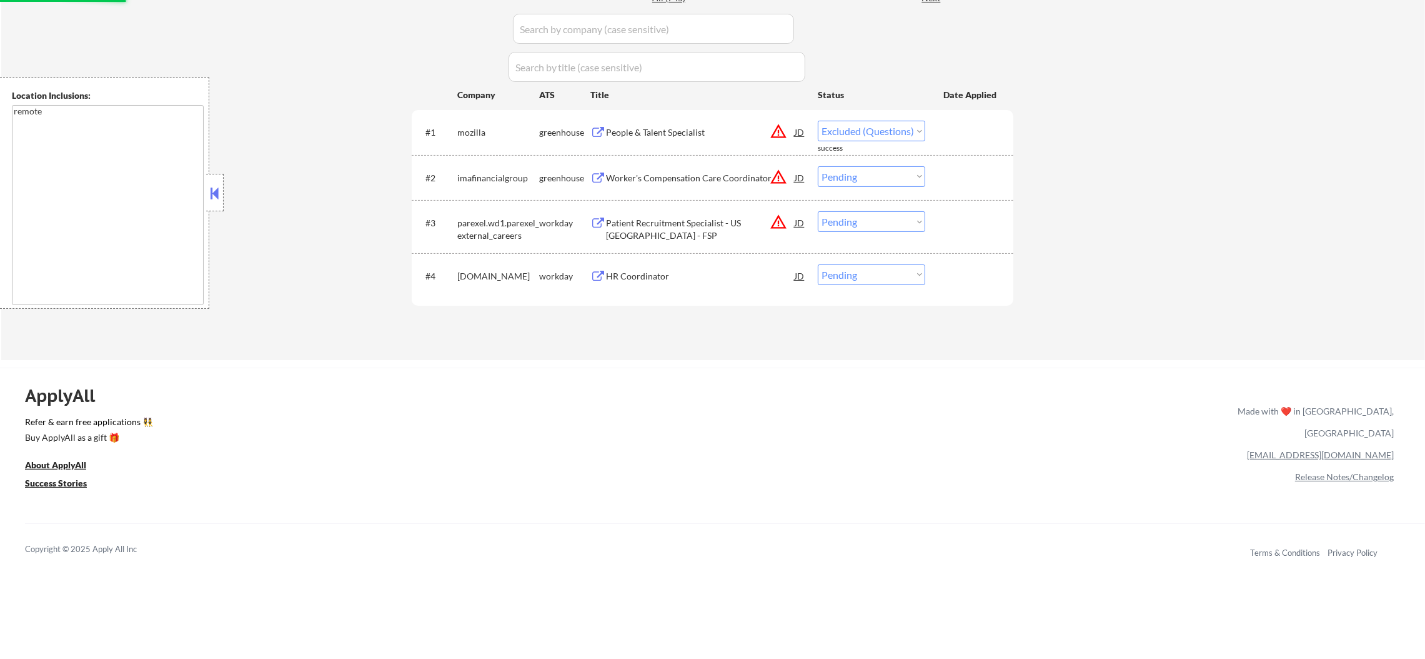
select select ""pending""
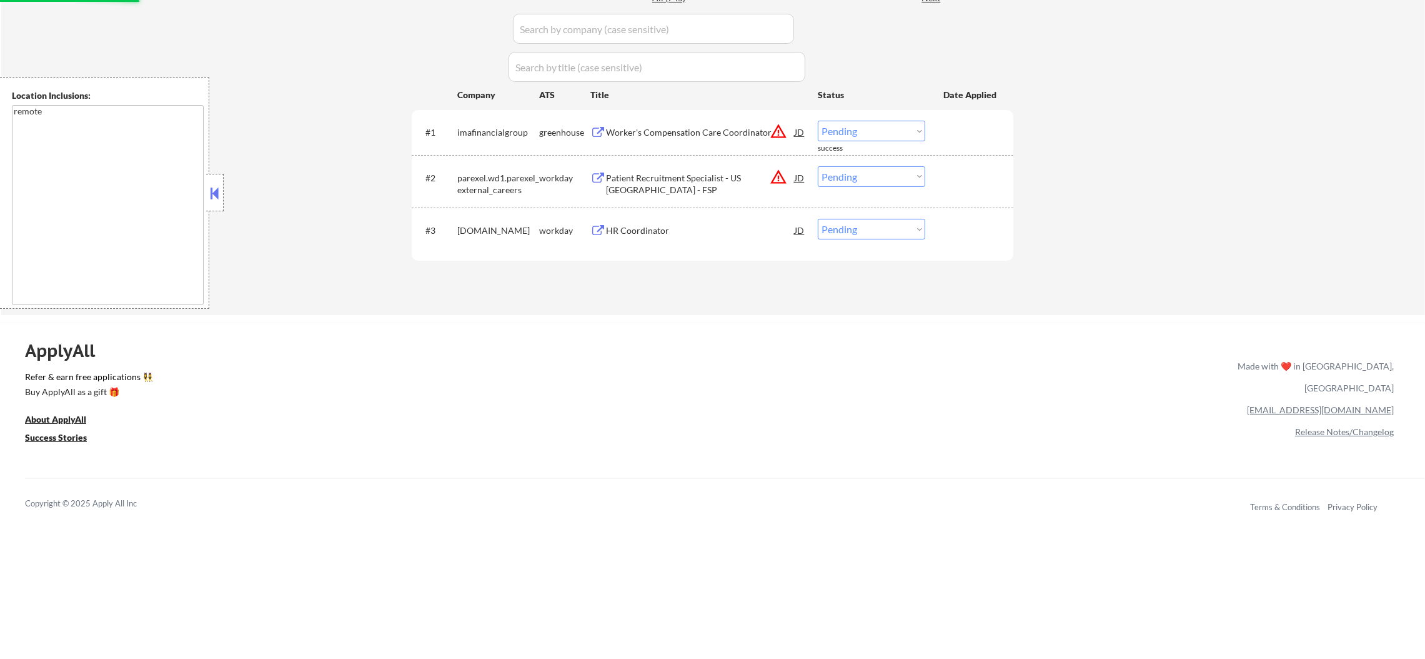
click at [777, 129] on button "warning_amber" at bounding box center [778, 130] width 17 height 17
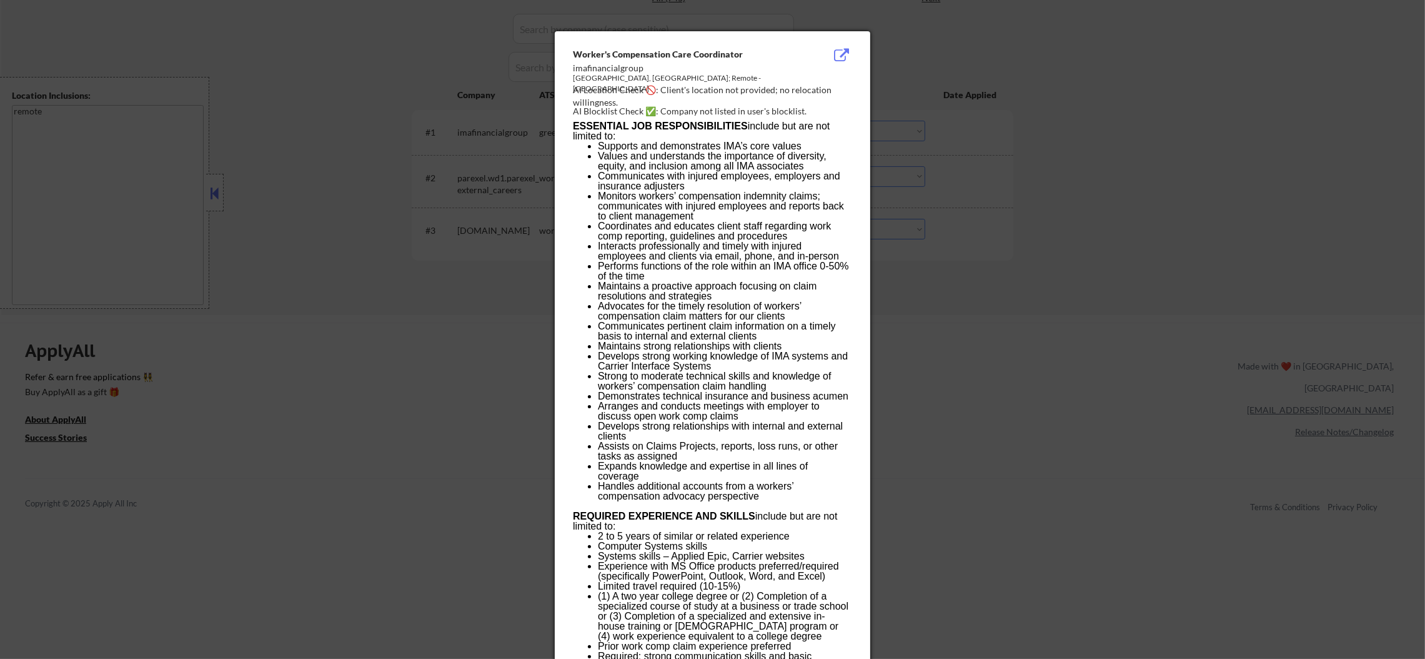
click at [992, 118] on div at bounding box center [712, 329] width 1425 height 659
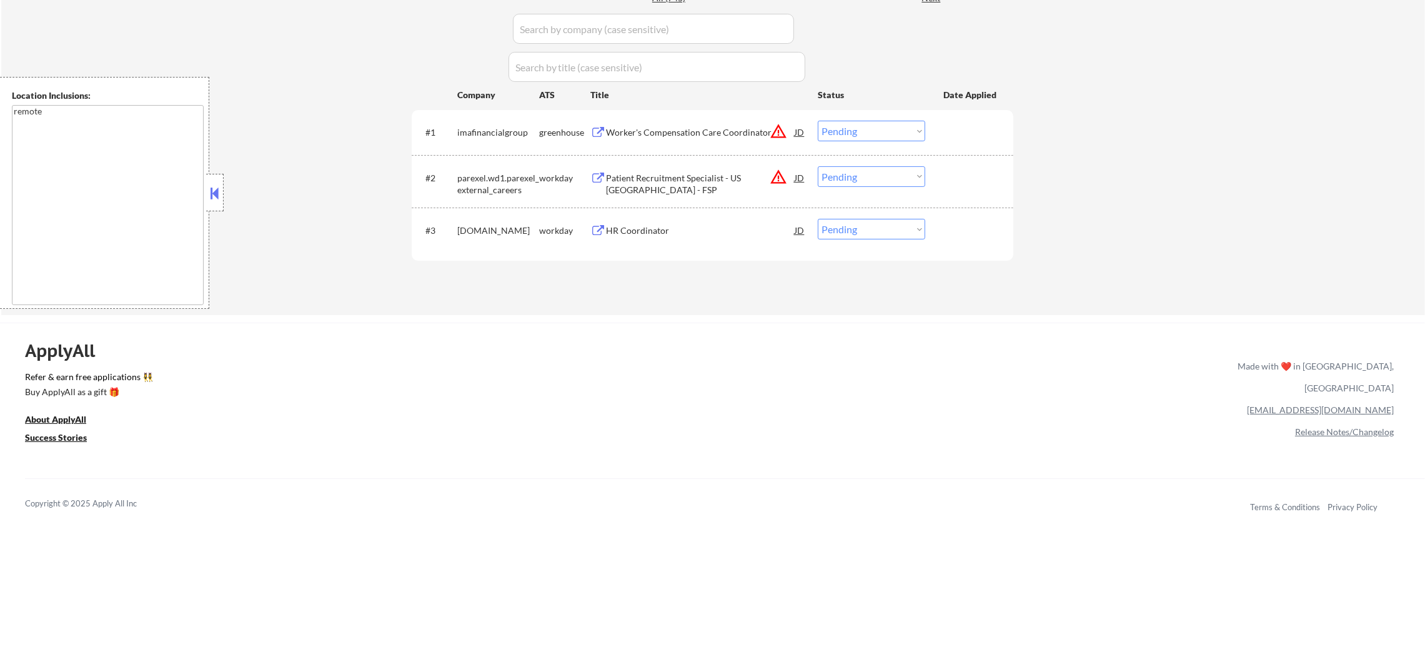
click at [660, 230] on div "HR Coordinator" at bounding box center [700, 230] width 189 height 12
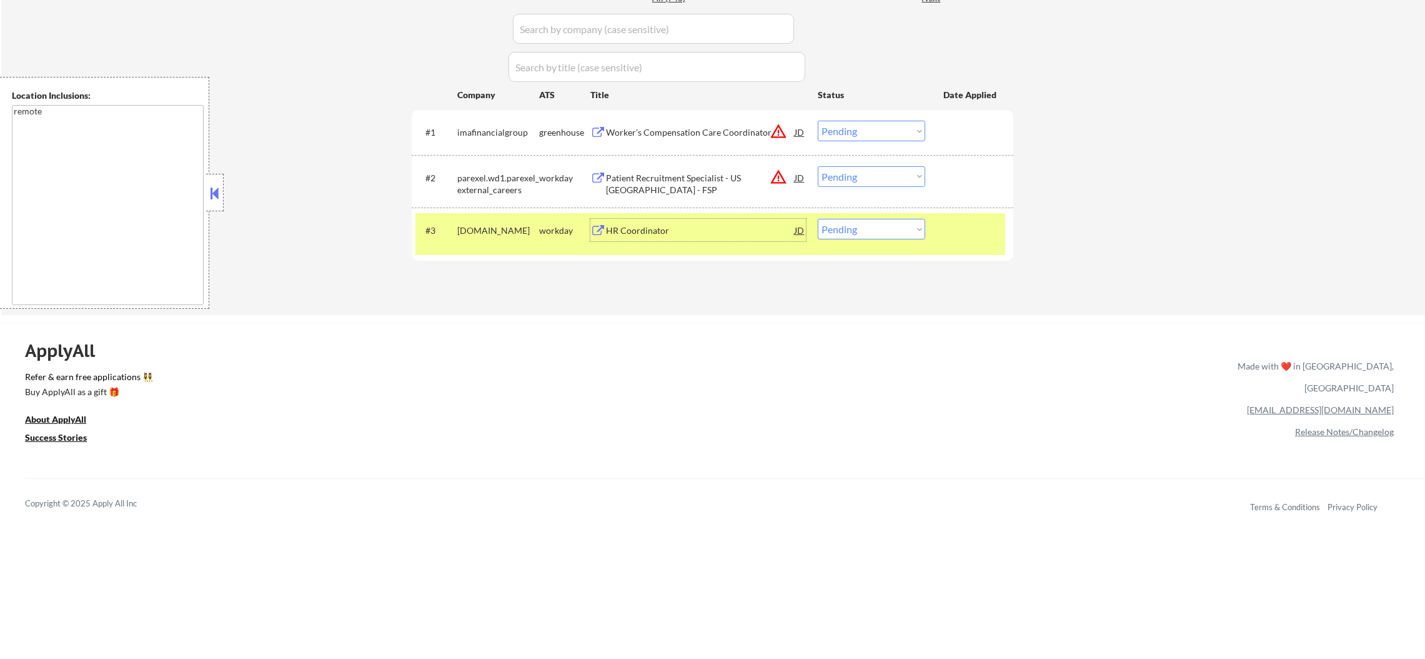
click at [664, 227] on div "HR Coordinator" at bounding box center [700, 230] width 189 height 12
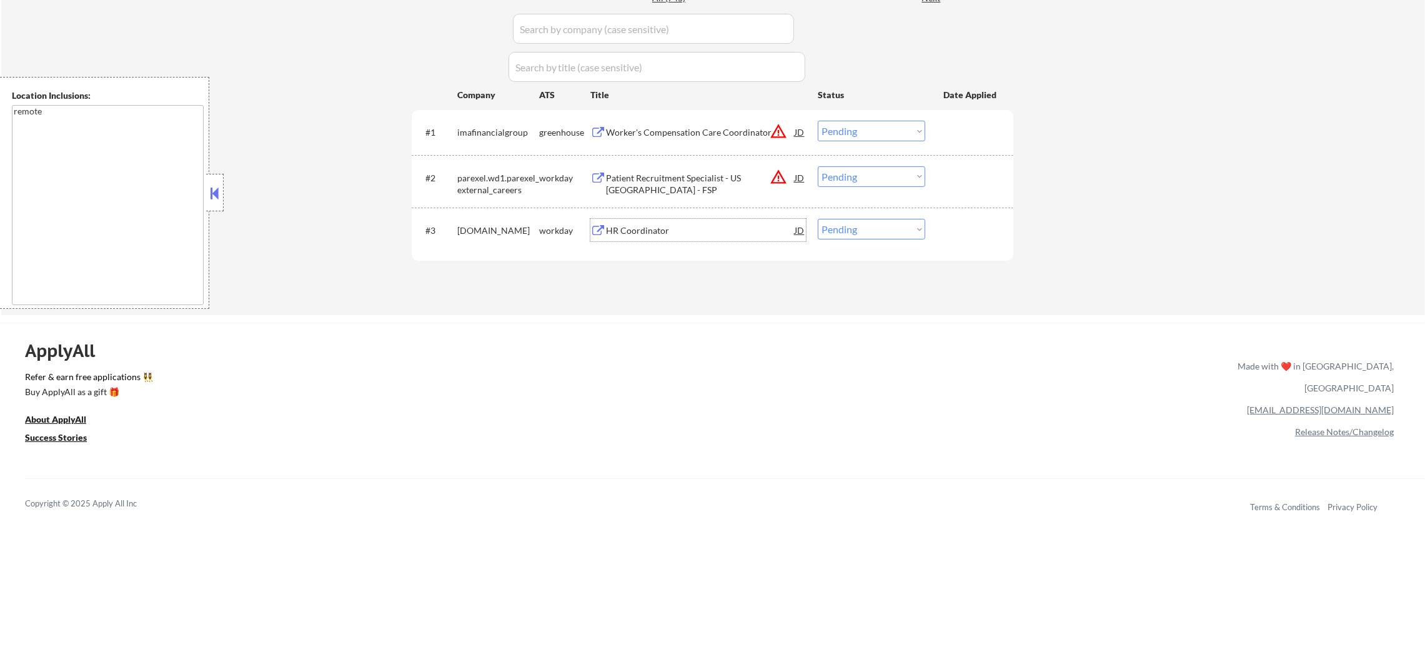
click at [838, 232] on select "Choose an option... Pending Applied Excluded (Questions) Excluded (Expired) Exc…" at bounding box center [871, 229] width 107 height 21
select select ""applied""
click at [818, 219] on select "Choose an option... Pending Applied Excluded (Questions) Excluded (Expired) Exc…" at bounding box center [871, 229] width 107 height 21
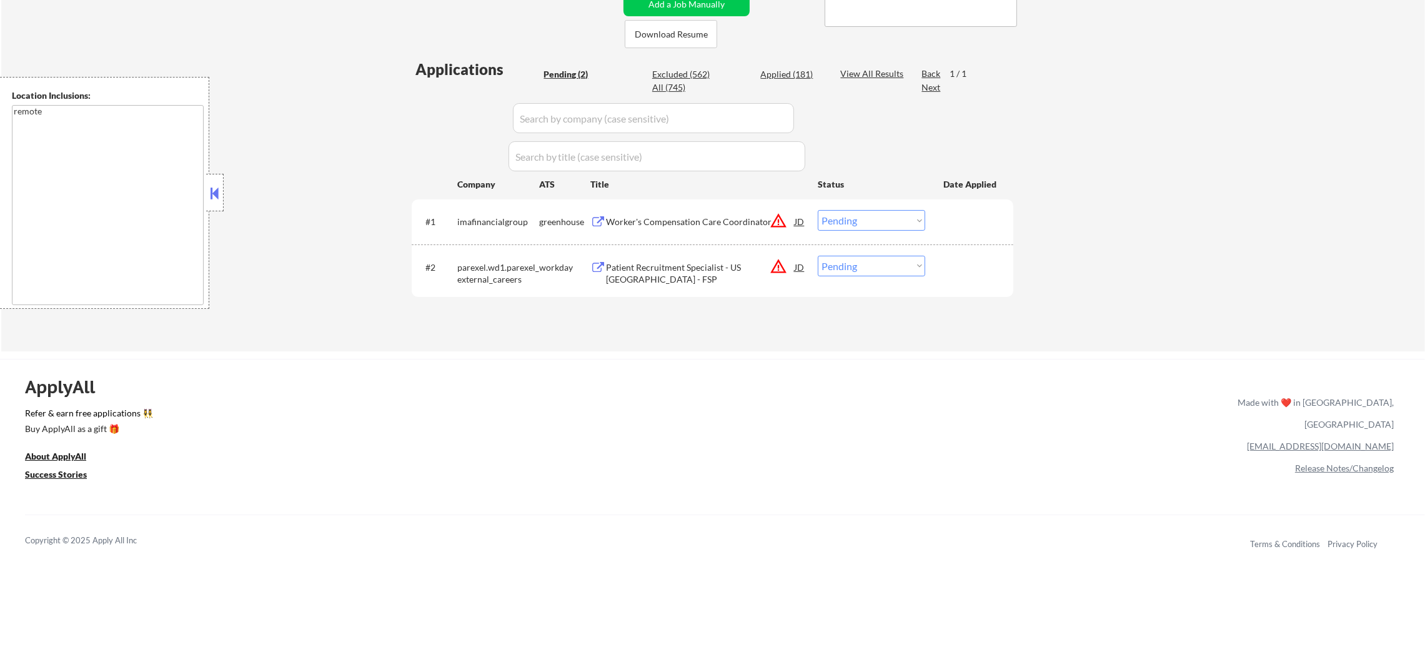
scroll to position [219, 0]
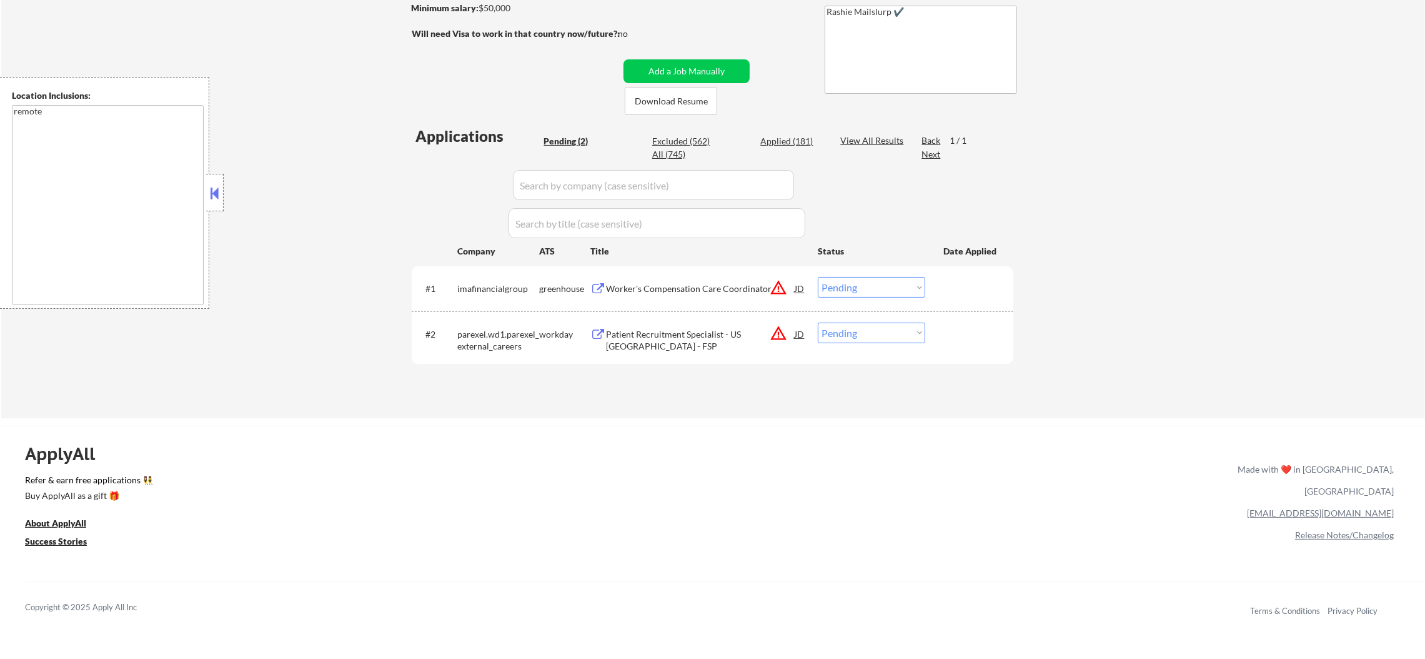
click at [857, 333] on select "Choose an option... Pending Applied Excluded (Questions) Excluded (Expired) Exc…" at bounding box center [871, 332] width 107 height 21
select select ""excluded__location_""
click at [818, 322] on select "Choose an option... Pending Applied Excluded (Questions) Excluded (Expired) Exc…" at bounding box center [871, 332] width 107 height 21
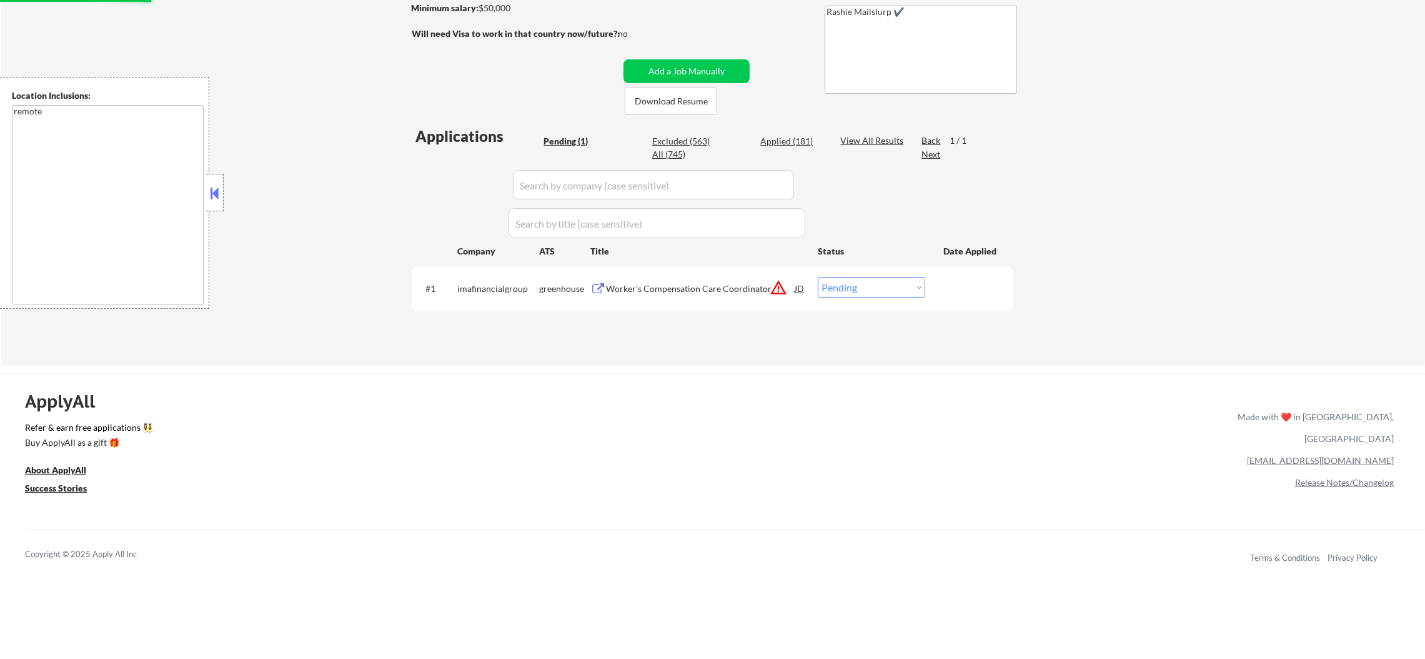
click at [770, 284] on button "warning_amber" at bounding box center [778, 287] width 17 height 17
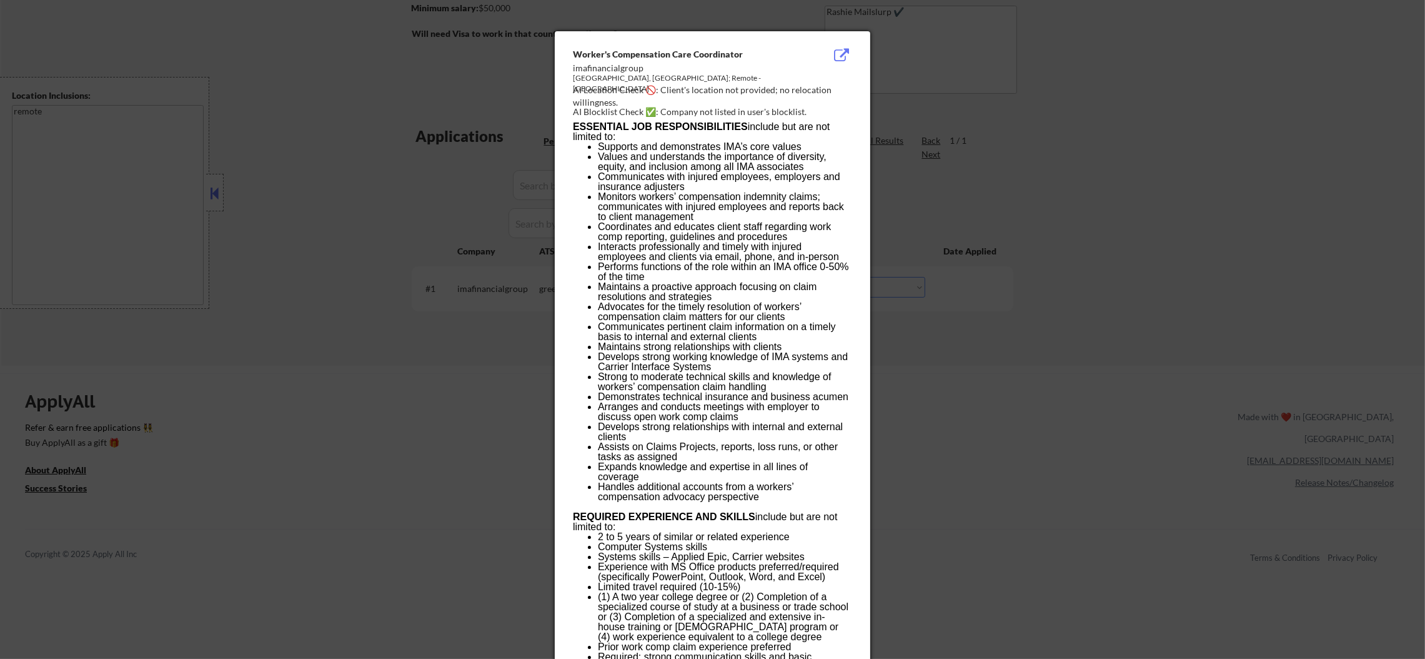
click at [914, 239] on div at bounding box center [712, 329] width 1425 height 659
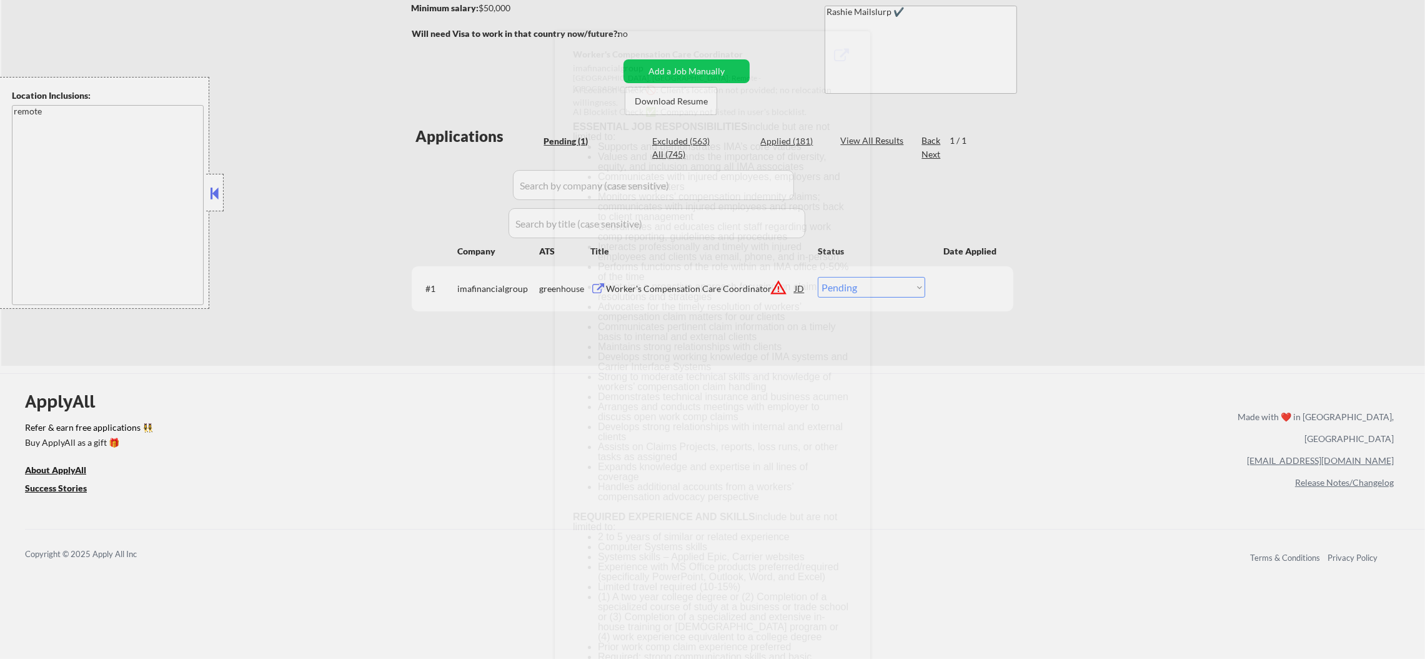
click at [885, 277] on select "Choose an option... Pending Applied Excluded (Questions) Excluded (Expired) Exc…" at bounding box center [871, 287] width 107 height 21
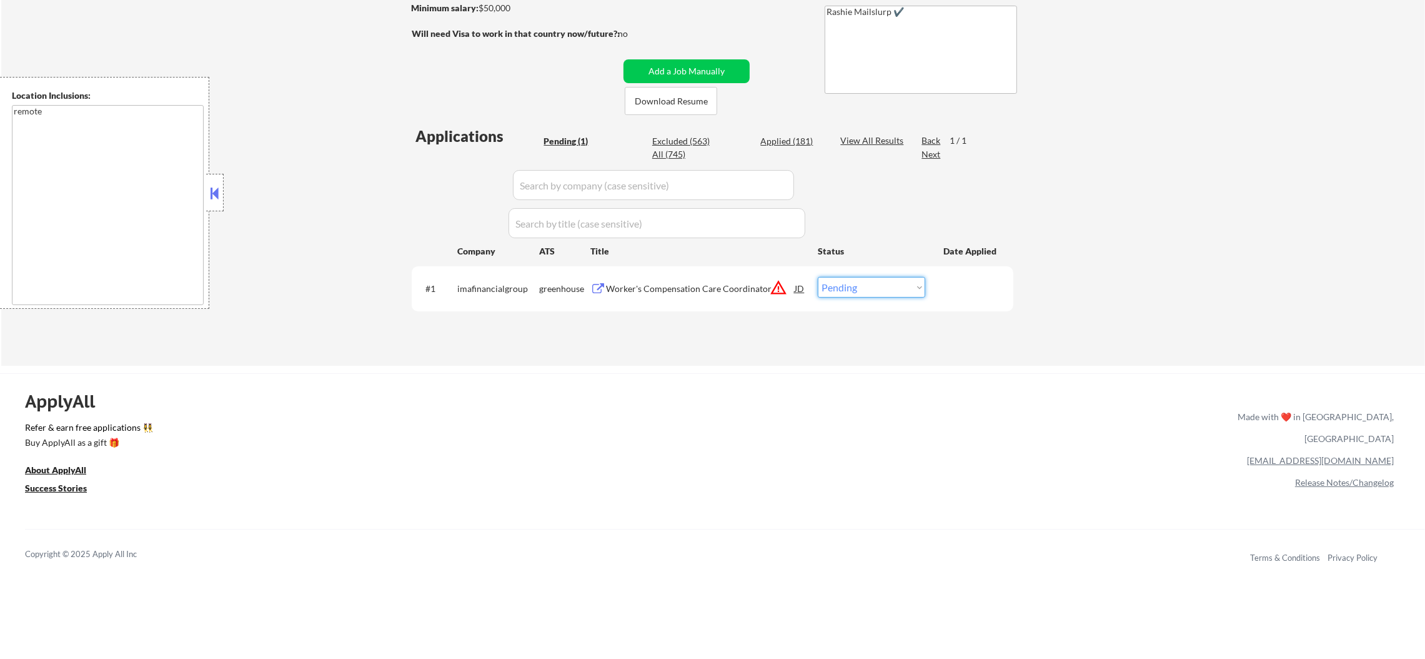
click at [770, 292] on button "warning_amber" at bounding box center [778, 287] width 17 height 17
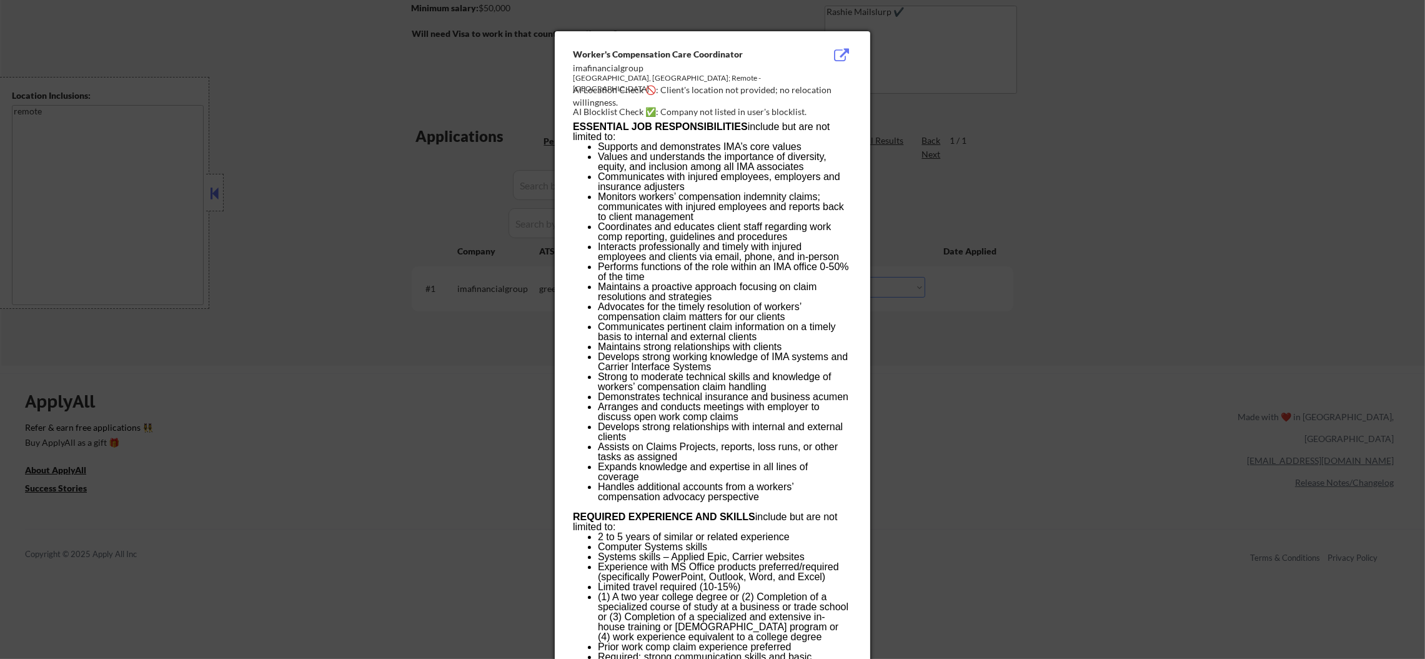
click at [478, 288] on div at bounding box center [712, 329] width 1425 height 659
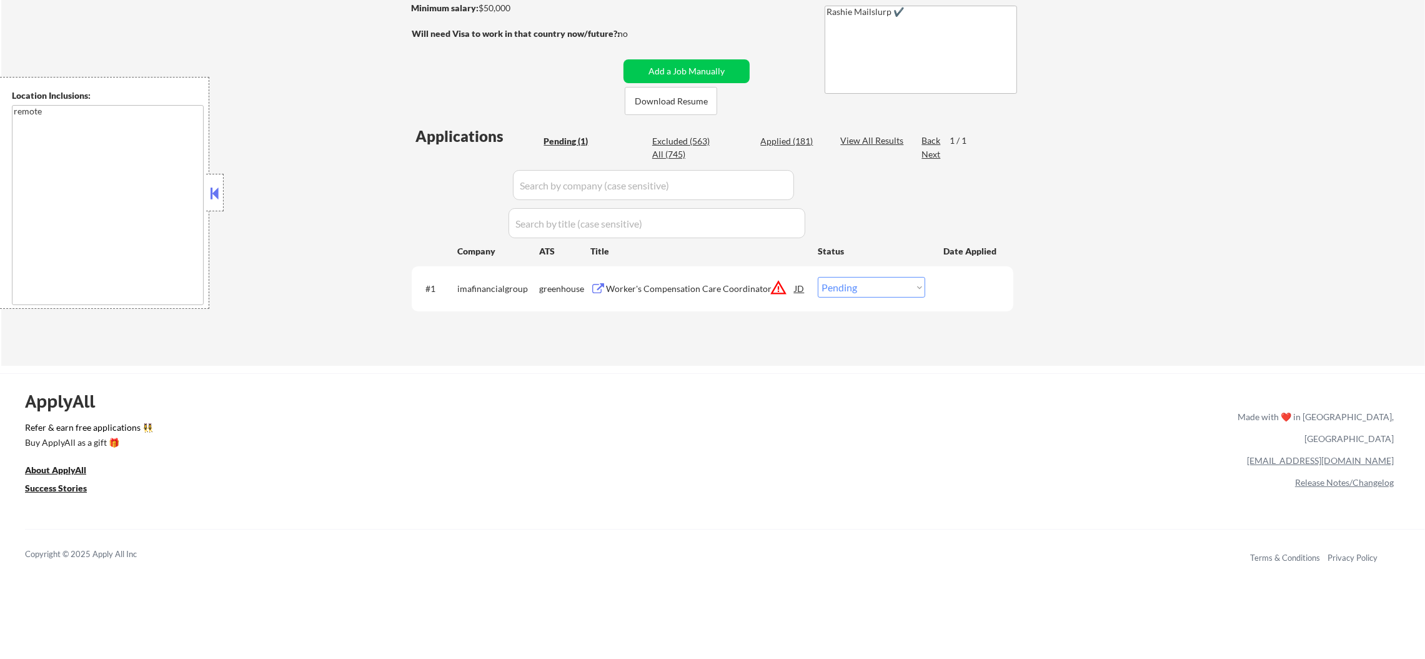
click at [668, 299] on div "#1 imafinancialgroup greenhouse Worker's Compensation Care Coordinator JD warni…" at bounding box center [711, 288] width 590 height 34
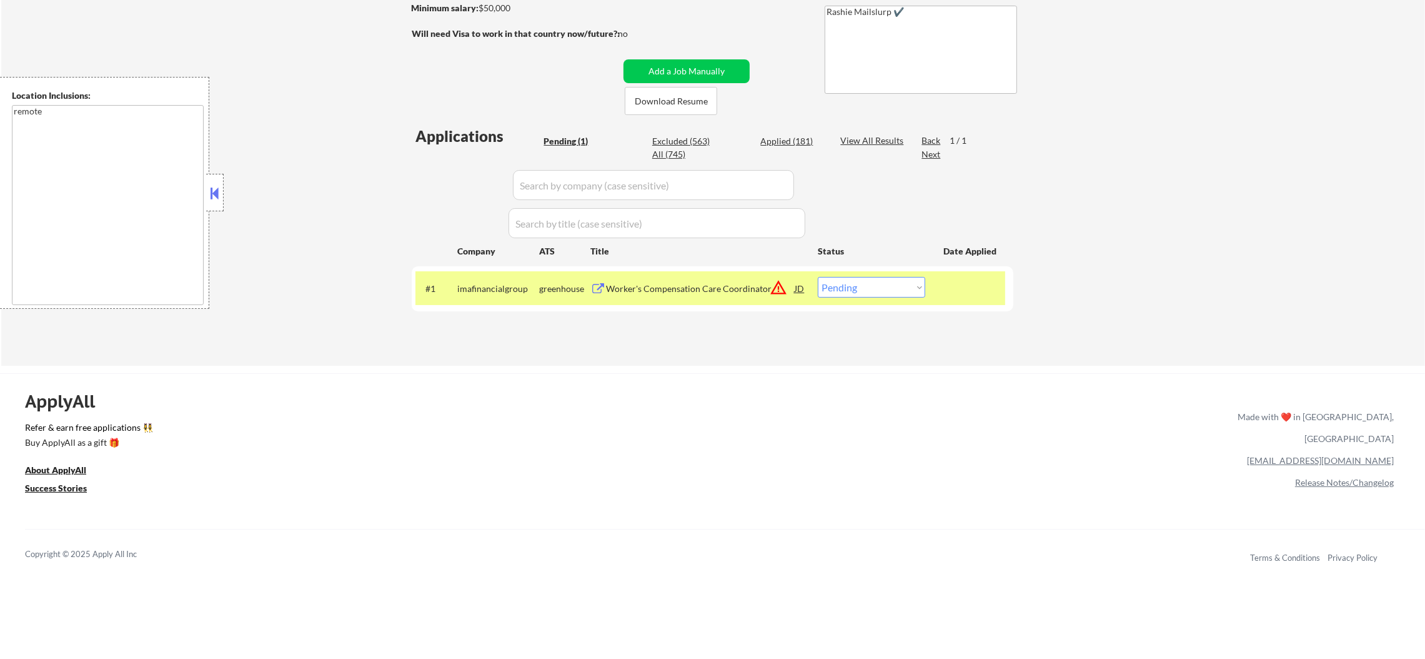
click at [677, 289] on div "Worker's Compensation Care Coordinator" at bounding box center [700, 288] width 189 height 12
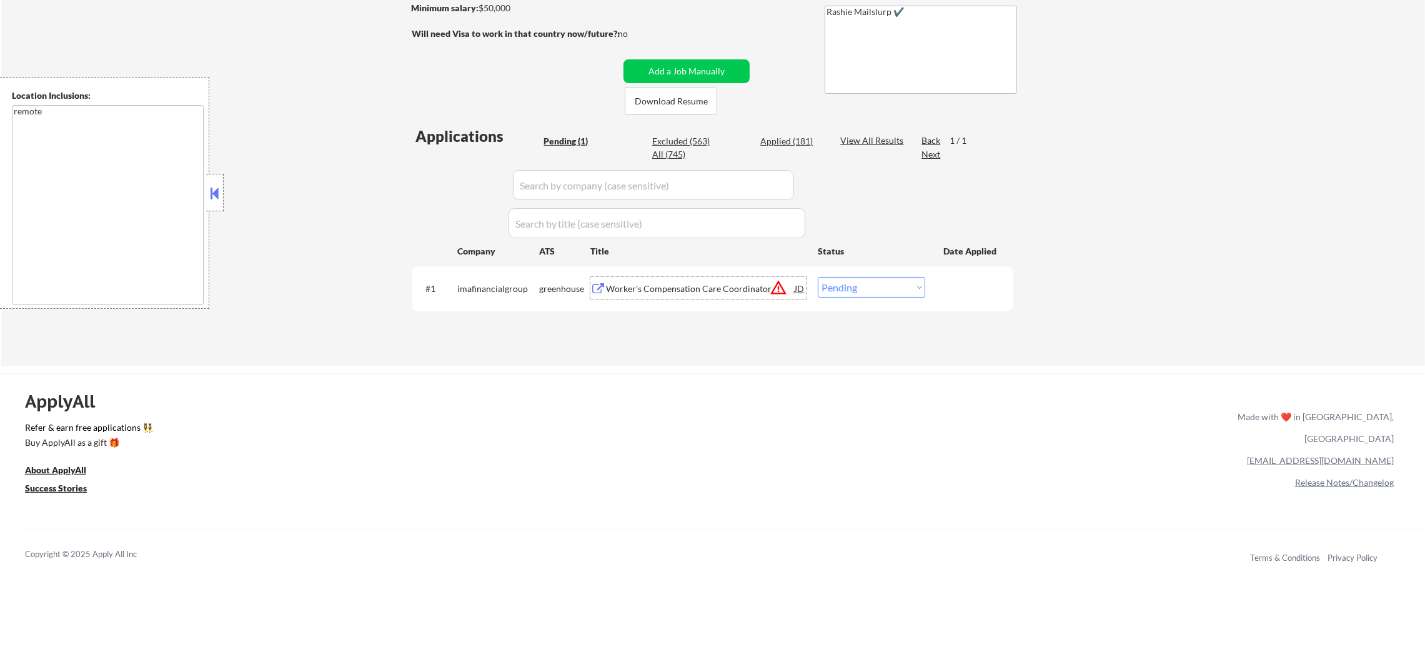
click at [852, 292] on select "Choose an option... Pending Applied Excluded (Questions) Excluded (Expired) Exc…" at bounding box center [871, 287] width 107 height 21
select select ""excluded__blocklist_""
click at [818, 277] on select "Choose an option... Pending Applied Excluded (Questions) Excluded (Expired) Exc…" at bounding box center [871, 287] width 107 height 21
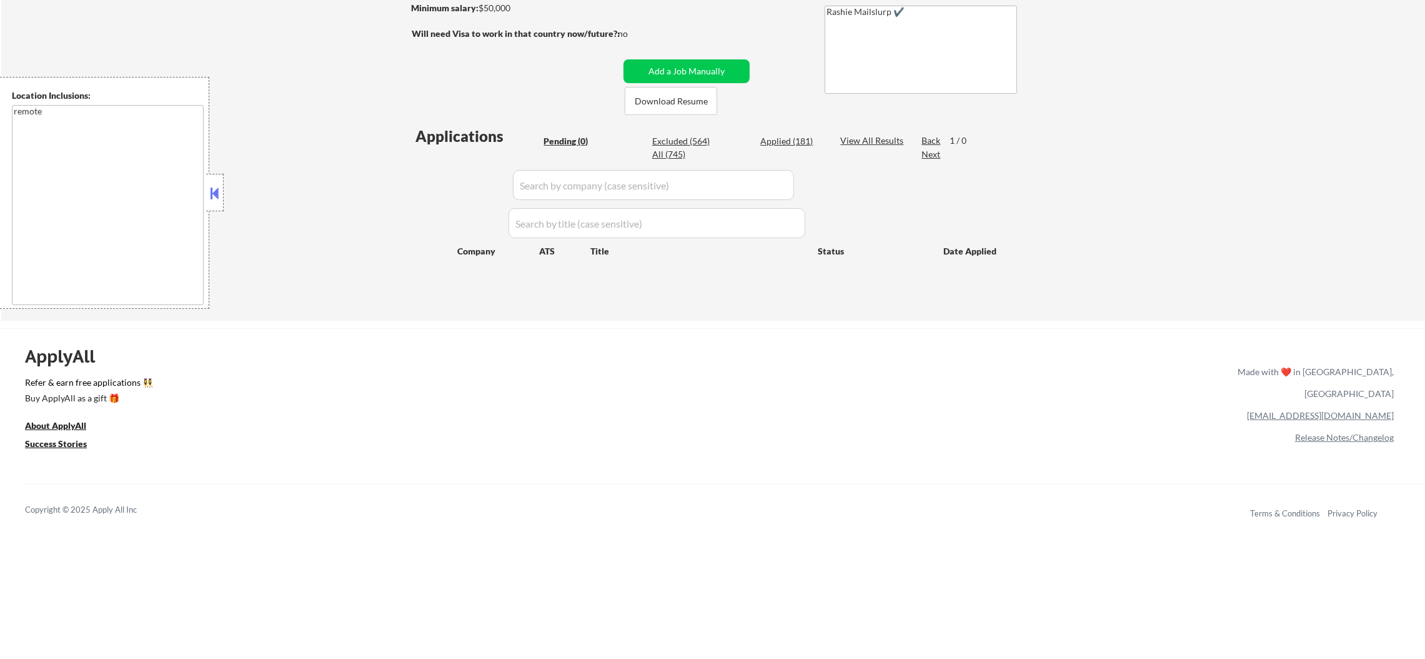
click at [803, 144] on div "Applied (181)" at bounding box center [791, 141] width 62 height 12
select select ""applied""
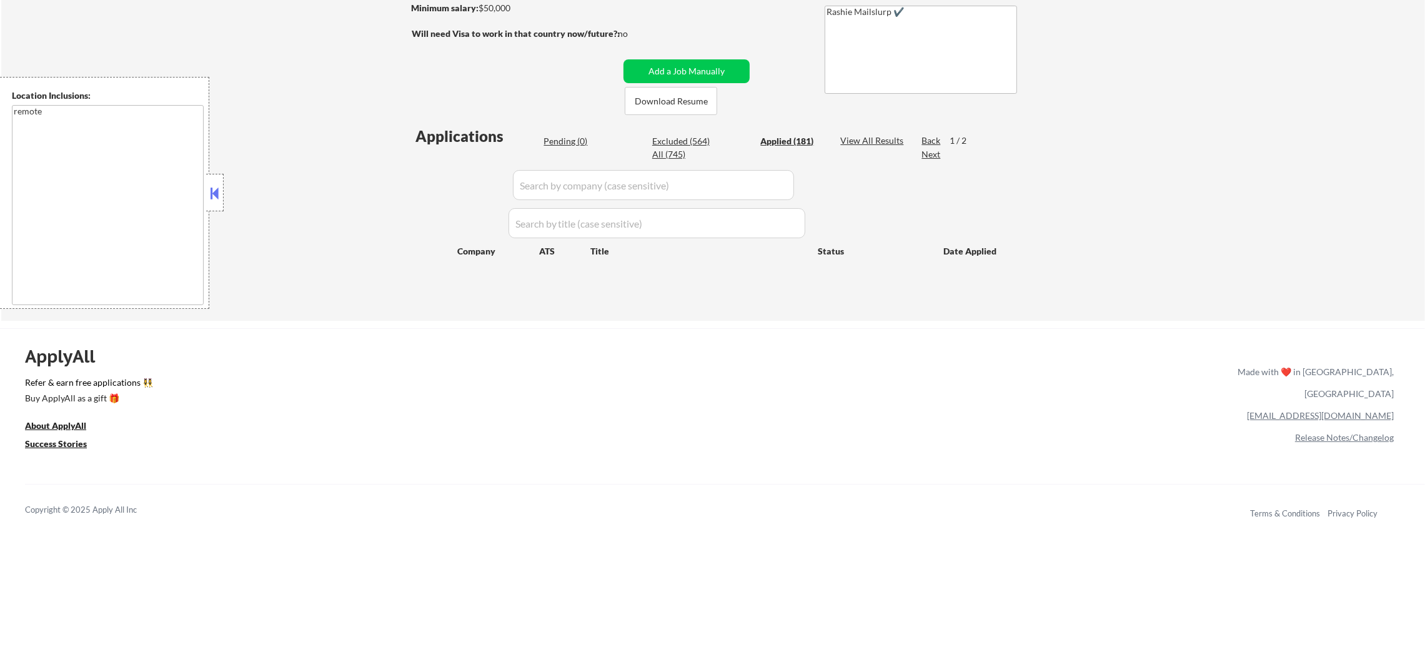
select select ""applied""
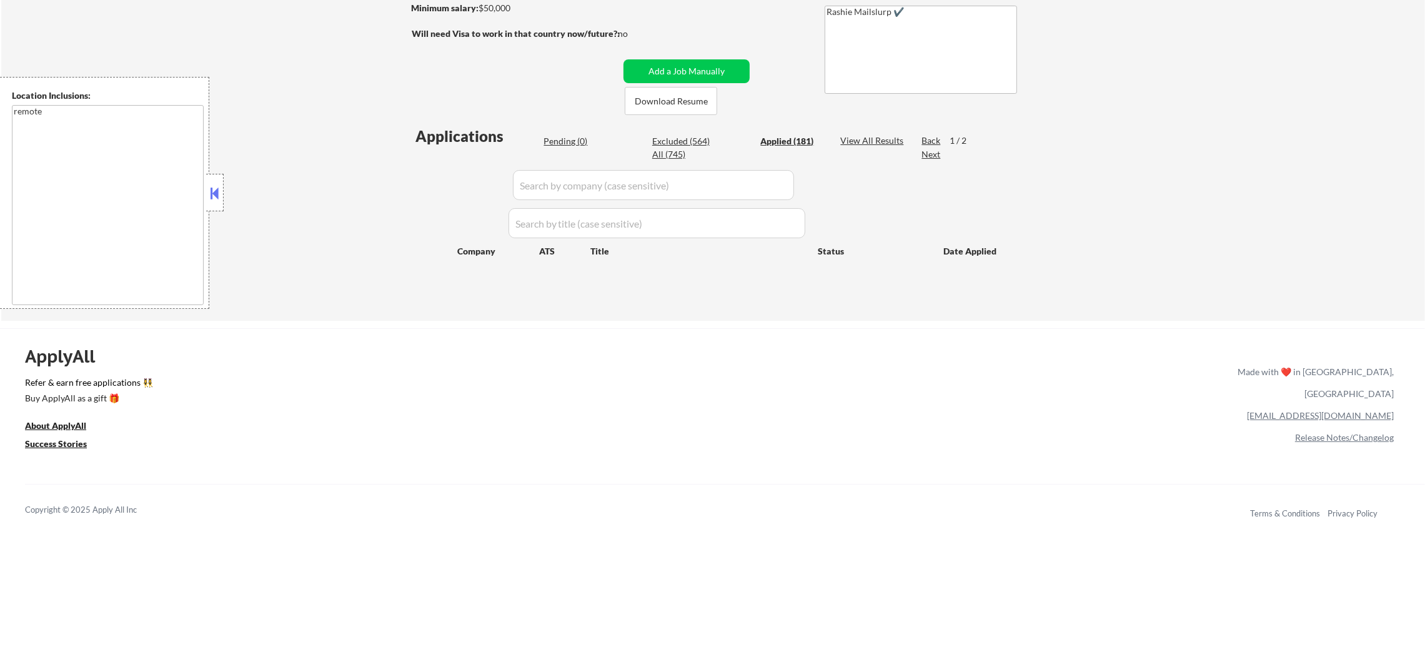
select select ""applied""
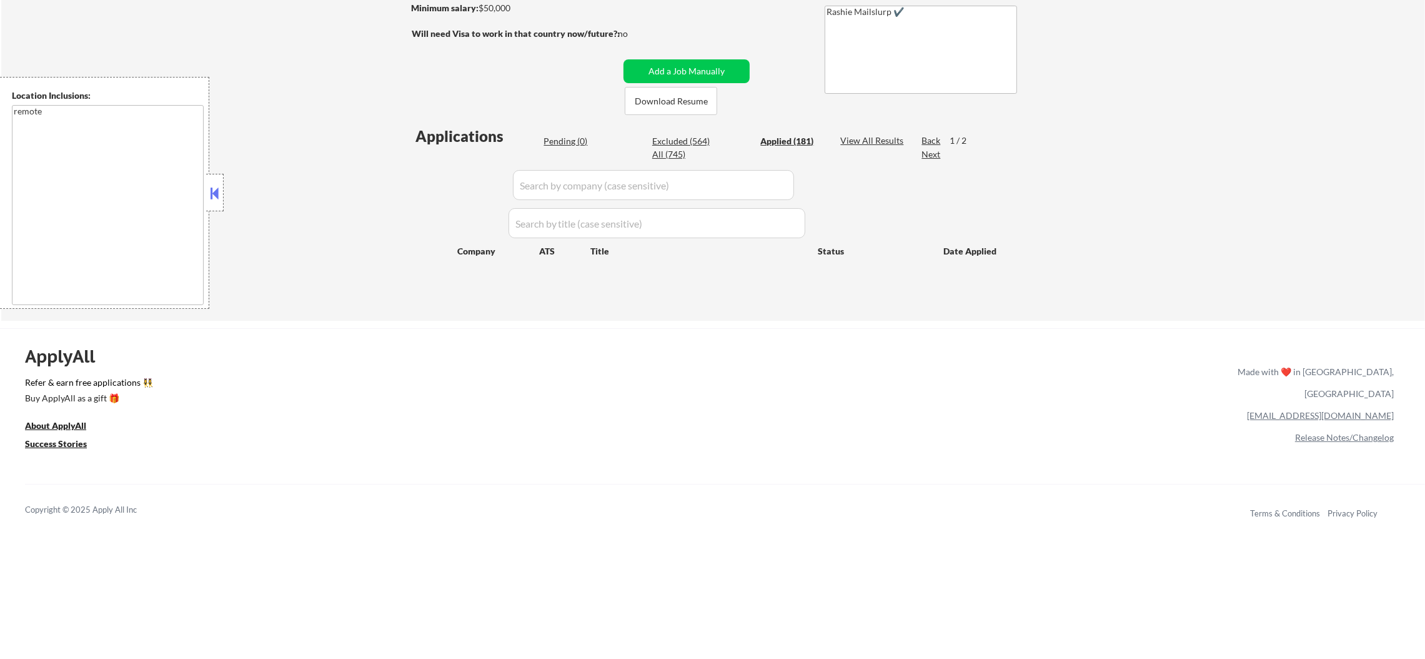
select select ""applied""
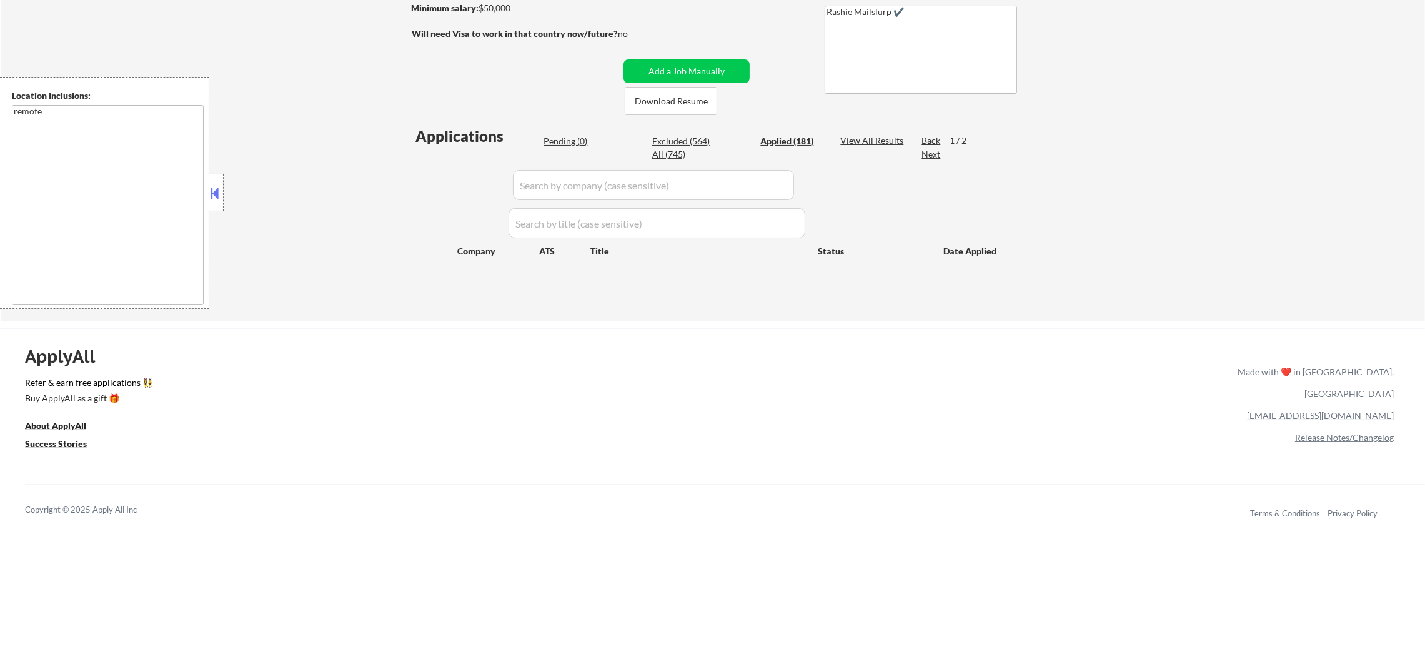
select select ""applied""
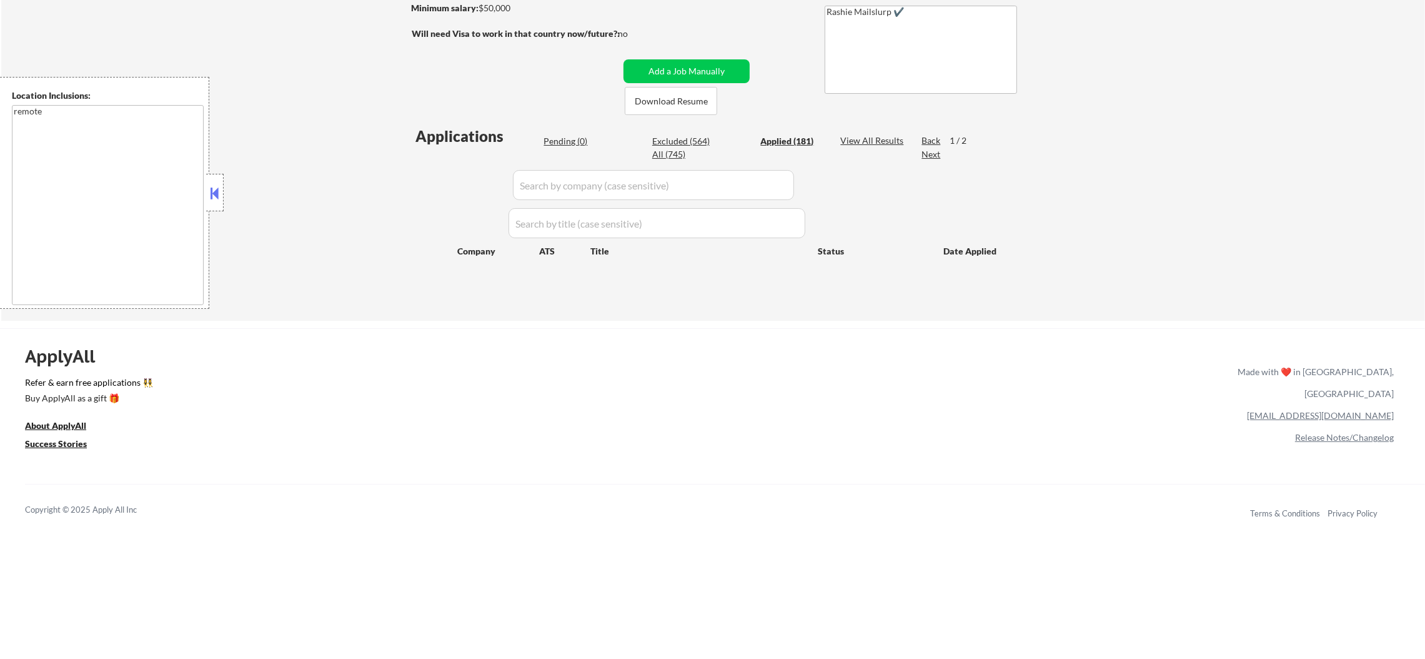
select select ""applied""
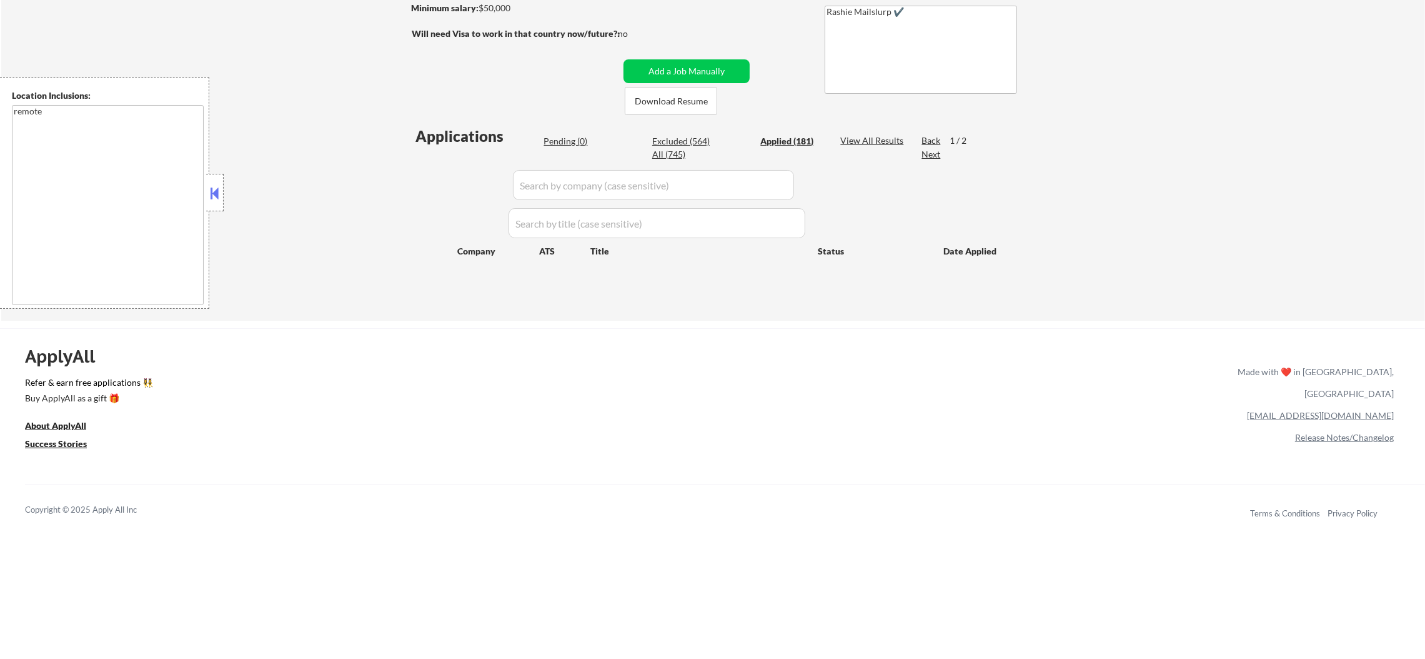
select select ""applied""
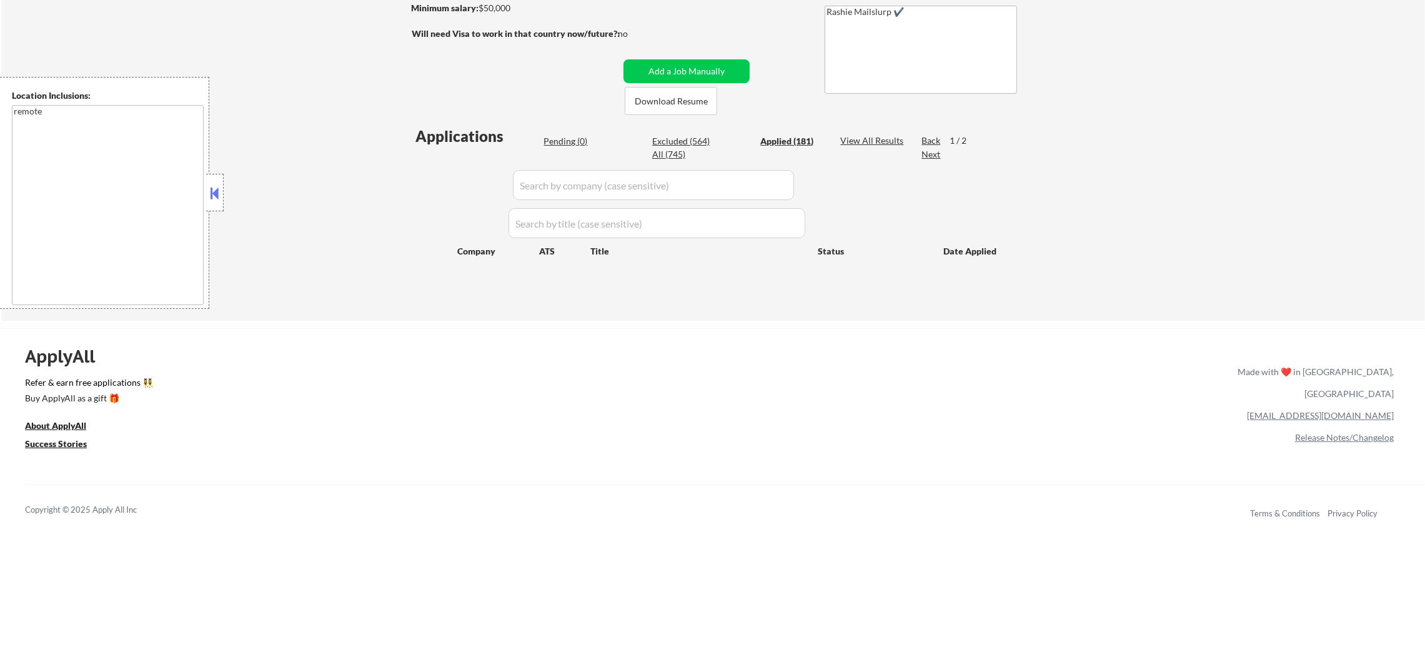
select select ""applied""
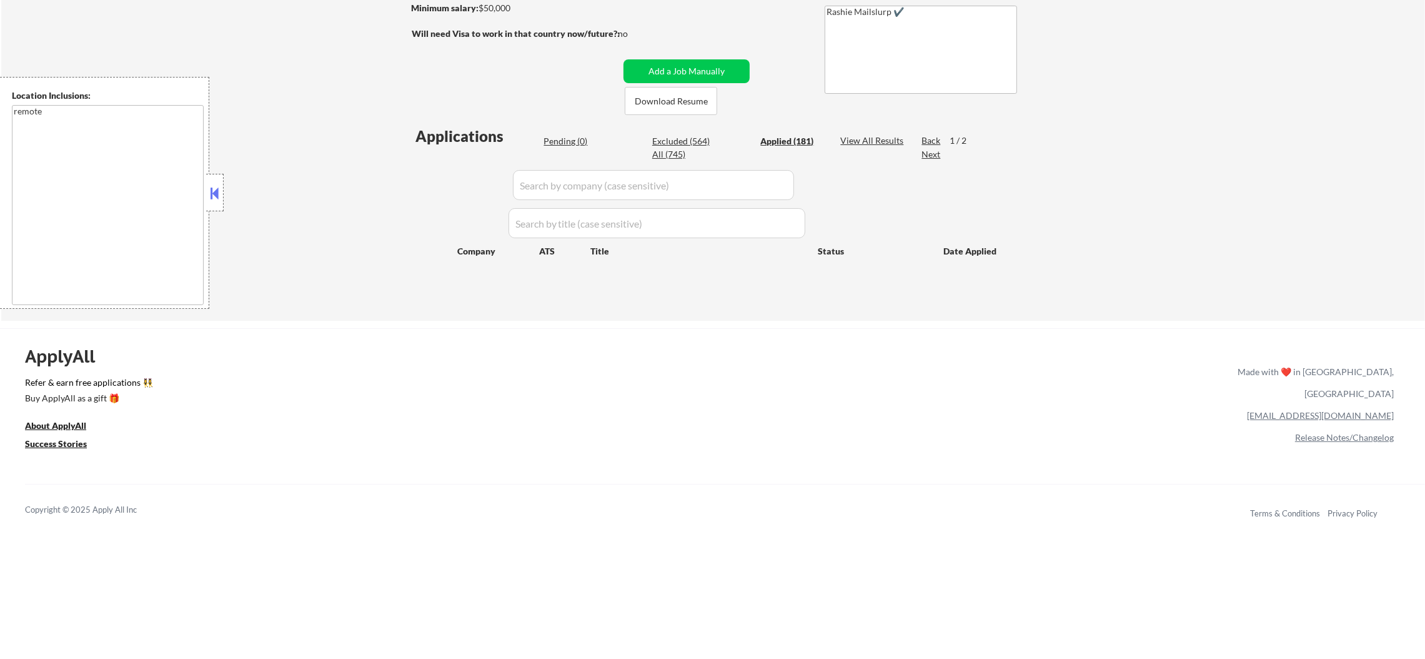
select select ""applied""
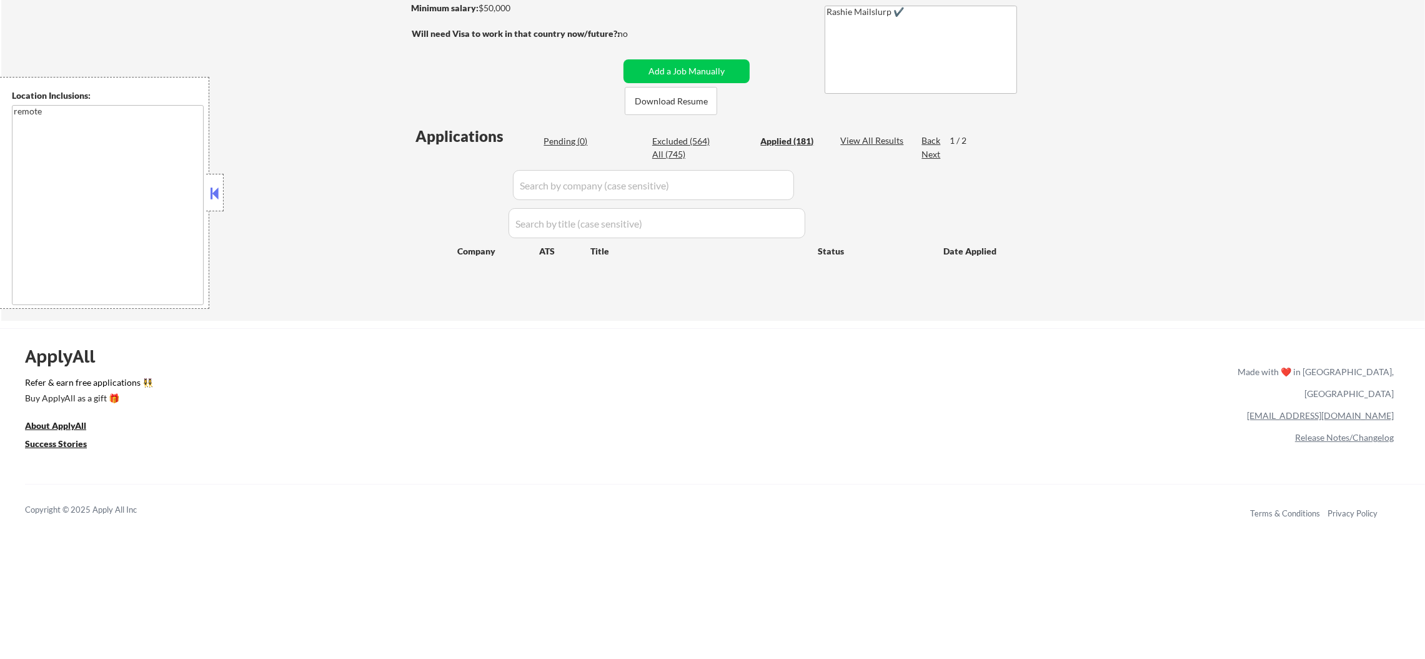
select select ""applied""
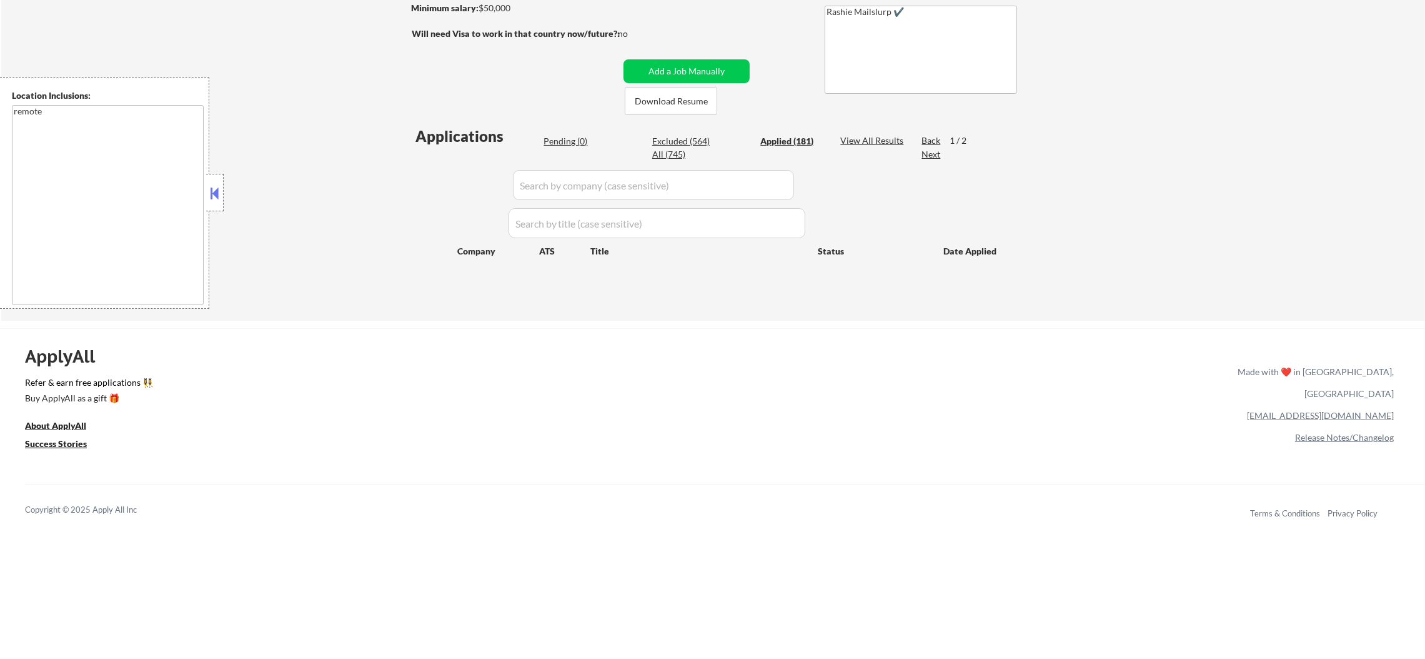
select select ""applied""
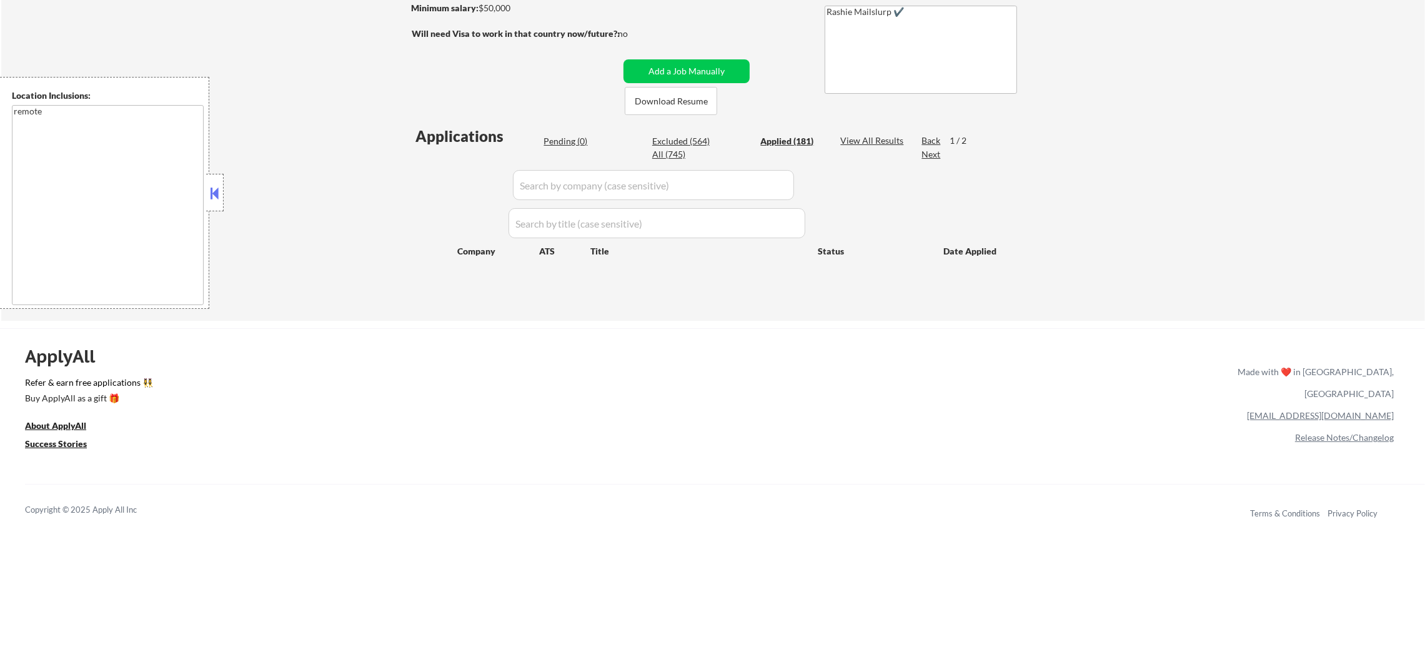
select select ""applied""
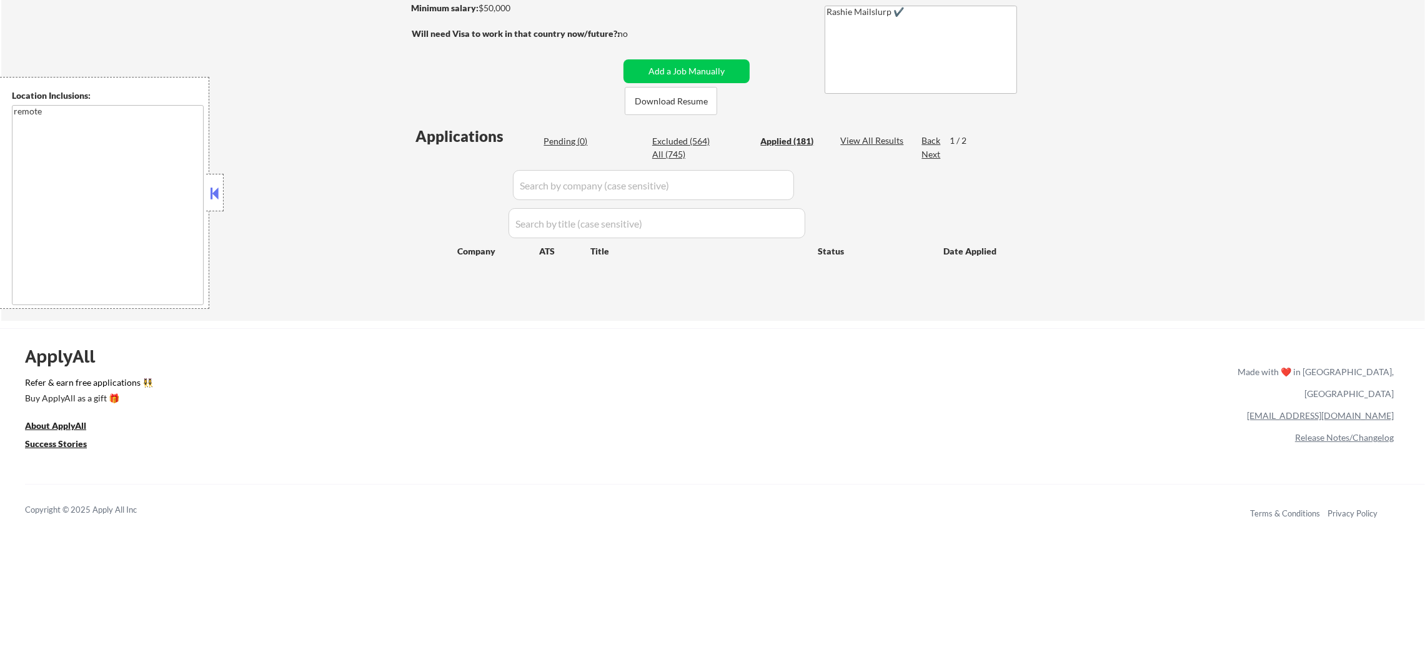
select select ""applied""
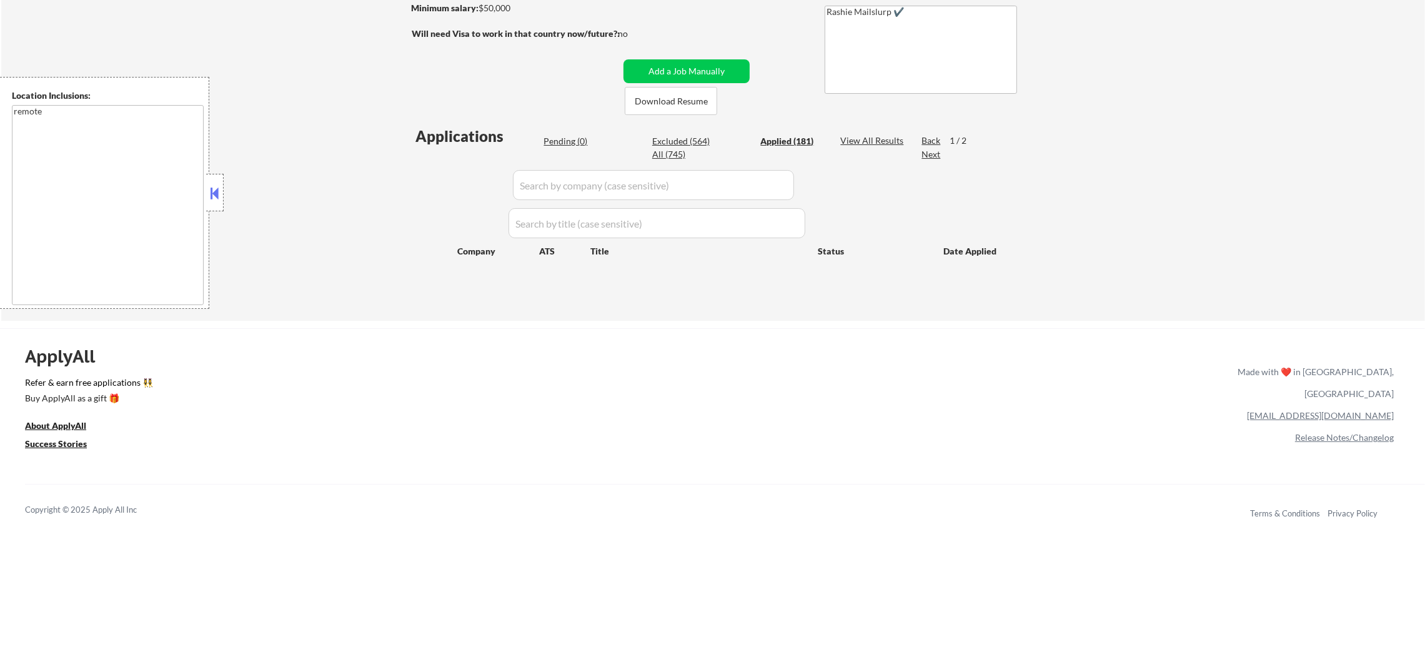
select select ""applied""
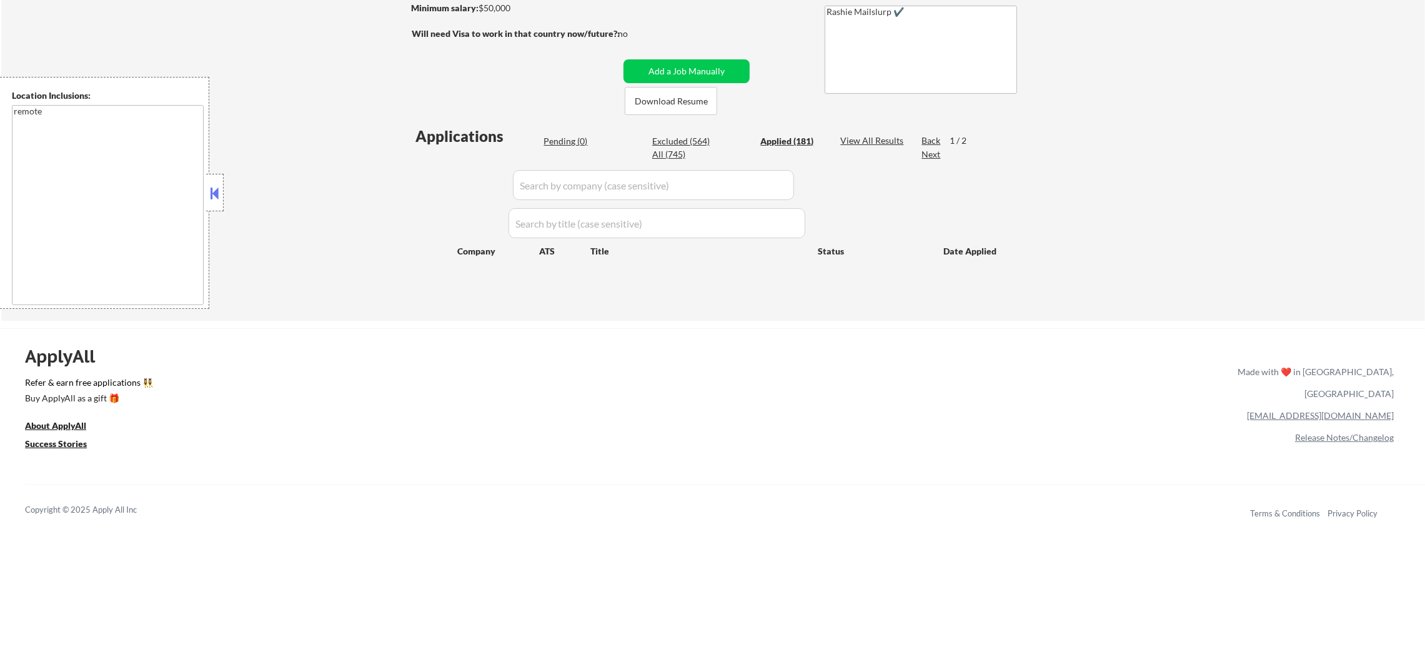
select select ""applied""
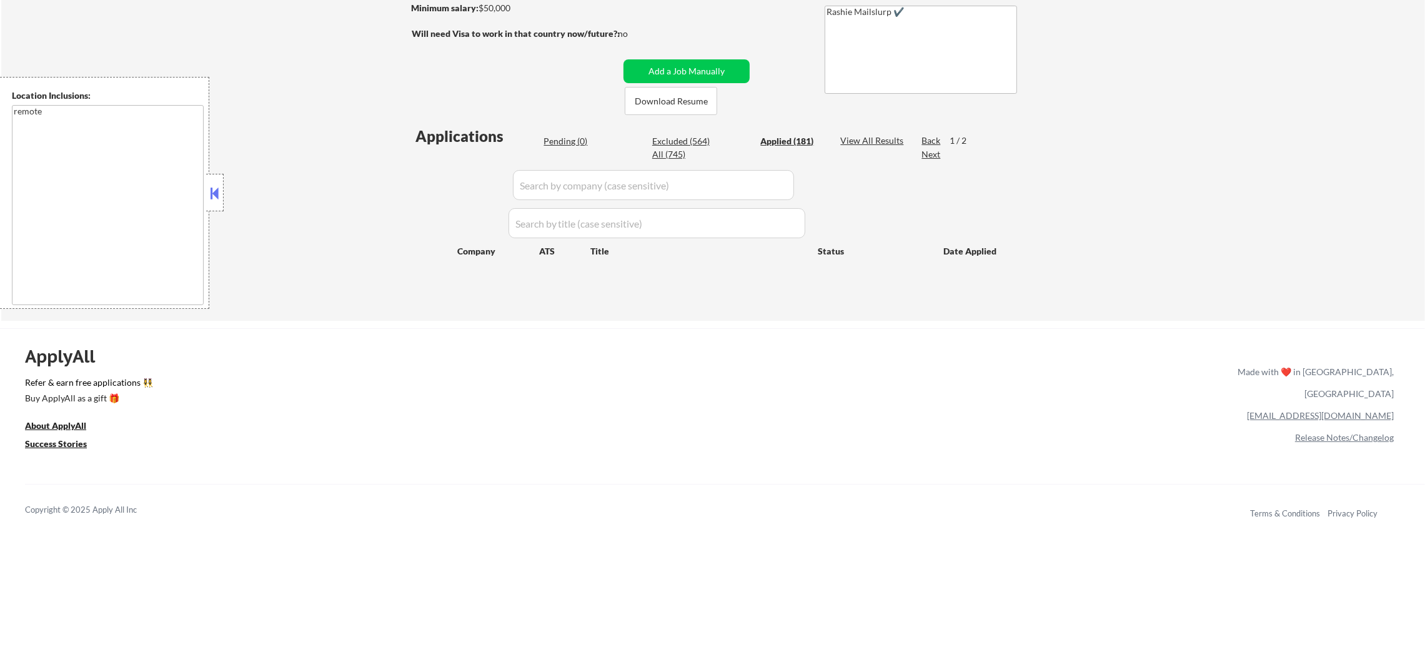
select select ""applied""
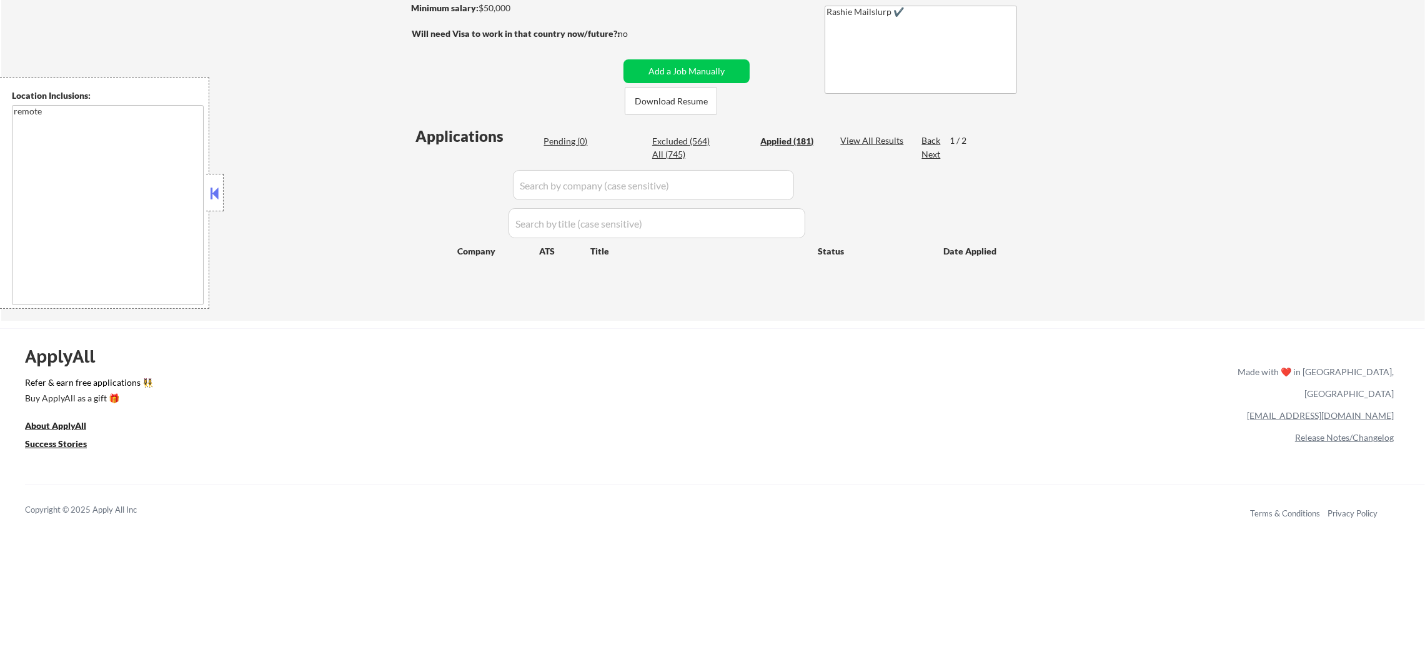
select select ""applied""
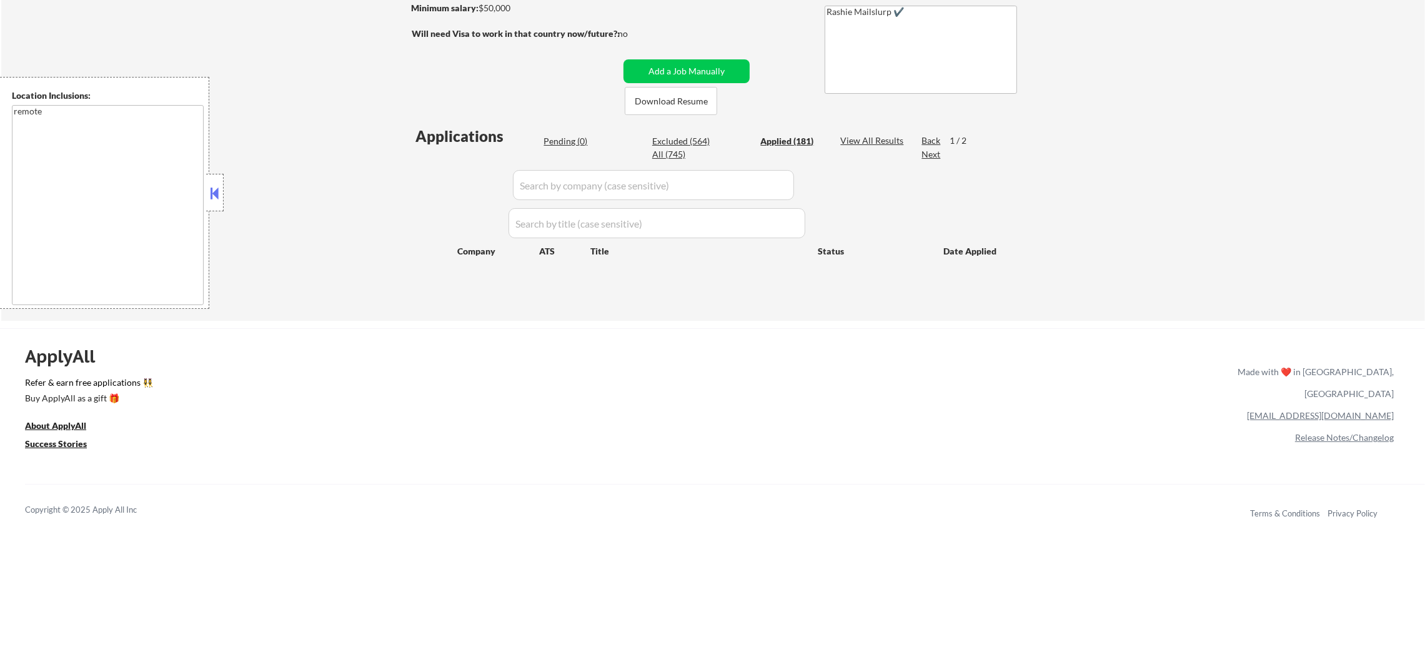
select select ""applied""
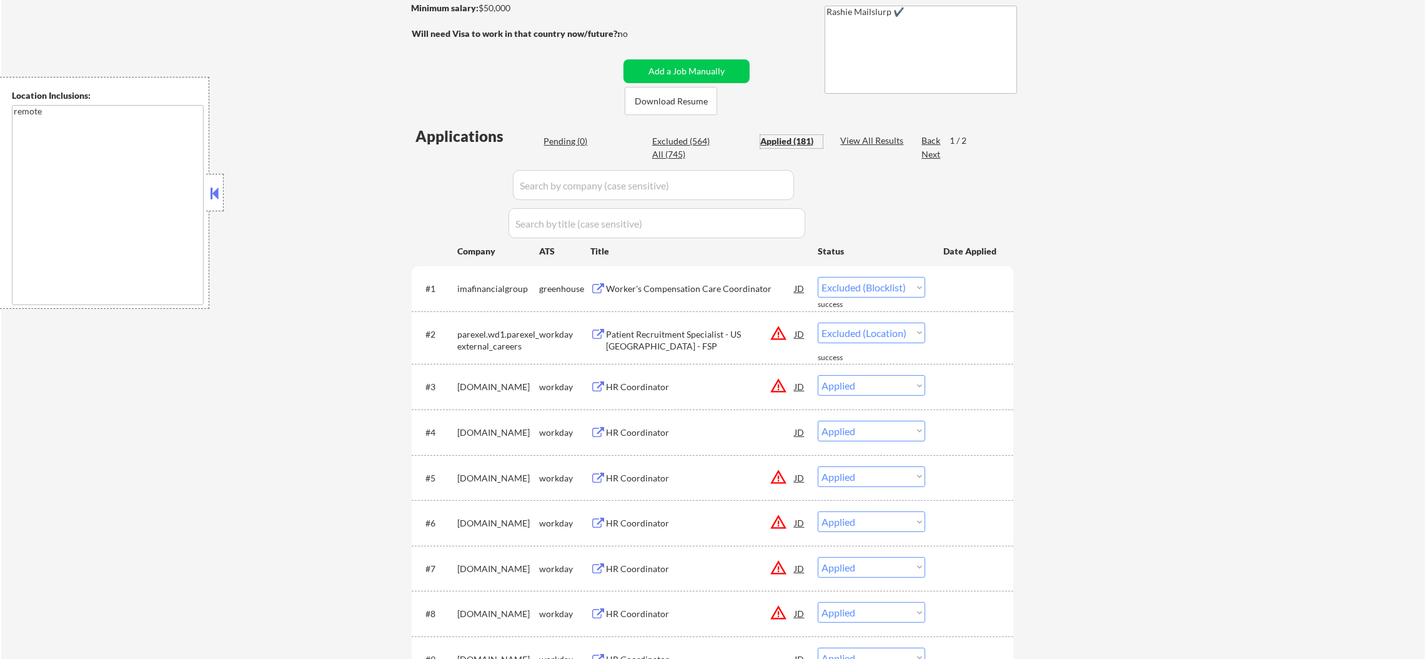
select select ""applied""
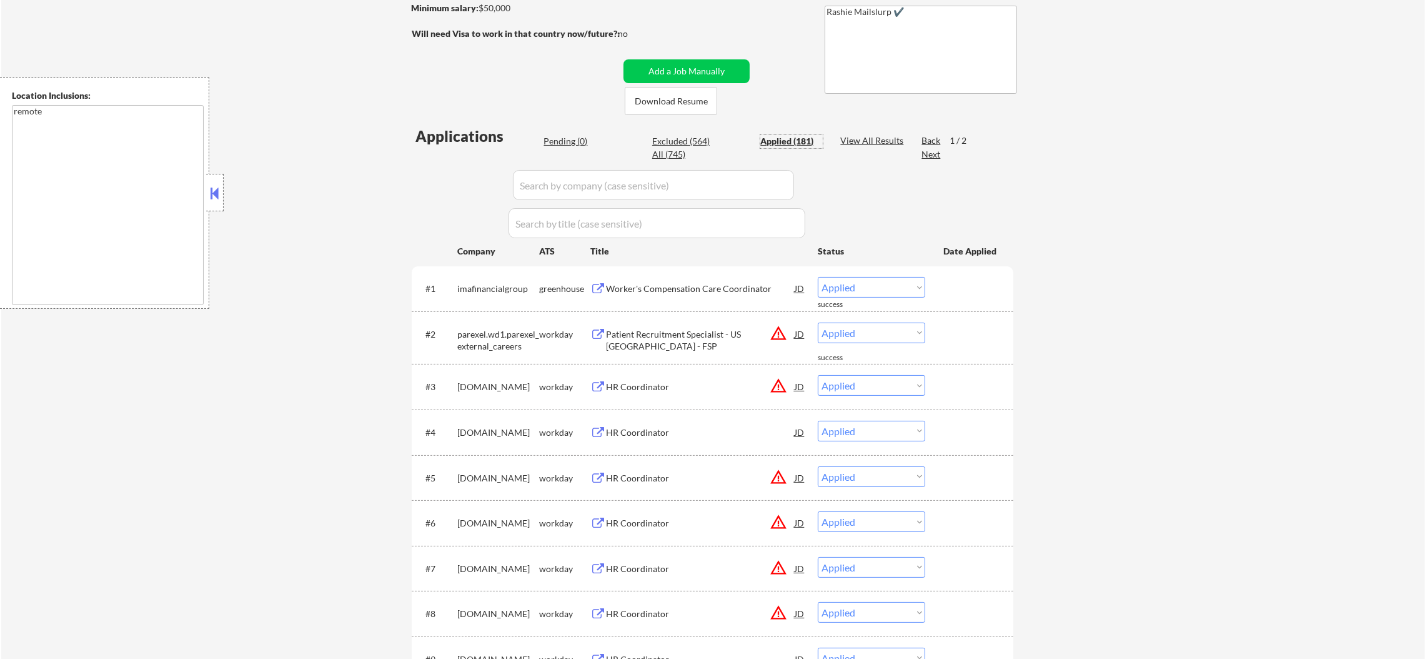
scroll to position [281, 0]
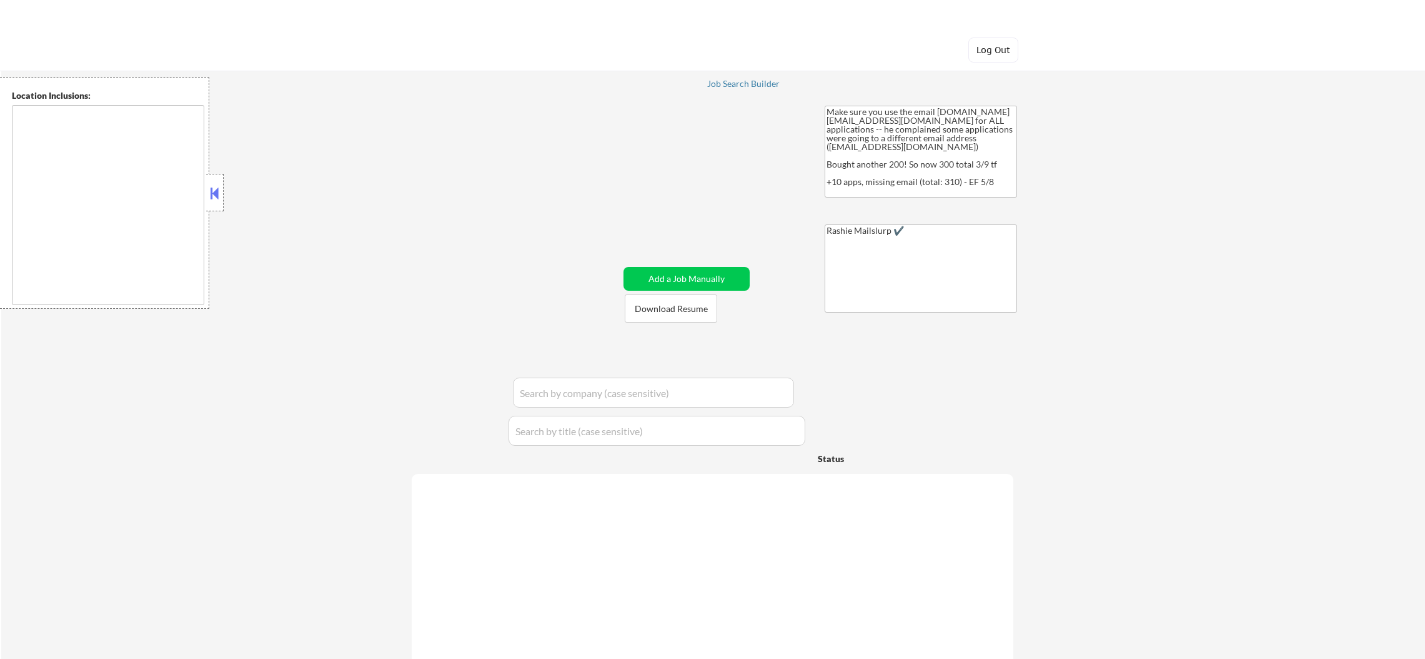
type textarea "[GEOGRAPHIC_DATA], [GEOGRAPHIC_DATA] [GEOGRAPHIC_DATA], [GEOGRAPHIC_DATA] [GEOG…"
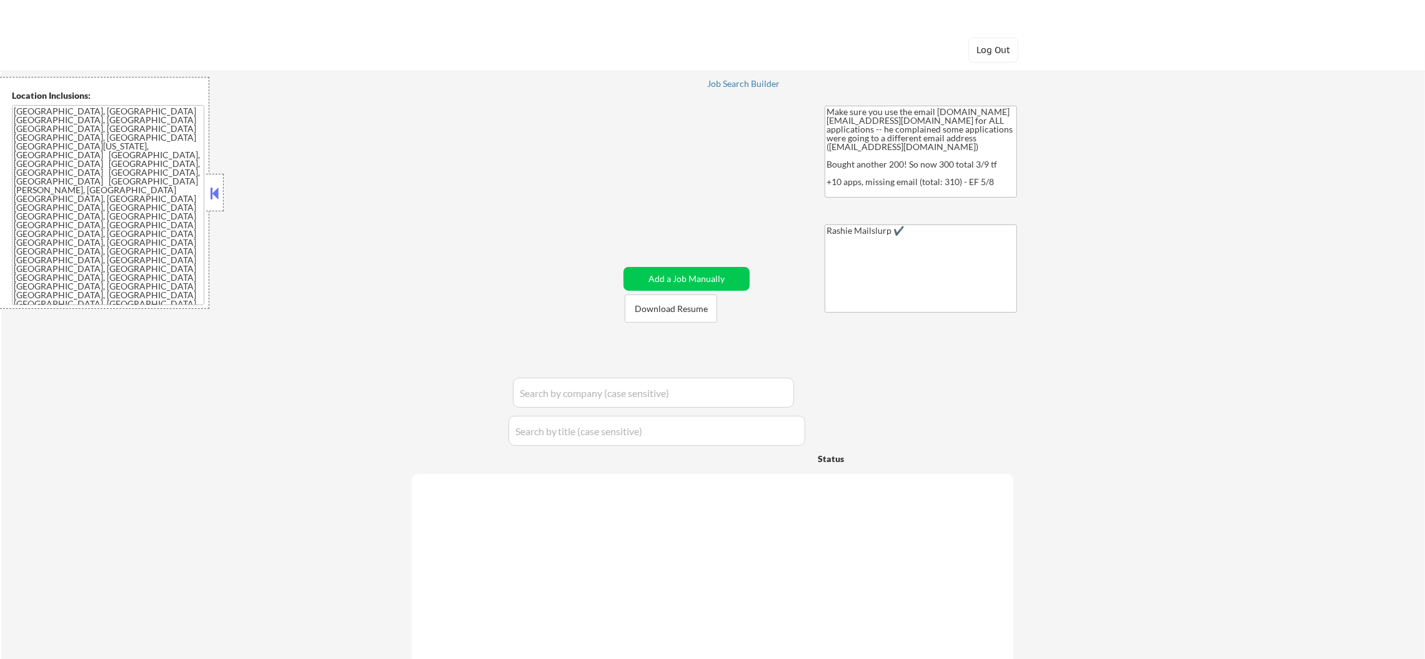
select select ""pending""
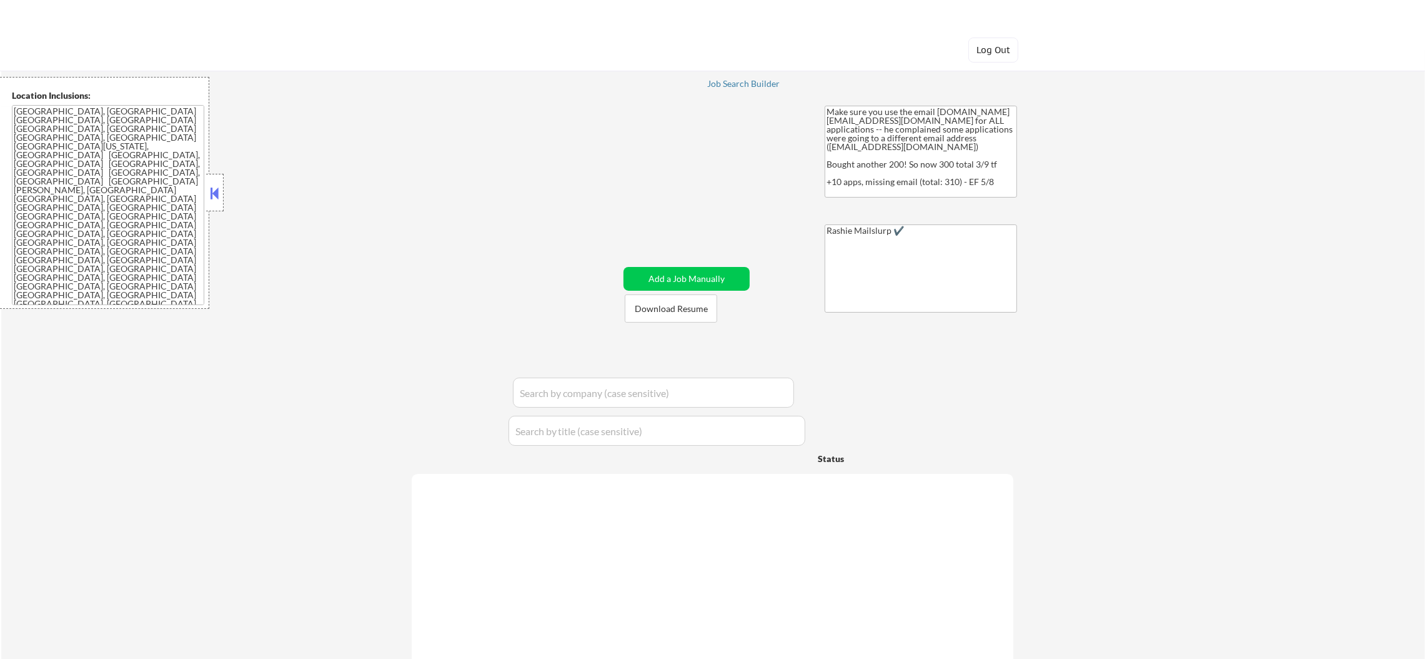
select select ""pending""
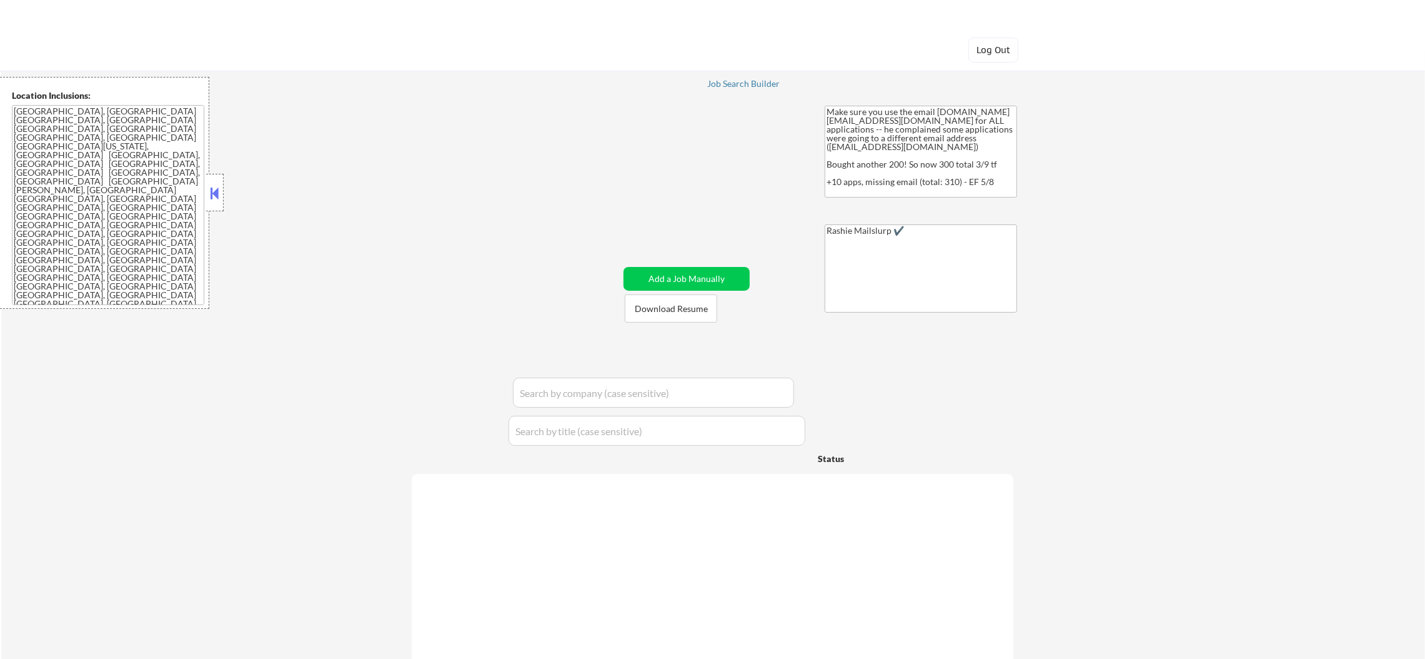
select select ""pending""
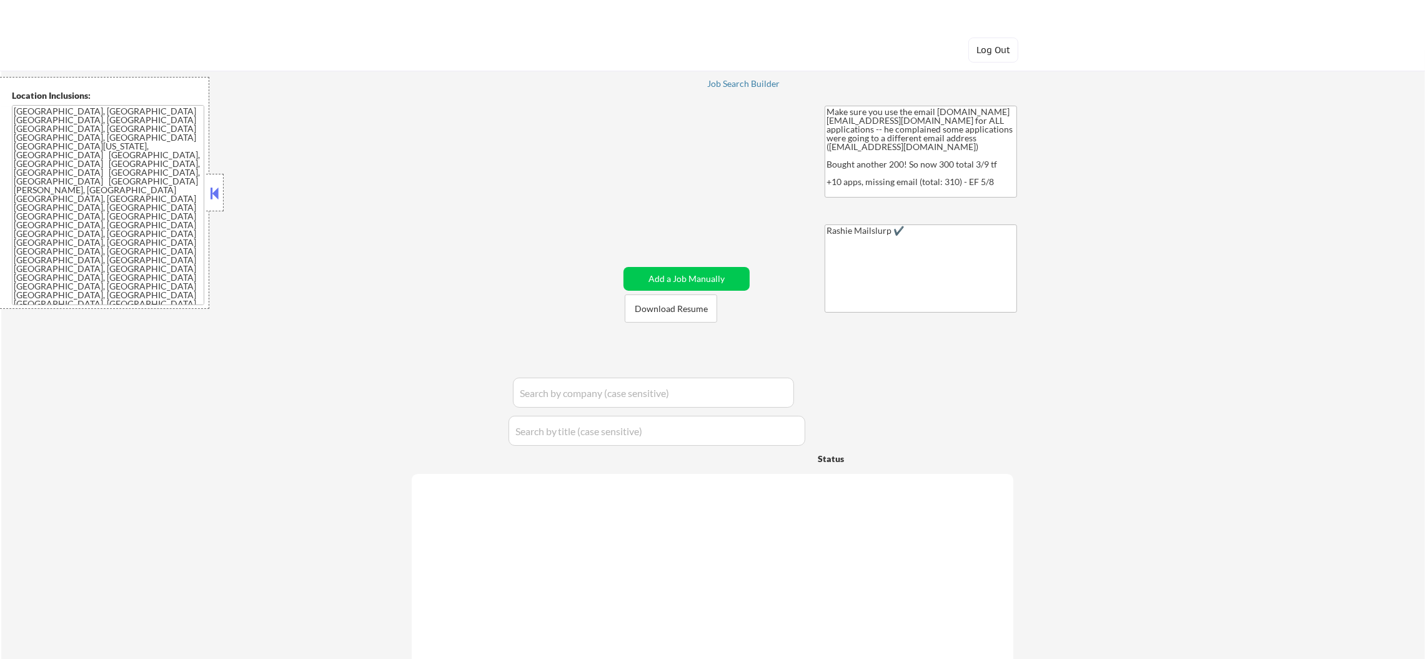
select select ""pending""
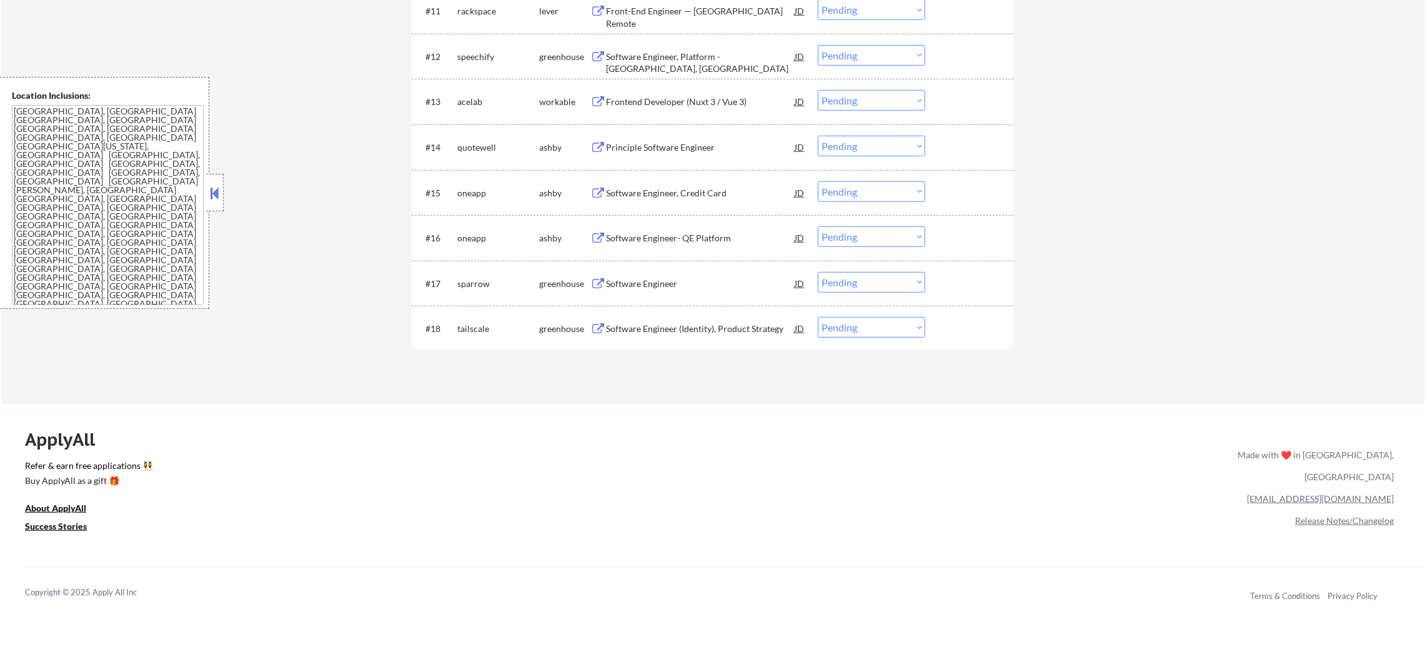
scroll to position [1030, 0]
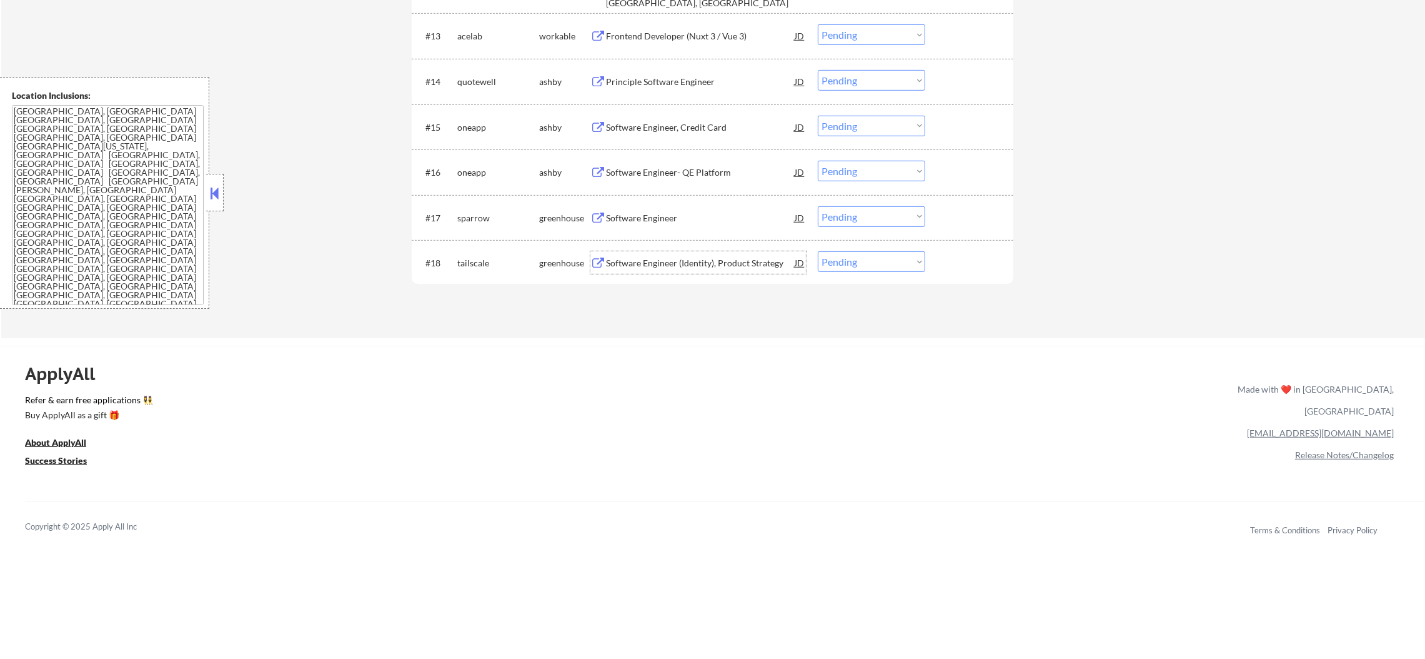
click at [664, 264] on div "Software Engineer (Identity), Product Strategy" at bounding box center [700, 263] width 189 height 12
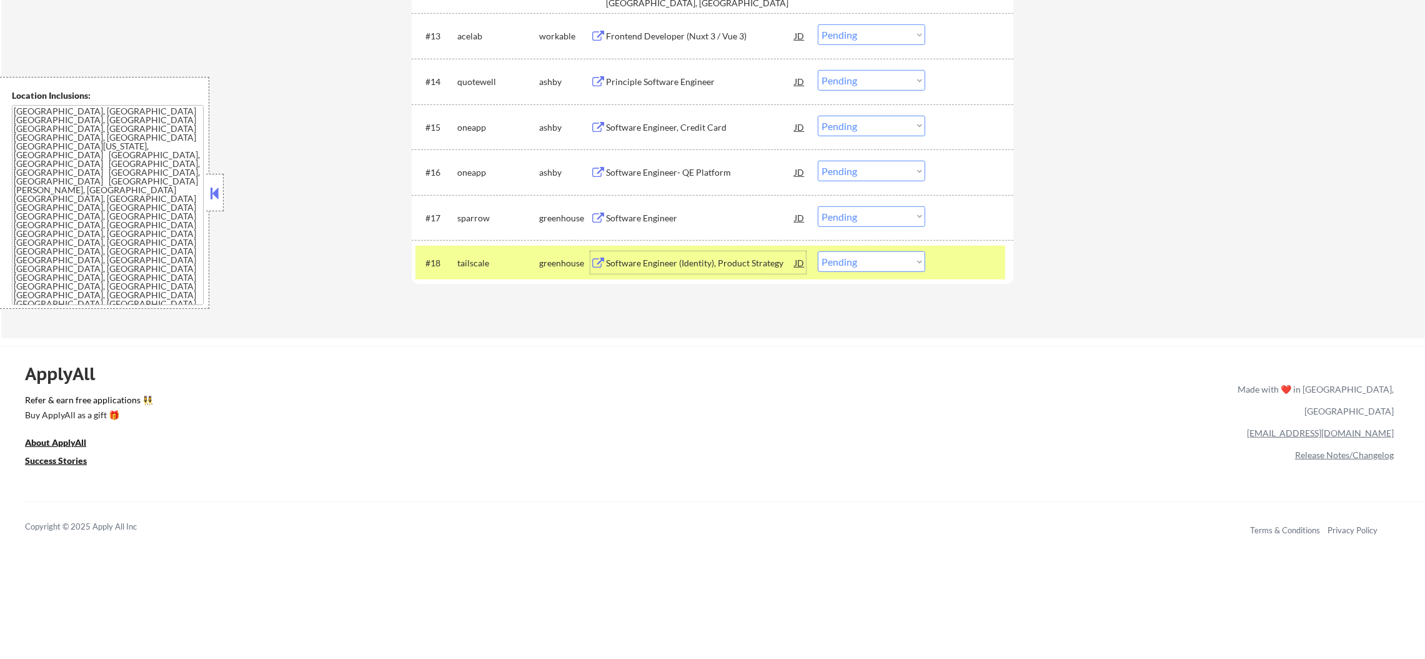
click at [857, 265] on select "Choose an option... Pending Applied Excluded (Questions) Excluded (Expired) Exc…" at bounding box center [871, 261] width 107 height 21
select select ""excluded""
click at [818, 251] on select "Choose an option... Pending Applied Excluded (Questions) Excluded (Expired) Exc…" at bounding box center [871, 261] width 107 height 21
click at [478, 254] on div "tailscale" at bounding box center [498, 262] width 82 height 22
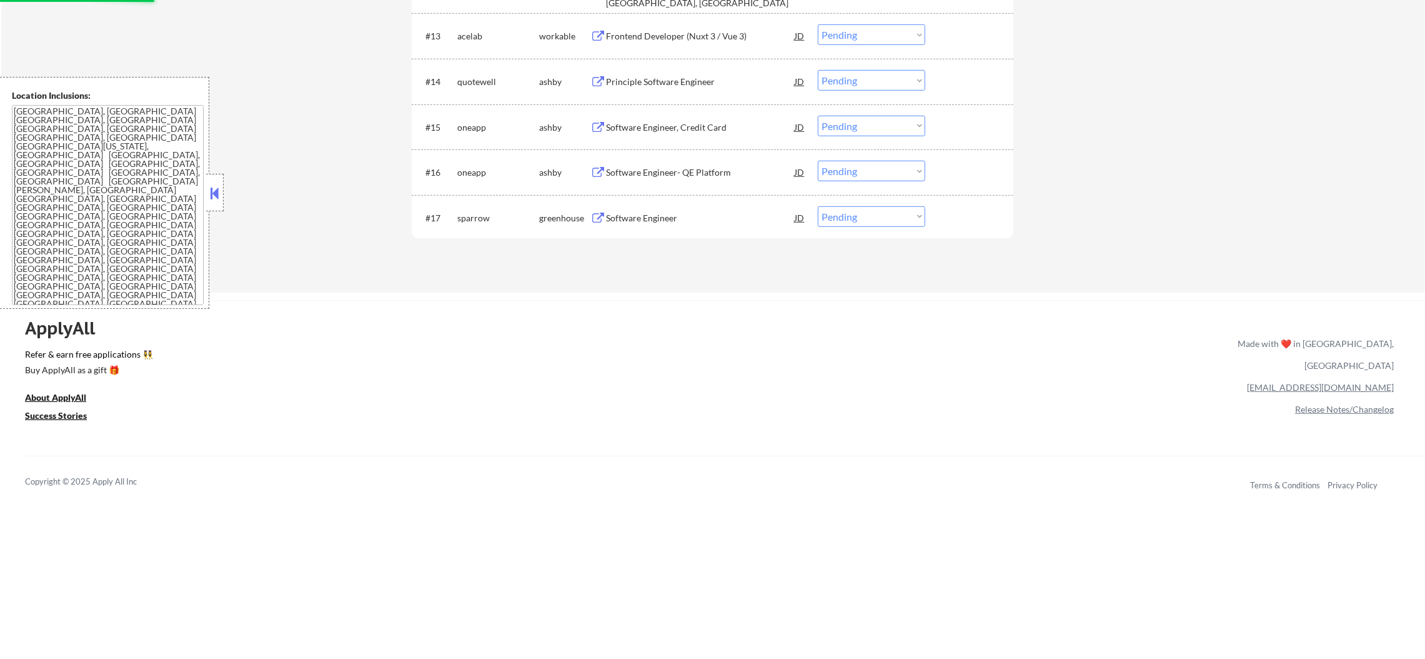
click at [714, 212] on div "Software Engineer" at bounding box center [700, 218] width 189 height 12
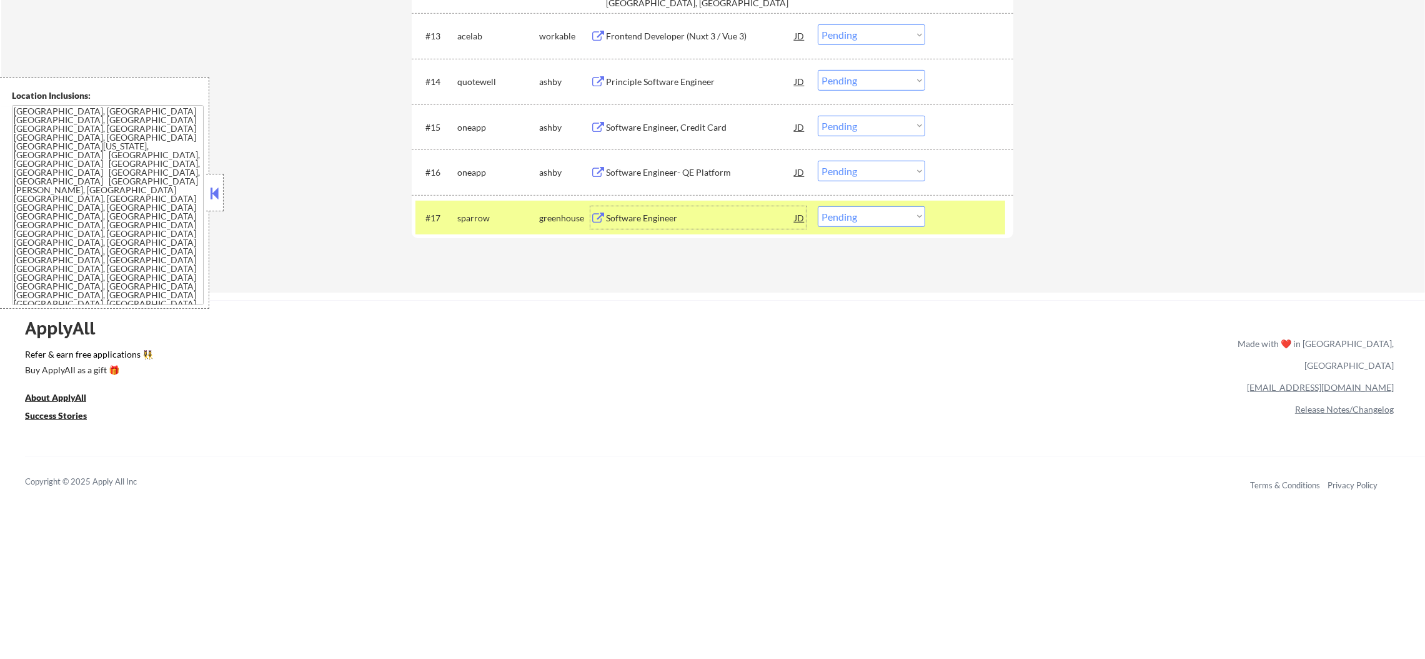
drag, startPoint x: 832, startPoint y: 212, endPoint x: 838, endPoint y: 221, distance: 10.2
click at [833, 212] on select "Choose an option... Pending Applied Excluded (Questions) Excluded (Expired) Exc…" at bounding box center [871, 216] width 107 height 21
select select ""excluded__expired_""
click at [818, 206] on select "Choose an option... Pending Applied Excluded (Questions) Excluded (Expired) Exc…" at bounding box center [871, 216] width 107 height 21
click at [489, 217] on div "sparrow" at bounding box center [498, 218] width 82 height 12
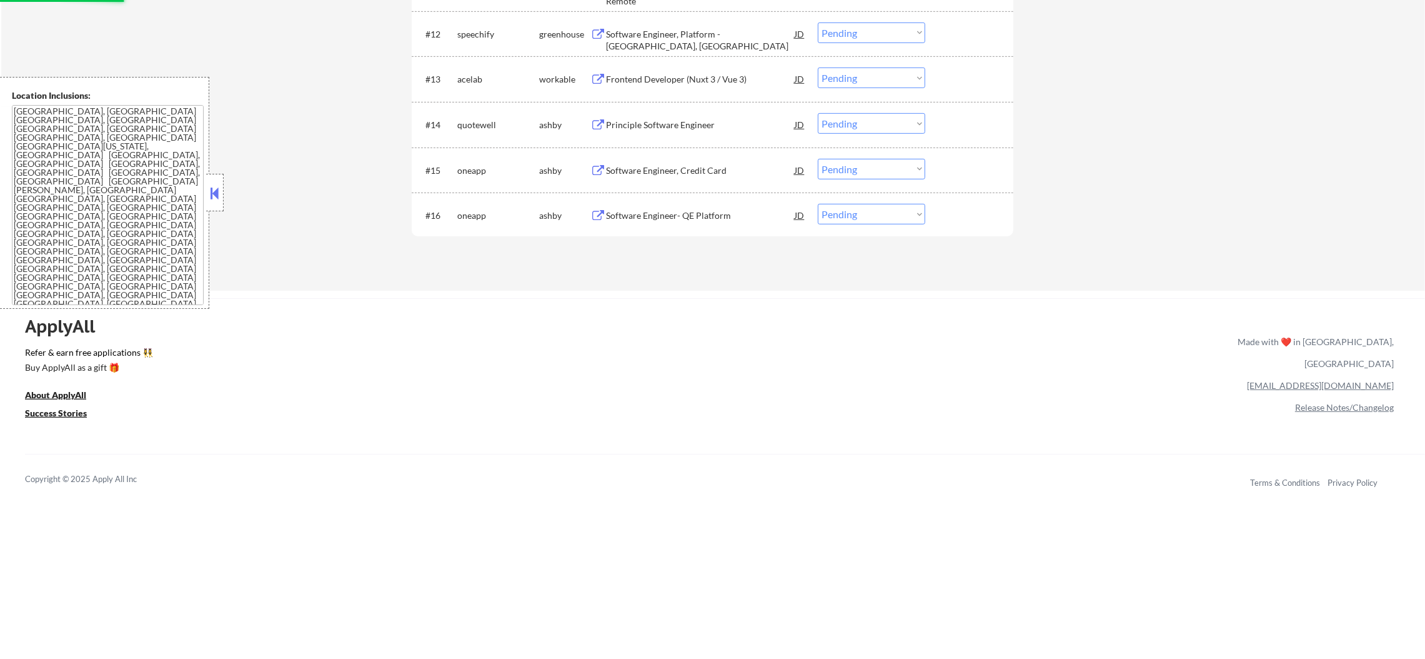
scroll to position [969, 0]
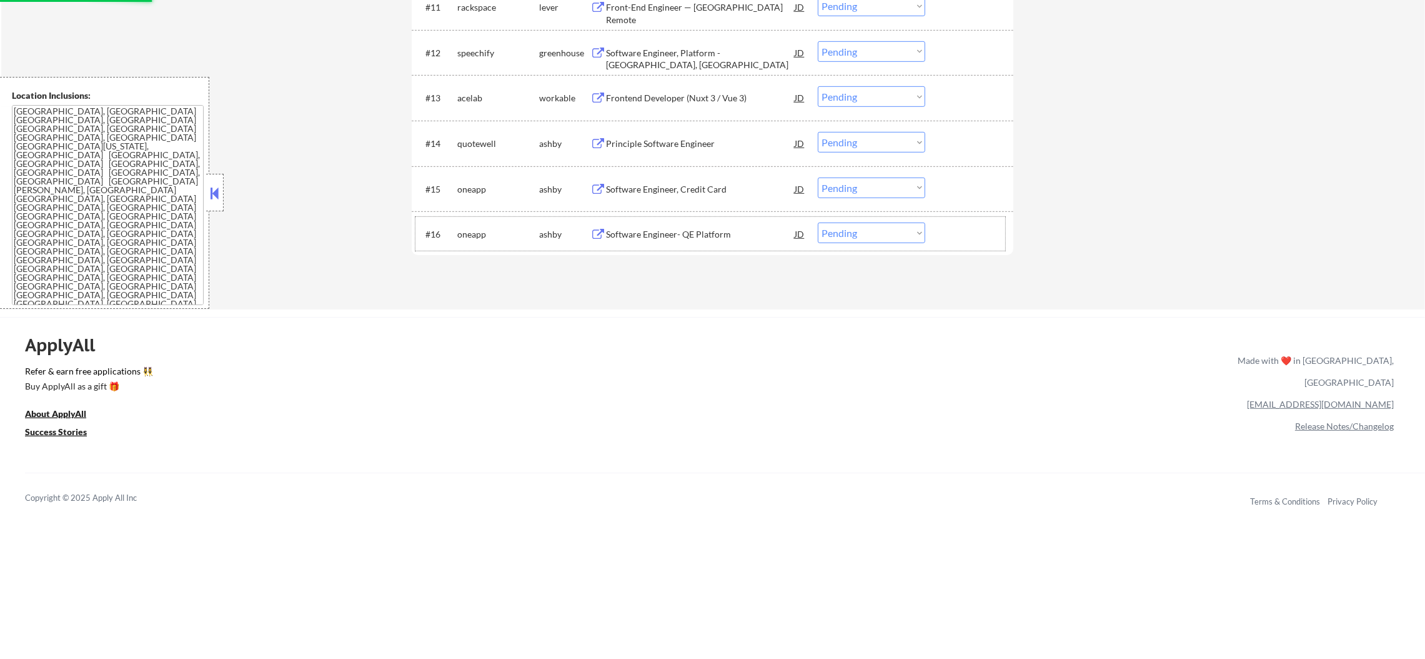
click at [722, 217] on div "#16 oneapp ashby Software Engineer- QE Platform JD Choose an option... Pending …" at bounding box center [711, 234] width 590 height 34
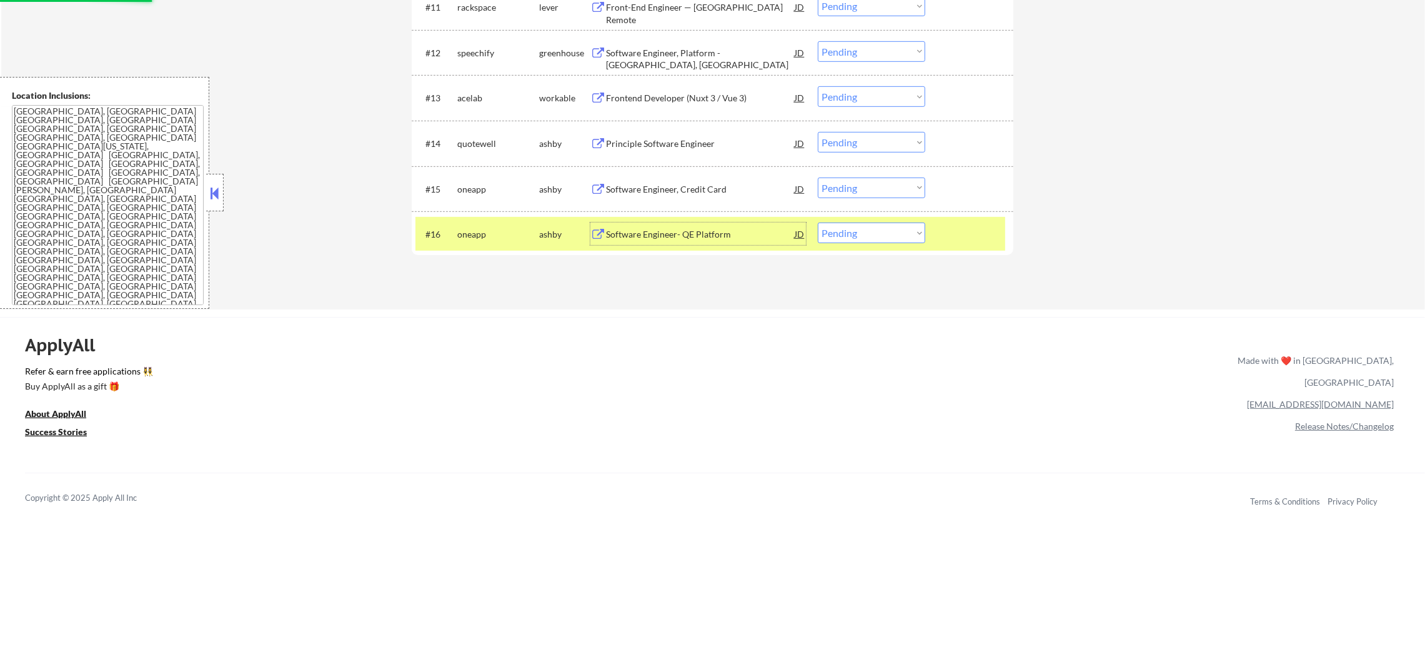
click at [722, 240] on div "Software Engineer- QE Platform" at bounding box center [700, 233] width 189 height 22
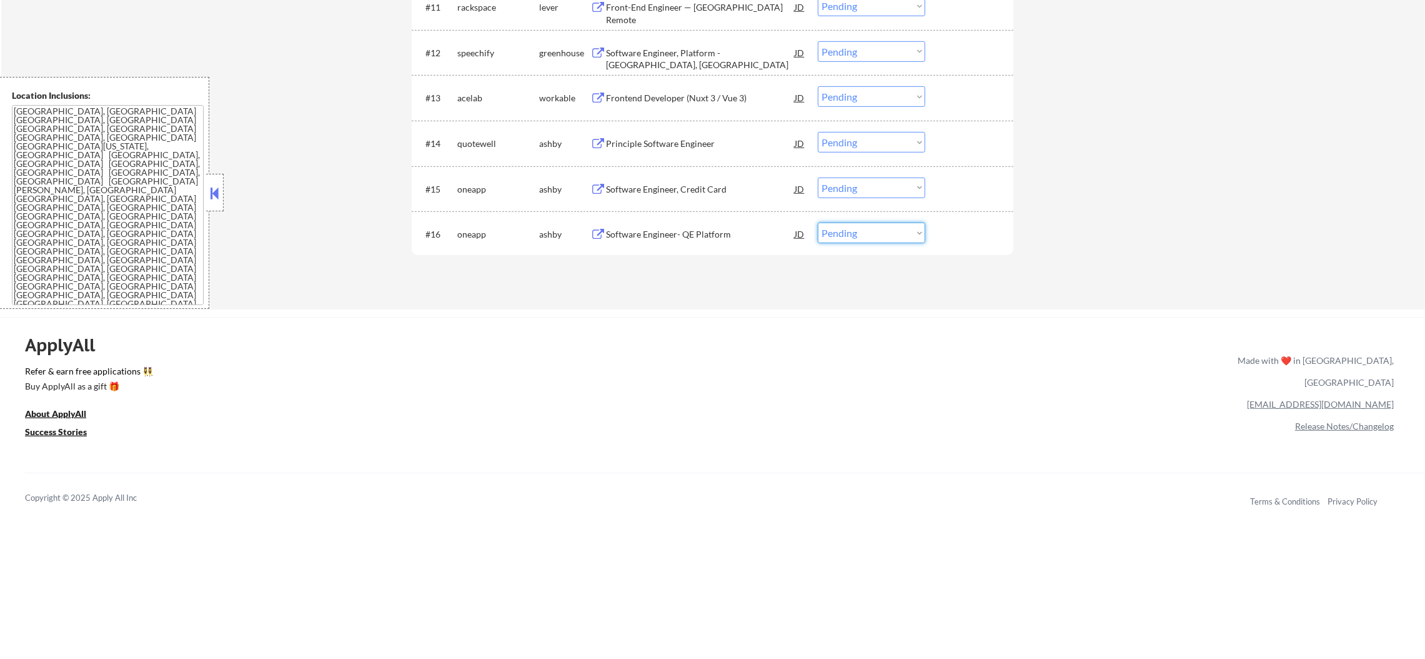
click at [849, 238] on select "Choose an option... Pending Applied Excluded (Questions) Excluded (Expired) Exc…" at bounding box center [871, 232] width 107 height 21
select select ""excluded__blocklist_""
click at [818, 222] on select "Choose an option... Pending Applied Excluded (Questions) Excluded (Expired) Exc…" at bounding box center [871, 232] width 107 height 21
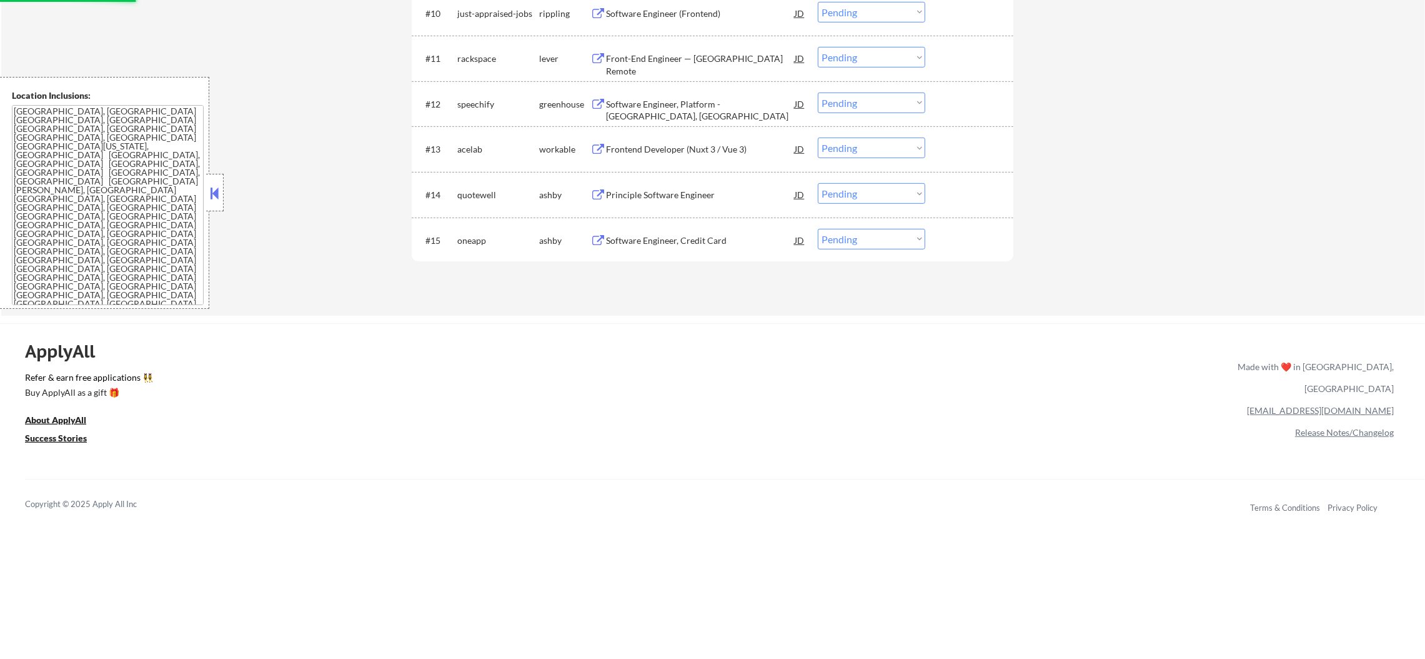
scroll to position [905, 0]
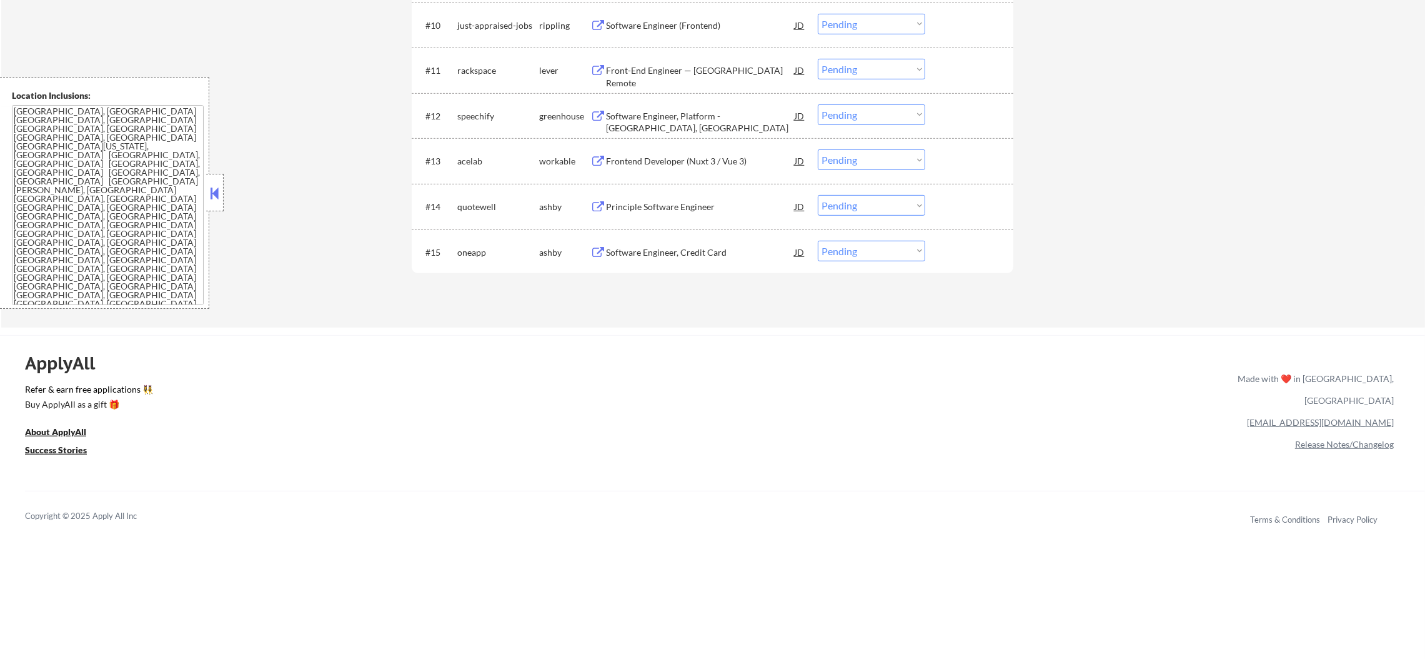
click at [670, 209] on div "Principle Software Engineer" at bounding box center [700, 207] width 189 height 12
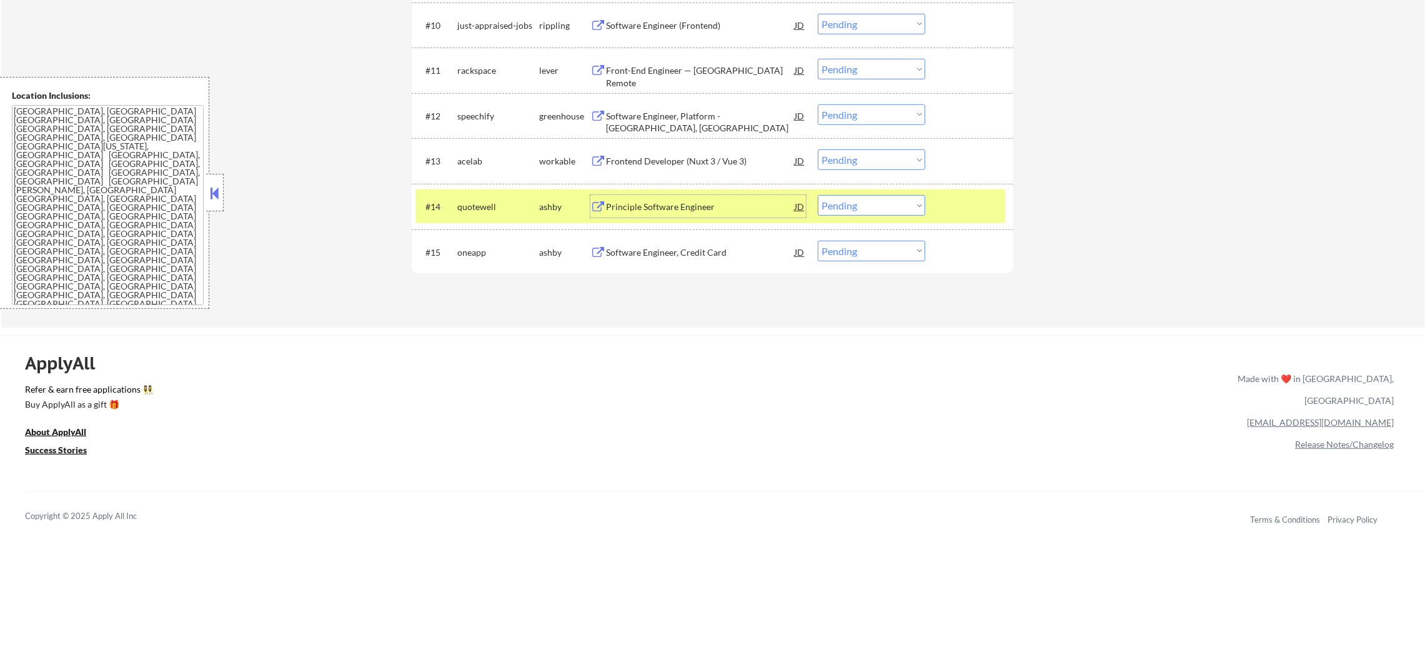
click at [834, 202] on select "Choose an option... Pending Applied Excluded (Questions) Excluded (Expired) Exc…" at bounding box center [871, 205] width 107 height 21
click at [818, 195] on select "Choose an option... Pending Applied Excluded (Questions) Excluded (Expired) Exc…" at bounding box center [871, 205] width 107 height 21
click at [492, 195] on div "quotewell" at bounding box center [498, 206] width 82 height 22
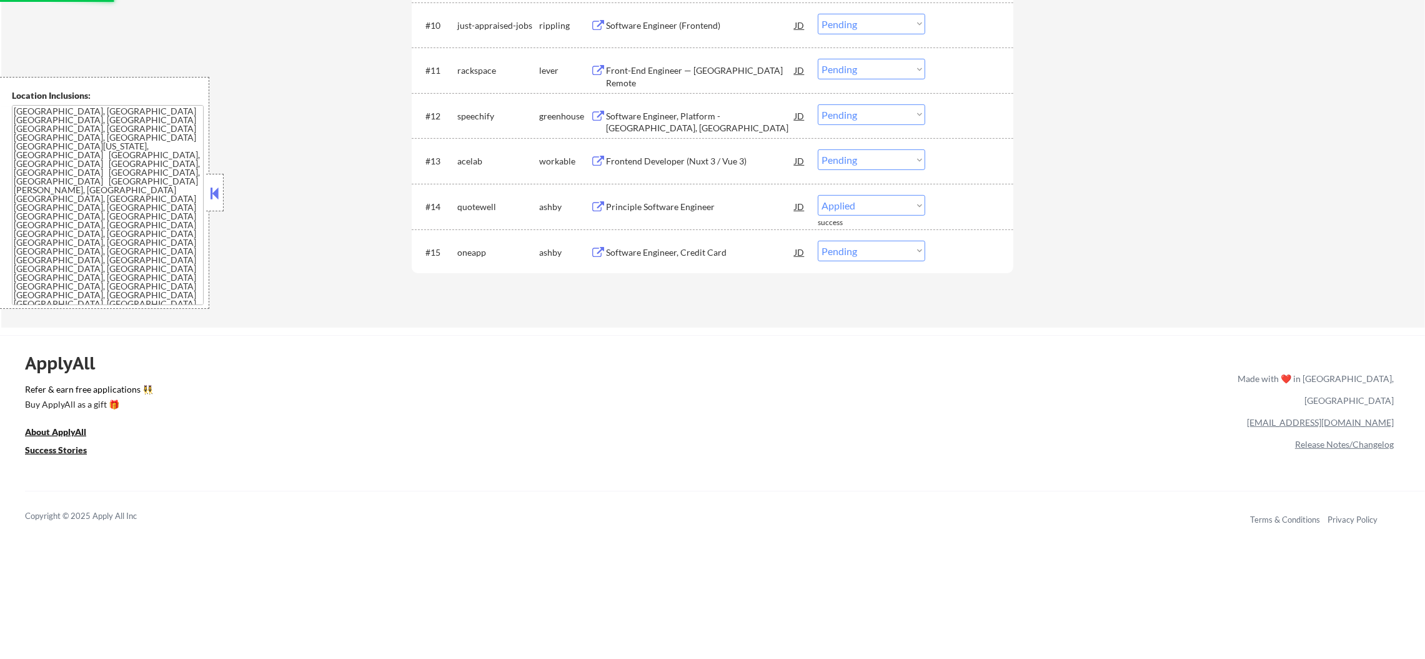
select select ""pending""
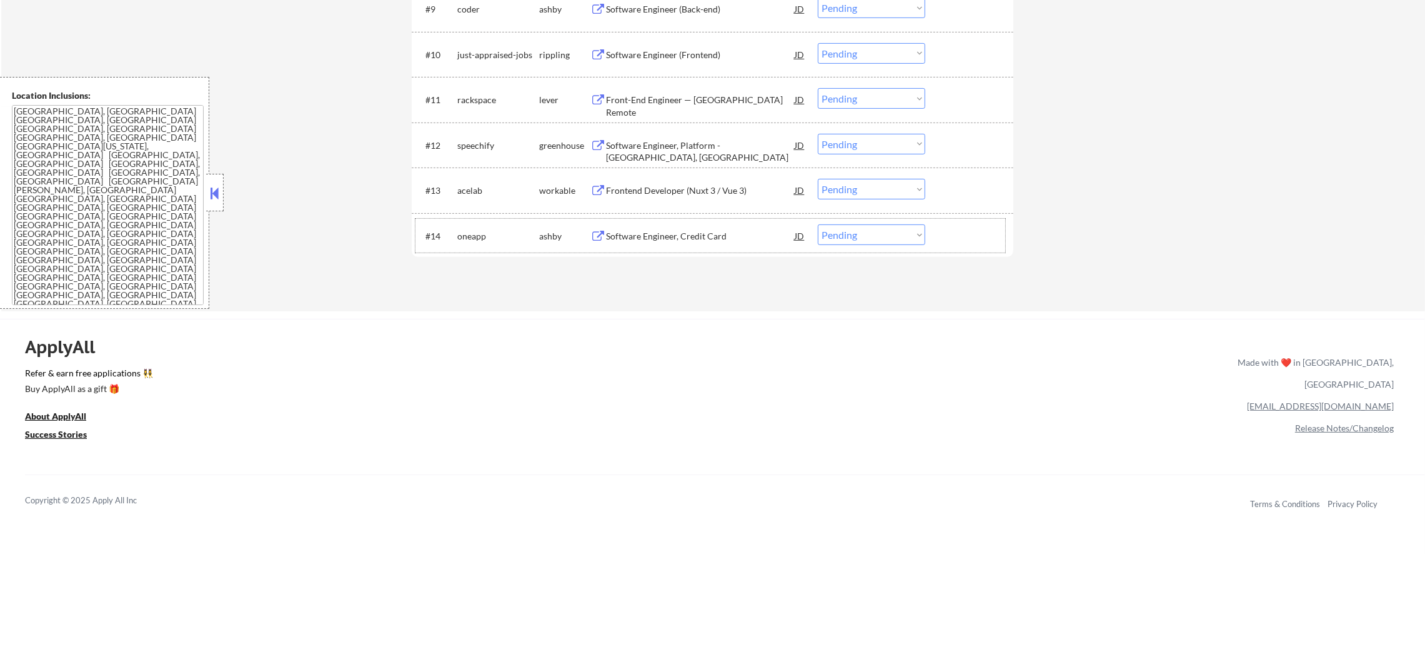
scroll to position [875, 0]
click at [685, 191] on div "Frontend Developer (Nuxt 3 / Vue 3)" at bounding box center [700, 192] width 189 height 12
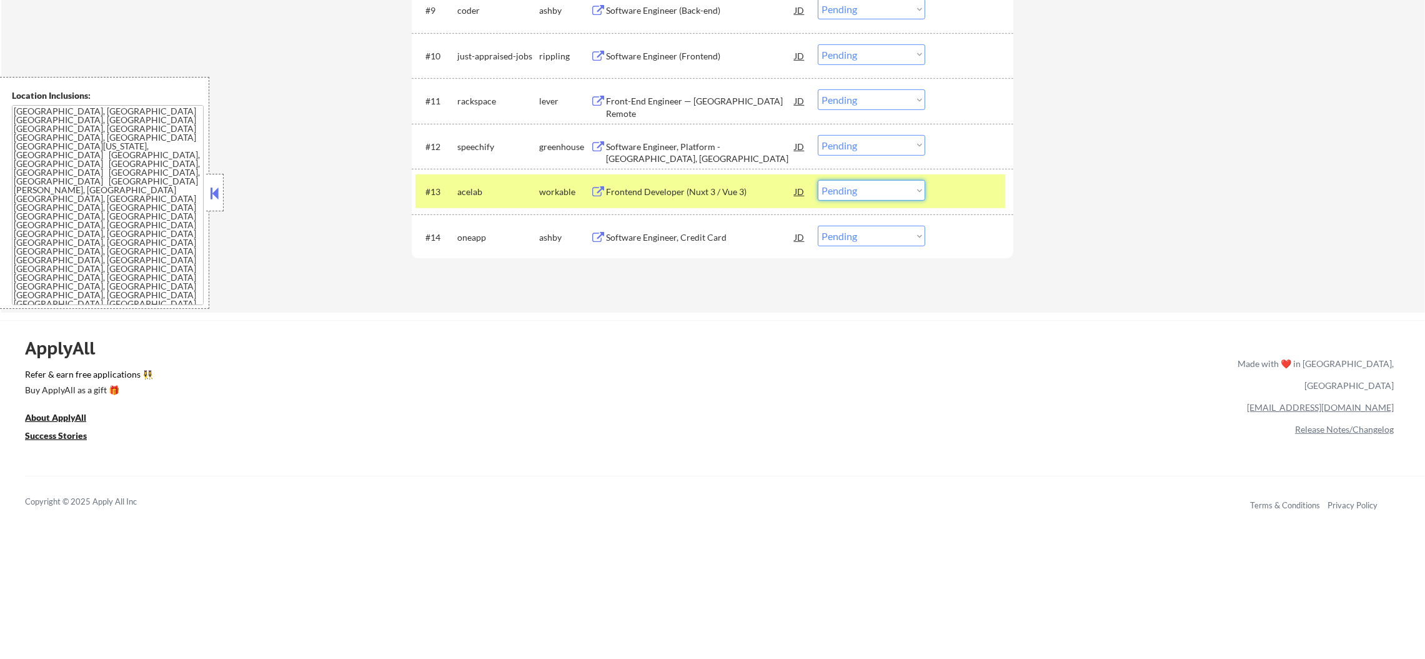
click at [880, 193] on select "Choose an option... Pending Applied Excluded (Questions) Excluded (Expired) Exc…" at bounding box center [871, 190] width 107 height 21
click at [818, 180] on select "Choose an option... Pending Applied Excluded (Questions) Excluded (Expired) Exc…" at bounding box center [871, 190] width 107 height 21
click at [491, 182] on div "acelab" at bounding box center [498, 191] width 82 height 22
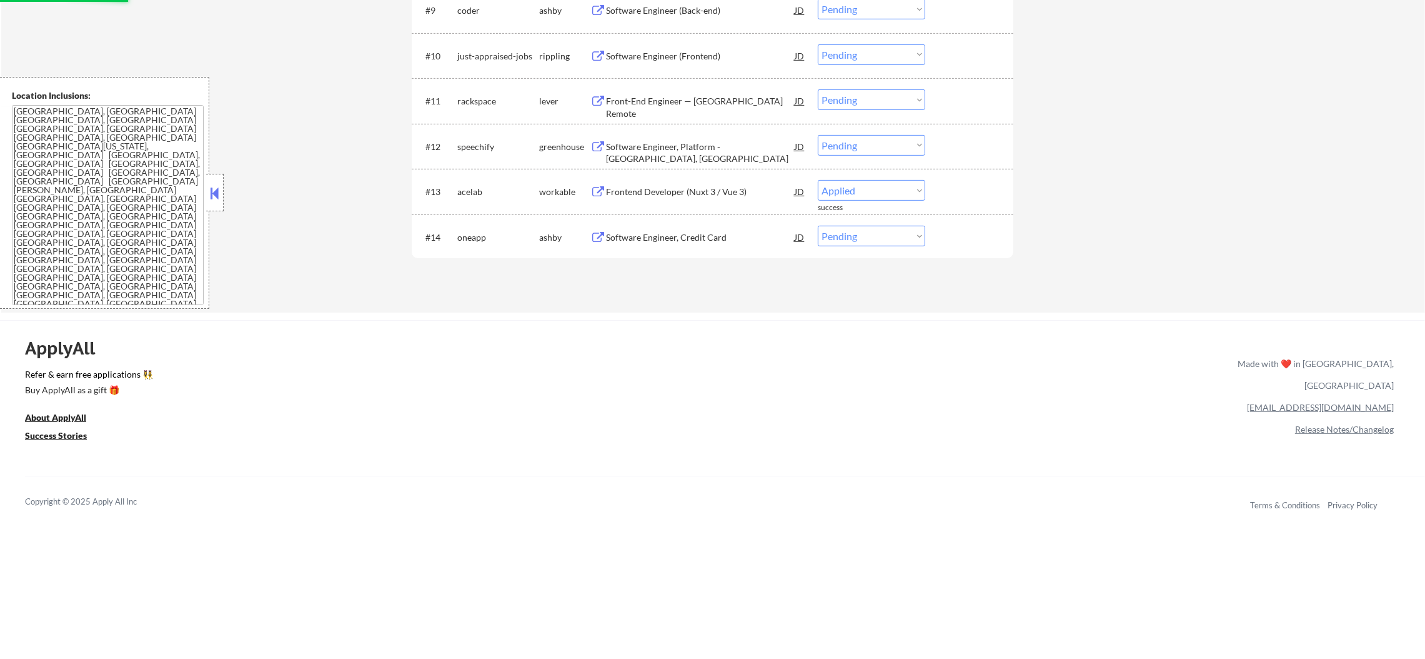
select select ""pending""
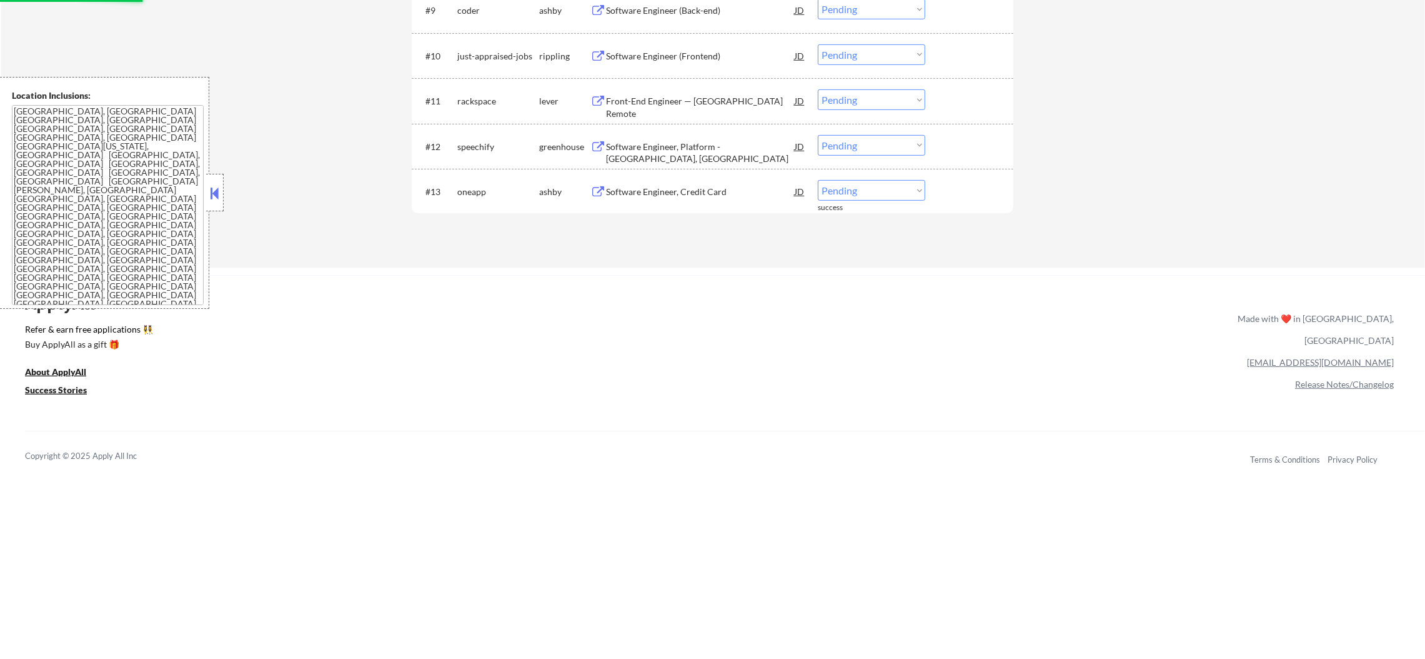
click at [717, 144] on div "Software Engineer, Platform - Elizabeth, USA" at bounding box center [700, 153] width 189 height 24
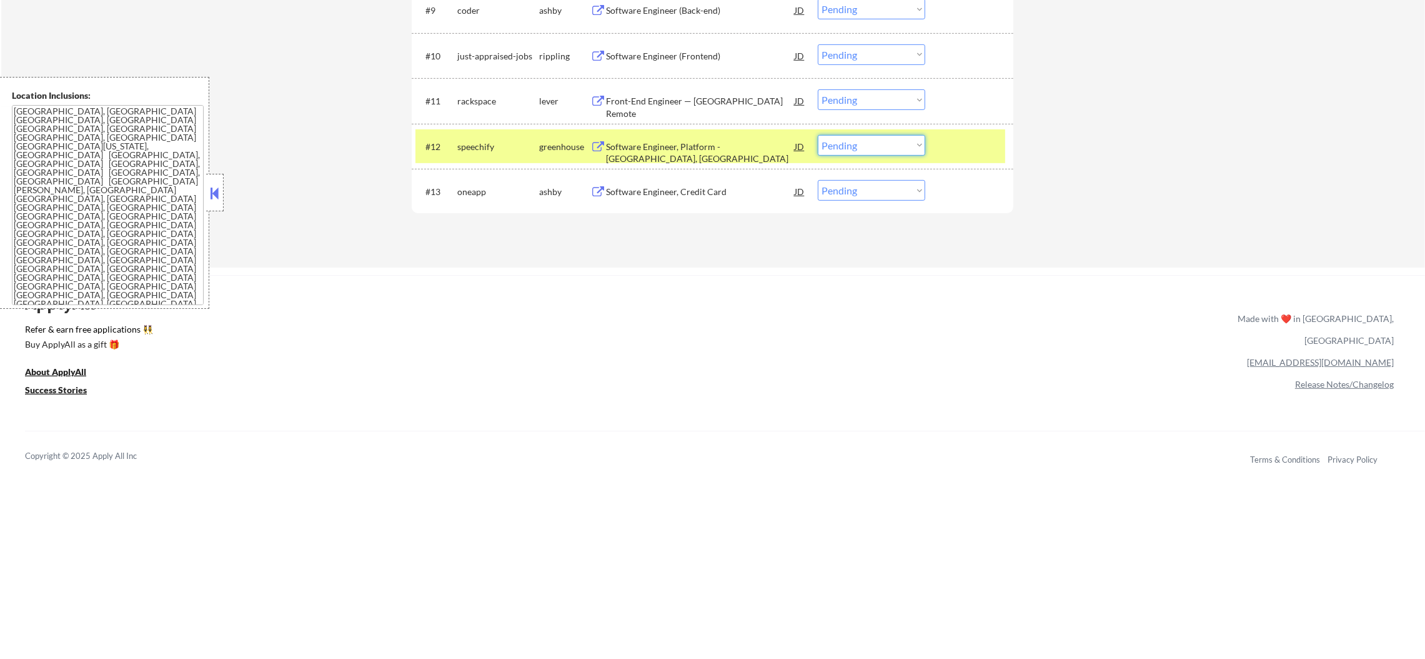
click at [844, 145] on select "Choose an option... Pending Applied Excluded (Questions) Excluded (Expired) Exc…" at bounding box center [871, 145] width 107 height 21
click at [818, 135] on select "Choose an option... Pending Applied Excluded (Questions) Excluded (Expired) Exc…" at bounding box center [871, 145] width 107 height 21
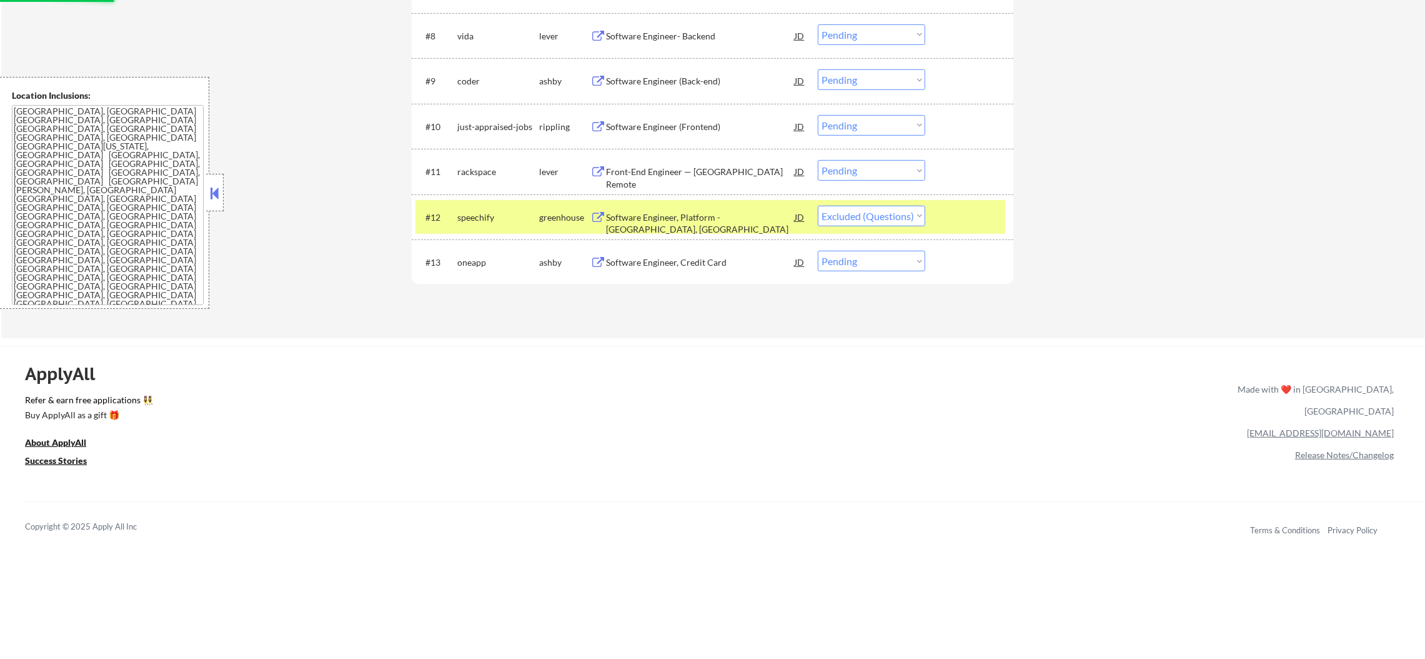
scroll to position [750, 0]
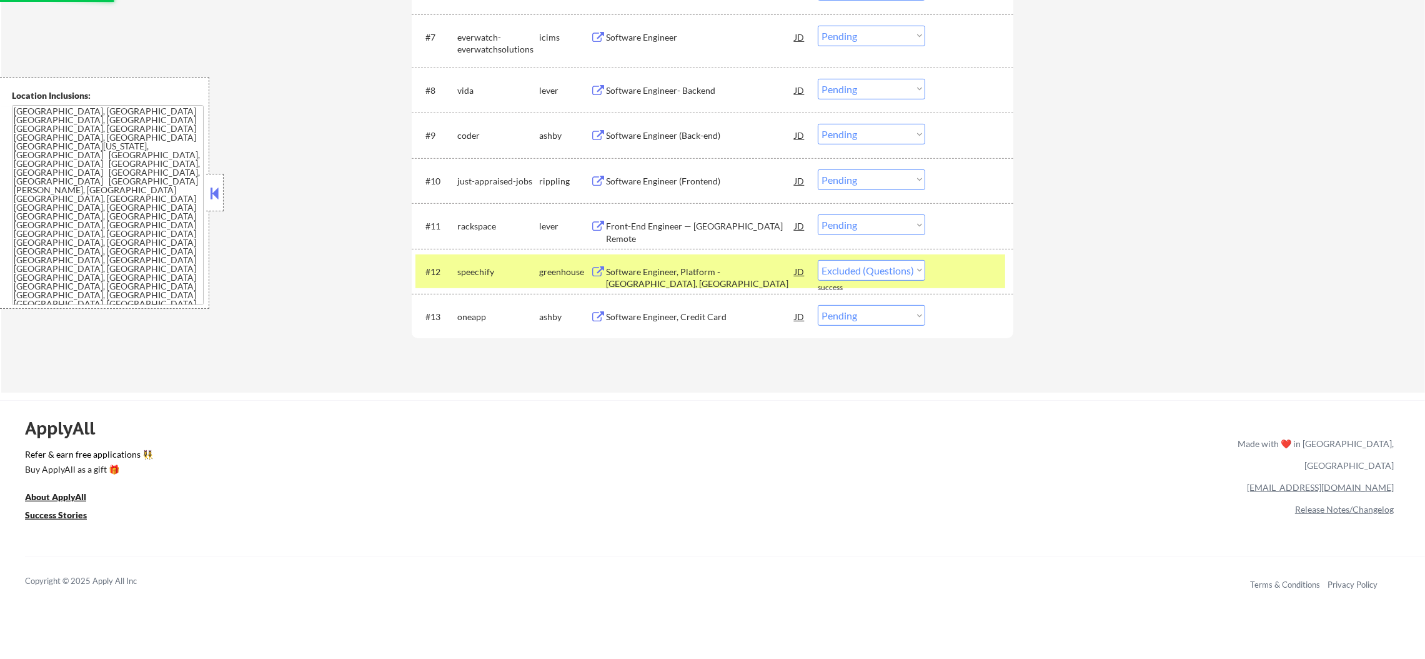
click at [468, 286] on div "#12 speechify greenhouse Software Engineer, Platform - Elizabeth, USA JD Choose…" at bounding box center [711, 271] width 590 height 34
select select ""pending""
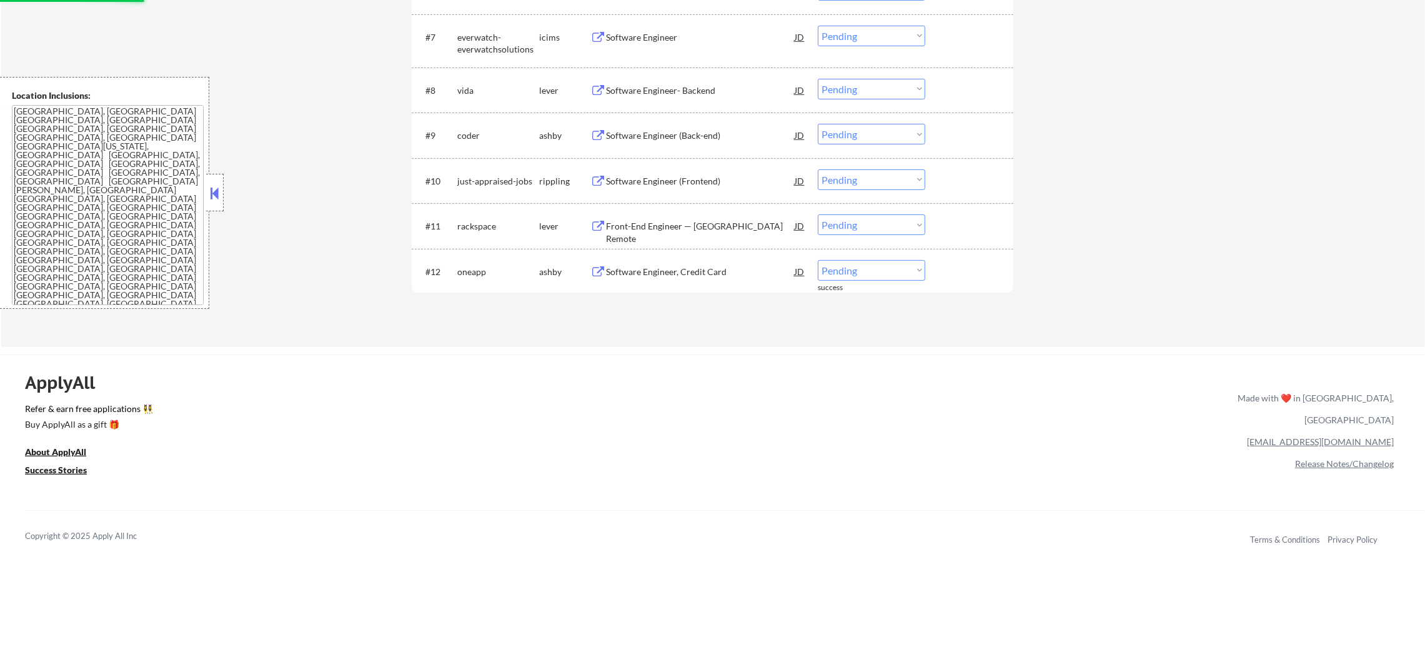
click at [655, 220] on div "Front-End Engineer — US Remote" at bounding box center [700, 232] width 189 height 24
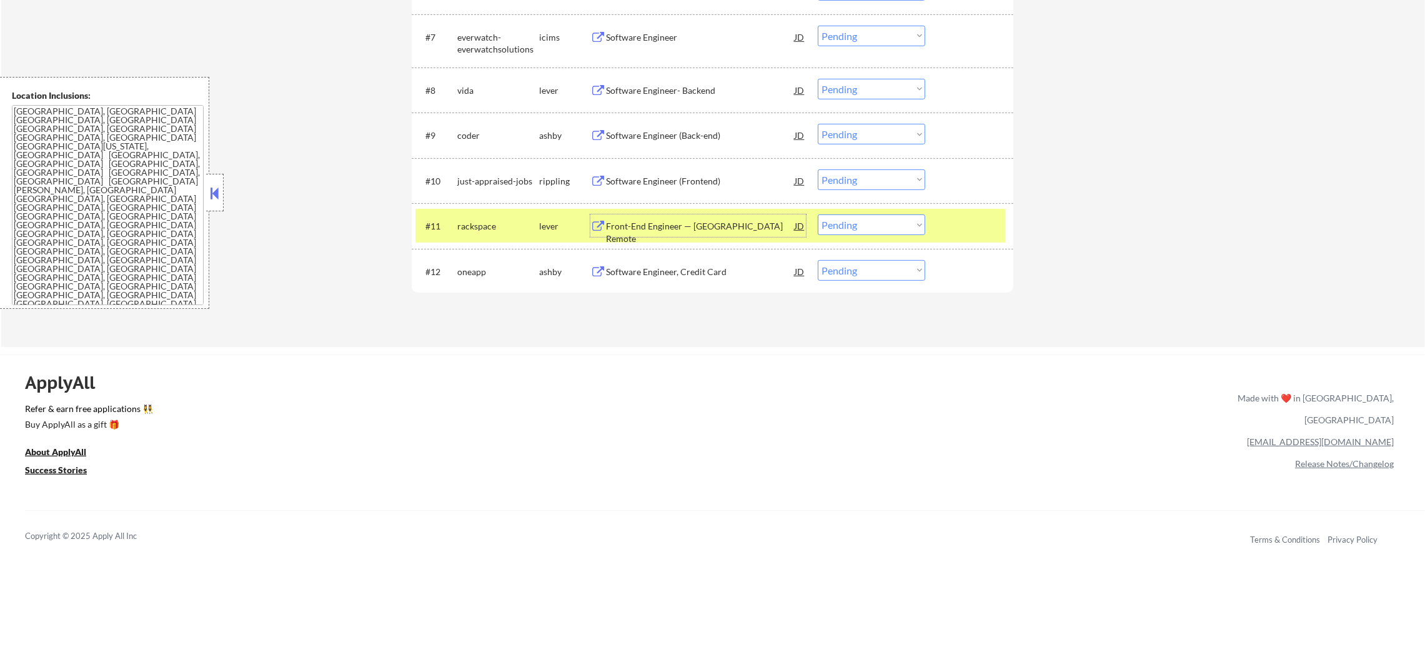
click at [714, 223] on div "Front-End Engineer — US Remote" at bounding box center [700, 232] width 189 height 24
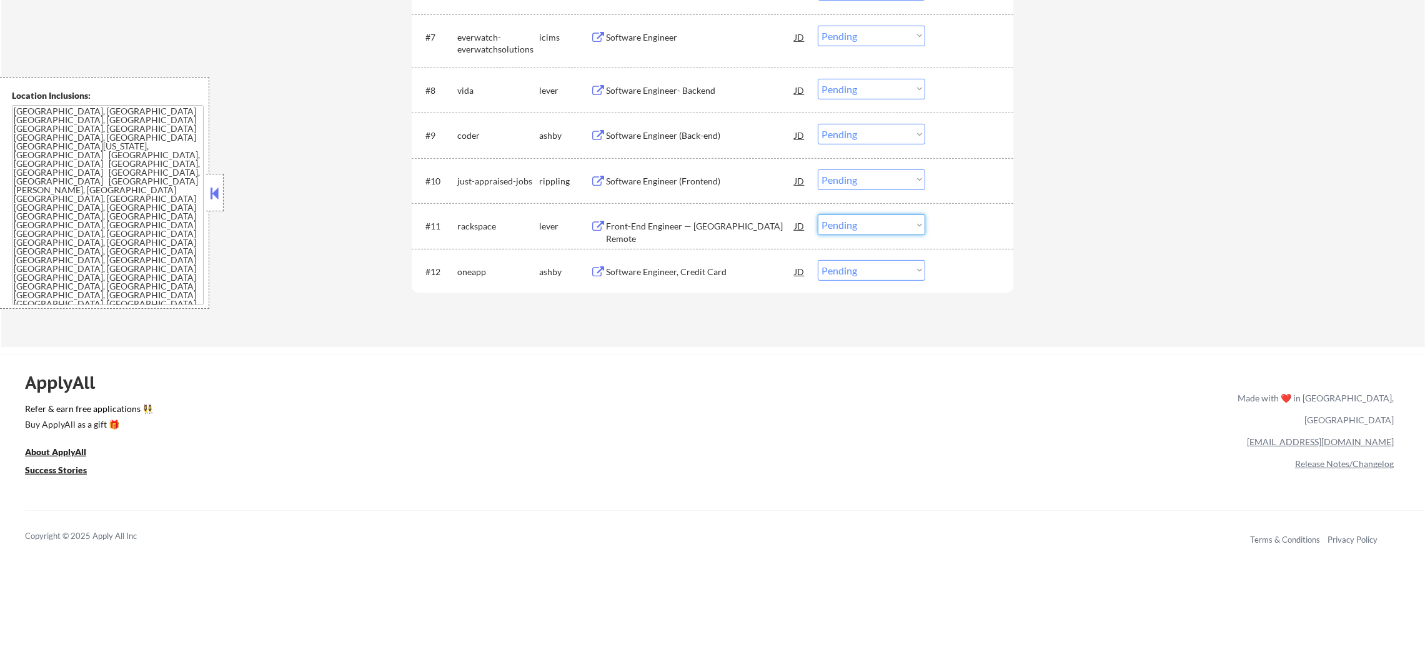
drag, startPoint x: 849, startPoint y: 224, endPoint x: 855, endPoint y: 232, distance: 10.6
click at [849, 224] on select "Choose an option... Pending Applied Excluded (Questions) Excluded (Expired) Exc…" at bounding box center [871, 224] width 107 height 21
click at [818, 214] on select "Choose an option... Pending Applied Excluded (Questions) Excluded (Expired) Exc…" at bounding box center [871, 224] width 107 height 21
select select ""pending""
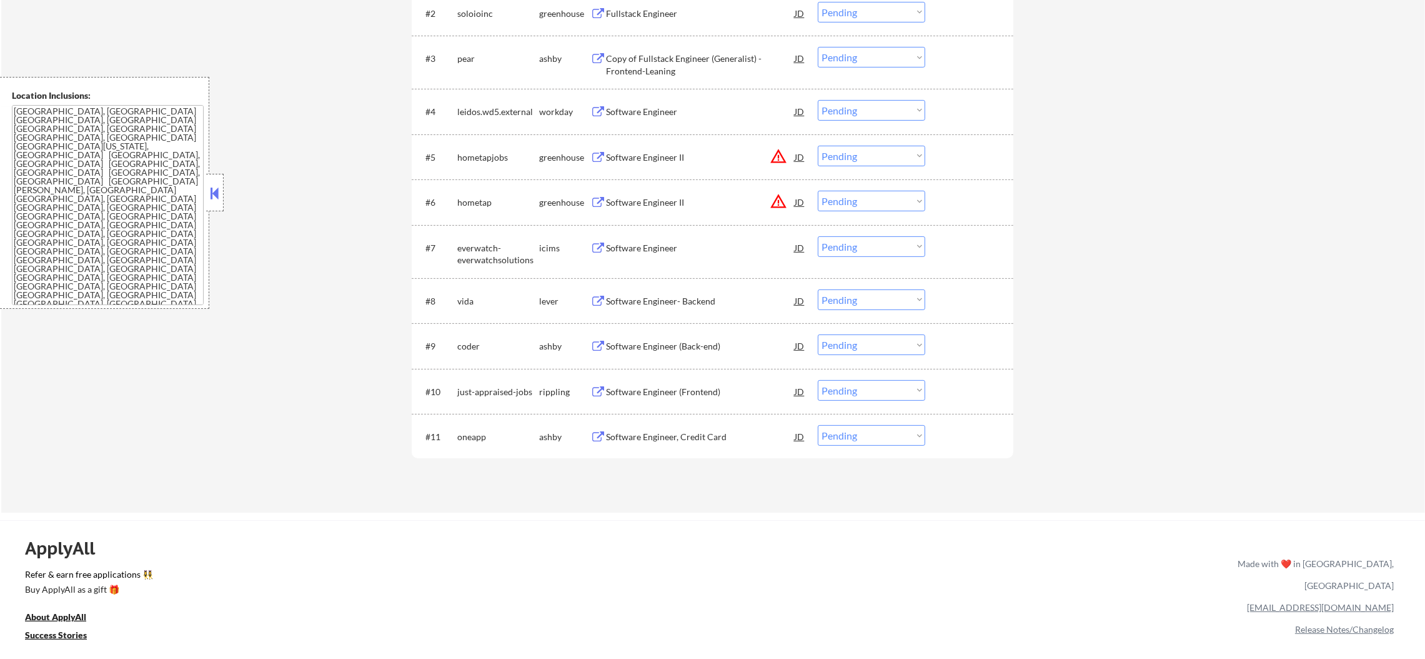
scroll to position [624, 0]
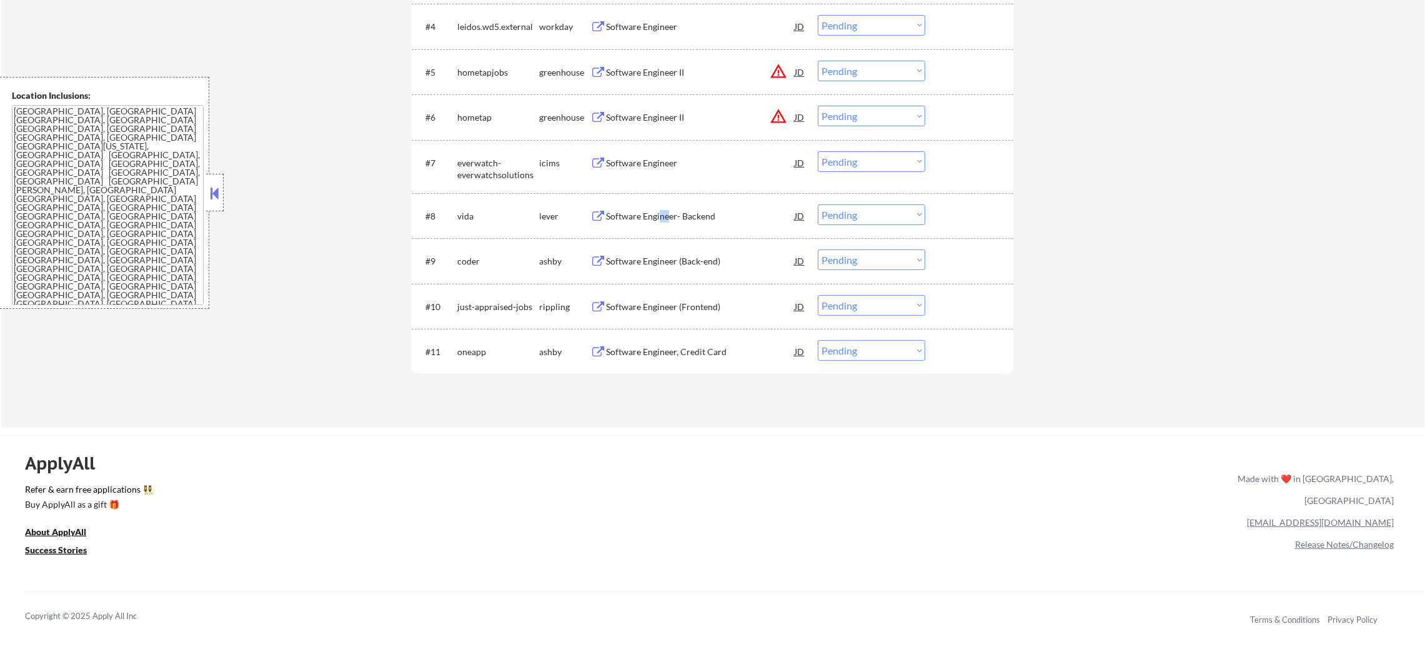
click at [667, 210] on div "Software Engineer- Backend" at bounding box center [700, 216] width 189 height 12
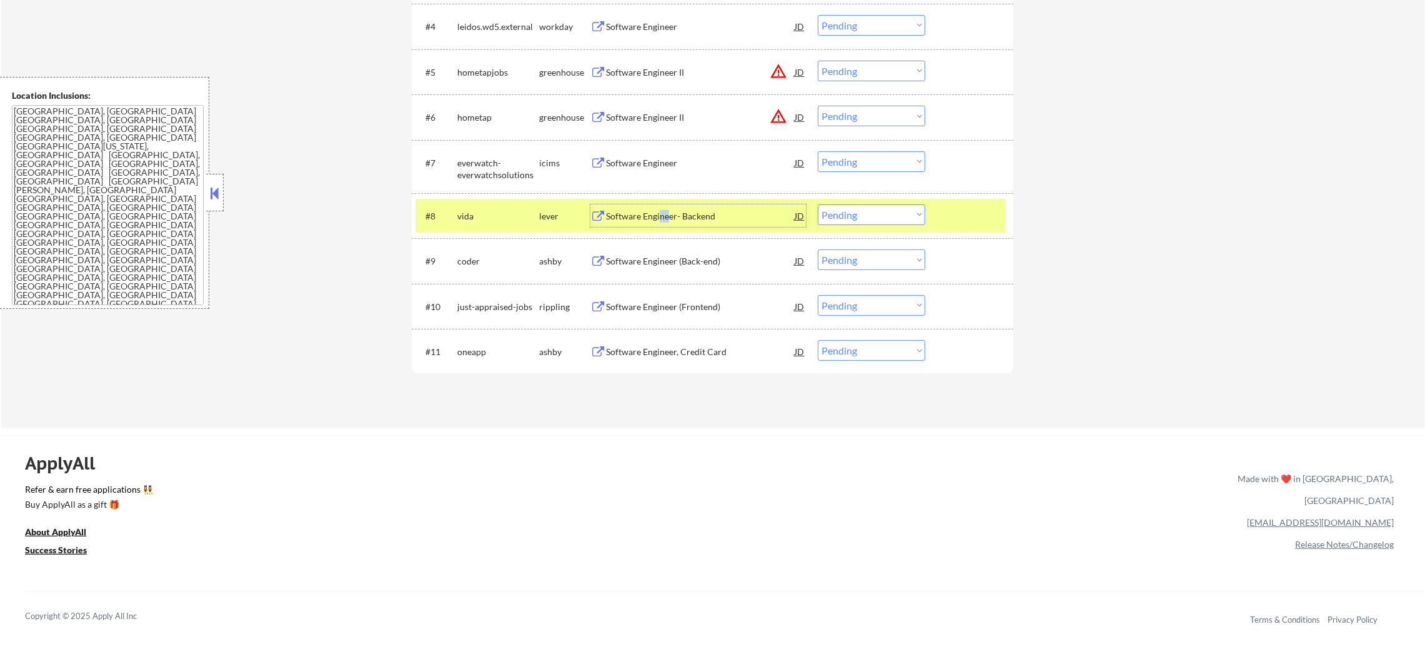
click at [840, 219] on select "Choose an option... Pending Applied Excluded (Questions) Excluded (Expired) Exc…" at bounding box center [871, 214] width 107 height 21
click at [818, 204] on select "Choose an option... Pending Applied Excluded (Questions) Excluded (Expired) Exc…" at bounding box center [871, 214] width 107 height 21
click at [512, 206] on div "vida" at bounding box center [498, 215] width 82 height 22
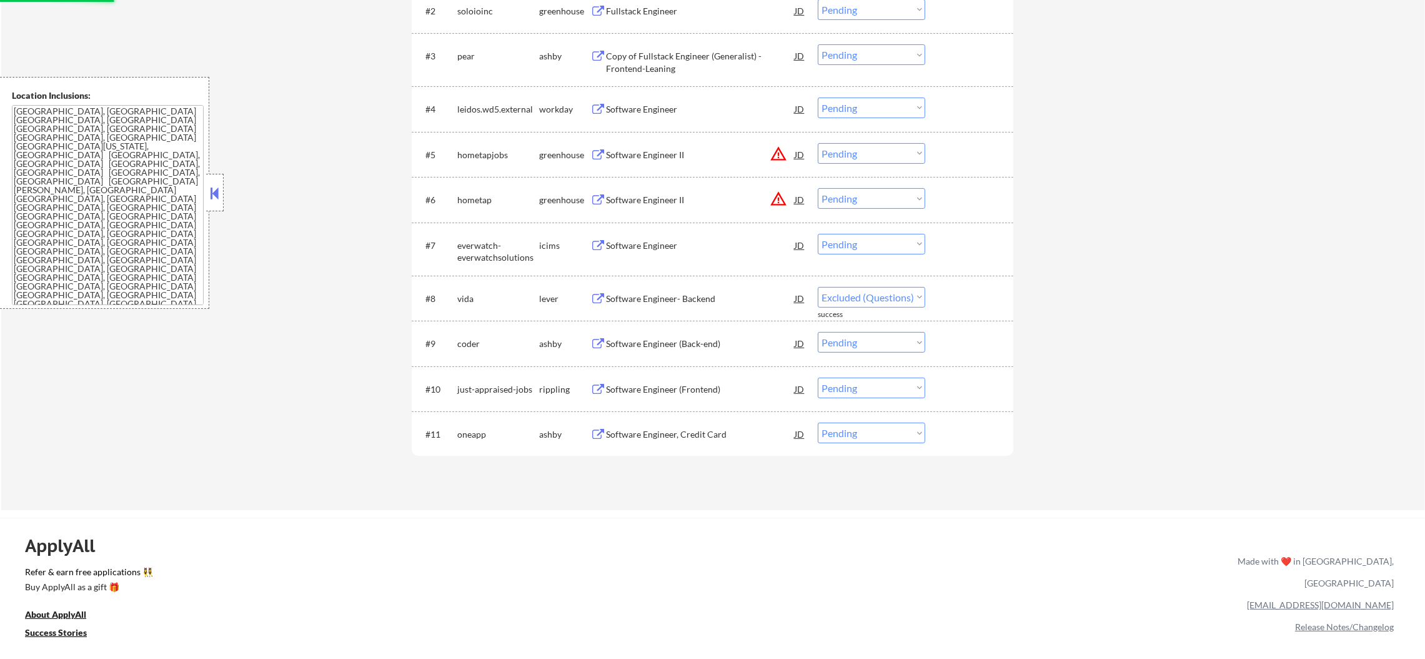
scroll to position [468, 0]
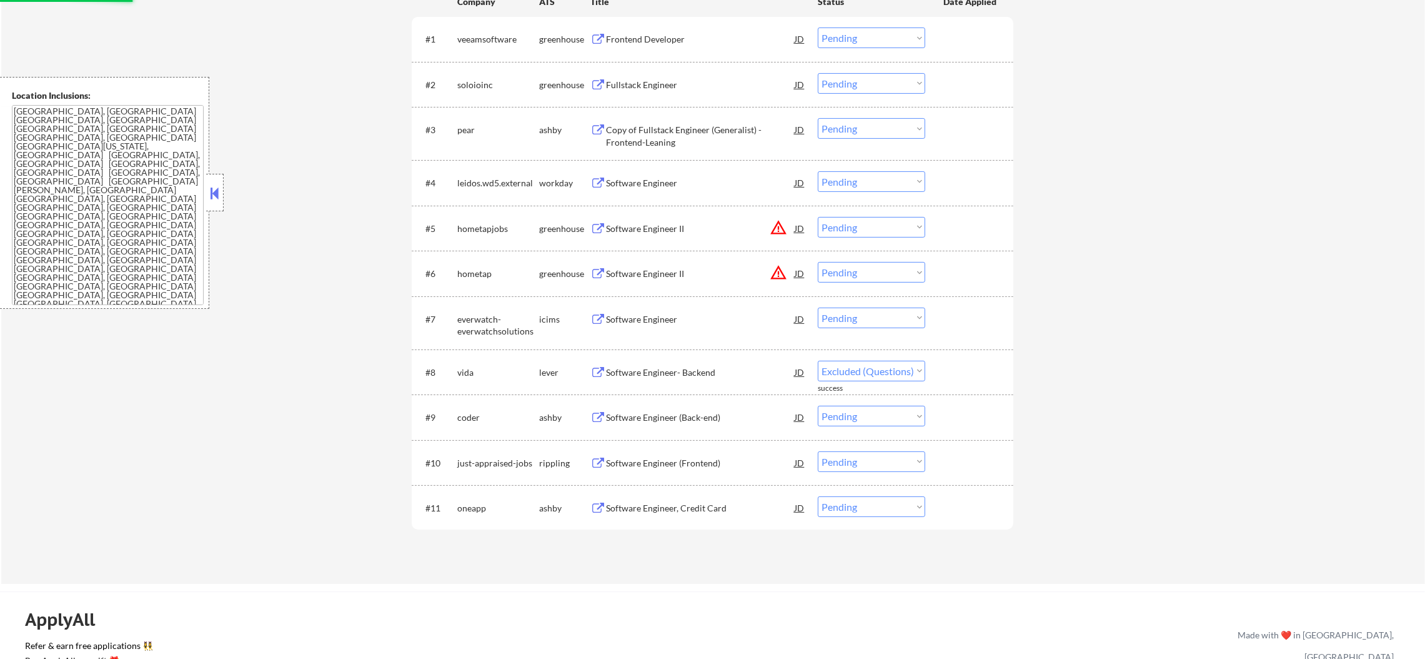
select select ""pending""
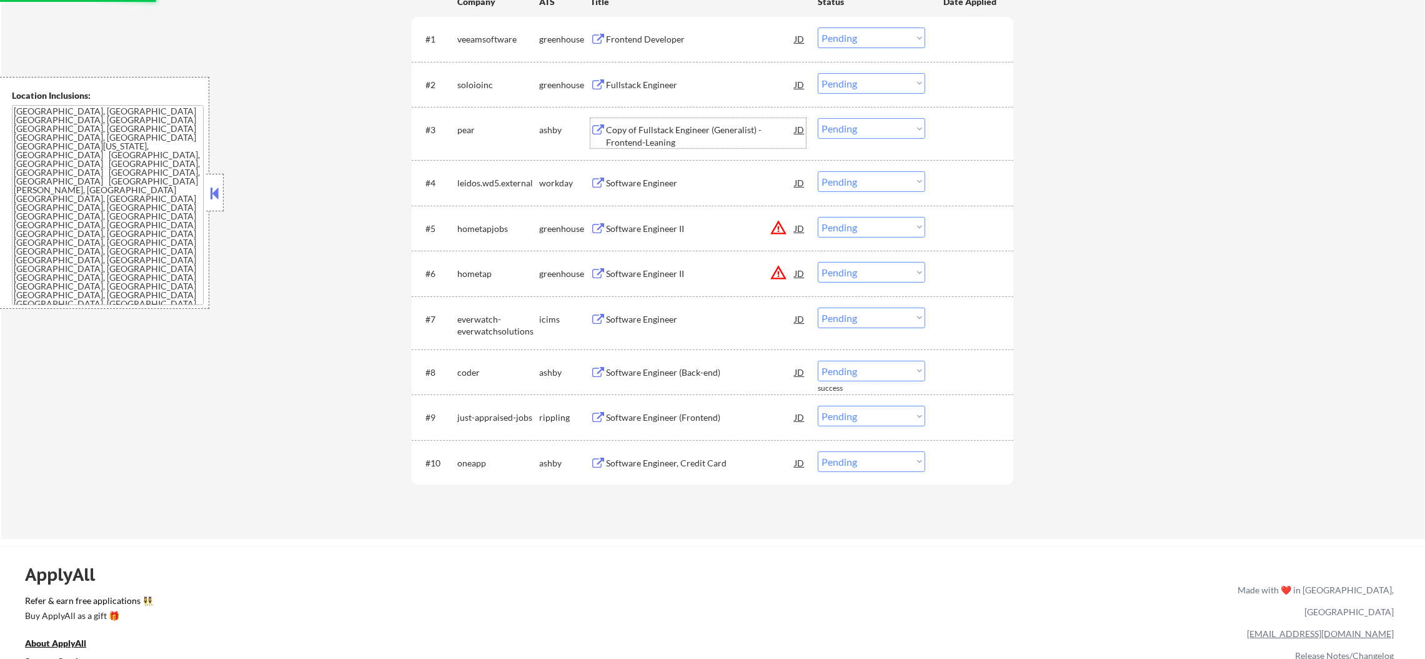
click at [714, 132] on div "Copy of Fullstack Engineer (Generalist) - Frontend-Leaning" at bounding box center [700, 136] width 189 height 24
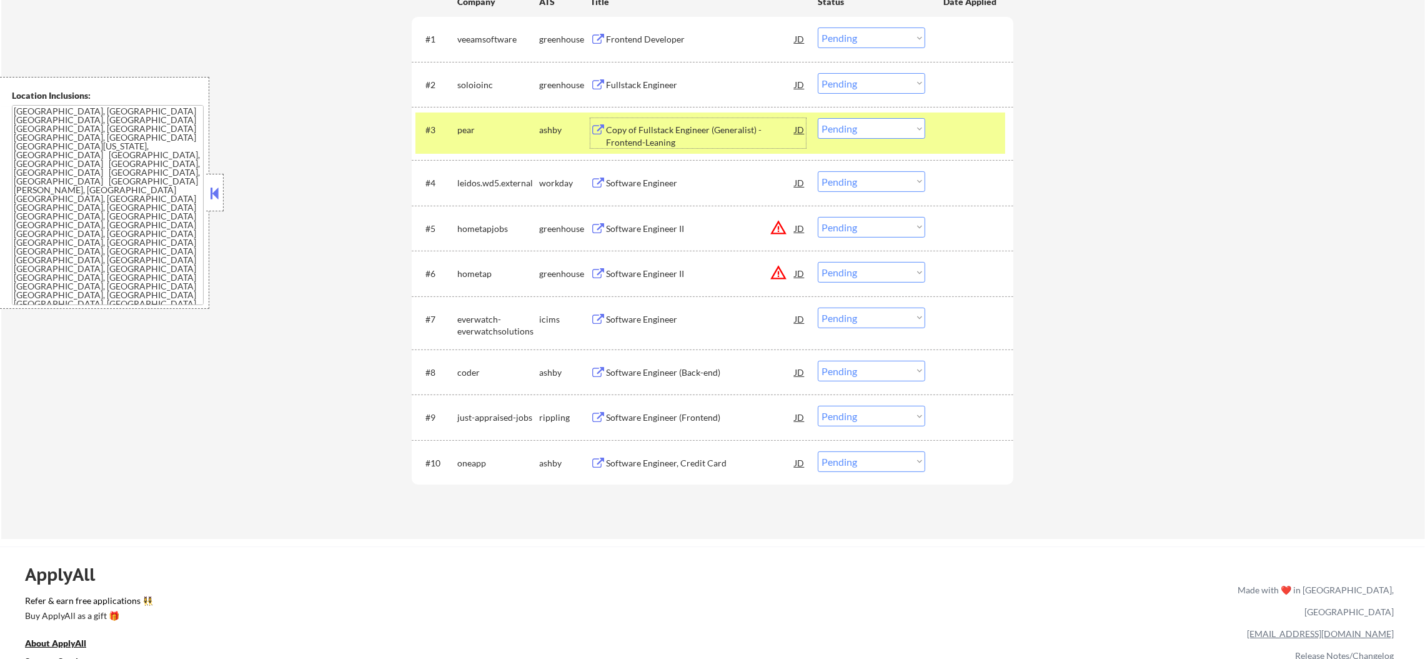
click at [864, 131] on select "Choose an option... Pending Applied Excluded (Questions) Excluded (Expired) Exc…" at bounding box center [871, 128] width 107 height 21
click at [818, 118] on select "Choose an option... Pending Applied Excluded (Questions) Excluded (Expired) Exc…" at bounding box center [871, 128] width 107 height 21
click at [489, 142] on div "#3 pear ashby Copy of Fullstack Engineer (Generalist) - Frontend-Leaning JD Cho…" at bounding box center [711, 132] width 590 height 41
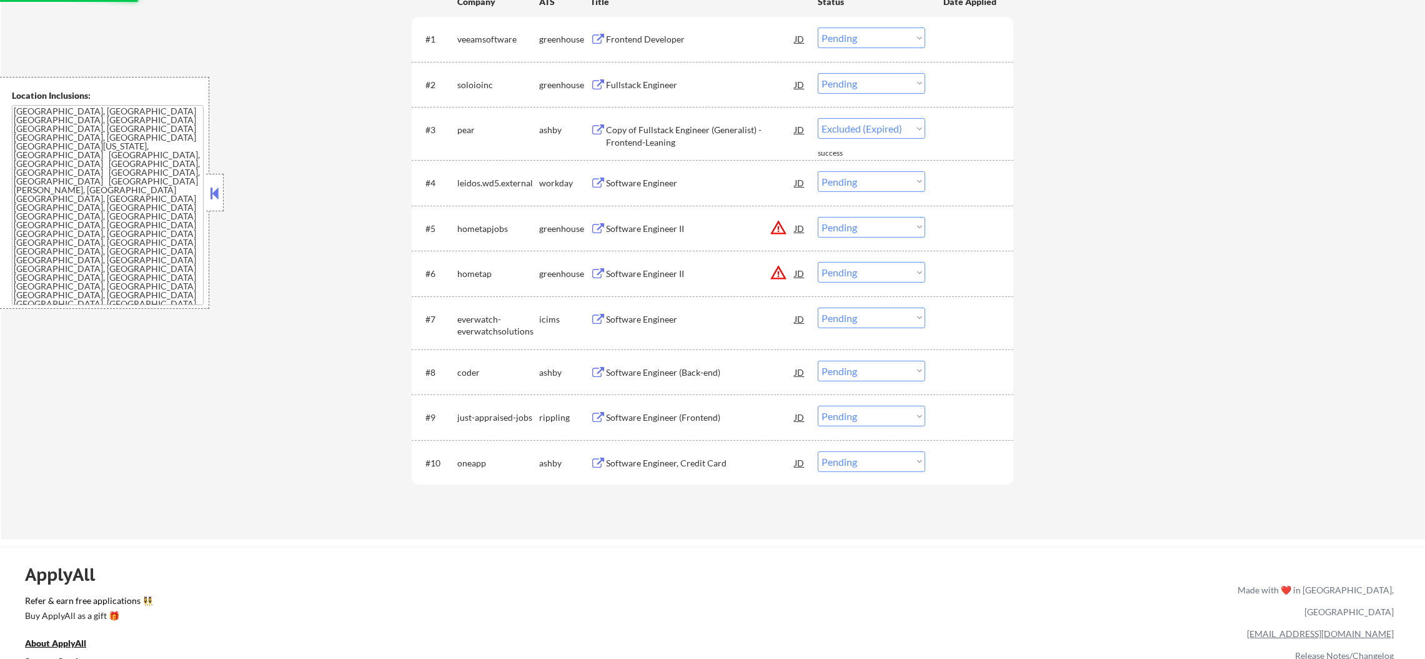
select select ""pending""
click at [780, 224] on button "warning_amber" at bounding box center [778, 227] width 17 height 17
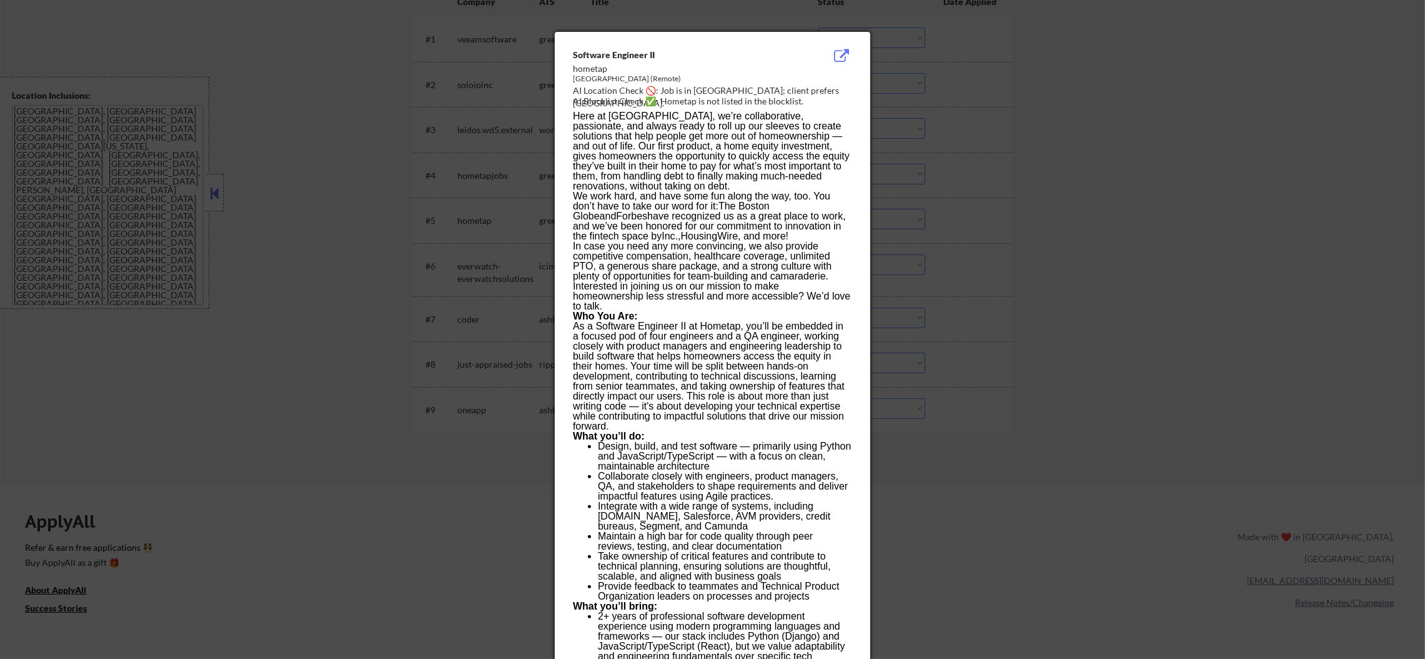
click at [1007, 167] on div at bounding box center [712, 329] width 1425 height 659
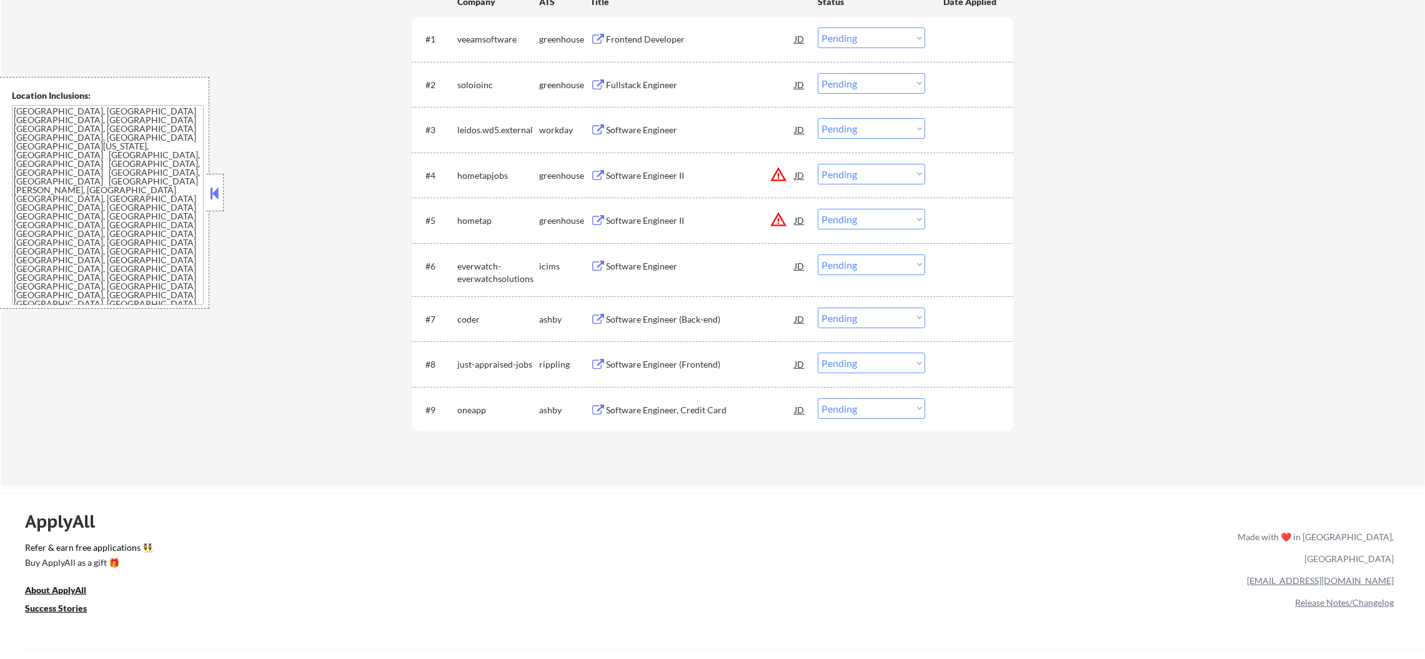
click at [845, 219] on select "Choose an option... Pending Applied Excluded (Questions) Excluded (Expired) Exc…" at bounding box center [871, 219] width 107 height 21
click at [818, 209] on select "Choose an option... Pending Applied Excluded (Questions) Excluded (Expired) Exc…" at bounding box center [871, 219] width 107 height 21
drag, startPoint x: 869, startPoint y: 174, endPoint x: 869, endPoint y: 182, distance: 7.5
click at [869, 174] on select "Choose an option... Pending Applied Excluded (Questions) Excluded (Expired) Exc…" at bounding box center [871, 174] width 107 height 21
select select ""pending""
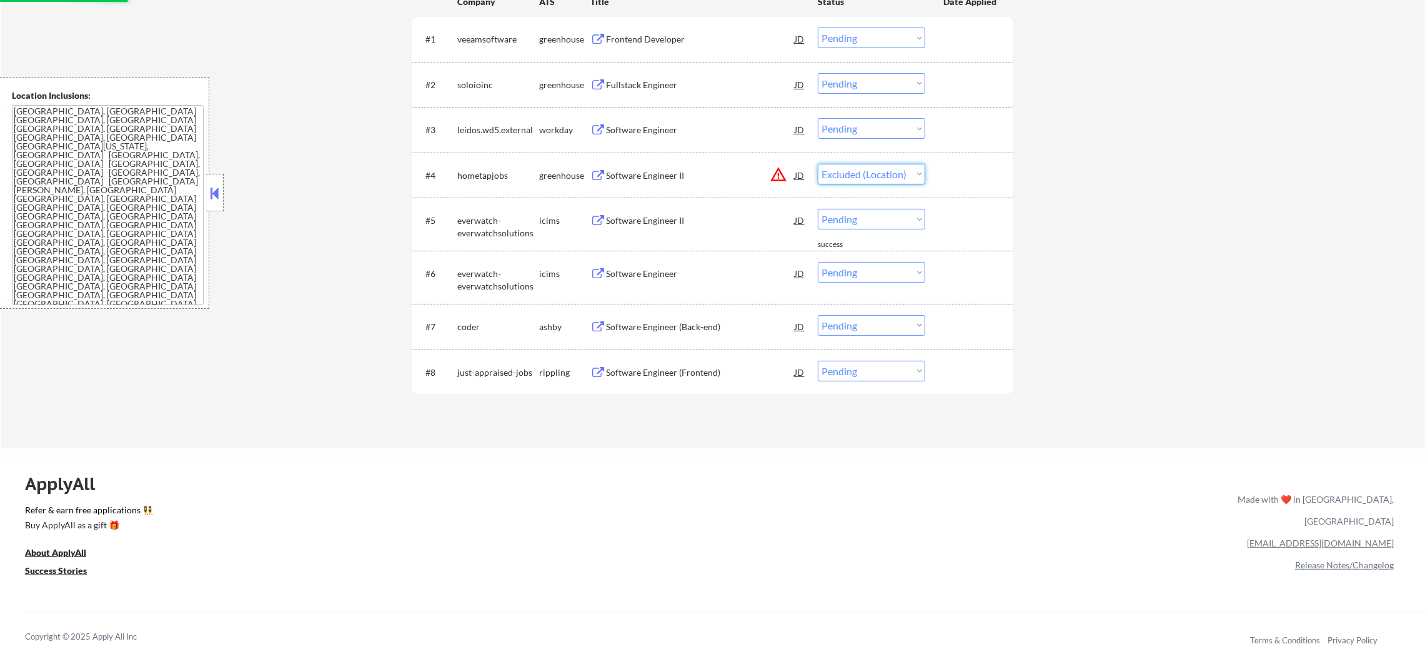
click at [818, 164] on select "Choose an option... Pending Applied Excluded (Questions) Excluded (Expired) Exc…" at bounding box center [871, 174] width 107 height 21
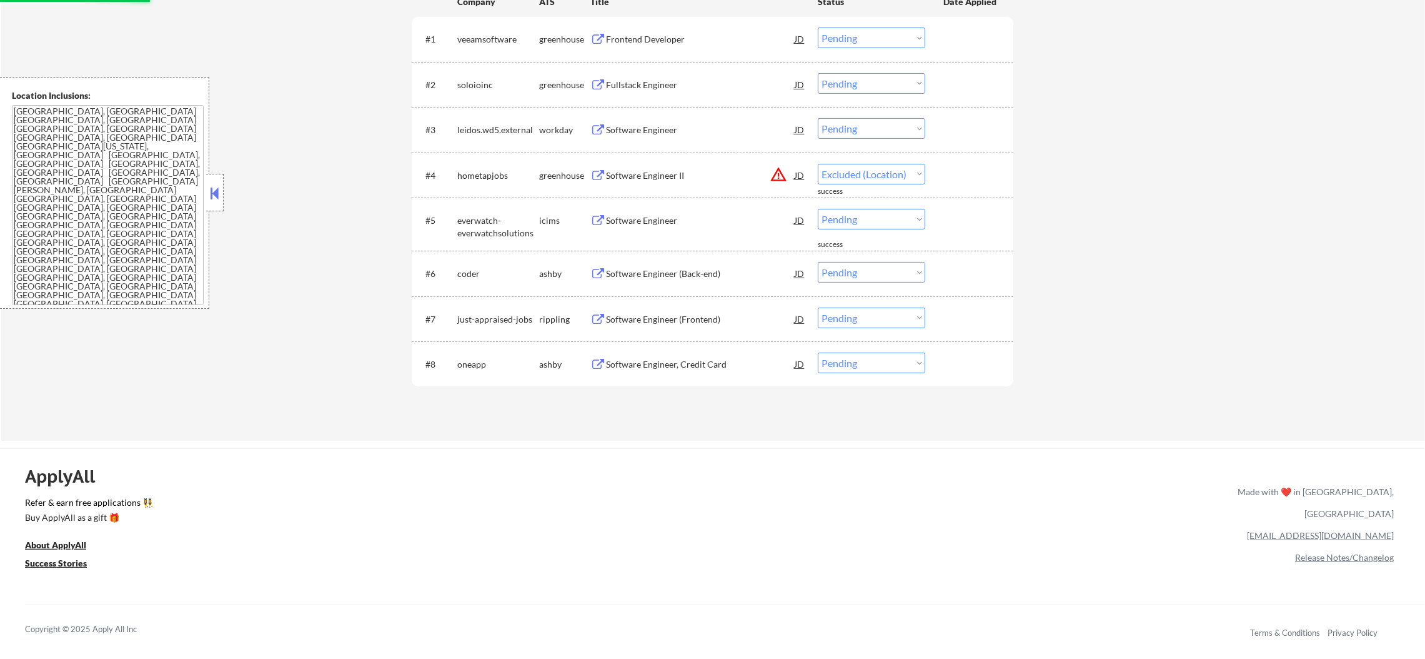
select select ""pending""
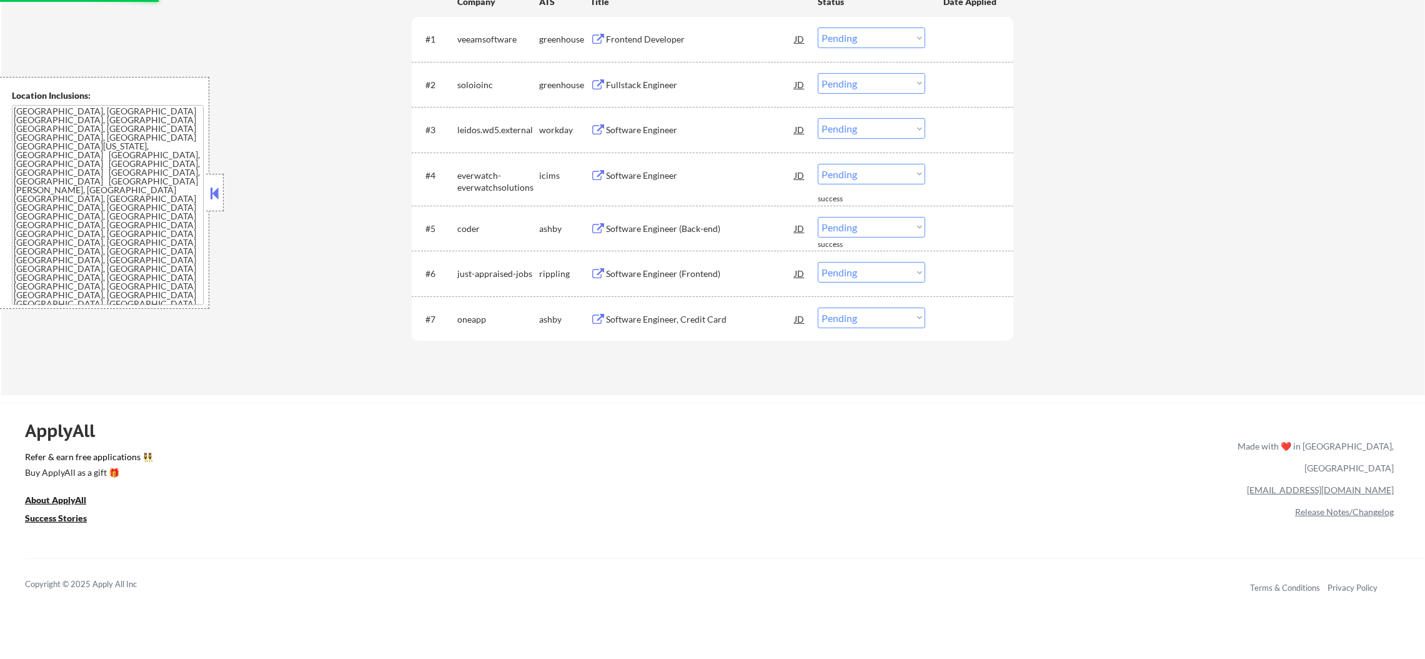
scroll to position [437, 0]
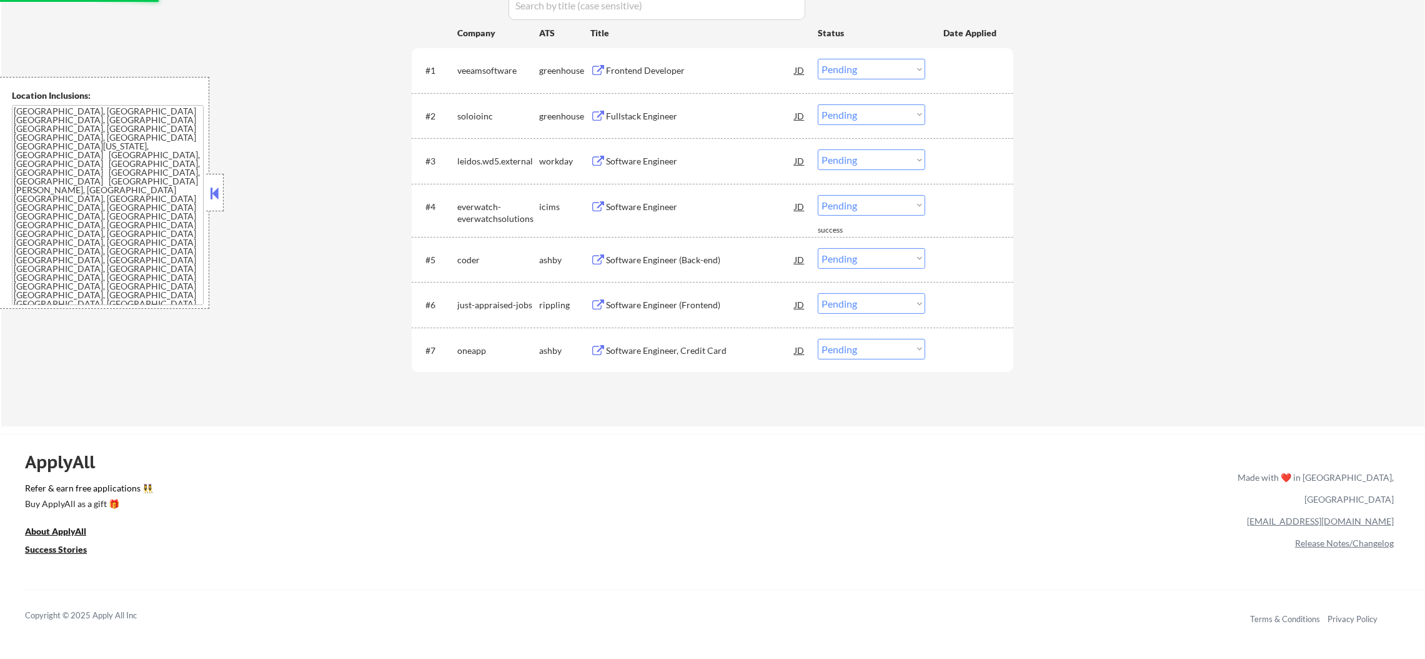
click at [707, 70] on div "Frontend Developer" at bounding box center [700, 70] width 189 height 12
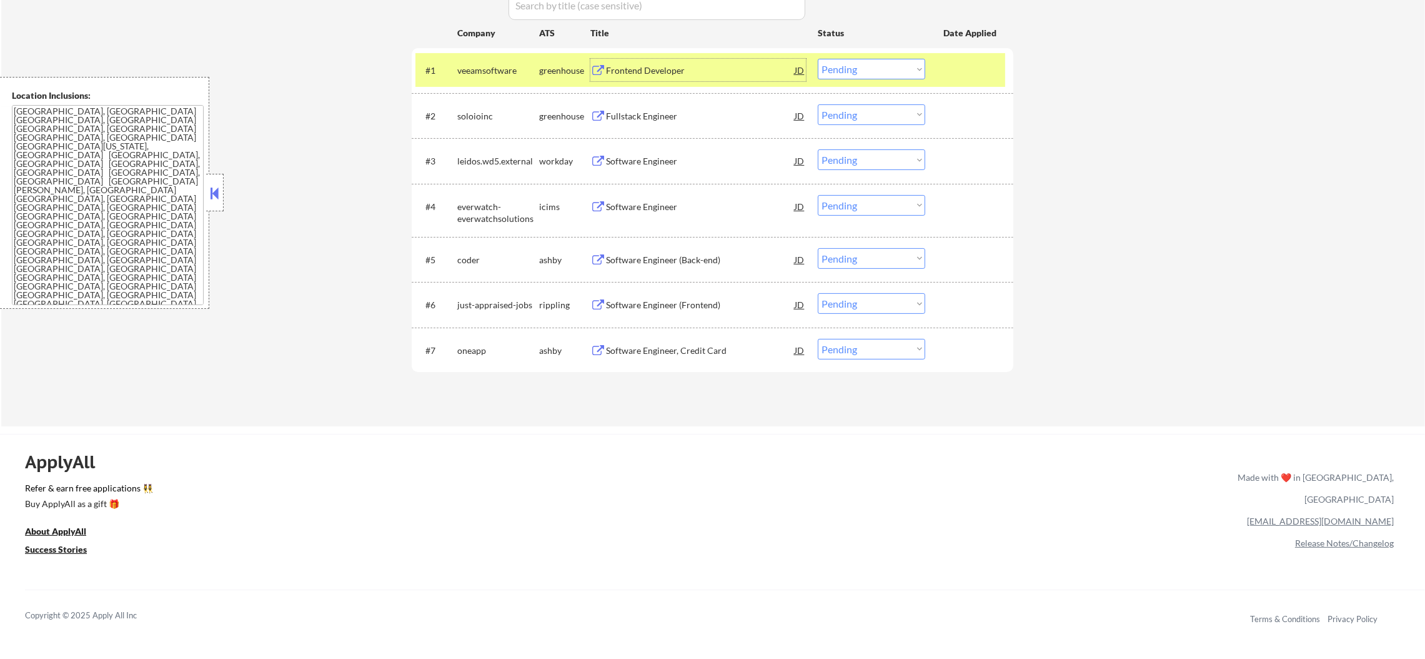
click at [854, 66] on select "Choose an option... Pending Applied Excluded (Questions) Excluded (Expired) Exc…" at bounding box center [871, 69] width 107 height 21
click at [818, 59] on select "Choose an option... Pending Applied Excluded (Questions) Excluded (Expired) Exc…" at bounding box center [871, 69] width 107 height 21
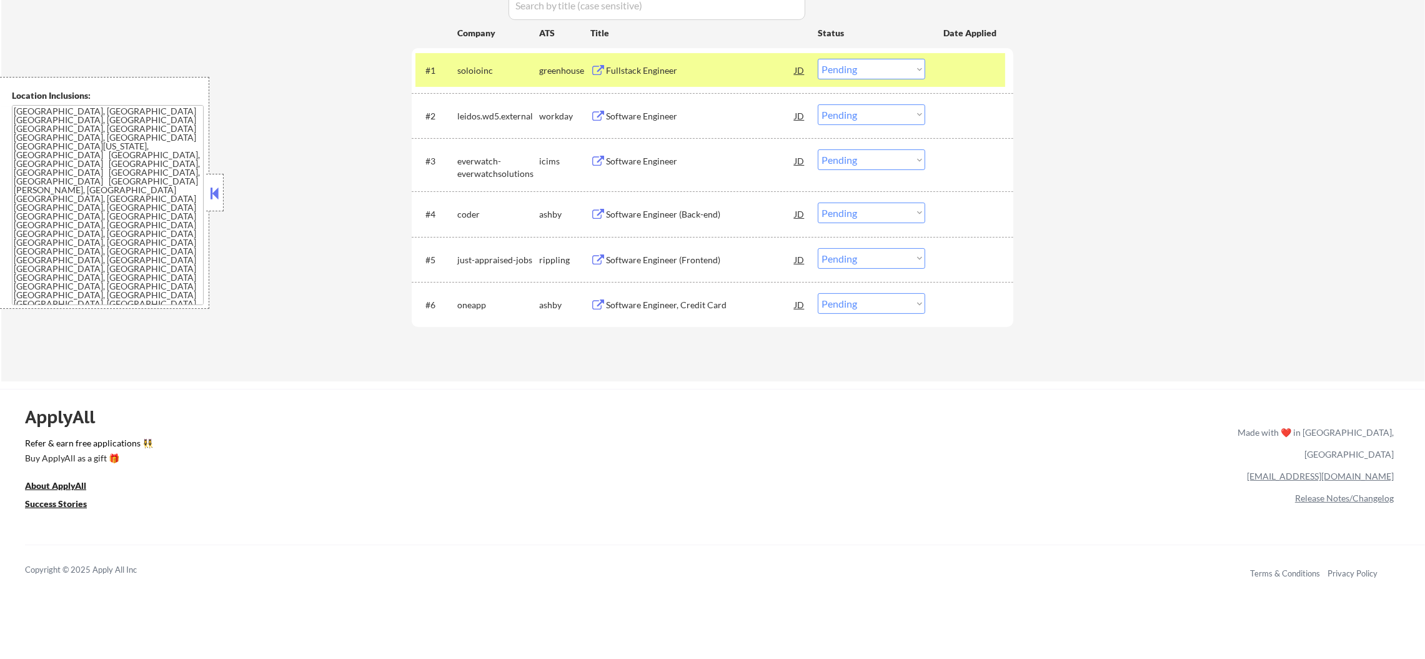
click at [719, 64] on div "Fullstack Engineer" at bounding box center [700, 70] width 189 height 12
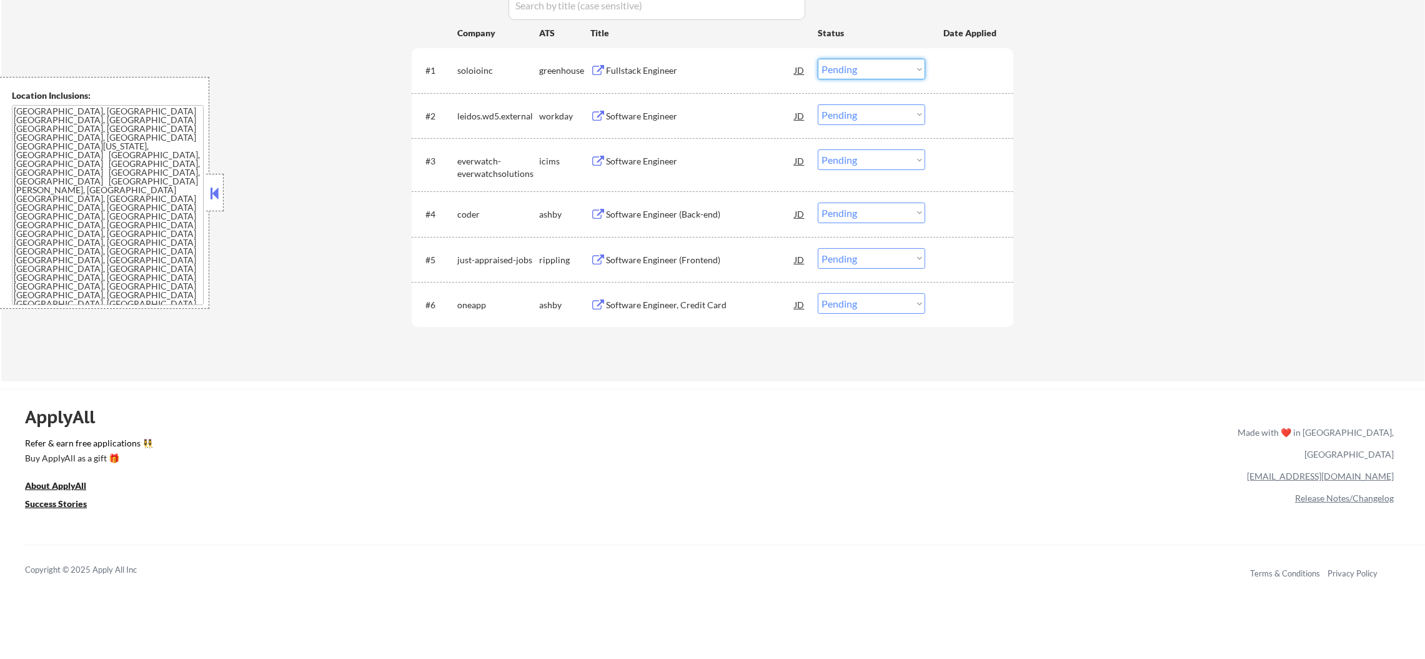
drag, startPoint x: 839, startPoint y: 65, endPoint x: 840, endPoint y: 77, distance: 12.0
click at [839, 65] on select "Choose an option... Pending Applied Excluded (Questions) Excluded (Expired) Exc…" at bounding box center [871, 69] width 107 height 21
click at [818, 59] on select "Choose an option... Pending Applied Excluded (Questions) Excluded (Expired) Exc…" at bounding box center [871, 69] width 107 height 21
select select ""pending""
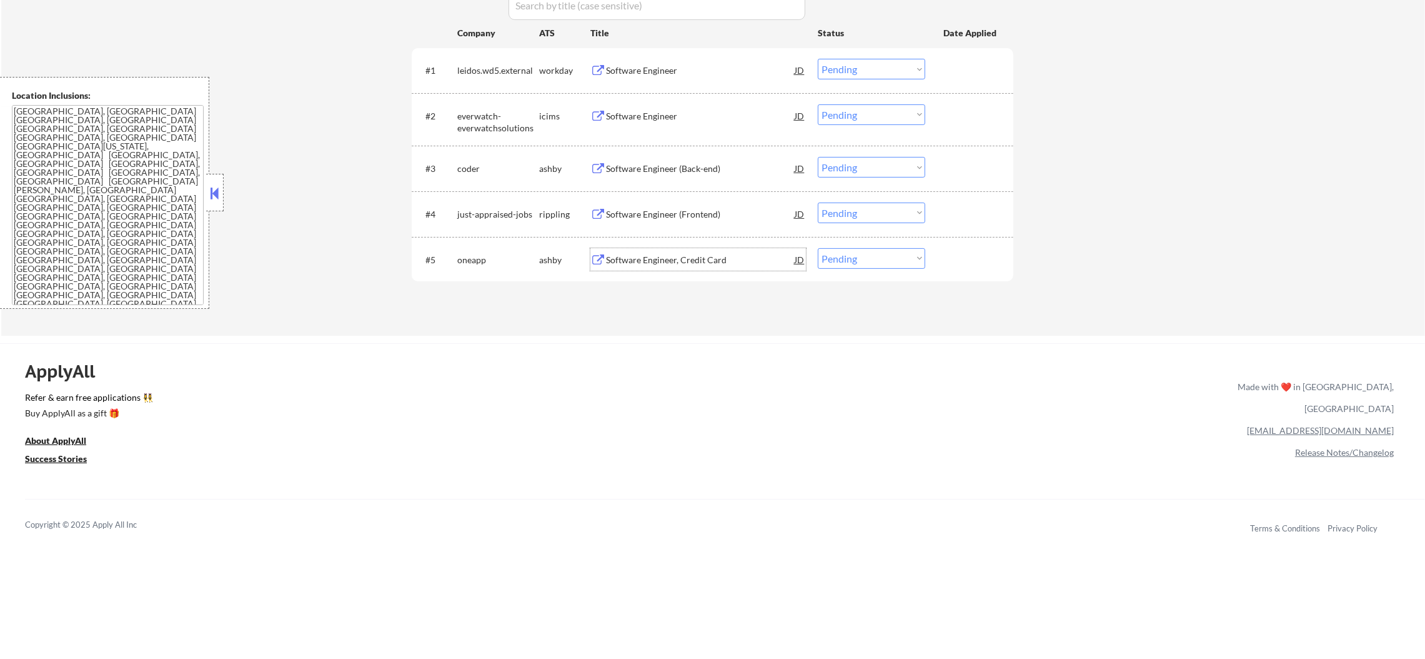
click at [677, 264] on div "Software Engineer, Credit Card" at bounding box center [700, 260] width 189 height 12
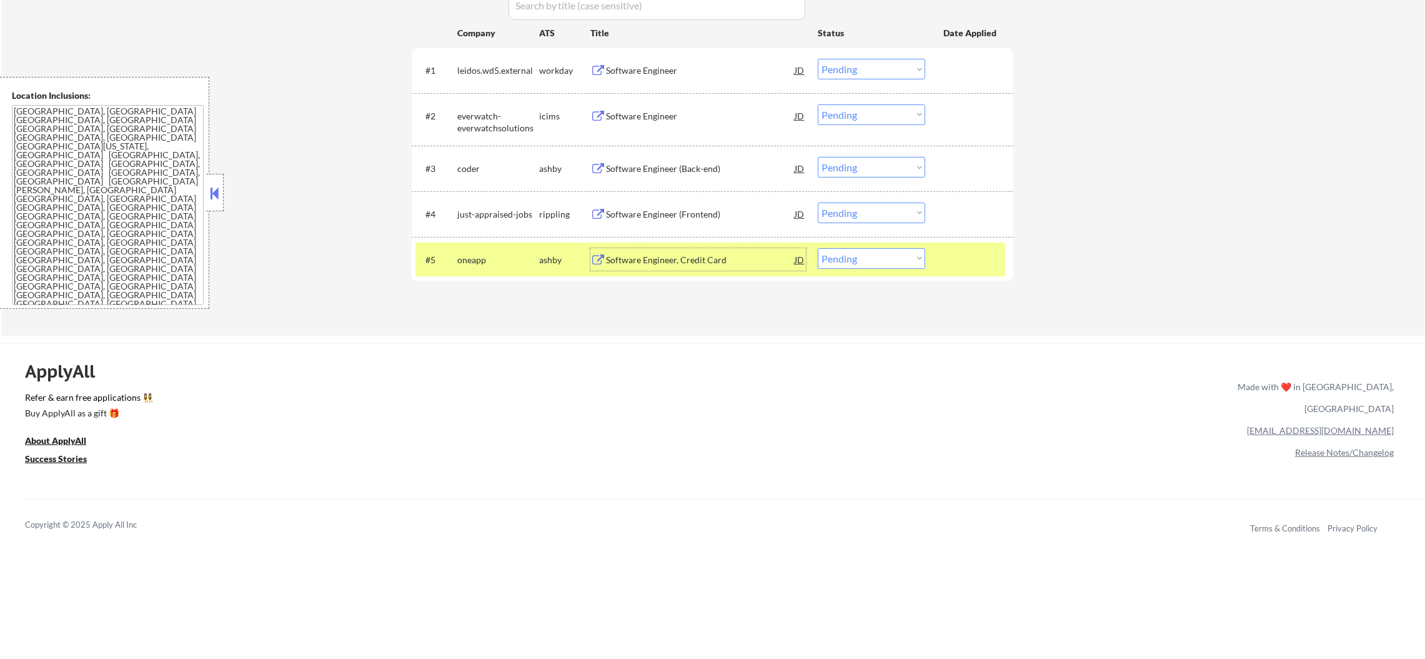
click at [859, 257] on select "Choose an option... Pending Applied Excluded (Questions) Excluded (Expired) Exc…" at bounding box center [871, 258] width 107 height 21
select select ""applied""
click at [818, 248] on select "Choose an option... Pending Applied Excluded (Questions) Excluded (Expired) Exc…" at bounding box center [871, 258] width 107 height 21
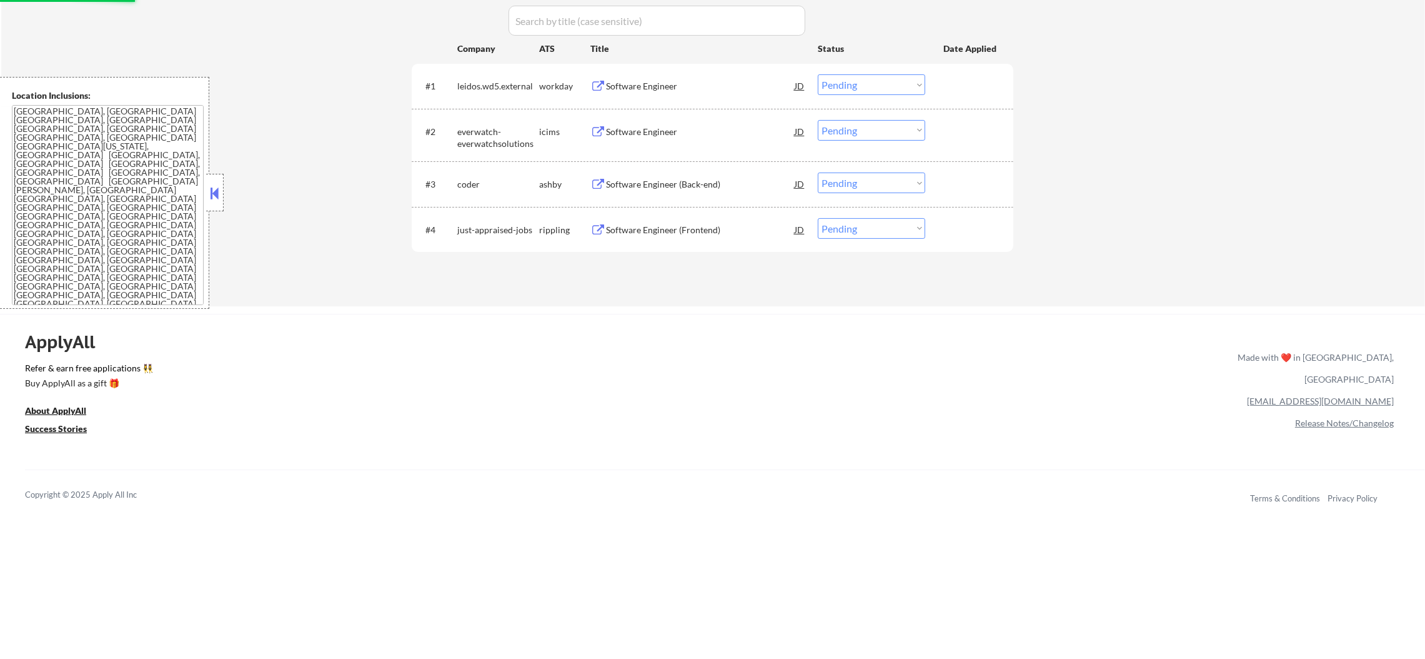
scroll to position [406, 0]
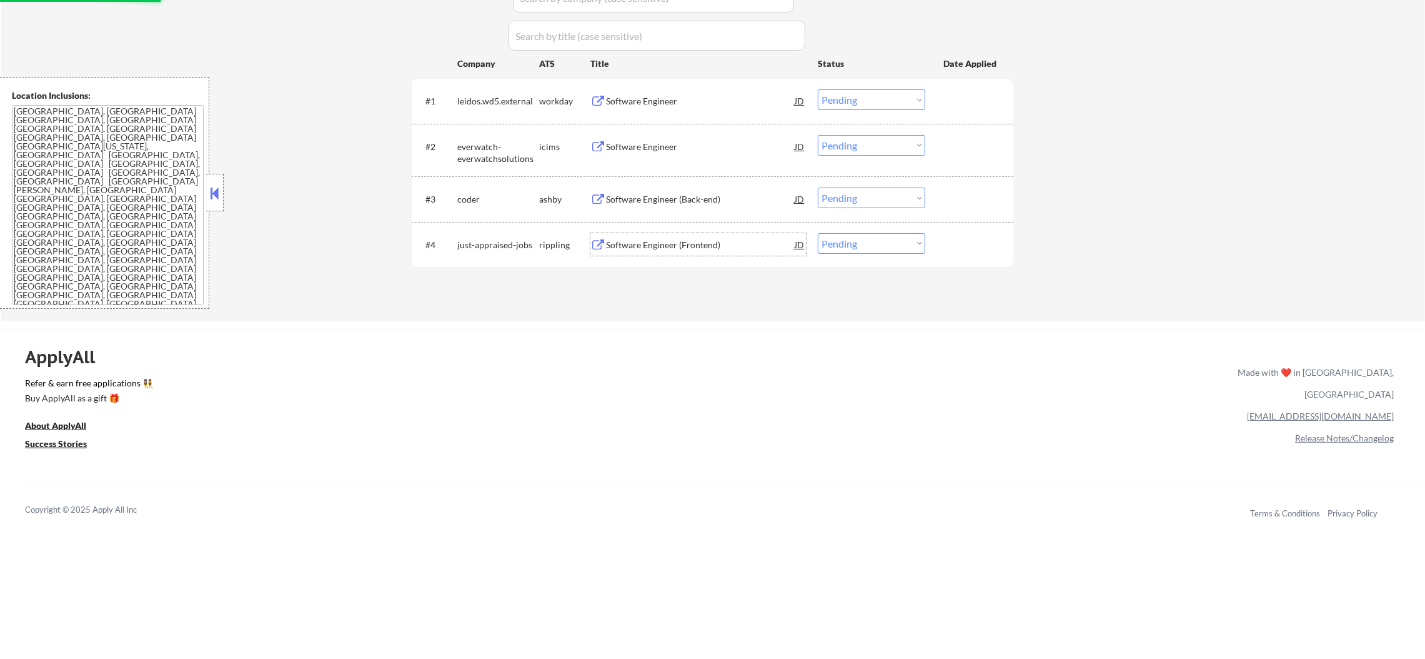
click at [678, 242] on div "Software Engineer (Frontend)" at bounding box center [700, 245] width 189 height 12
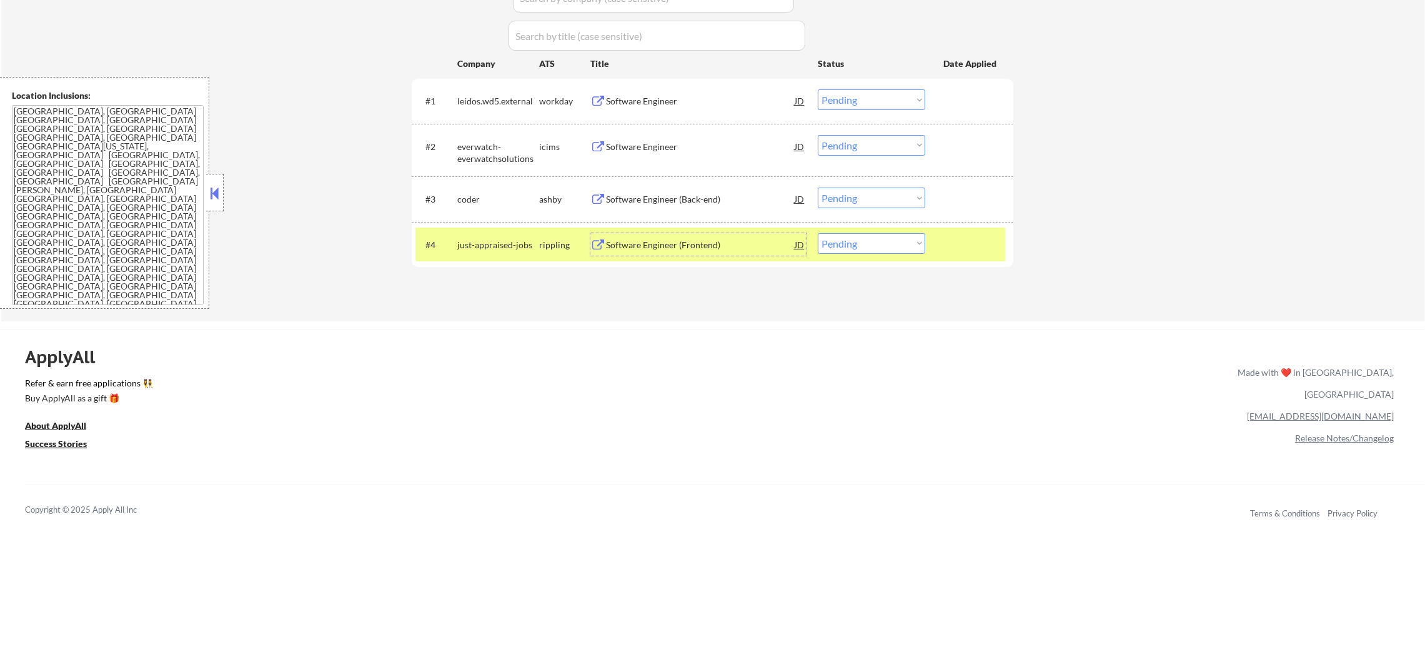
click at [854, 236] on select "Choose an option... Pending Applied Excluded (Questions) Excluded (Expired) Exc…" at bounding box center [871, 243] width 107 height 21
select select ""applied""
click at [818, 233] on select "Choose an option... Pending Applied Excluded (Questions) Excluded (Expired) Exc…" at bounding box center [871, 243] width 107 height 21
click at [482, 251] on div "just-appraised-jobs" at bounding box center [498, 244] width 82 height 22
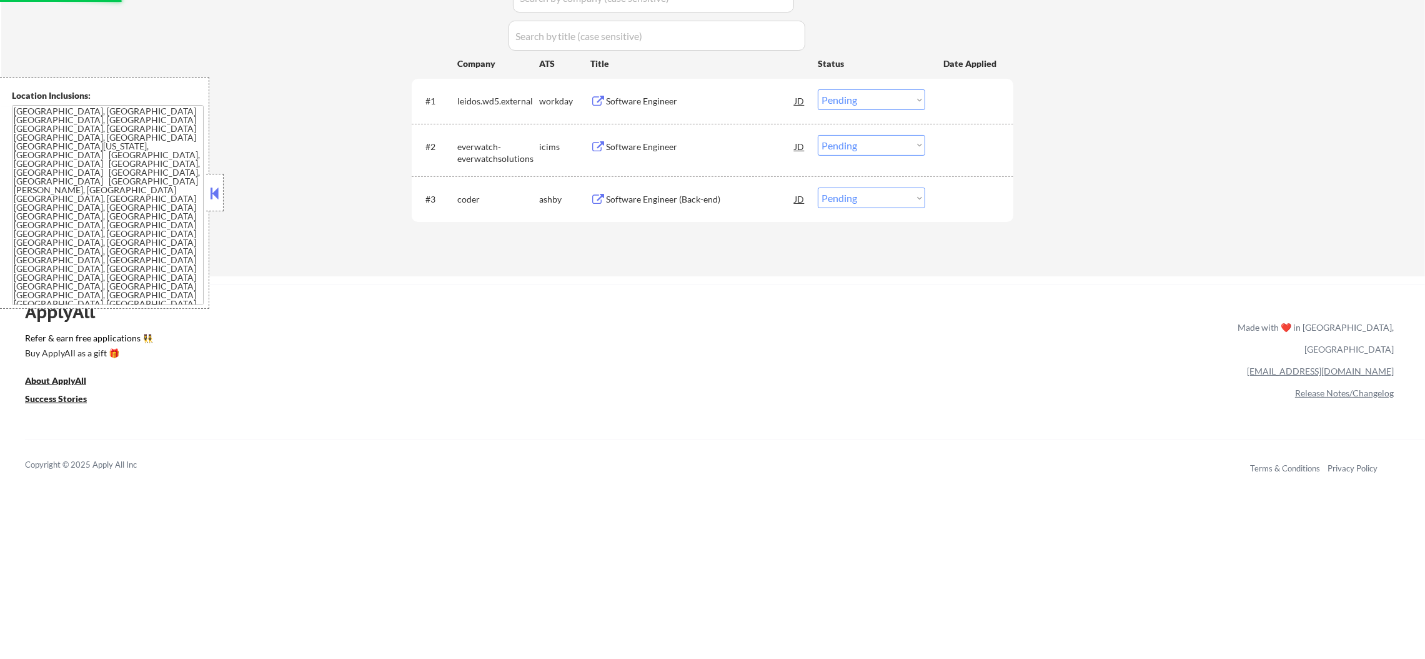
click at [672, 197] on div "Software Engineer (Back-end)" at bounding box center [700, 199] width 189 height 12
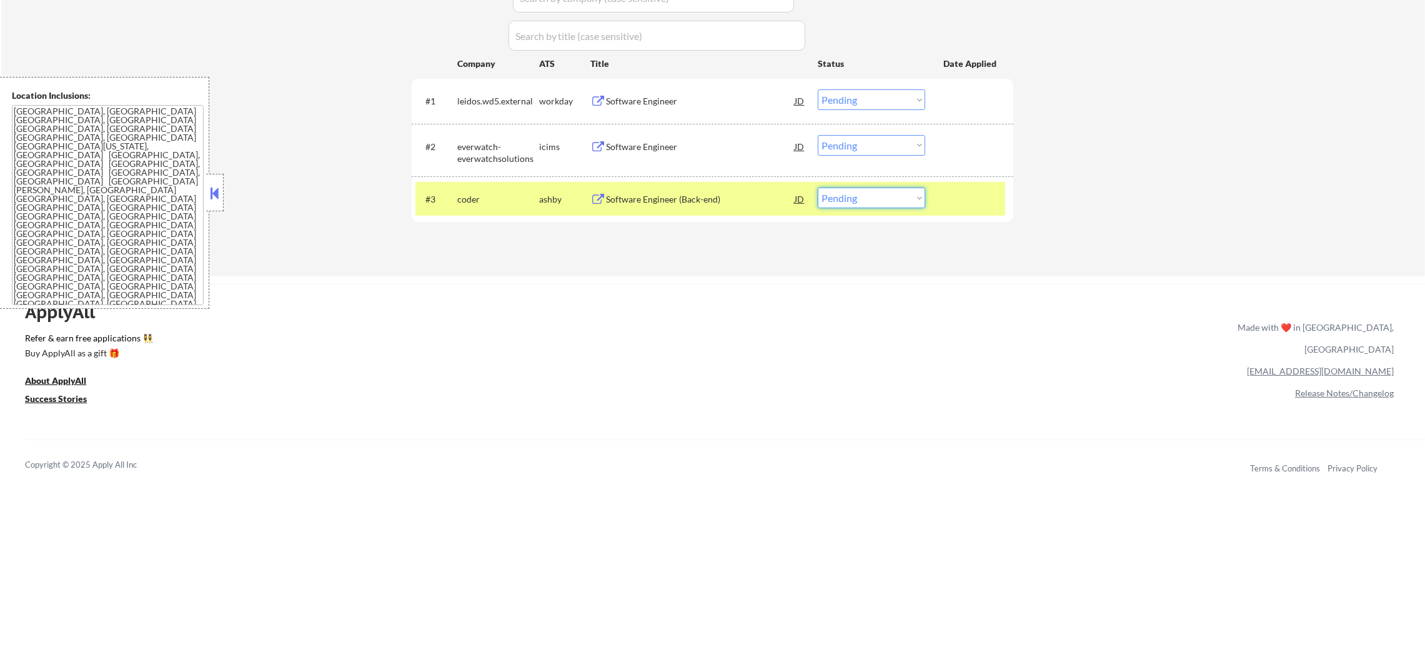
click at [845, 205] on select "Choose an option... Pending Applied Excluded (Questions) Excluded (Expired) Exc…" at bounding box center [871, 197] width 107 height 21
select select ""applied""
click at [818, 187] on select "Choose an option... Pending Applied Excluded (Questions) Excluded (Expired) Exc…" at bounding box center [871, 197] width 107 height 21
click at [494, 198] on div "coder" at bounding box center [498, 199] width 82 height 12
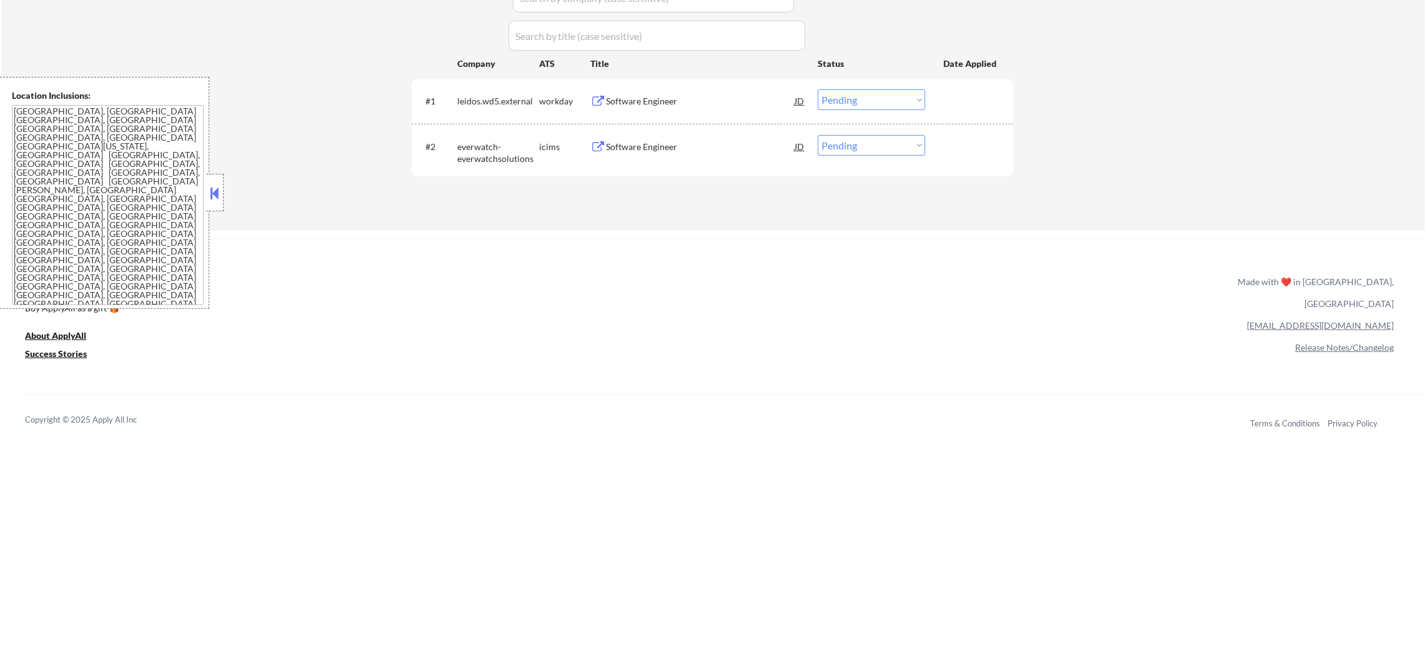
click at [636, 96] on div "Software Engineer" at bounding box center [700, 101] width 189 height 12
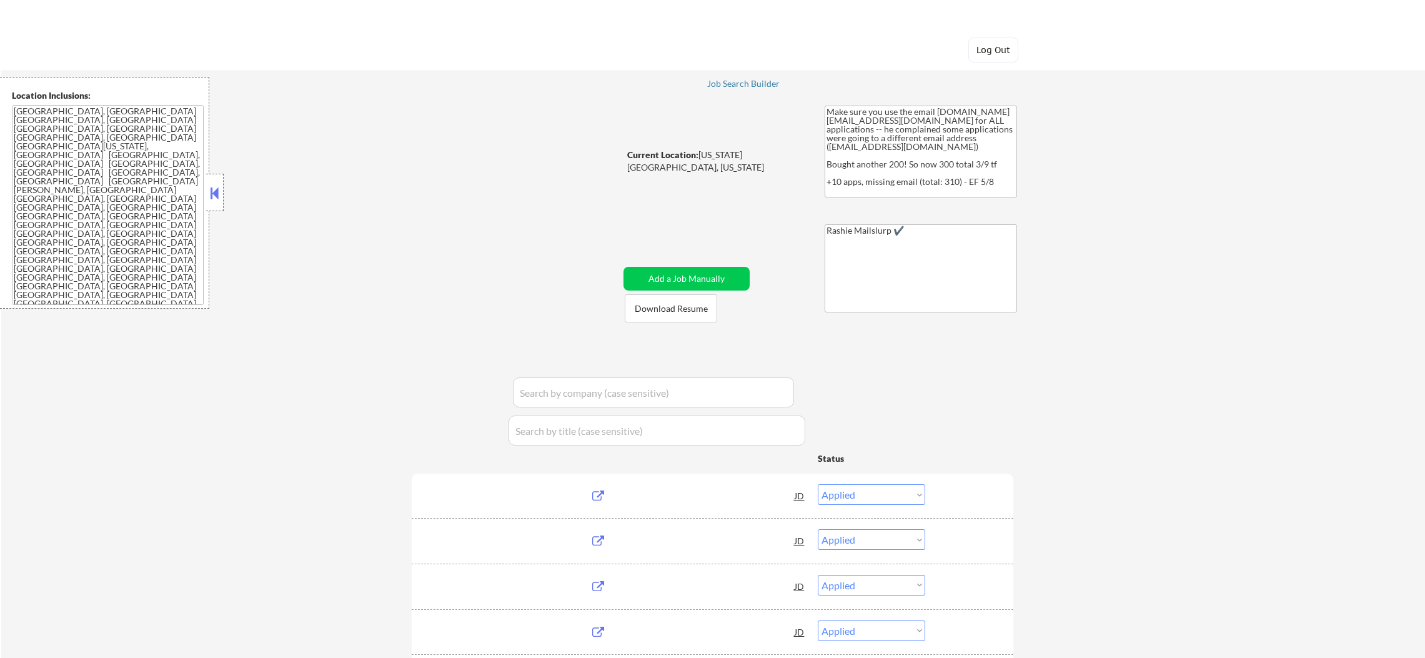
select select ""applied""
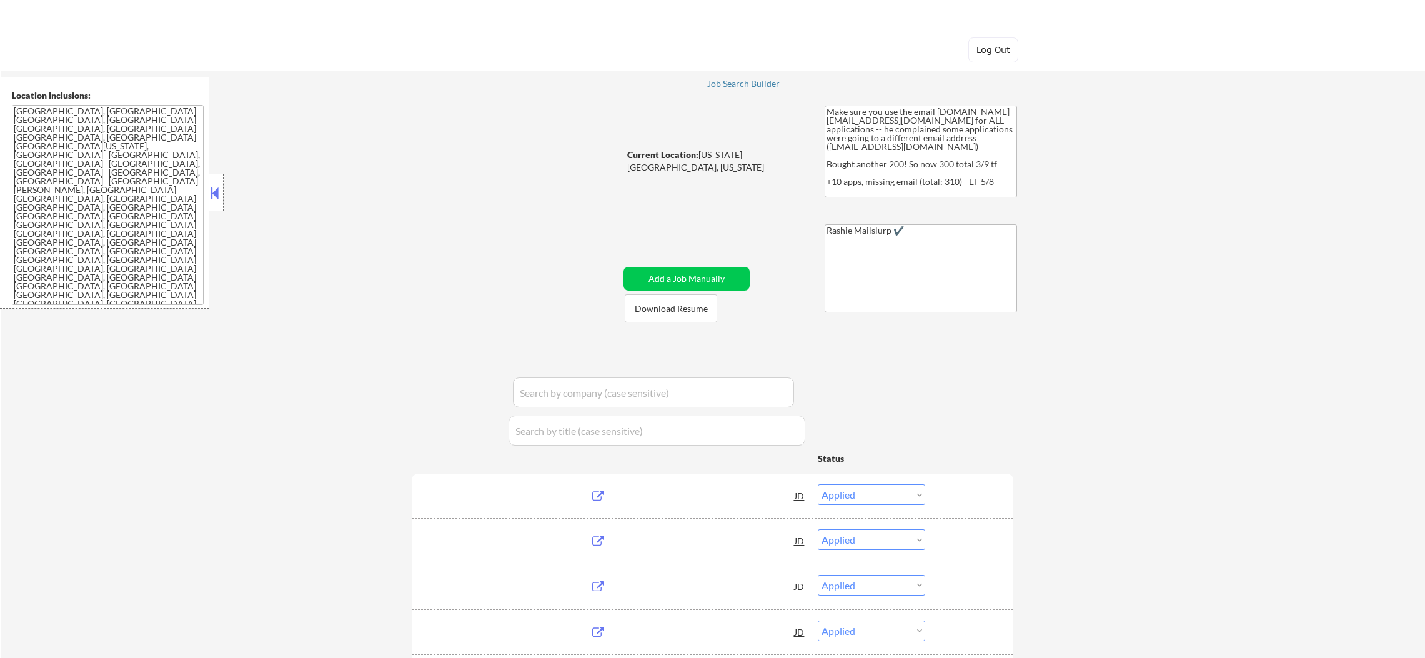
select select ""applied""
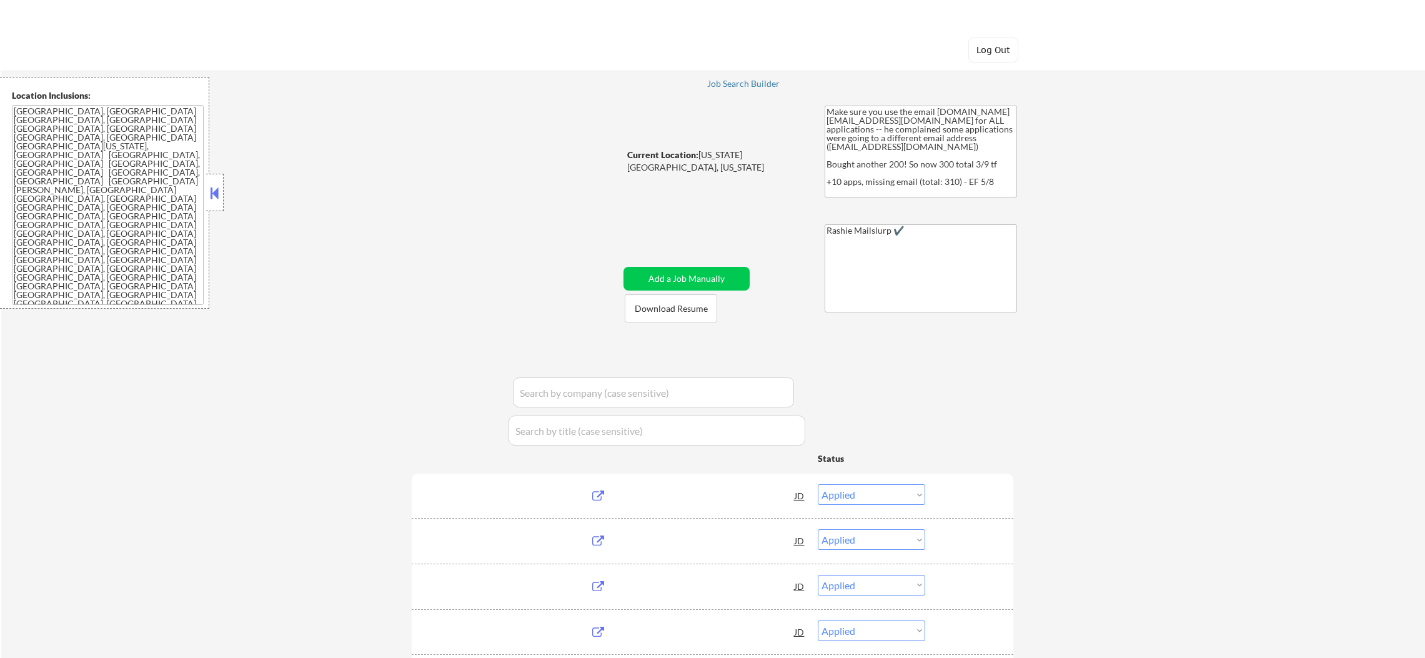
select select ""applied""
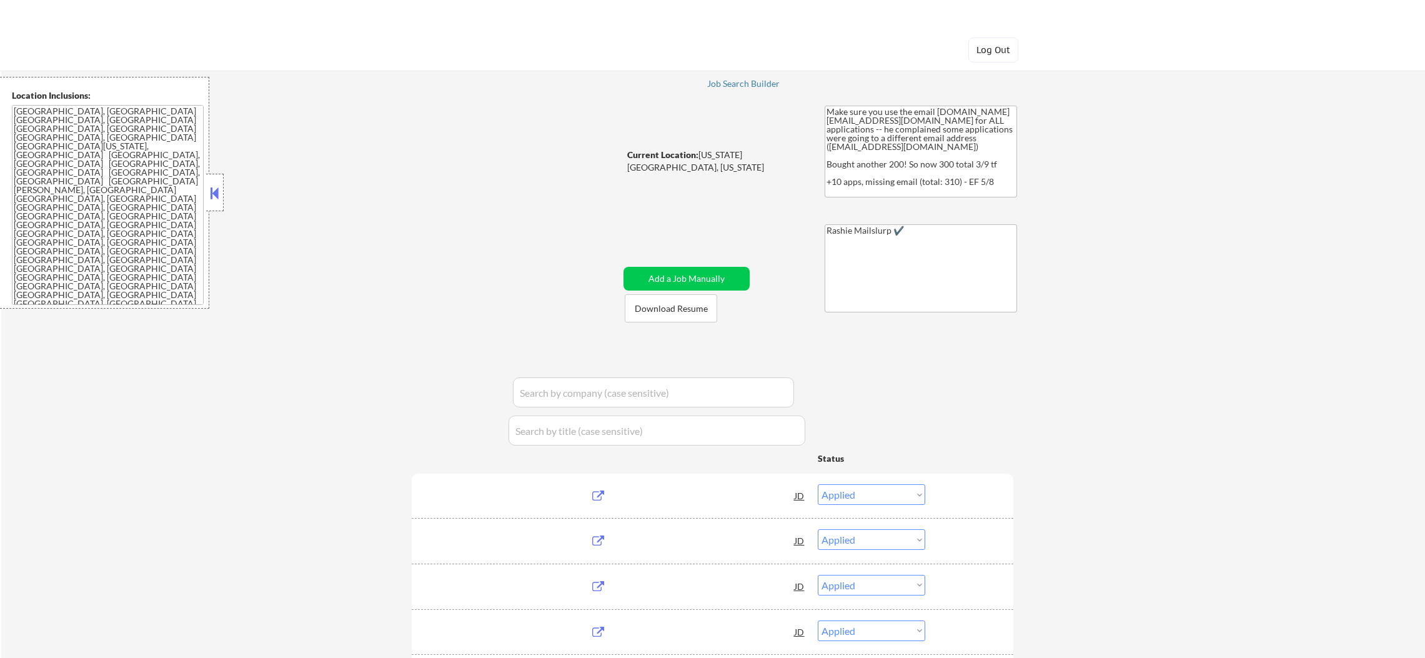
select select ""applied""
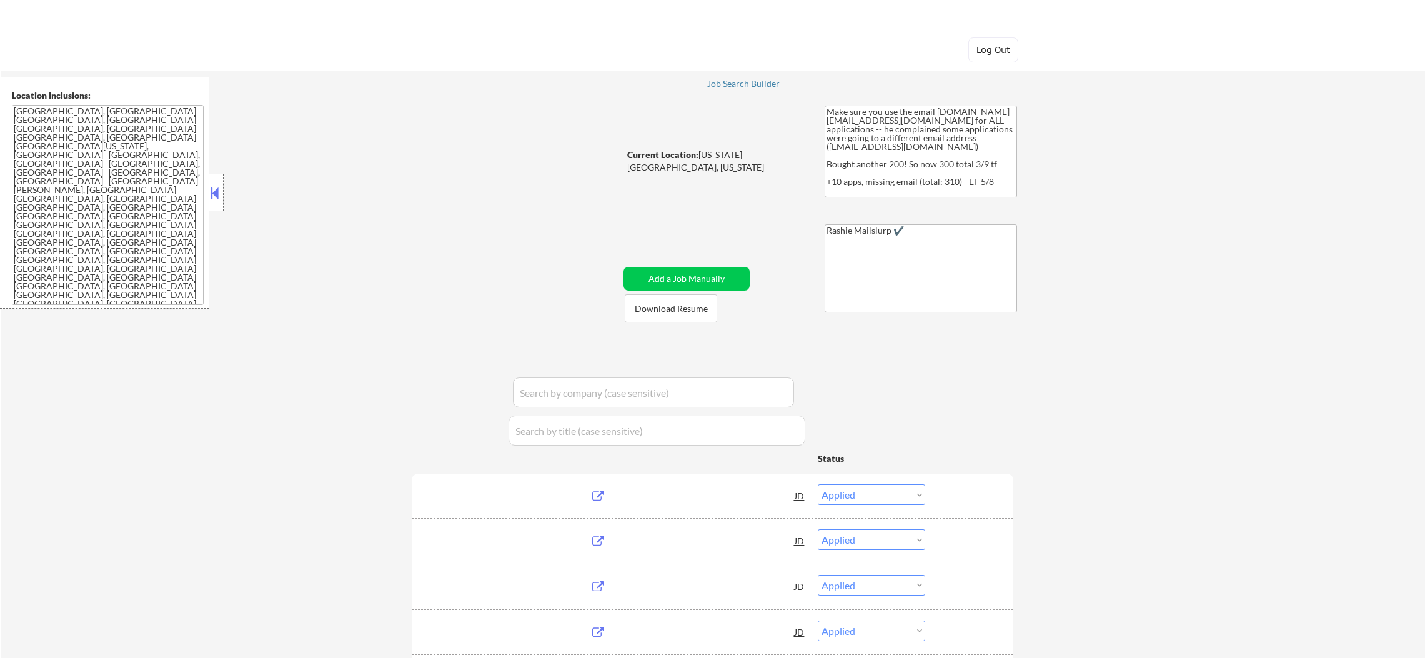
select select ""applied""
select select ""excluded""
select select ""applied""
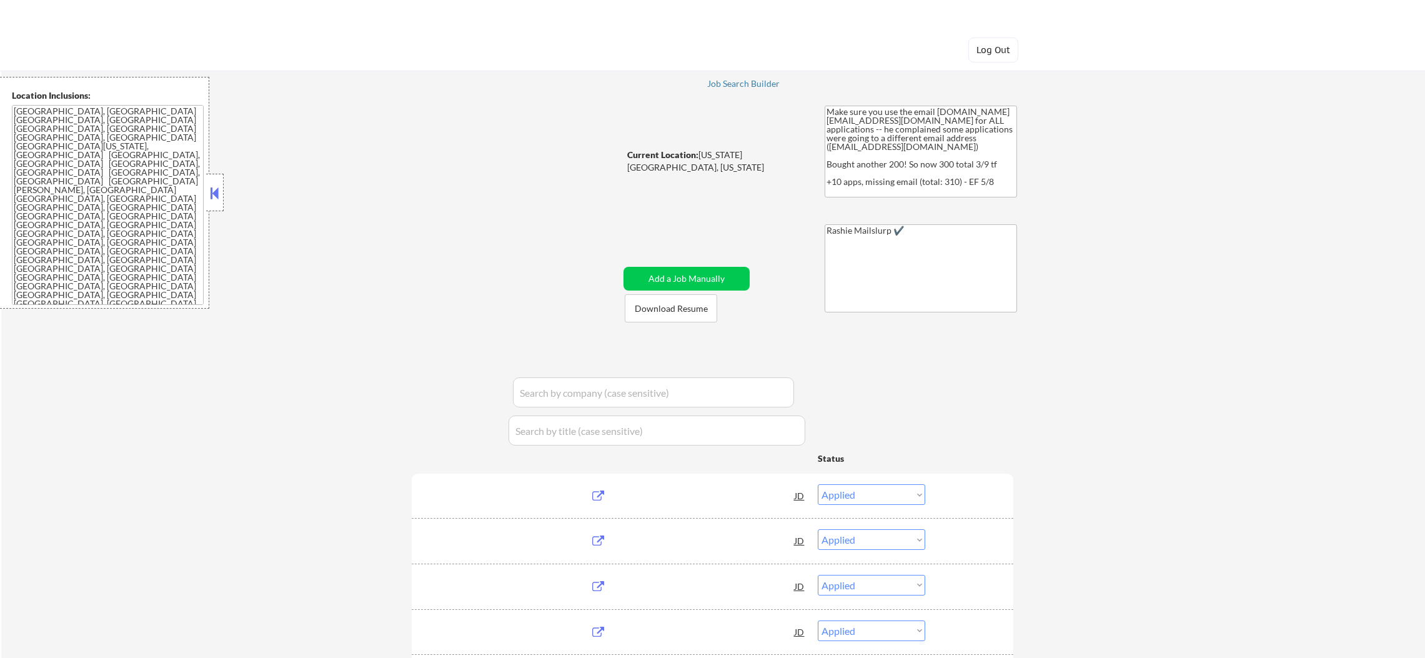
select select ""applied""
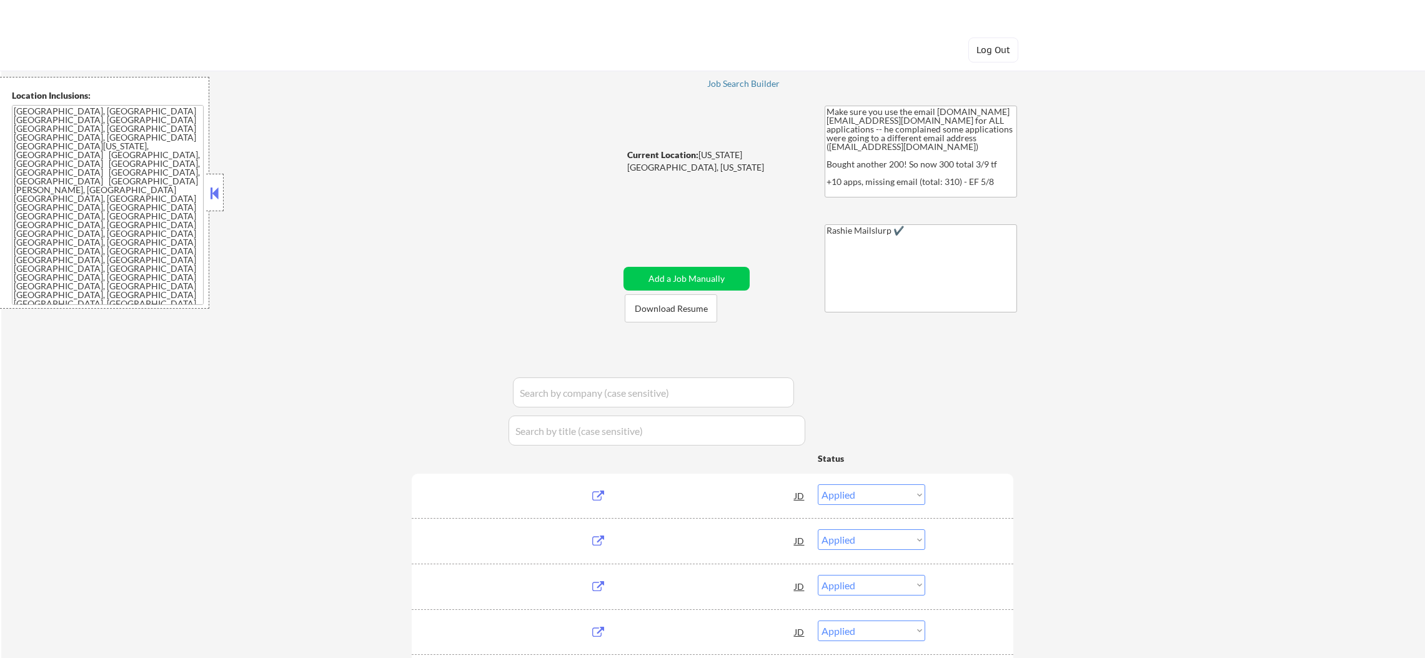
select select ""applied""
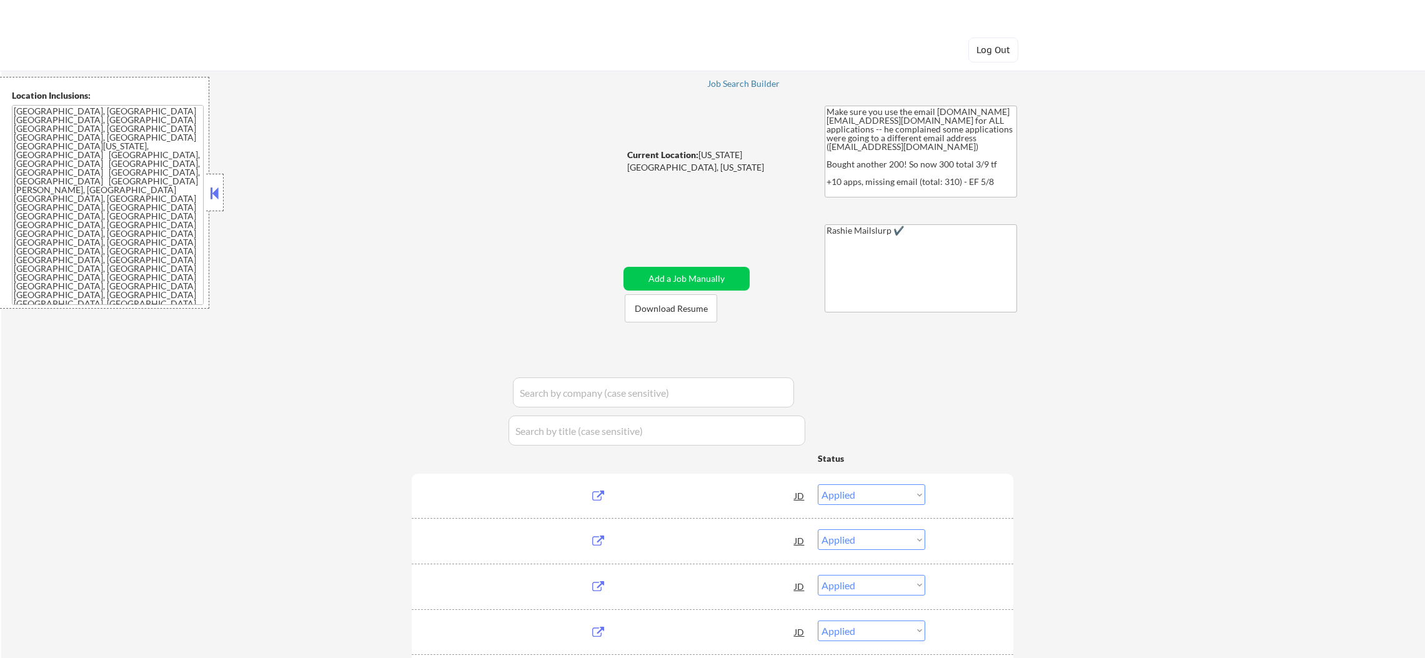
select select ""applied""
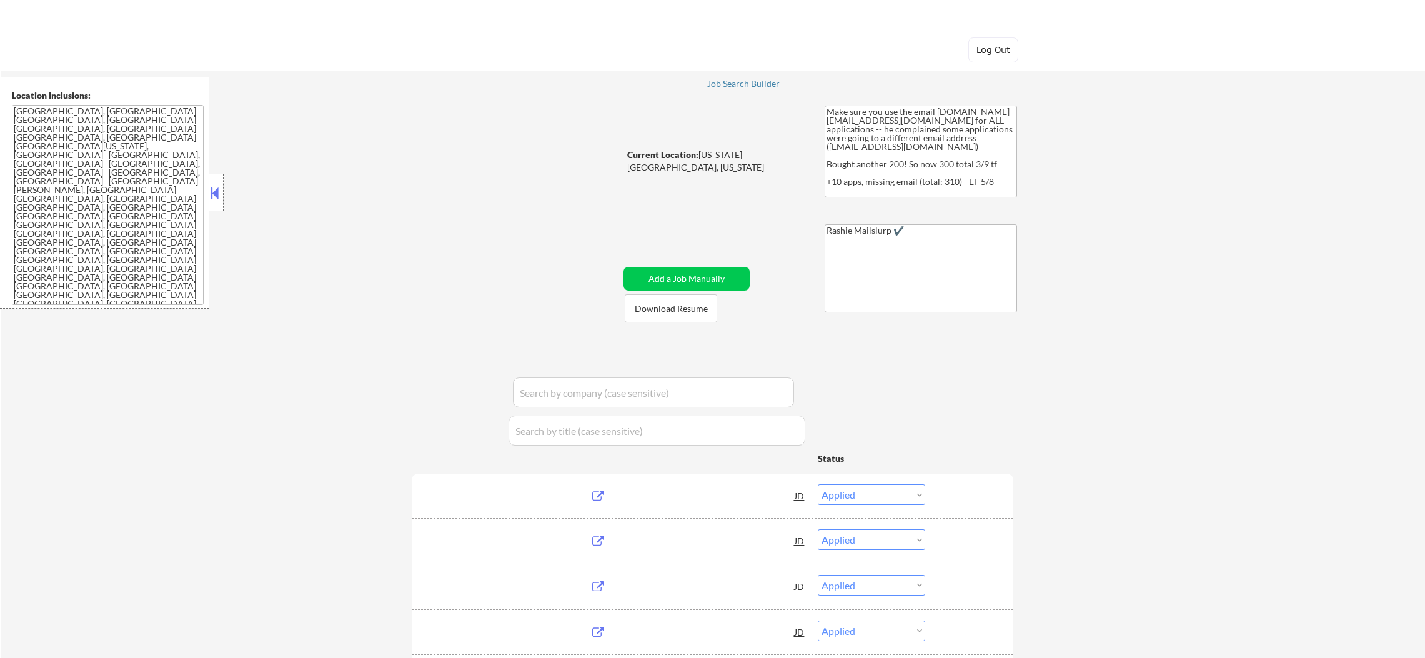
select select ""applied""
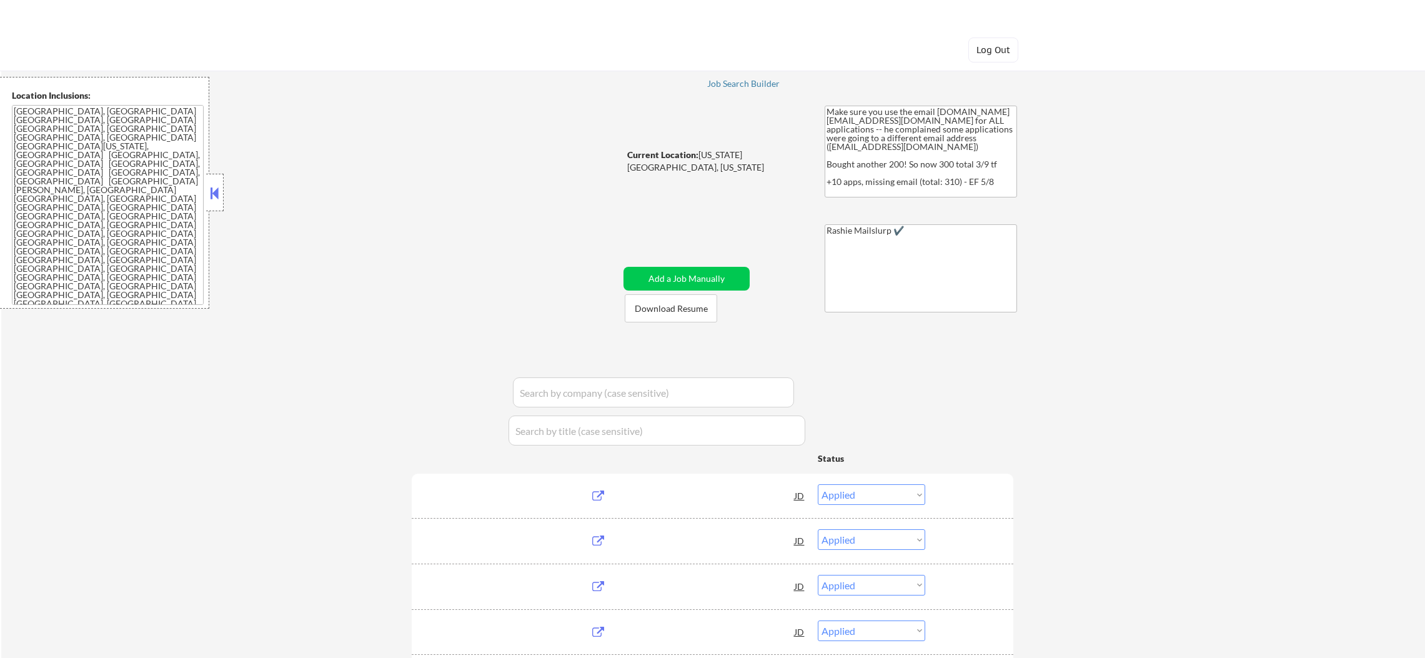
select select ""applied""
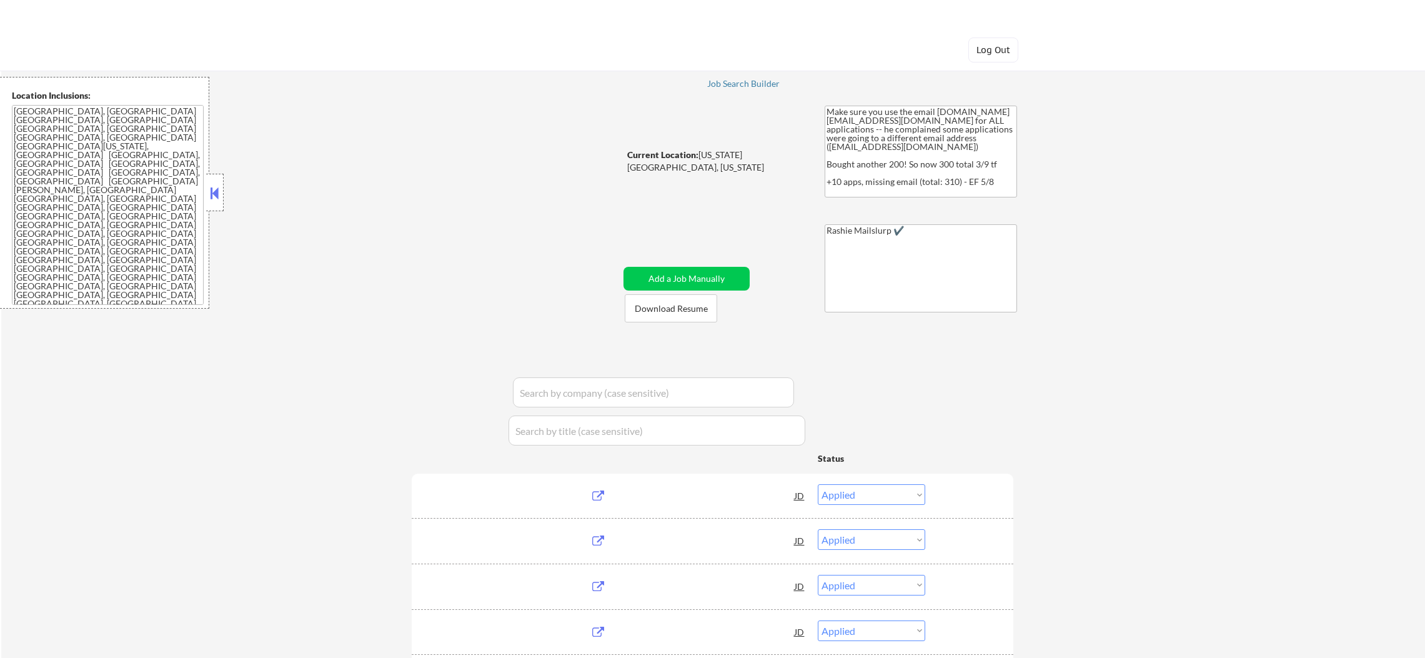
select select ""applied""
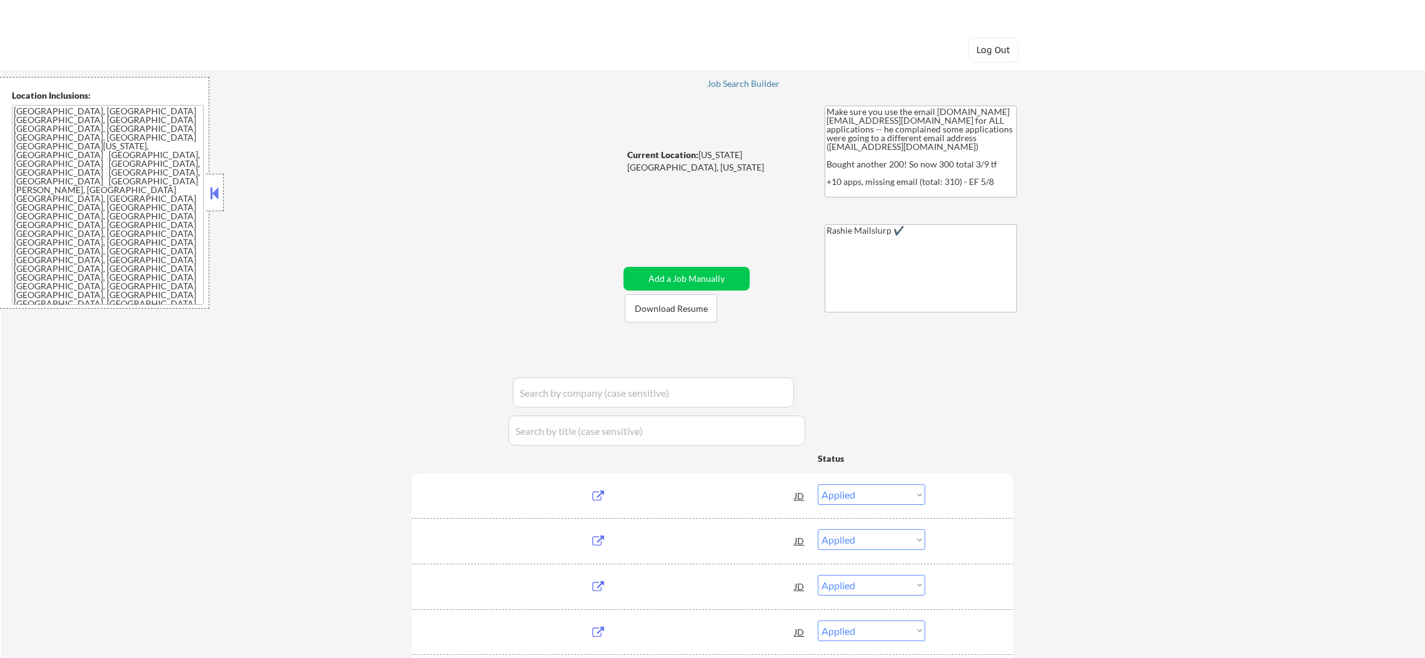
select select ""applied""
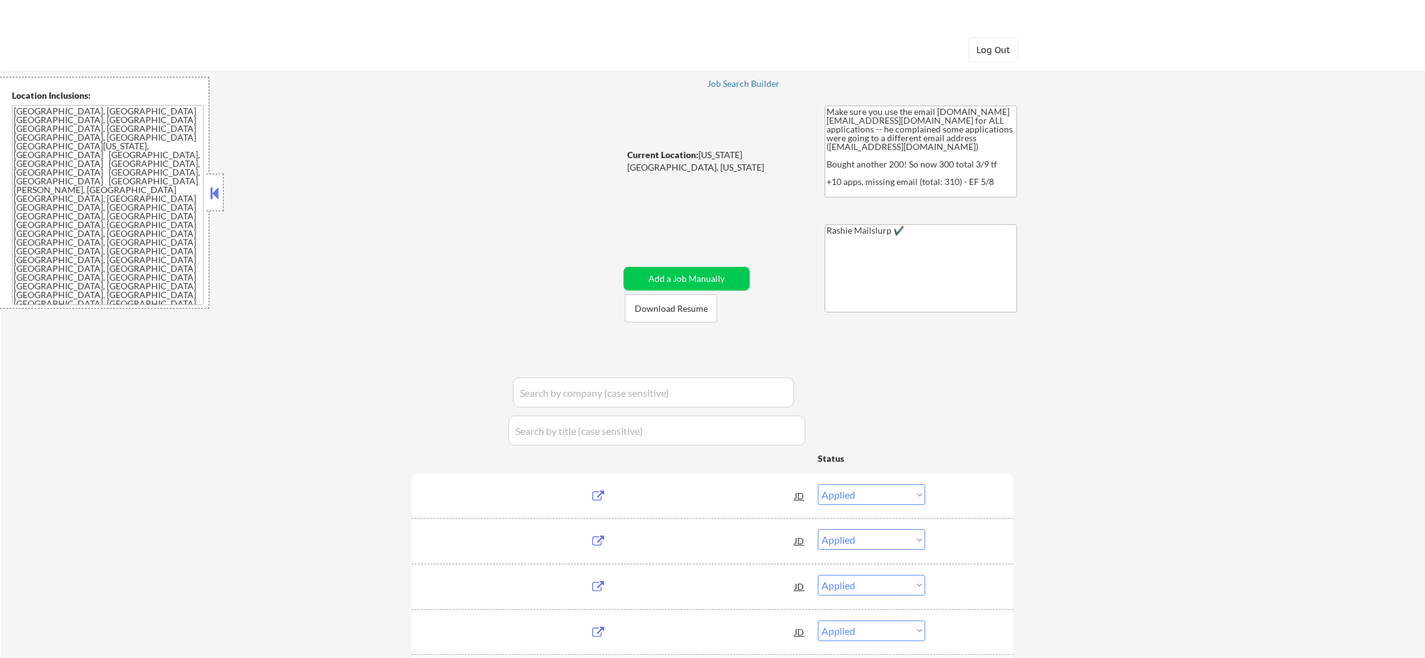
select select ""applied""
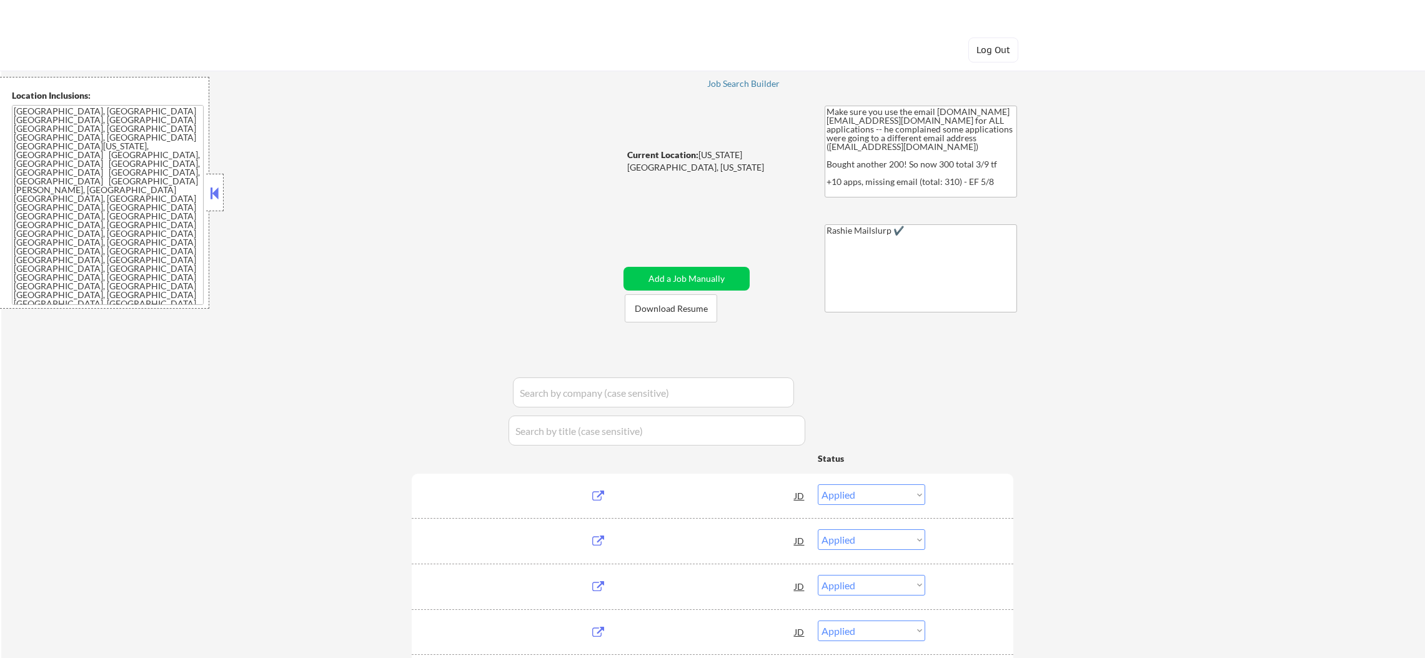
select select ""applied""
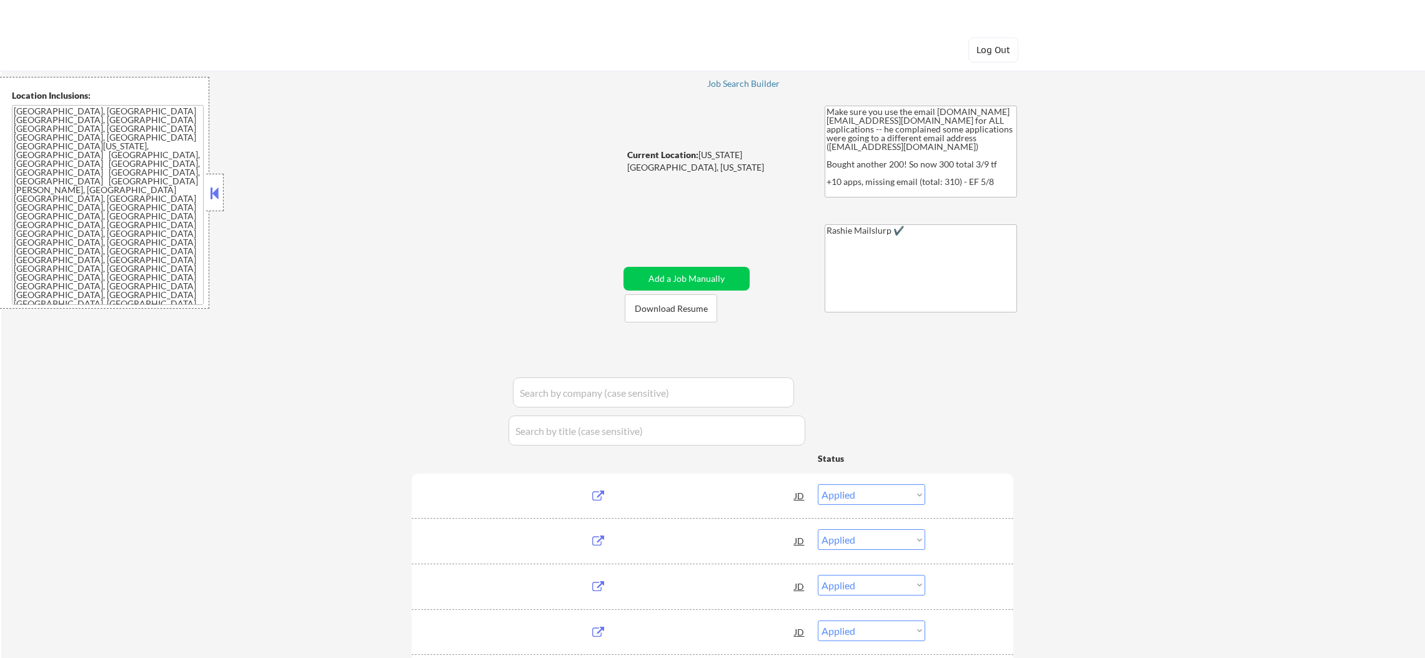
select select ""applied""
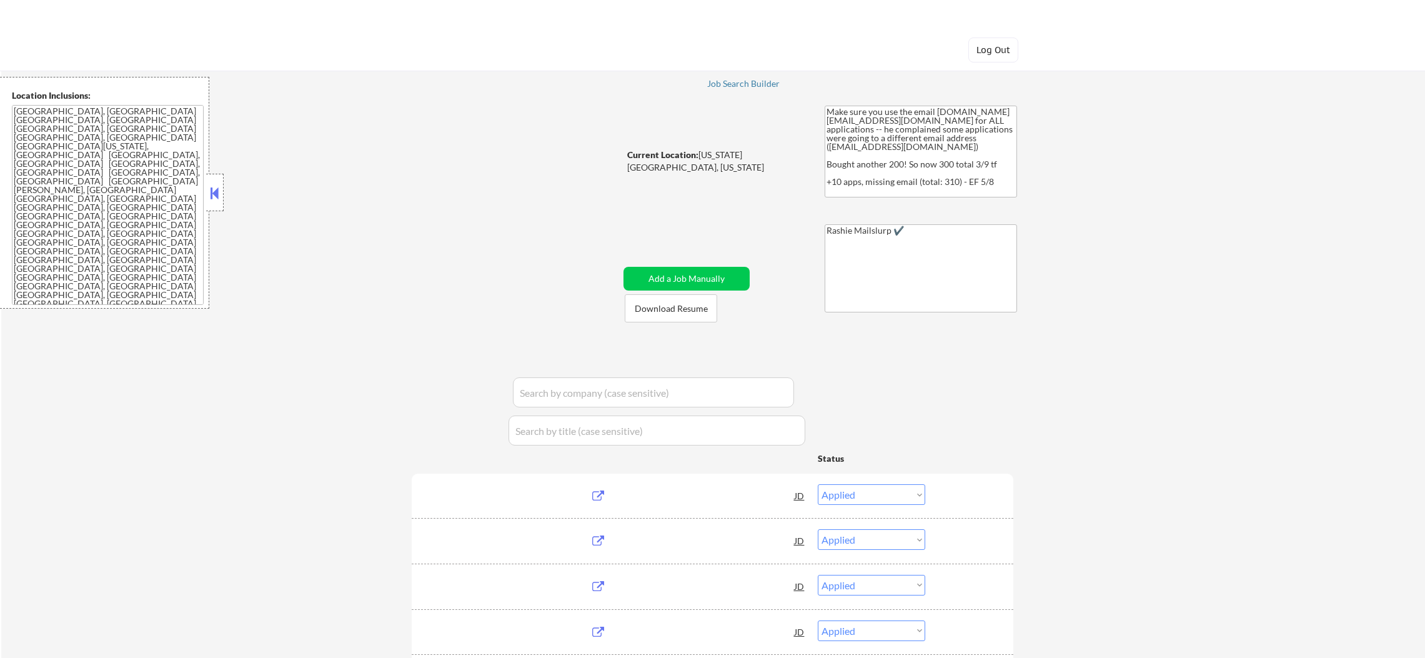
select select ""applied""
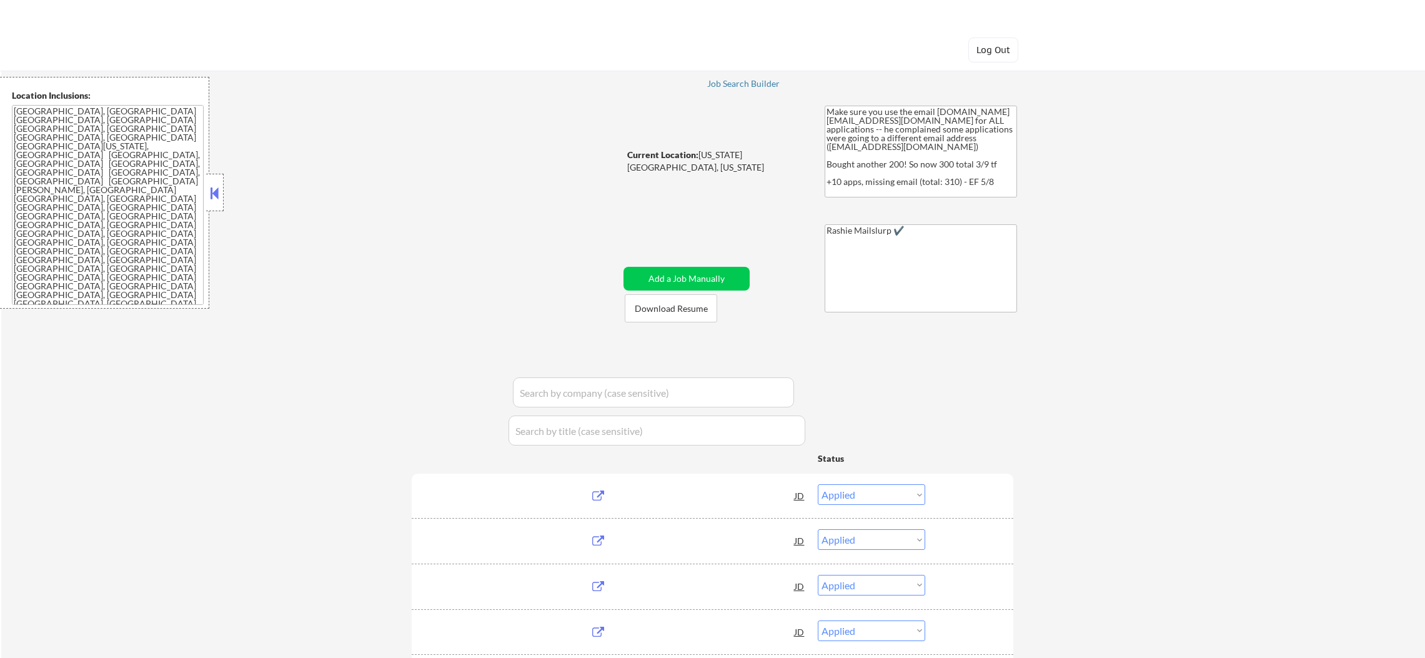
select select ""applied""
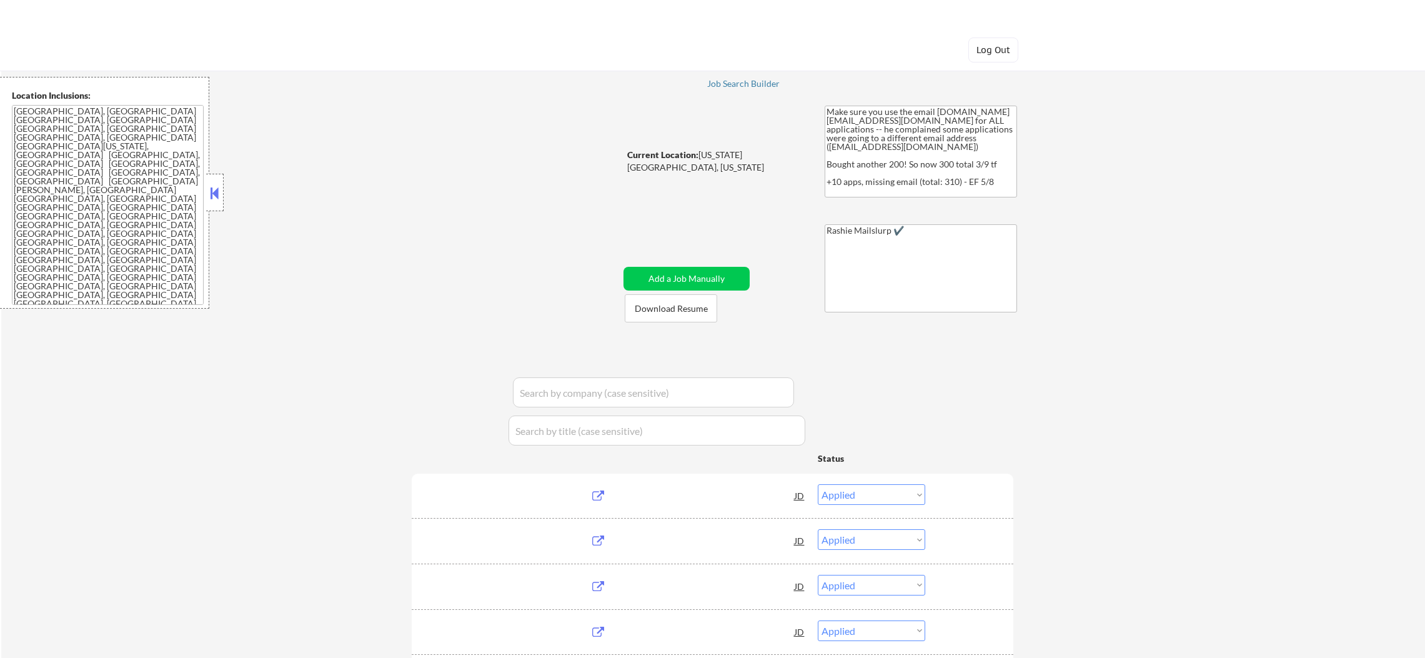
select select ""applied""
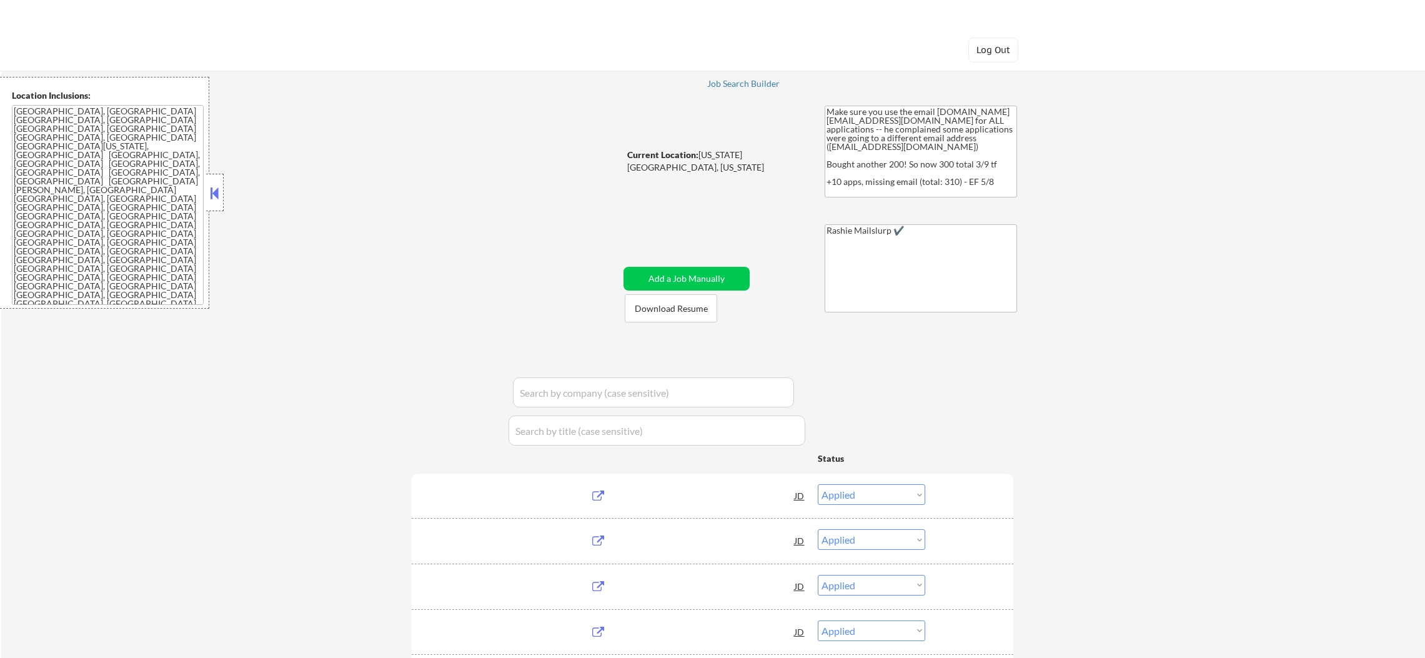
select select ""applied""
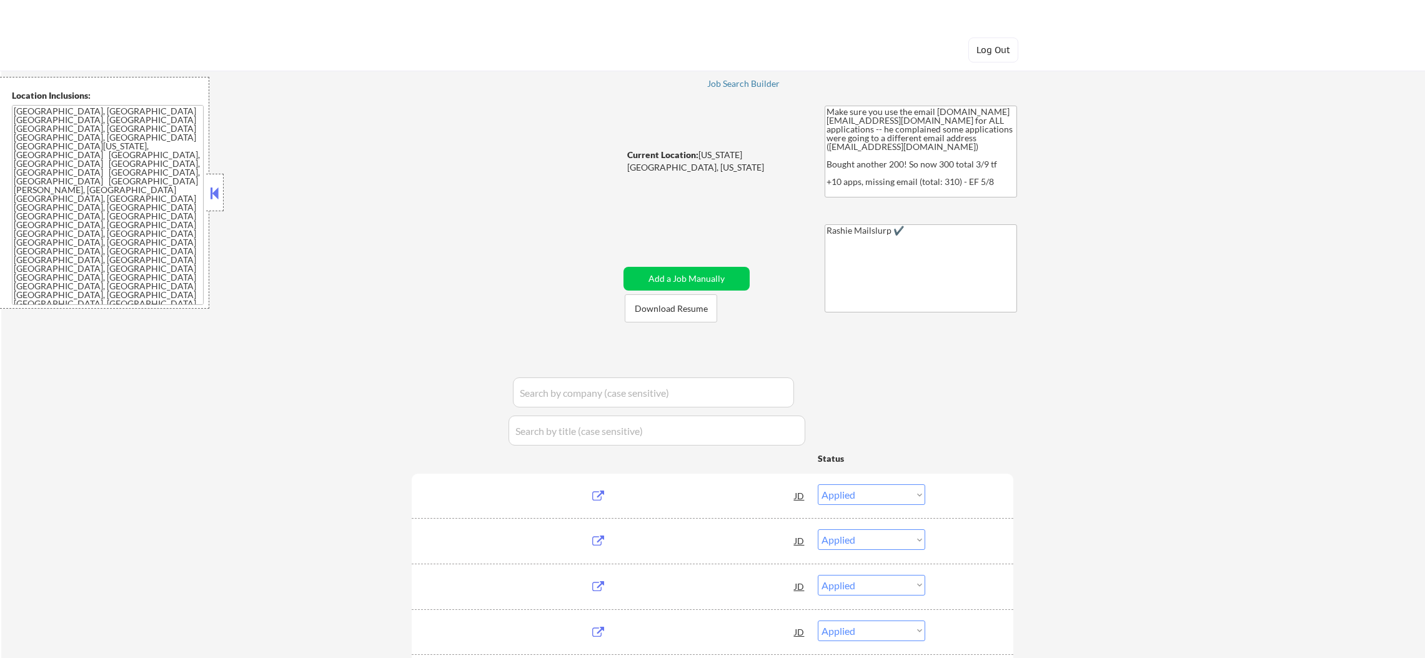
select select ""applied""
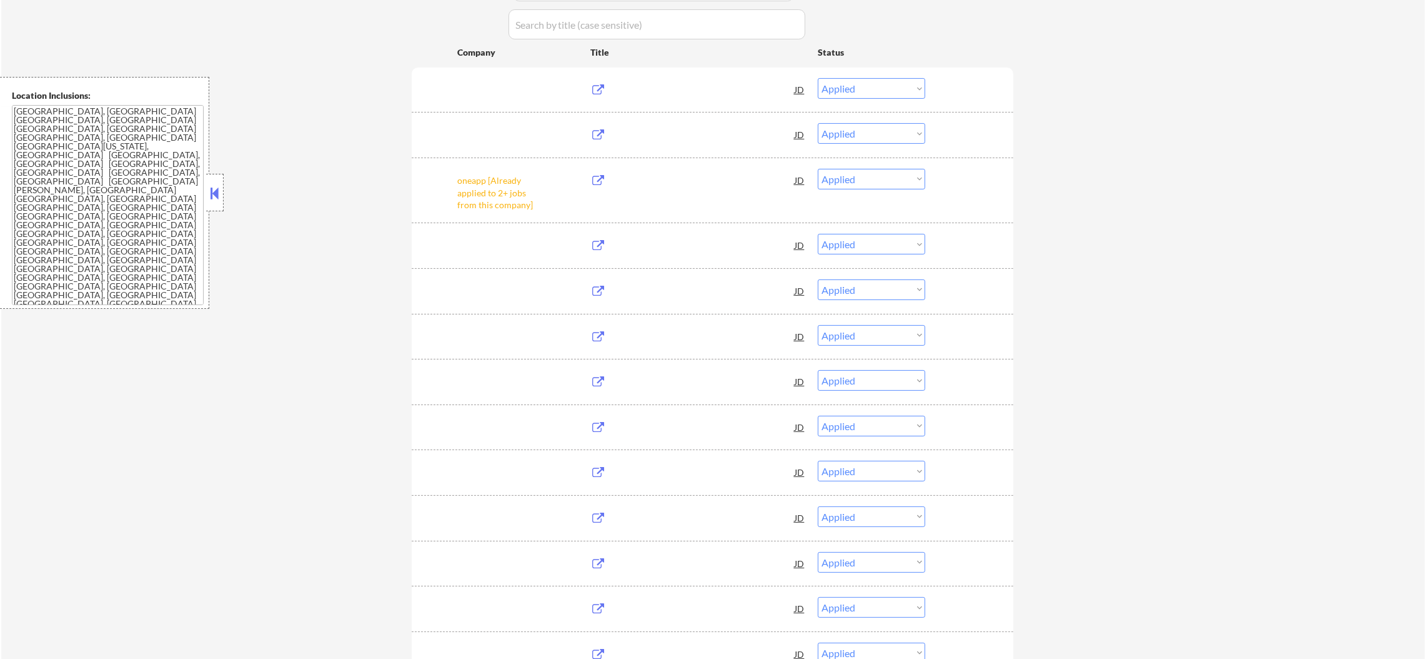
scroll to position [406, 0]
